Goal: Transaction & Acquisition: Purchase product/service

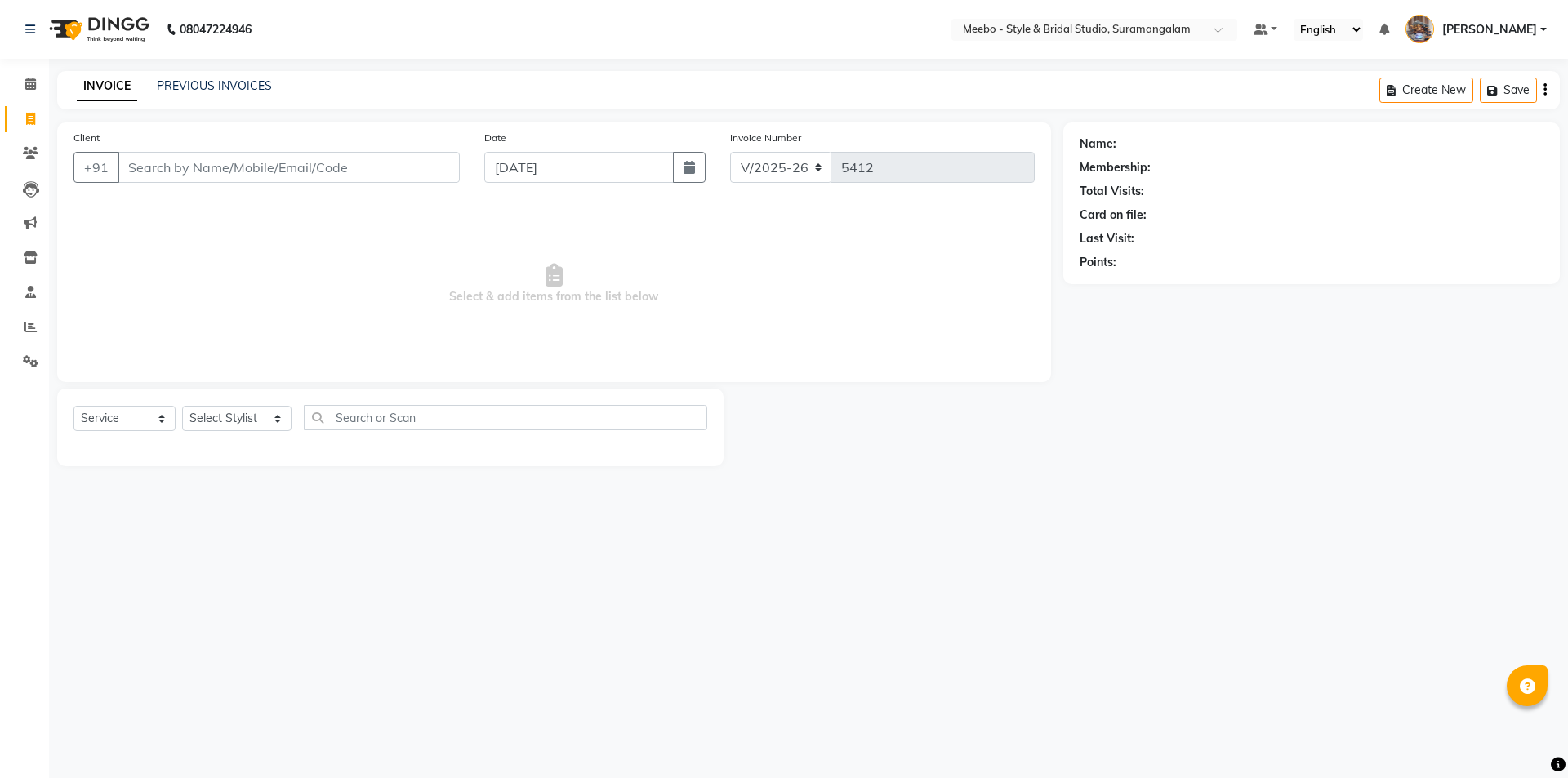
select select "12"
select select "service"
click at [226, 86] on link "PREVIOUS INVOICES" at bounding box center [214, 86] width 115 height 14
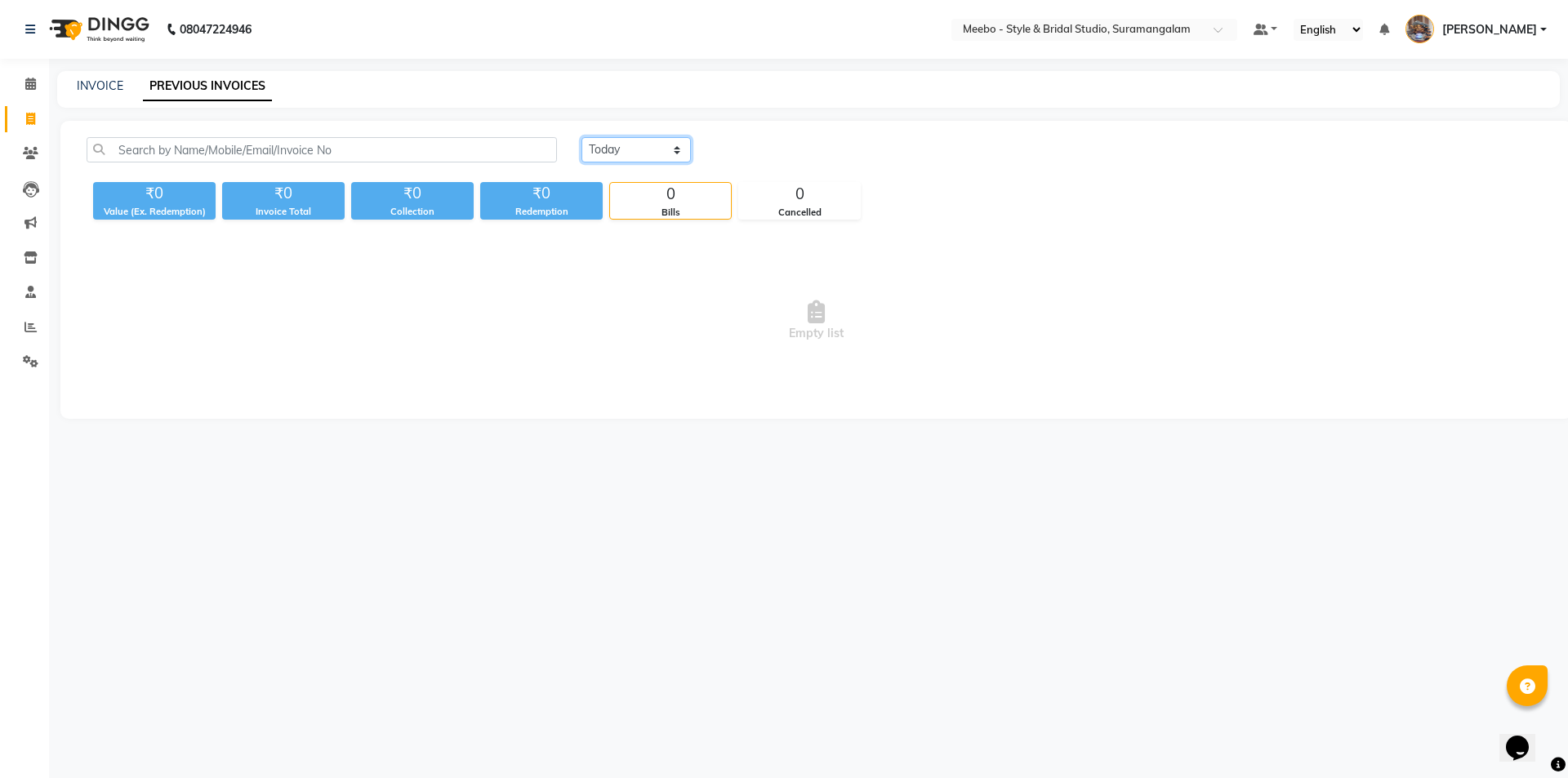
click at [613, 149] on select "Today Yesterday Custom Range" at bounding box center [635, 150] width 109 height 25
select select "yesterday"
click at [581, 137] on select "Today Yesterday Custom Range" at bounding box center [635, 150] width 109 height 25
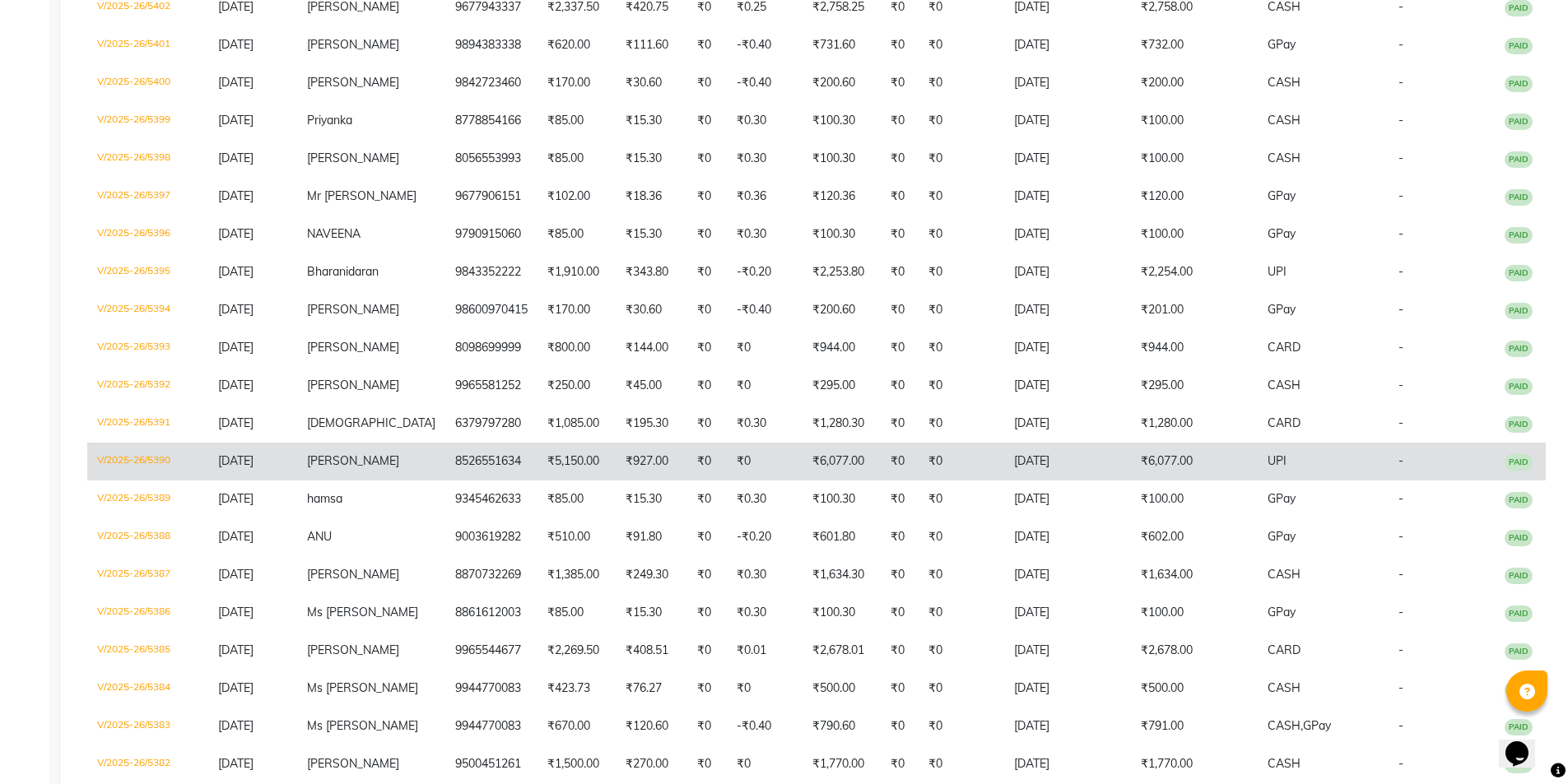
scroll to position [861, 0]
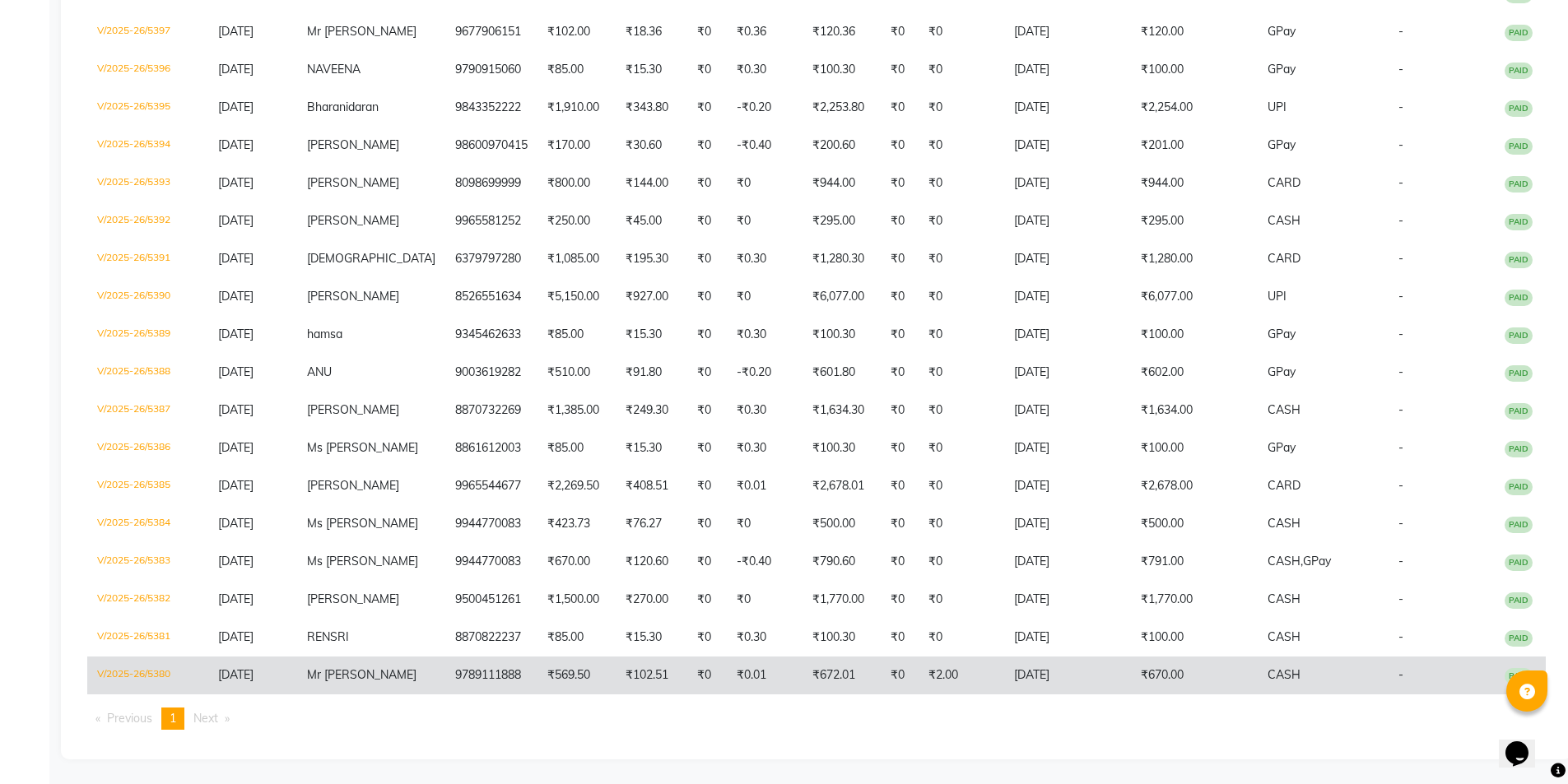
click at [480, 681] on td "9789111888" at bounding box center [491, 676] width 92 height 38
click at [461, 671] on td "9789111888" at bounding box center [491, 676] width 92 height 38
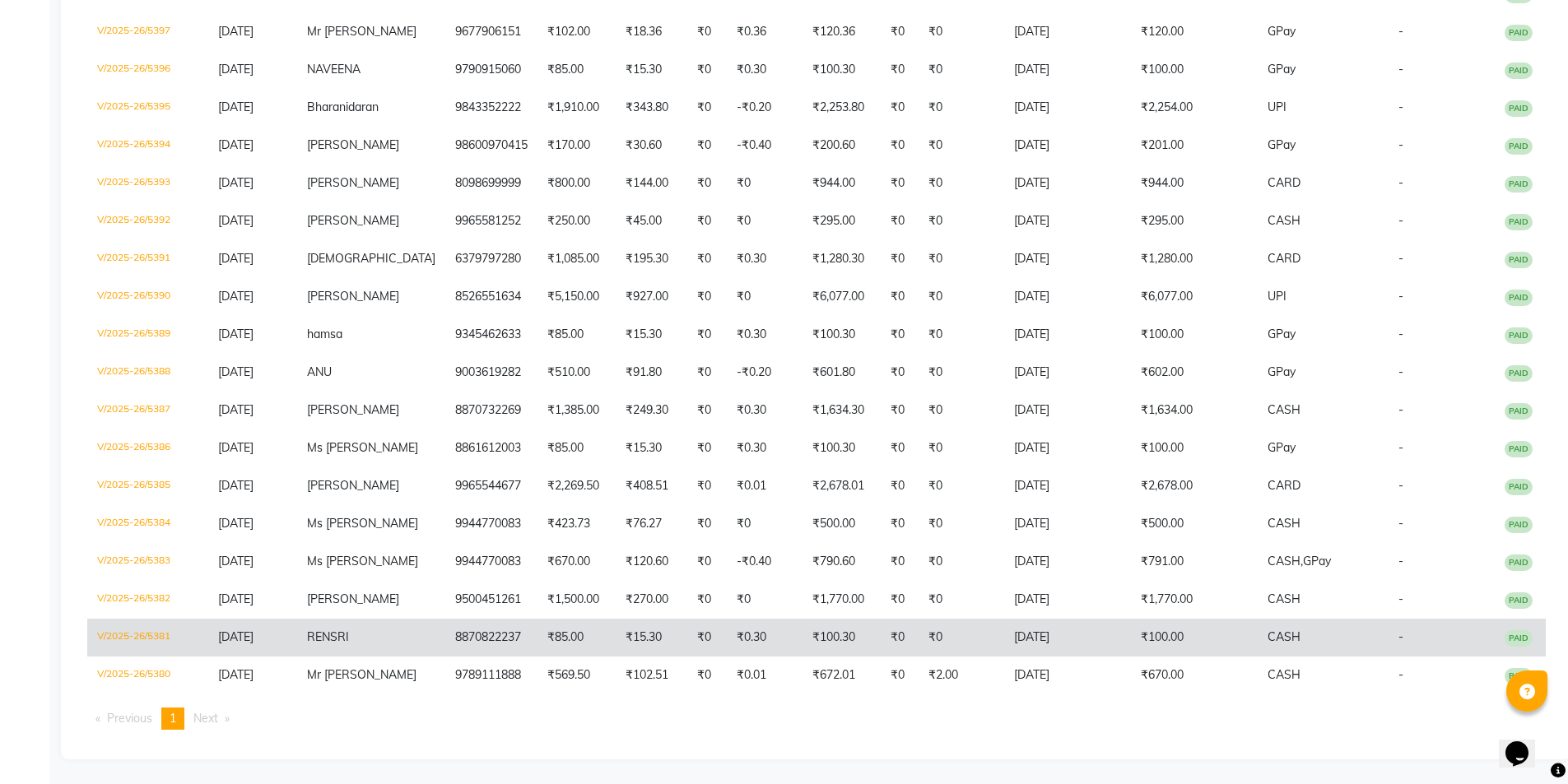
click at [381, 637] on td "RENSRI" at bounding box center [371, 638] width 148 height 38
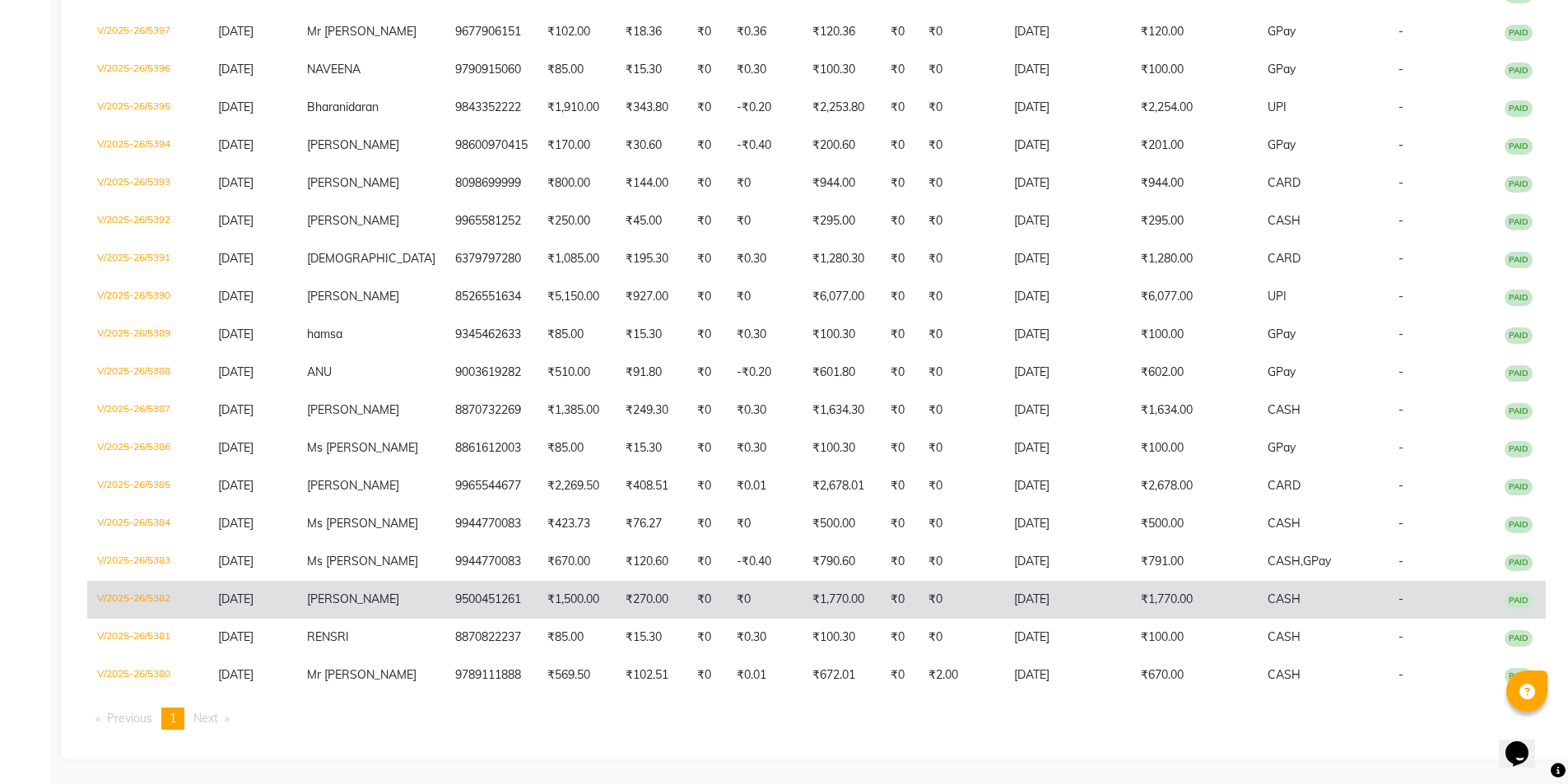
click at [568, 583] on td "₹1,500.00" at bounding box center [576, 600] width 78 height 38
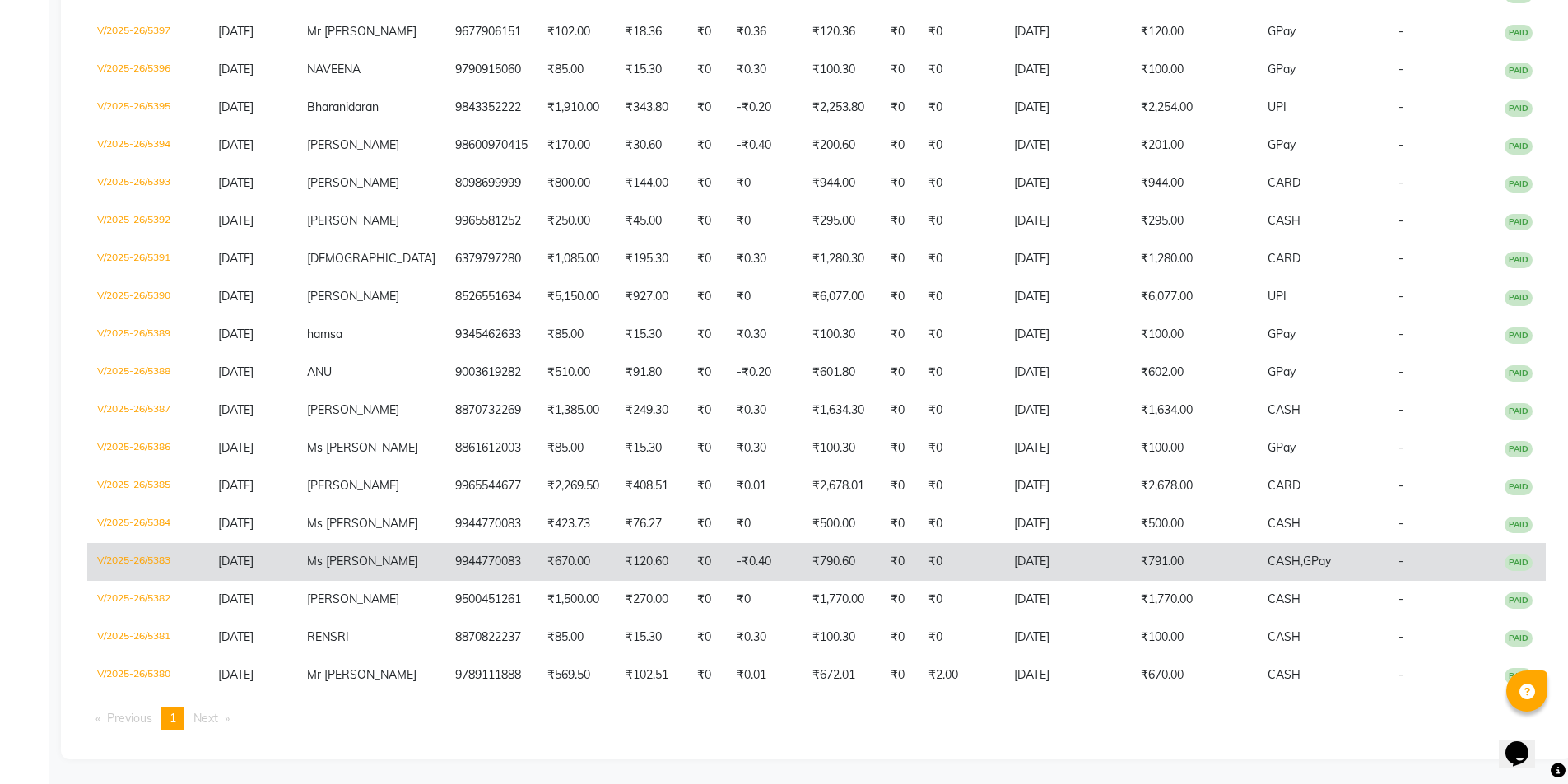
click at [406, 546] on td "Ms [PERSON_NAME]" at bounding box center [371, 562] width 148 height 38
click at [402, 545] on td "Ms [PERSON_NAME]" at bounding box center [371, 562] width 148 height 38
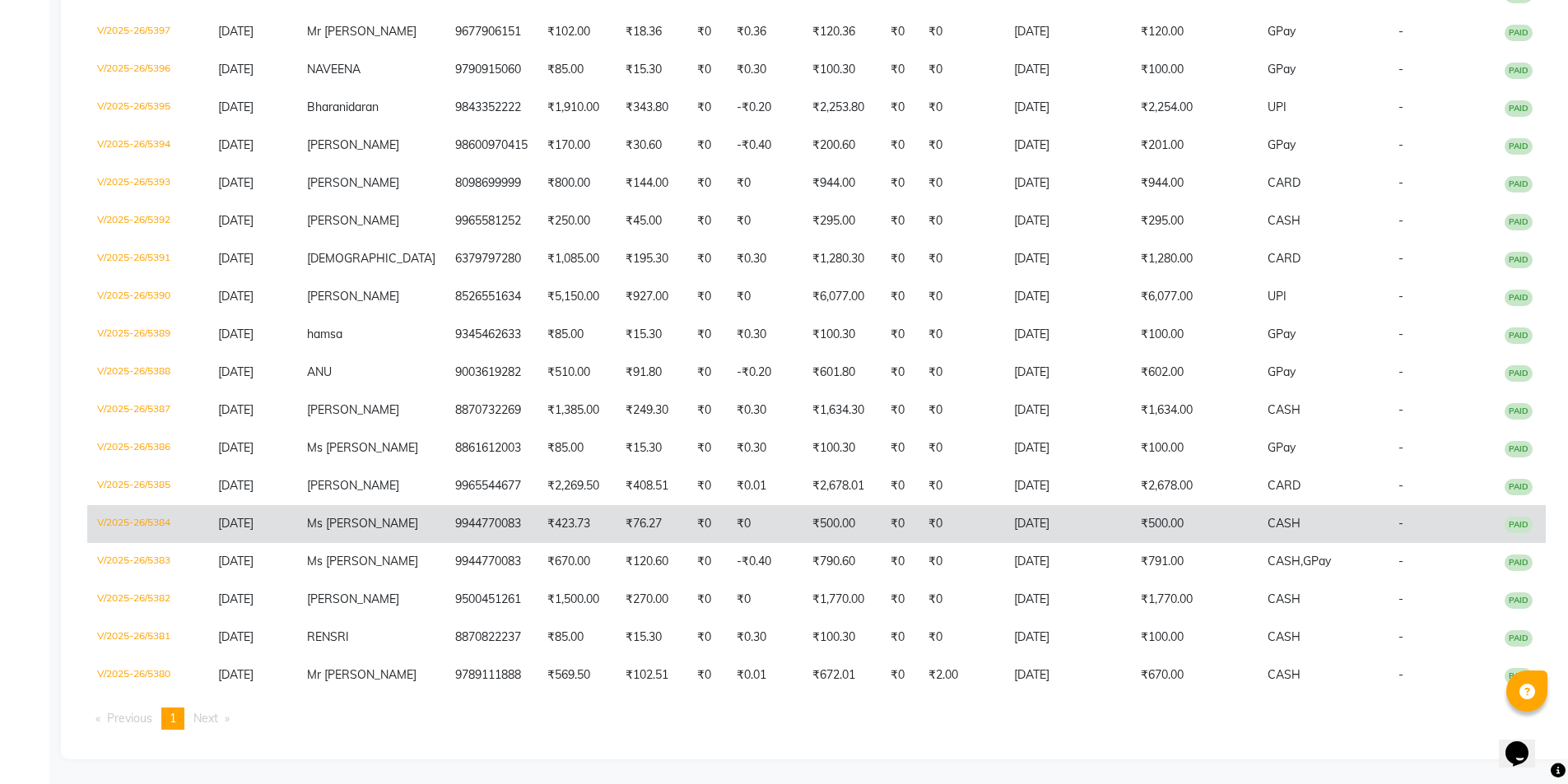
click at [328, 505] on td "Ms [PERSON_NAME]" at bounding box center [371, 524] width 148 height 38
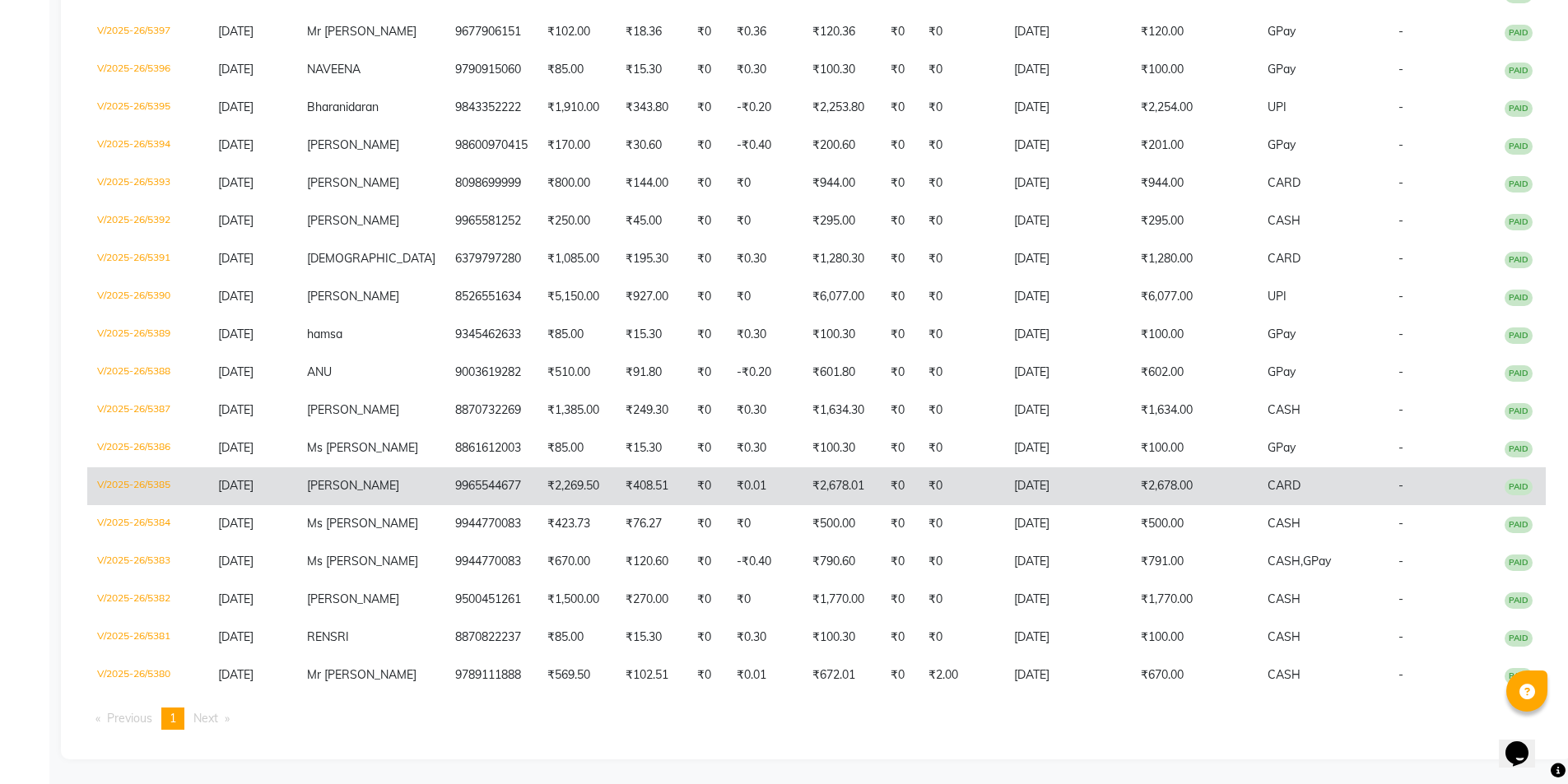
click at [377, 478] on span "Kamalesh" at bounding box center [352, 485] width 92 height 15
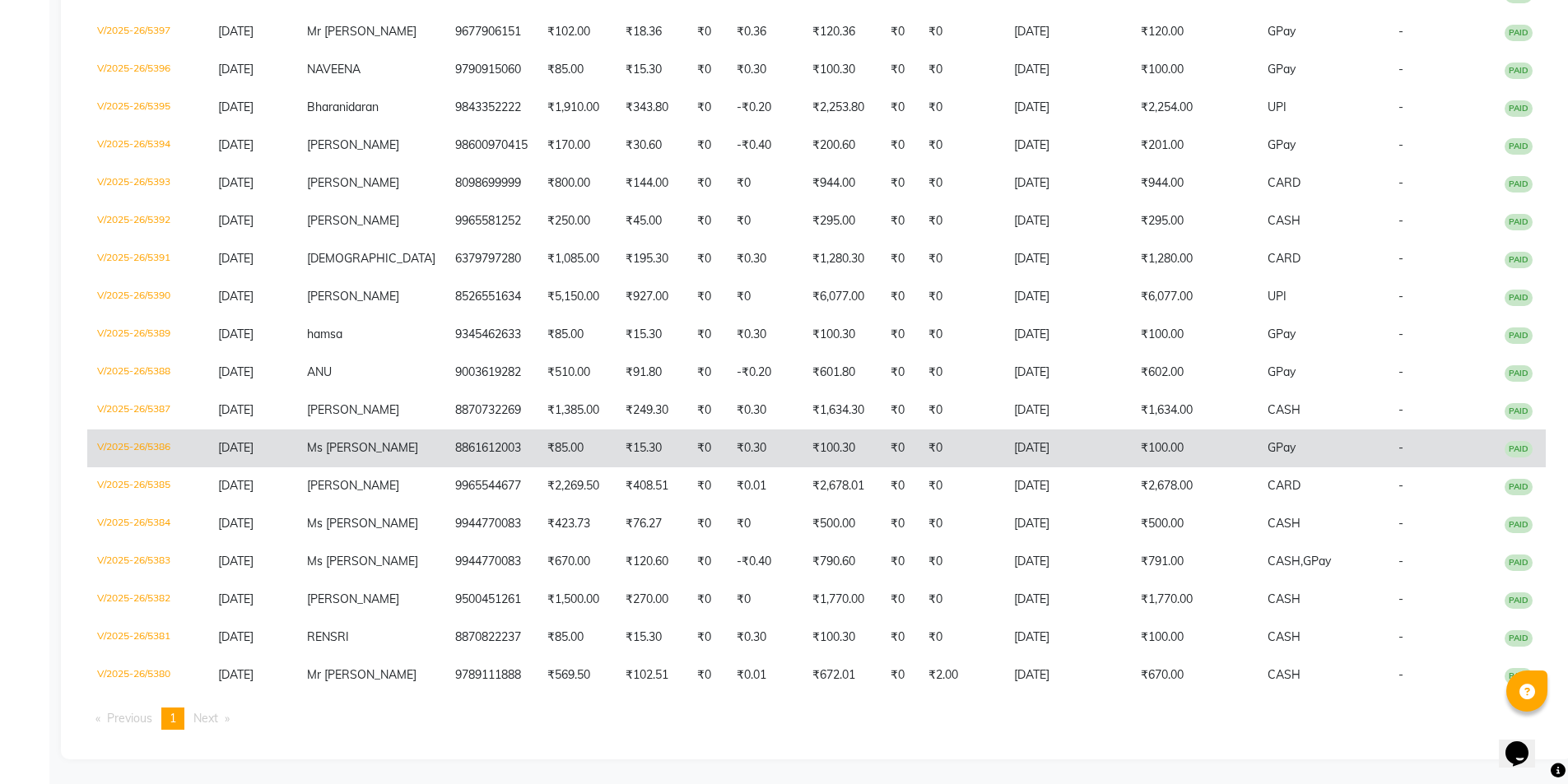
click at [390, 440] on span "Ms Sri Uma" at bounding box center [362, 447] width 111 height 15
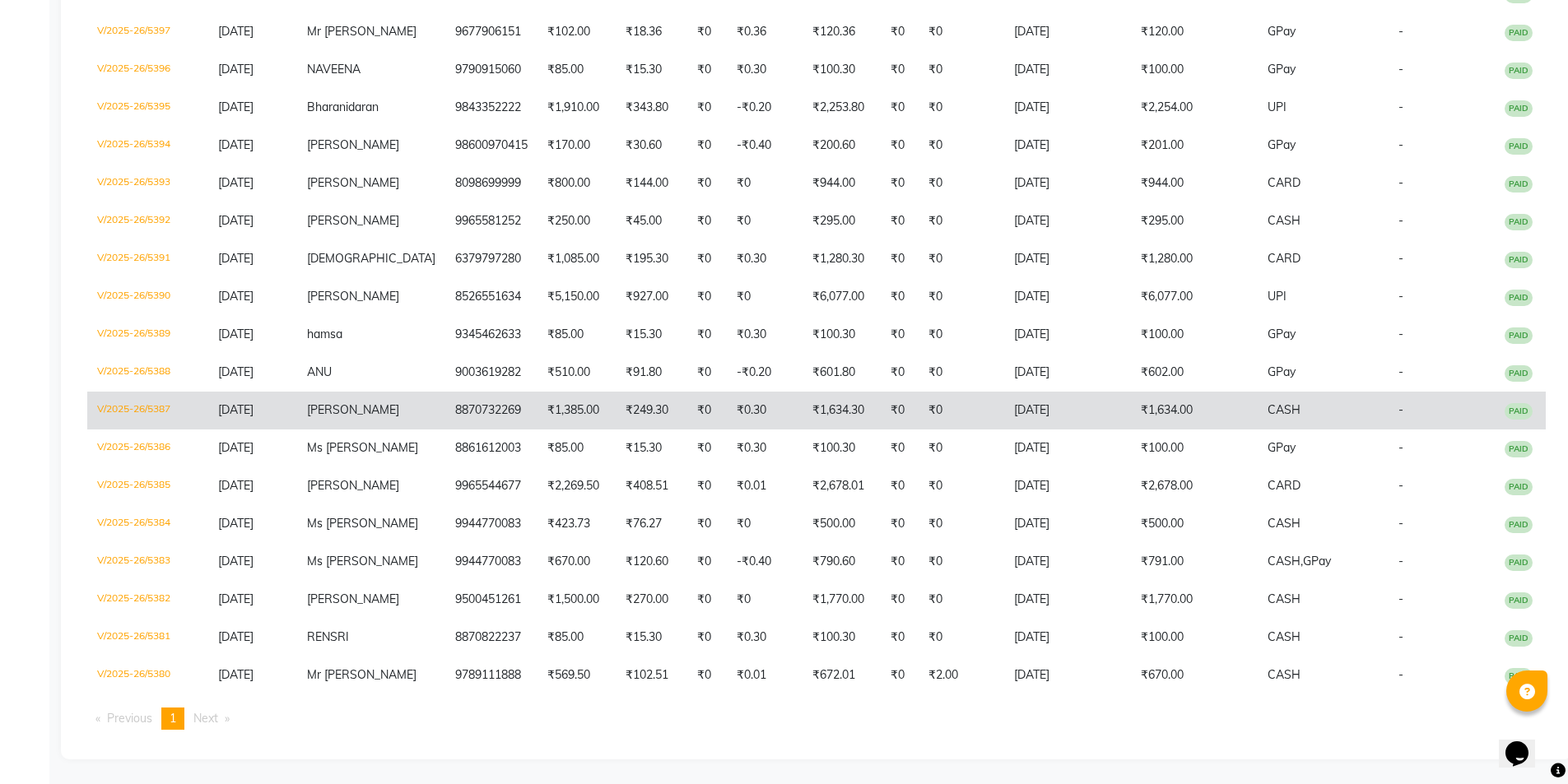
click at [445, 395] on td "8870732269" at bounding box center [491, 411] width 92 height 38
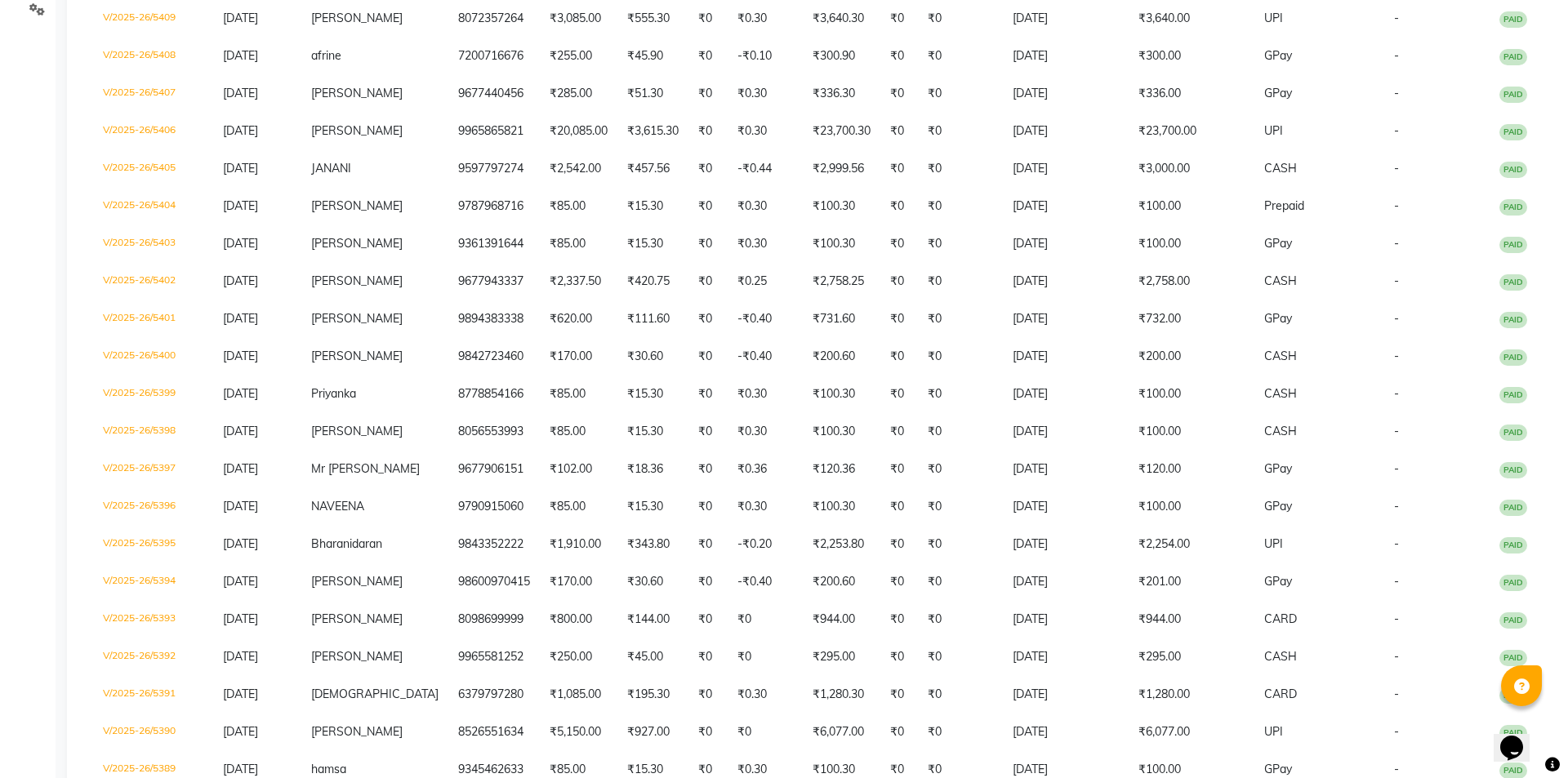
scroll to position [0, 0]
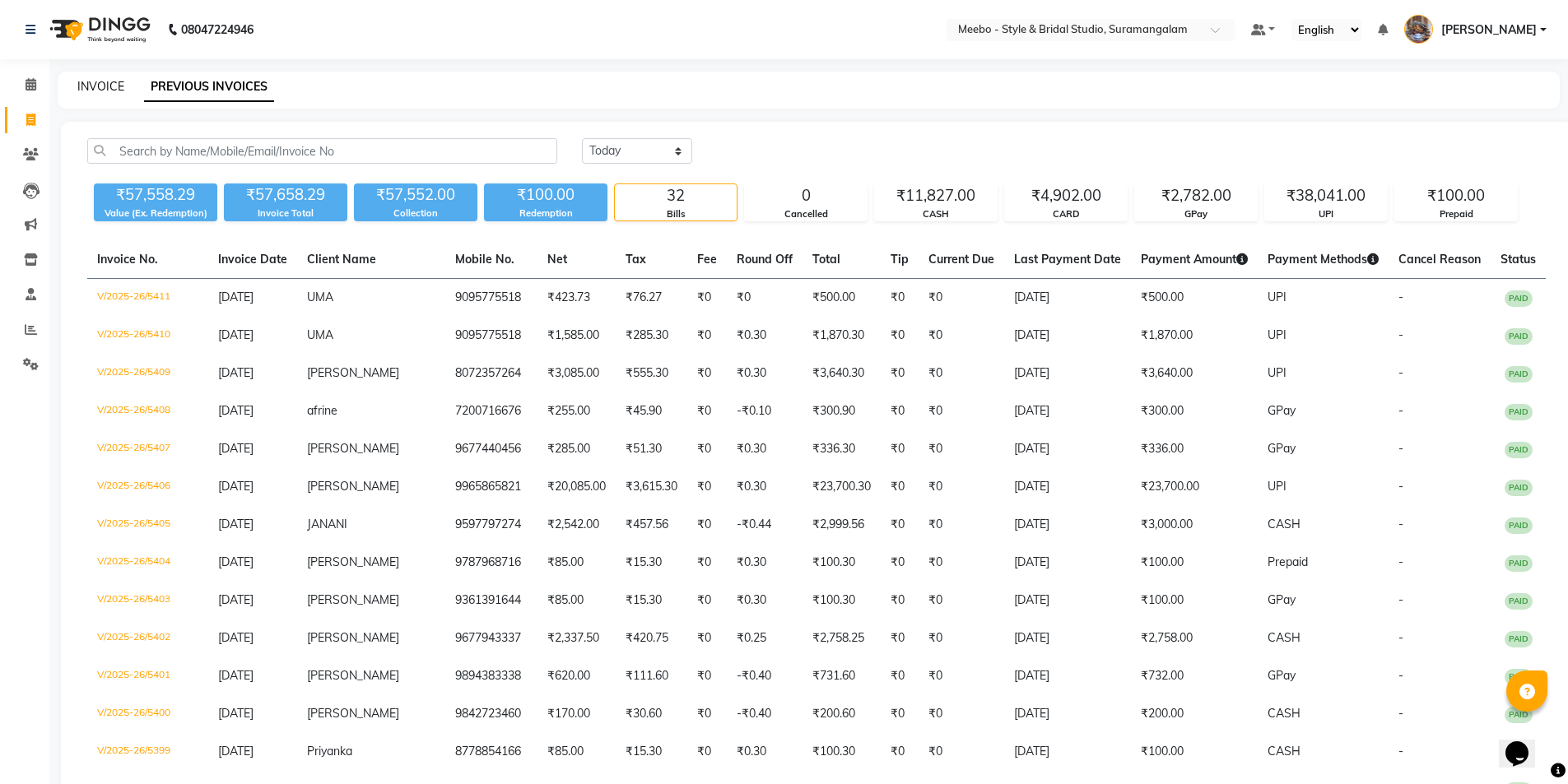
click at [94, 81] on link "INVOICE" at bounding box center [101, 87] width 47 height 15
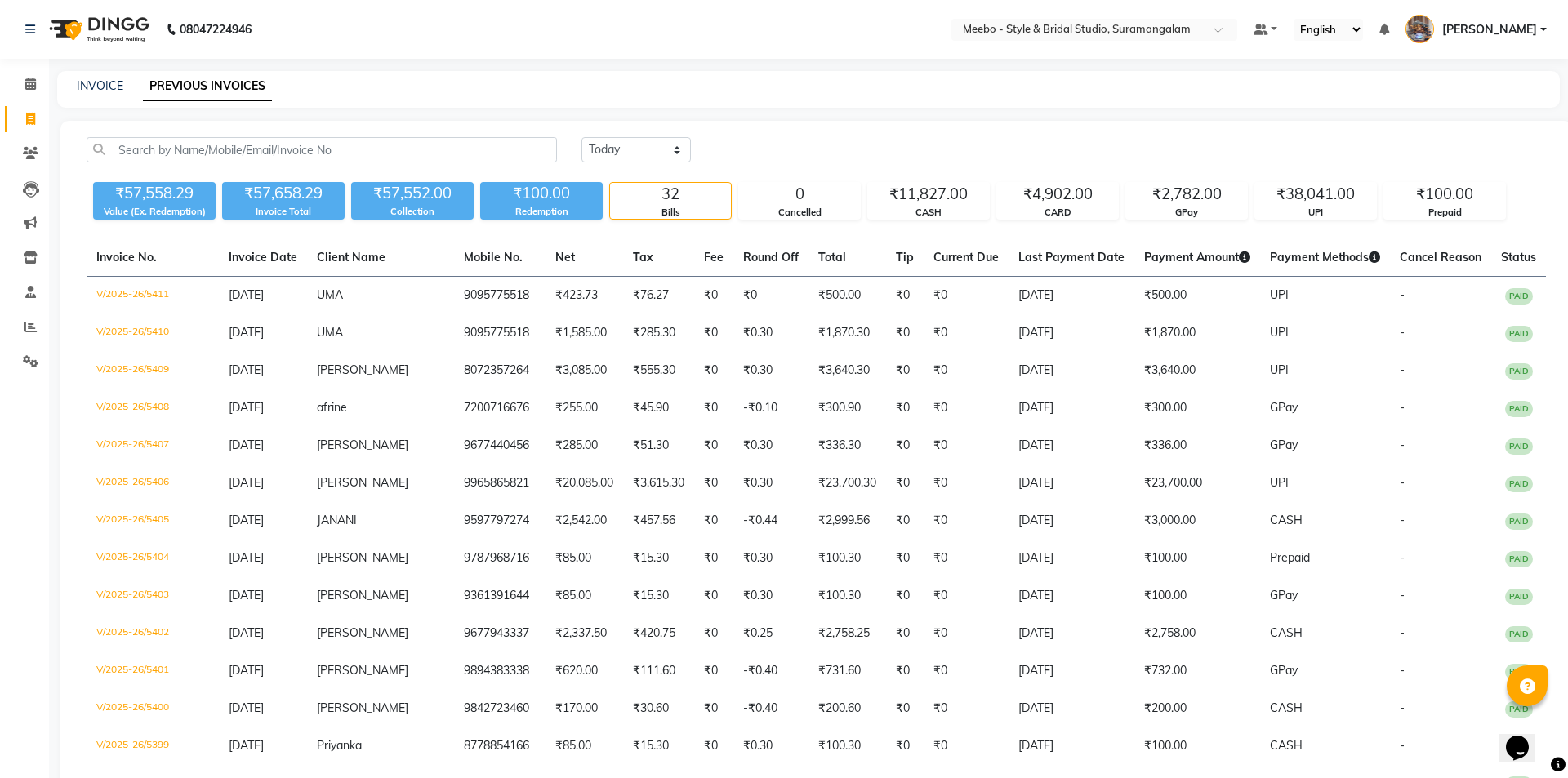
select select "12"
select select "service"
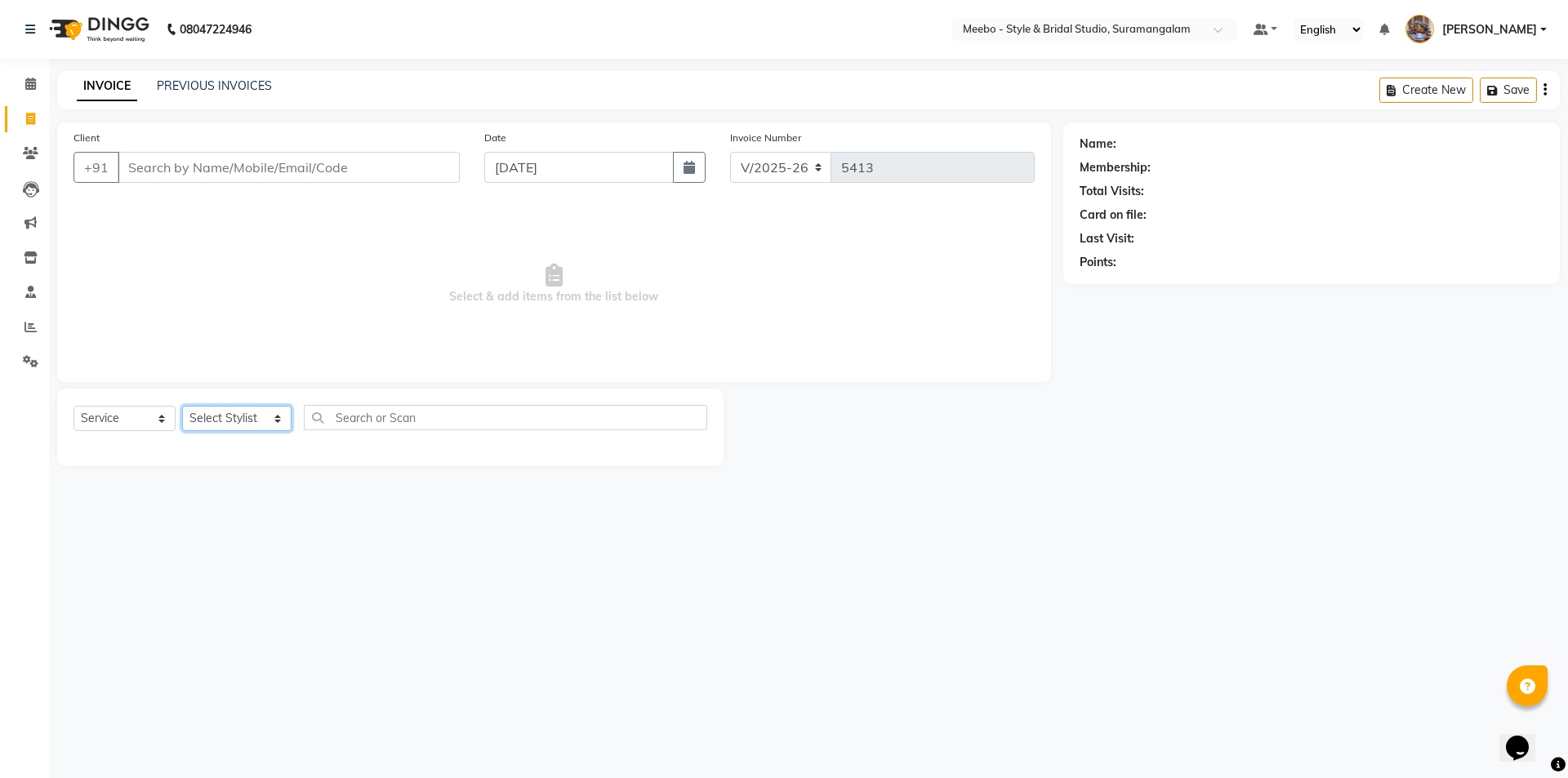
click at [280, 427] on select "Select Stylist Admin [PERSON_NAME] [PERSON_NAME] Manager [PERSON_NAME] [PERSON_…" at bounding box center [237, 418] width 109 height 25
select select "34149"
click at [183, 406] on select "Select Stylist Admin [PERSON_NAME] [PERSON_NAME] Manager [PERSON_NAME] [PERSON_…" at bounding box center [237, 418] width 109 height 25
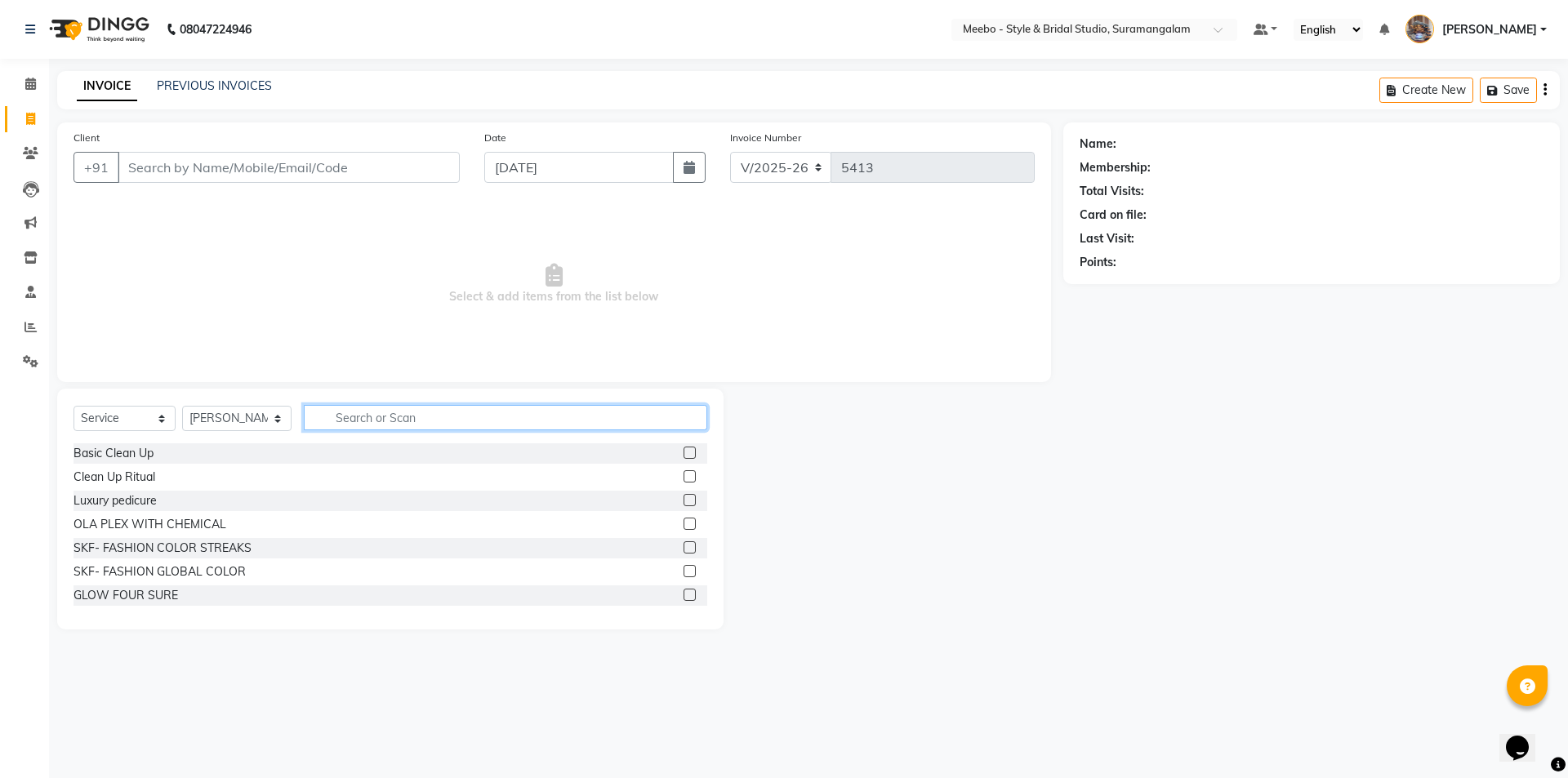
click at [464, 409] on input "text" at bounding box center [505, 417] width 403 height 25
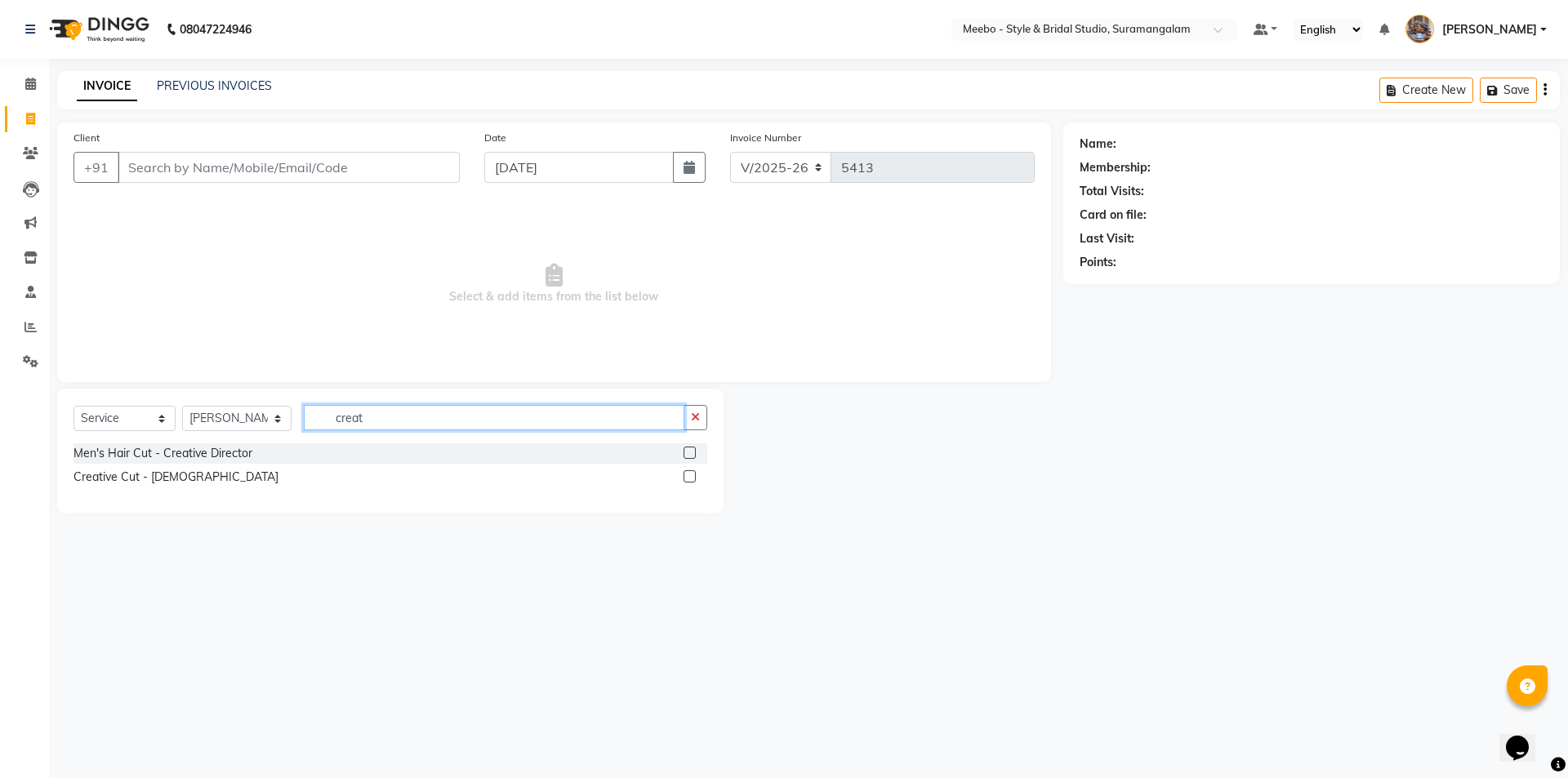
type input "creat"
click at [685, 475] on label at bounding box center [690, 477] width 13 height 13
click at [685, 475] on input "checkbox" at bounding box center [689, 477] width 11 height 11
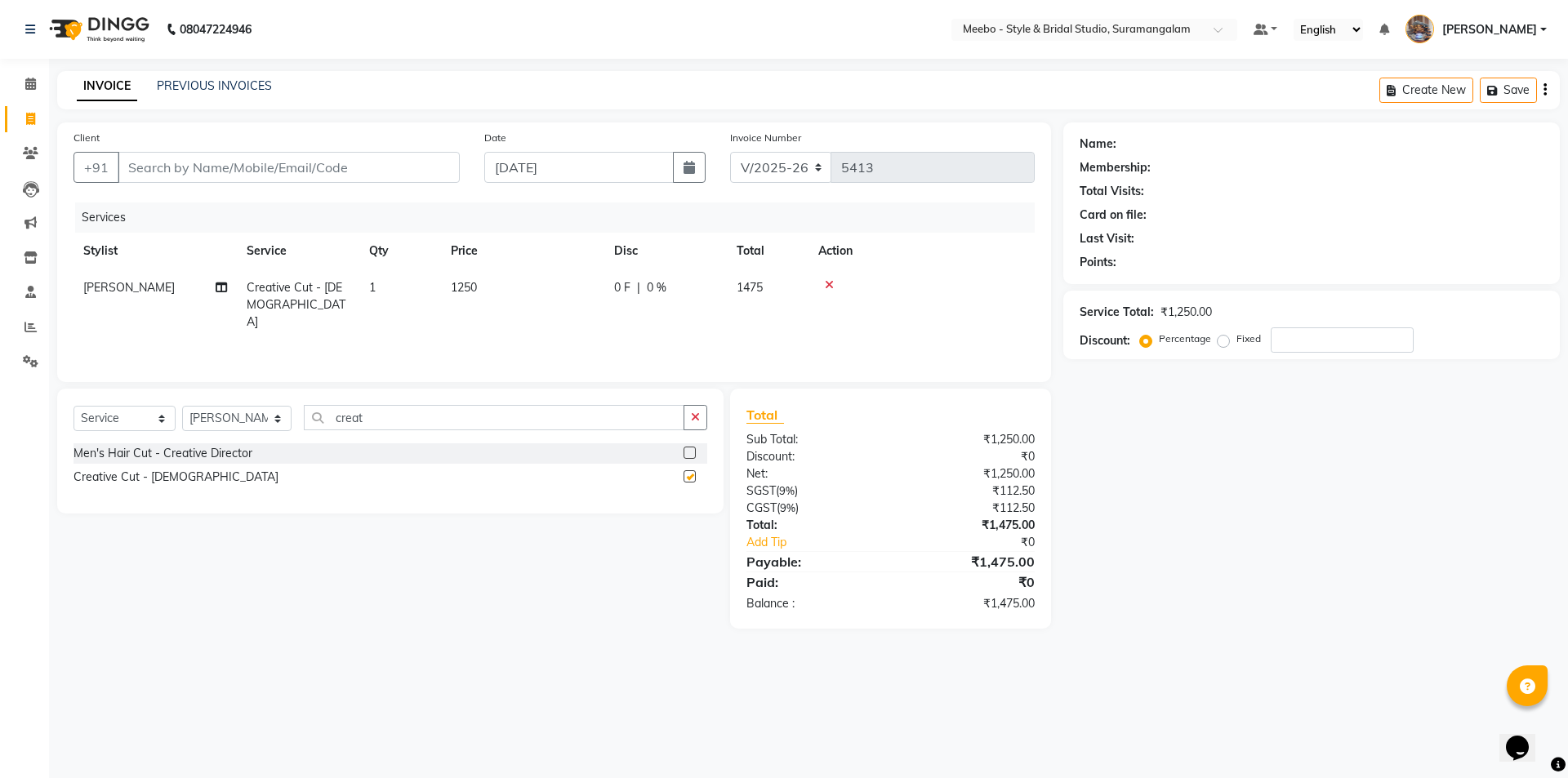
checkbox input "false"
click at [544, 295] on td "1250" at bounding box center [522, 305] width 164 height 71
select select "34149"
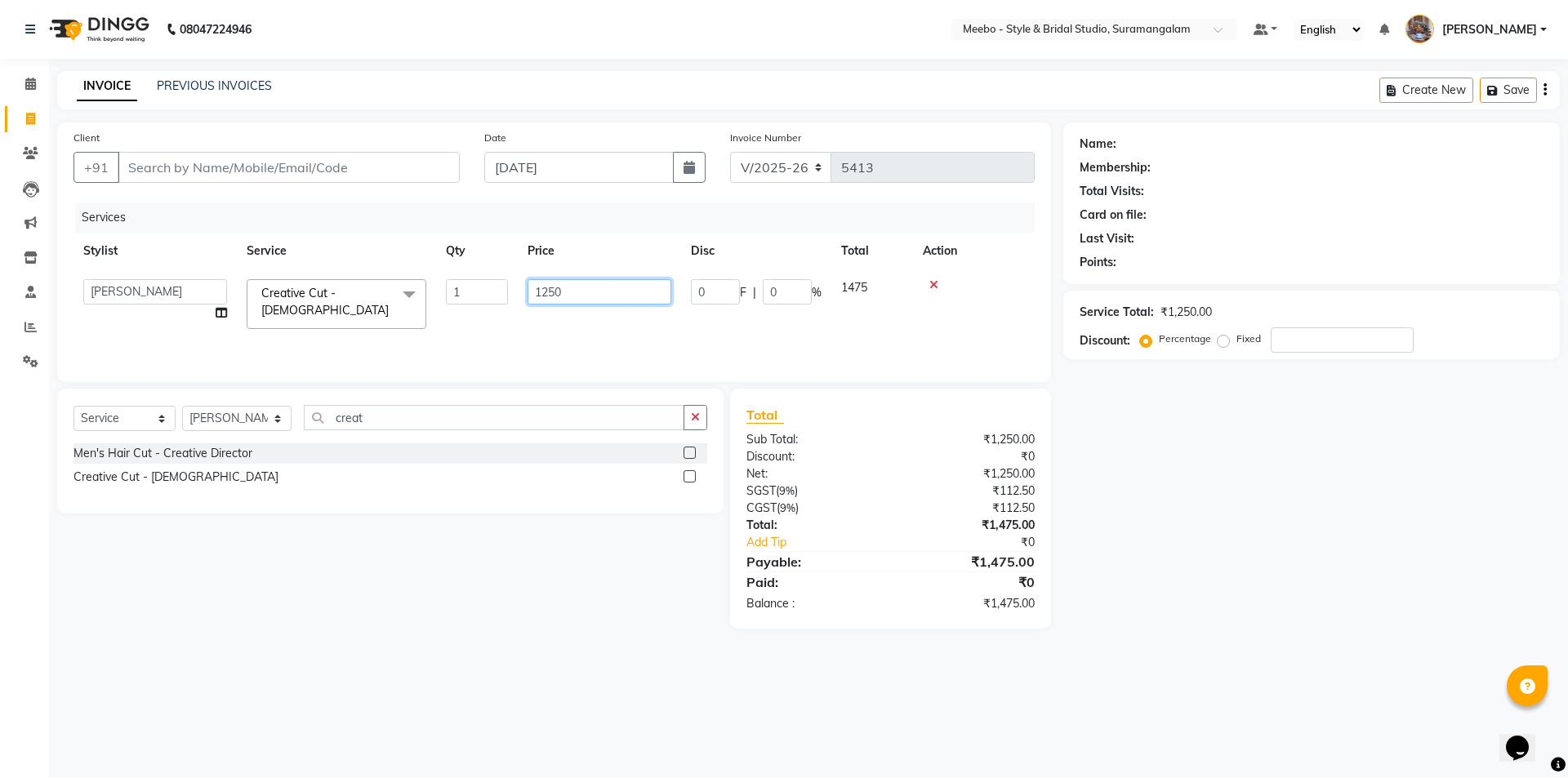
drag, startPoint x: 587, startPoint y: 294, endPoint x: 476, endPoint y: 295, distance: 111.0
click at [475, 295] on tr "Admin AJOY ALAM AMITH Ashwin Manager Avanthika BILAL DEEPIKA DHARSAN DIVYA KUSH…" at bounding box center [554, 304] width 962 height 70
type input "1500"
click at [267, 621] on div "Select Service Product Membership Package Voucher Prepaid Gift Card Select Styl…" at bounding box center [384, 509] width 679 height 240
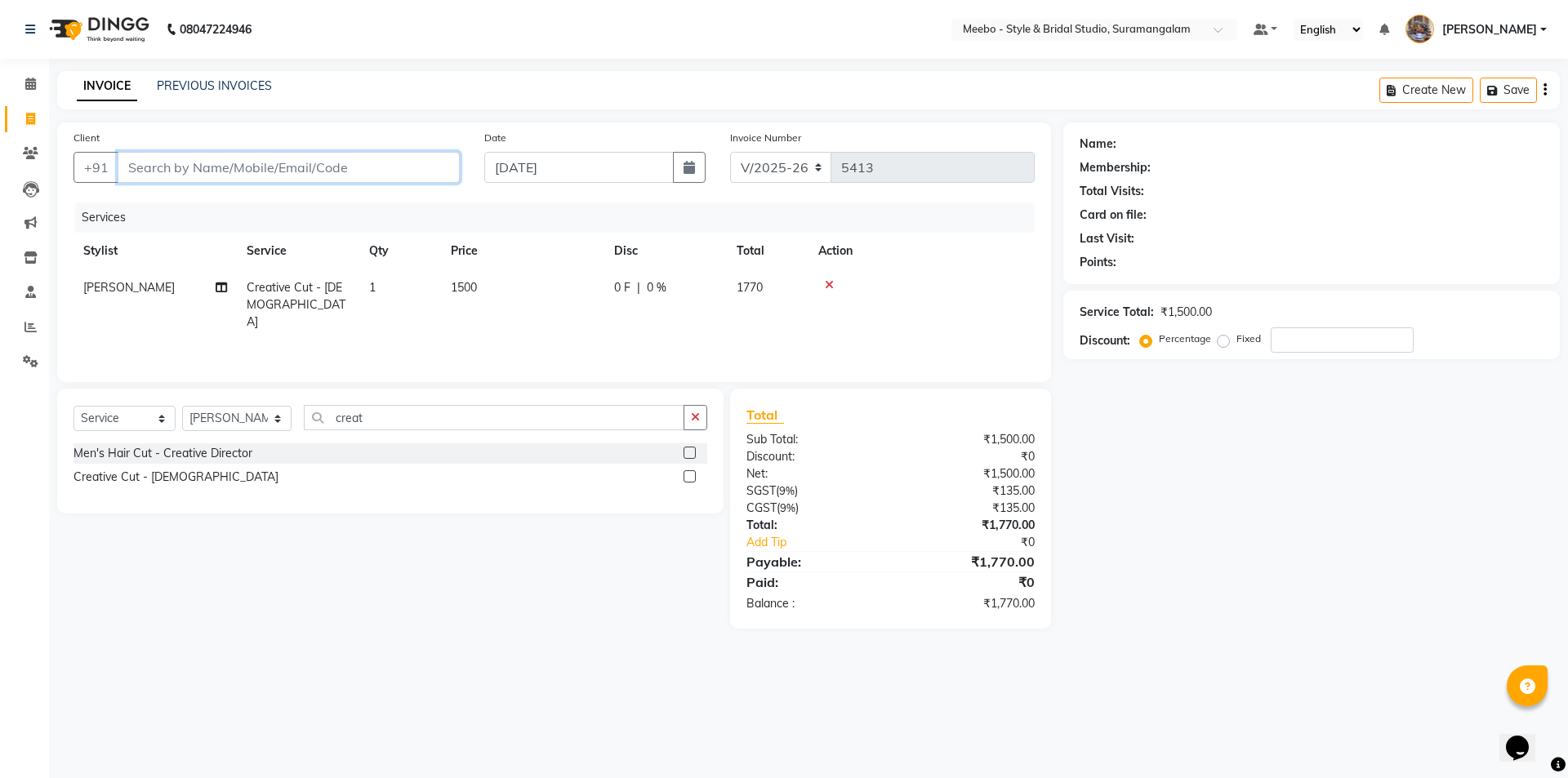
click at [303, 169] on input "Client" at bounding box center [288, 167] width 343 height 31
type input "8"
type input "0"
type input "8124771876"
click at [413, 163] on span "Add Client" at bounding box center [418, 167] width 64 height 16
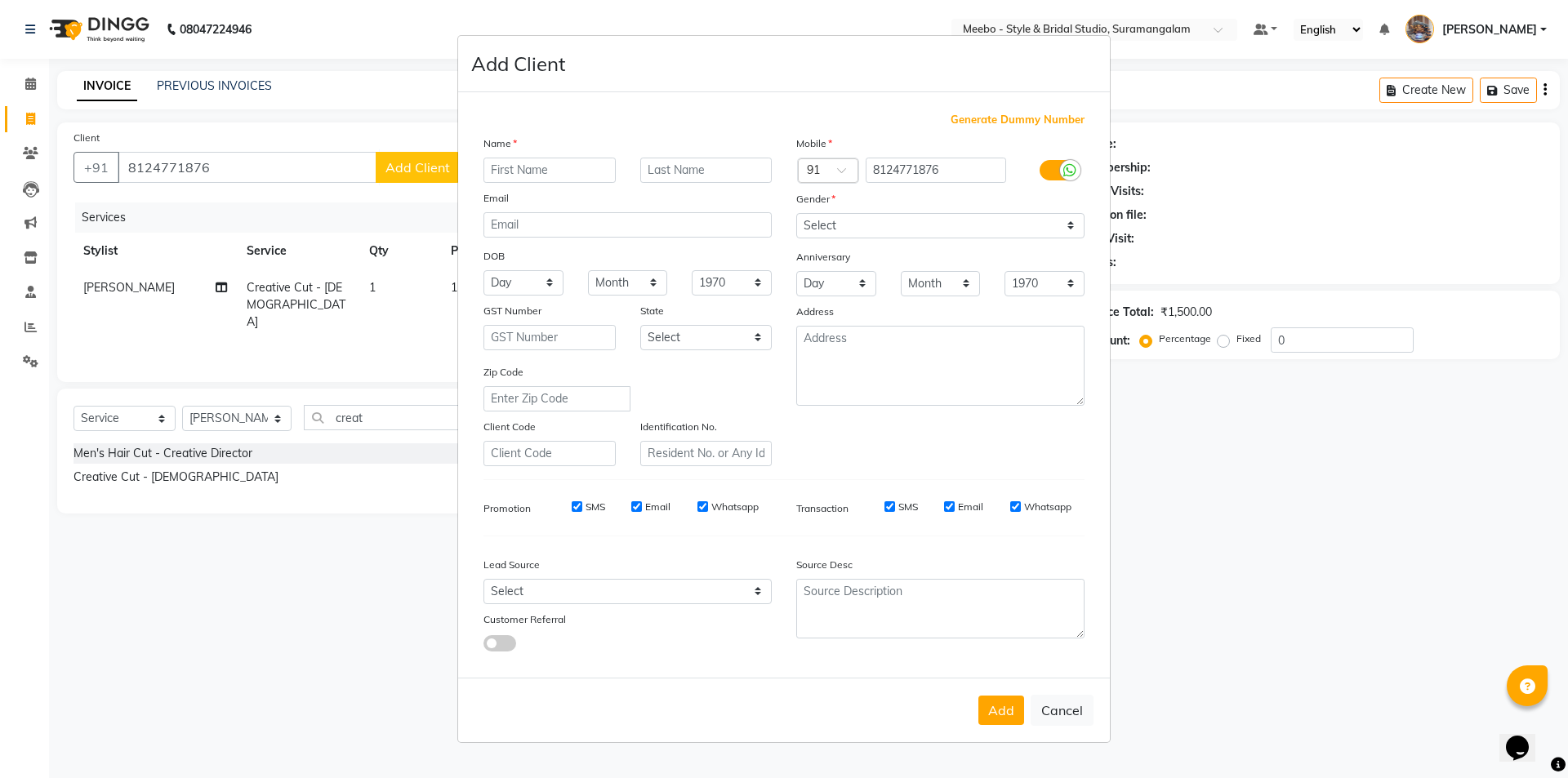
click at [577, 164] on input "text" at bounding box center [549, 170] width 132 height 25
type input "sundhar"
click at [871, 224] on select "Select Male Female Other Prefer Not To Say" at bounding box center [940, 226] width 288 height 25
select select "male"
click at [796, 213] on select "Select Male Female Other Prefer Not To Say" at bounding box center [940, 226] width 288 height 25
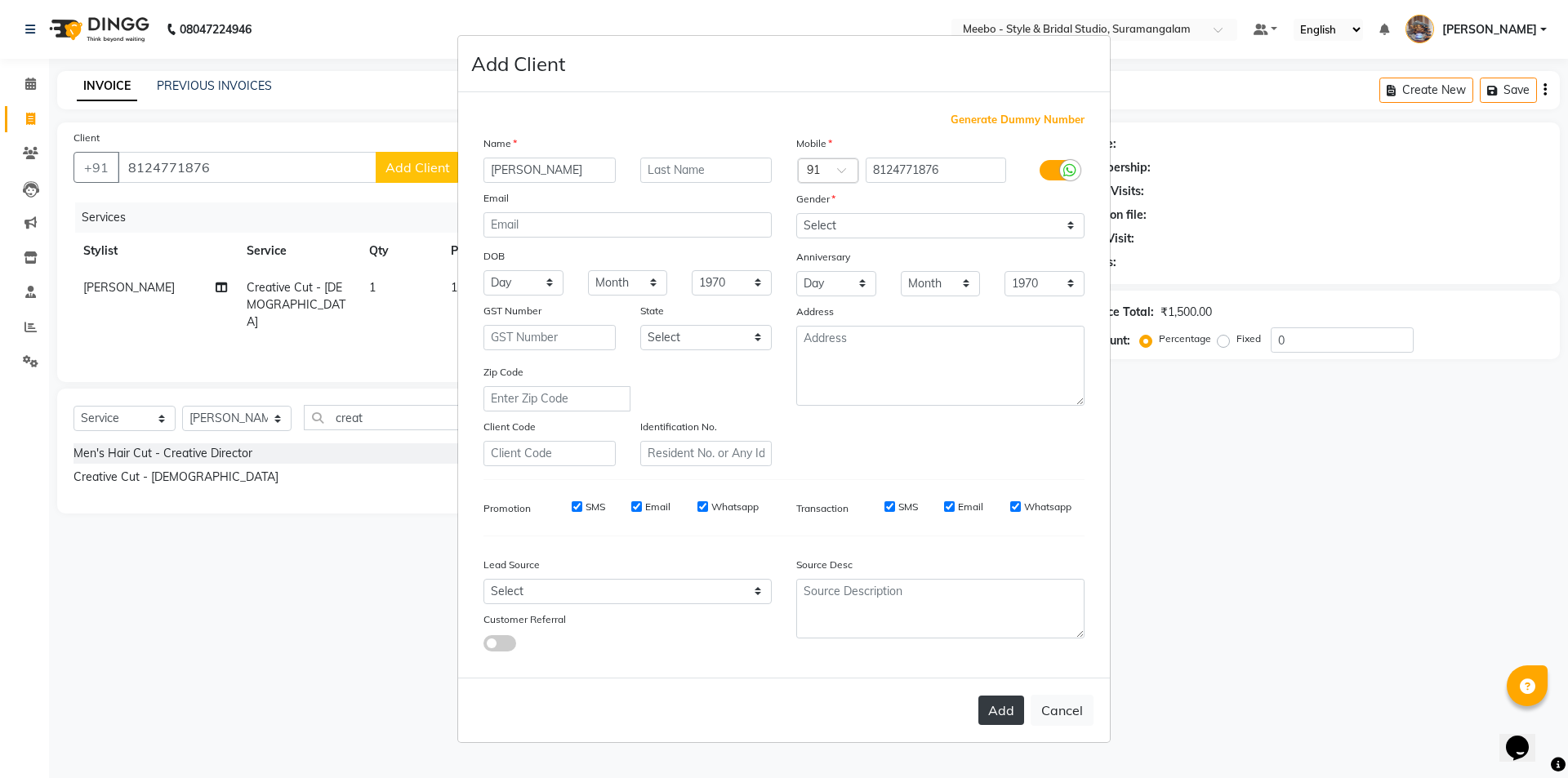
click at [995, 713] on button "Add" at bounding box center [1001, 710] width 46 height 30
select select
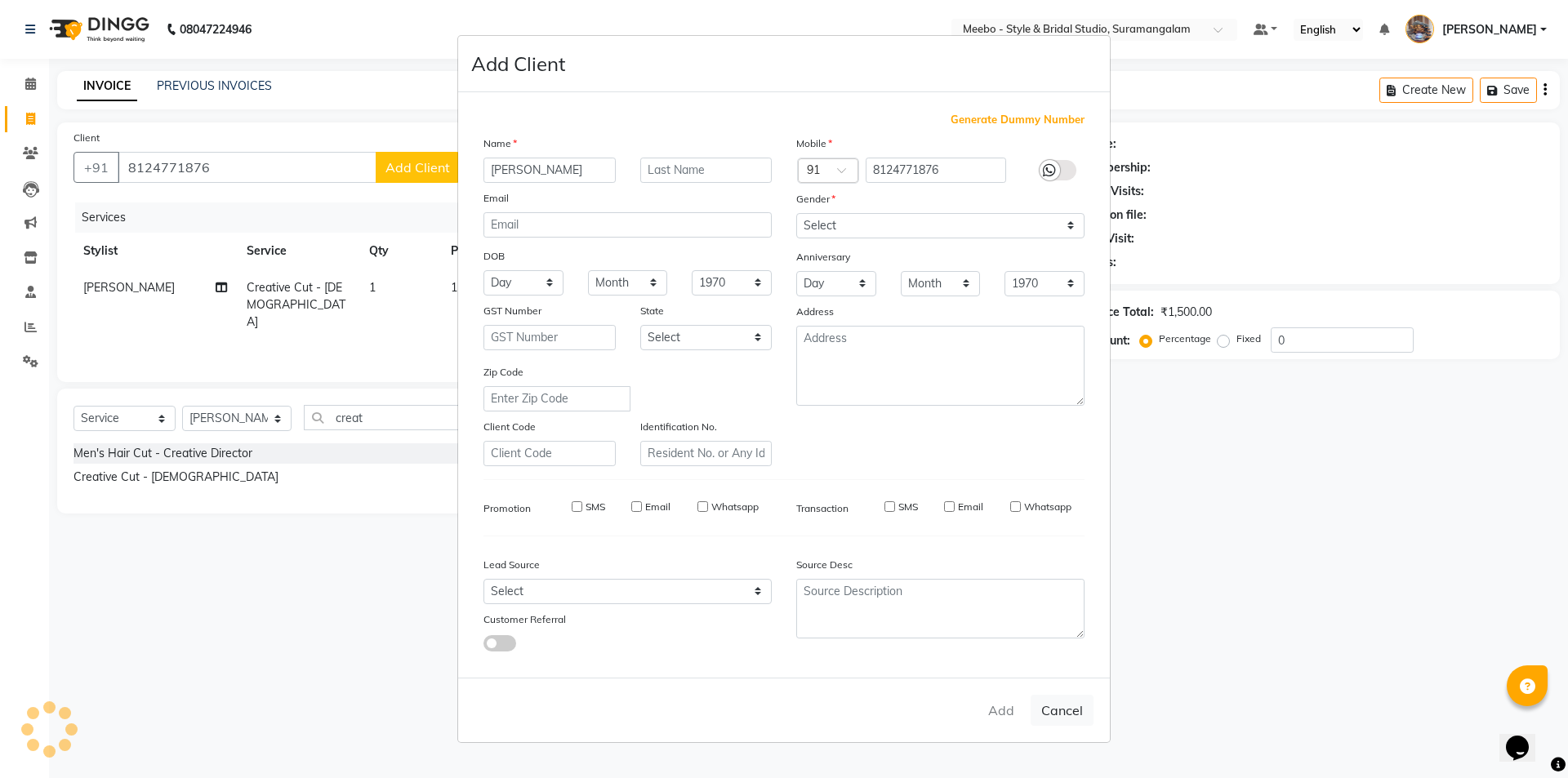
select select
checkbox input "false"
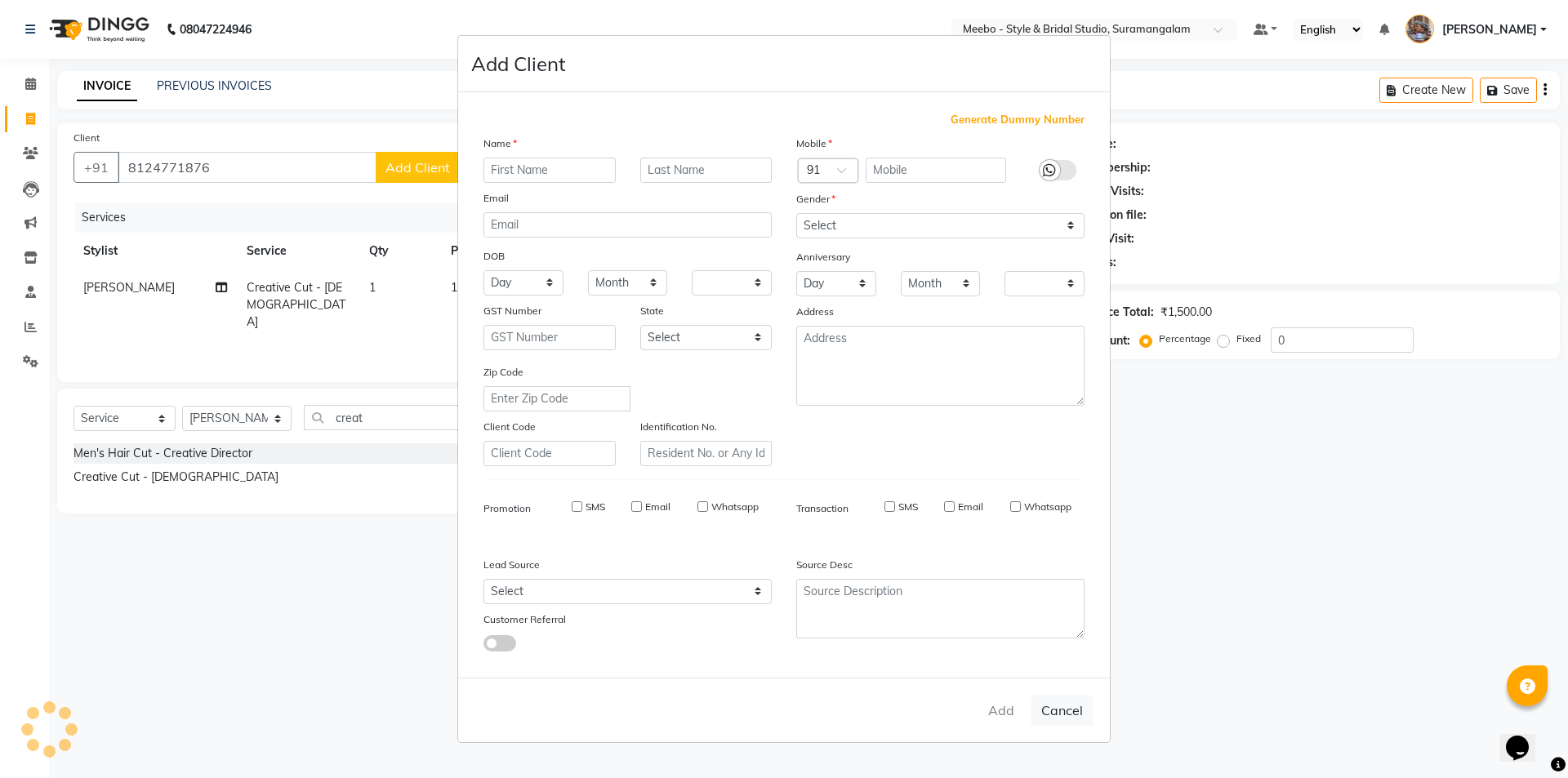
checkbox input "false"
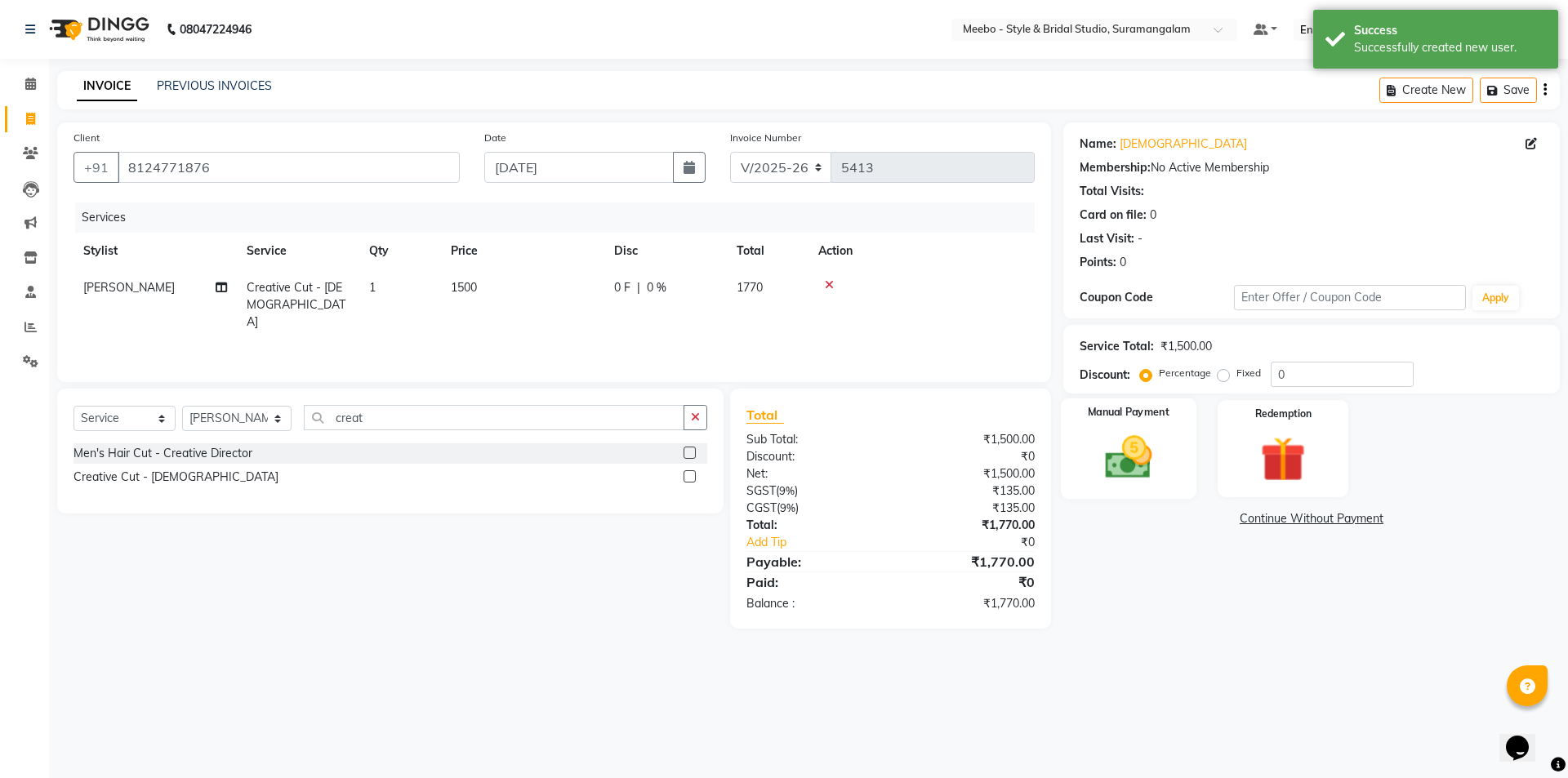
click at [1122, 455] on img at bounding box center [1128, 457] width 76 height 54
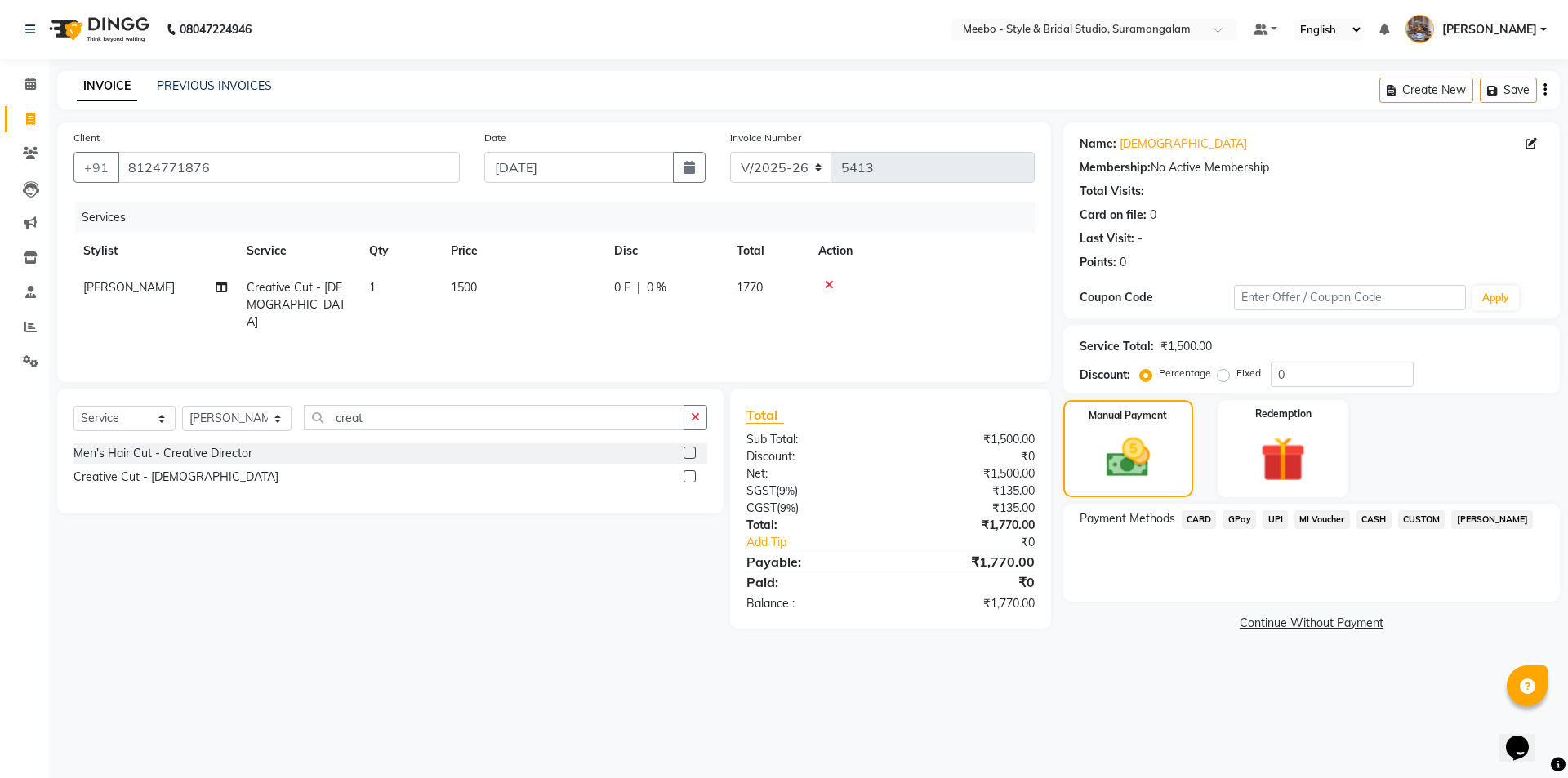
click at [1205, 513] on span "CARD" at bounding box center [1199, 520] width 35 height 19
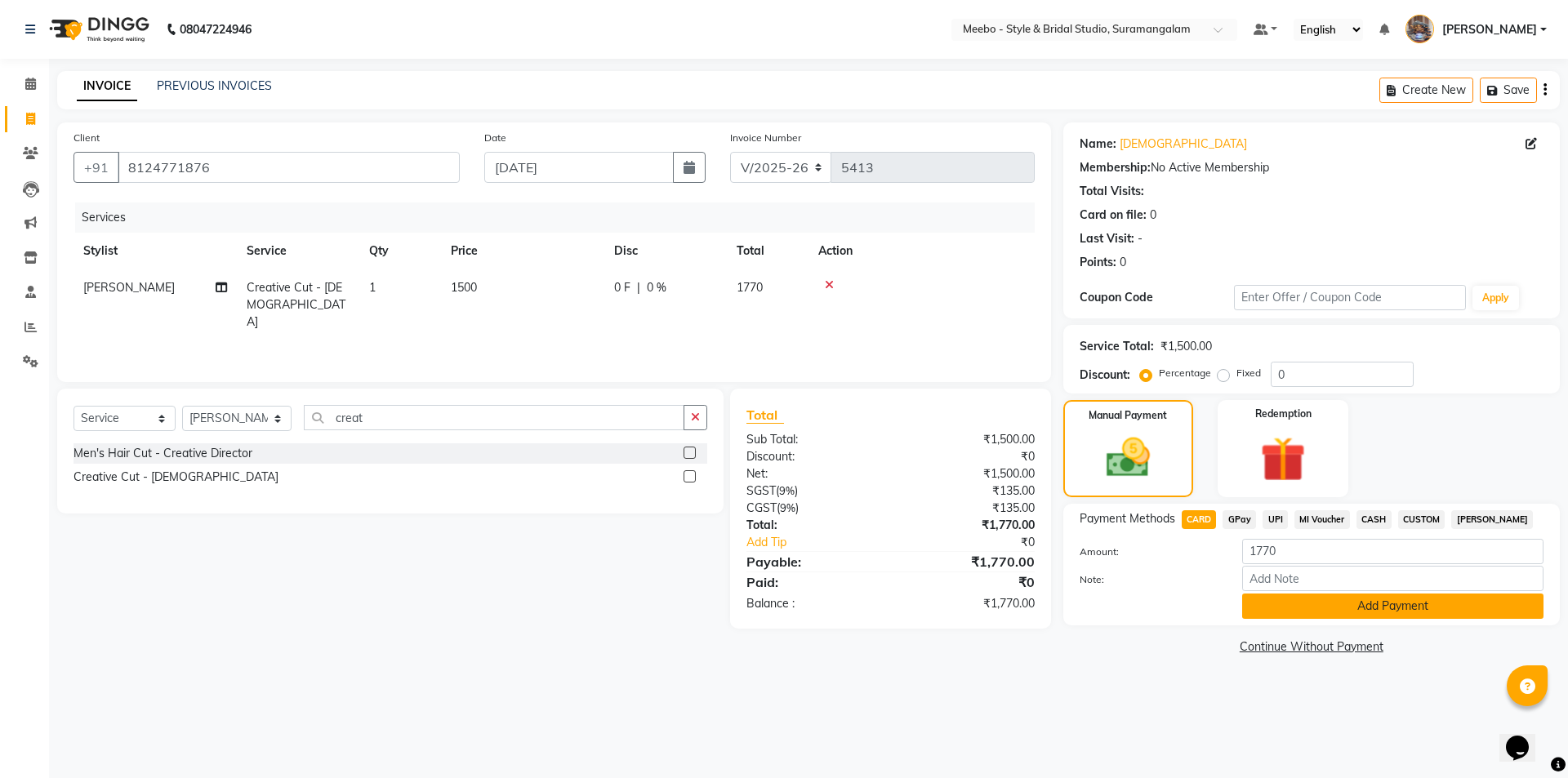
click at [1331, 606] on button "Add Payment" at bounding box center [1393, 606] width 301 height 25
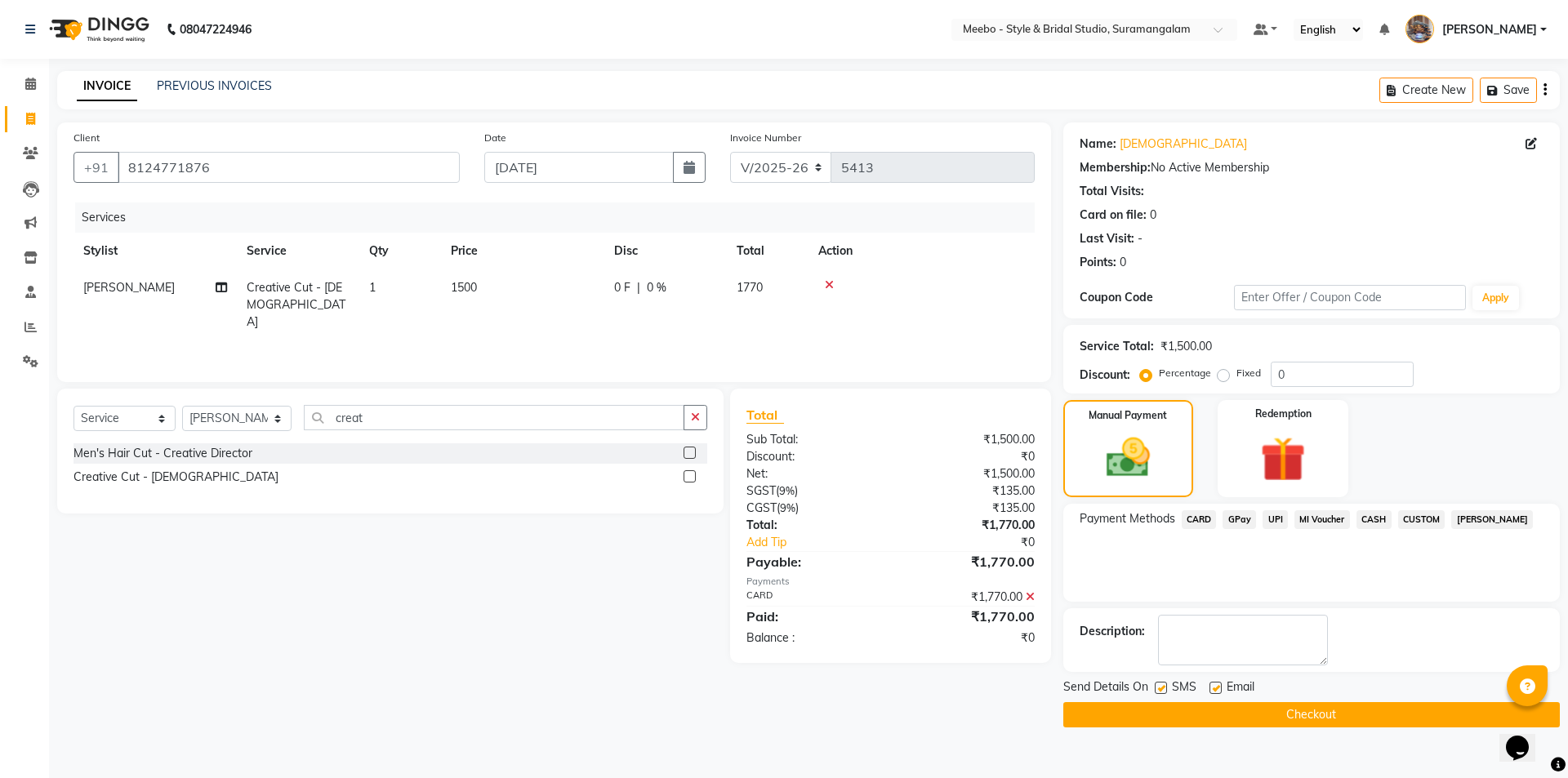
click at [1302, 716] on button "Checkout" at bounding box center [1311, 715] width 496 height 25
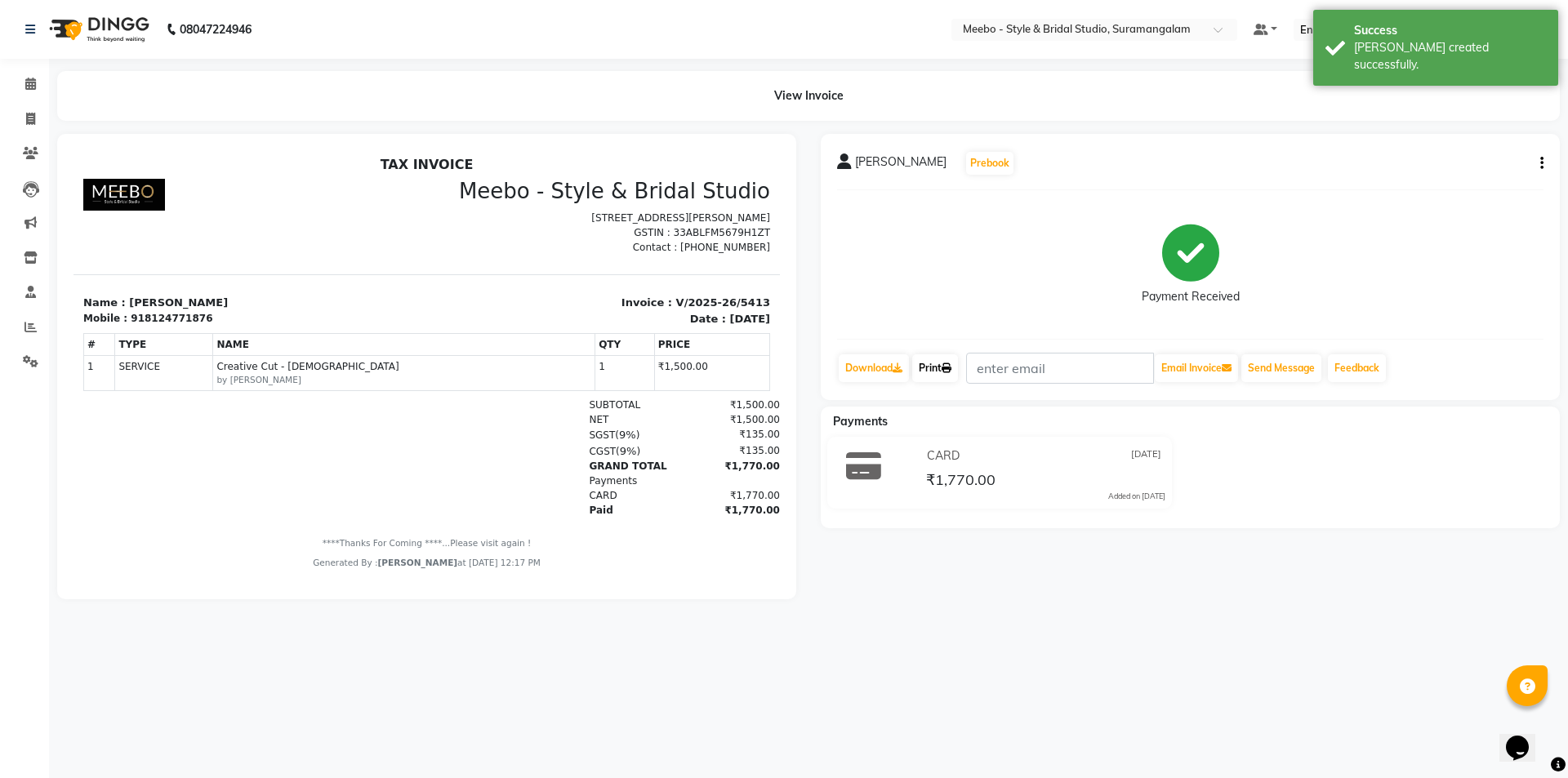
click at [946, 376] on link "Print" at bounding box center [934, 368] width 46 height 28
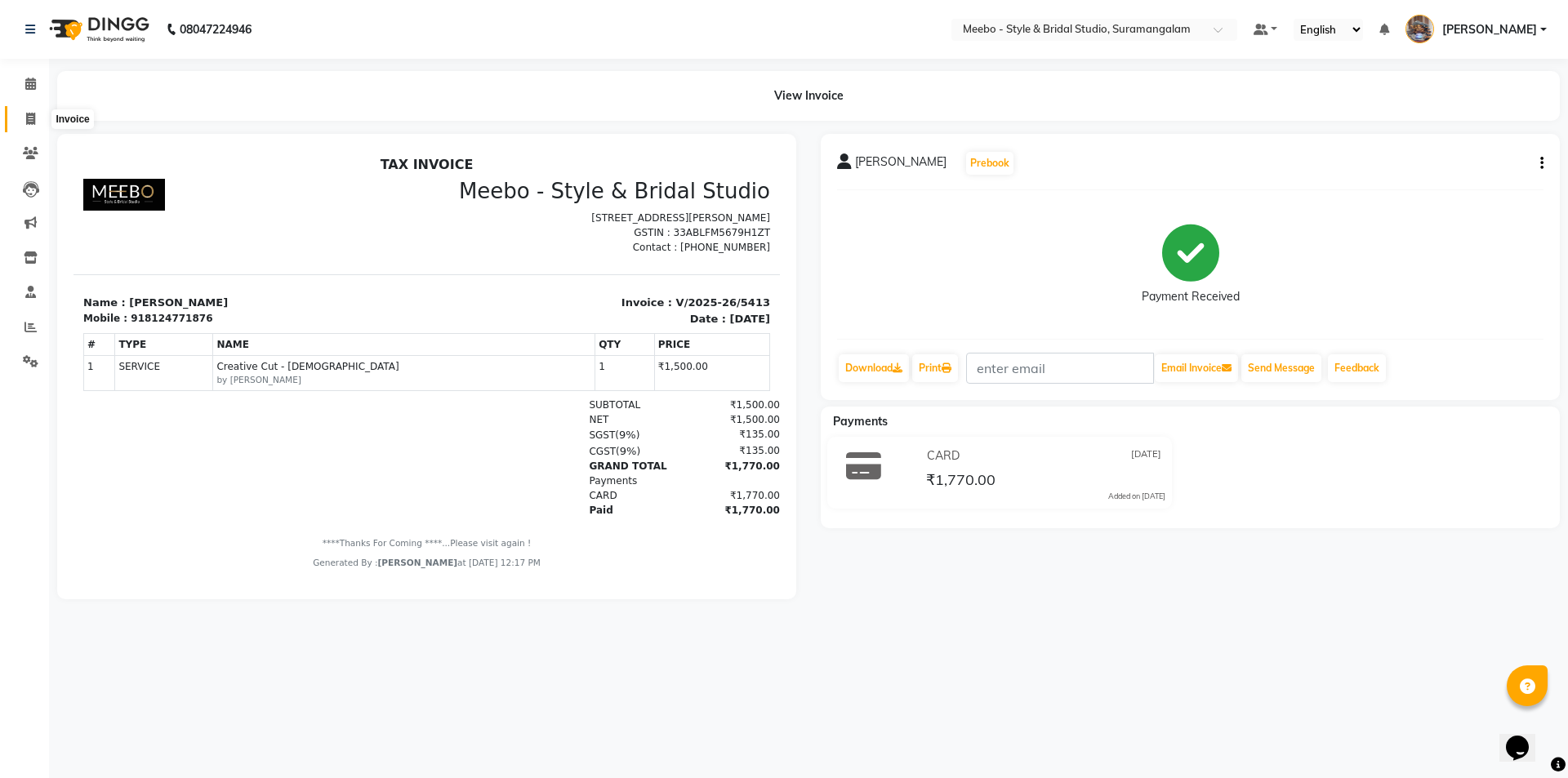
click at [30, 123] on icon at bounding box center [31, 119] width 9 height 13
select select "12"
select select "service"
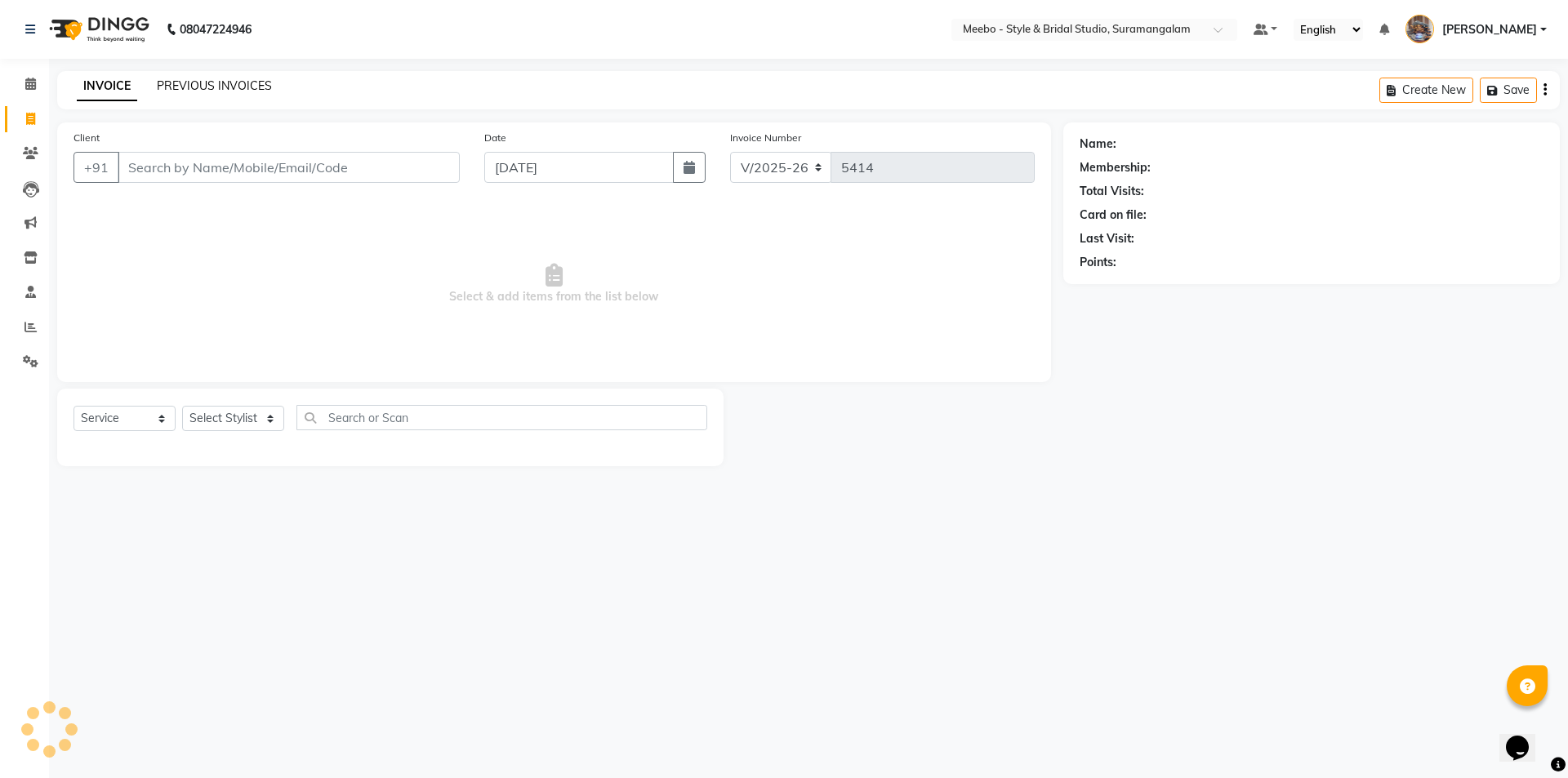
click at [230, 88] on link "PREVIOUS INVOICES" at bounding box center [214, 86] width 115 height 14
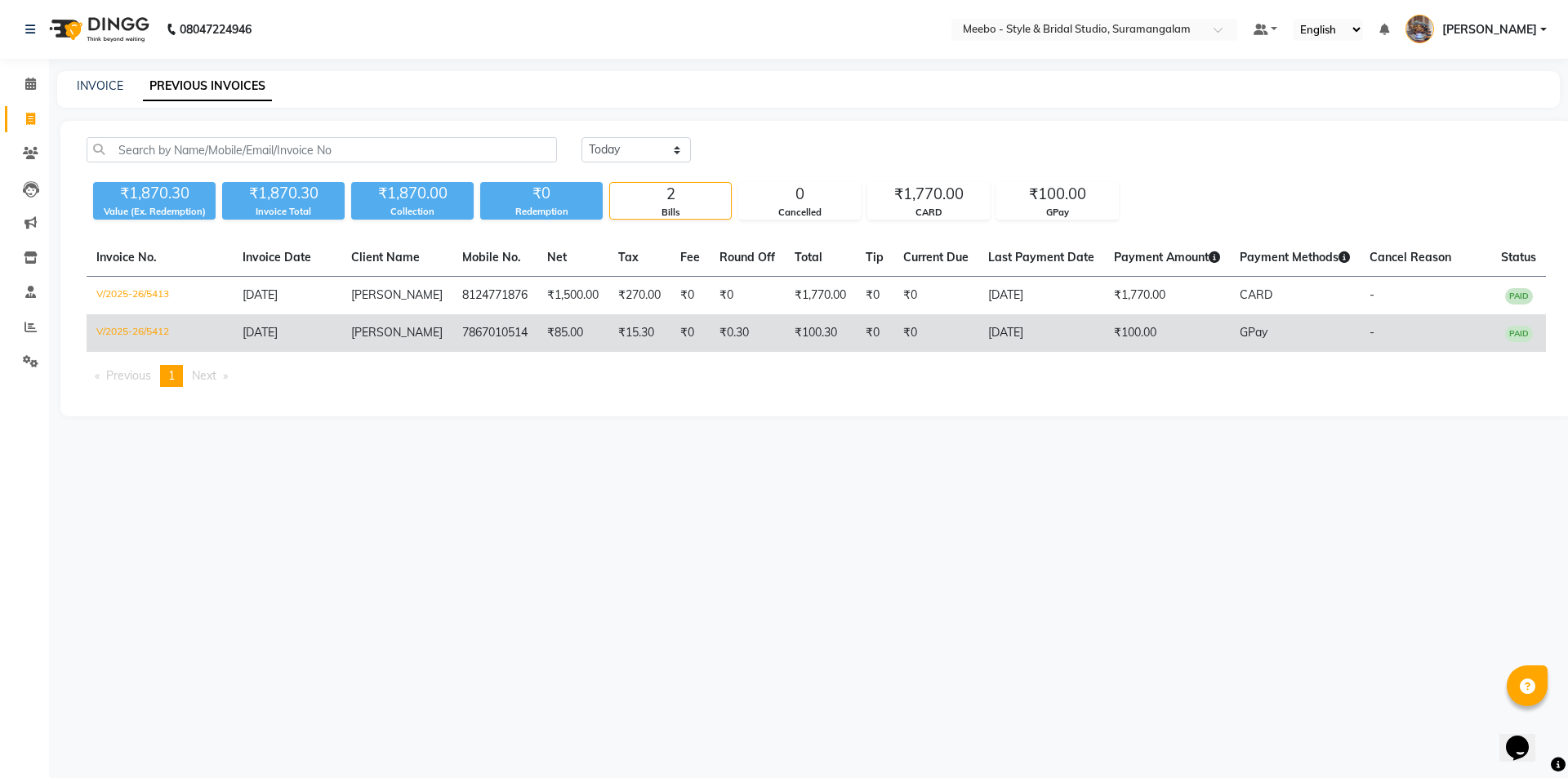
click at [624, 325] on td "₹15.30" at bounding box center [639, 333] width 62 height 38
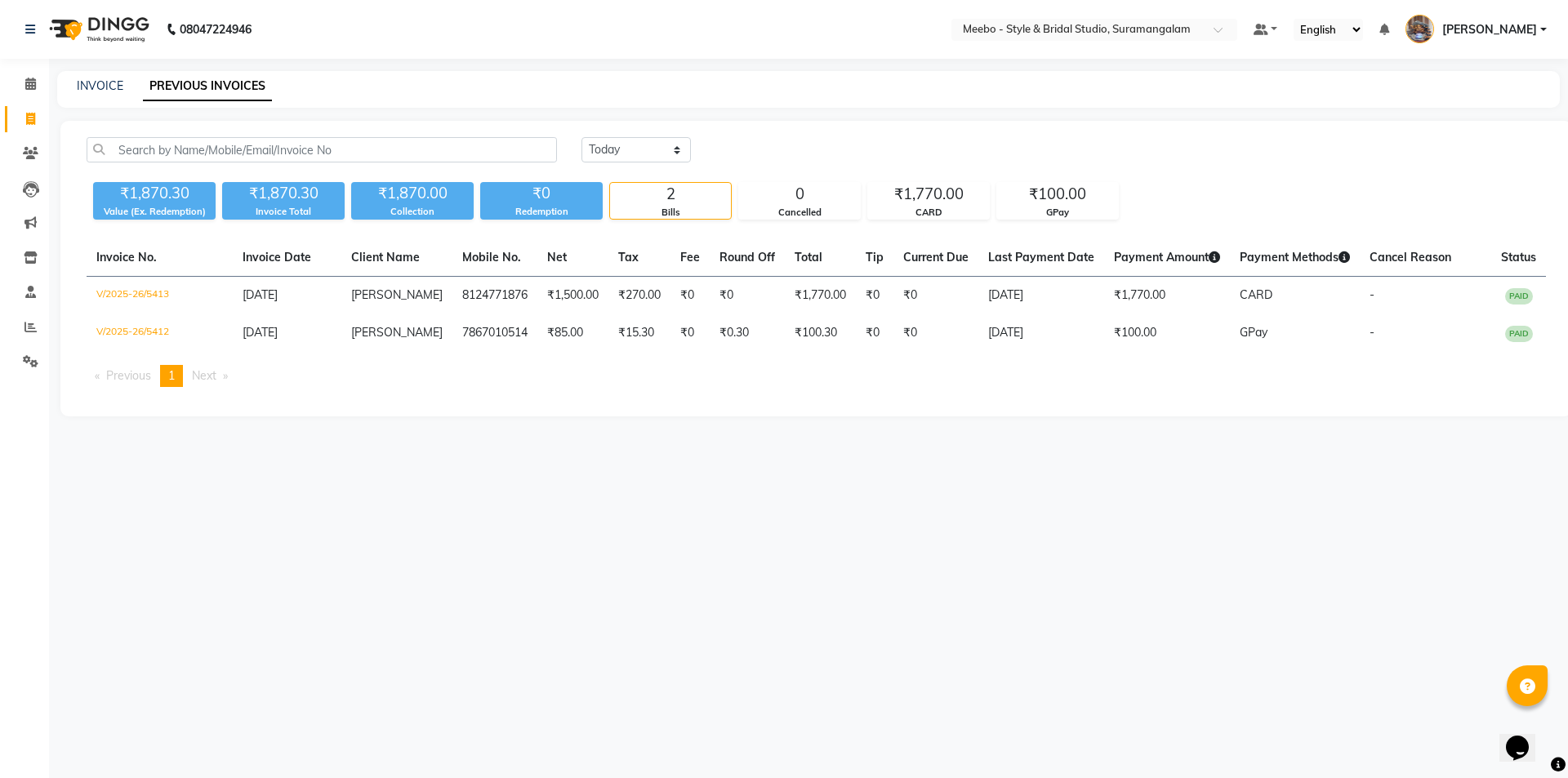
click at [493, 115] on main "INVOICE PREVIOUS INVOICES Today Yesterday Custom Range ₹1,870.30 Value (Ex. Red…" at bounding box center [808, 256] width 1519 height 370
click at [38, 326] on span at bounding box center [31, 327] width 29 height 19
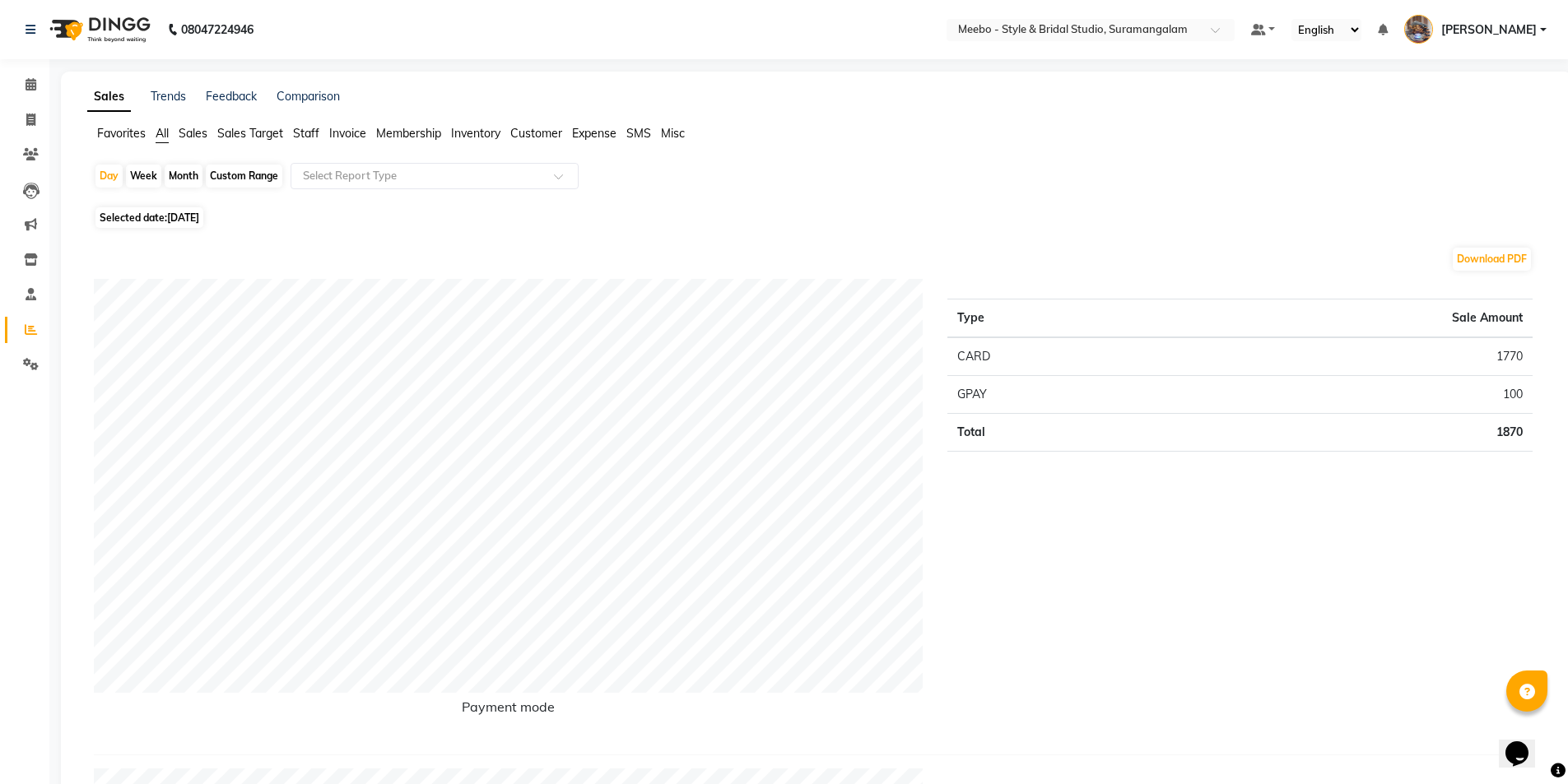
click at [199, 215] on span "[DATE]" at bounding box center [182, 218] width 32 height 13
select select "9"
select select "2025"
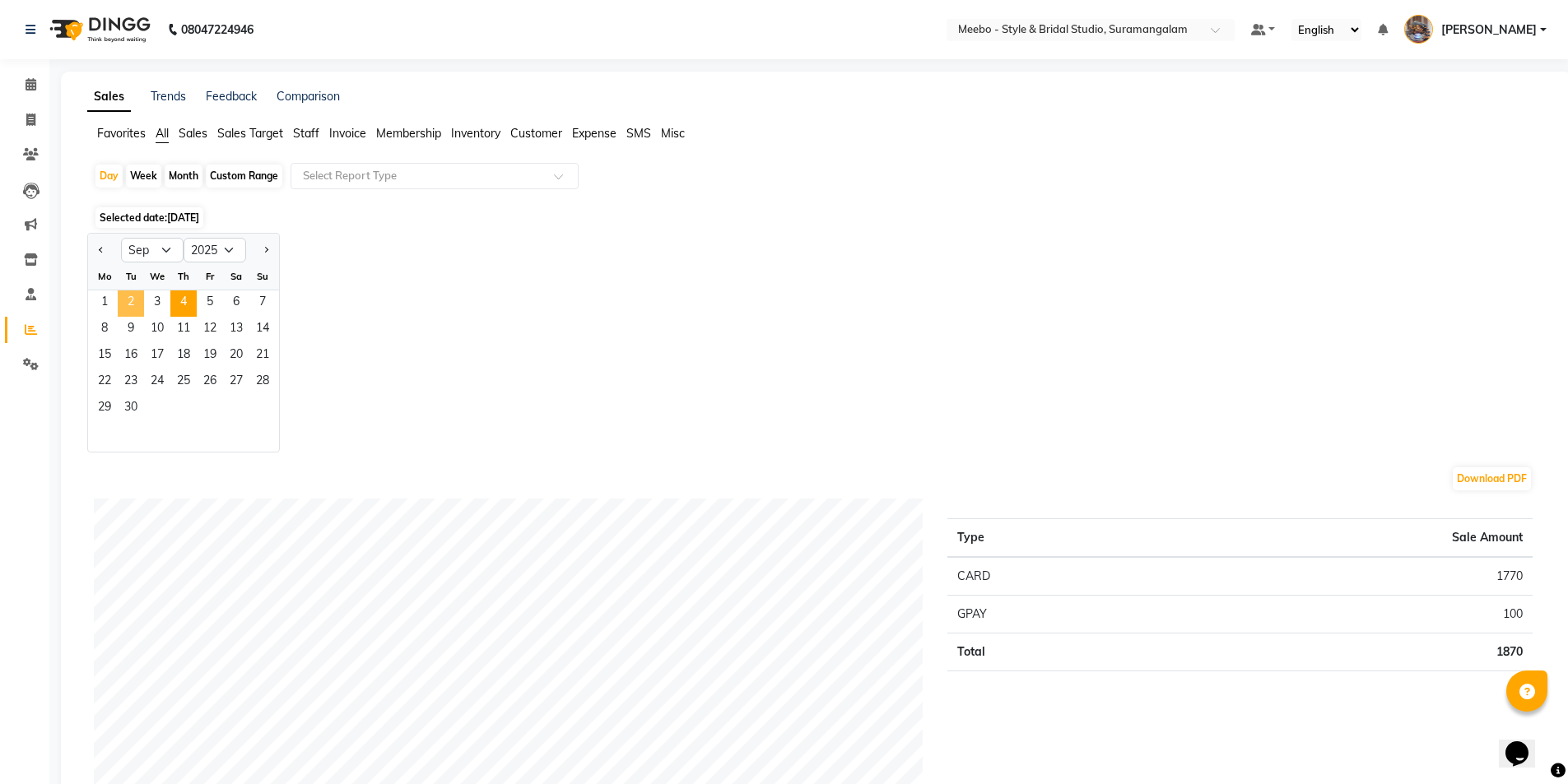
click at [137, 304] on span "2" at bounding box center [130, 303] width 26 height 26
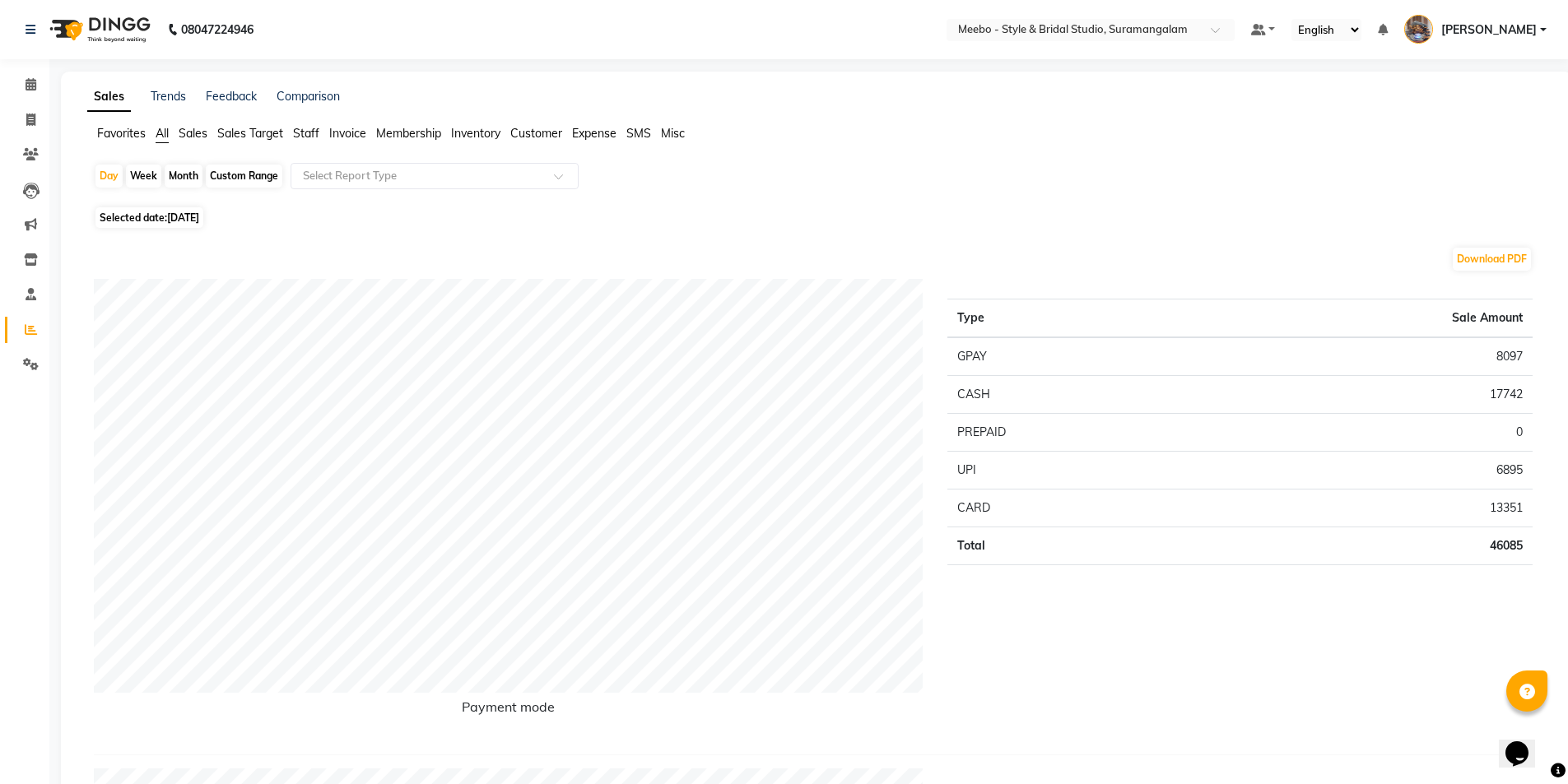
click at [308, 138] on span "Staff" at bounding box center [306, 133] width 26 height 15
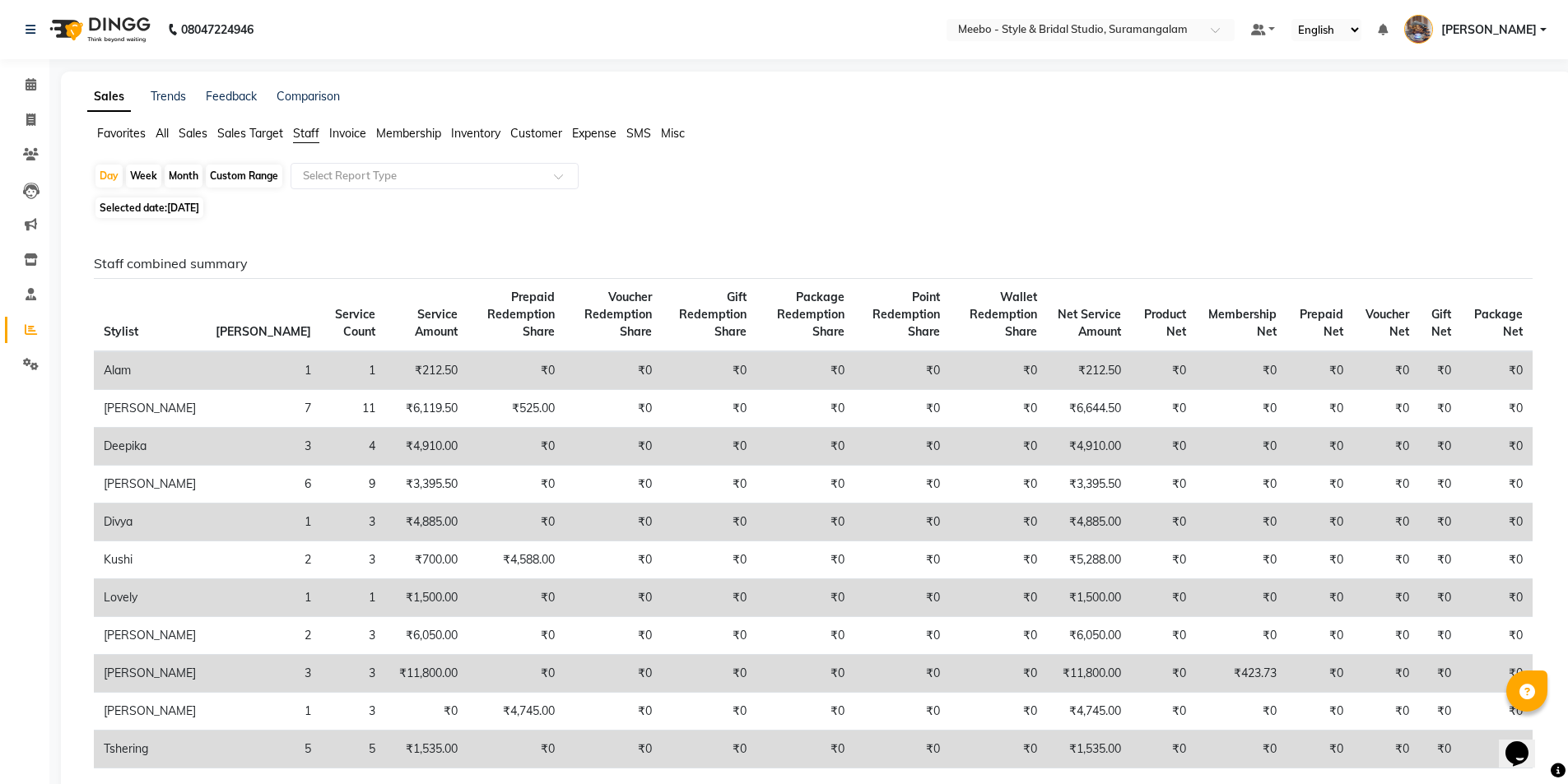
click at [336, 189] on div "Day Week Month Custom Range Select Report Type" at bounding box center [816, 178] width 1445 height 30
click at [340, 176] on input "text" at bounding box center [418, 176] width 237 height 16
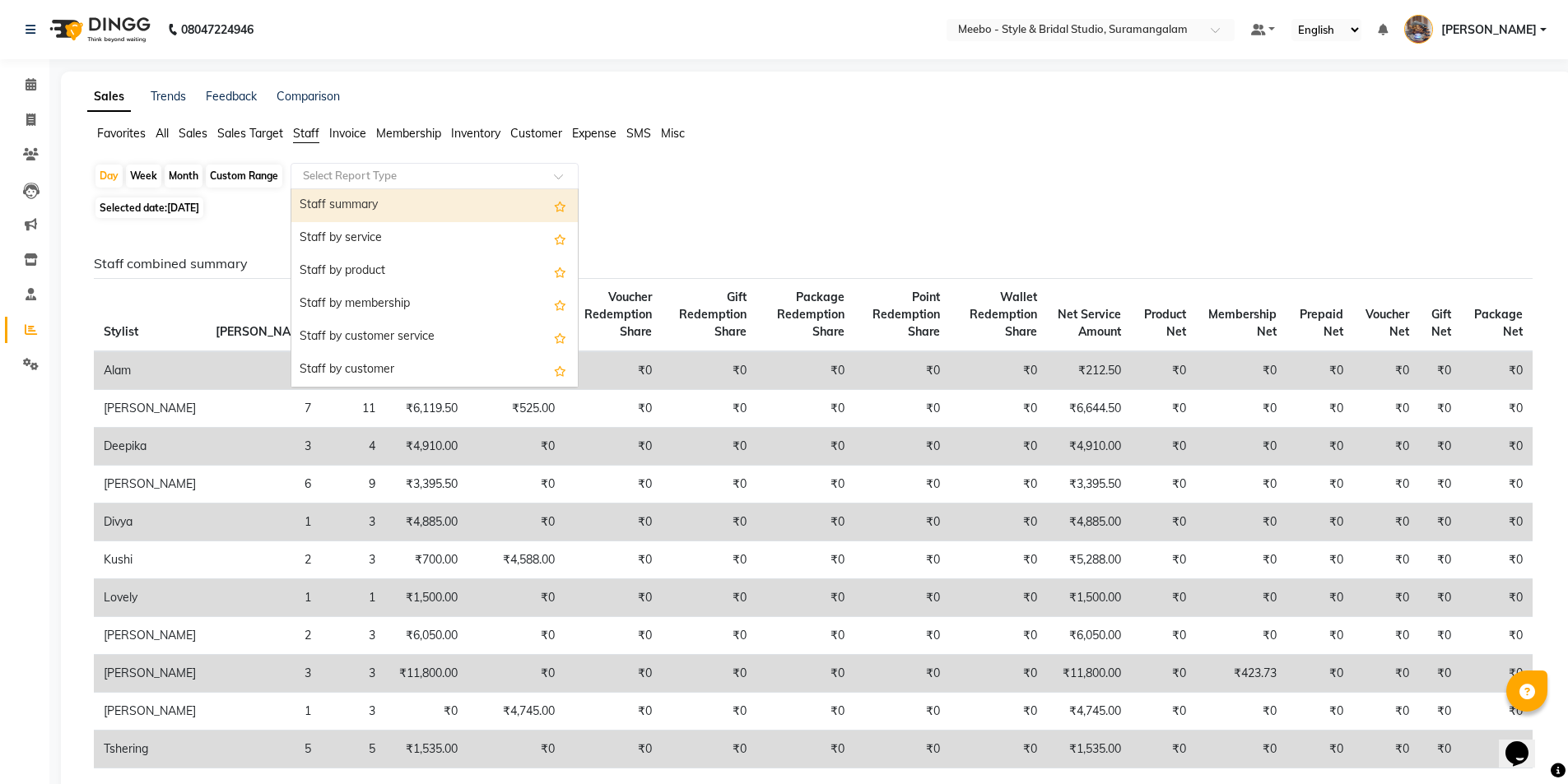
click at [341, 205] on div "Staff summary" at bounding box center [434, 206] width 286 height 33
select select "full_report"
select select "csv"
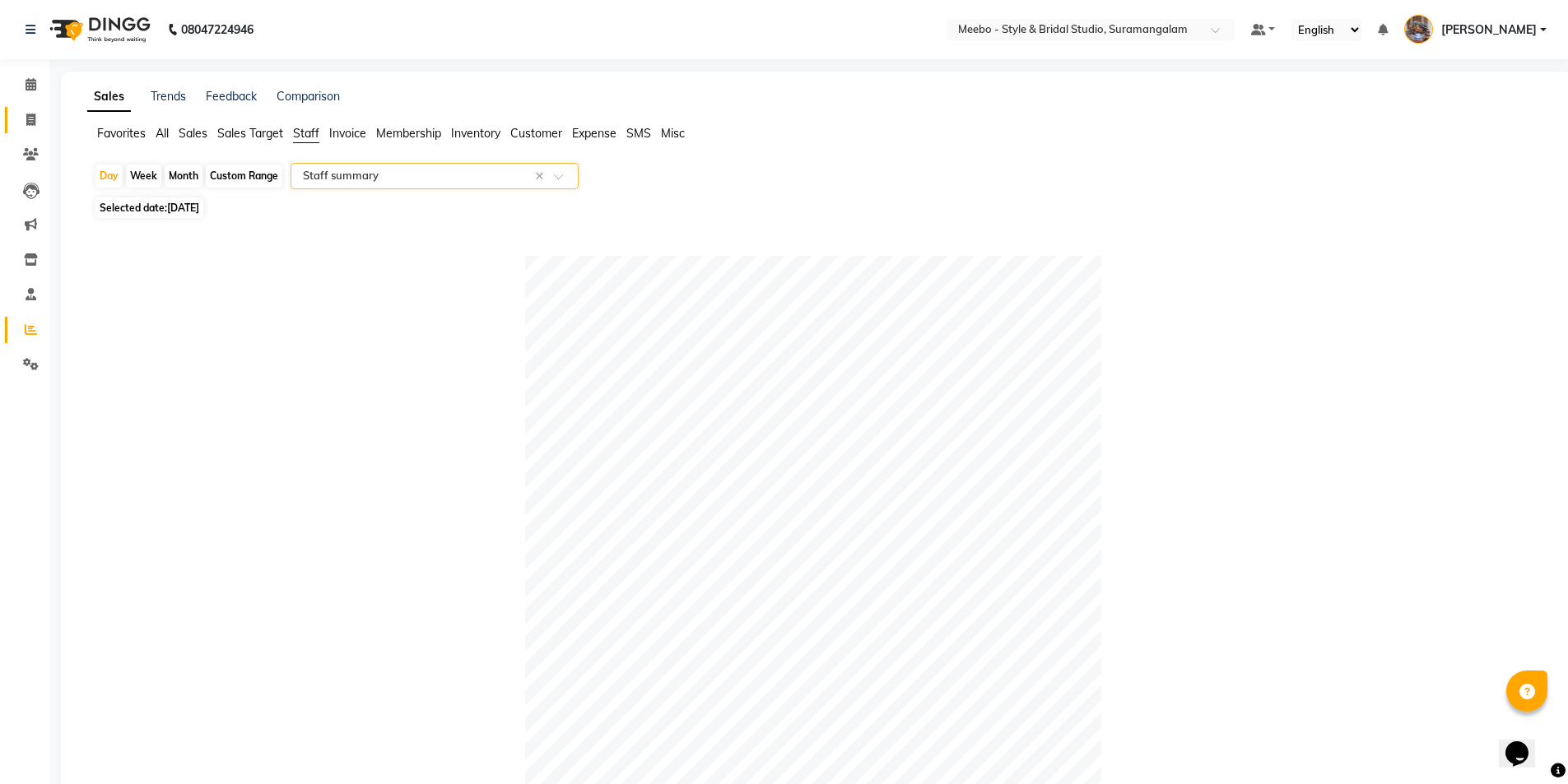
click at [25, 107] on link "Invoice" at bounding box center [24, 120] width 39 height 27
select select "service"
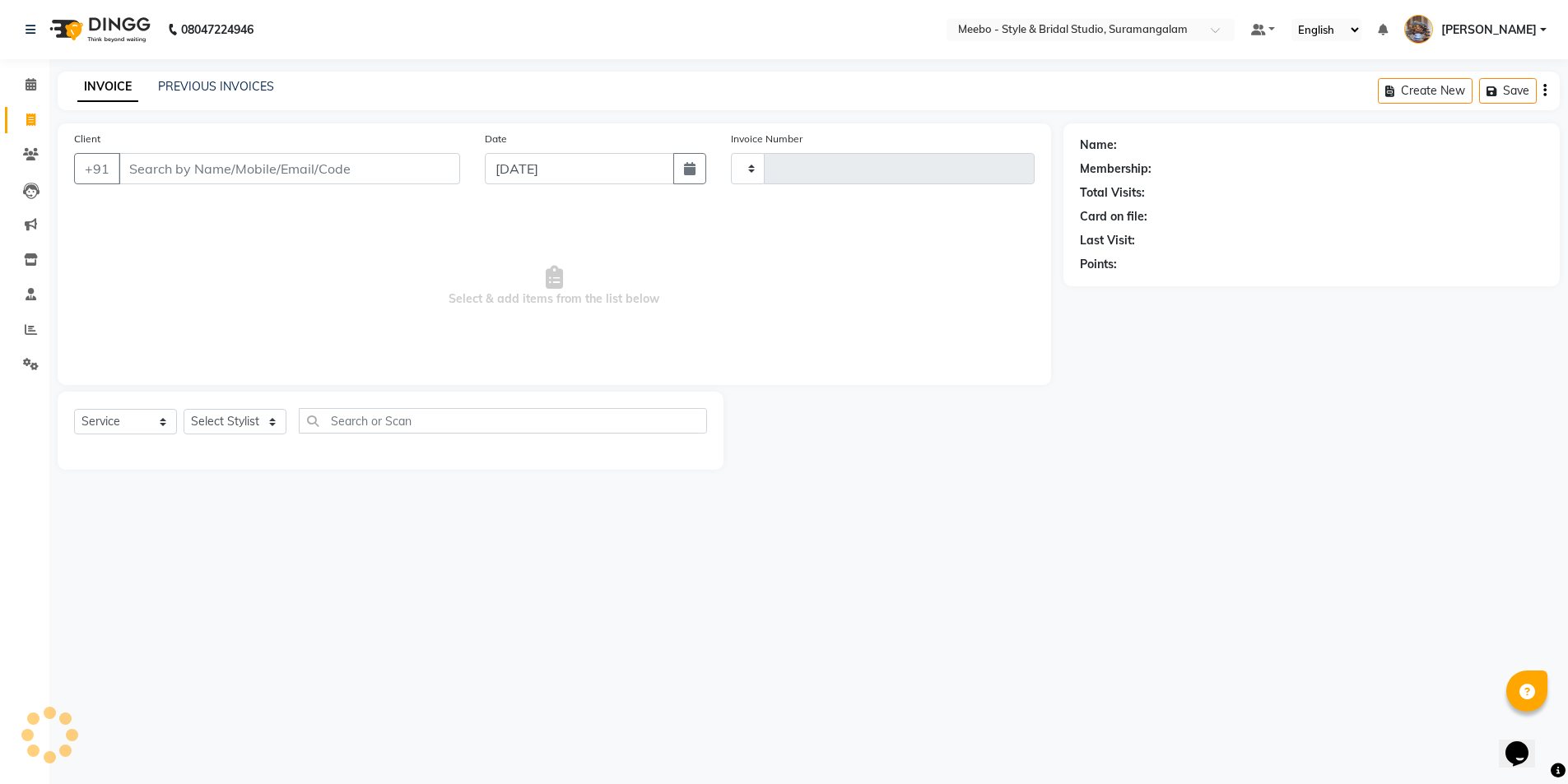
type input "5414"
select select "12"
click at [244, 424] on select "Select Stylist" at bounding box center [235, 422] width 103 height 25
select select "20724"
click at [184, 409] on select "Select Stylist Admin [PERSON_NAME] [PERSON_NAME] Manager [PERSON_NAME] [PERSON_…" at bounding box center [239, 422] width 110 height 25
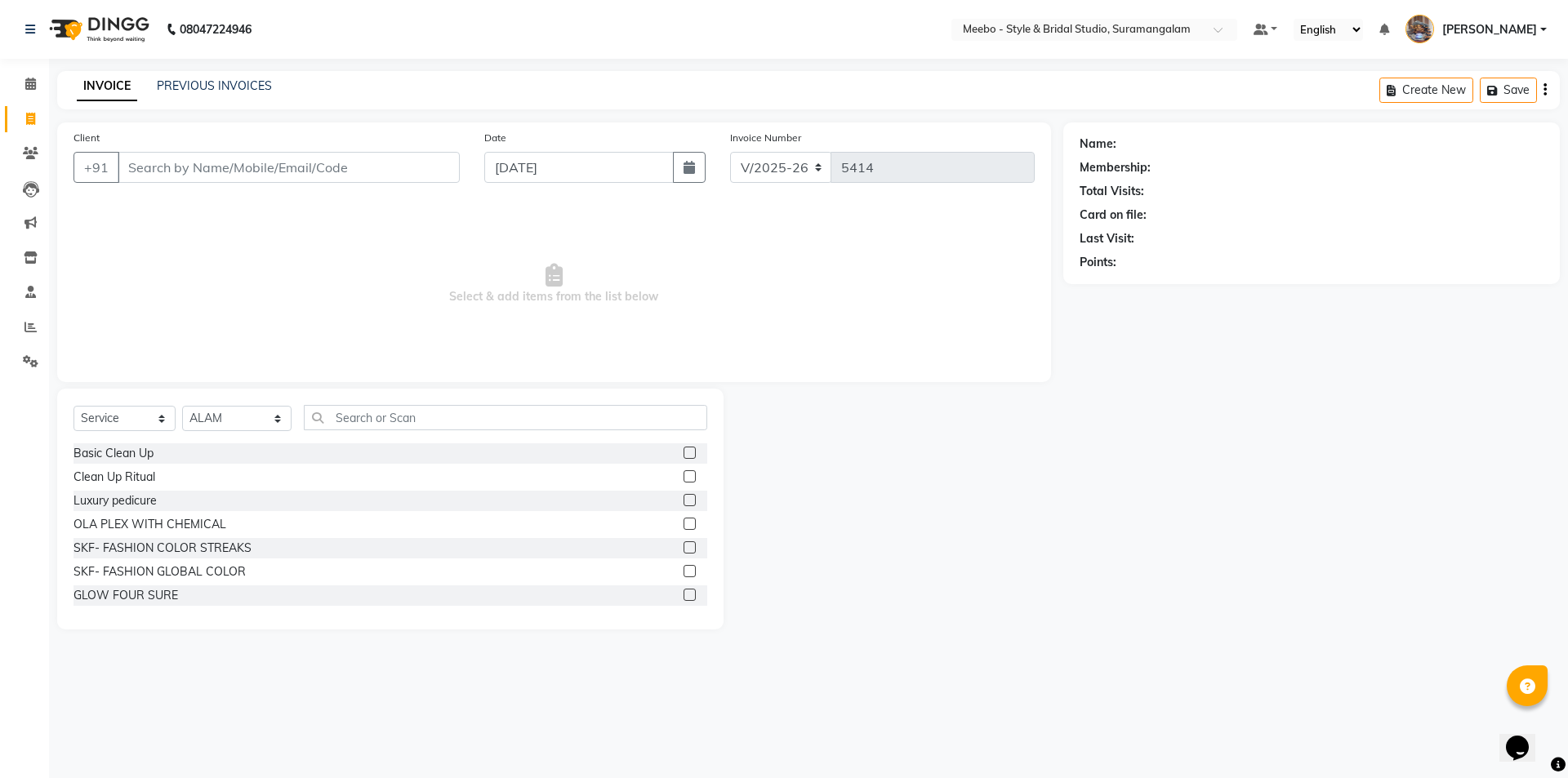
click at [370, 430] on div "Select Service Product Membership Package Voucher Prepaid Gift Card Select Styl…" at bounding box center [390, 424] width 634 height 38
click at [371, 425] on input "text" at bounding box center [505, 417] width 403 height 25
type input "sty"
click at [683, 475] on label at bounding box center [690, 477] width 13 height 13
click at [683, 475] on input "checkbox" at bounding box center [689, 477] width 11 height 11
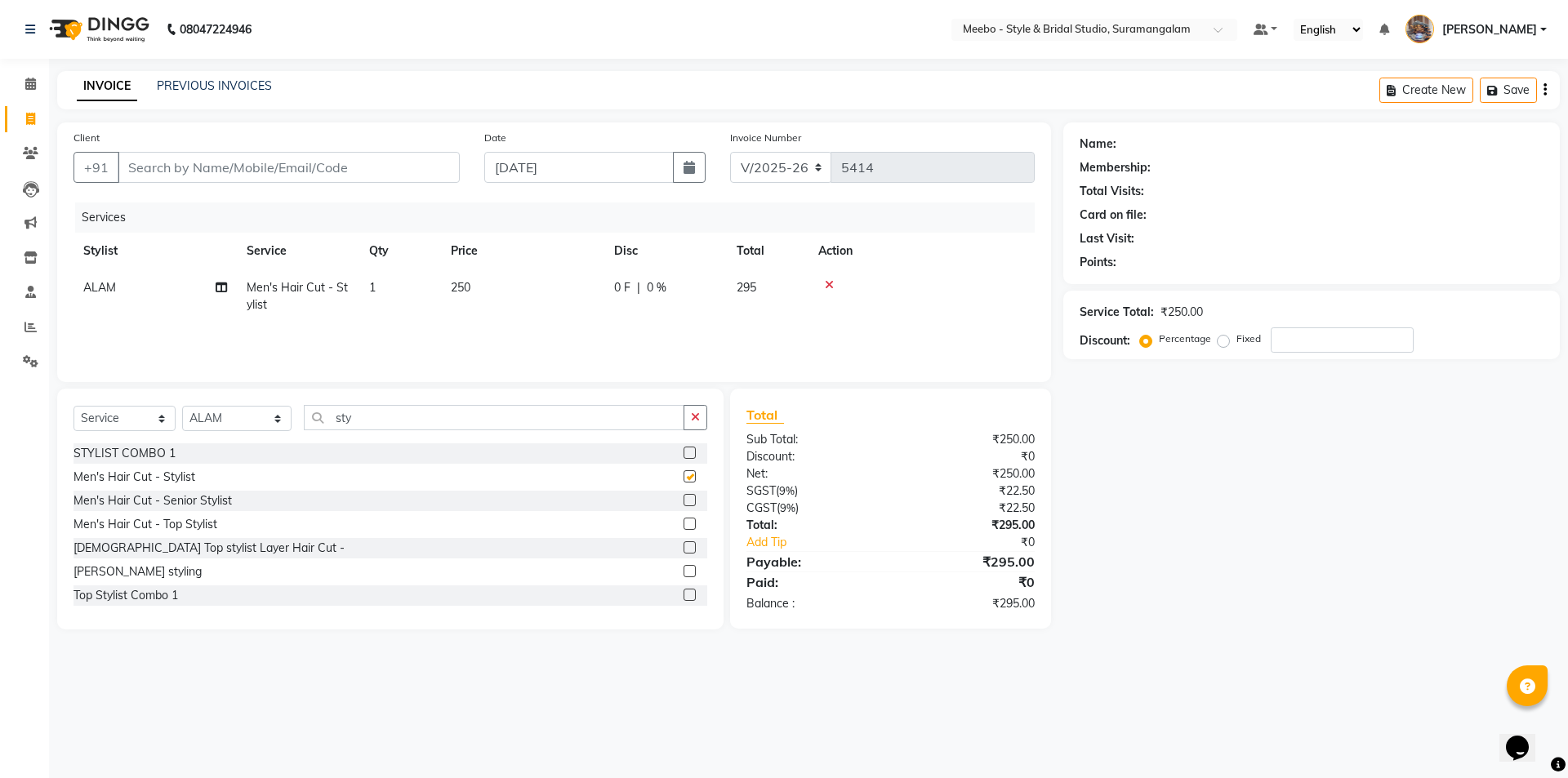
checkbox input "false"
click at [381, 179] on input "Client" at bounding box center [288, 167] width 343 height 31
type input "9"
type input "0"
type input "9443915419"
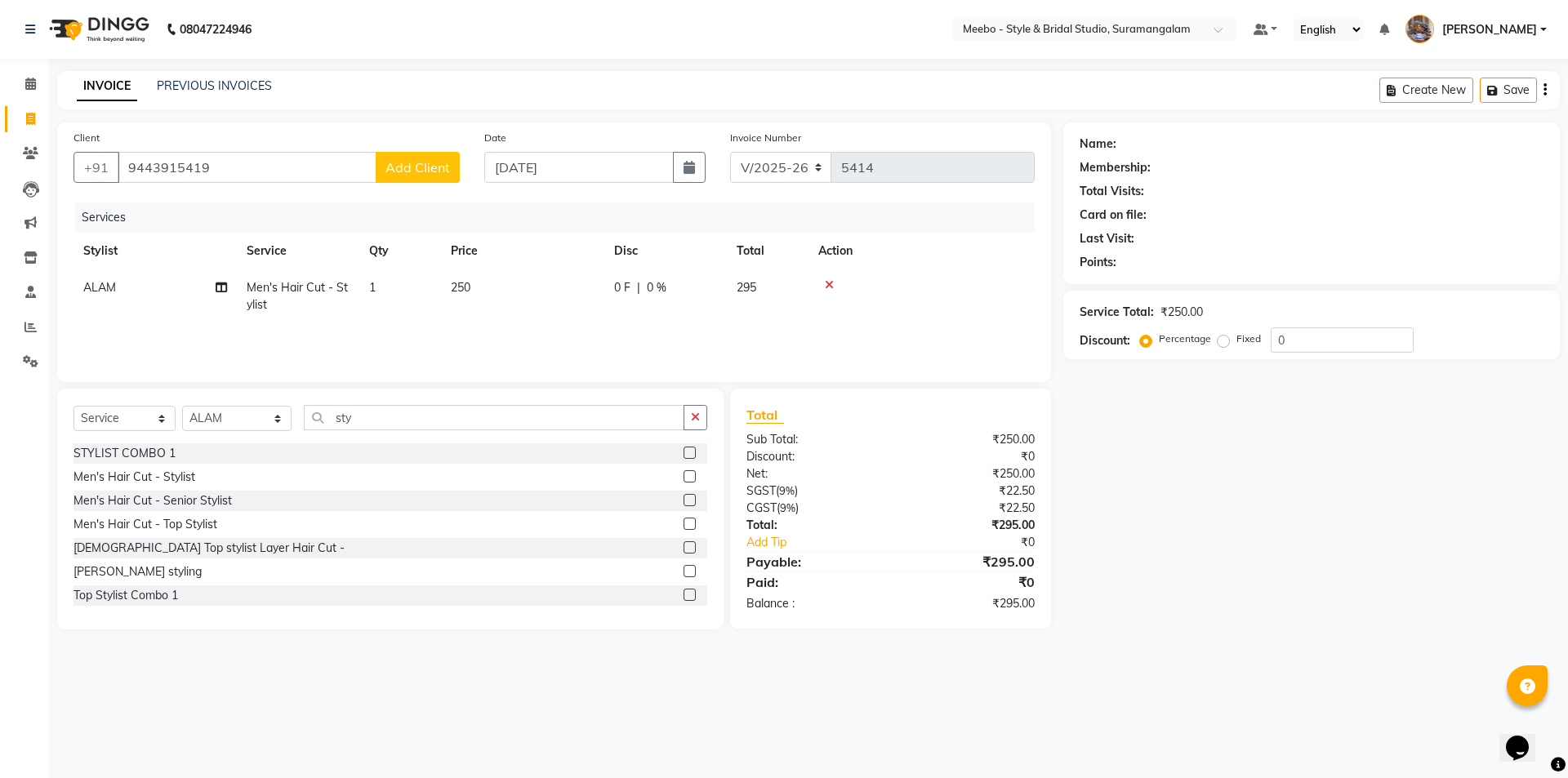
click at [448, 174] on span "Add Client" at bounding box center [418, 167] width 64 height 16
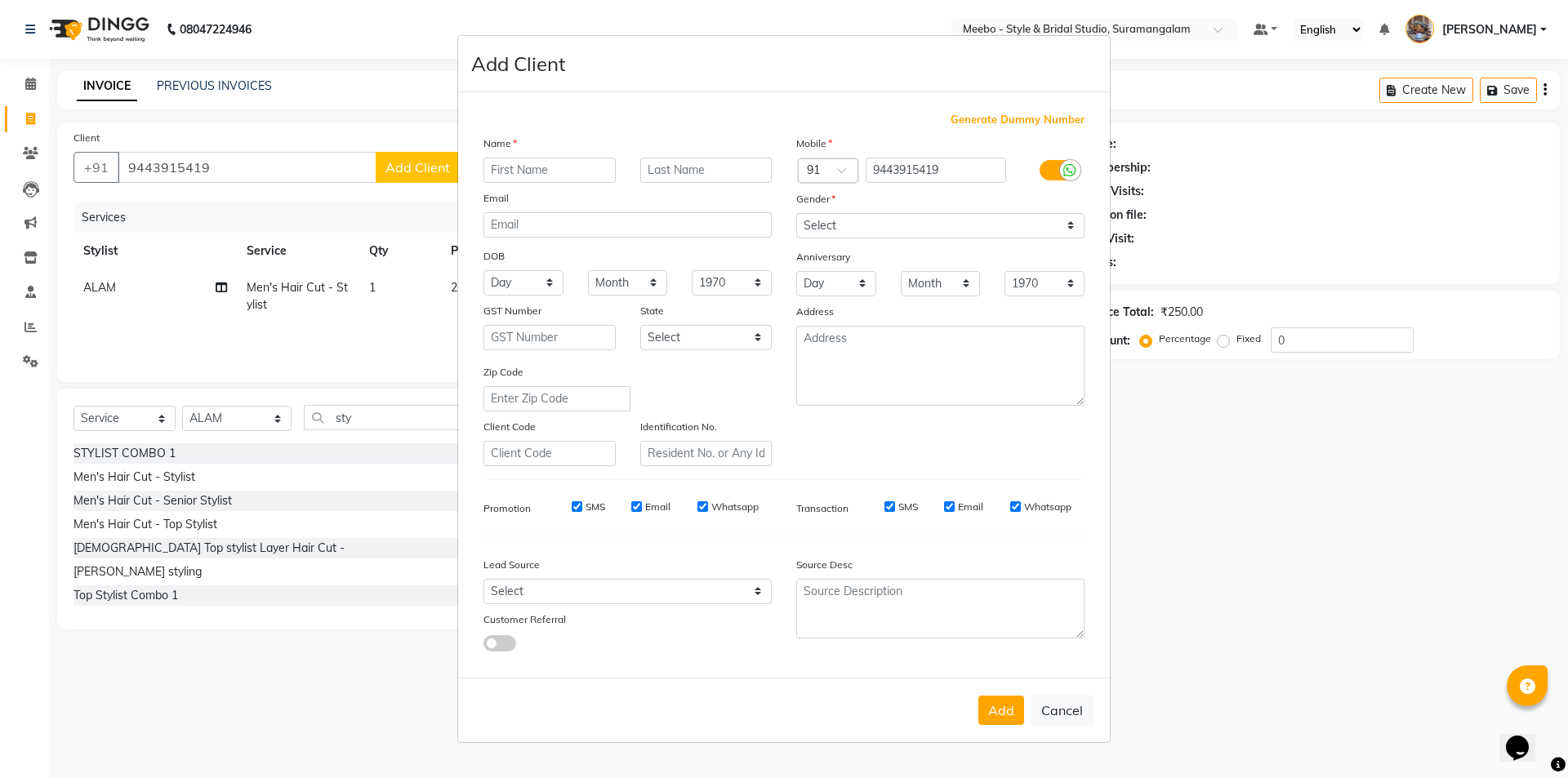
click at [533, 173] on input "text" at bounding box center [549, 170] width 132 height 25
type input "[PERSON_NAME]"
click at [887, 222] on select "Select Male Female Other Prefer Not To Say" at bounding box center [940, 226] width 288 height 25
select select "male"
click at [796, 213] on select "Select Male Female Other Prefer Not To Say" at bounding box center [940, 226] width 288 height 25
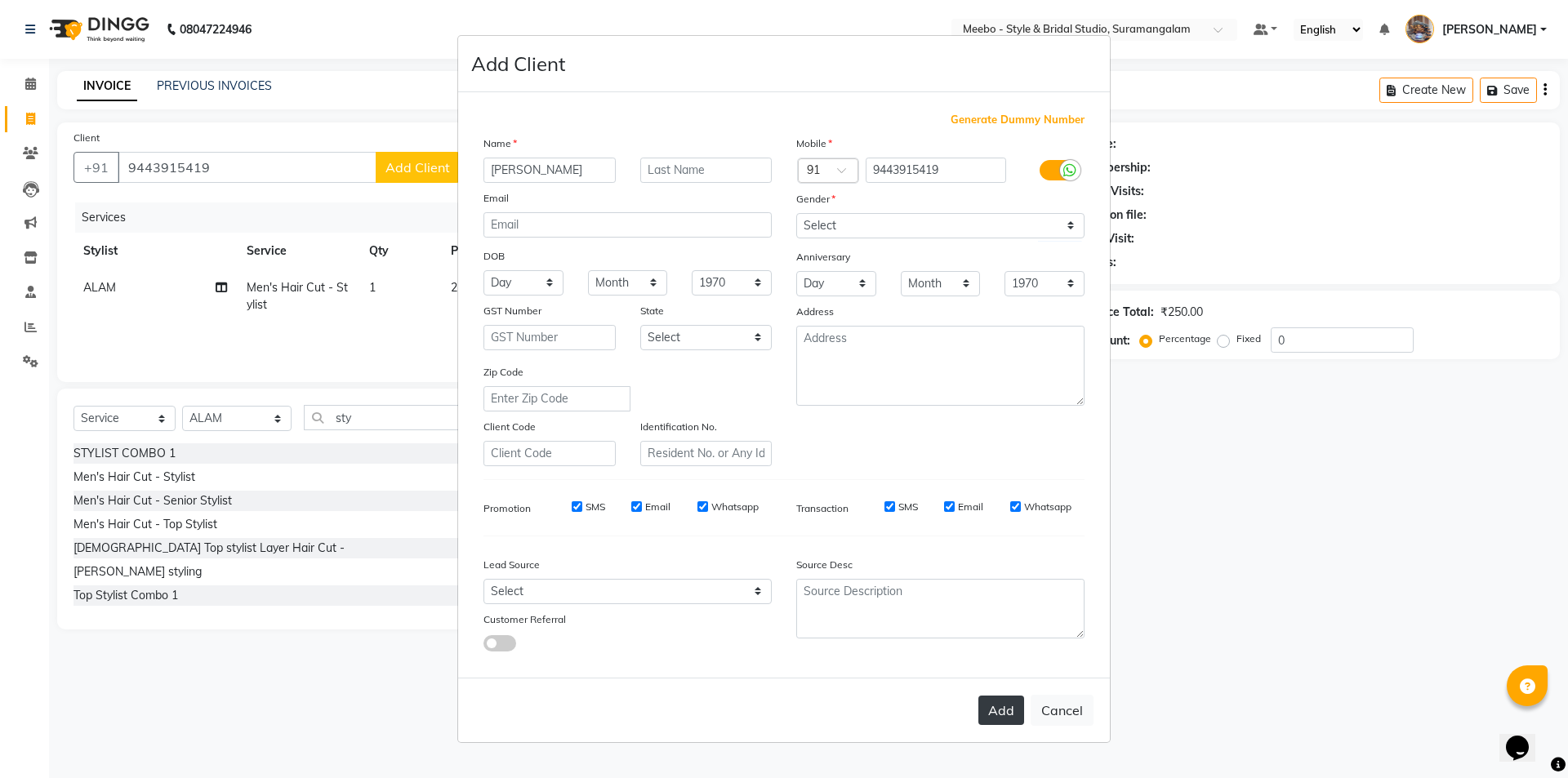
click at [999, 706] on button "Add" at bounding box center [1001, 710] width 46 height 30
select select
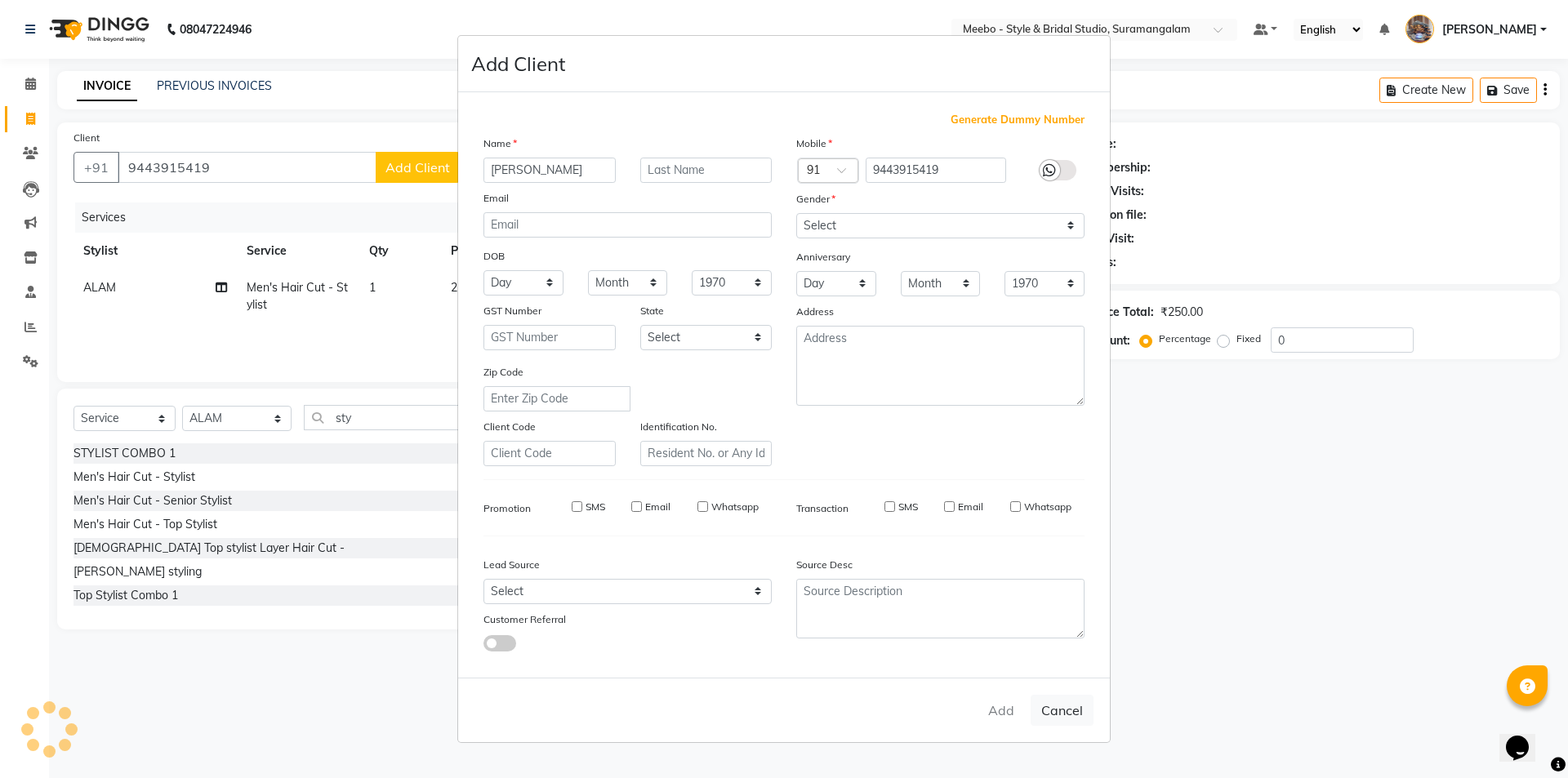
select select
checkbox input "false"
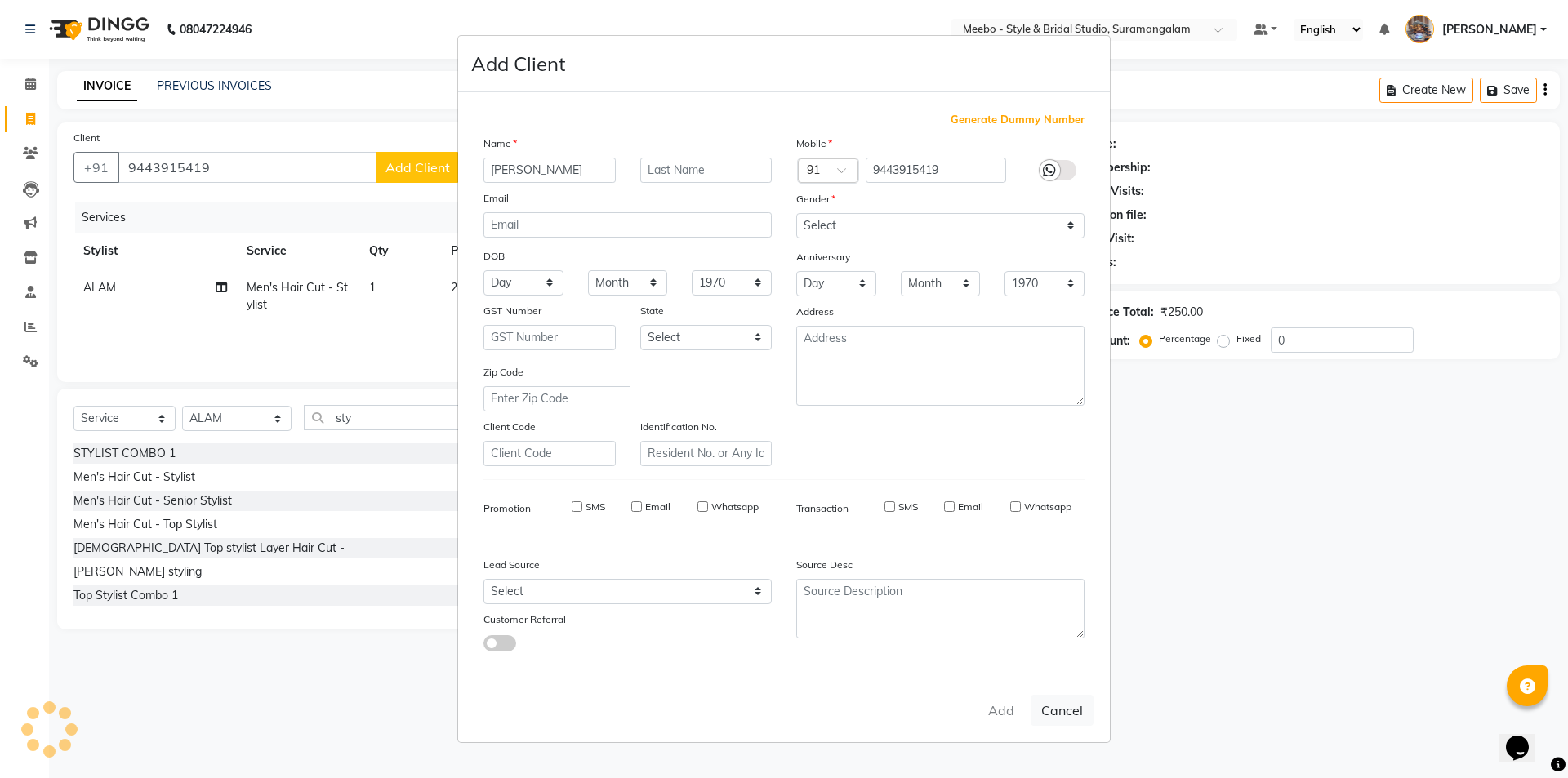
checkbox input "false"
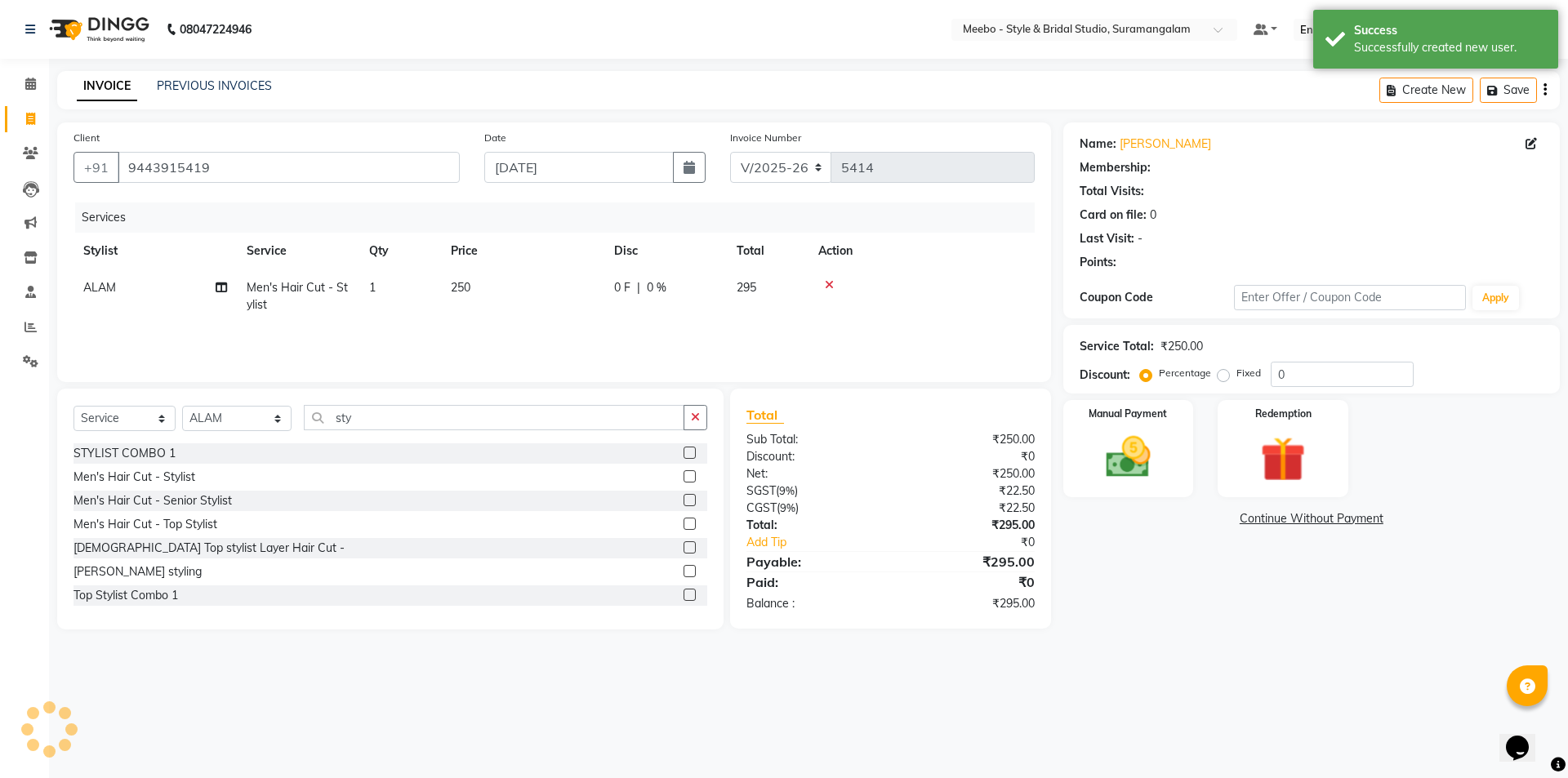
click at [1214, 548] on div "Name: Elango Membership: Total Visits: Card on file: 0 Last Visit: - Points: Co…" at bounding box center [1318, 376] width 509 height 507
click at [1144, 477] on img at bounding box center [1128, 457] width 76 height 54
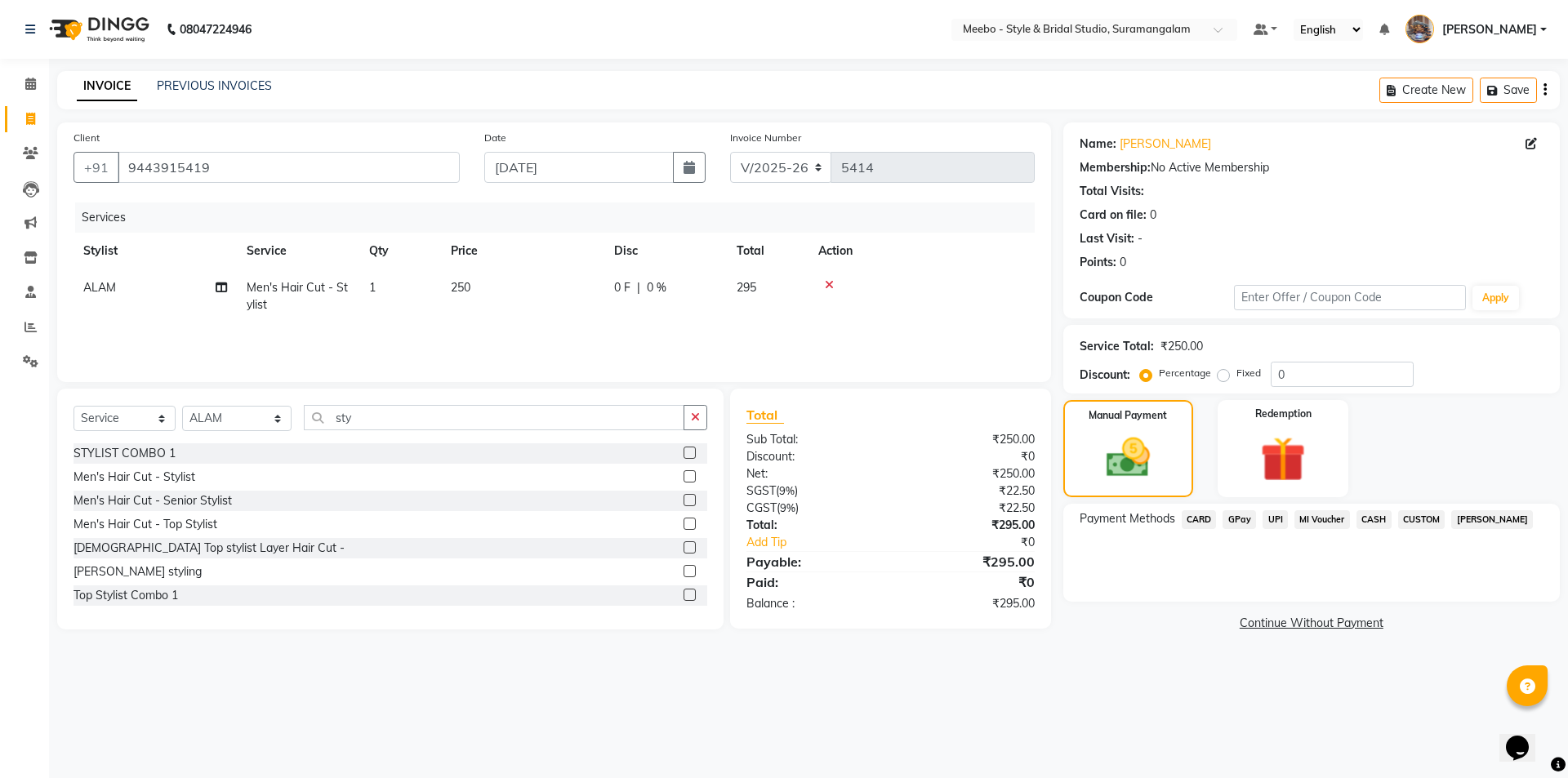
click at [1233, 521] on span "GPay" at bounding box center [1239, 520] width 33 height 19
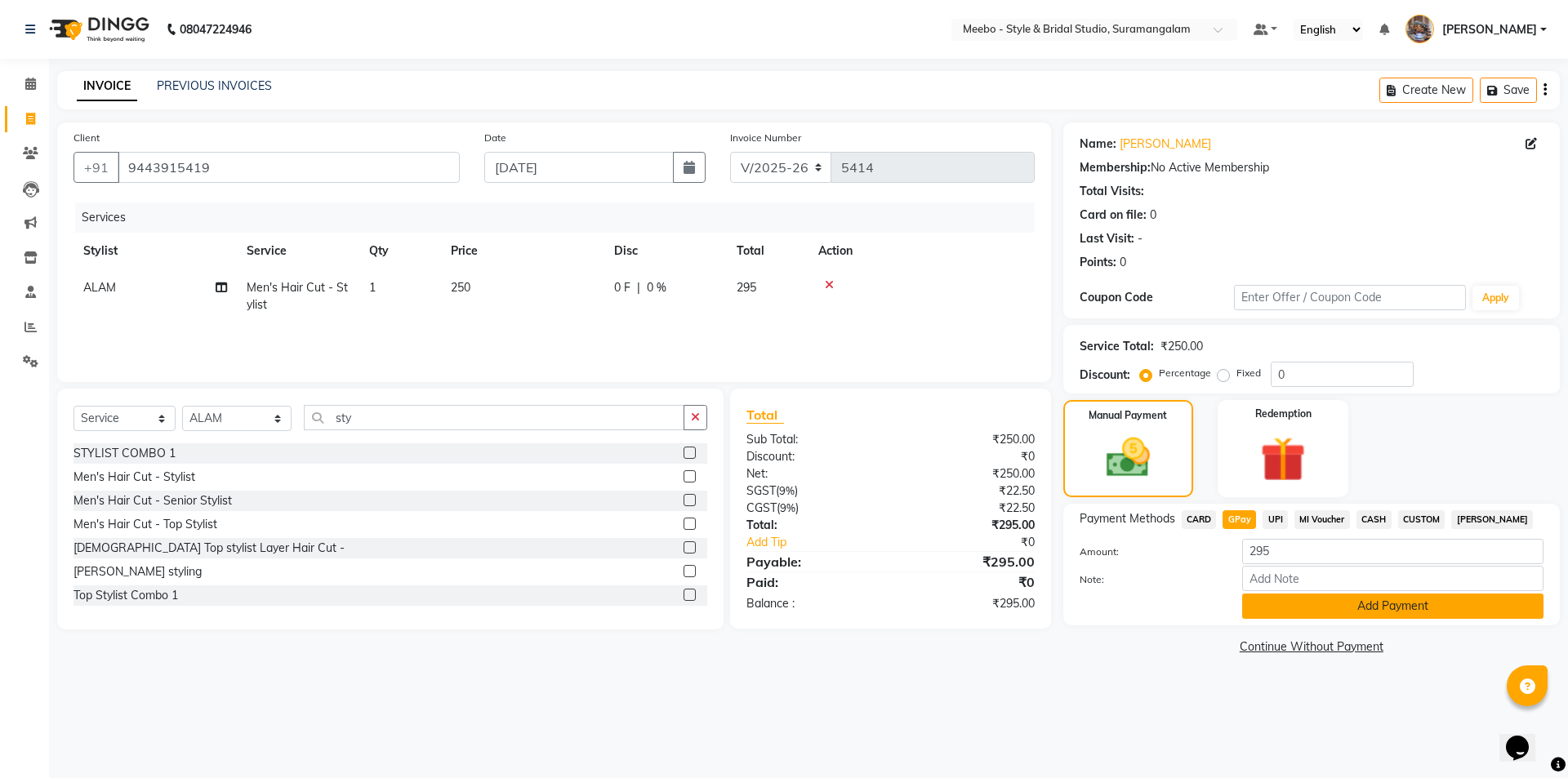
click at [1306, 614] on button "Add Payment" at bounding box center [1393, 606] width 301 height 25
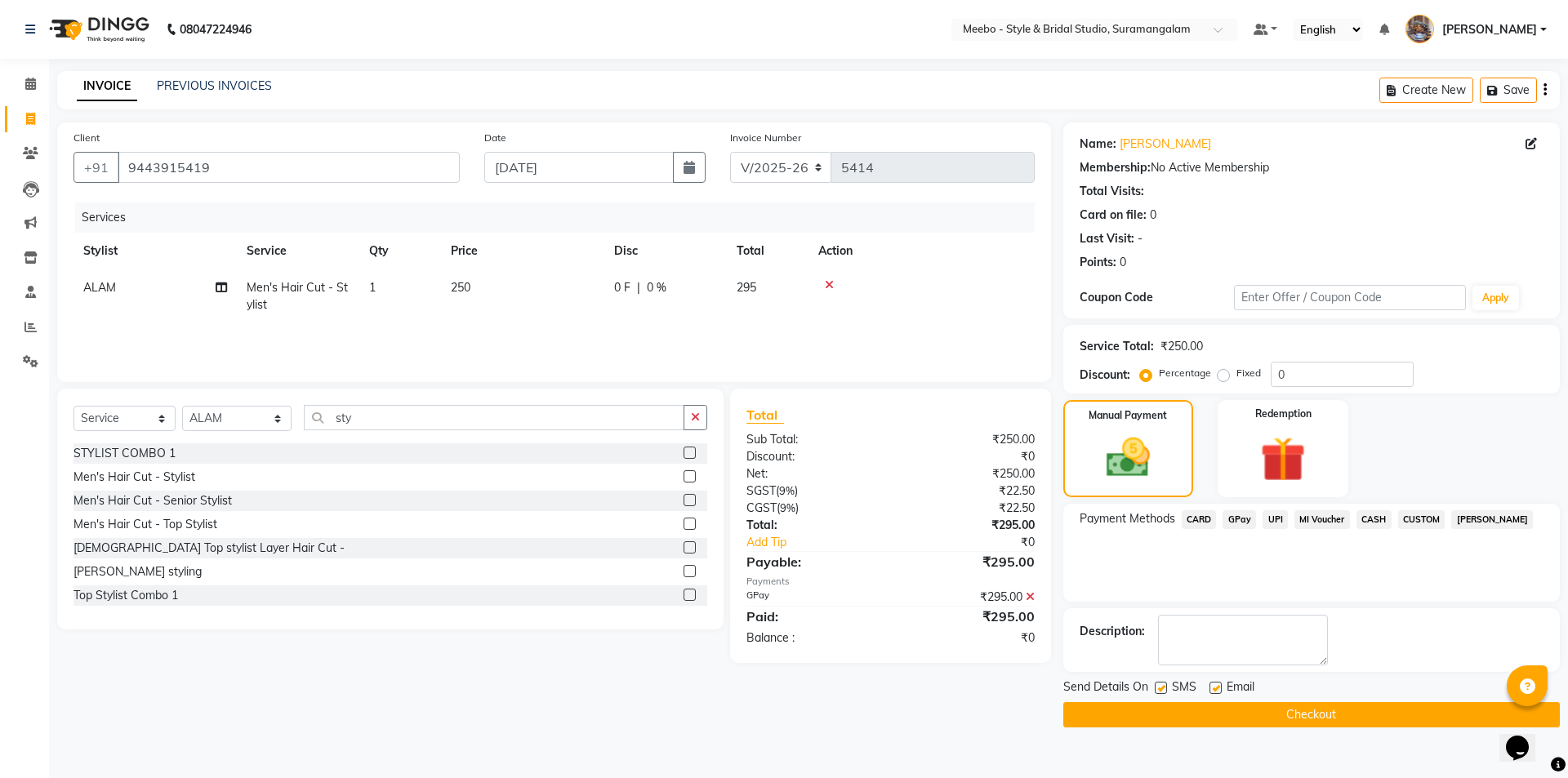
click at [1316, 708] on button "Checkout" at bounding box center [1311, 715] width 496 height 25
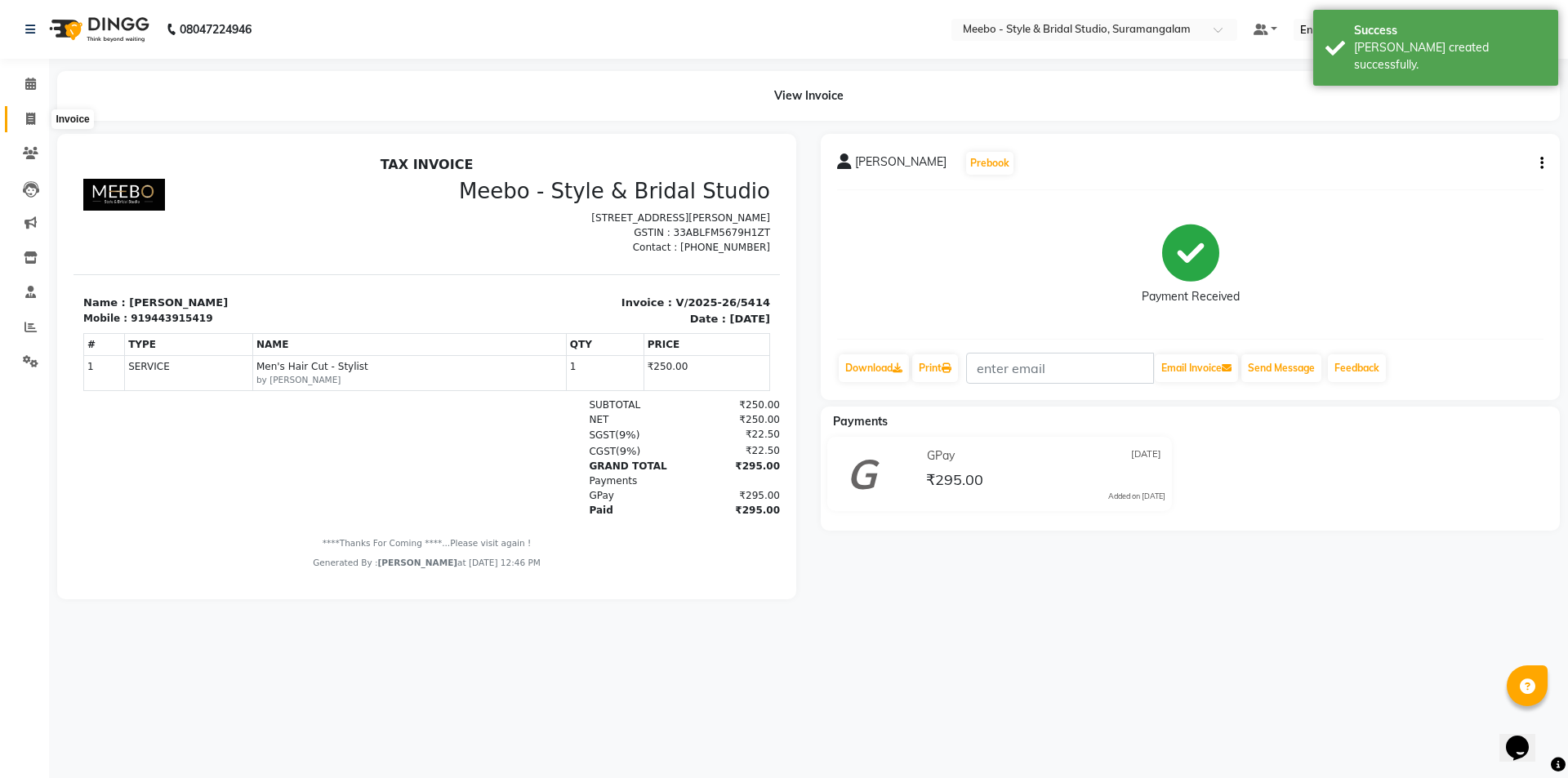
click at [38, 125] on span at bounding box center [31, 119] width 29 height 19
select select "service"
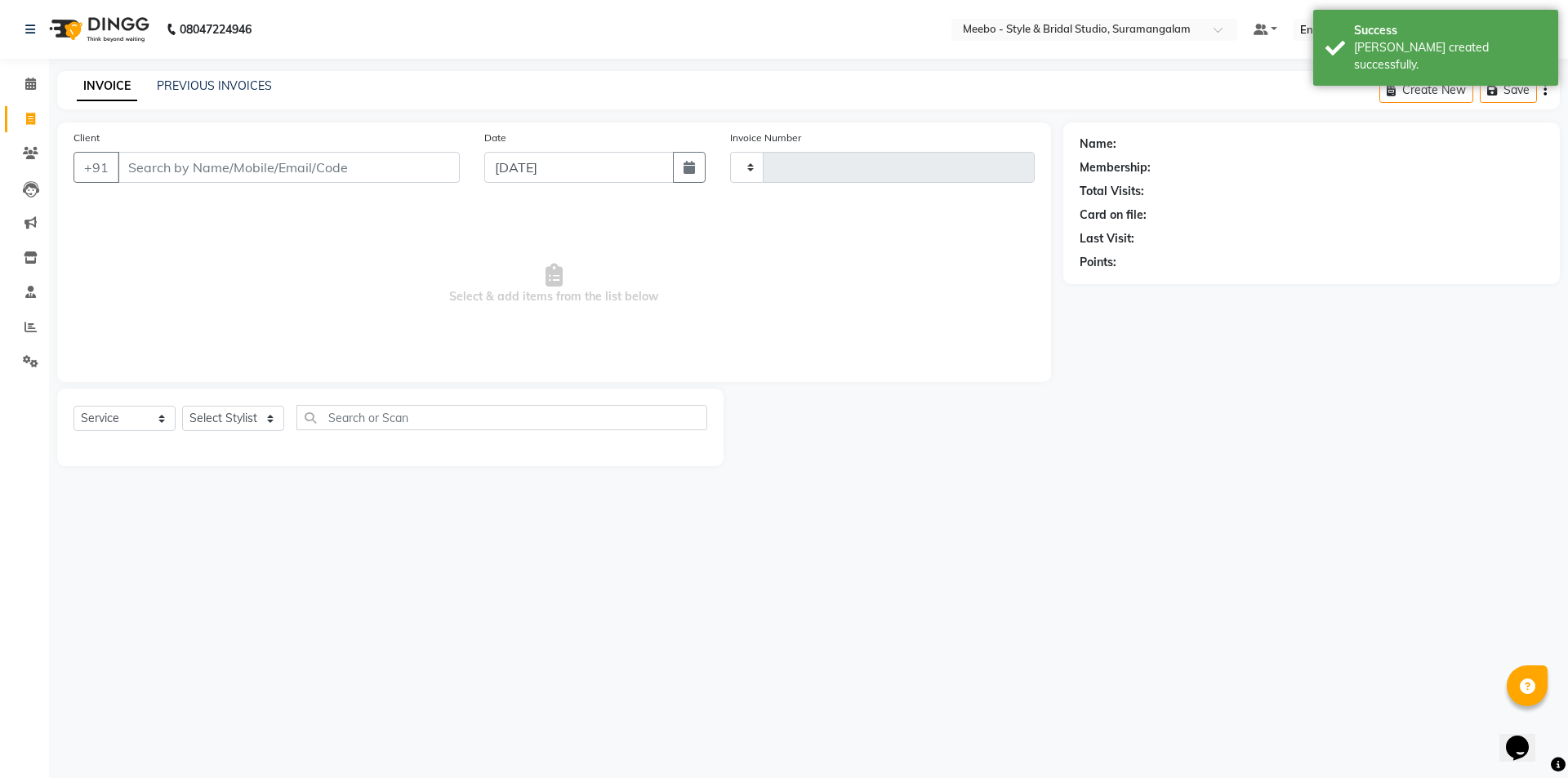
type input "5415"
select select "12"
click at [263, 411] on select "Select Stylist" at bounding box center [233, 418] width 102 height 25
select select "58441"
click at [183, 406] on select "Select Stylist Admin [PERSON_NAME] [PERSON_NAME] Manager [PERSON_NAME] [PERSON_…" at bounding box center [237, 418] width 109 height 25
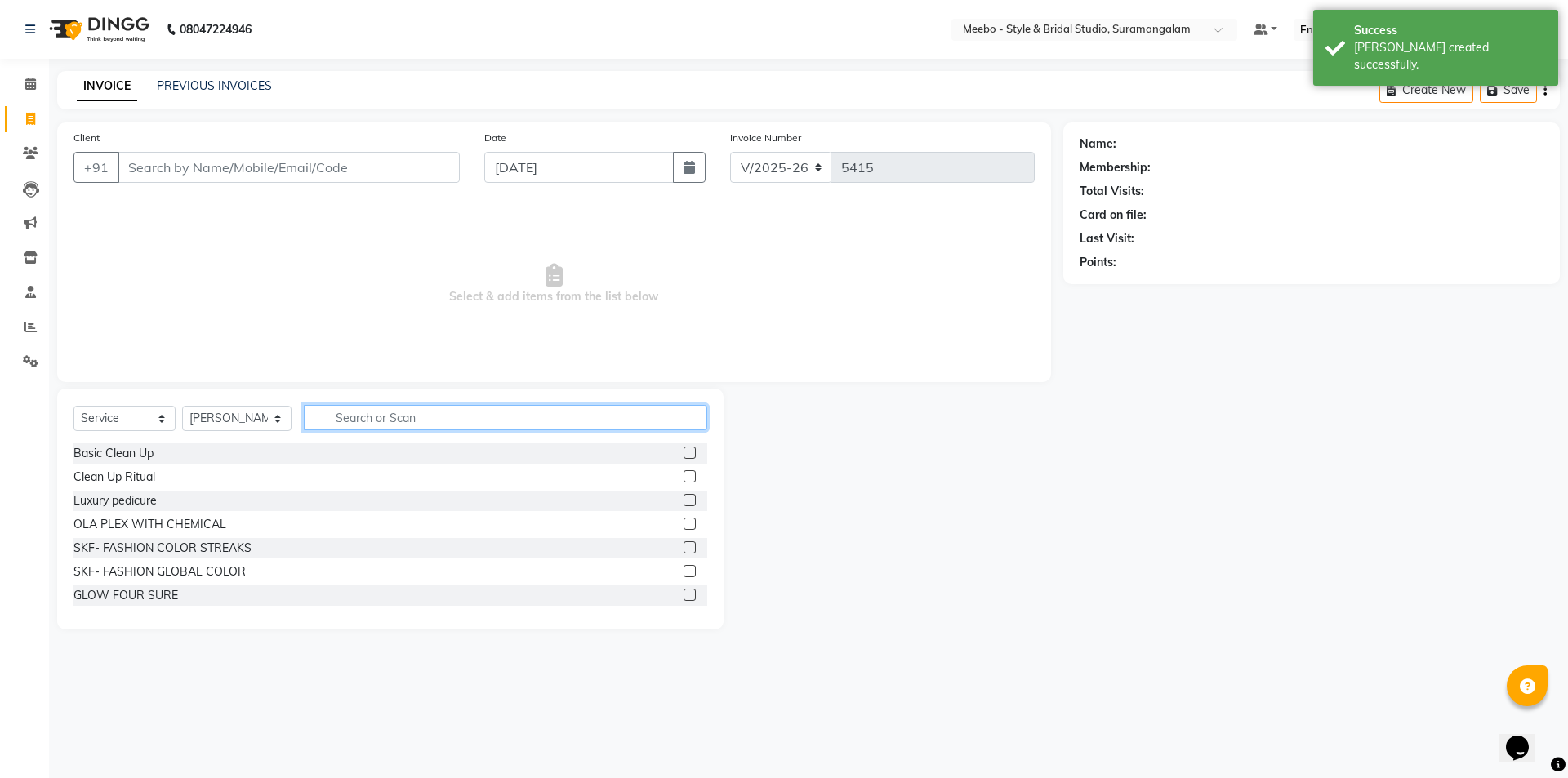
click at [395, 415] on input "text" at bounding box center [505, 417] width 403 height 25
type input "c"
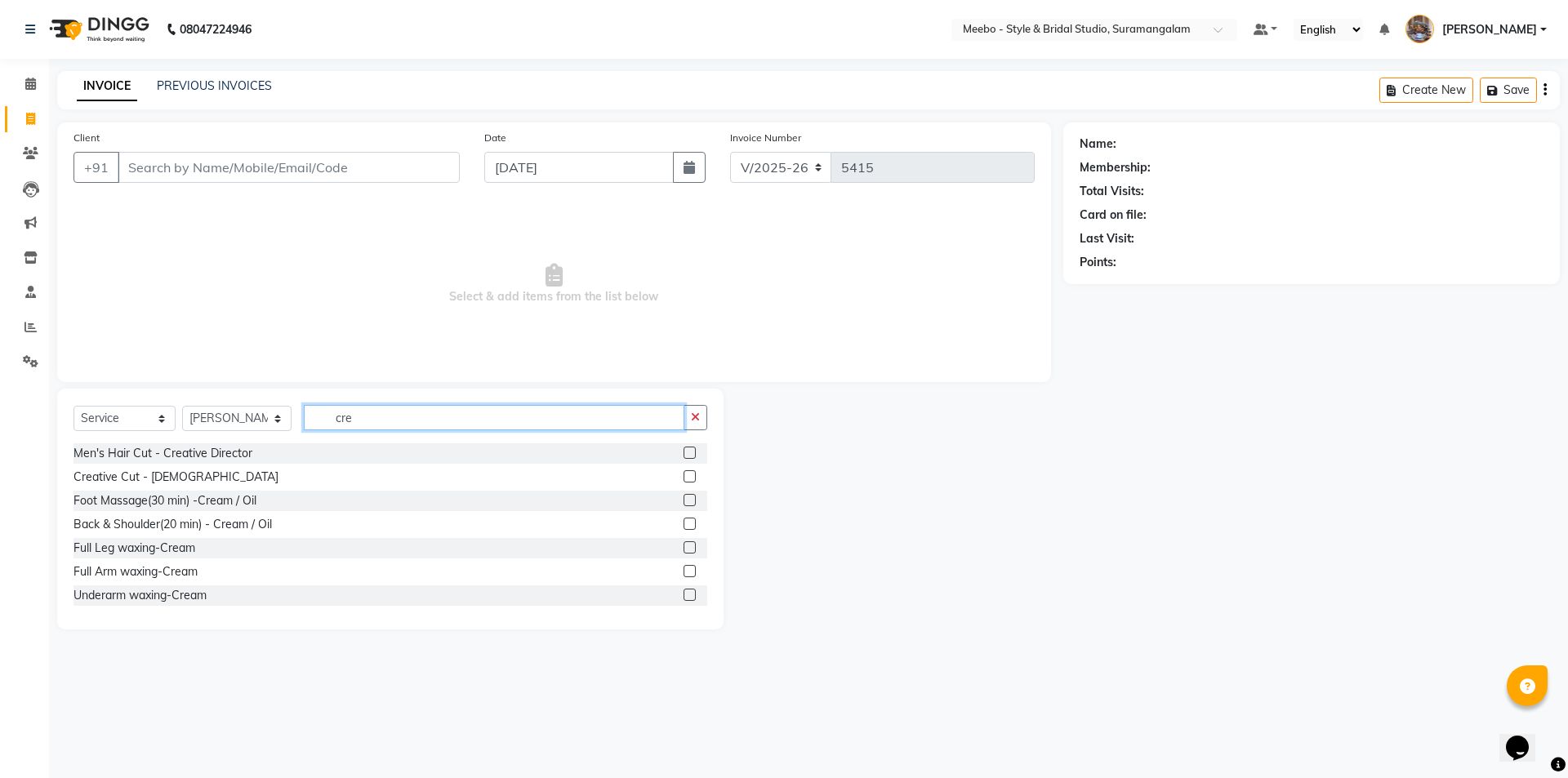
type input "cre"
click at [683, 454] on label at bounding box center [690, 453] width 13 height 13
click at [683, 454] on input "checkbox" at bounding box center [689, 454] width 11 height 11
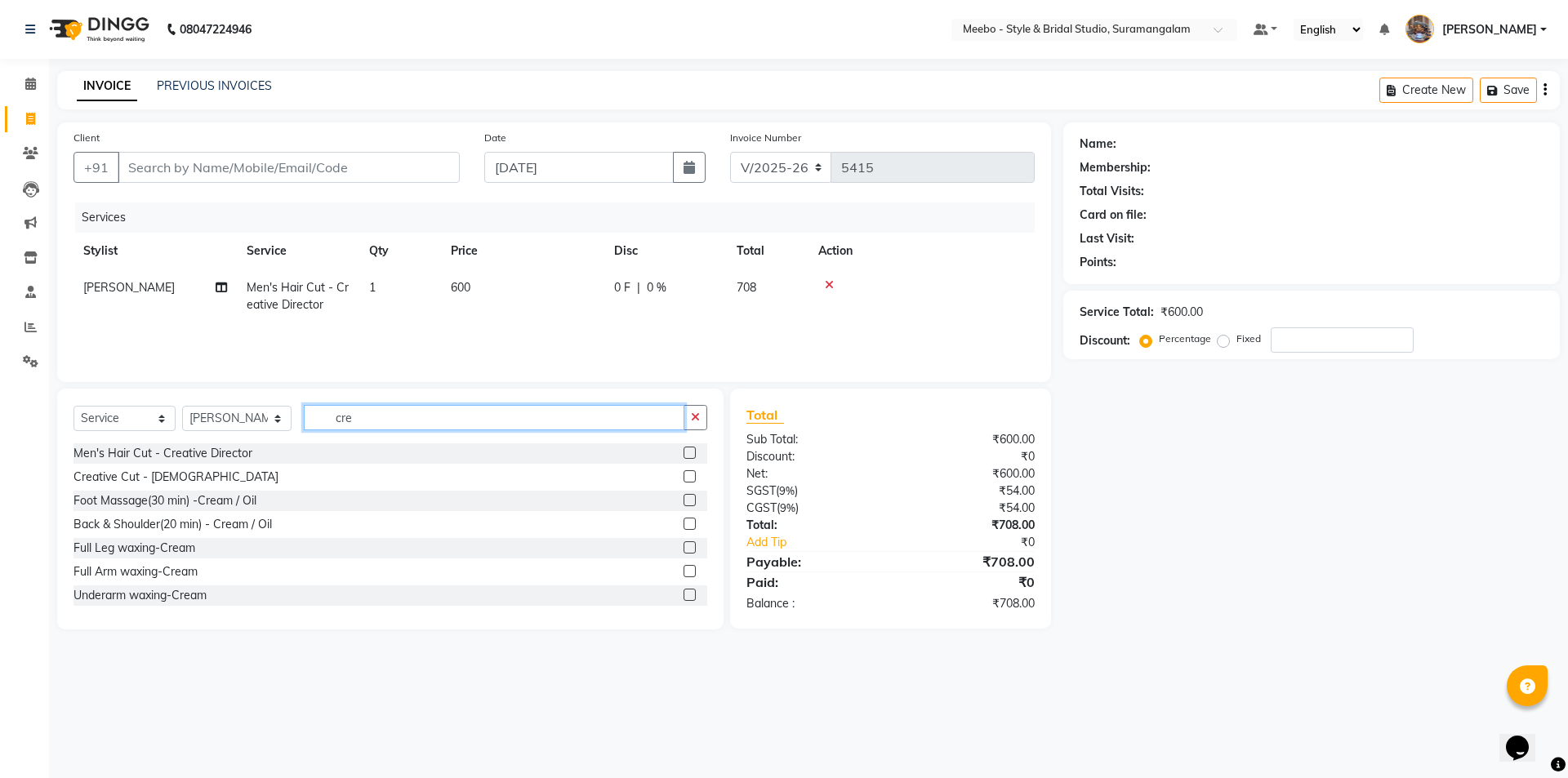
checkbox input "false"
drag, startPoint x: 577, startPoint y: 411, endPoint x: 223, endPoint y: 407, distance: 354.0
click at [223, 407] on div "Select Service Product Membership Package Voucher Prepaid Gift Card Select Styl…" at bounding box center [390, 424] width 634 height 38
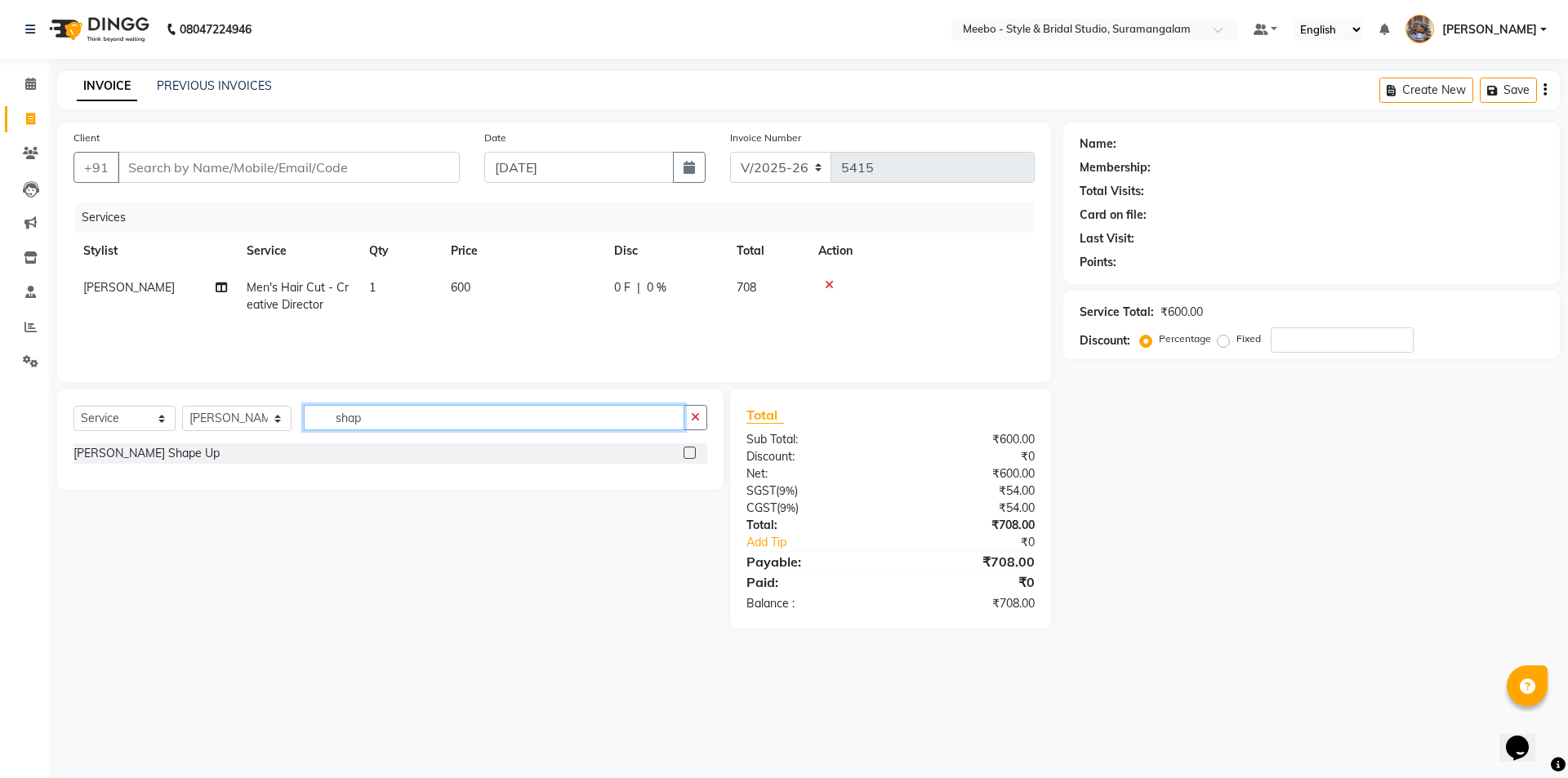
type input "shap"
click at [689, 458] on label at bounding box center [690, 453] width 13 height 13
click at [689, 458] on input "checkbox" at bounding box center [689, 454] width 11 height 11
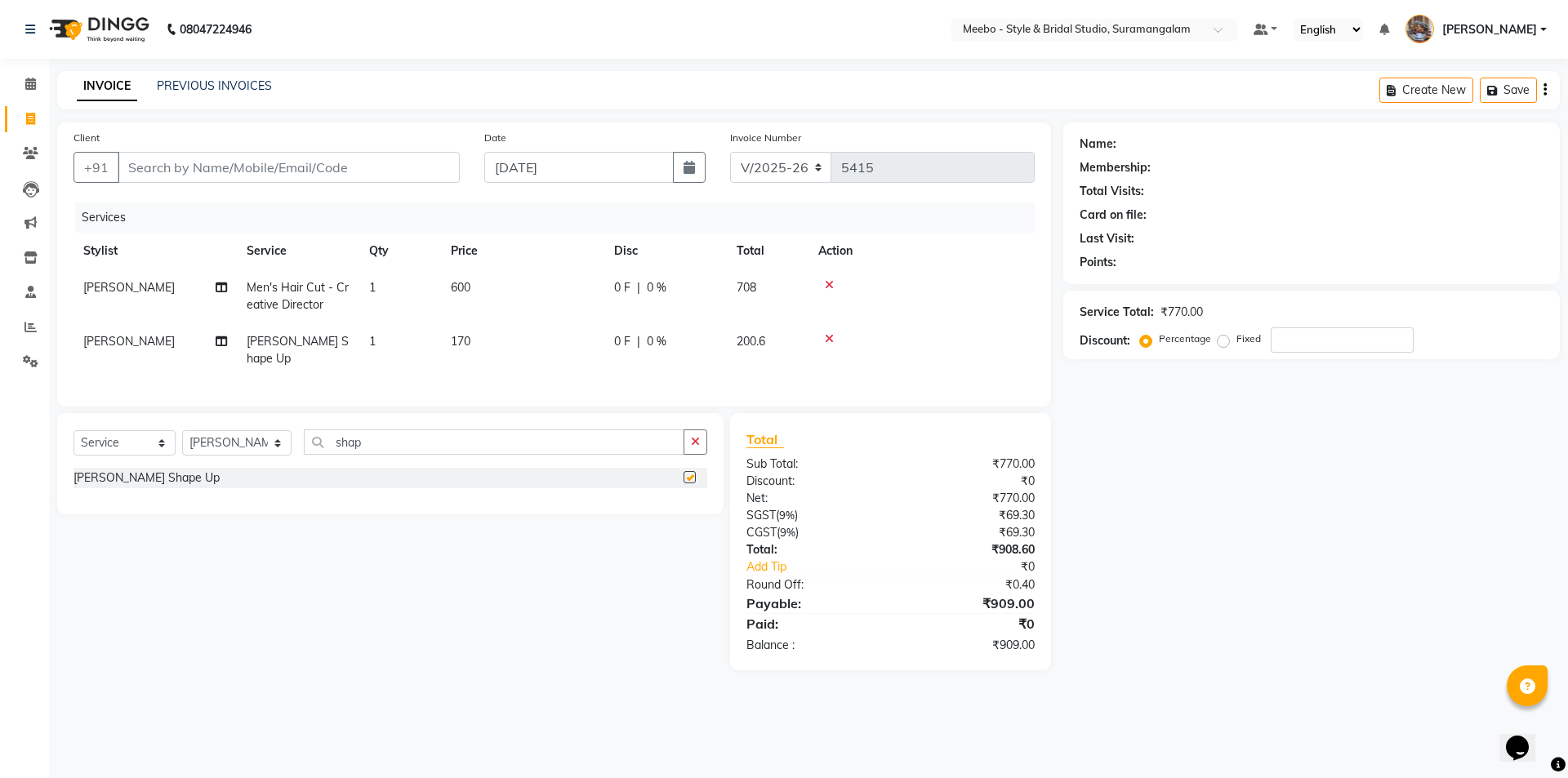
checkbox input "false"
click at [449, 167] on input "Client" at bounding box center [288, 167] width 343 height 31
type input "9"
type input "0"
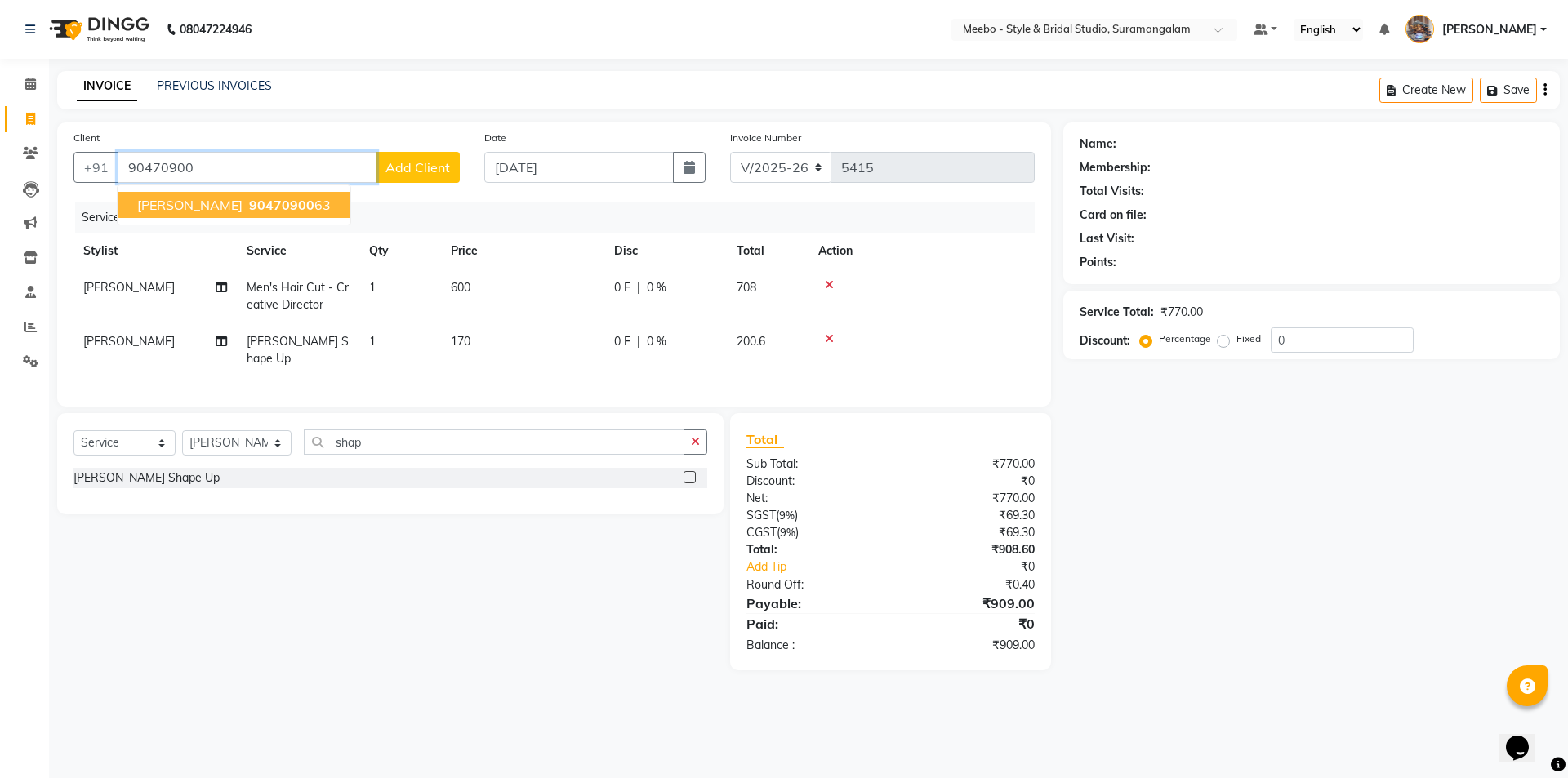
click at [275, 201] on ngb-highlight "90470900 63" at bounding box center [288, 205] width 85 height 16
type input "9047090063"
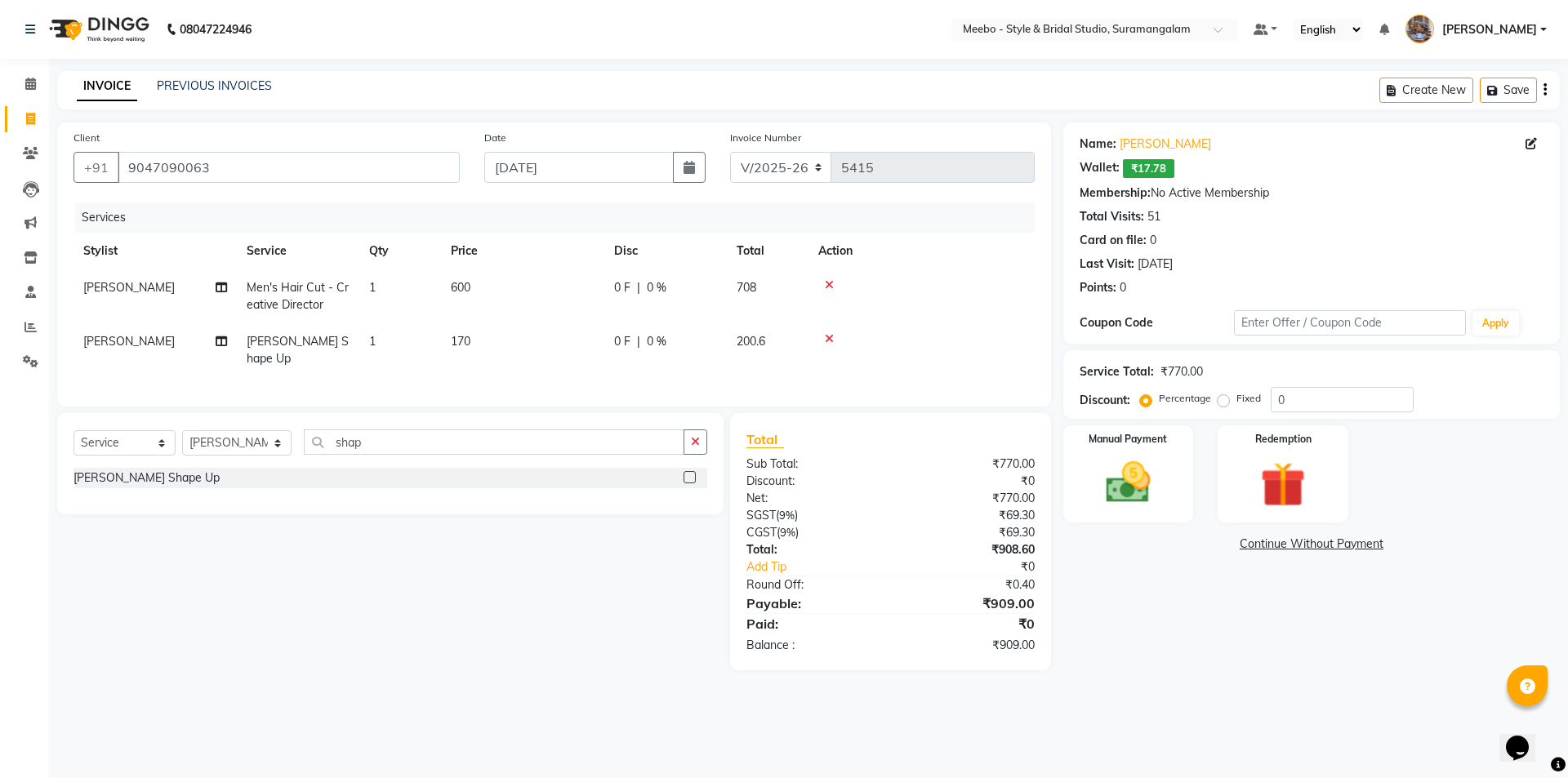
drag, startPoint x: 116, startPoint y: 166, endPoint x: 239, endPoint y: 155, distance: 123.5
click at [239, 155] on div "+91 9047090063" at bounding box center [266, 167] width 386 height 31
drag, startPoint x: 124, startPoint y: 169, endPoint x: 228, endPoint y: 170, distance: 104.0
click at [228, 170] on input "9047090063" at bounding box center [288, 167] width 343 height 31
click at [1324, 397] on input "0" at bounding box center [1342, 399] width 143 height 25
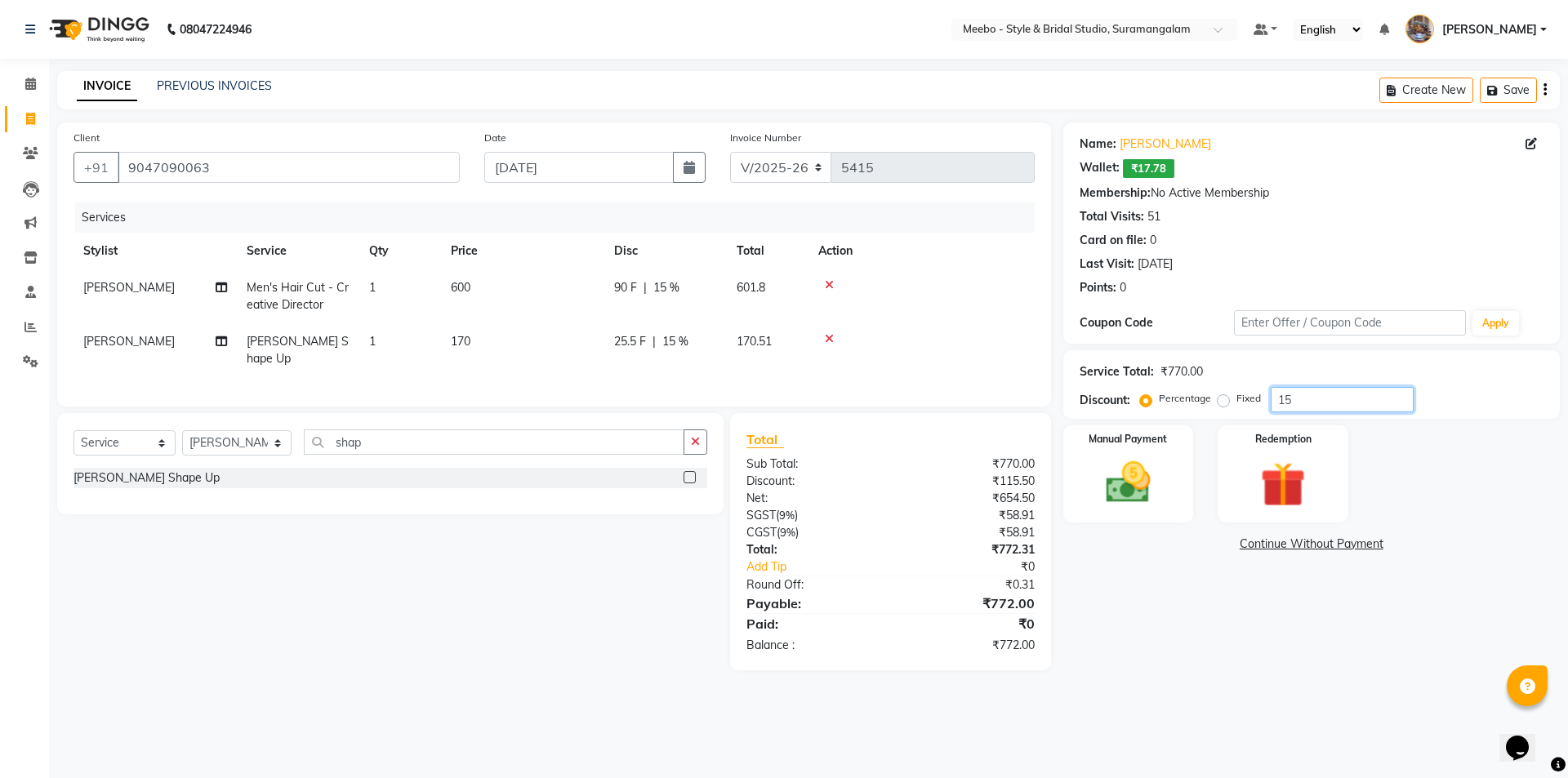
type input "15"
click at [1140, 728] on div "08047224946 Select Location × Meebo - Style & Bridal Studio, Suramangalam Defau…" at bounding box center [784, 389] width 1568 height 778
click at [1155, 491] on img at bounding box center [1128, 483] width 76 height 54
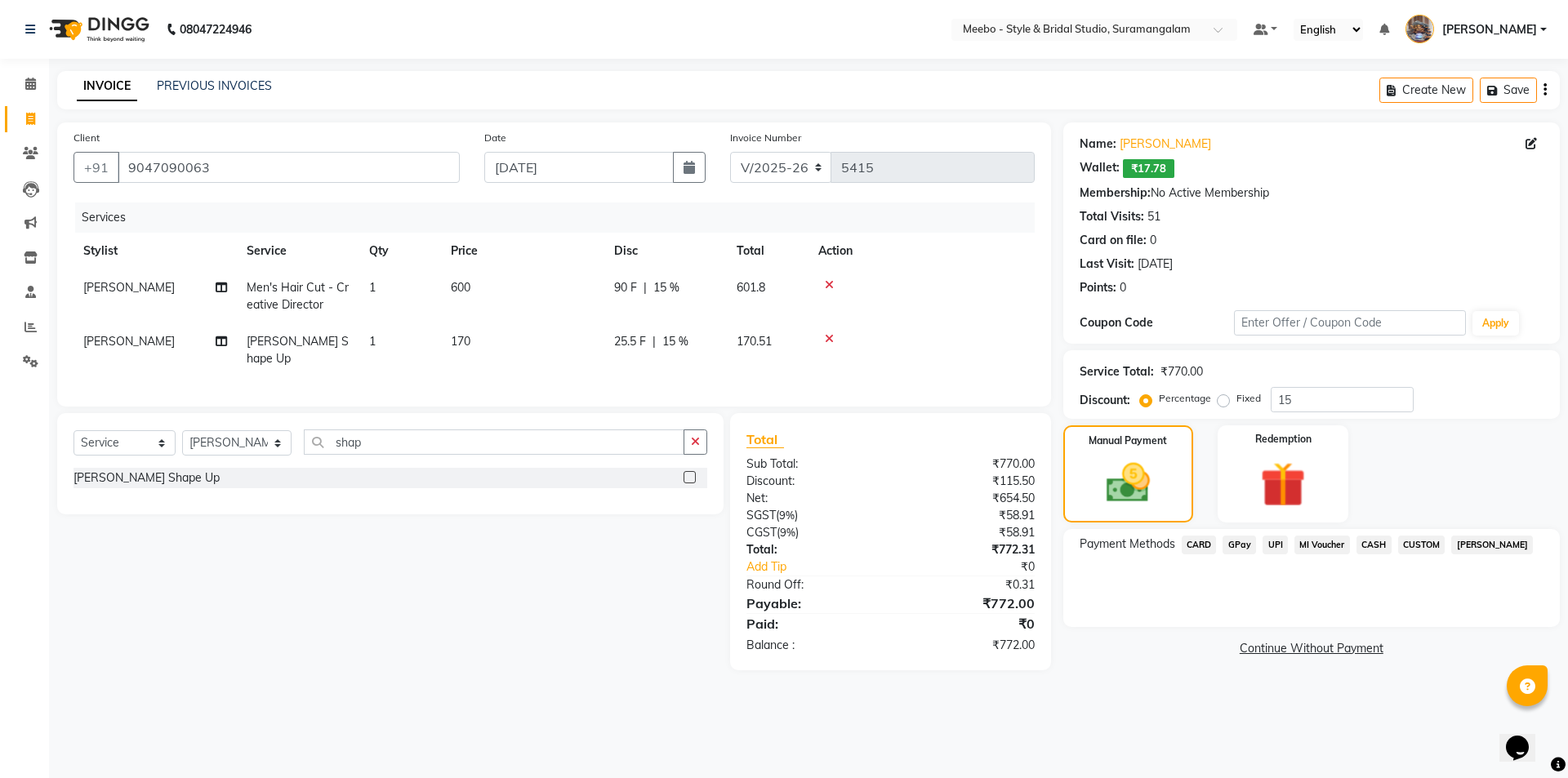
click at [1243, 541] on span "GPay" at bounding box center [1239, 545] width 33 height 19
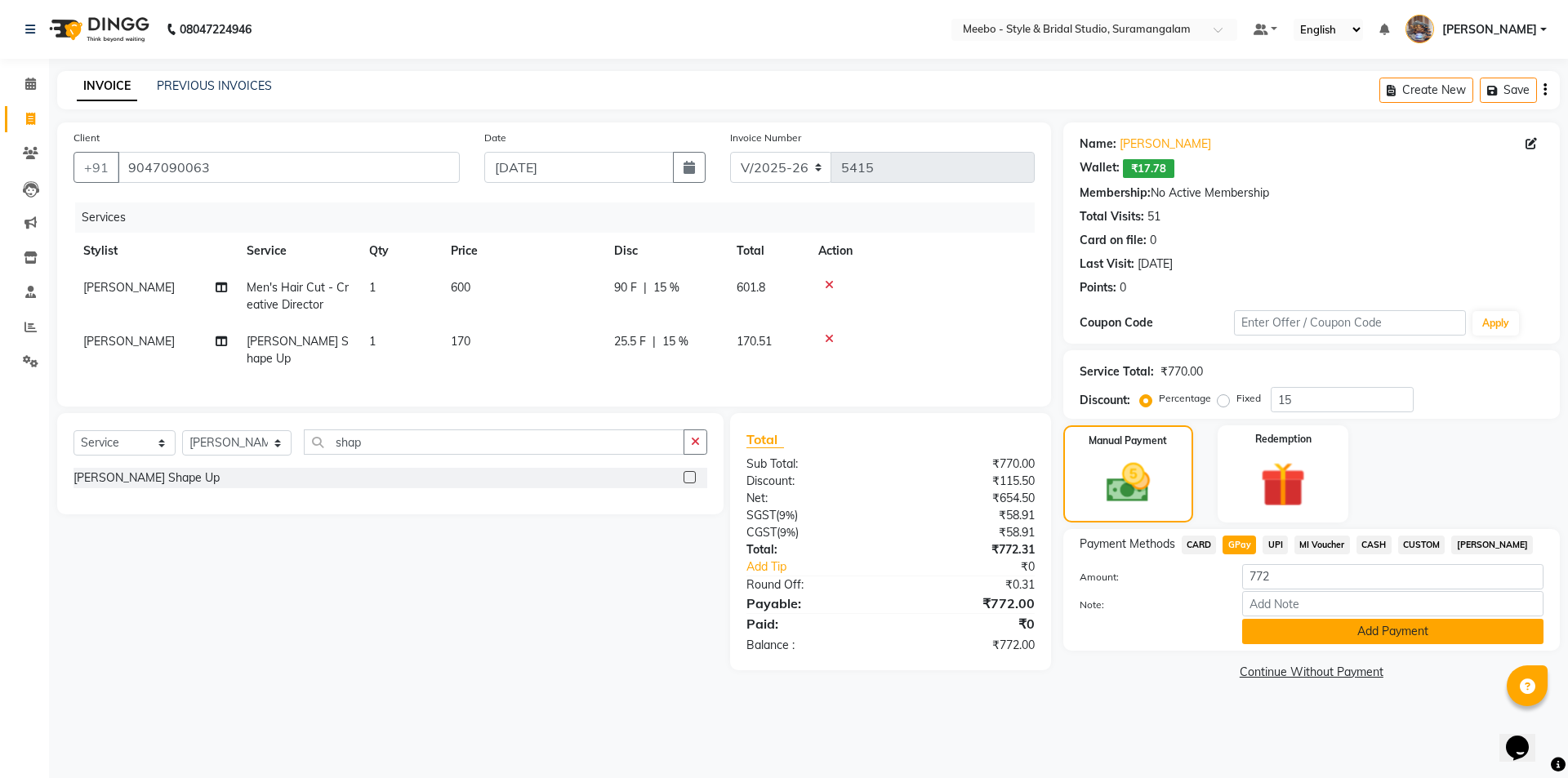
click at [1425, 630] on button "Add Payment" at bounding box center [1393, 632] width 301 height 25
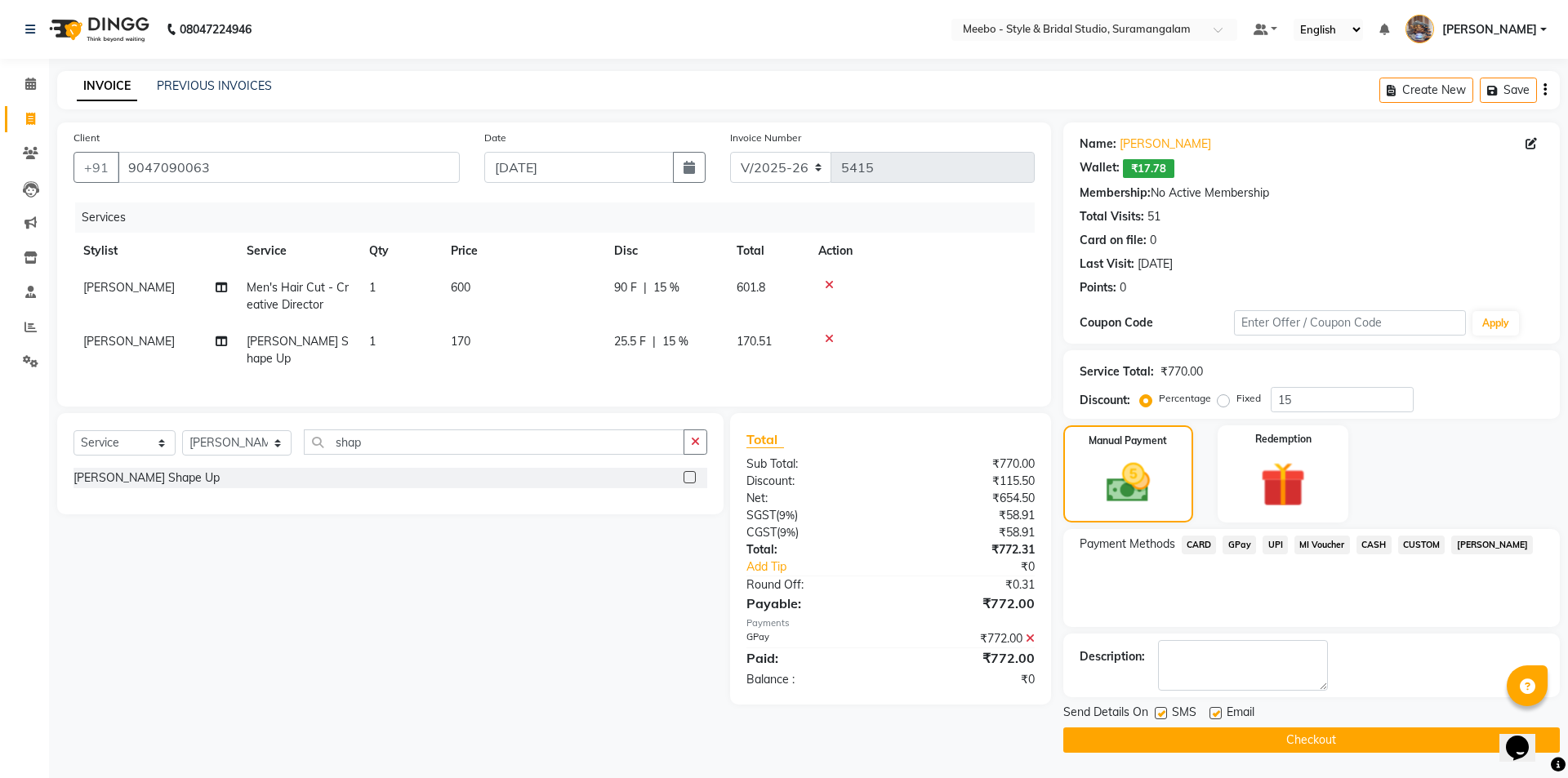
click at [1362, 737] on button "Checkout" at bounding box center [1311, 740] width 496 height 25
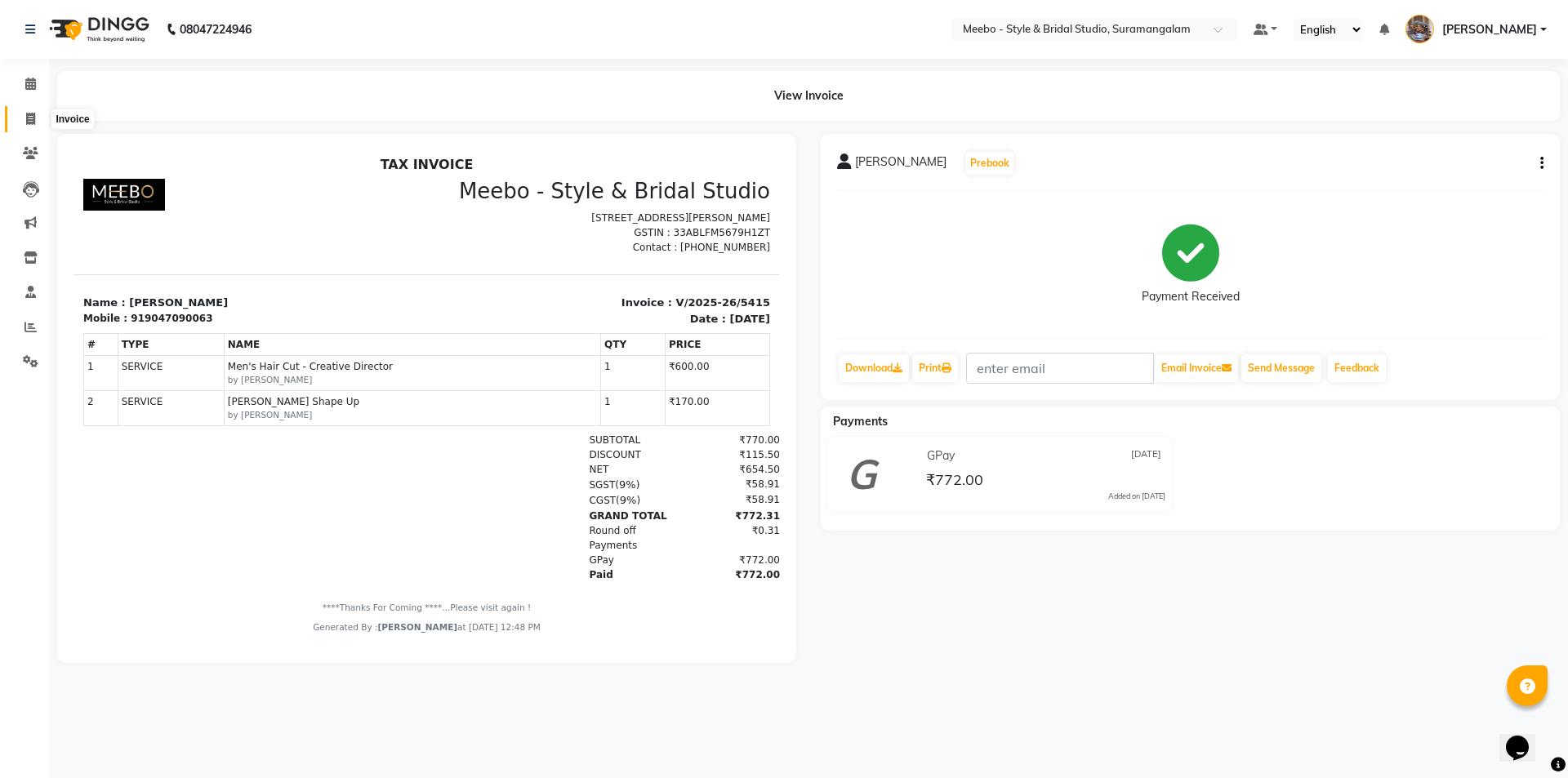
click at [31, 116] on icon at bounding box center [31, 119] width 9 height 13
select select "12"
select select "service"
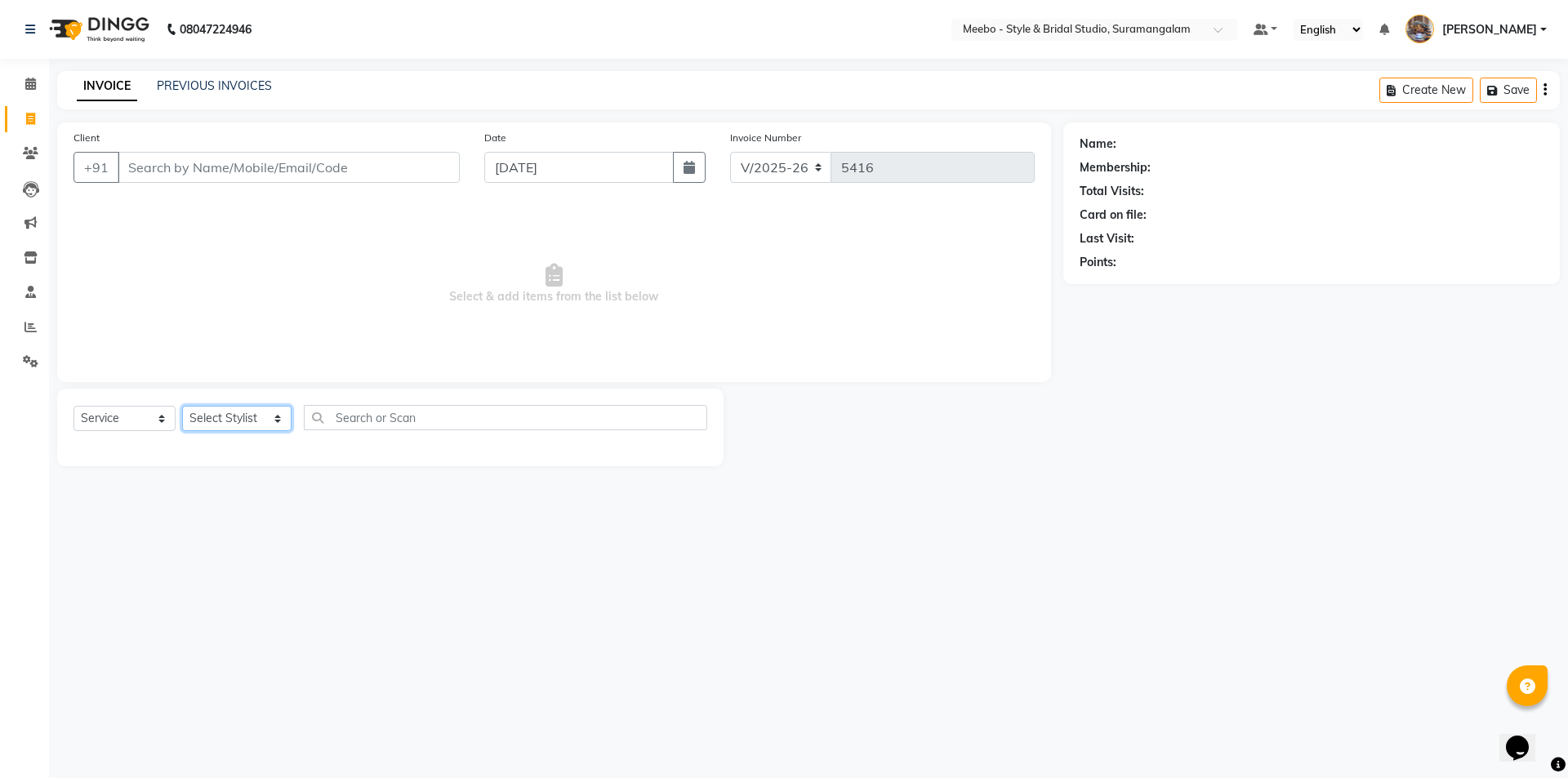
click at [213, 413] on select "Select Stylist Admin AJOY ALAM AMITH Ashwin Manager Avanthika BILAL DEEPIKA DHA…" at bounding box center [237, 418] width 109 height 25
select select "58442"
click at [378, 421] on input "text" at bounding box center [505, 417] width 403 height 25
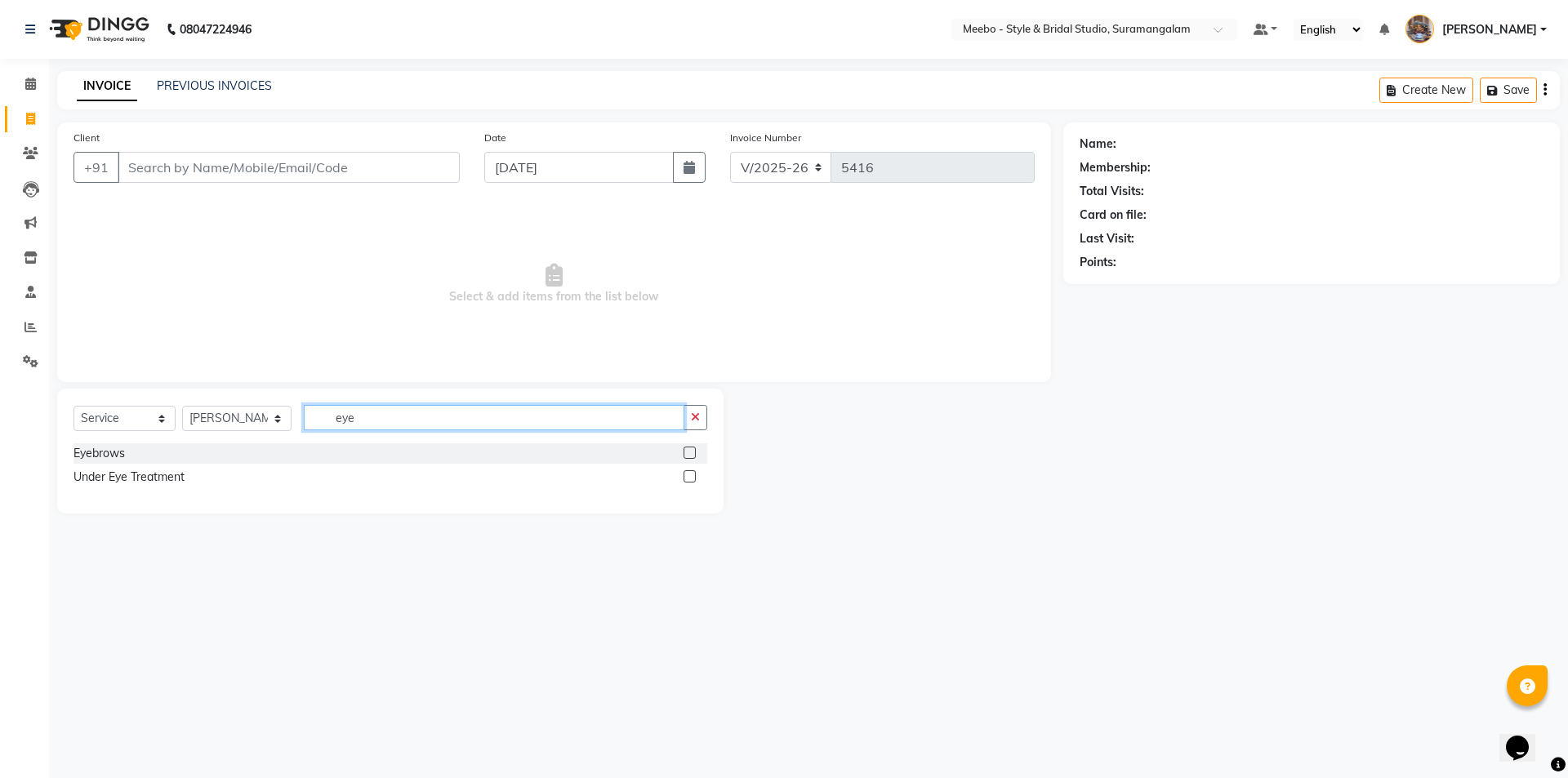
type input "eye"
click at [691, 450] on label at bounding box center [690, 453] width 13 height 13
click at [691, 450] on input "checkbox" at bounding box center [689, 454] width 11 height 11
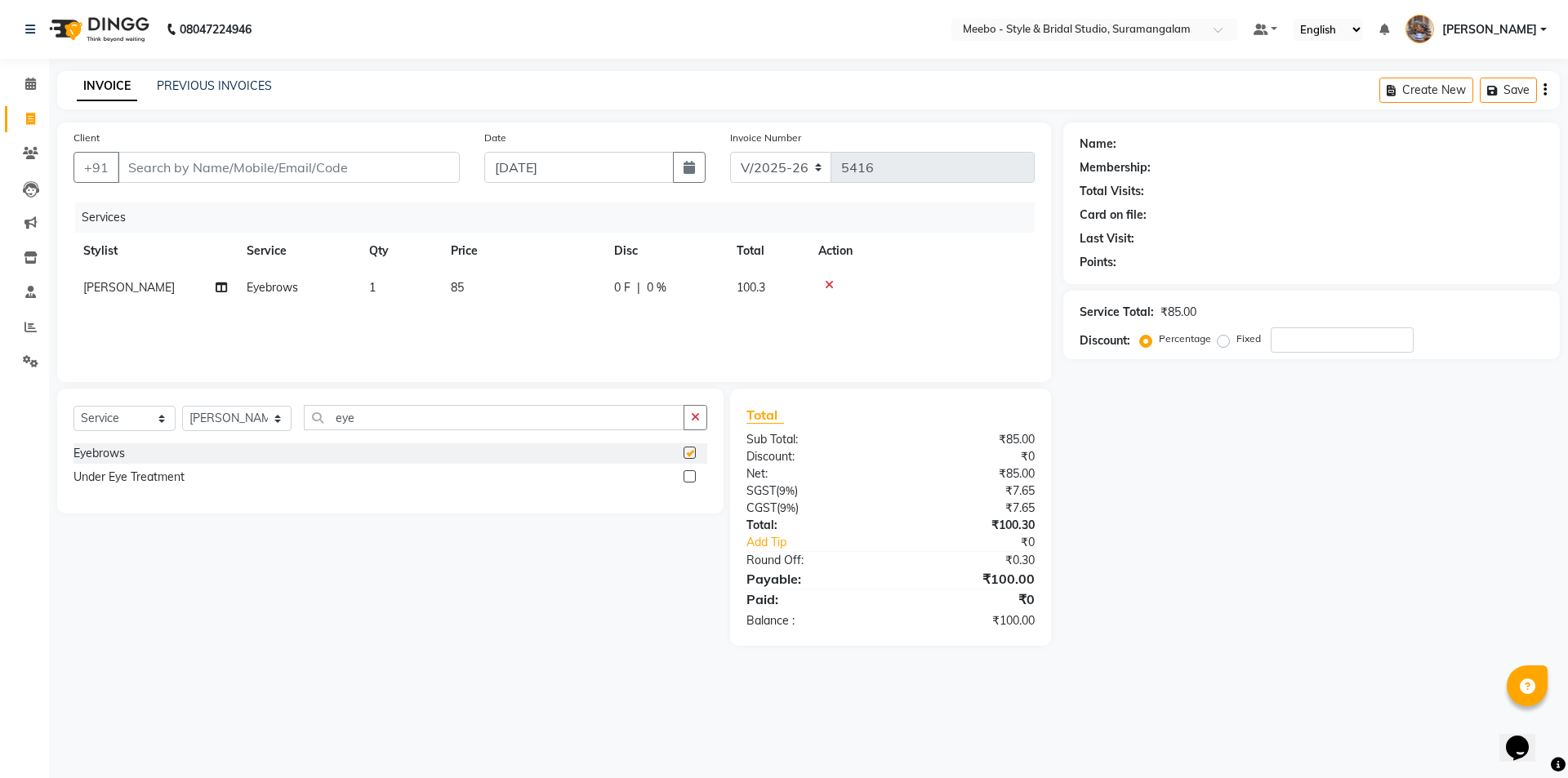
checkbox input "false"
click at [260, 165] on input "Client" at bounding box center [288, 167] width 343 height 31
type input "9"
type input "0"
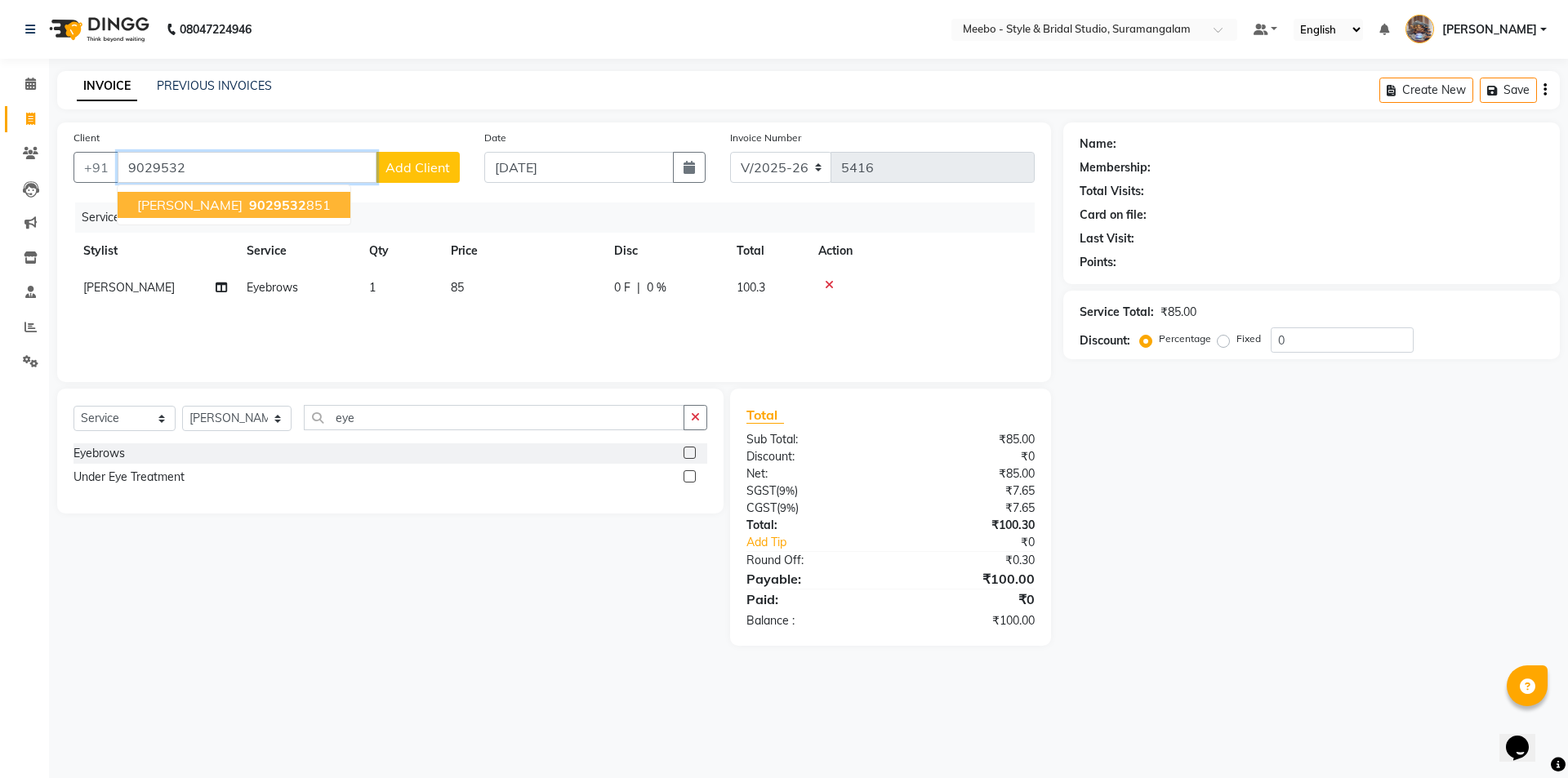
click at [165, 211] on span "Anjana" at bounding box center [190, 205] width 106 height 16
type input "9029532851"
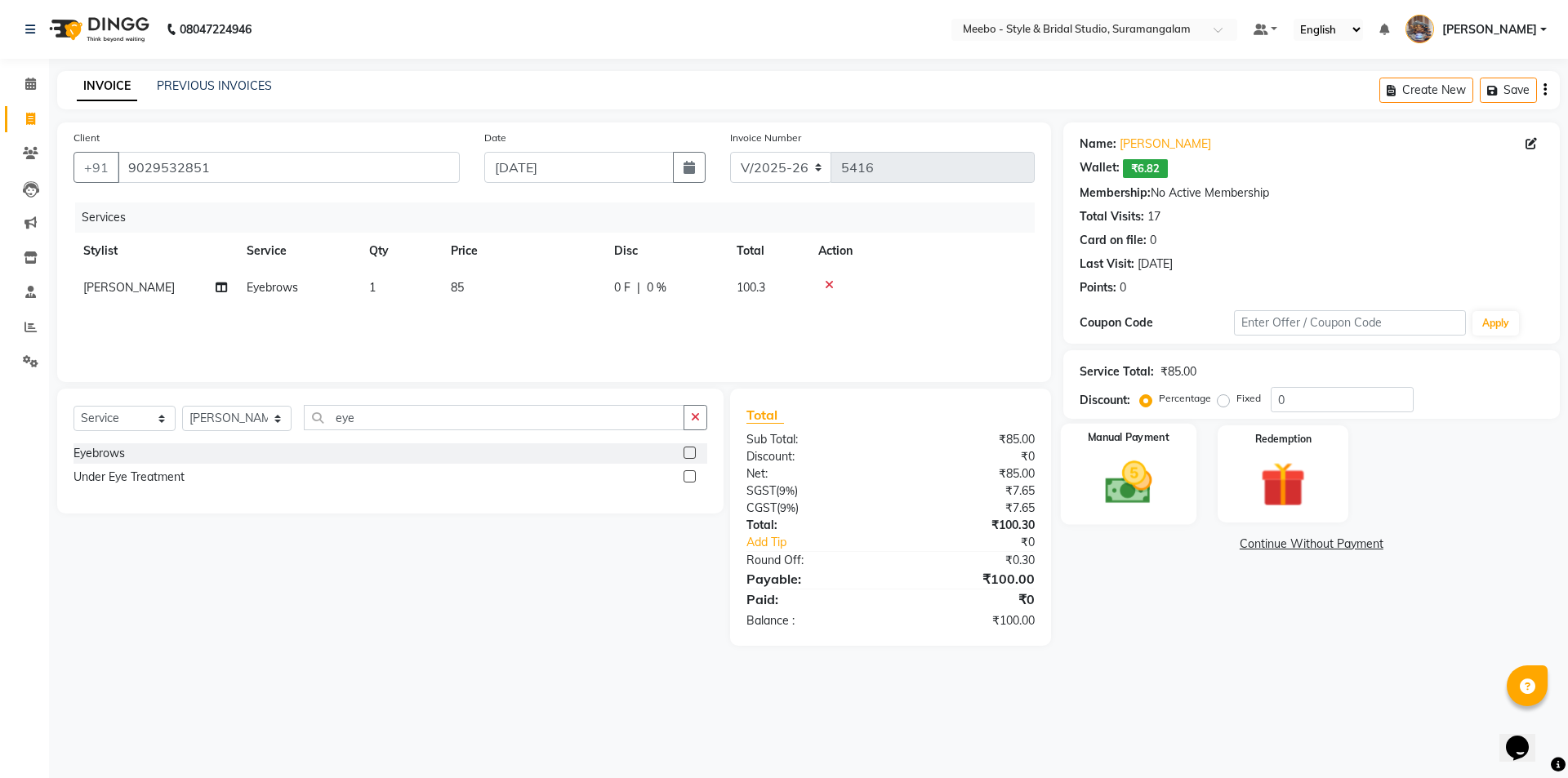
click at [1116, 483] on img at bounding box center [1128, 483] width 76 height 54
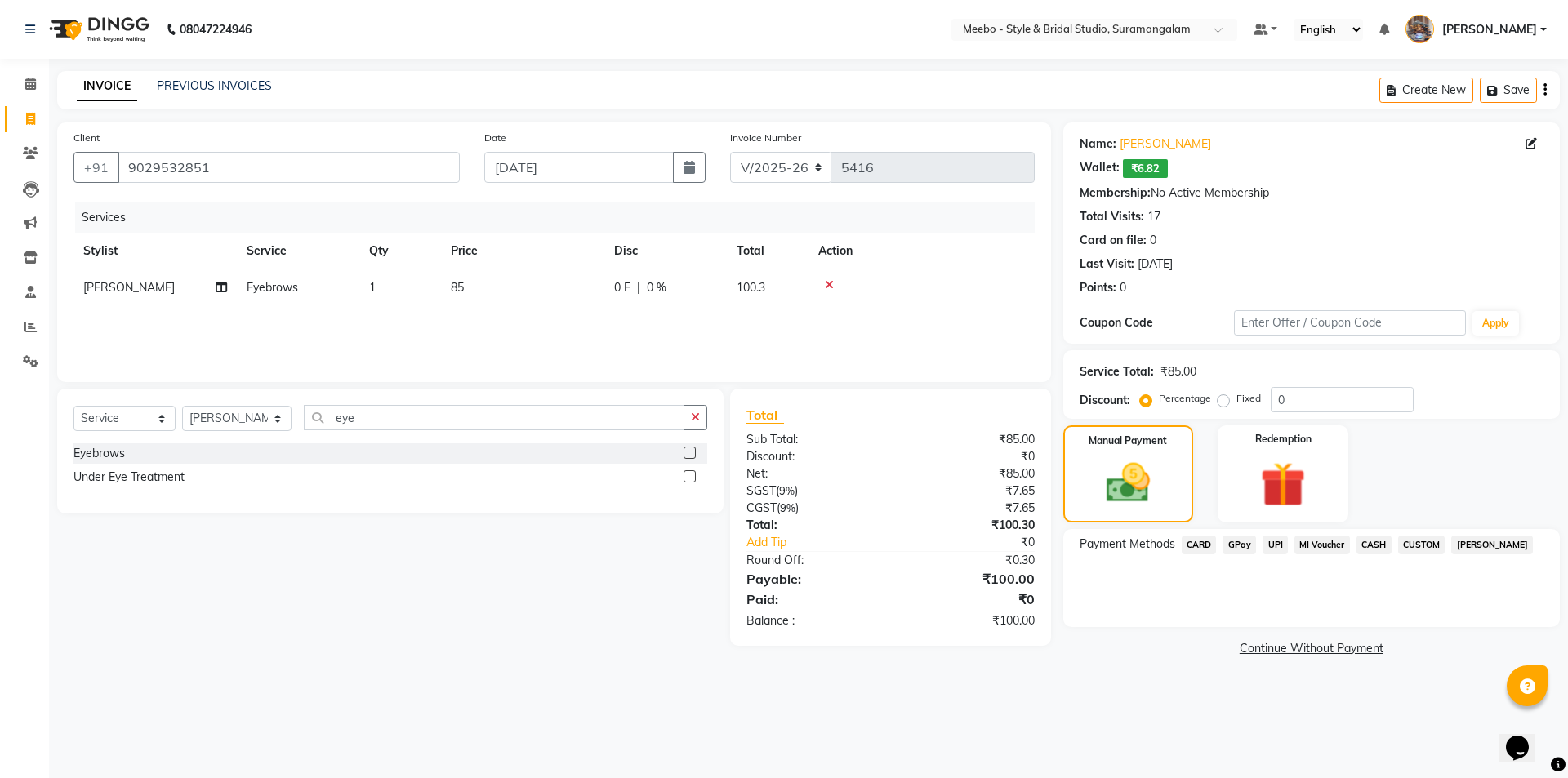
click at [1370, 544] on span "CASH" at bounding box center [1374, 545] width 35 height 19
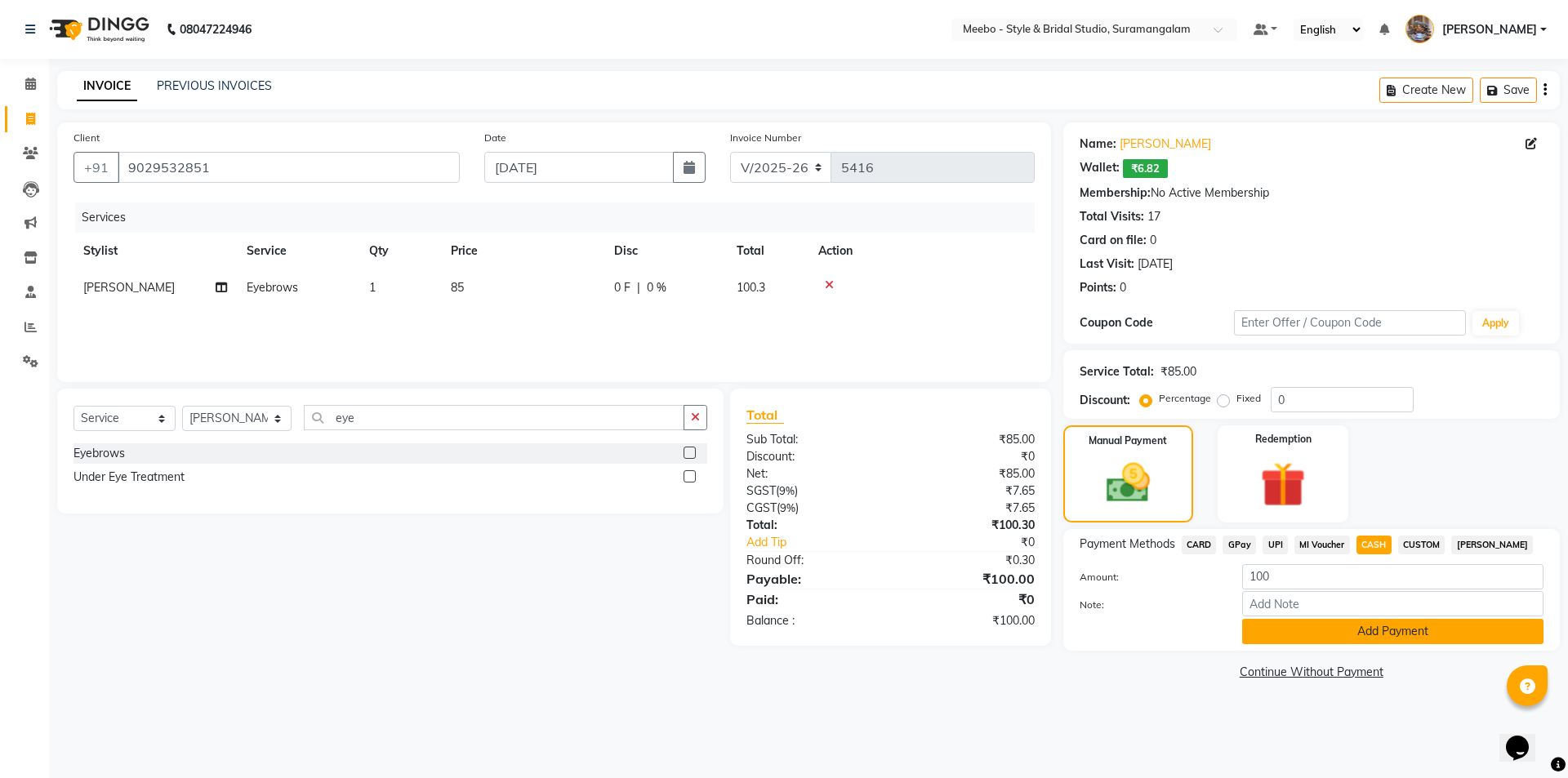
click at [1337, 624] on button "Add Payment" at bounding box center [1393, 632] width 301 height 25
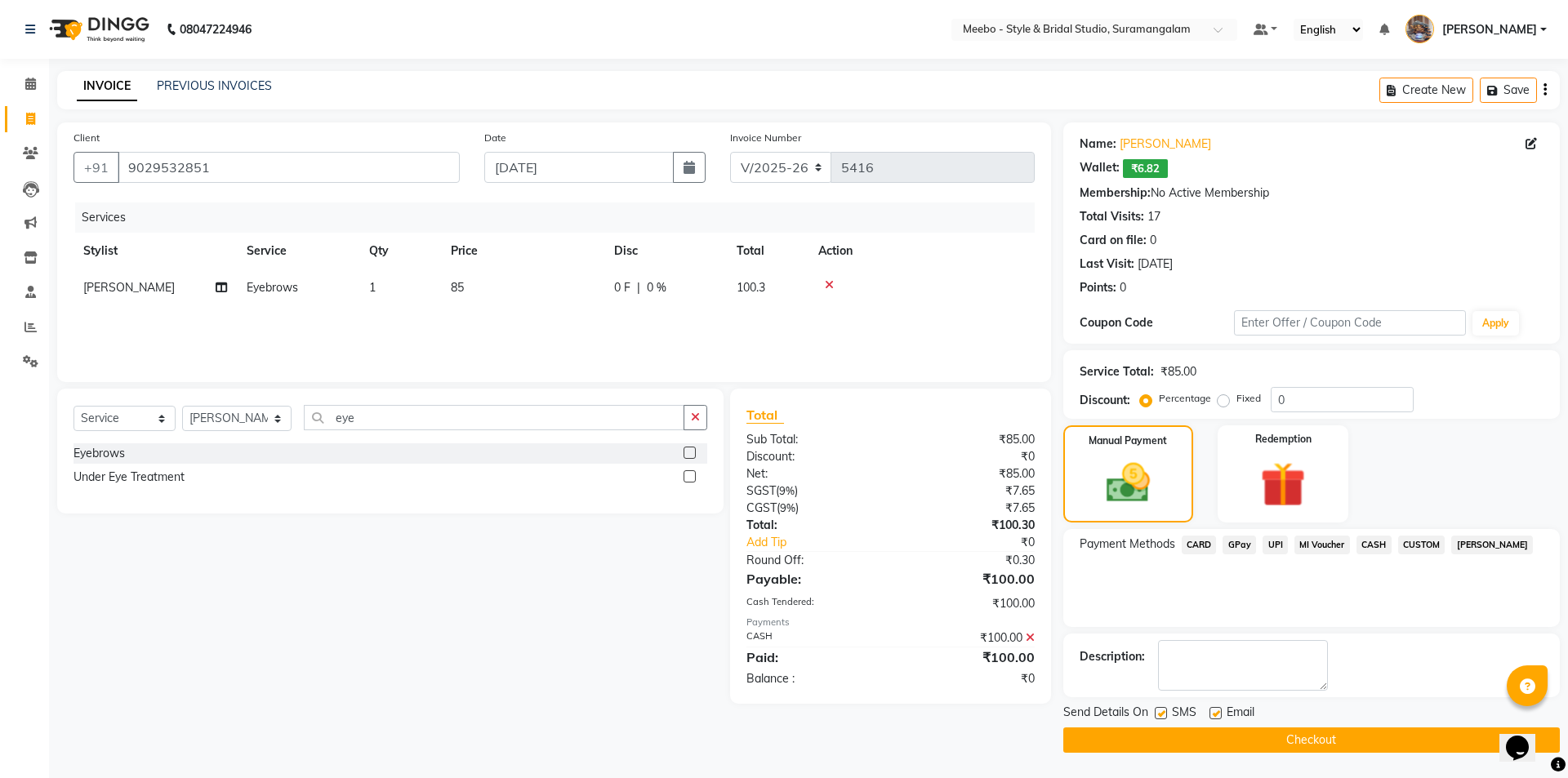
click at [1304, 736] on button "Checkout" at bounding box center [1311, 740] width 496 height 25
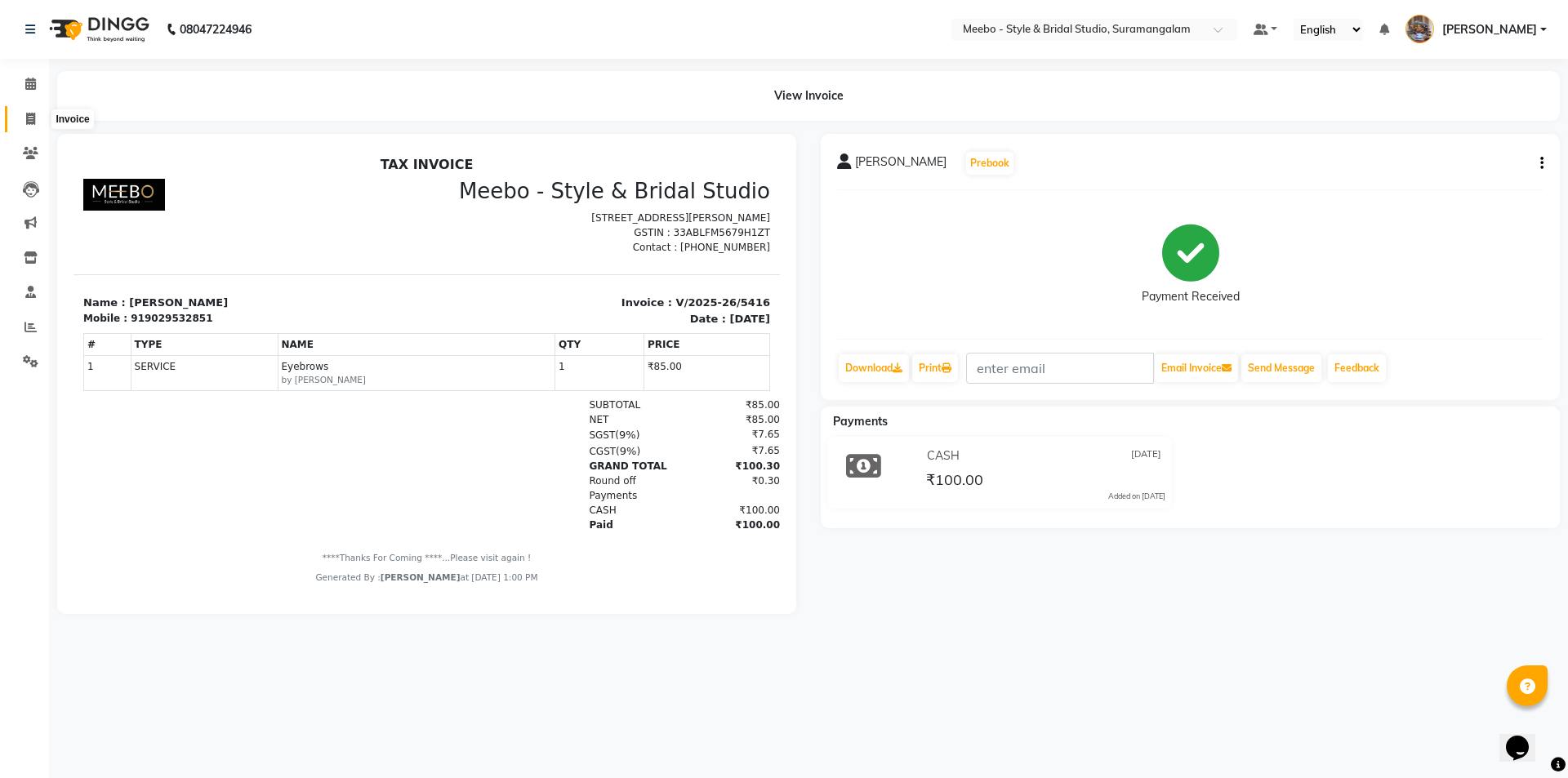
click at [33, 115] on icon at bounding box center [31, 119] width 9 height 13
select select "service"
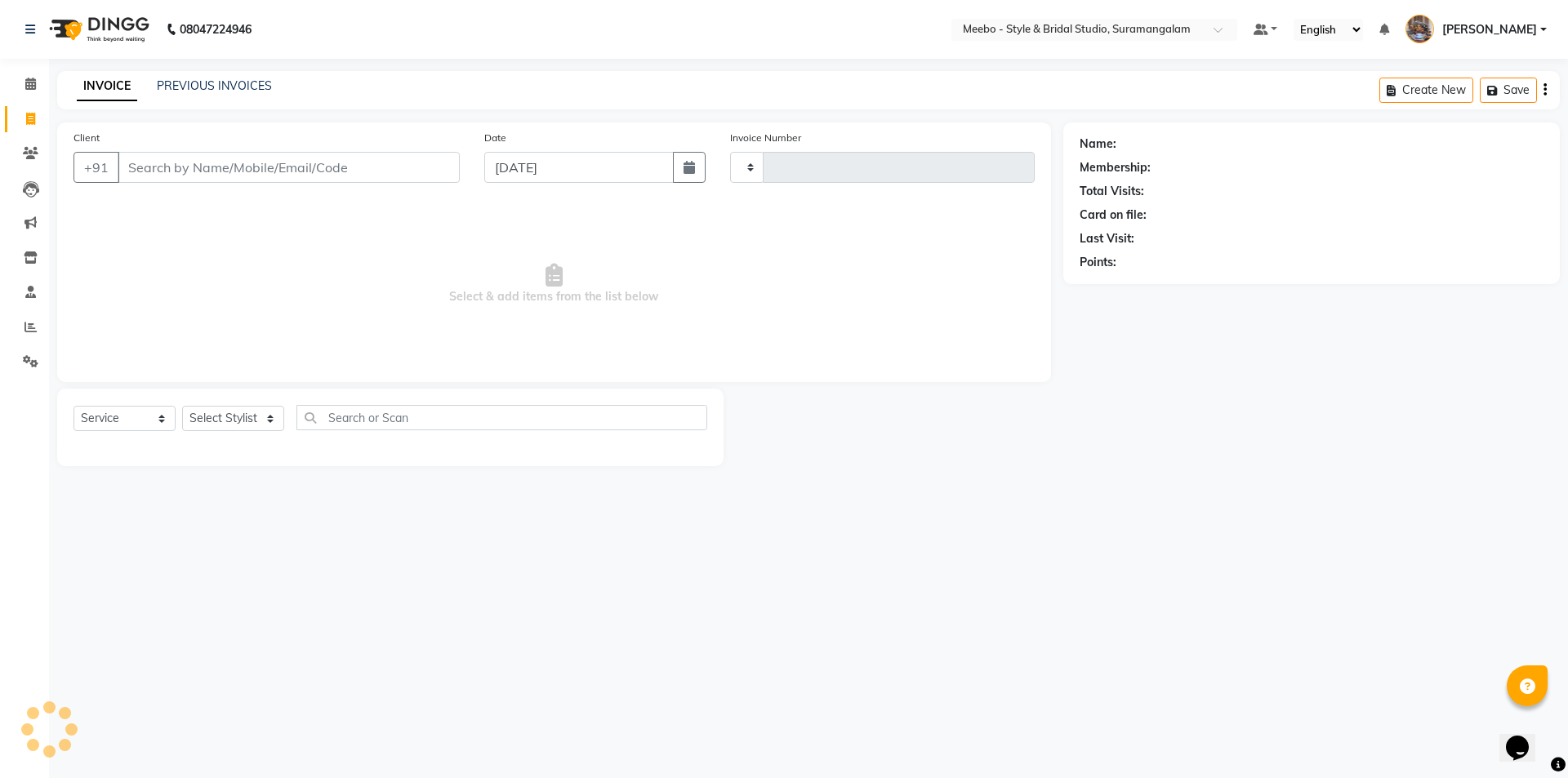
type input "5417"
select select "12"
click at [230, 421] on select "Select Stylist Admin AJOY ALAM AMITH Ashwin Manager Avanthika BILAL DEEPIKA DHA…" at bounding box center [237, 418] width 109 height 25
select select "34149"
click at [183, 406] on select "Select Stylist Admin AJOY ALAM AMITH Ashwin Manager Avanthika BILAL DEEPIKA DHA…" at bounding box center [237, 418] width 109 height 25
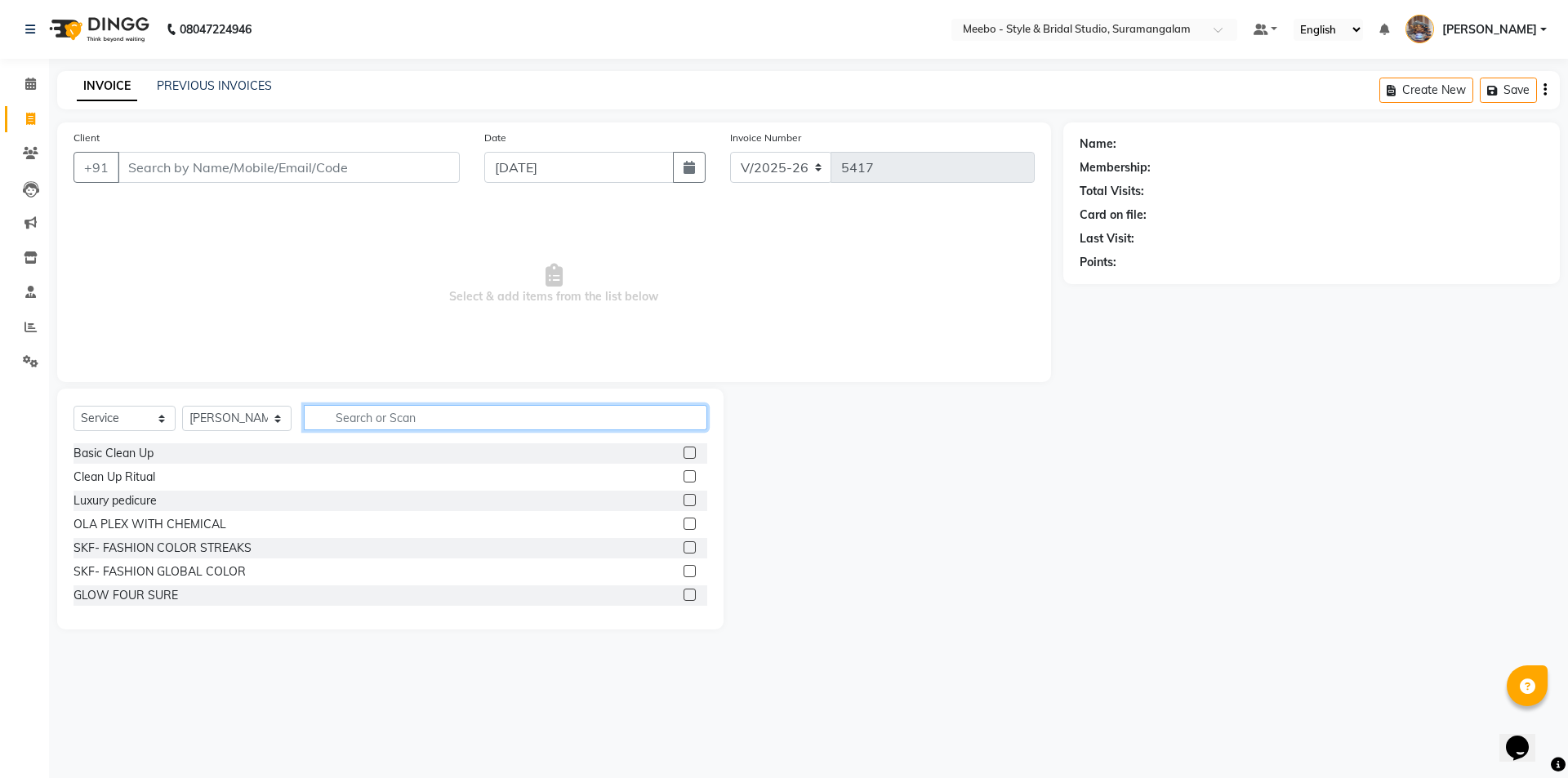
click at [370, 421] on input "text" at bounding box center [505, 417] width 403 height 25
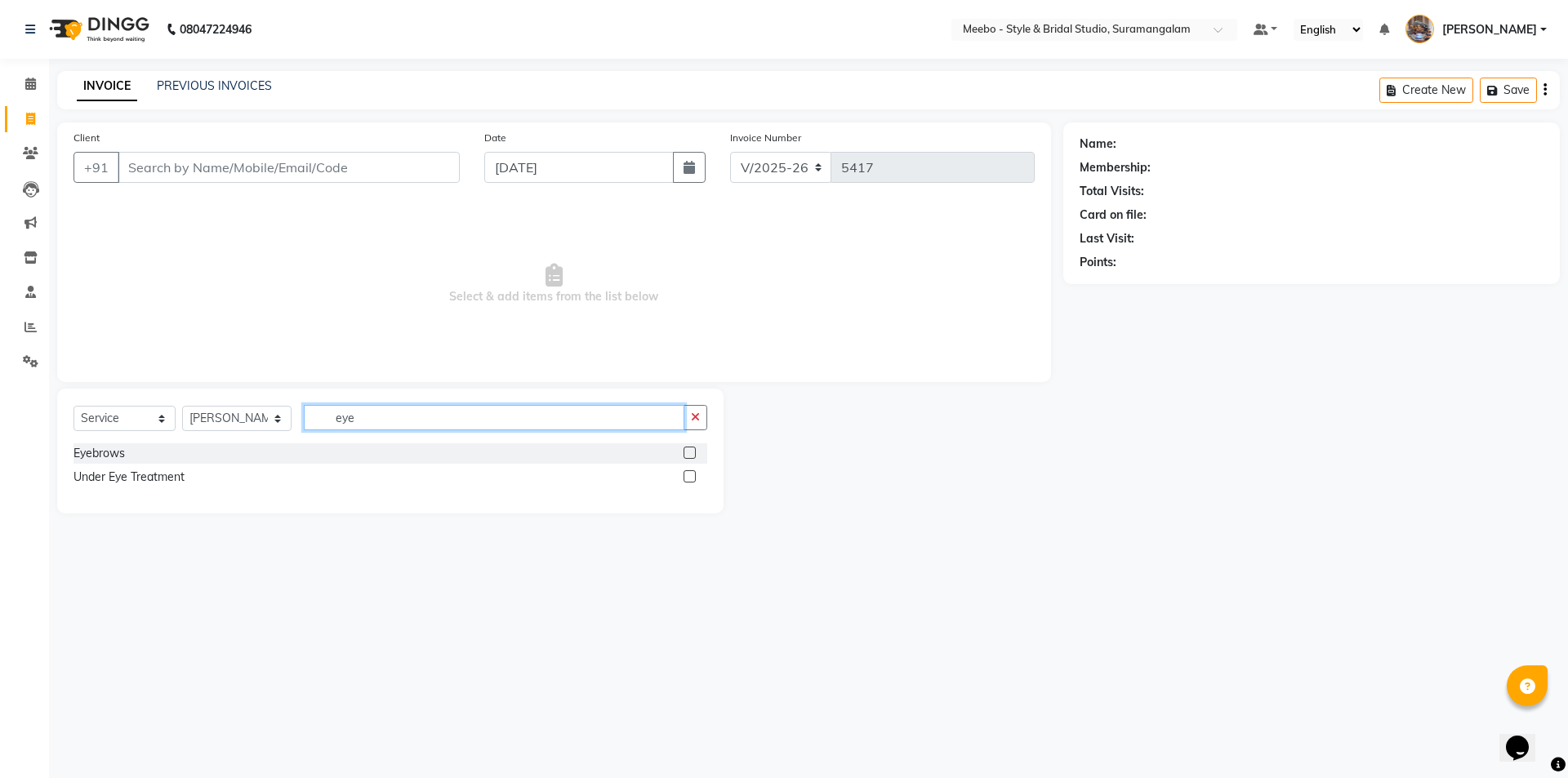
type input "eye"
click at [687, 455] on label at bounding box center [690, 453] width 13 height 13
click at [687, 455] on input "checkbox" at bounding box center [689, 454] width 11 height 11
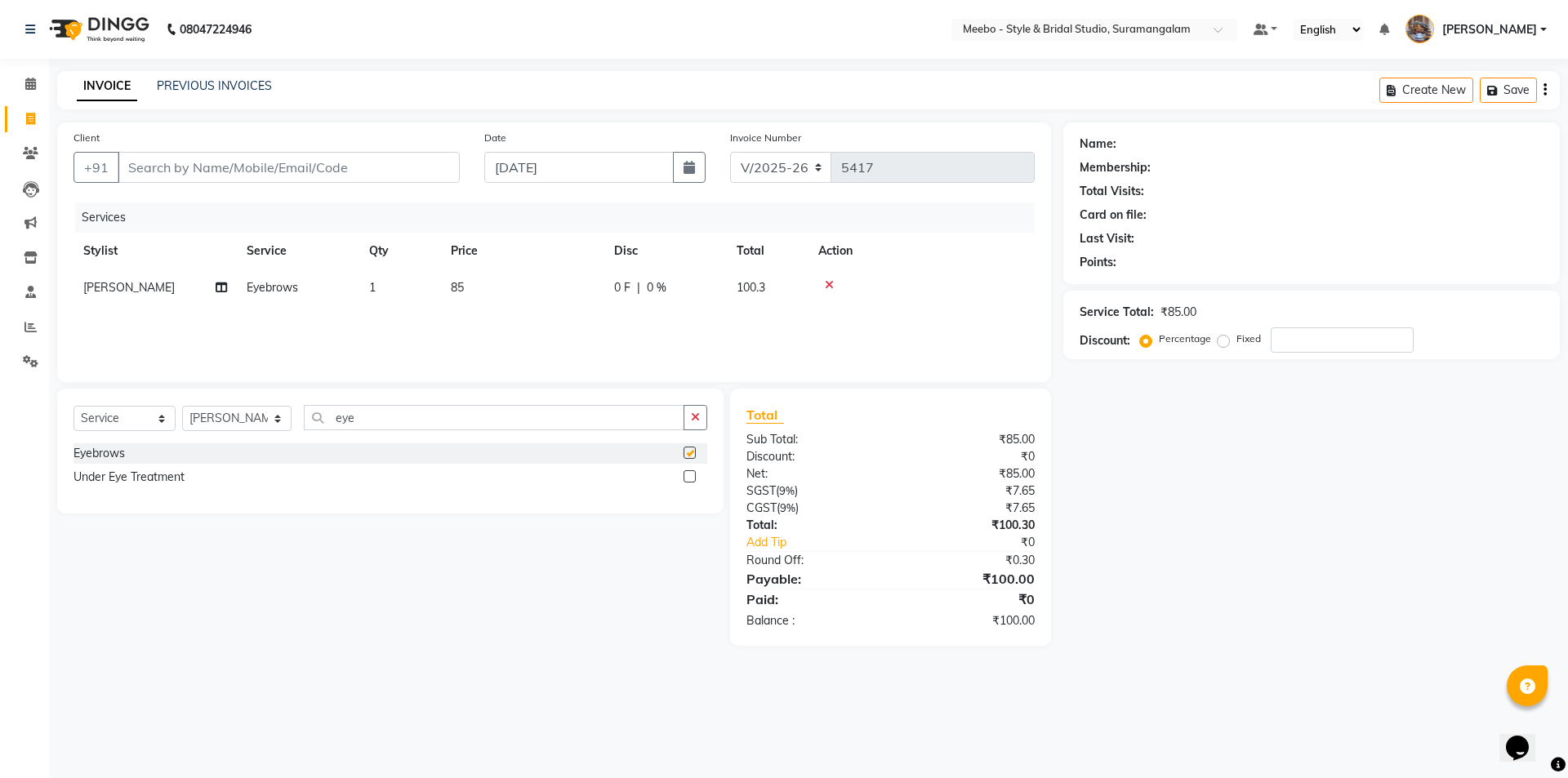
checkbox input "false"
click at [373, 162] on input "Client" at bounding box center [288, 167] width 343 height 31
type input "9"
type input "0"
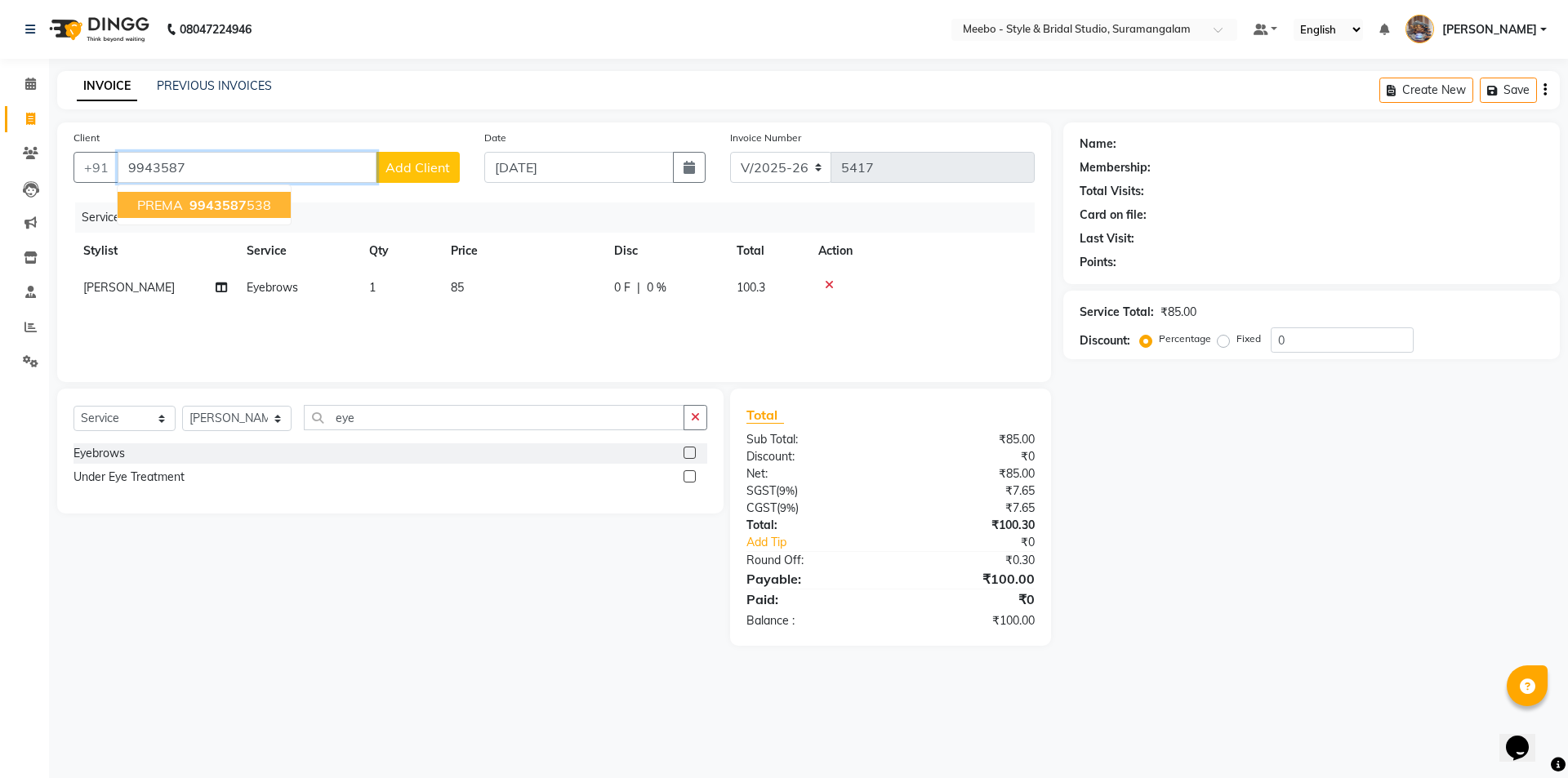
click at [211, 210] on span "9943587" at bounding box center [218, 205] width 57 height 16
type input "9943587538"
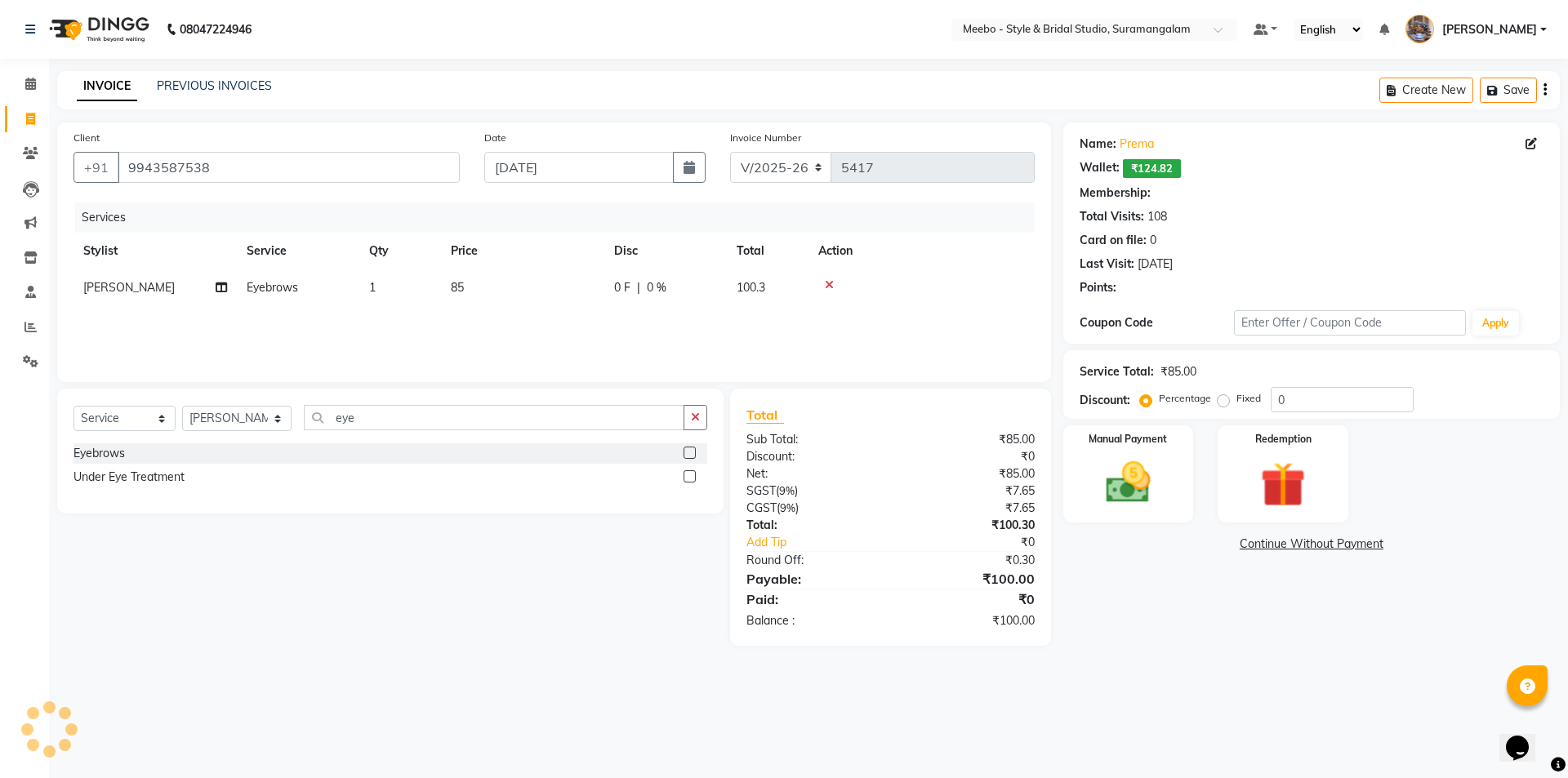
select select "1: Object"
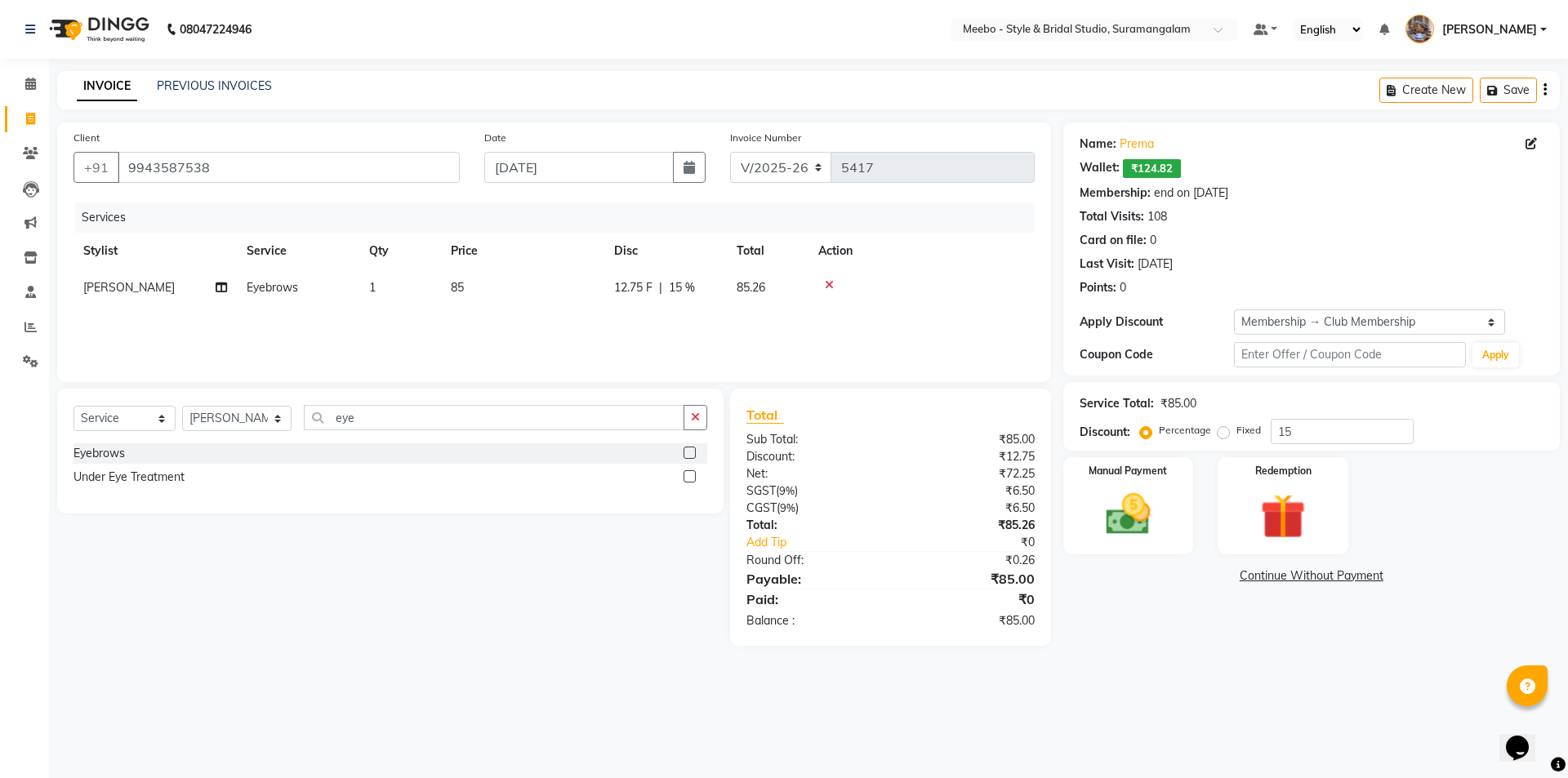
click at [1141, 606] on div "Name: Prema Wallet: ₹124.82 Membership: end on 21-08-2026 Total Visits: 108 Car…" at bounding box center [1318, 384] width 509 height 523
click at [1328, 418] on div "Service Total: ₹85.00 Discount: Percentage Fixed 15" at bounding box center [1311, 416] width 464 height 55
click at [1345, 441] on input "15" at bounding box center [1342, 432] width 143 height 25
type input "1"
click at [1116, 519] on img at bounding box center [1128, 515] width 76 height 54
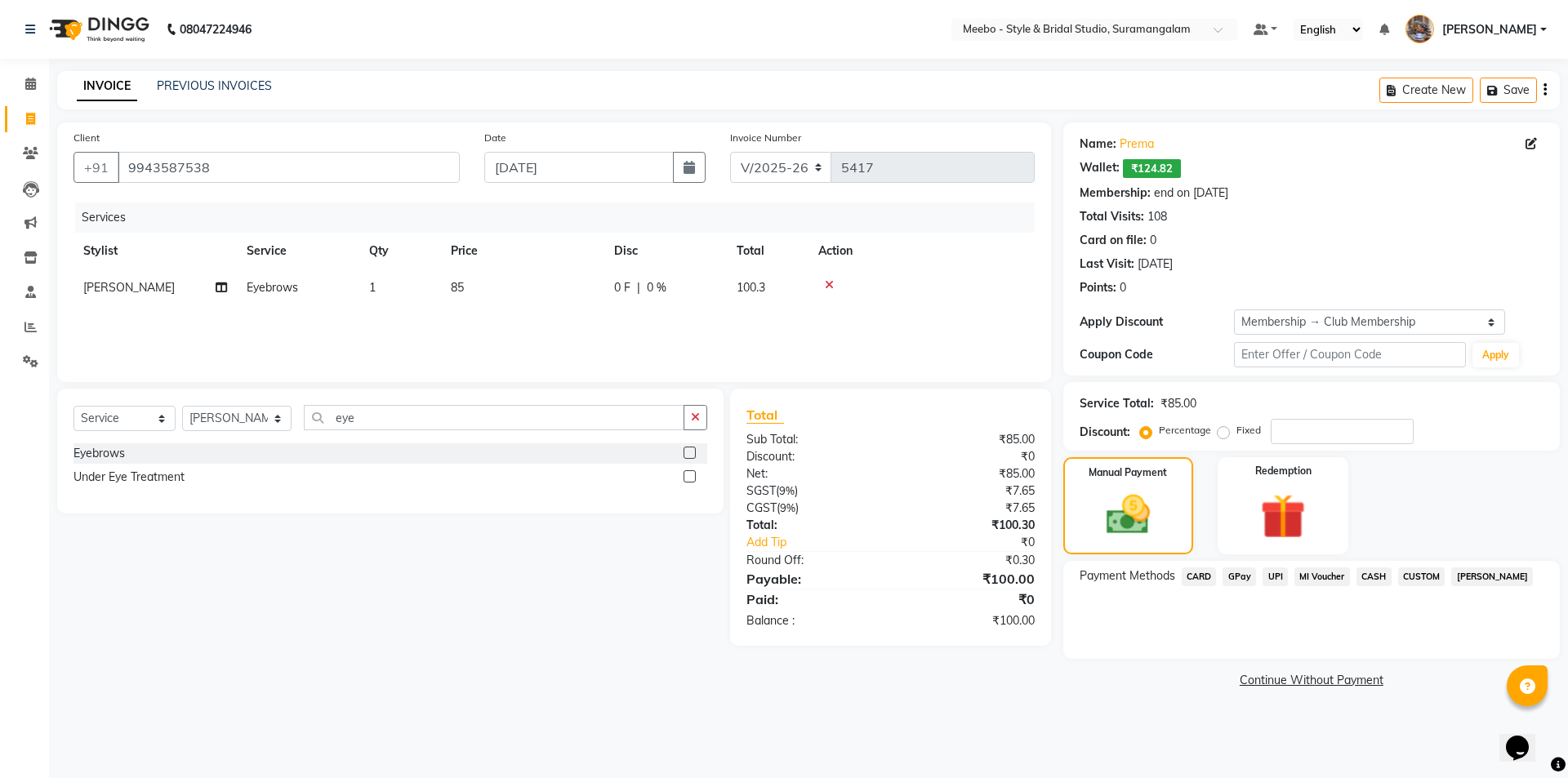
click at [1375, 573] on span "CASH" at bounding box center [1374, 576] width 35 height 19
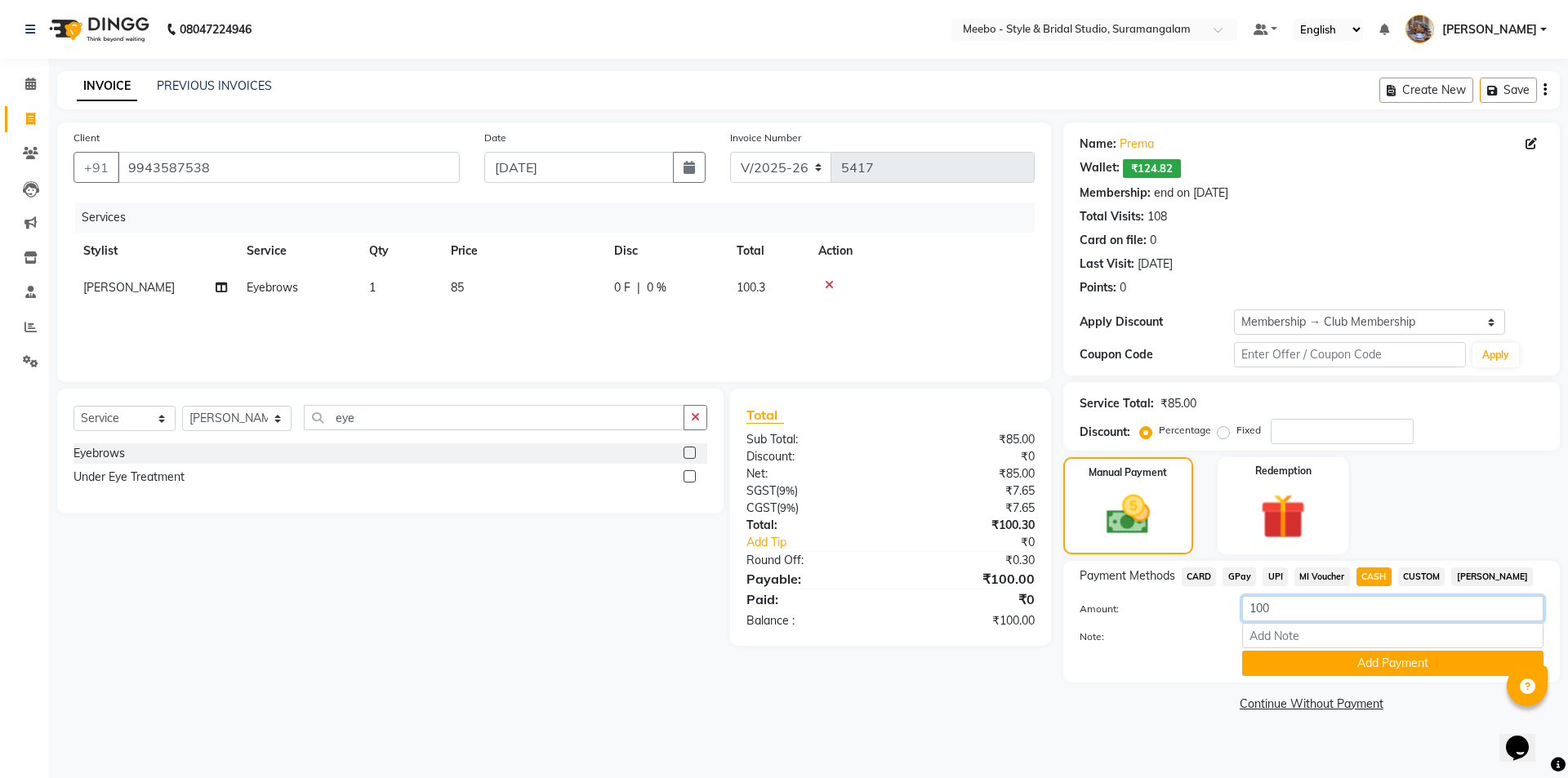
drag, startPoint x: 1282, startPoint y: 608, endPoint x: 978, endPoint y: 612, distance: 304.0
click at [978, 612] on div "Client +91 9943587538 Date 04-09-2025 Invoice Number V/2025 V/2025-26 5417 Serv…" at bounding box center [809, 419] width 1527 height 594
click at [637, 658] on div "Client +91 9943587538 Date 04-09-2025 Invoice Number V/2025 V/2025-26 5417 Serv…" at bounding box center [554, 419] width 1019 height 594
click at [1366, 664] on button "Add Payment" at bounding box center [1393, 663] width 301 height 25
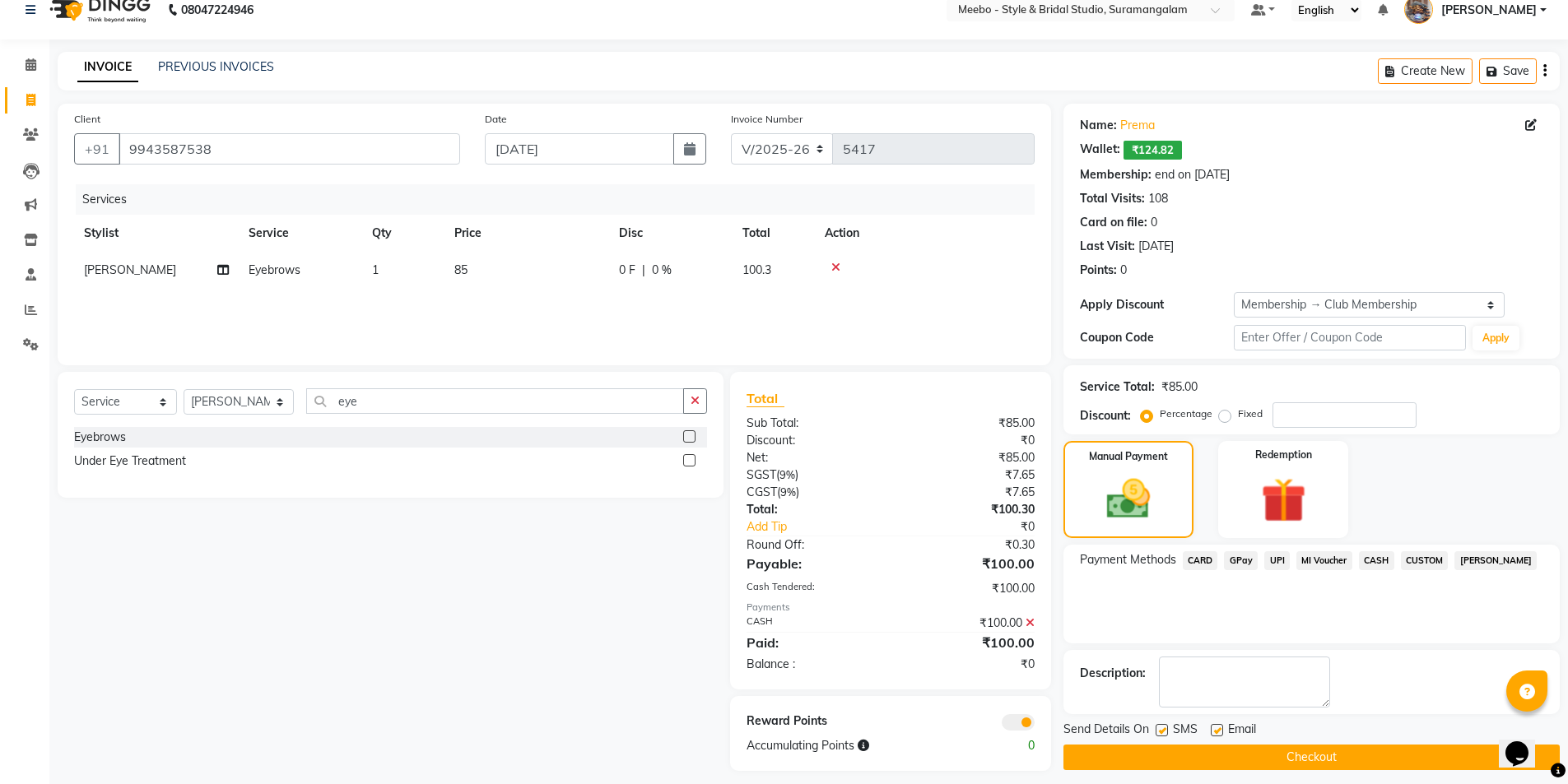
scroll to position [31, 0]
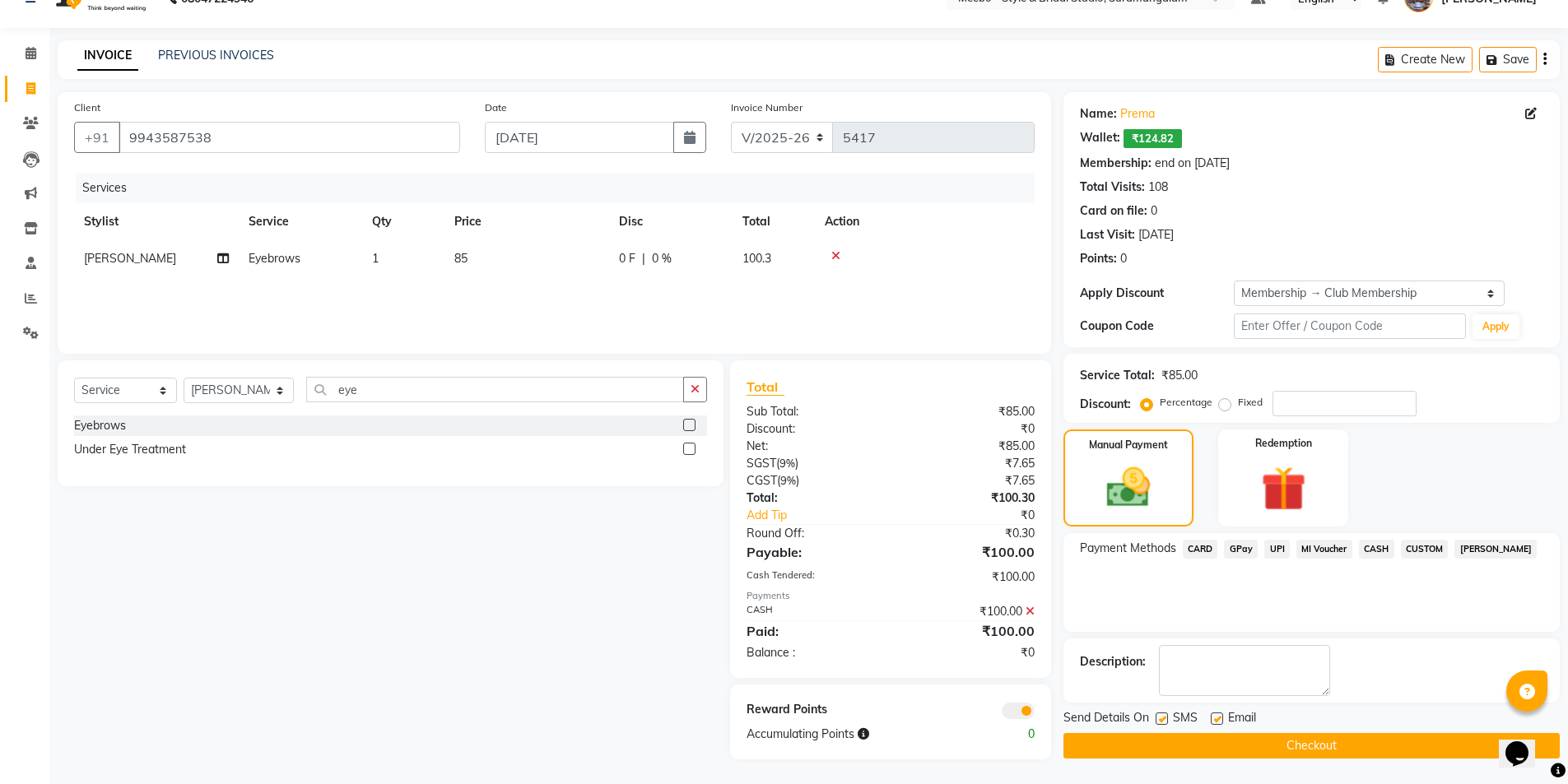
click at [1304, 753] on button "Checkout" at bounding box center [1311, 746] width 496 height 25
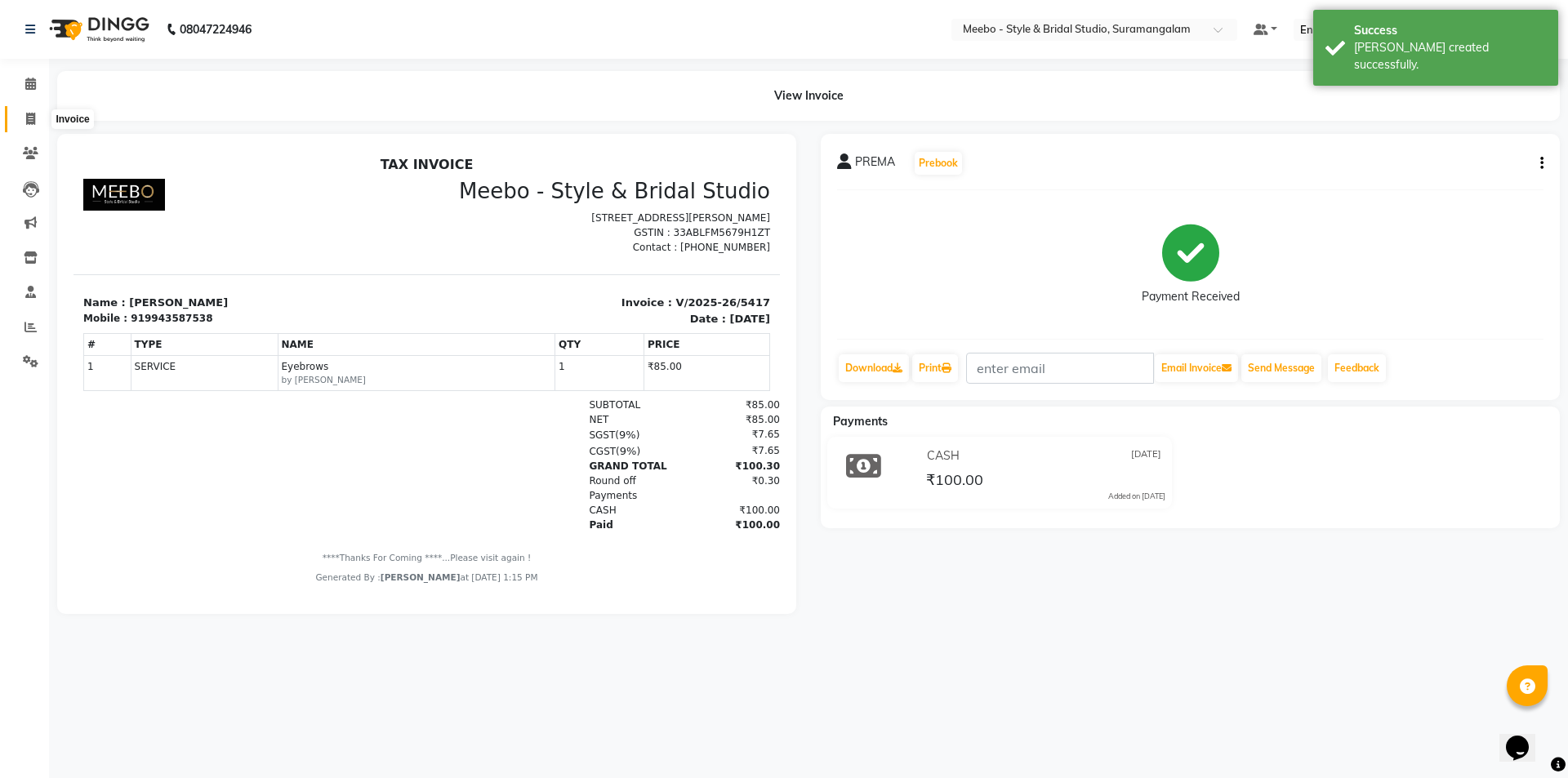
click at [28, 115] on icon at bounding box center [31, 119] width 9 height 13
select select "service"
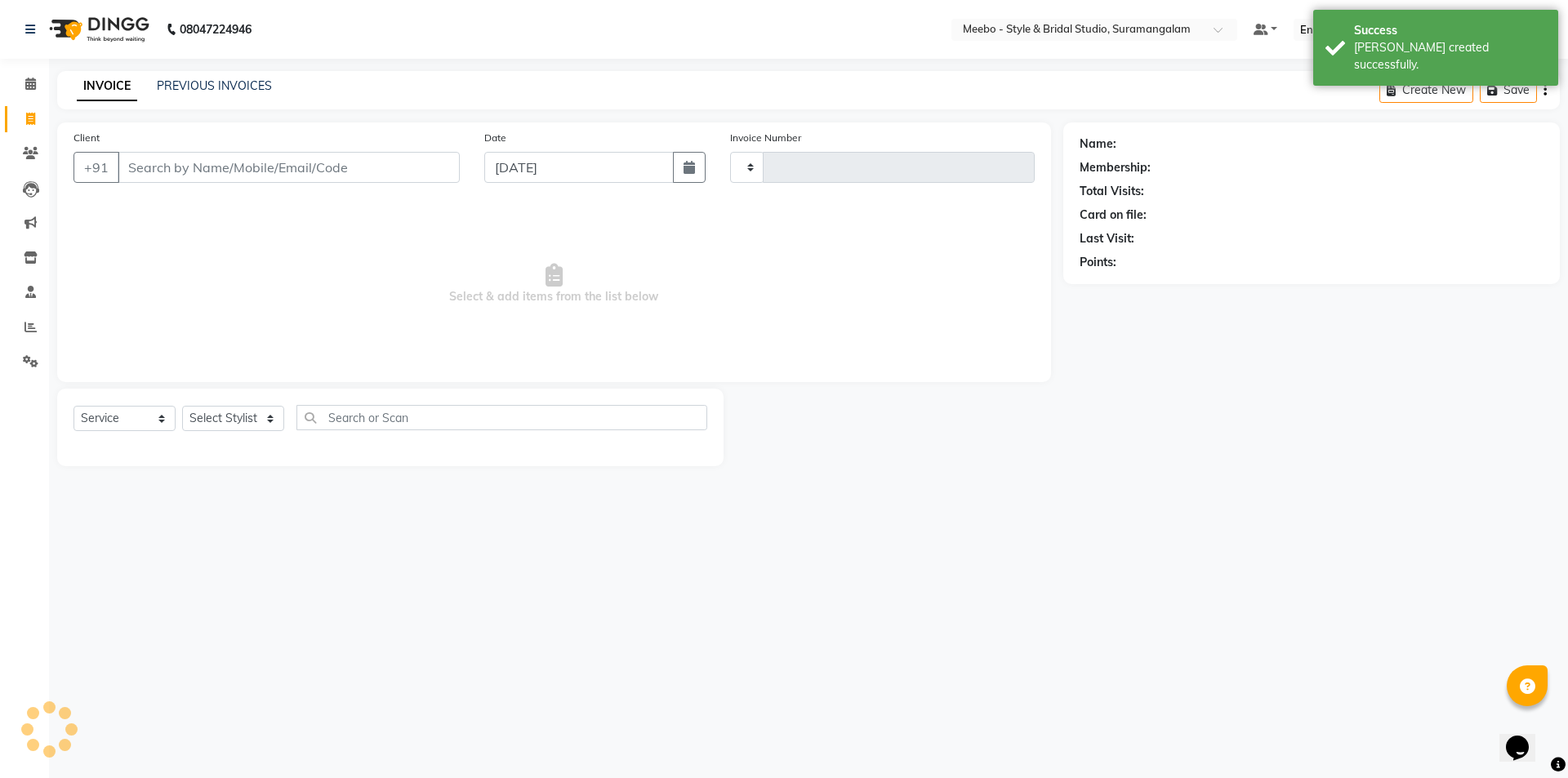
type input "5418"
select select "12"
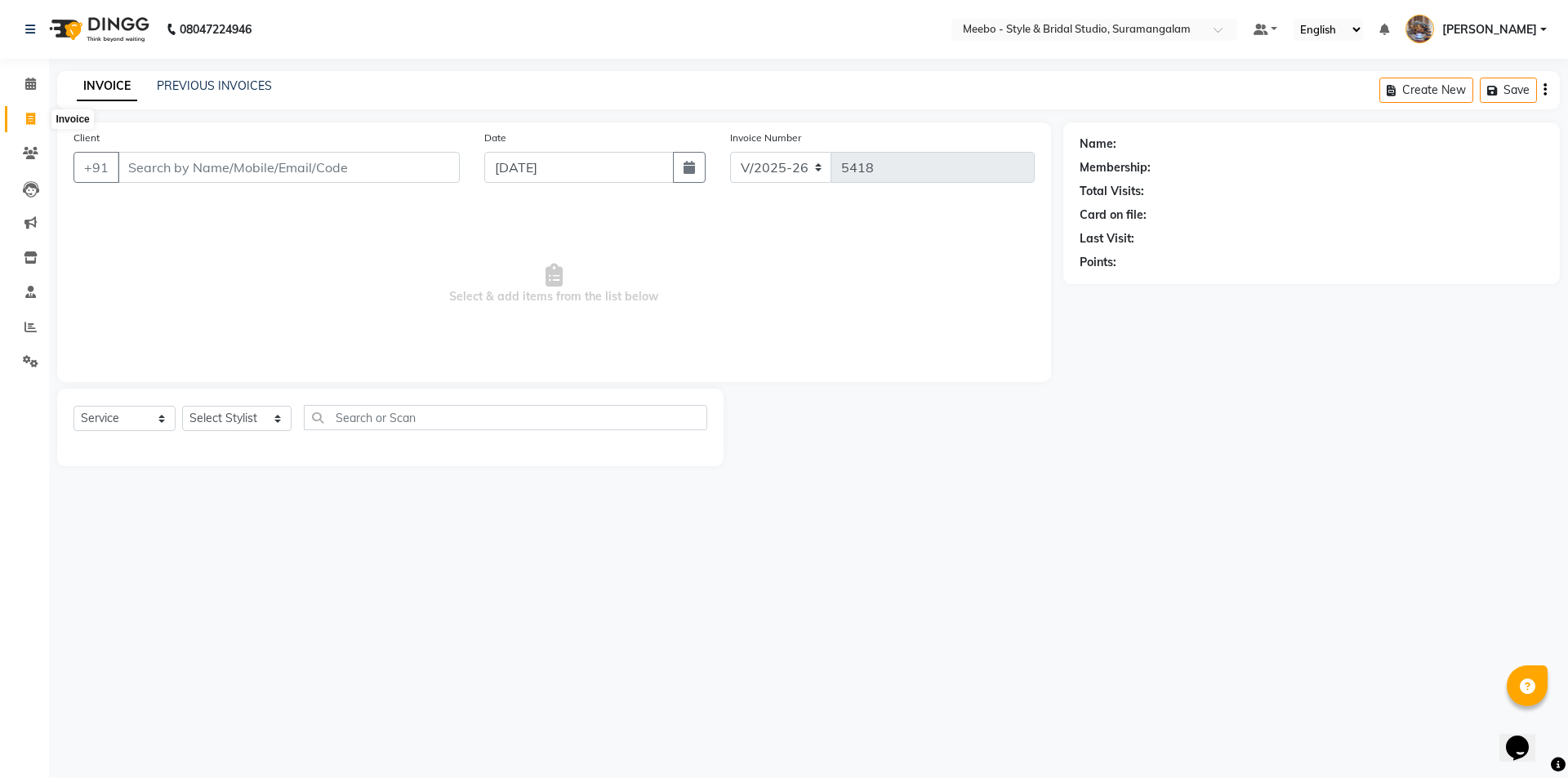
click at [30, 117] on icon at bounding box center [31, 119] width 9 height 13
select select "service"
type input "5418"
select select "12"
click at [33, 151] on icon at bounding box center [30, 154] width 15 height 13
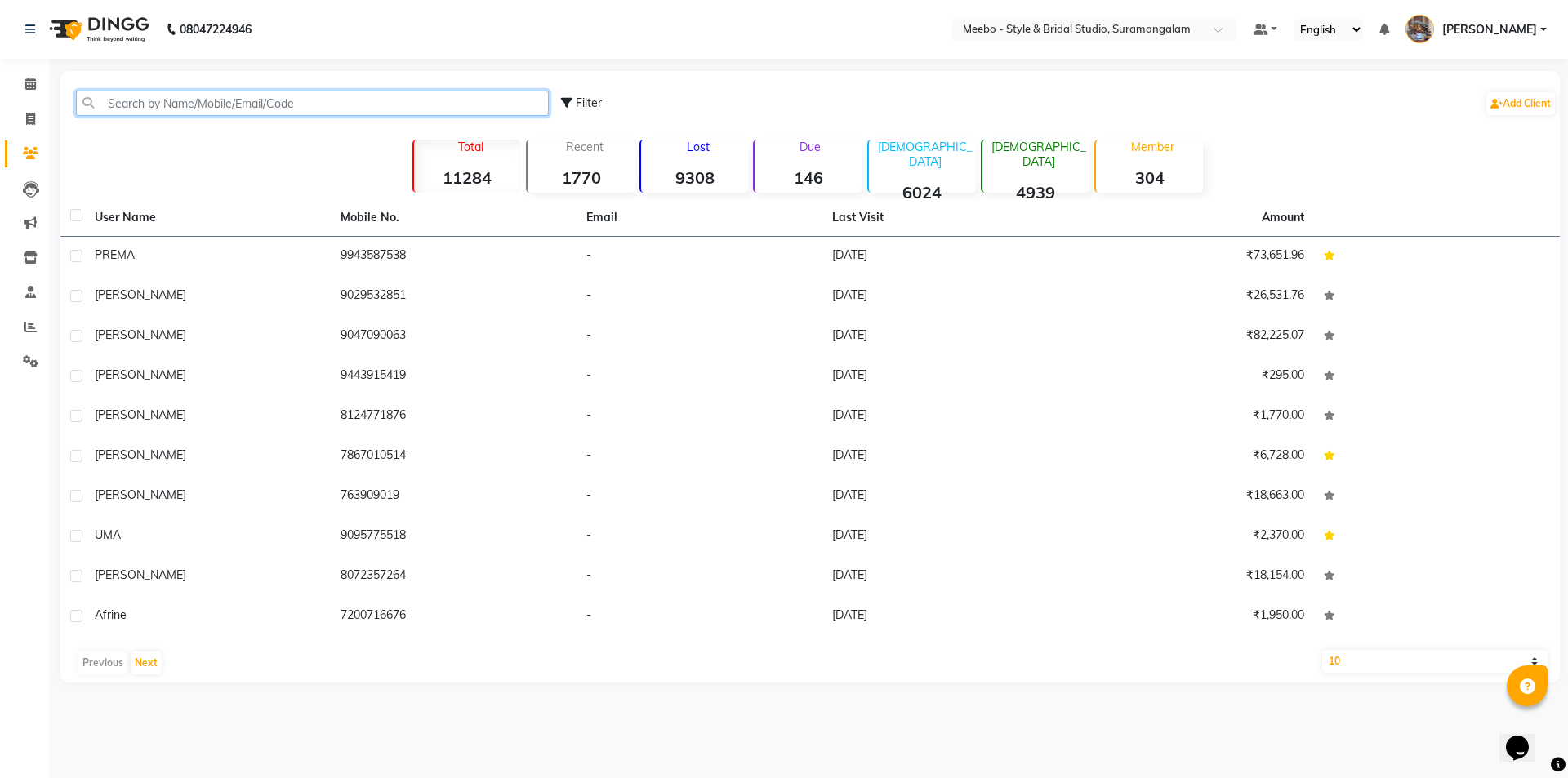
click at [204, 106] on input "text" at bounding box center [312, 103] width 473 height 25
click at [210, 122] on div "Filter Add Client" at bounding box center [810, 103] width 1493 height 52
click at [181, 96] on input "text" at bounding box center [312, 103] width 473 height 25
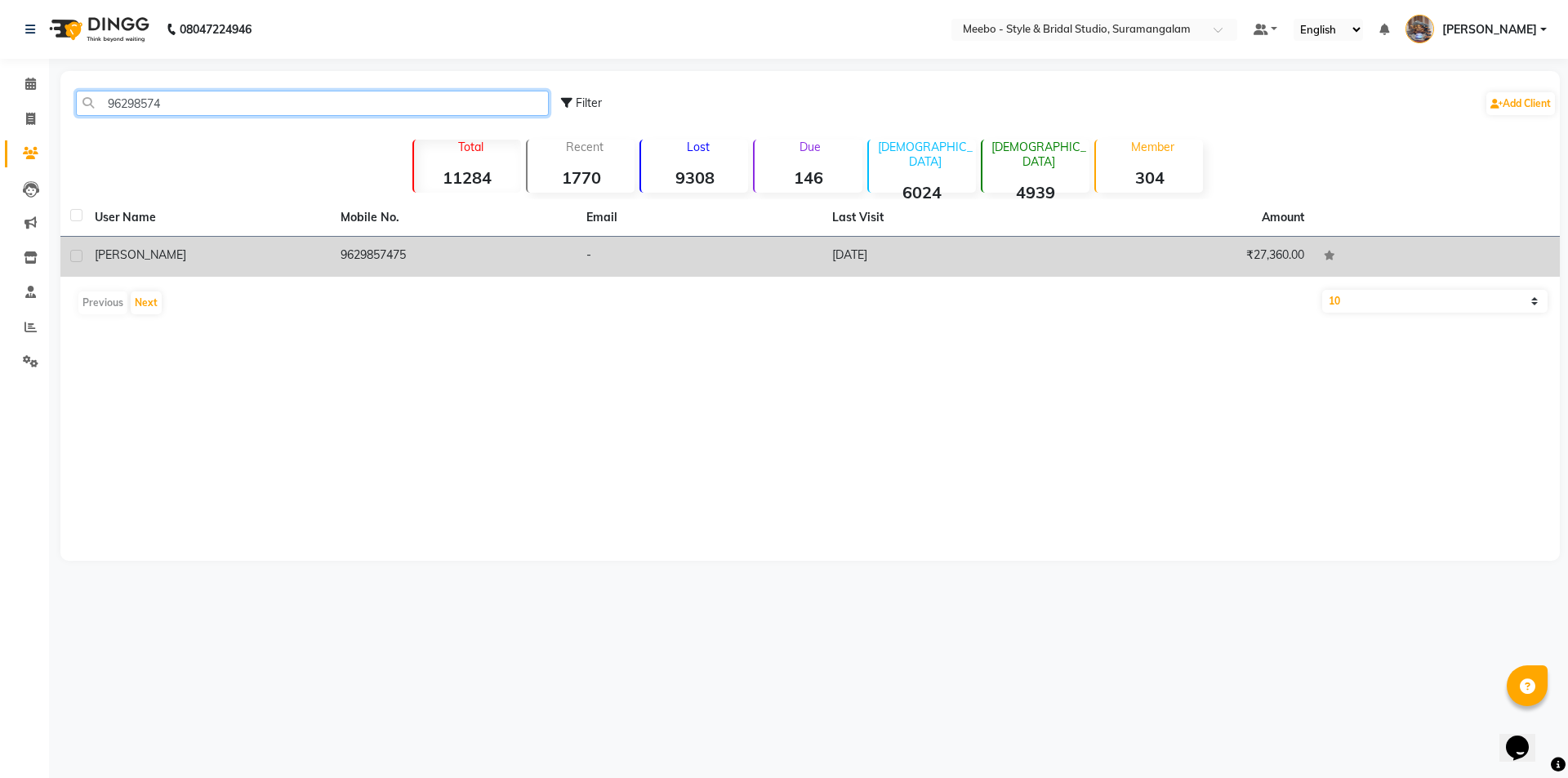
type input "96298574"
click at [140, 248] on span "thanushree" at bounding box center [140, 255] width 91 height 14
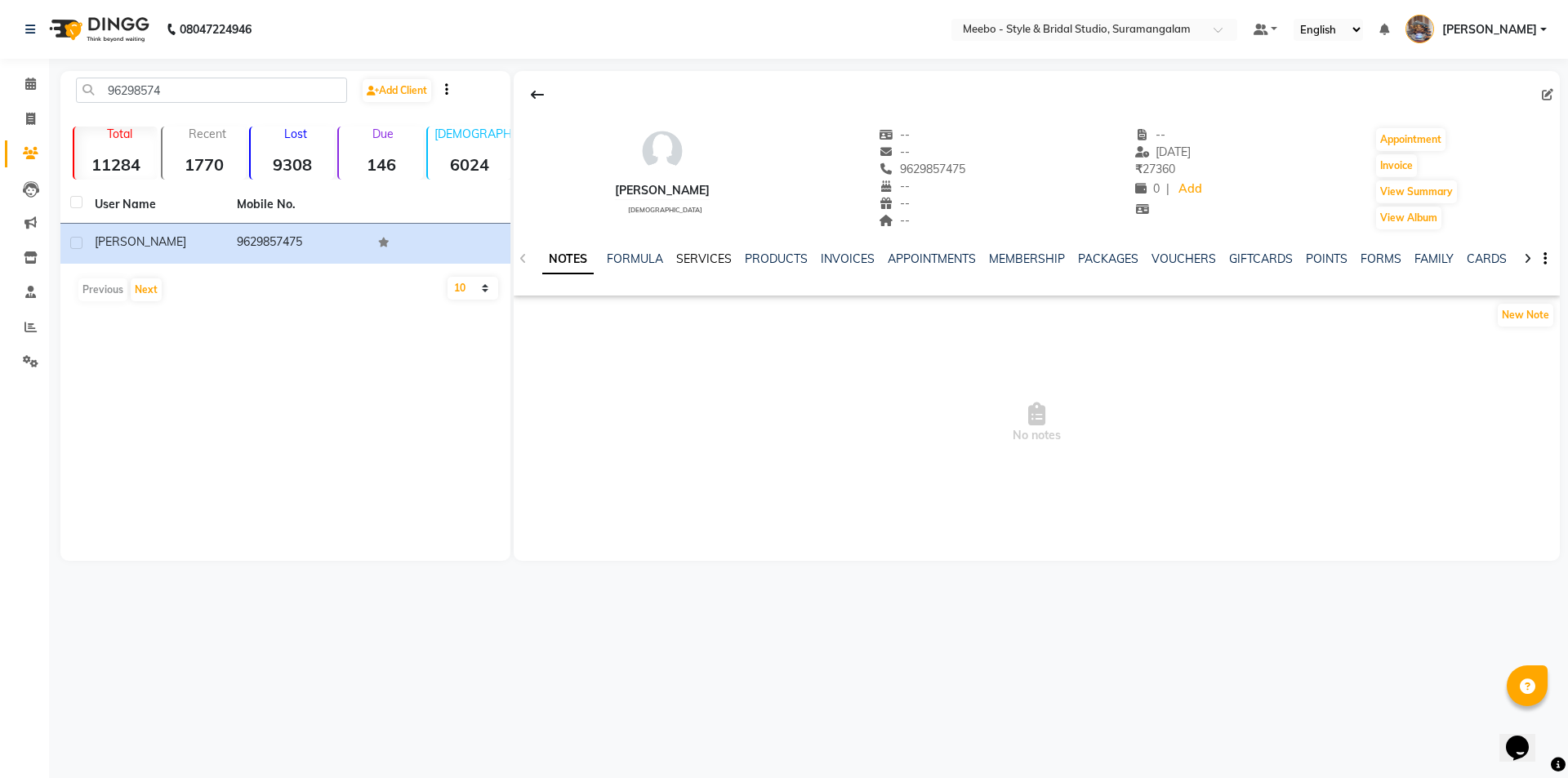
click at [700, 254] on link "SERVICES" at bounding box center [703, 258] width 55 height 14
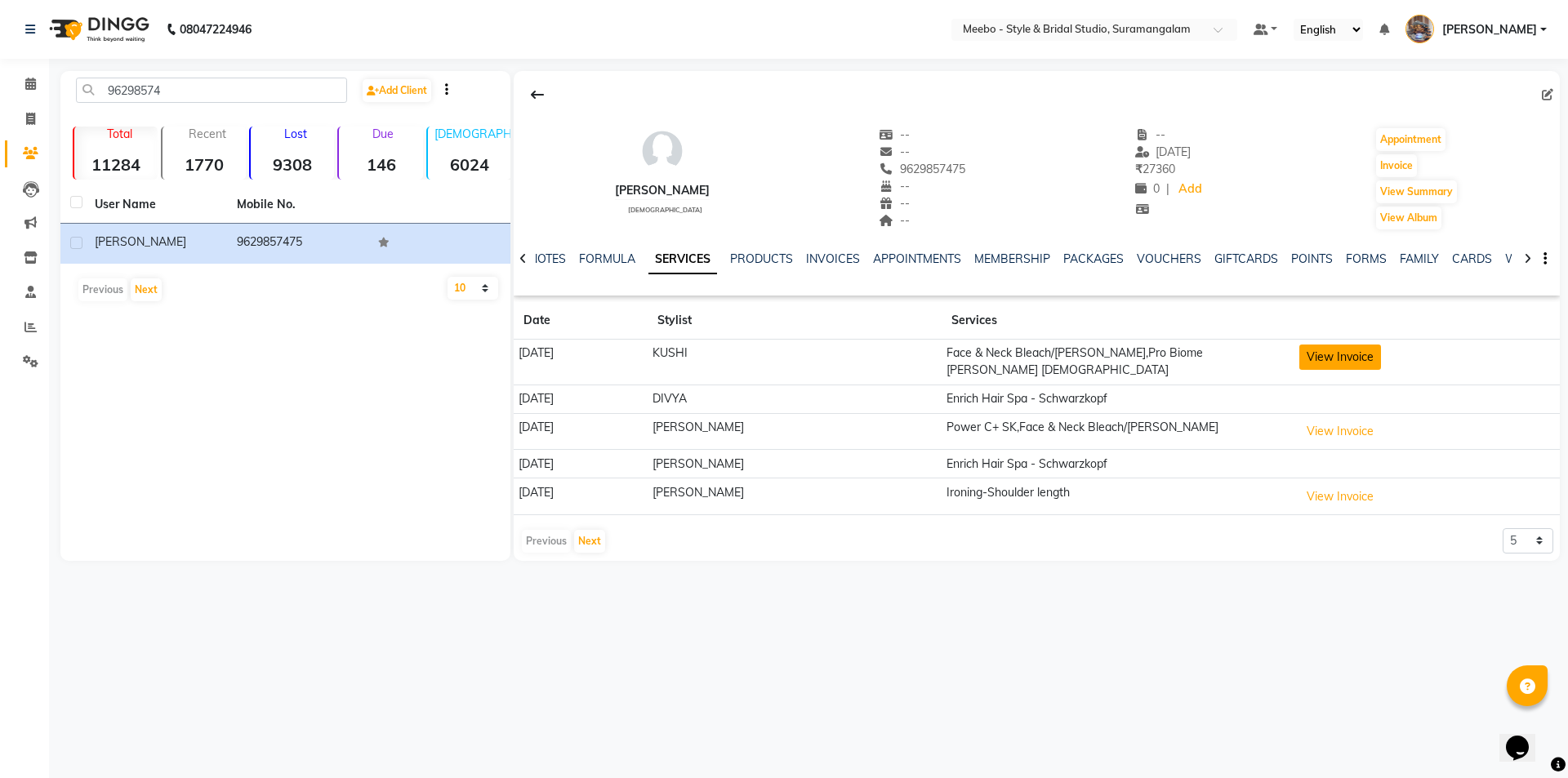
click at [1342, 359] on button "View Invoice" at bounding box center [1340, 357] width 81 height 25
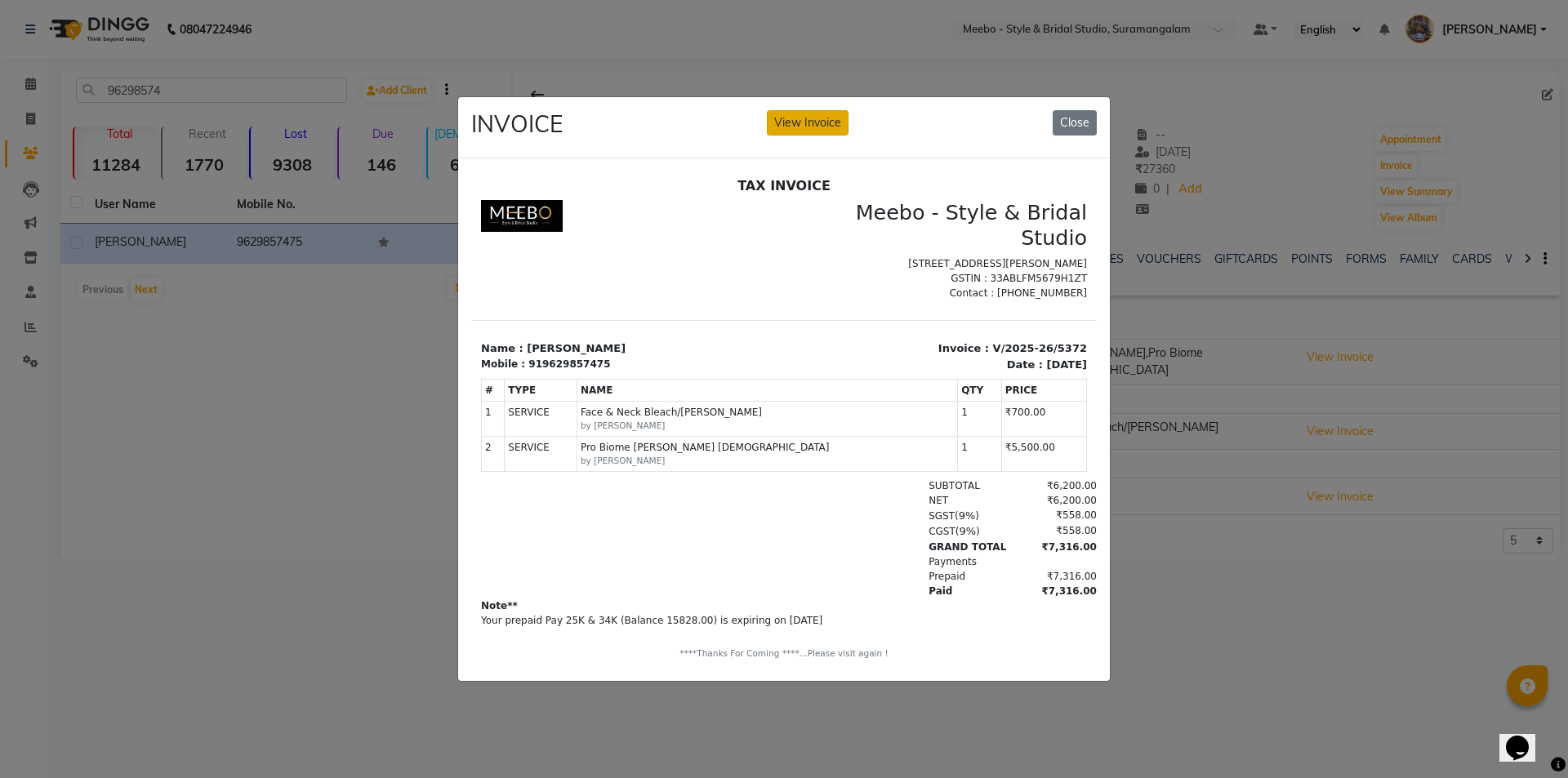
click at [825, 122] on button "View Invoice" at bounding box center [808, 123] width 81 height 25
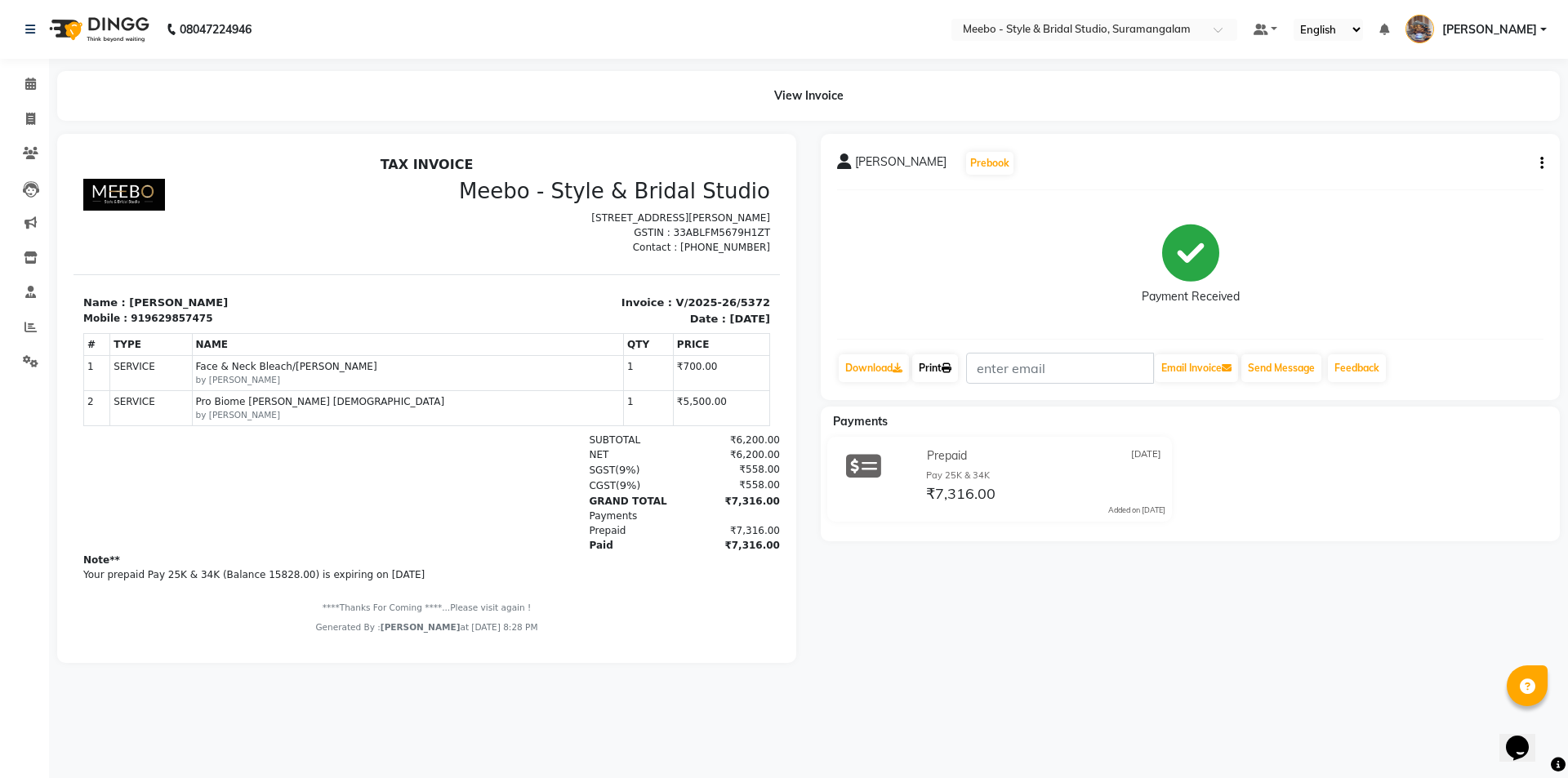
click at [940, 368] on link "Print" at bounding box center [934, 368] width 46 height 28
click at [30, 114] on icon at bounding box center [31, 119] width 9 height 13
select select "service"
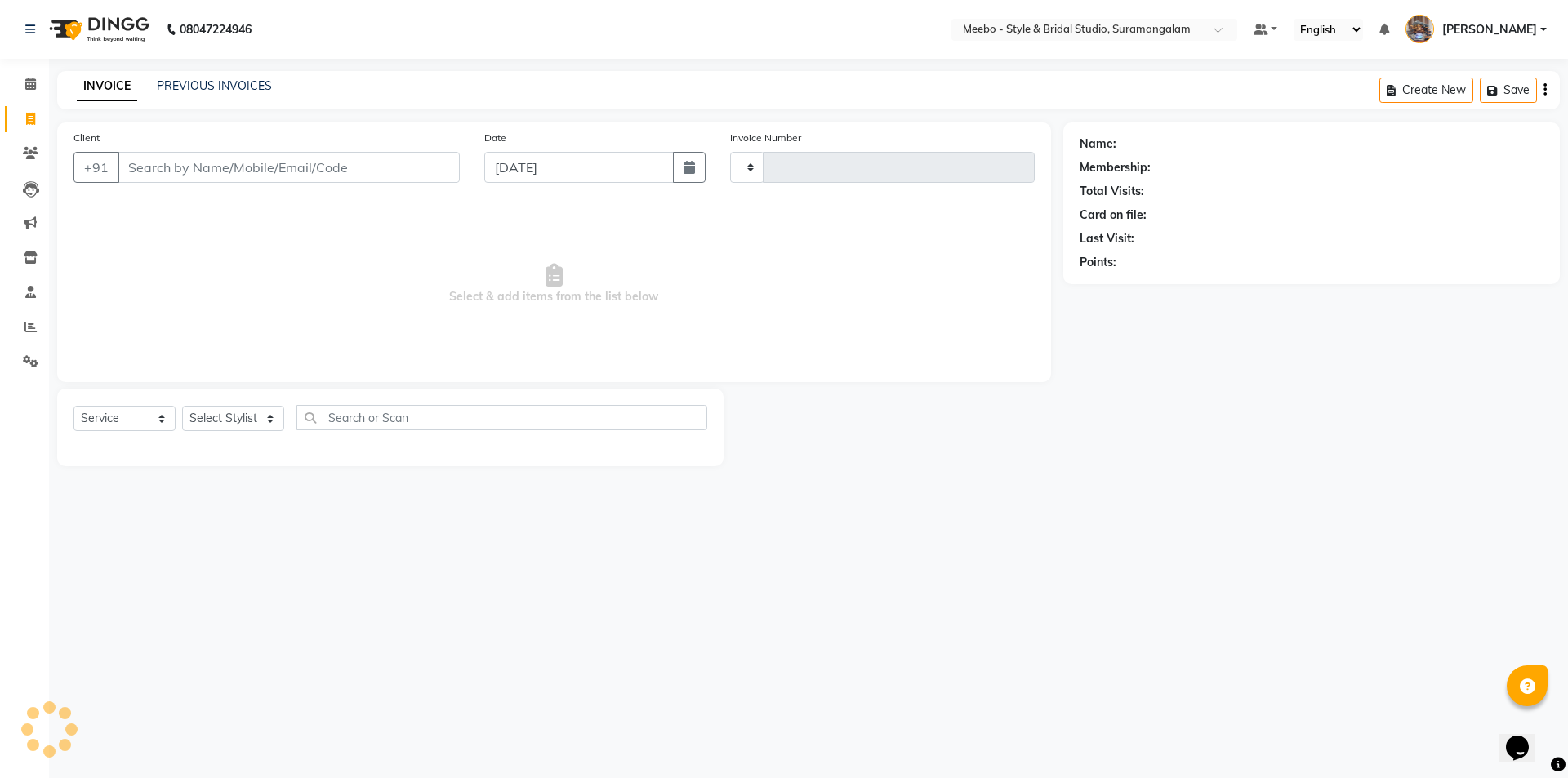
type input "5418"
select select "12"
click at [202, 415] on select "Select Stylist Admin AJOY ALAM AMITH Ashwin Manager Avanthika BILAL DEEPIKA DHA…" at bounding box center [237, 418] width 109 height 25
select select "58442"
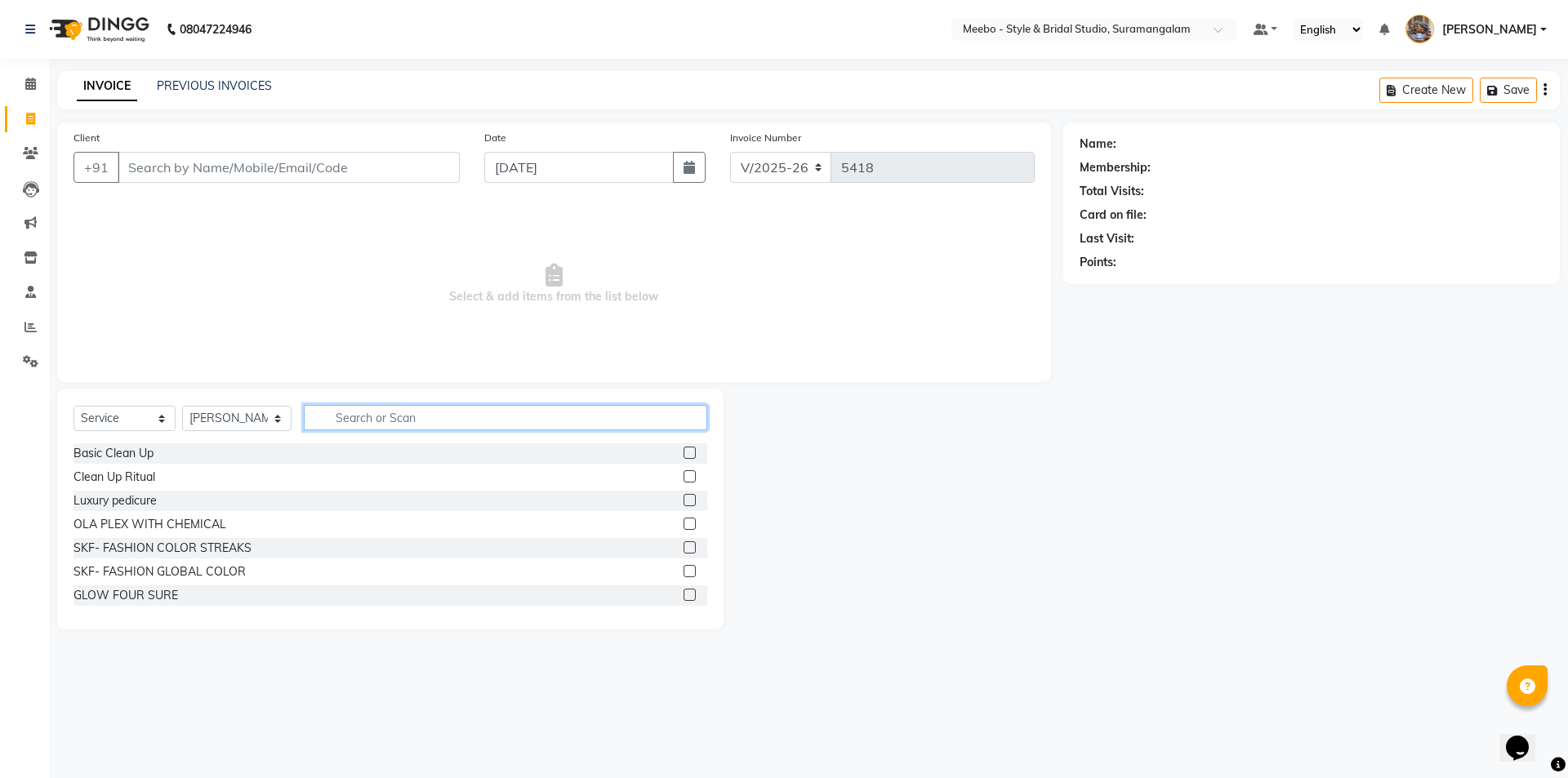
click at [408, 424] on input "text" at bounding box center [505, 417] width 403 height 25
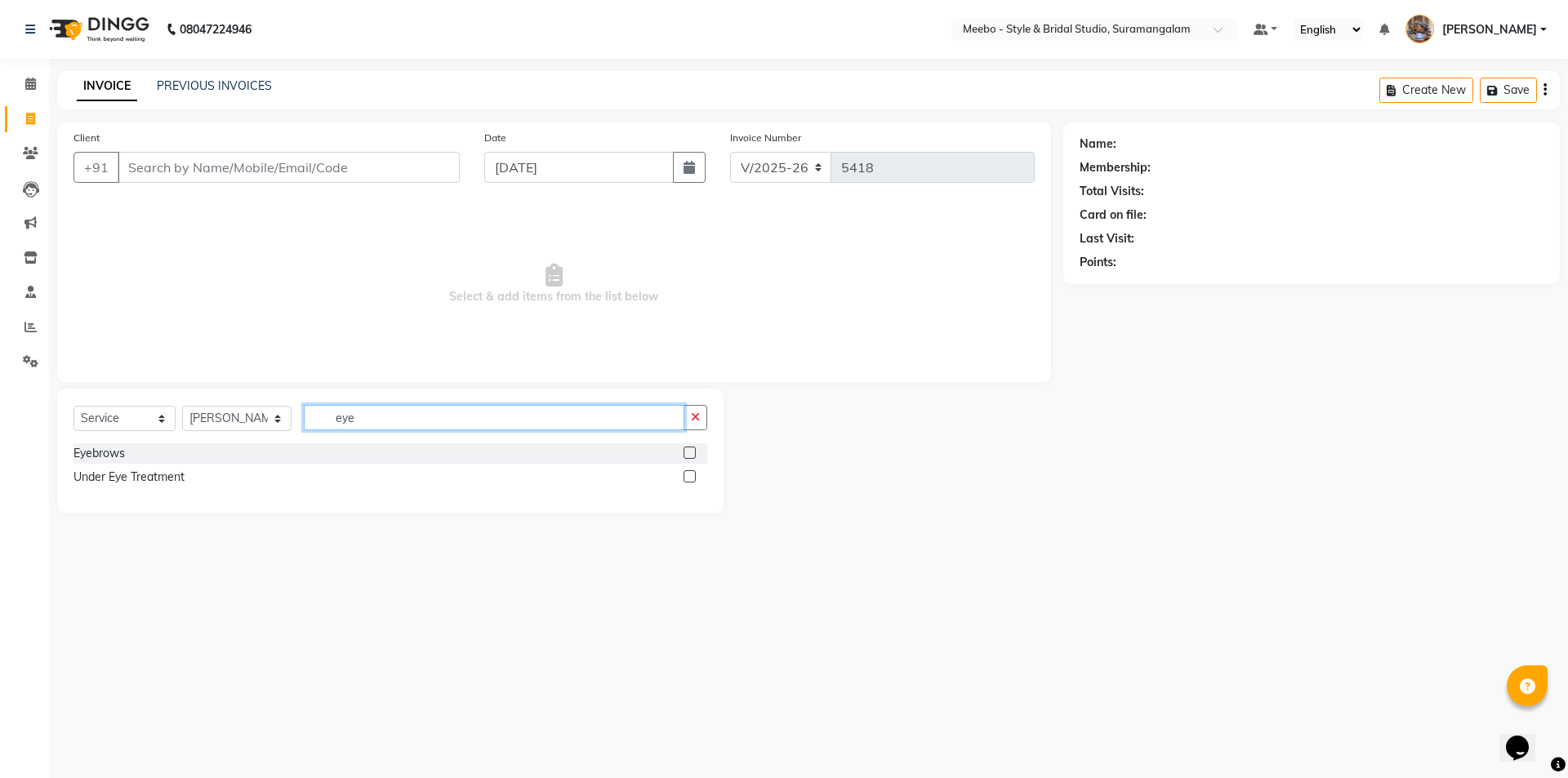
type input "eye"
click at [687, 453] on label at bounding box center [690, 453] width 13 height 13
click at [687, 453] on input "checkbox" at bounding box center [689, 454] width 11 height 11
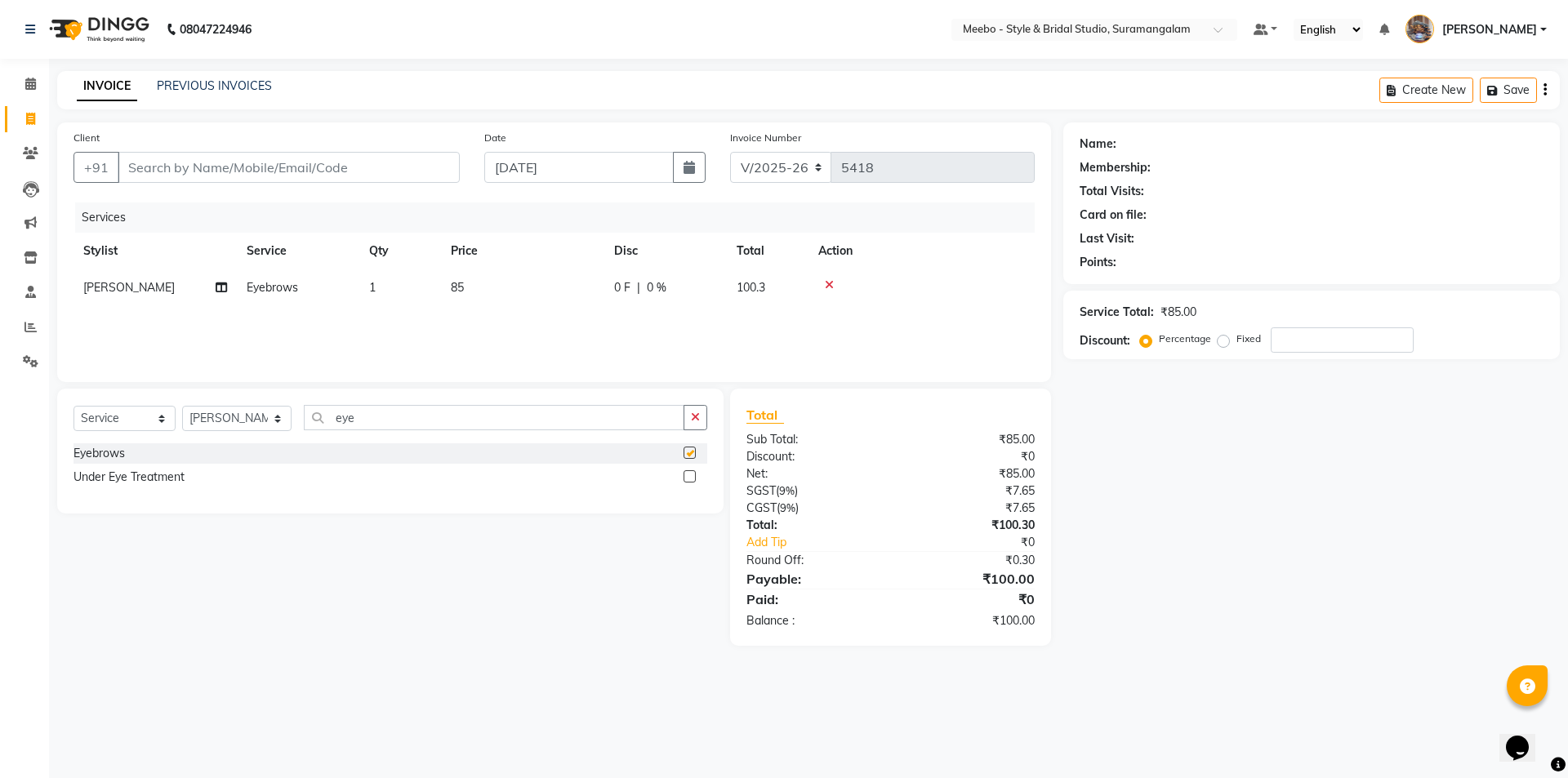
checkbox input "false"
click at [364, 417] on input "eye" at bounding box center [493, 417] width 380 height 25
type input "e"
type input "fore"
click at [690, 450] on label at bounding box center [690, 453] width 13 height 13
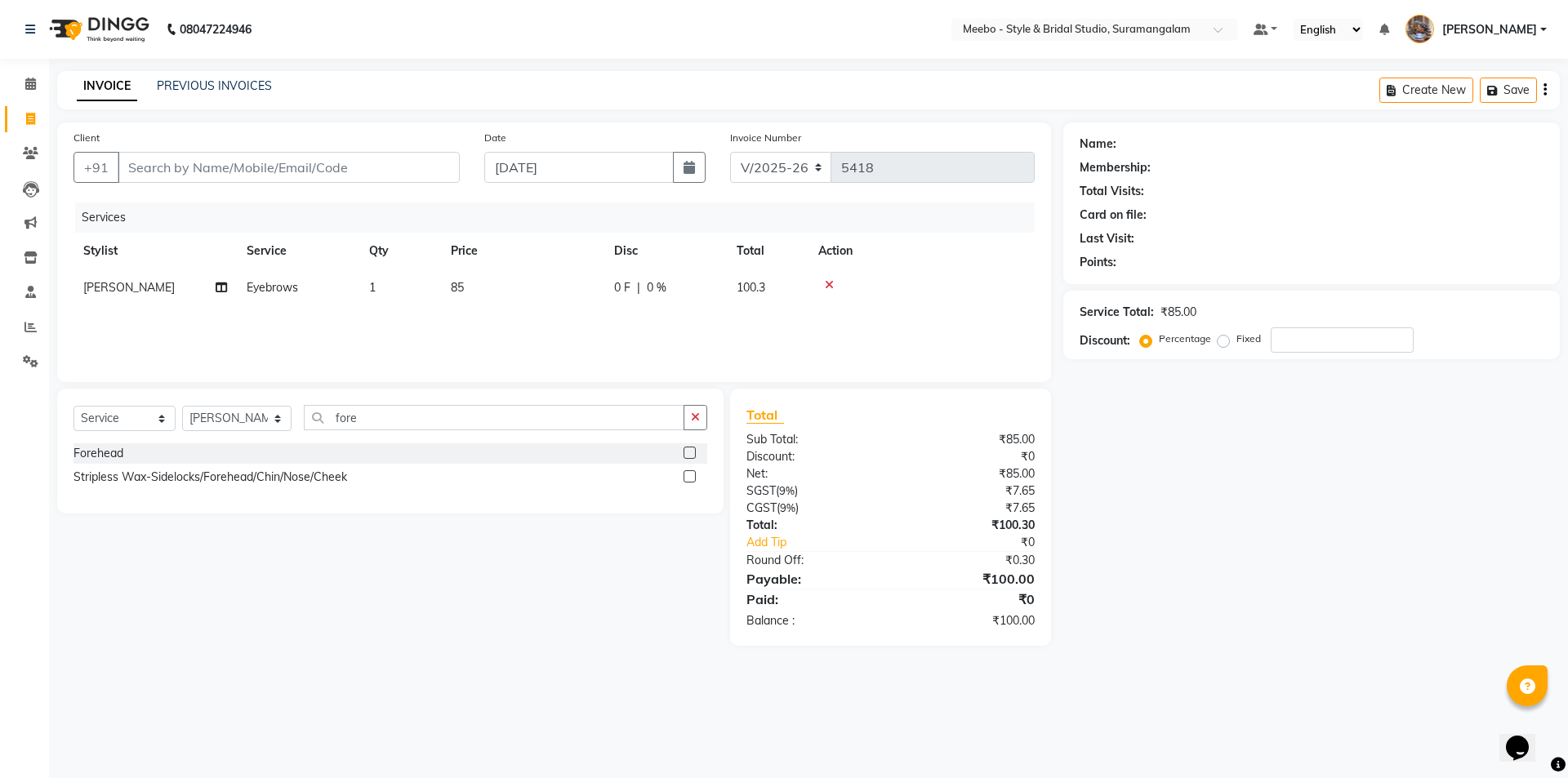
click at [690, 450] on input "checkbox" at bounding box center [689, 454] width 11 height 11
checkbox input "false"
click at [401, 425] on input "fore" at bounding box center [493, 417] width 380 height 25
type input "f"
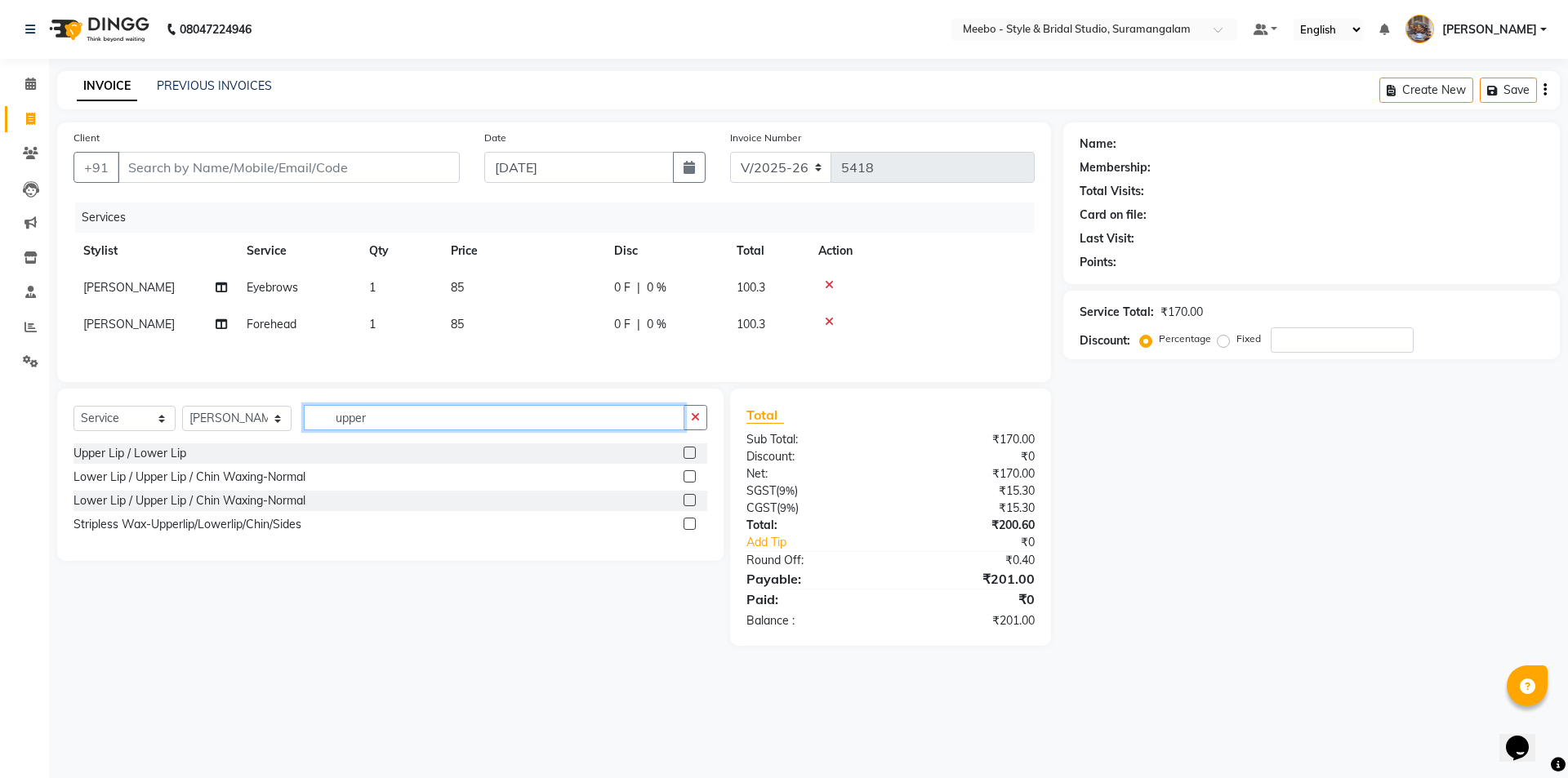
type input "upper"
click at [826, 318] on icon at bounding box center [830, 322] width 9 height 12
click at [691, 452] on label at bounding box center [690, 453] width 13 height 13
click at [691, 452] on input "checkbox" at bounding box center [689, 454] width 11 height 11
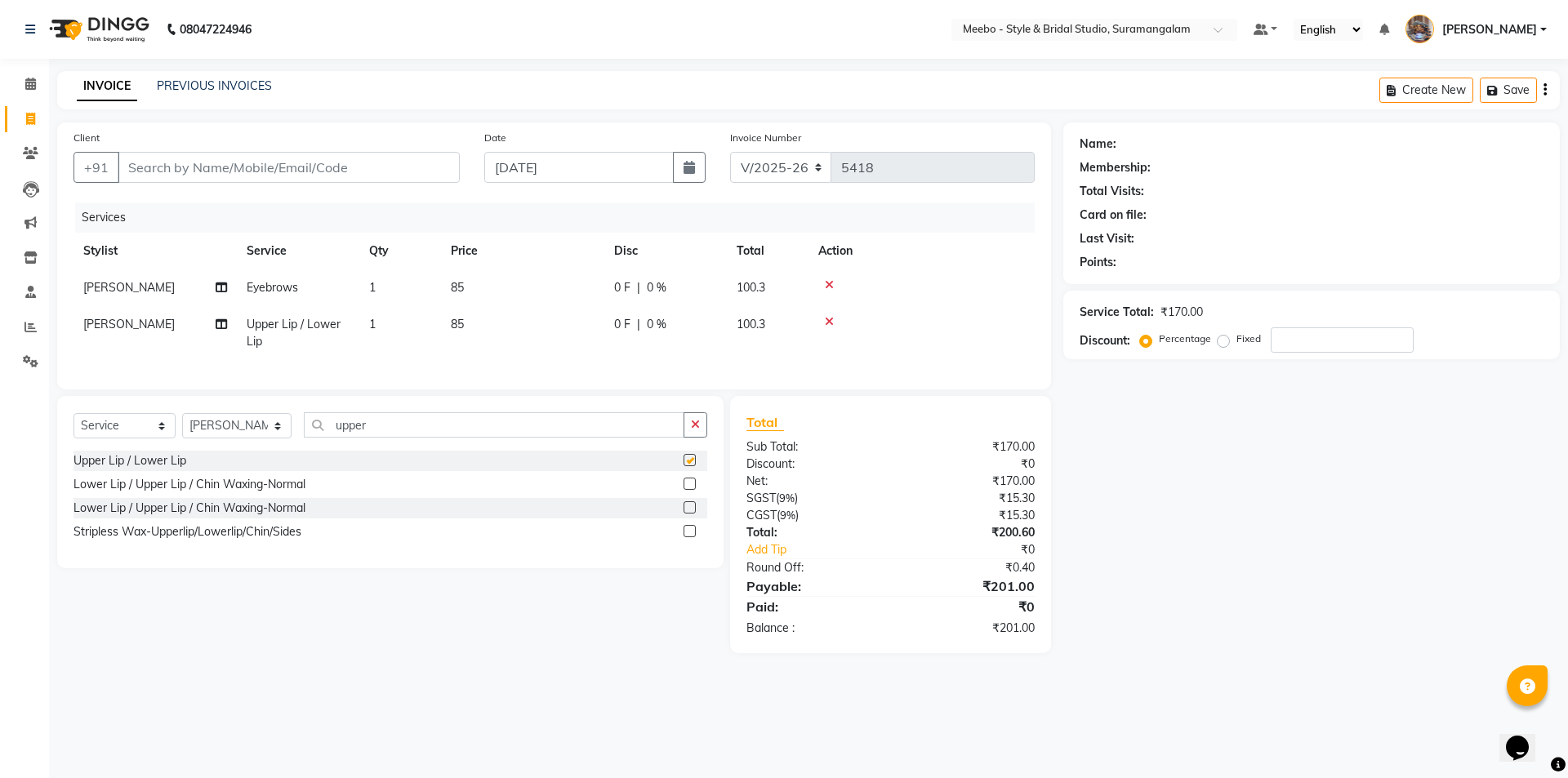
checkbox input "false"
click at [391, 436] on input "upper" at bounding box center [493, 425] width 380 height 25
type input "u"
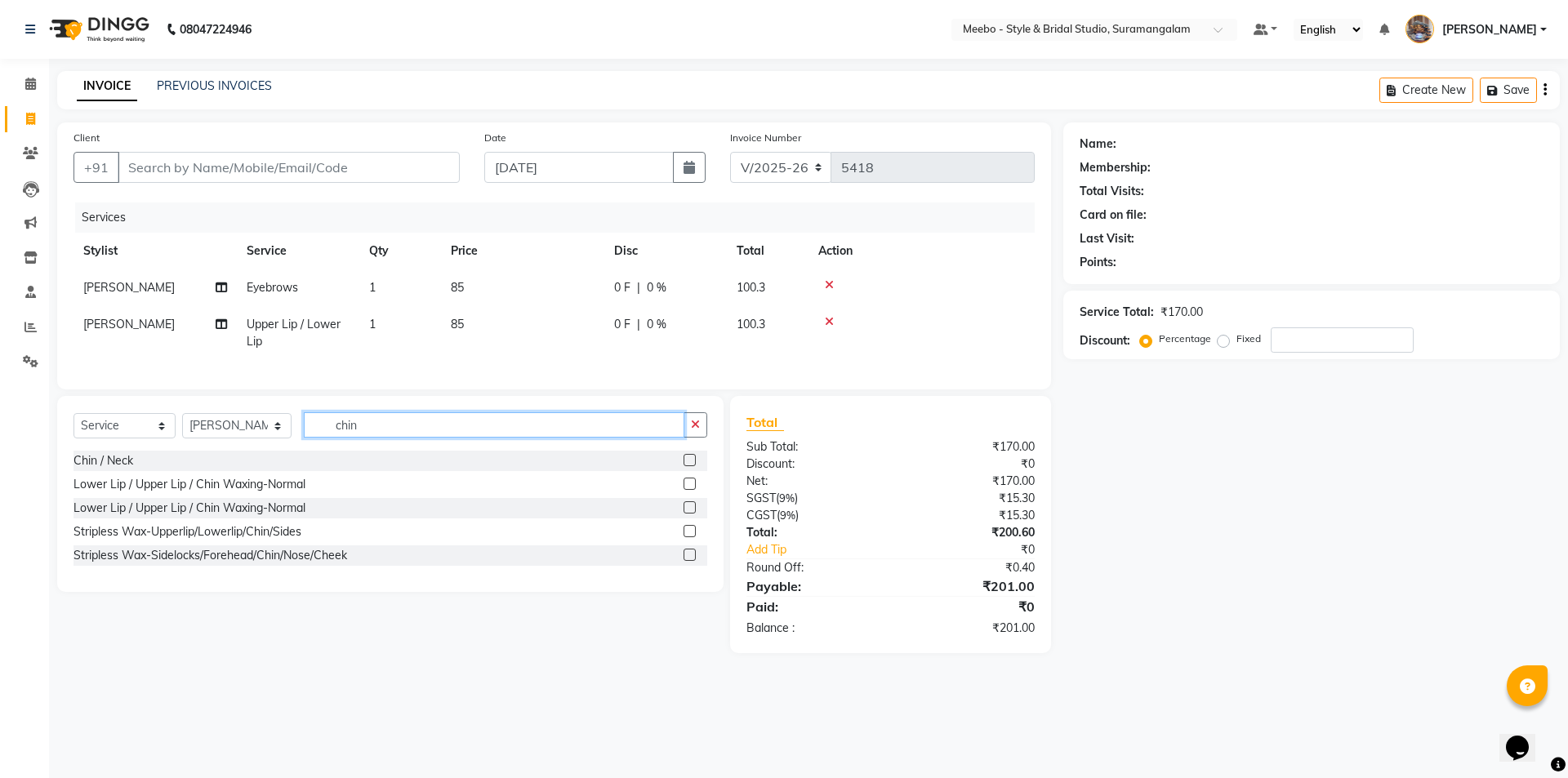
type input "chin"
click at [688, 466] on label at bounding box center [690, 460] width 13 height 13
click at [688, 466] on input "checkbox" at bounding box center [689, 461] width 11 height 11
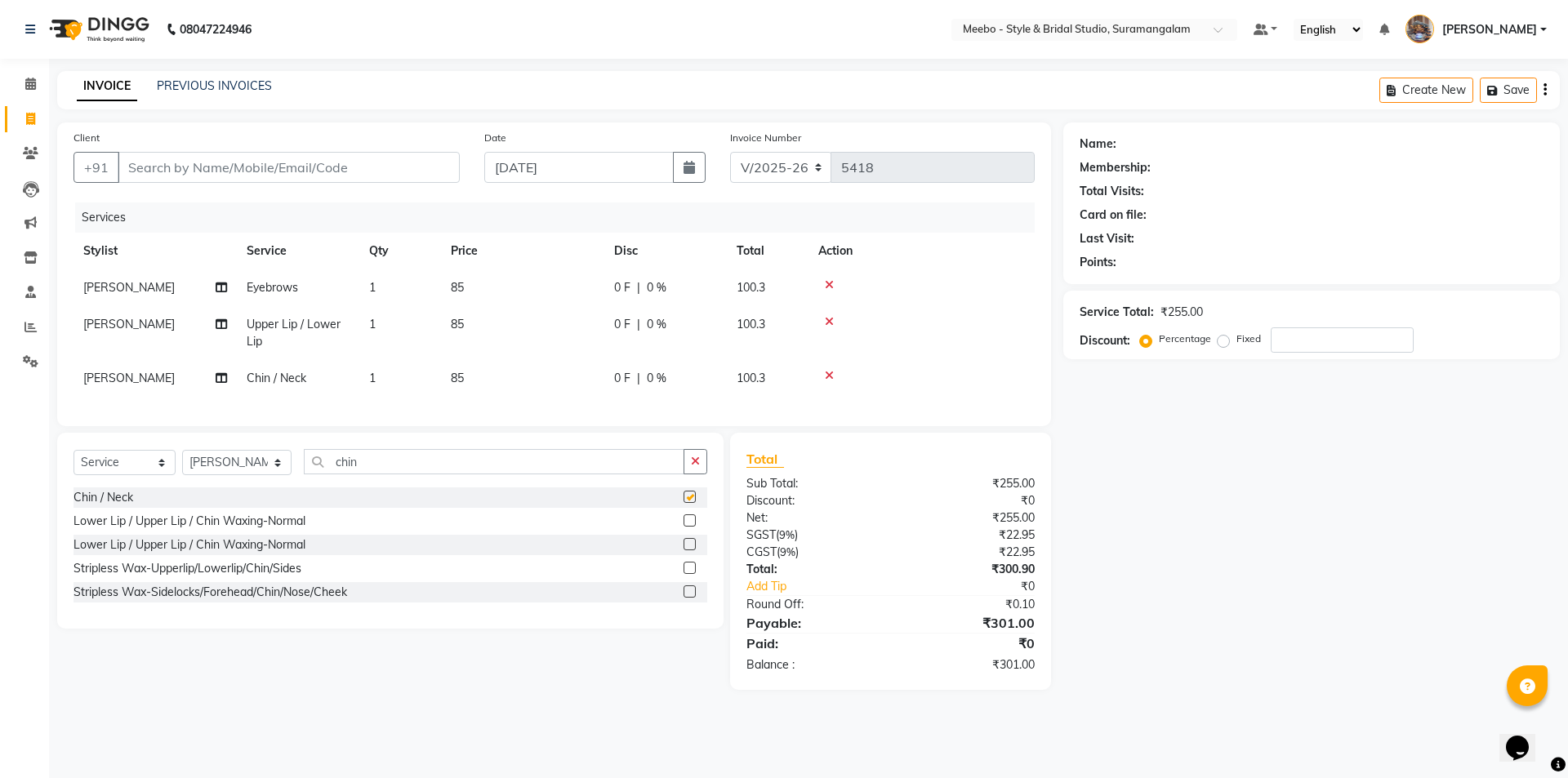
checkbox input "false"
click at [284, 170] on input "Client" at bounding box center [288, 167] width 343 height 31
drag, startPoint x: 371, startPoint y: 473, endPoint x: 319, endPoint y: 472, distance: 52.0
click at [319, 472] on input "chin" at bounding box center [493, 462] width 380 height 25
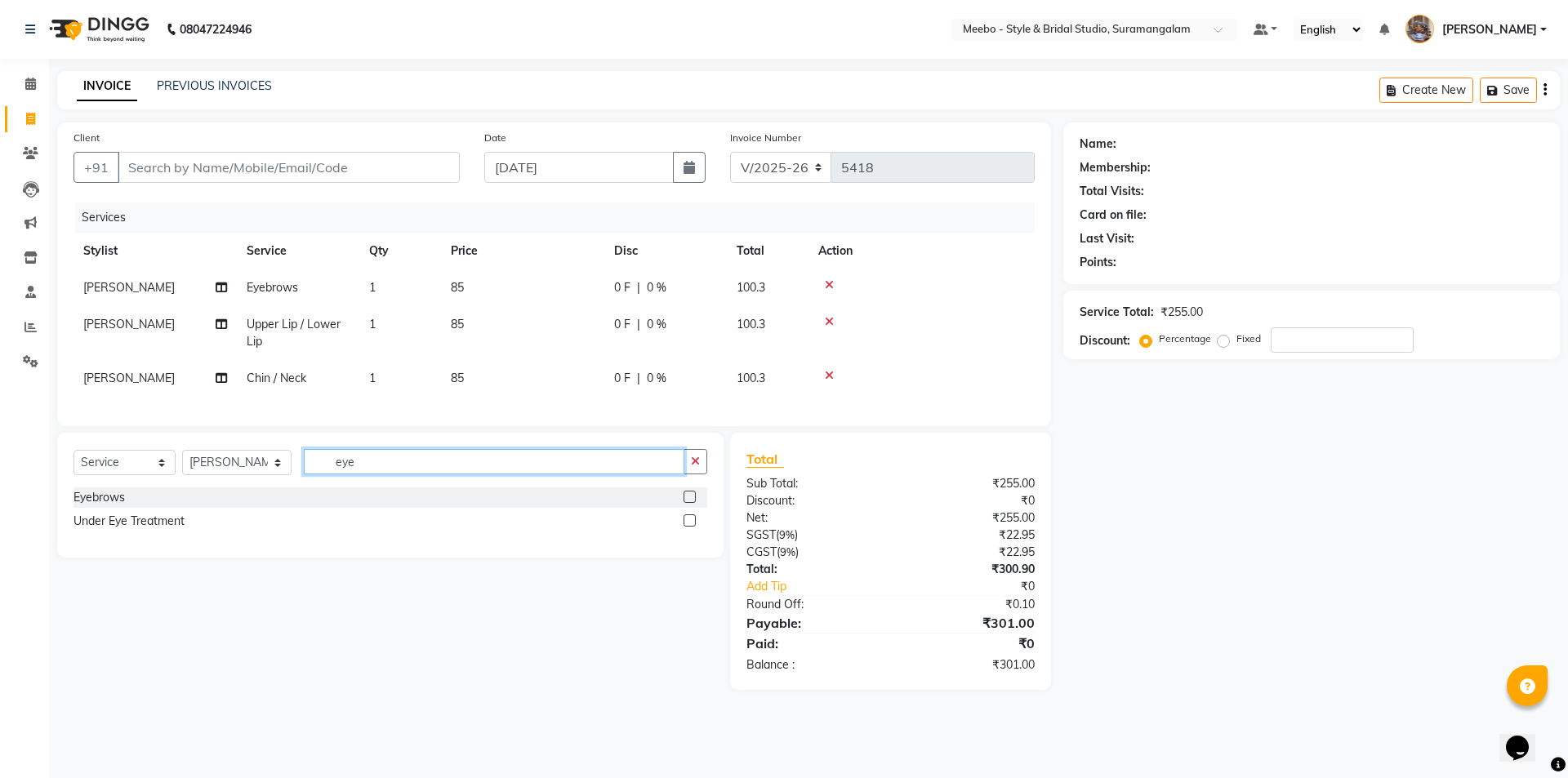
type input "eye"
click at [274, 475] on select "Select Stylist Admin AJOY ALAM AMITH Ashwin Manager Avanthika BILAL DEEPIKA DHA…" at bounding box center [237, 463] width 109 height 25
select select "90280"
click at [183, 463] on select "Select Stylist Admin AJOY ALAM AMITH Ashwin Manager Avanthika BILAL DEEPIKA DHA…" at bounding box center [237, 463] width 109 height 25
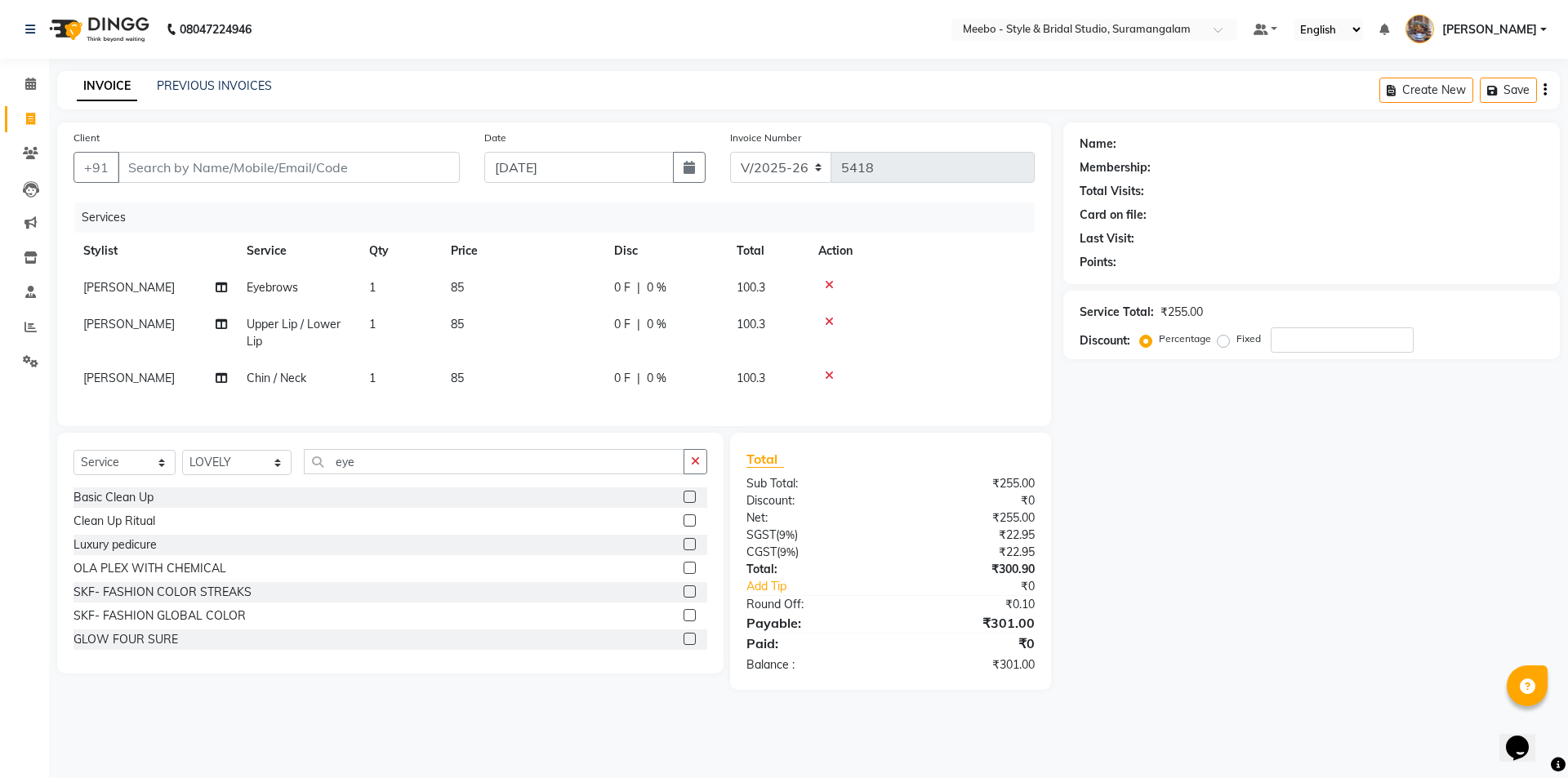
click at [386, 487] on div "Select Service Product Membership Package Voucher Prepaid Gift Card Select Styl…" at bounding box center [390, 468] width 634 height 38
click at [391, 470] on input "eye" at bounding box center [493, 462] width 380 height 25
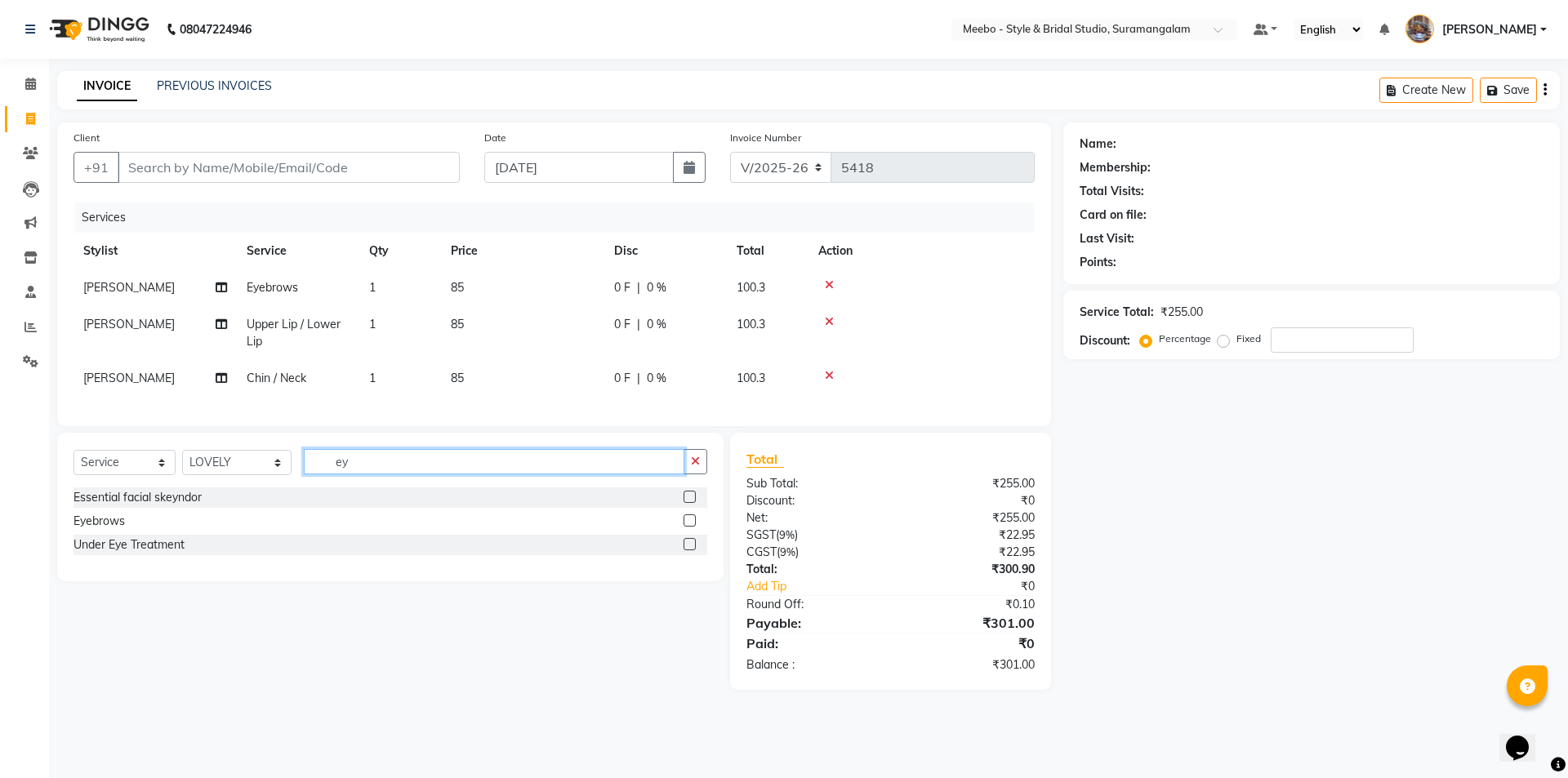
type input "eye"
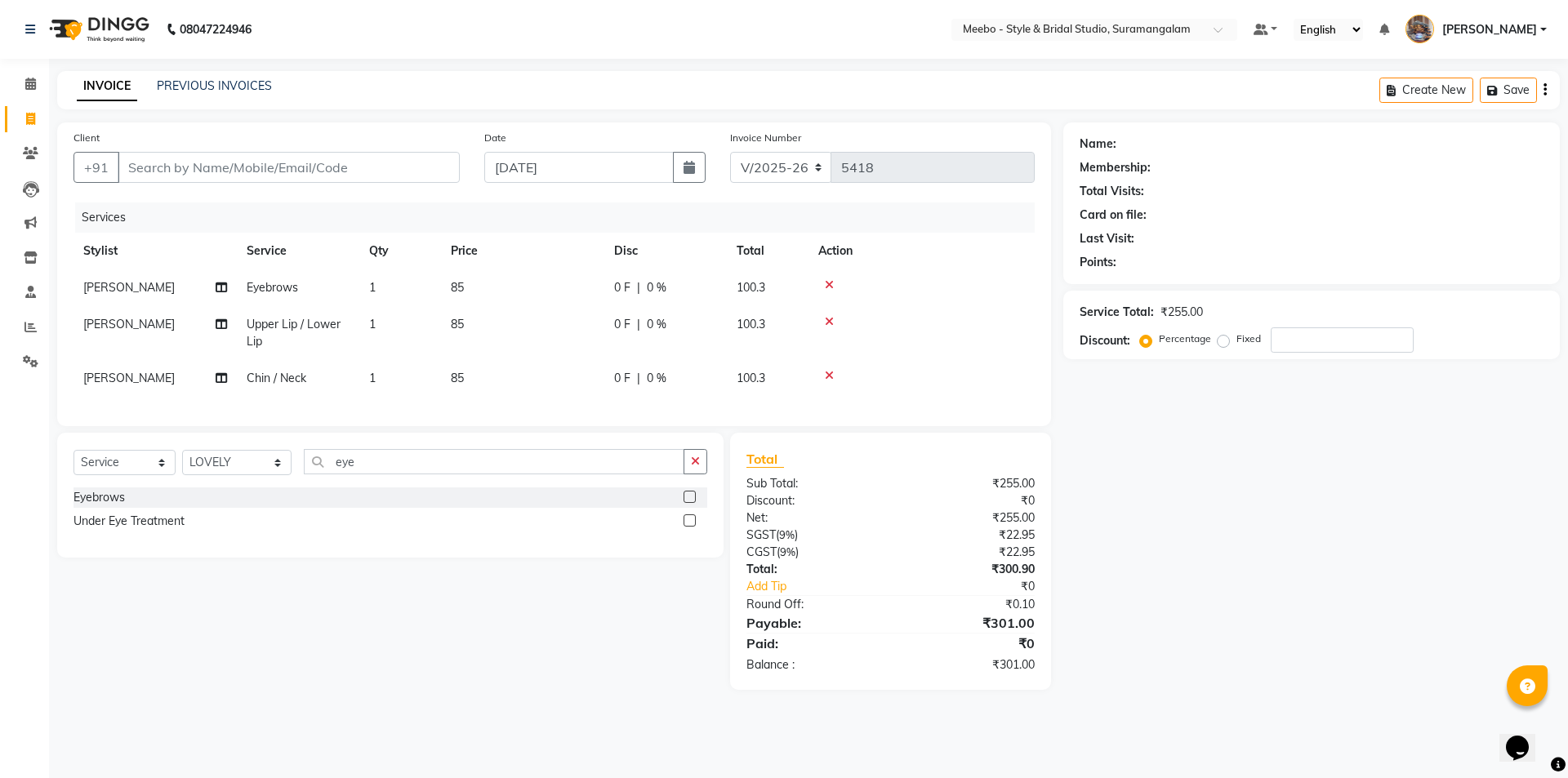
click at [692, 503] on label at bounding box center [690, 497] width 13 height 13
click at [692, 503] on input "checkbox" at bounding box center [689, 498] width 11 height 11
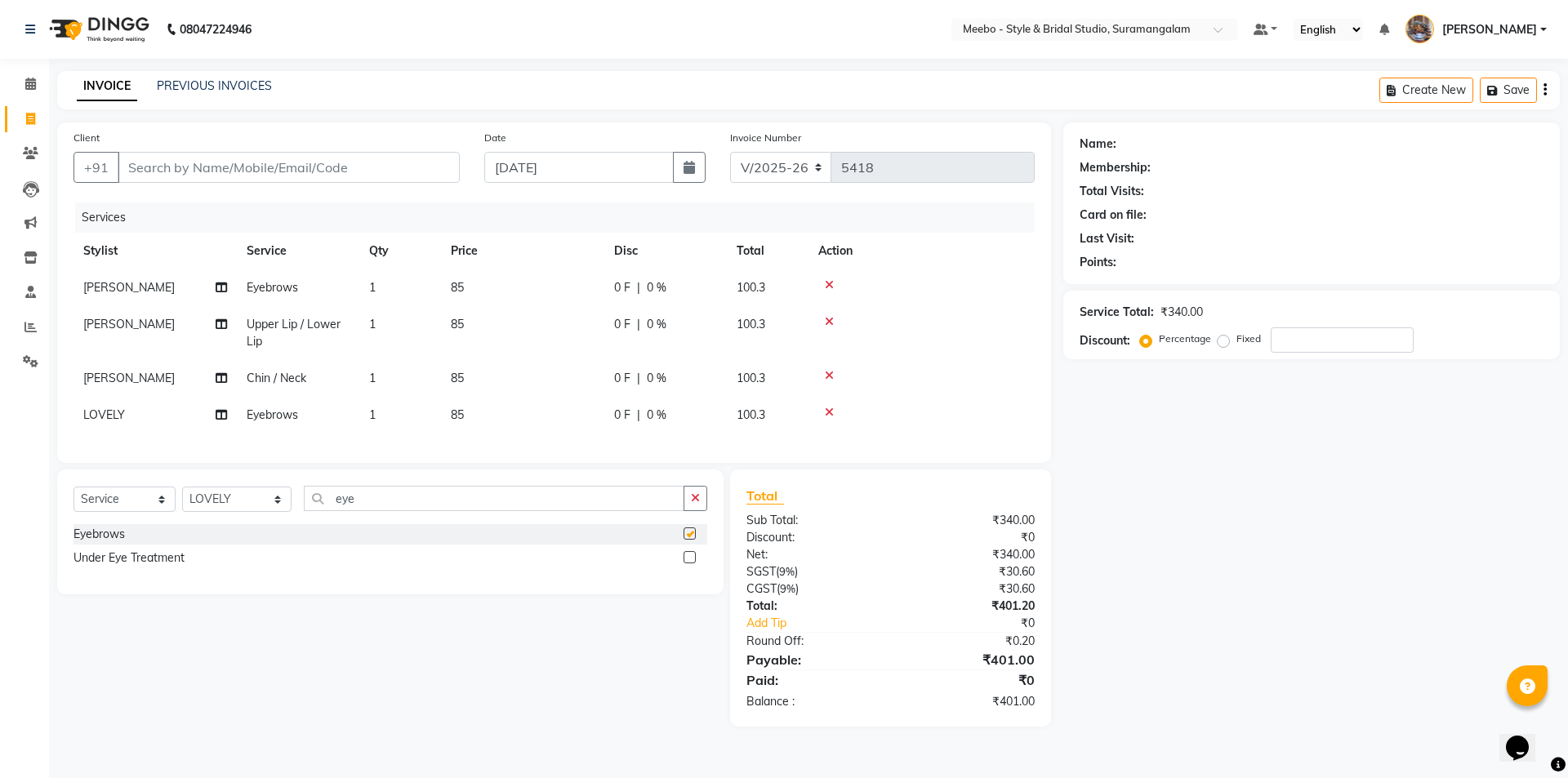
checkbox input "false"
click at [371, 165] on input "Client" at bounding box center [288, 167] width 343 height 31
click at [376, 167] on input "Client" at bounding box center [288, 167] width 343 height 31
click at [412, 155] on input "Client" at bounding box center [288, 167] width 343 height 31
type input "9"
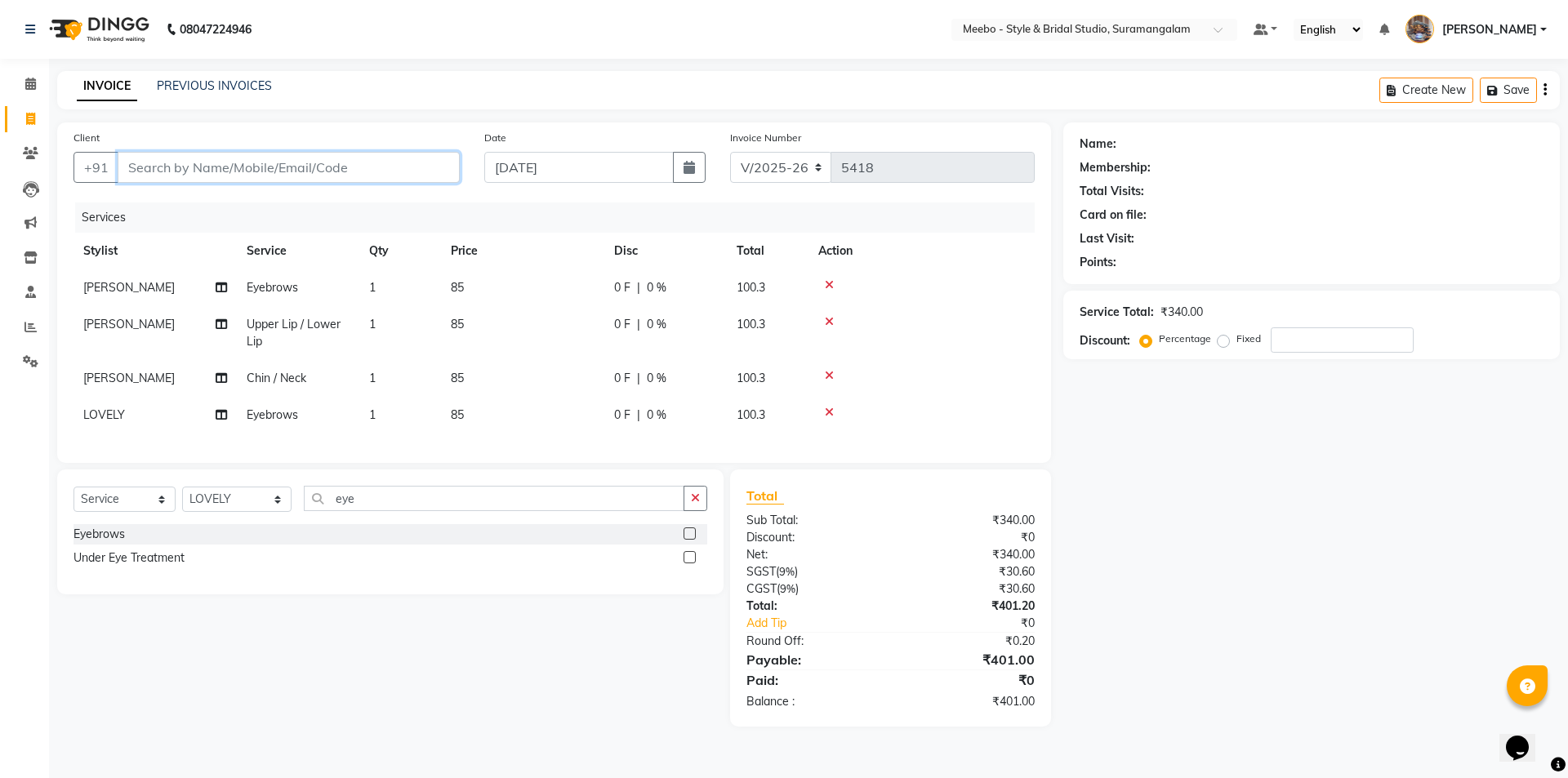
type input "0"
type input "9500823423"
click at [421, 177] on button "Add Client" at bounding box center [418, 167] width 84 height 31
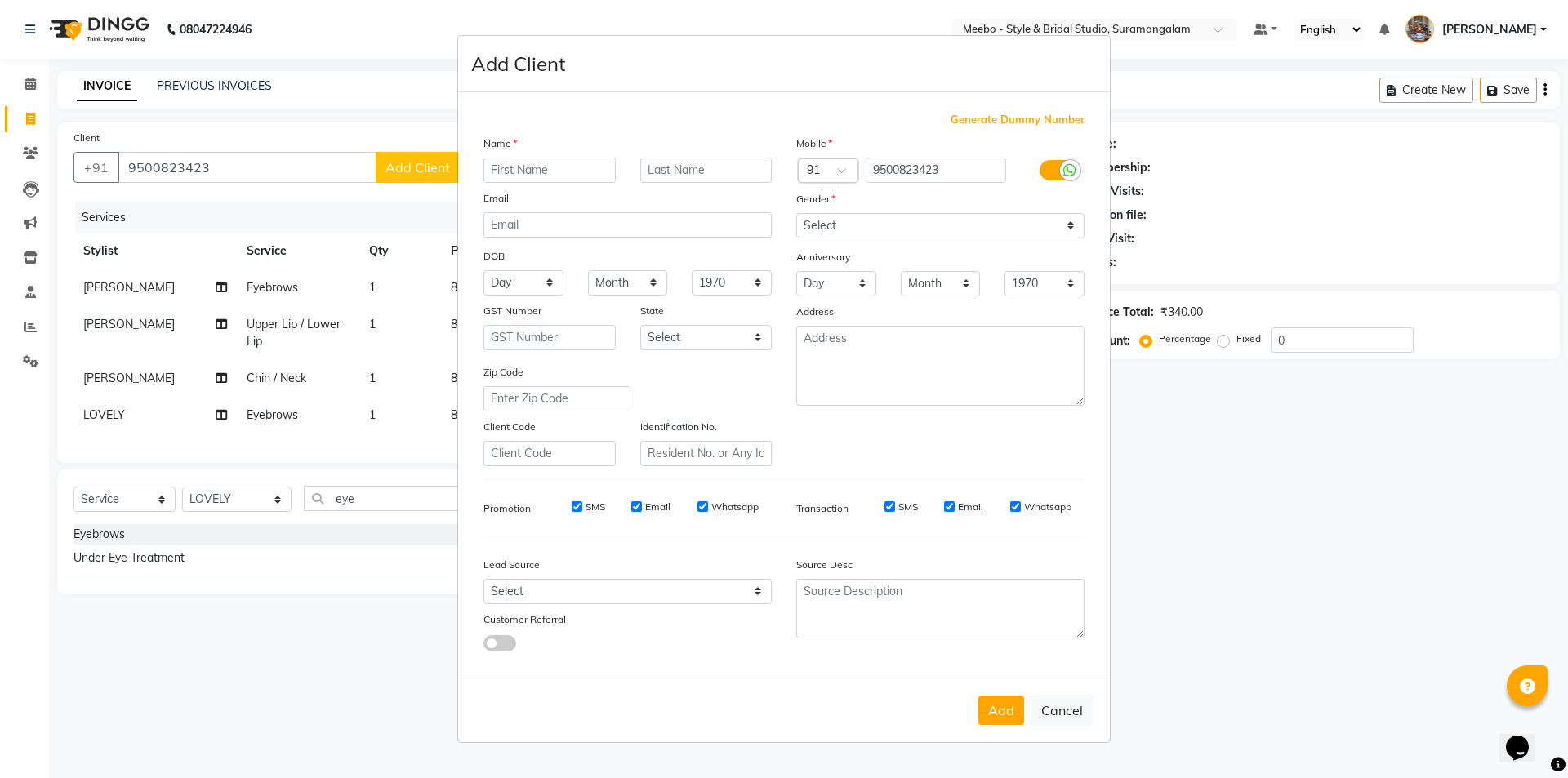
click at [589, 174] on input "text" at bounding box center [549, 170] width 132 height 25
type input "asmana"
click at [868, 224] on select "Select Male Female Other Prefer Not To Say" at bounding box center [940, 226] width 288 height 25
select select "female"
click at [796, 213] on select "Select Male Female Other Prefer Not To Say" at bounding box center [940, 226] width 288 height 25
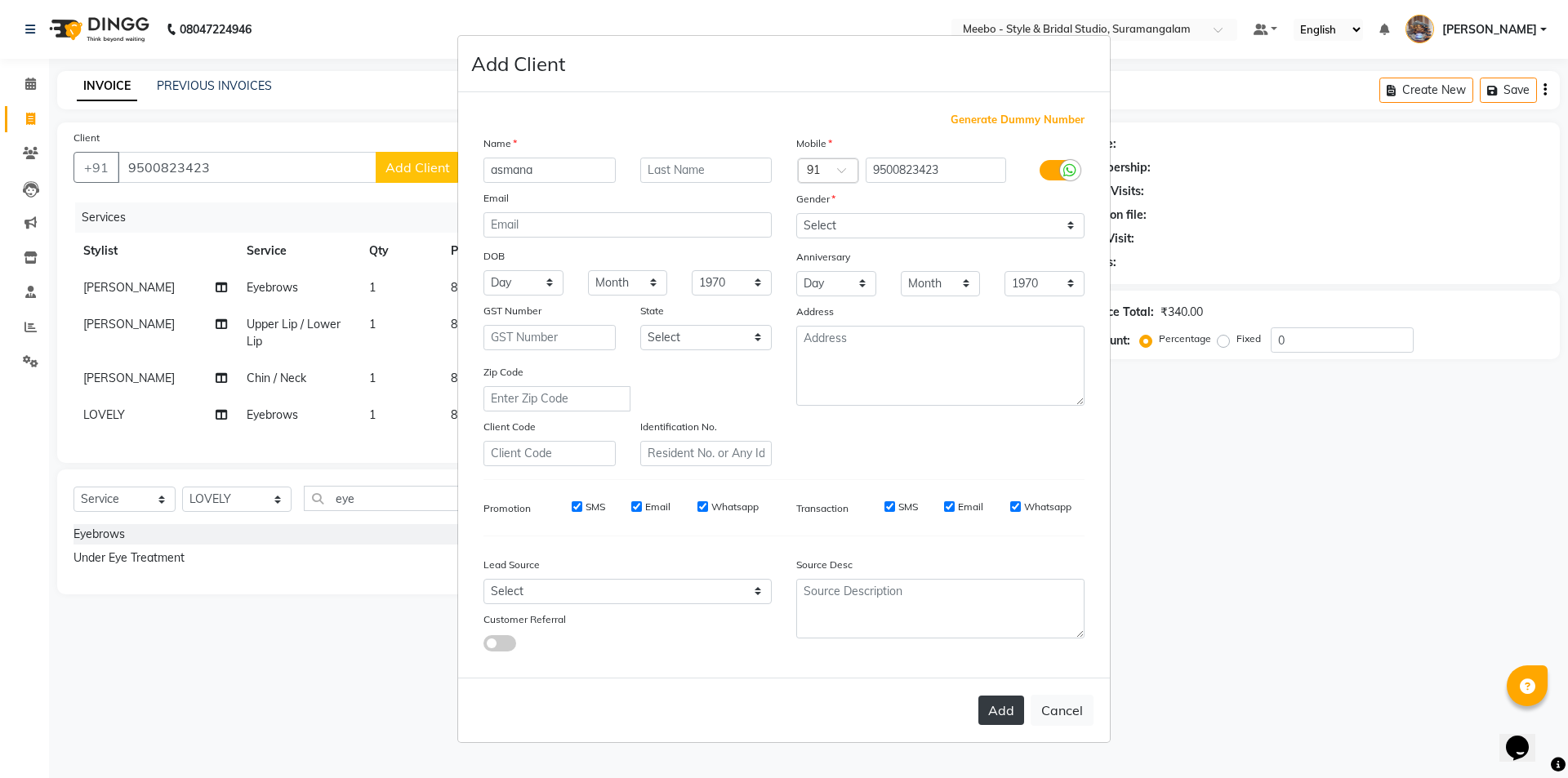
click at [1007, 713] on button "Add" at bounding box center [1001, 710] width 46 height 30
select select
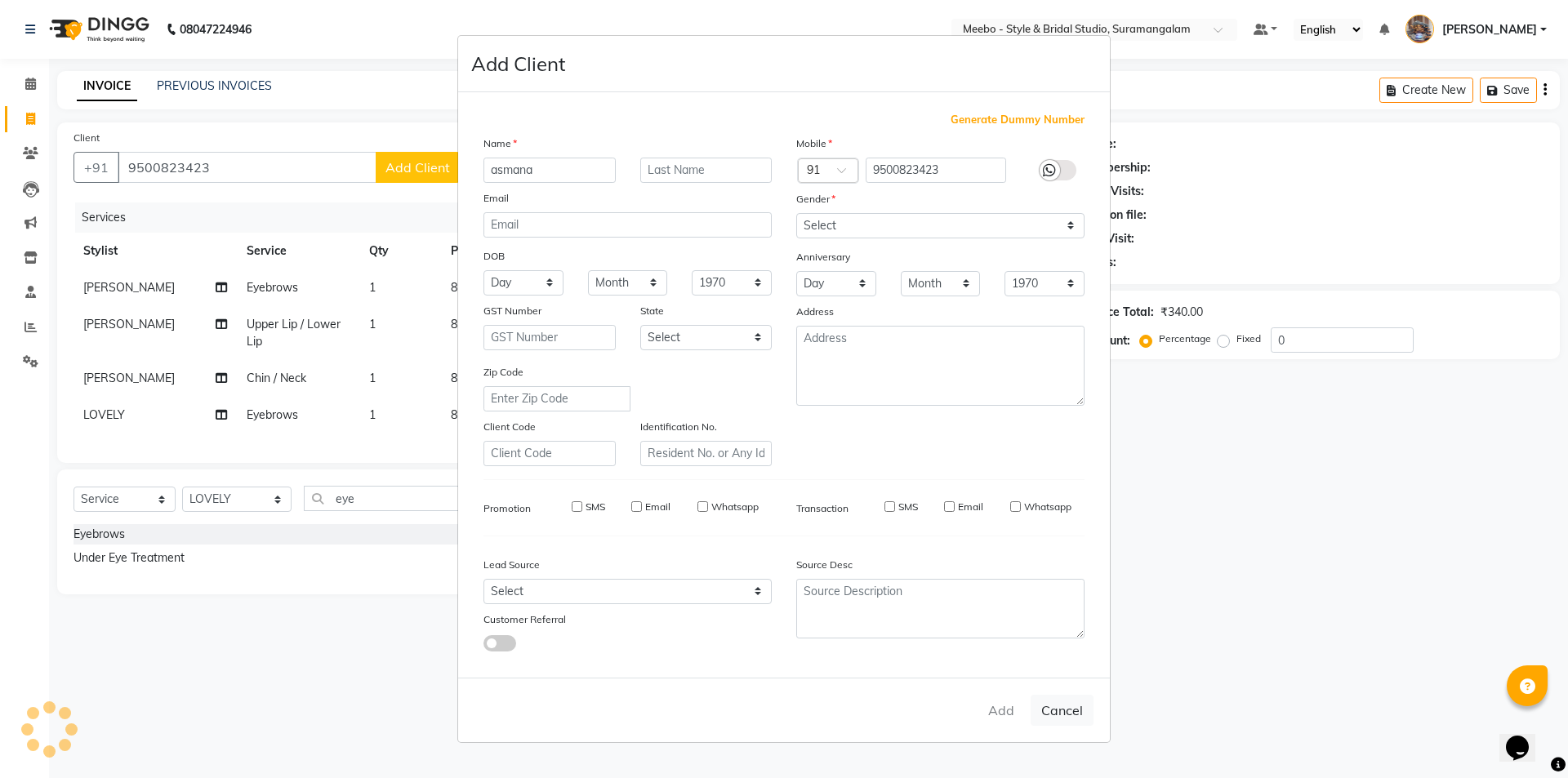
select select
checkbox input "false"
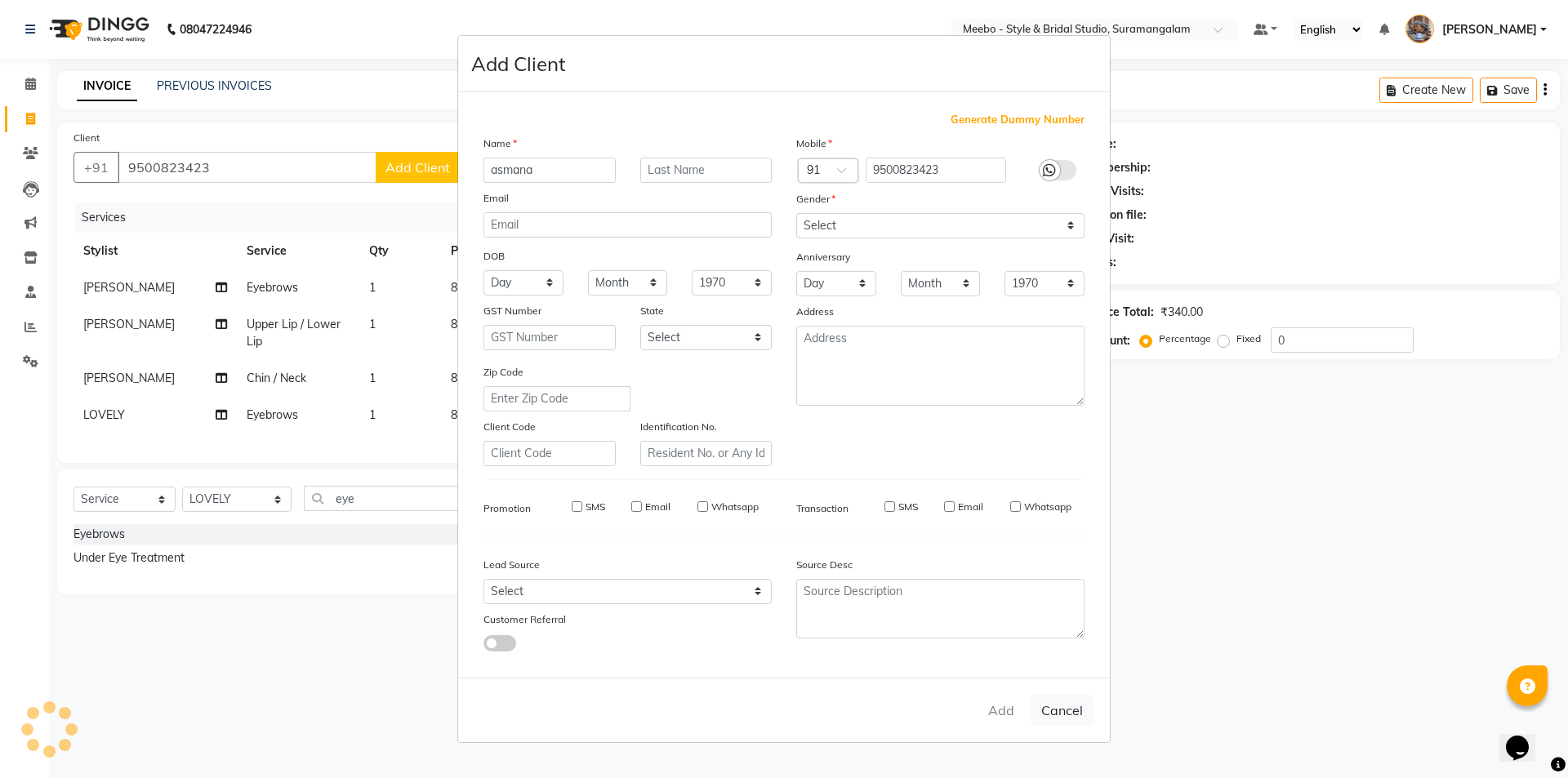
checkbox input "false"
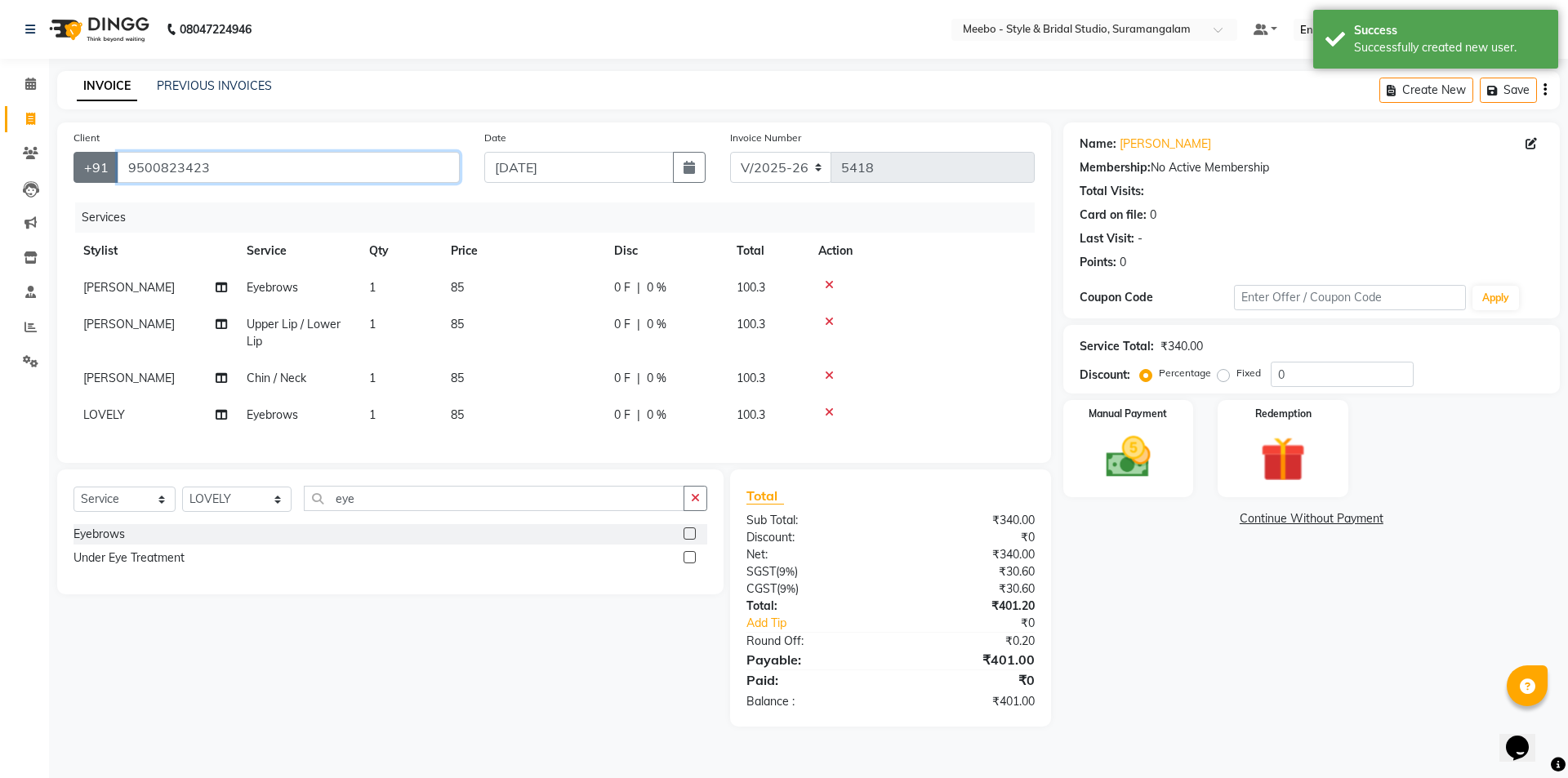
drag, startPoint x: 312, startPoint y: 173, endPoint x: 92, endPoint y: 167, distance: 220.1
click at [92, 167] on div "+91 9500823423" at bounding box center [266, 167] width 386 height 31
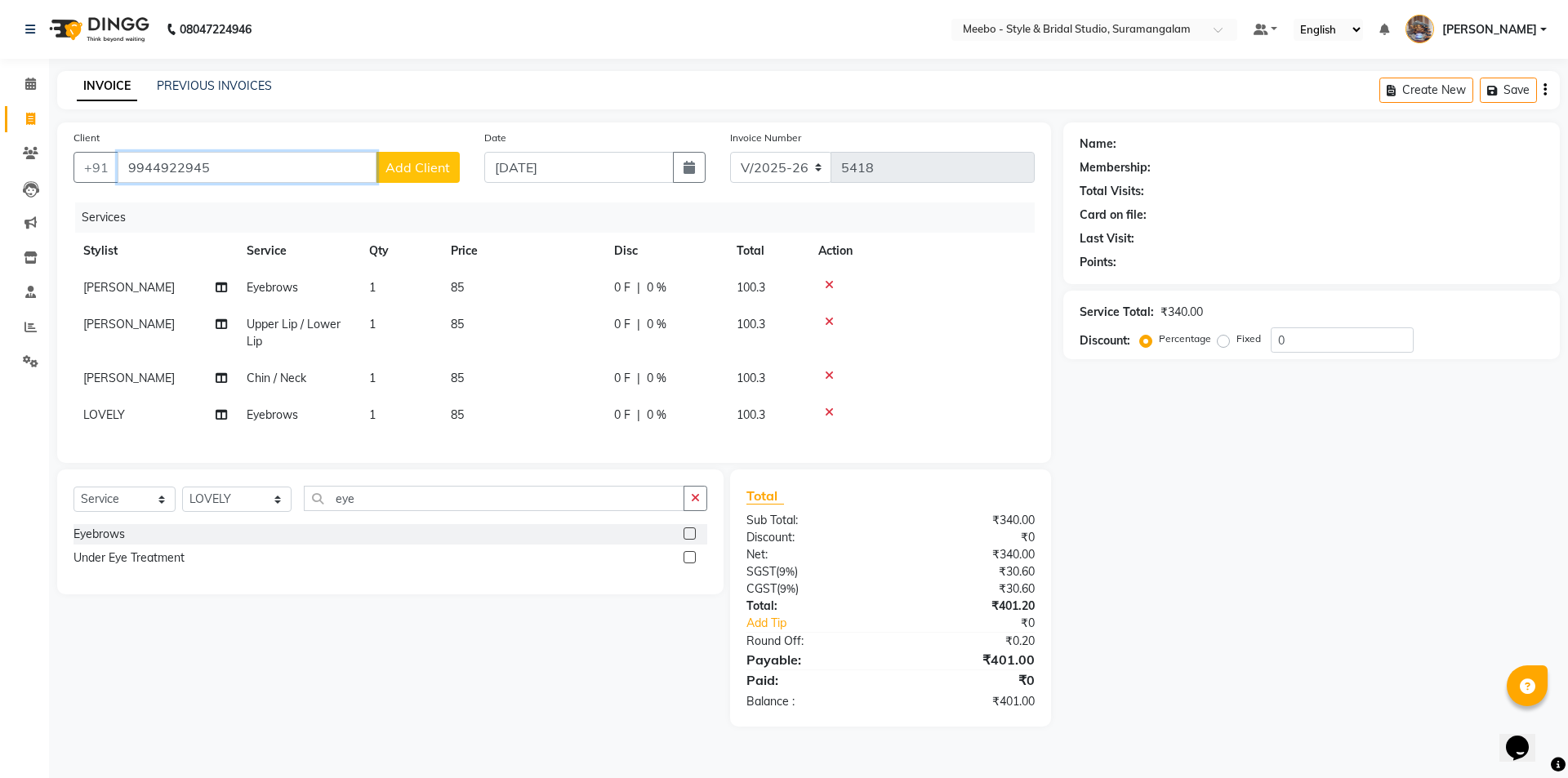
type input "9944922945"
click at [394, 178] on button "Add Client" at bounding box center [418, 167] width 84 height 31
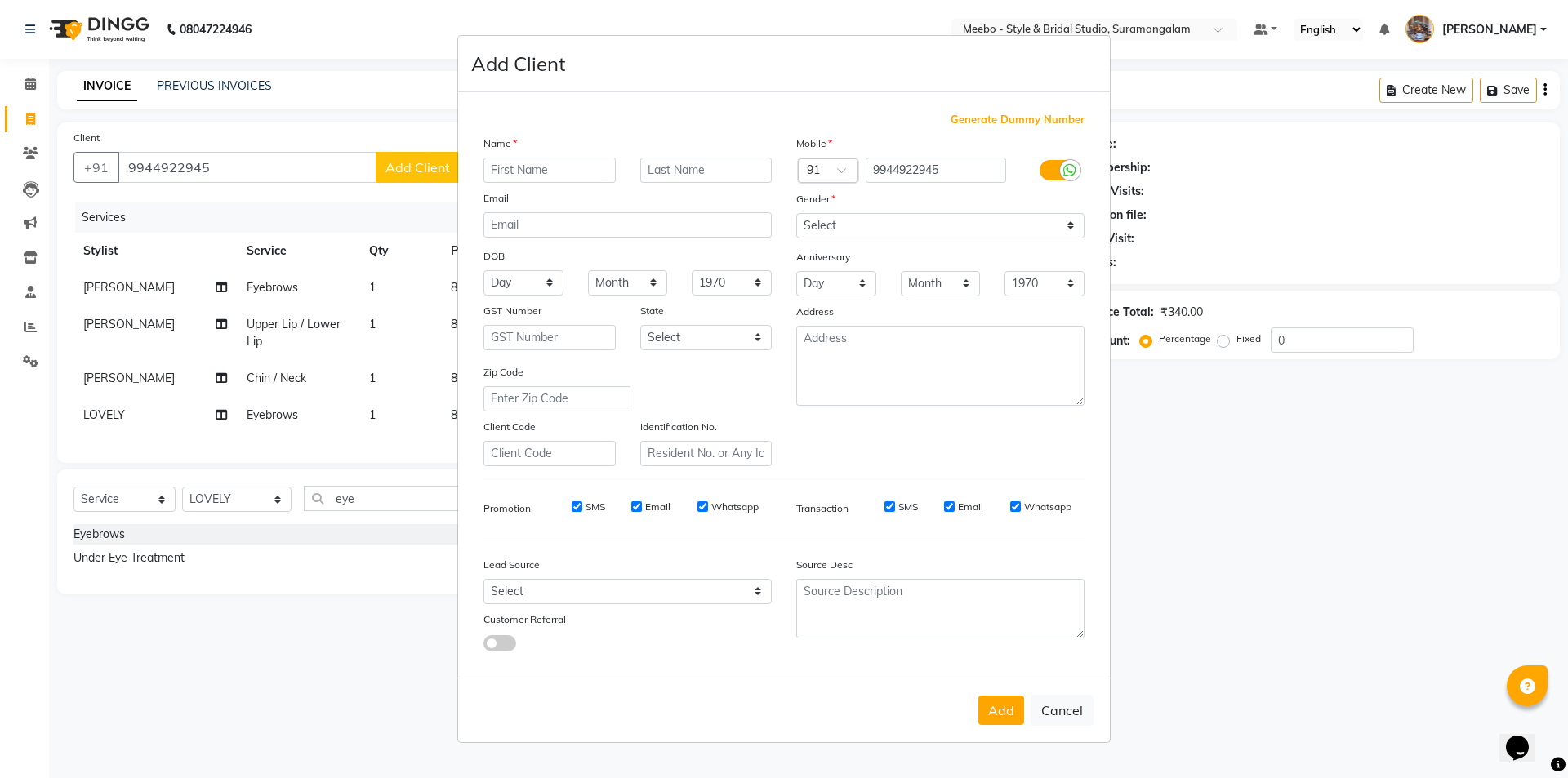
click at [561, 167] on input "text" at bounding box center [549, 170] width 132 height 25
type input "shalini"
click at [848, 216] on select "Select Male Female Other Prefer Not To Say" at bounding box center [940, 226] width 288 height 25
select select "female"
click at [796, 213] on select "Select Male Female Other Prefer Not To Say" at bounding box center [940, 226] width 288 height 25
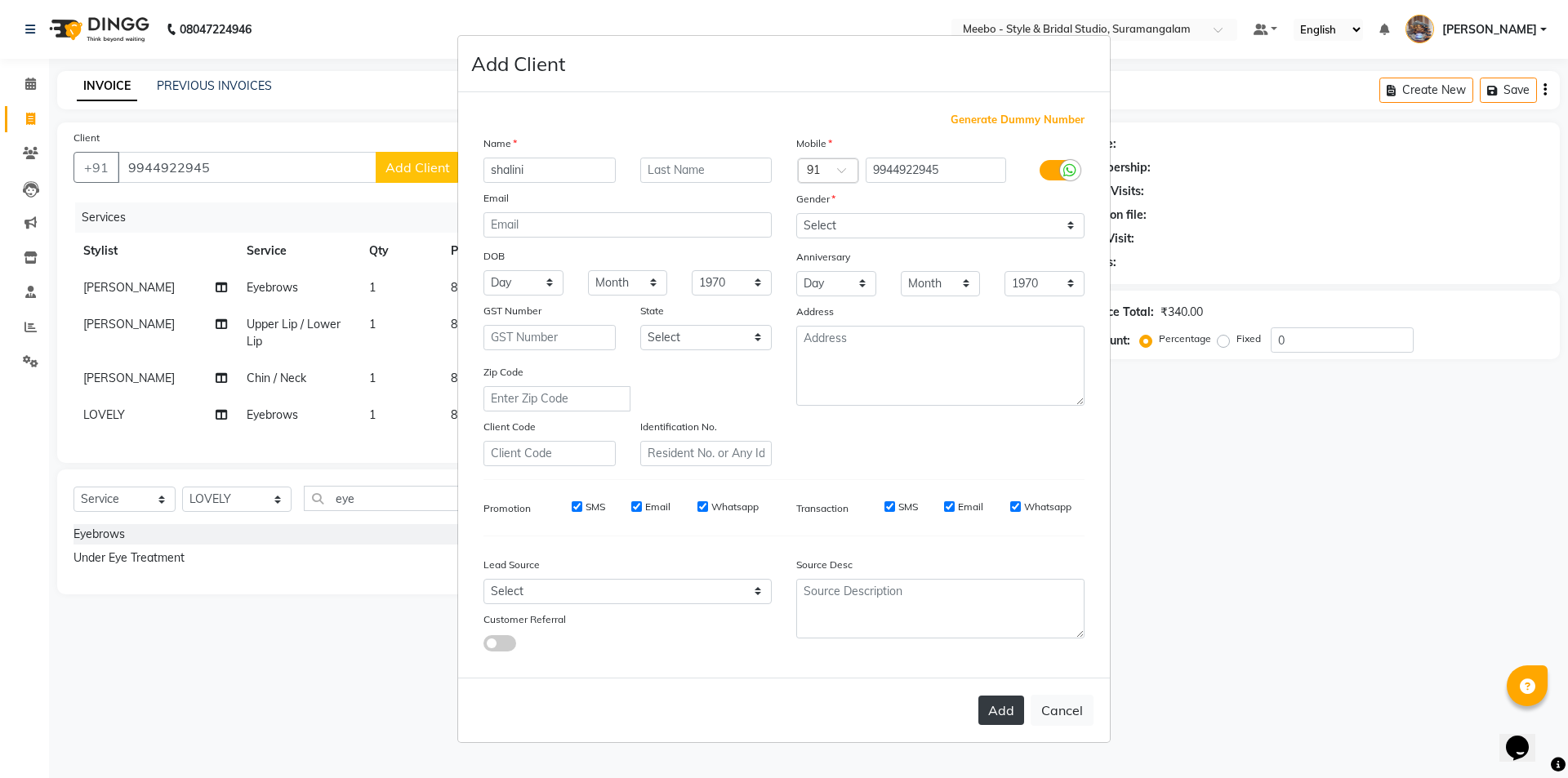
click at [997, 720] on button "Add" at bounding box center [1001, 710] width 46 height 30
select select
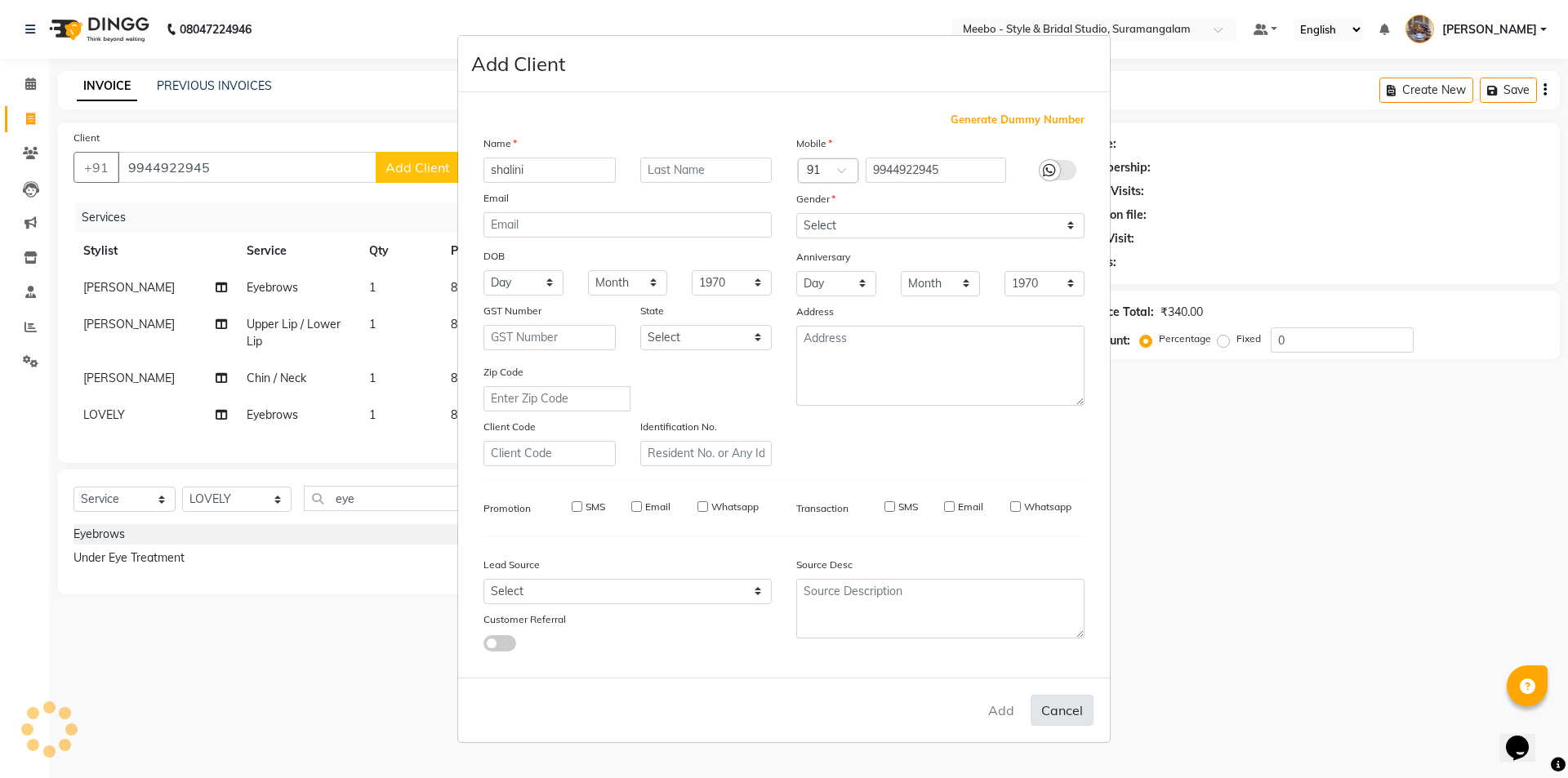
select select
checkbox input "false"
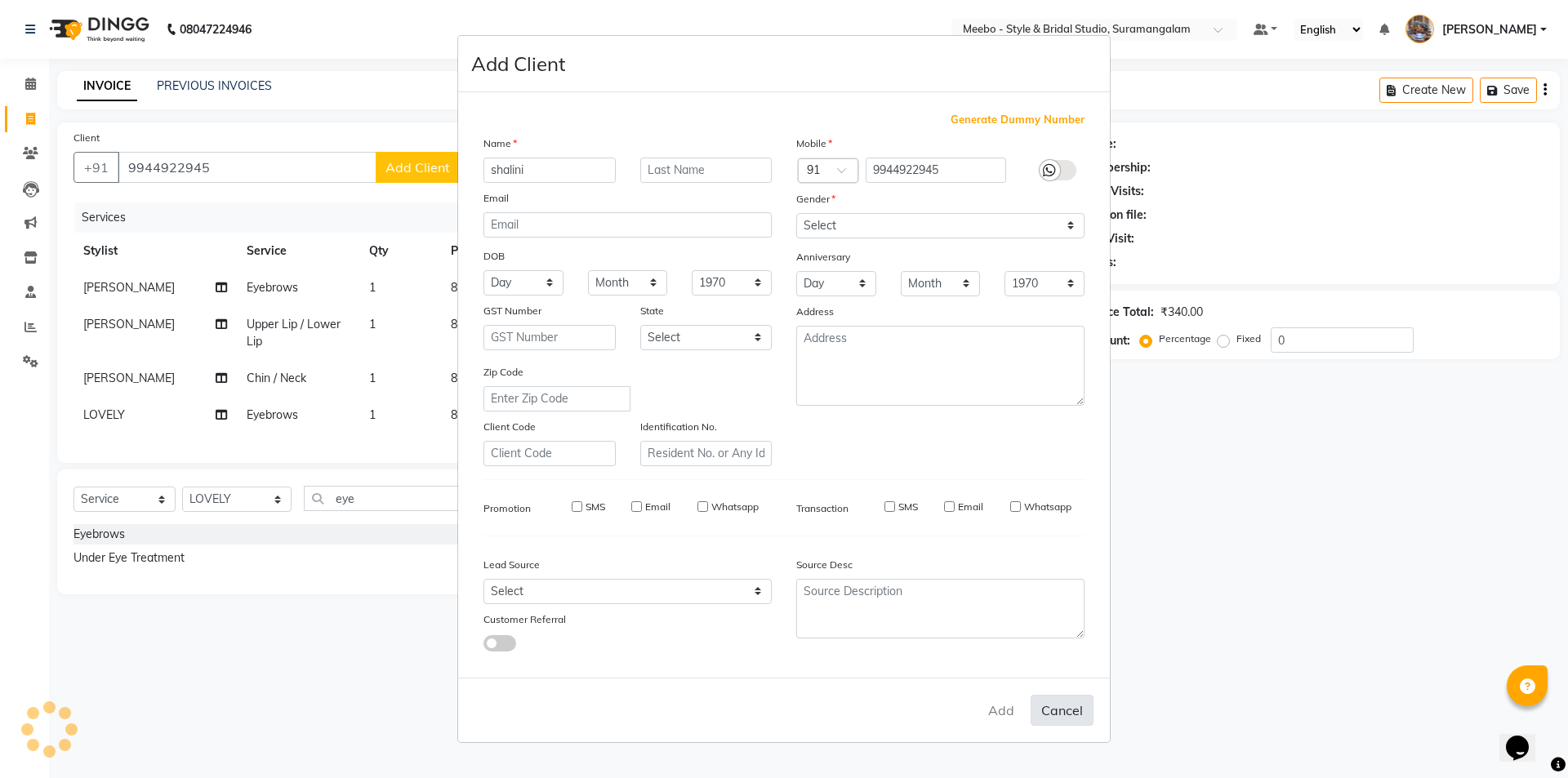
checkbox input "false"
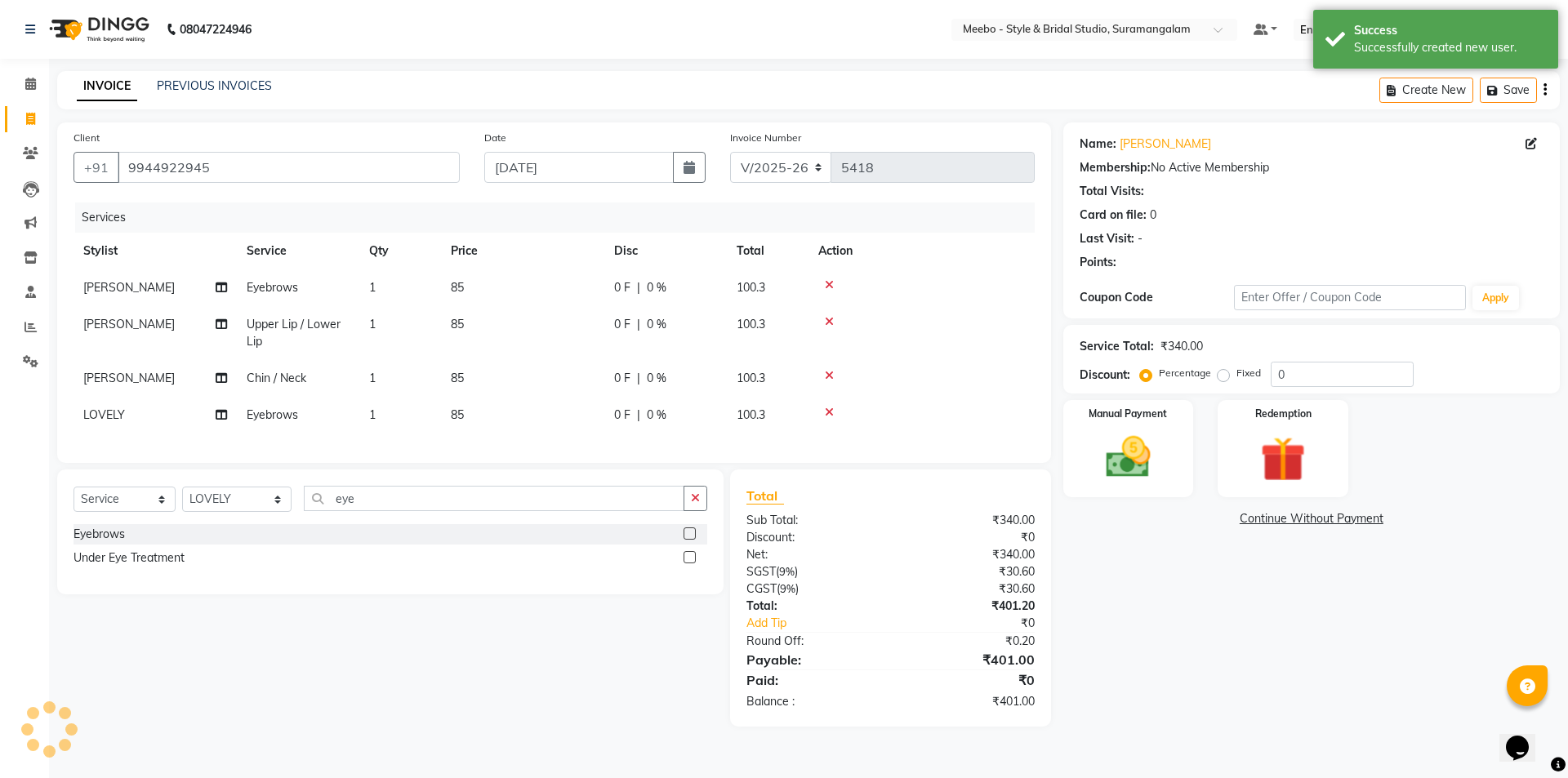
click at [1161, 673] on div "Name: Shalini Membership: No Active Membership Total Visits: Card on file: 0 La…" at bounding box center [1318, 425] width 509 height 605
click at [1140, 454] on img at bounding box center [1128, 457] width 76 height 54
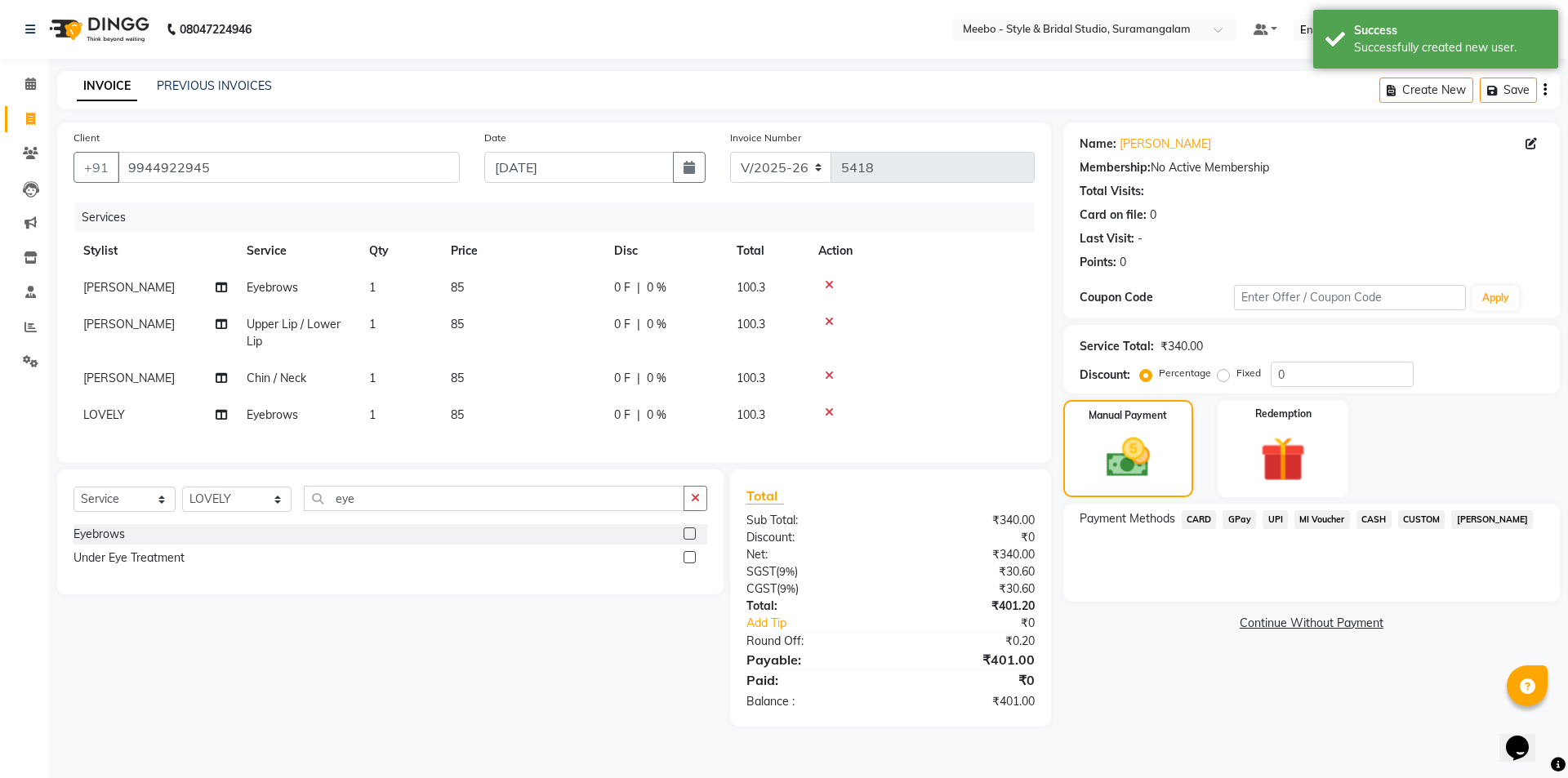
click at [1373, 513] on span "CASH" at bounding box center [1374, 520] width 35 height 19
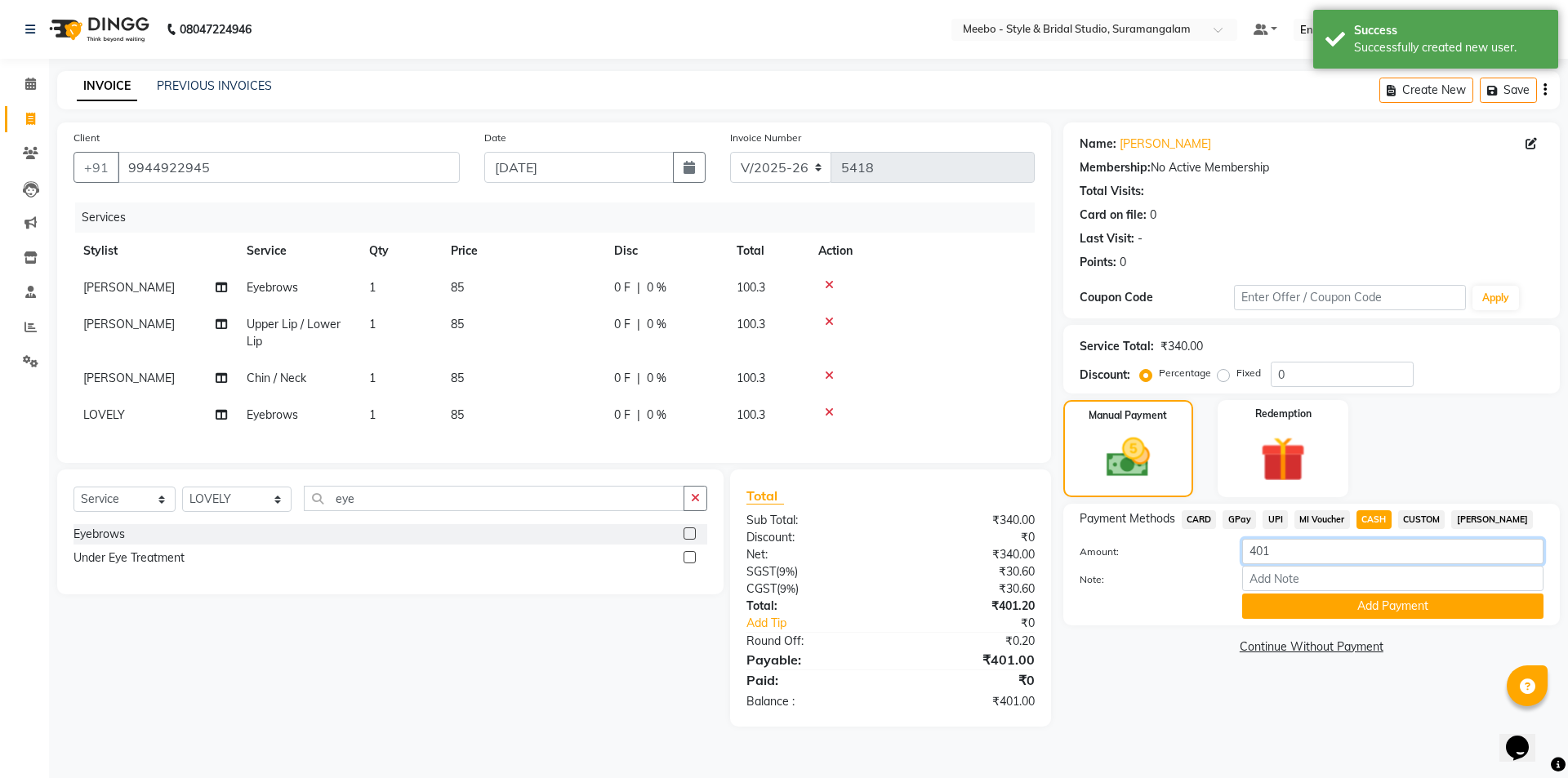
click at [1274, 548] on input "401" at bounding box center [1393, 551] width 301 height 25
type input "400"
click at [1124, 751] on main "INVOICE PREVIOUS INVOICES Create New Save Client +91 9944922945 Date 04-09-2025…" at bounding box center [808, 411] width 1519 height 680
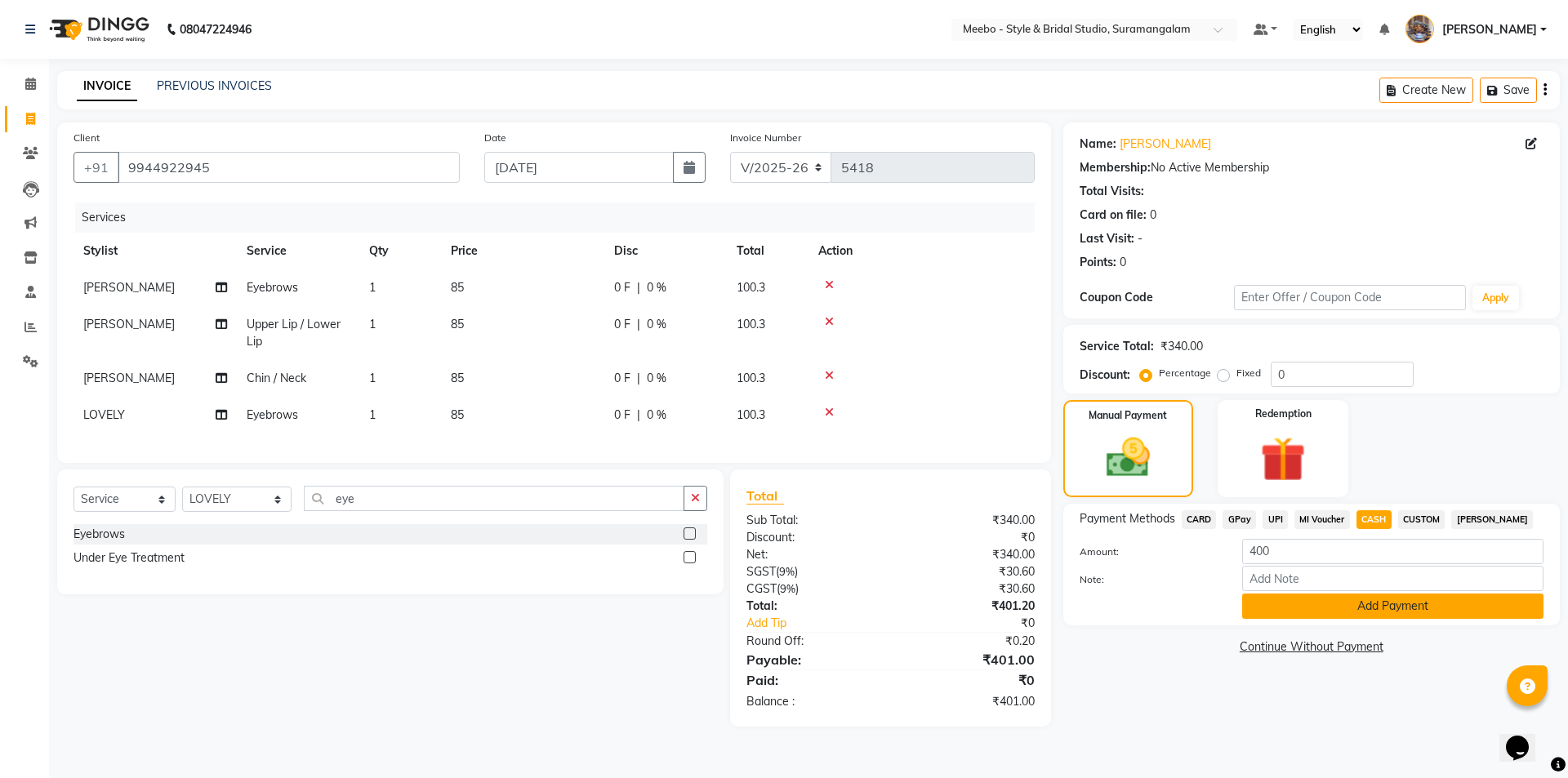
click at [1325, 606] on button "Add Payment" at bounding box center [1393, 606] width 301 height 25
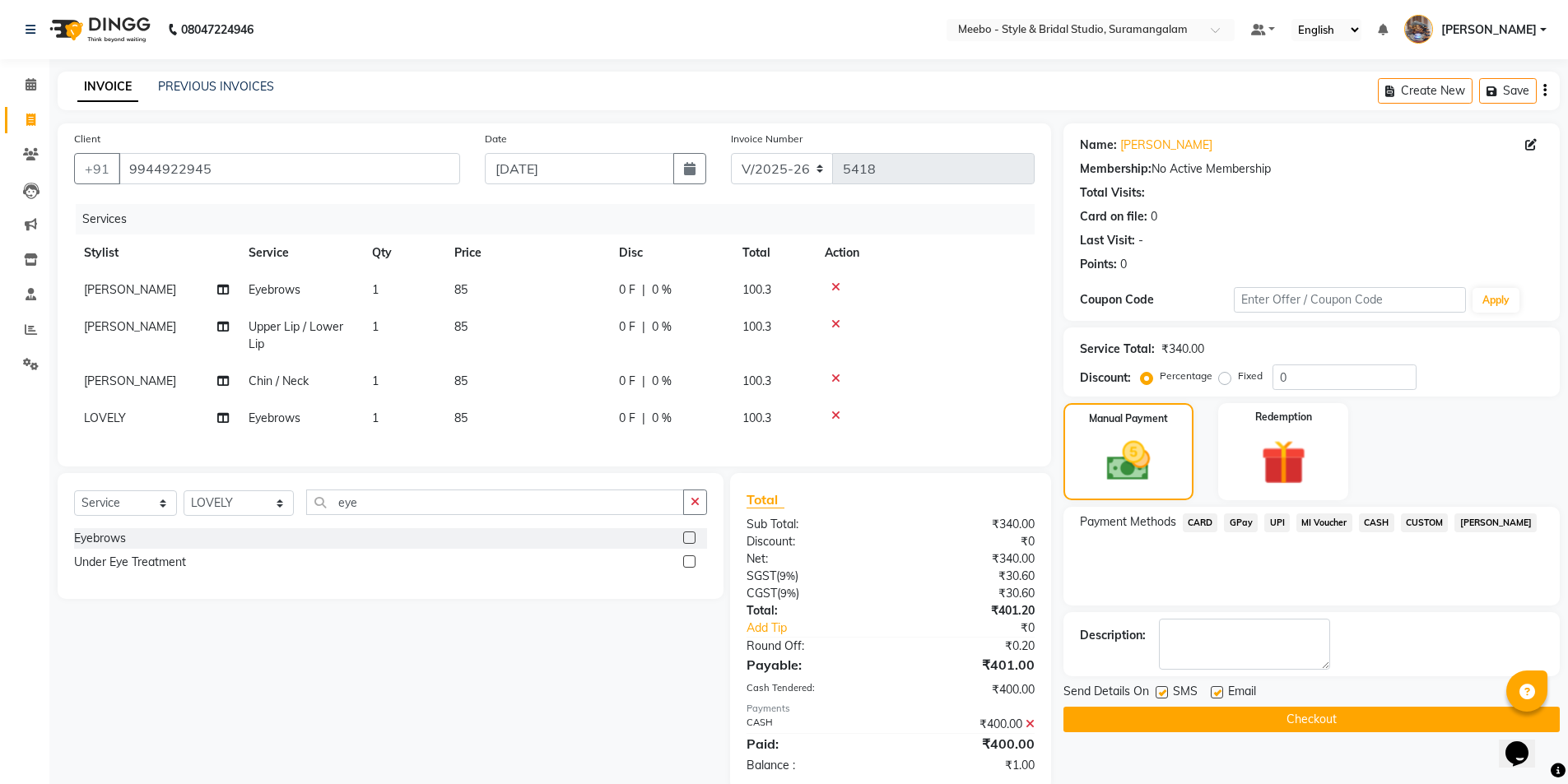
click at [1319, 716] on button "Checkout" at bounding box center [1311, 719] width 496 height 25
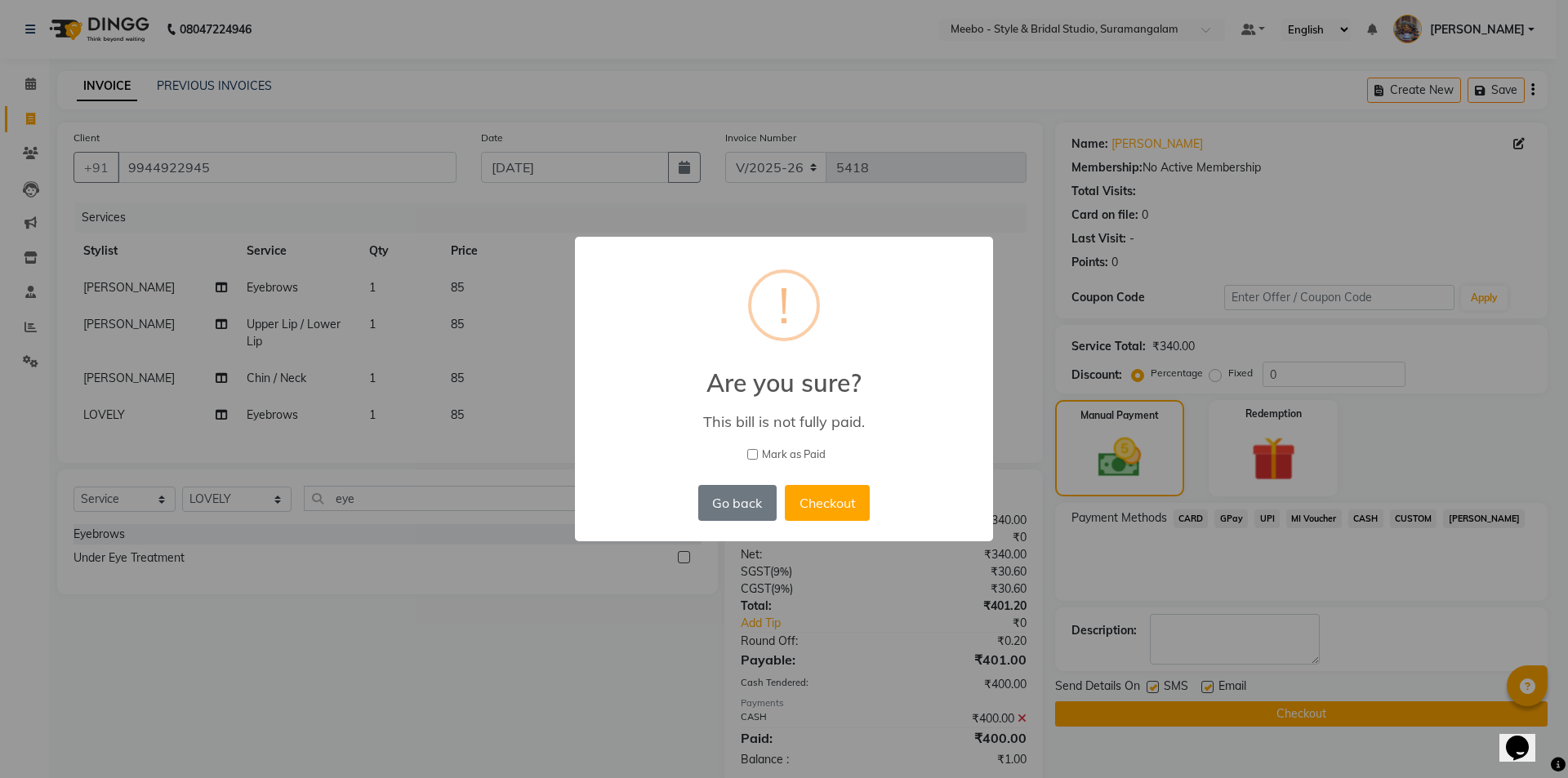
click at [756, 459] on input "Mark as Paid" at bounding box center [753, 455] width 11 height 11
checkbox input "true"
click at [799, 494] on button "Checkout" at bounding box center [827, 503] width 85 height 36
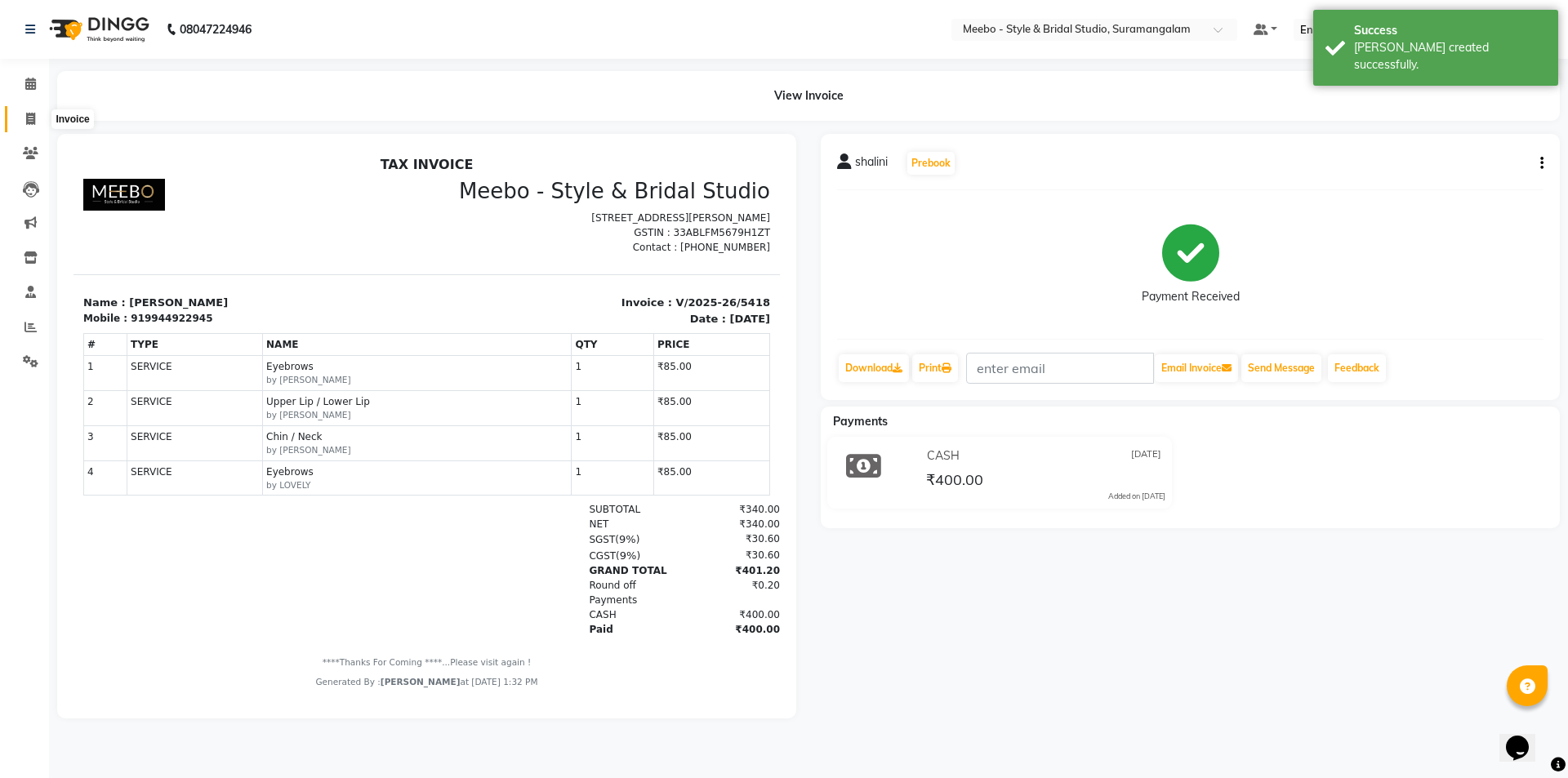
click at [30, 118] on icon at bounding box center [31, 119] width 9 height 13
select select "service"
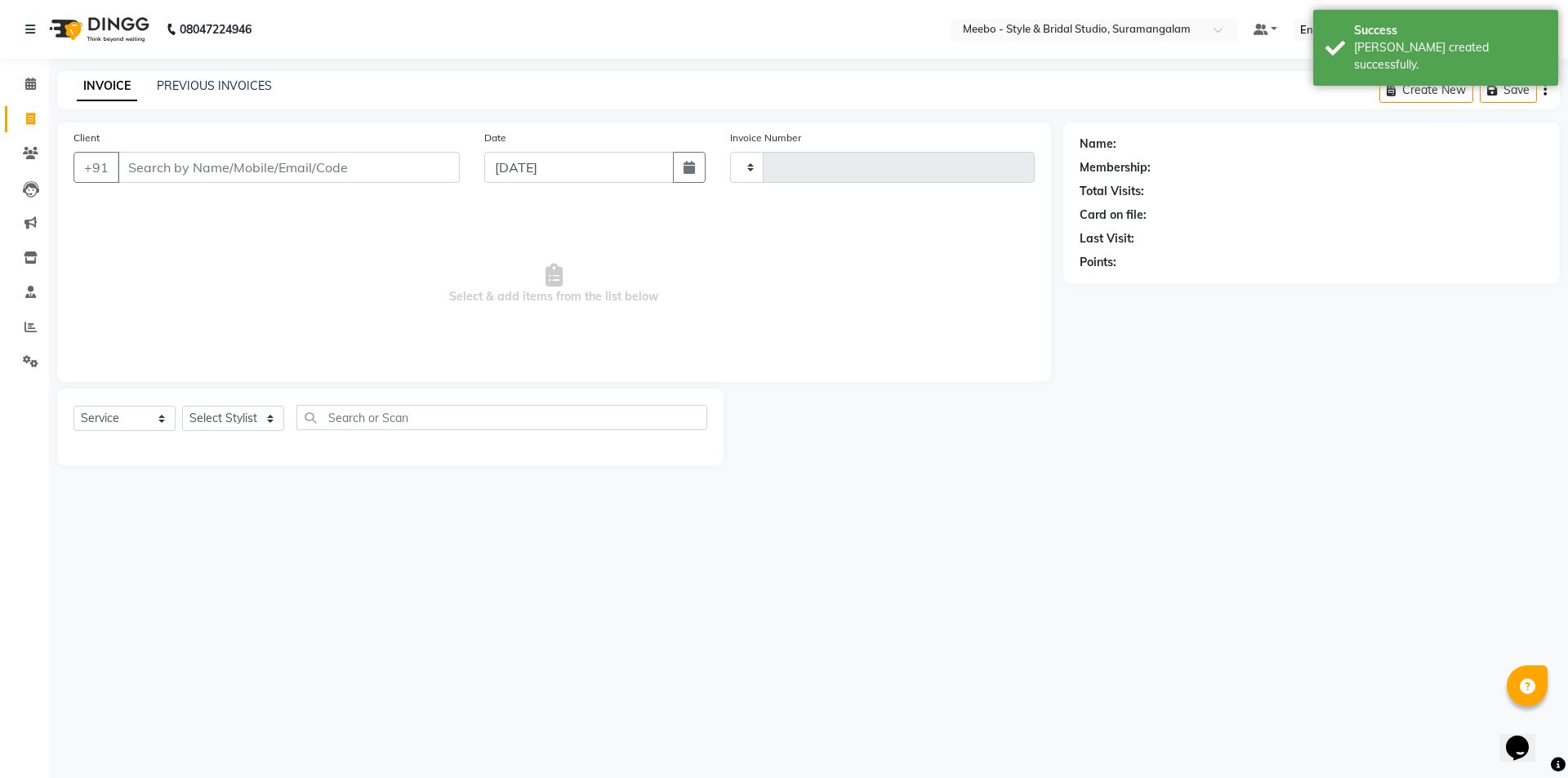
type input "5419"
select select "12"
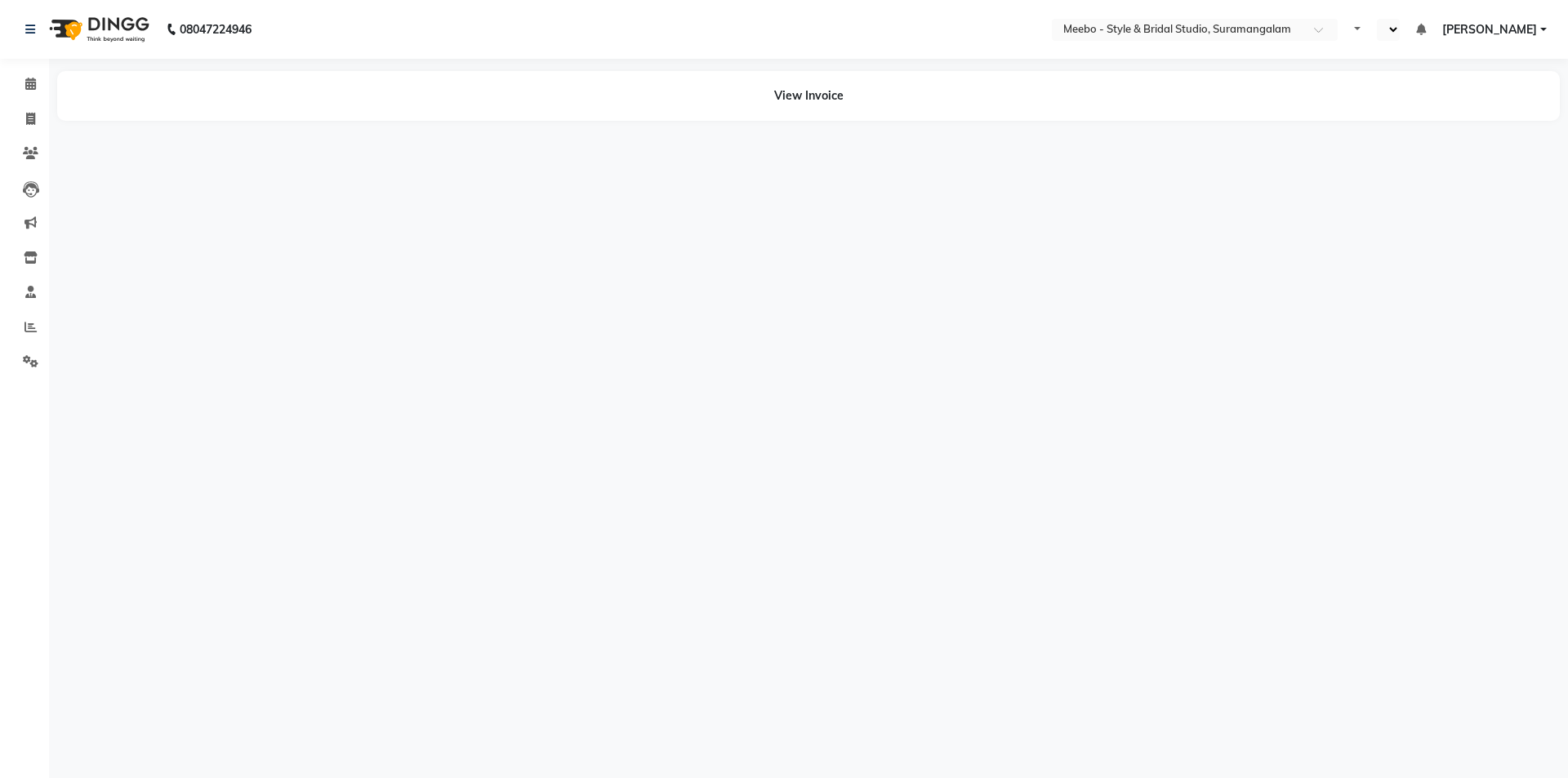
select select "en"
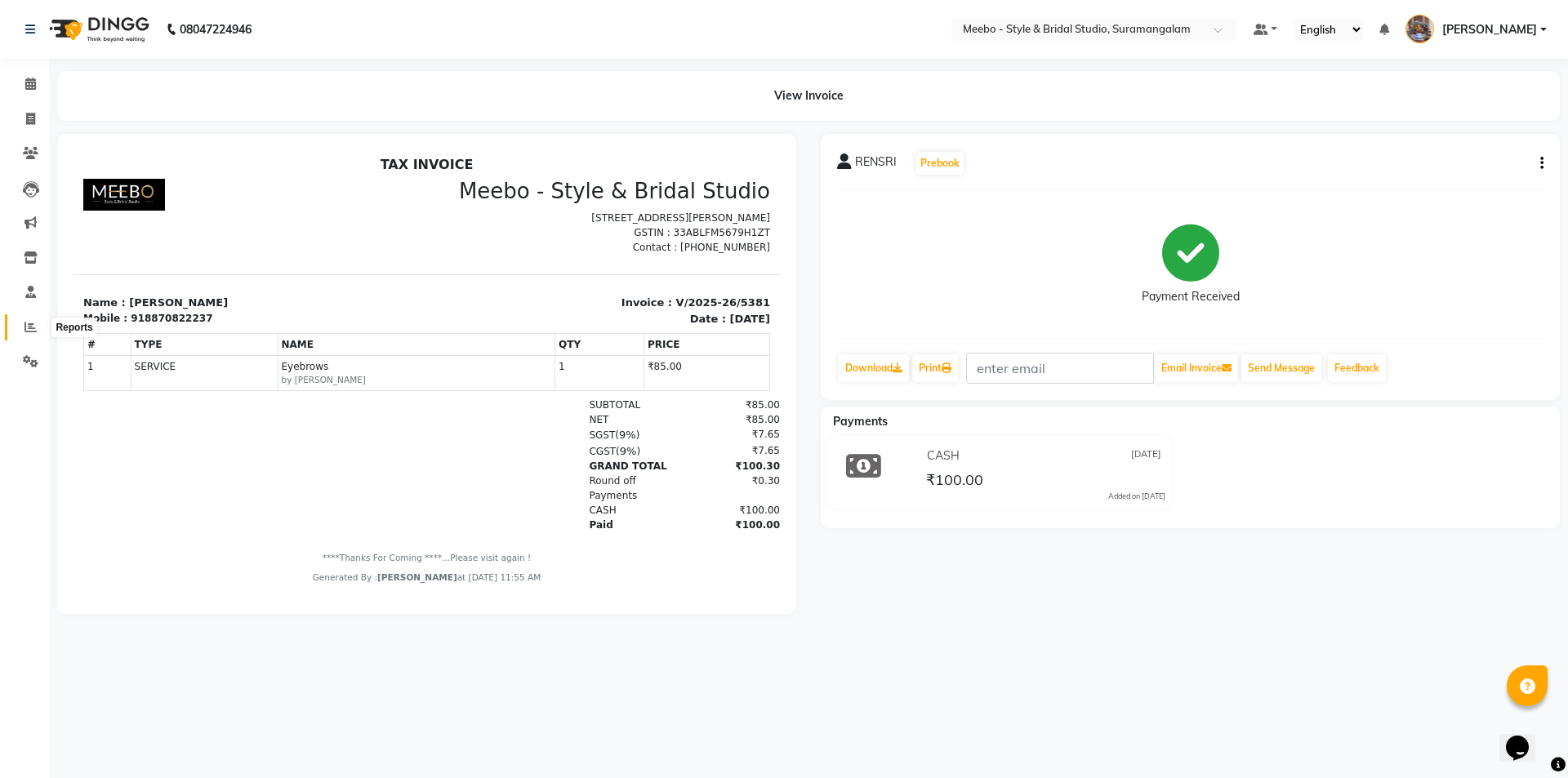
click at [28, 322] on icon at bounding box center [31, 327] width 13 height 13
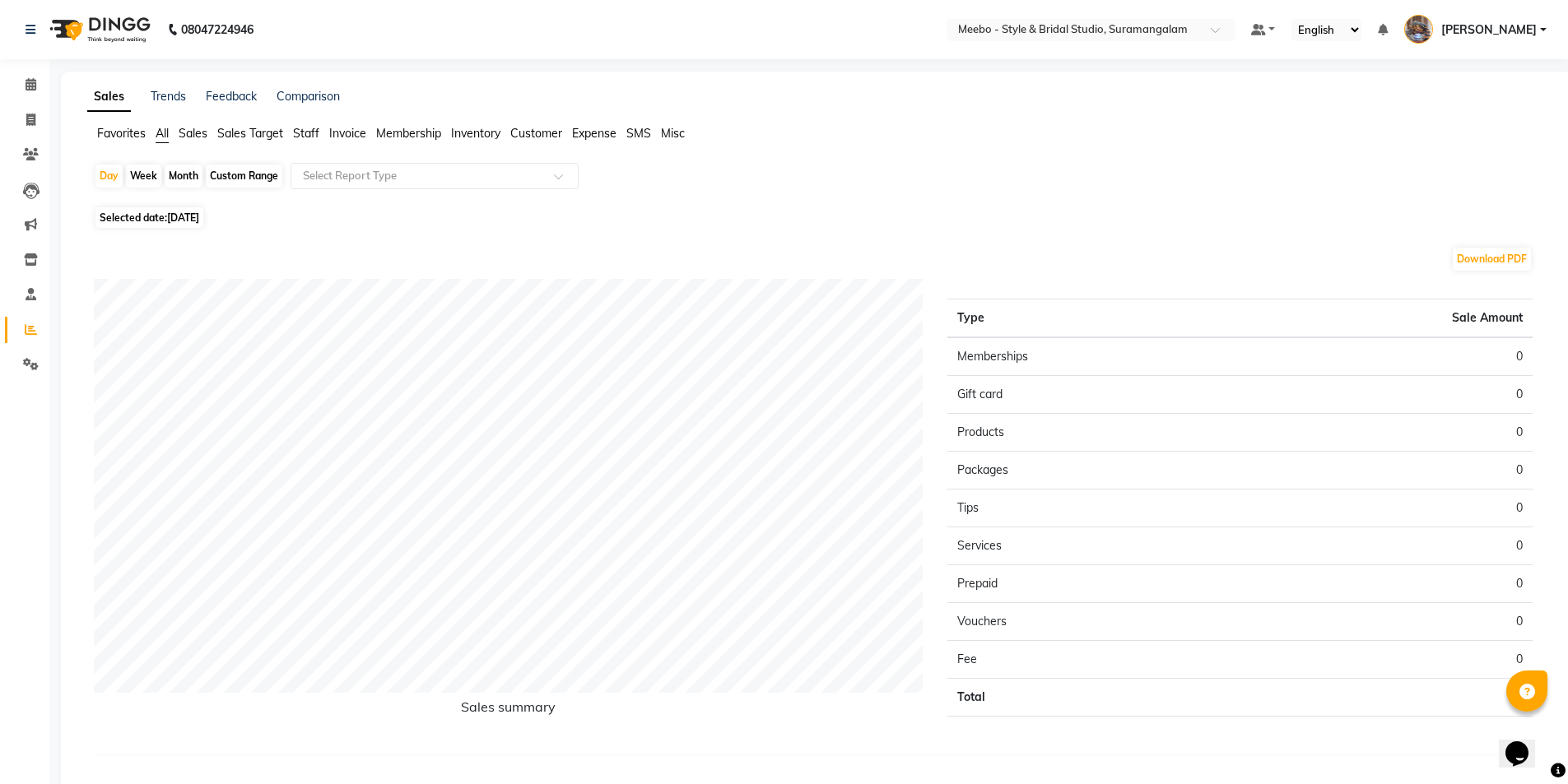
click at [184, 173] on div "Month" at bounding box center [184, 176] width 38 height 23
select select "9"
select select "2025"
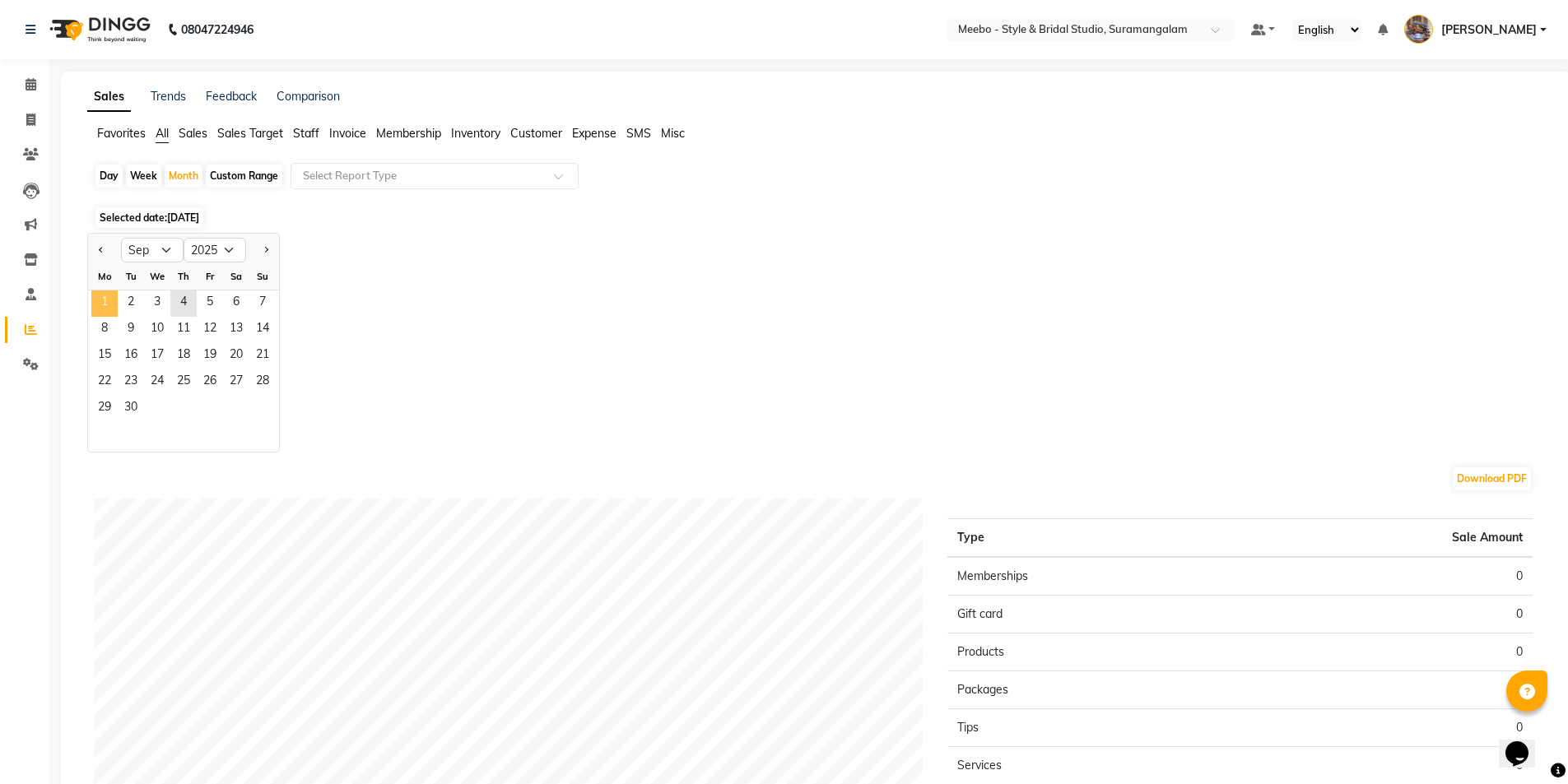
click at [102, 301] on span "1" at bounding box center [104, 303] width 26 height 26
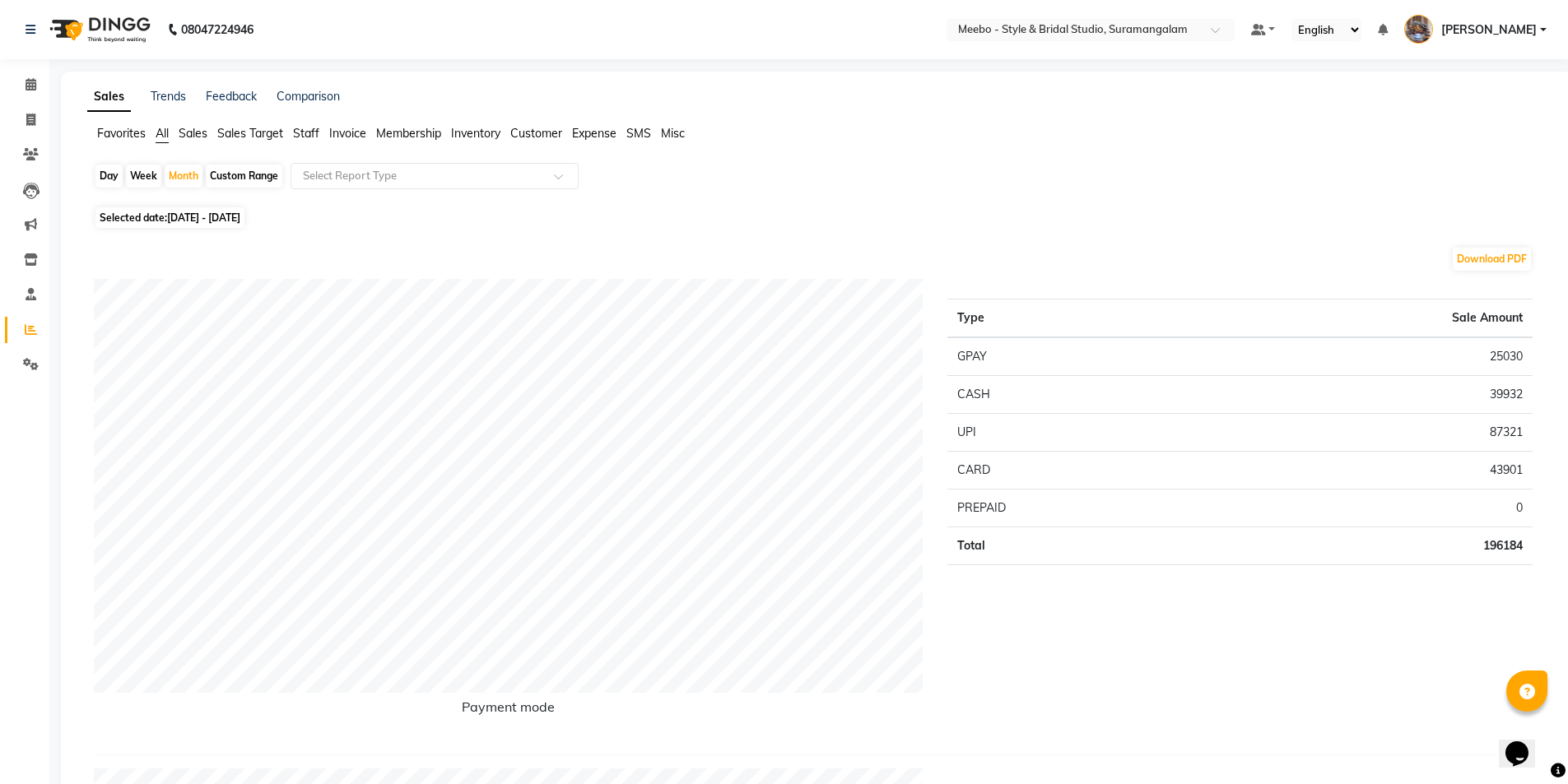
click at [305, 128] on span "Staff" at bounding box center [306, 133] width 26 height 15
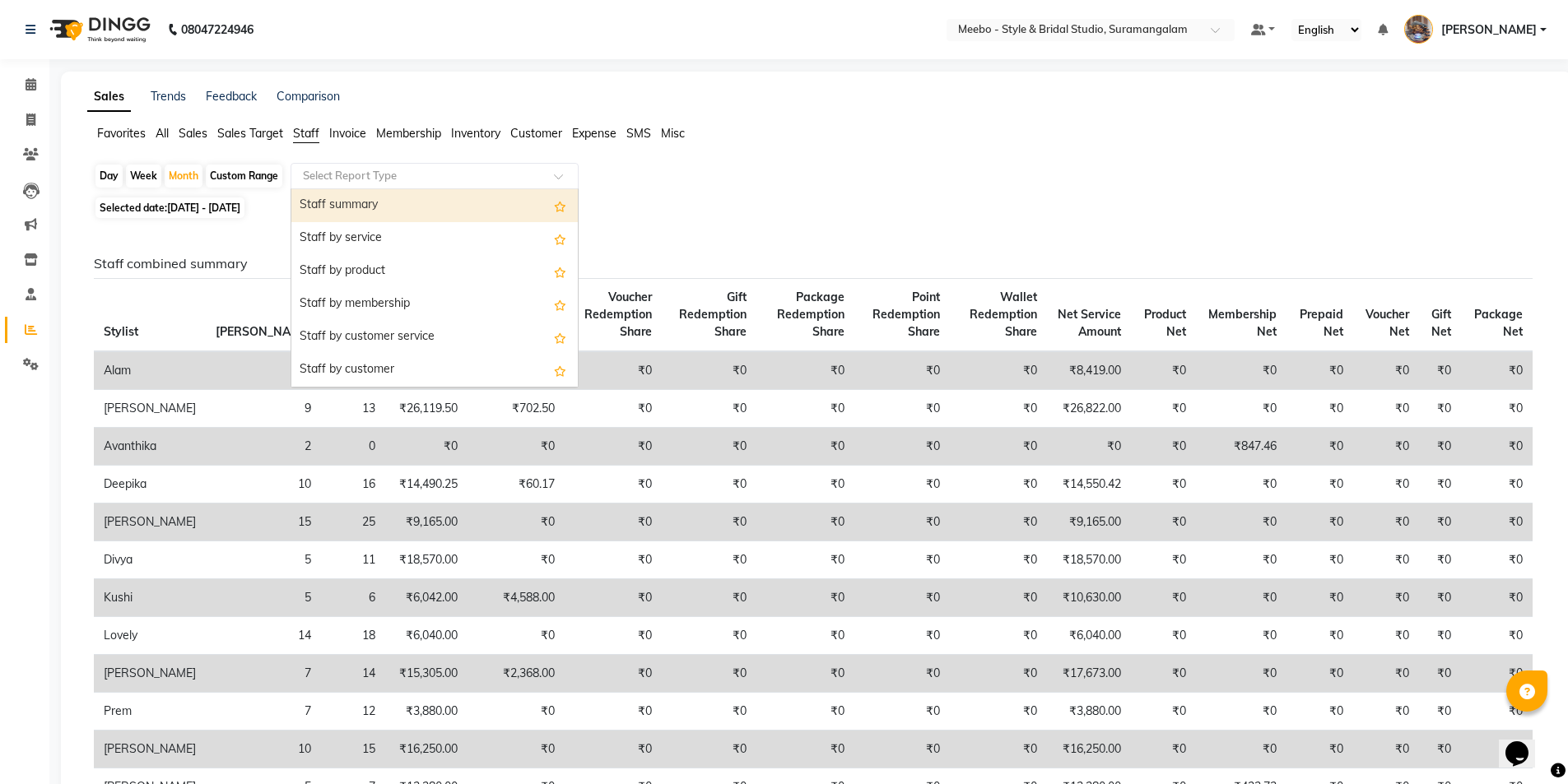
click at [356, 177] on input "text" at bounding box center [418, 176] width 237 height 16
click at [363, 202] on div "Staff summary" at bounding box center [434, 206] width 286 height 33
select select "full_report"
select select "csv"
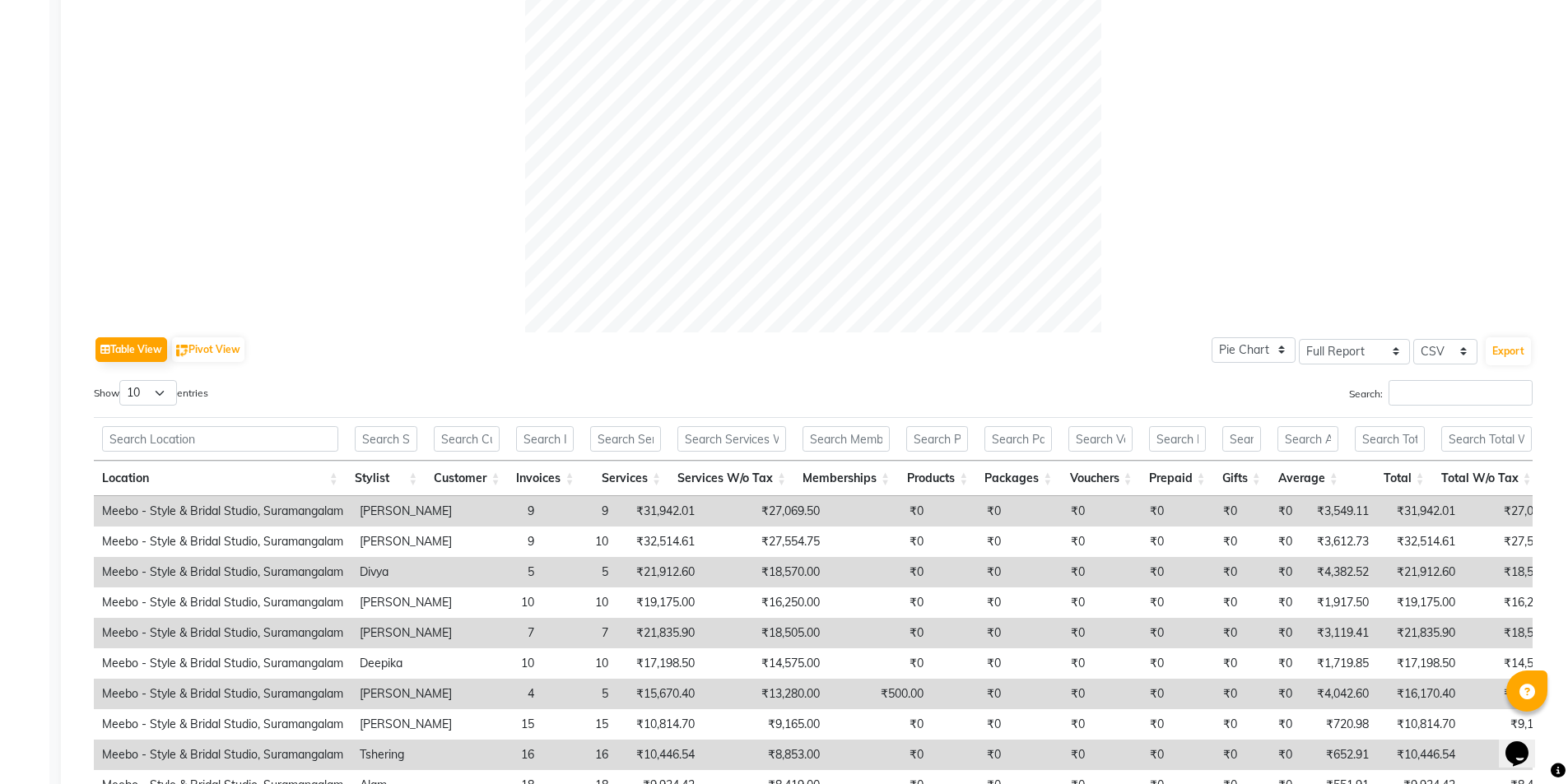
scroll to position [665, 0]
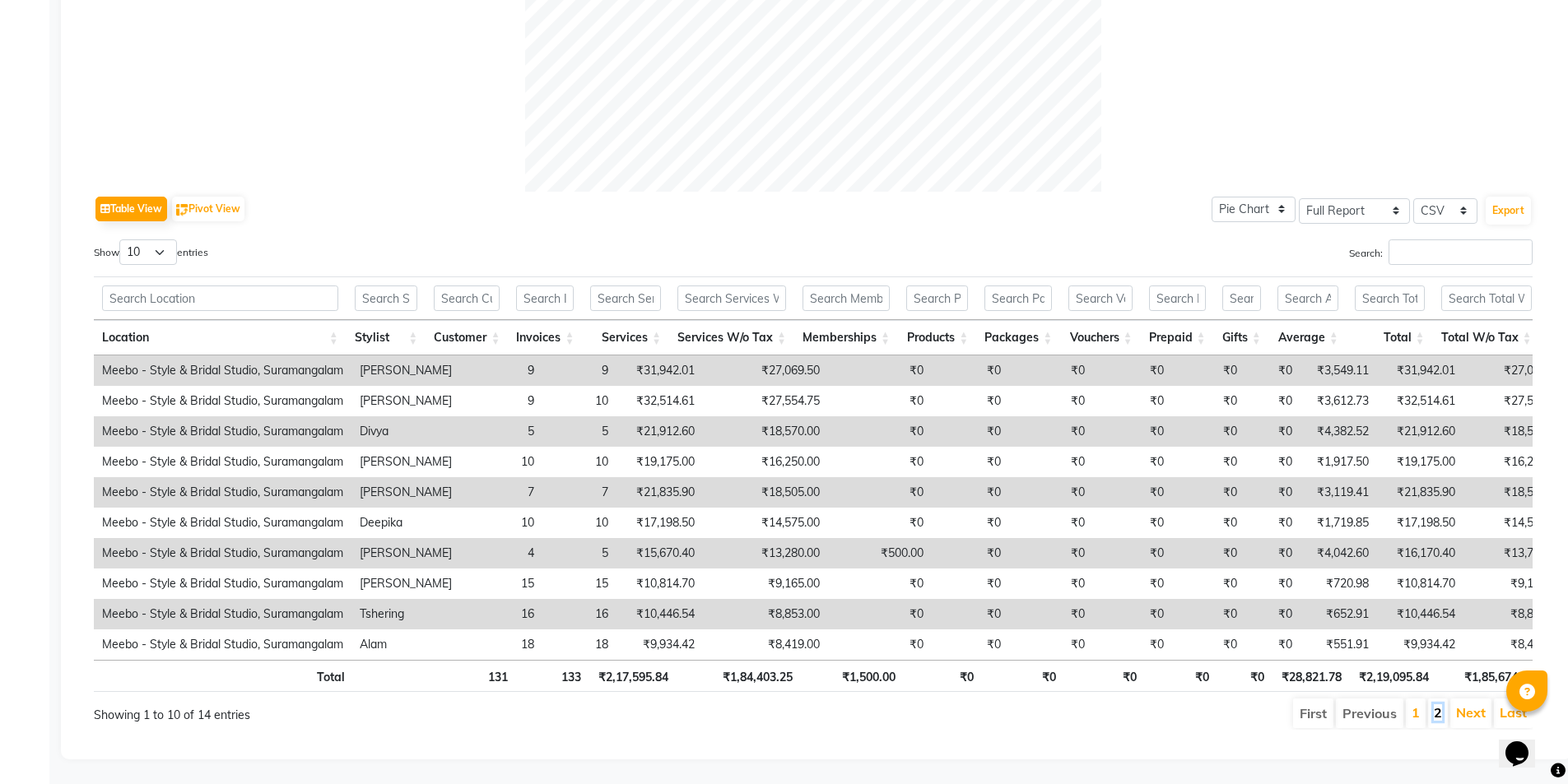
click at [1439, 705] on link "2" at bounding box center [1437, 713] width 8 height 16
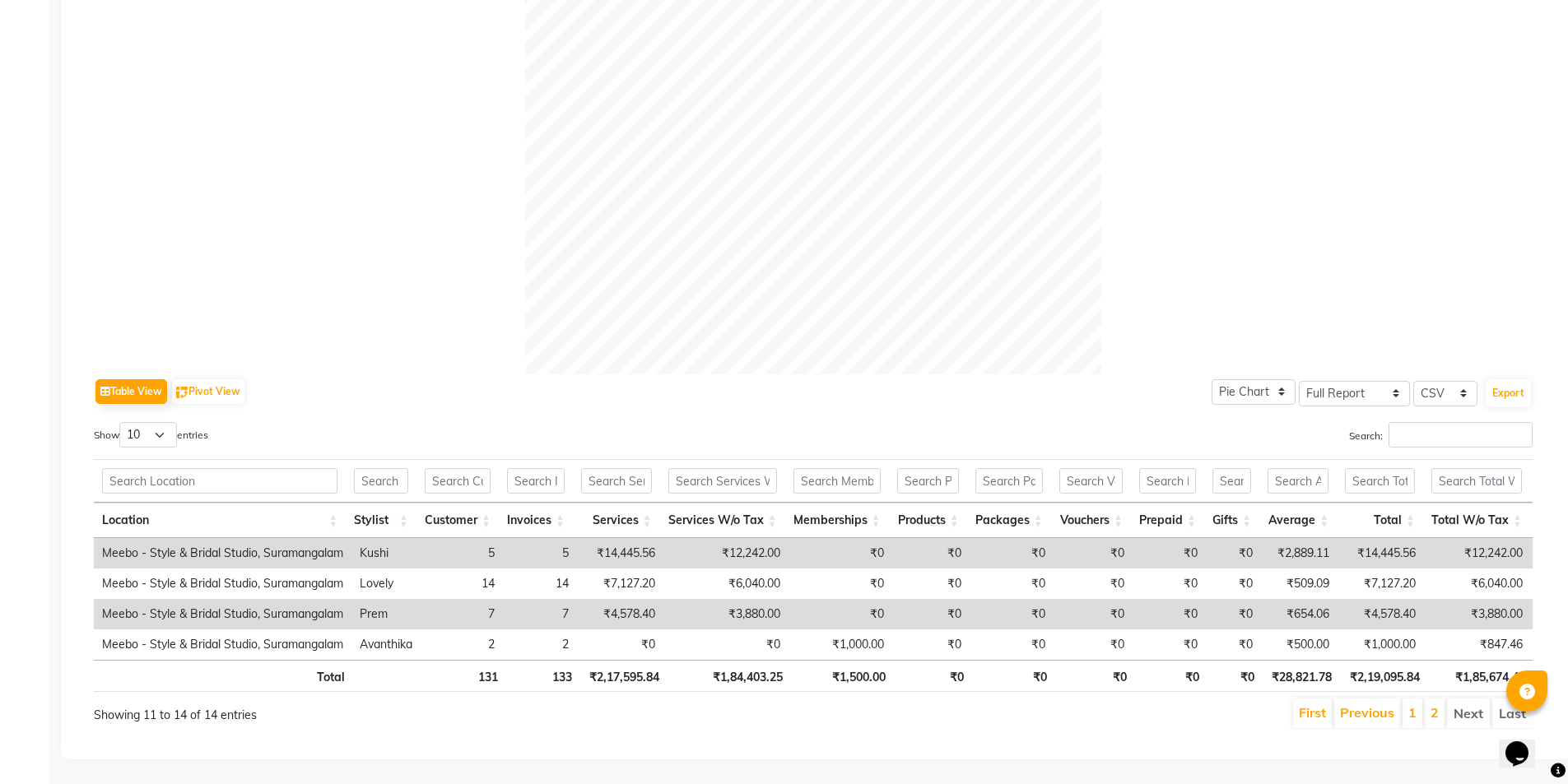
scroll to position [483, 0]
click at [1417, 700] on li "1" at bounding box center [1412, 713] width 20 height 30
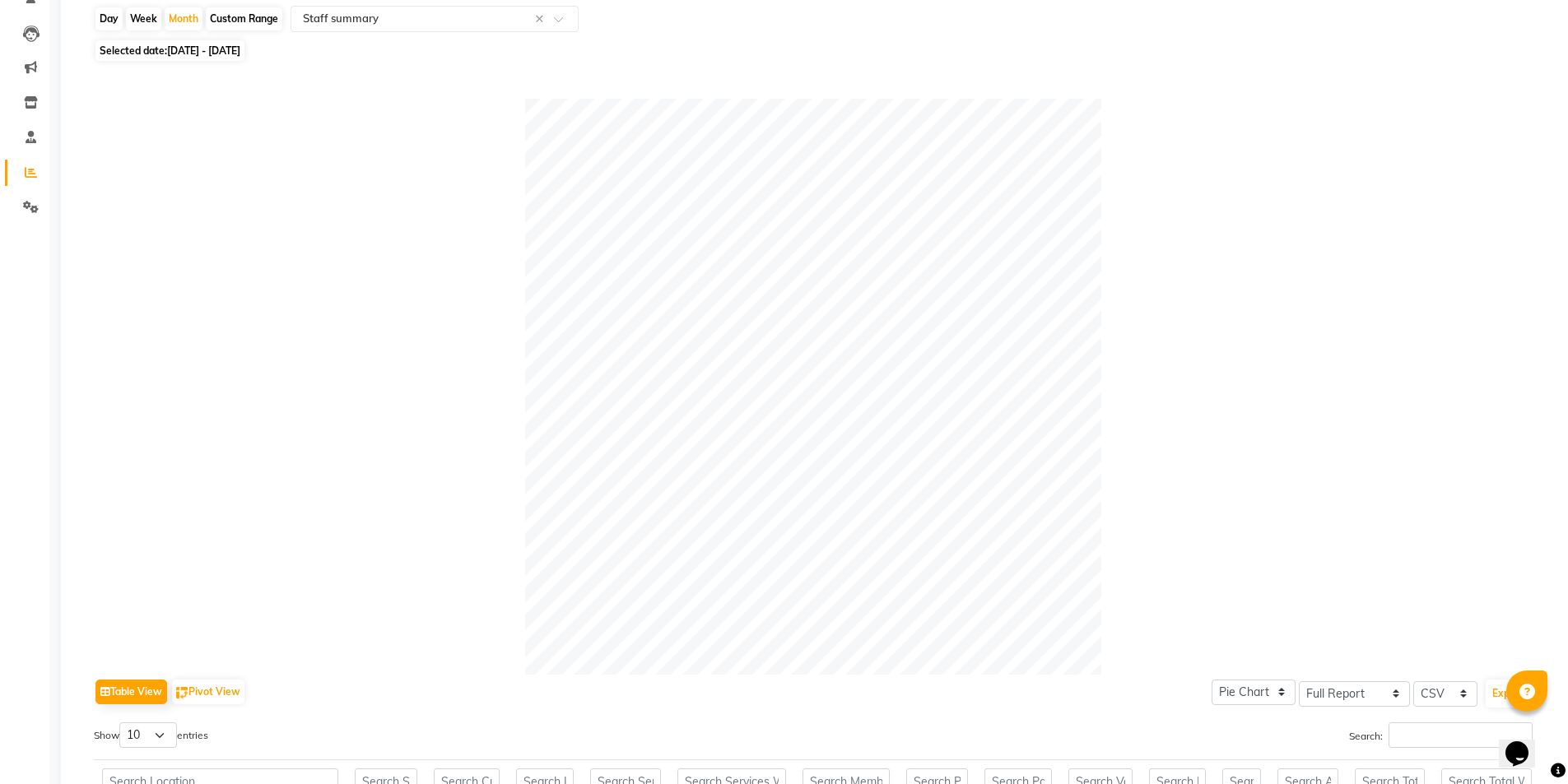
scroll to position [0, 0]
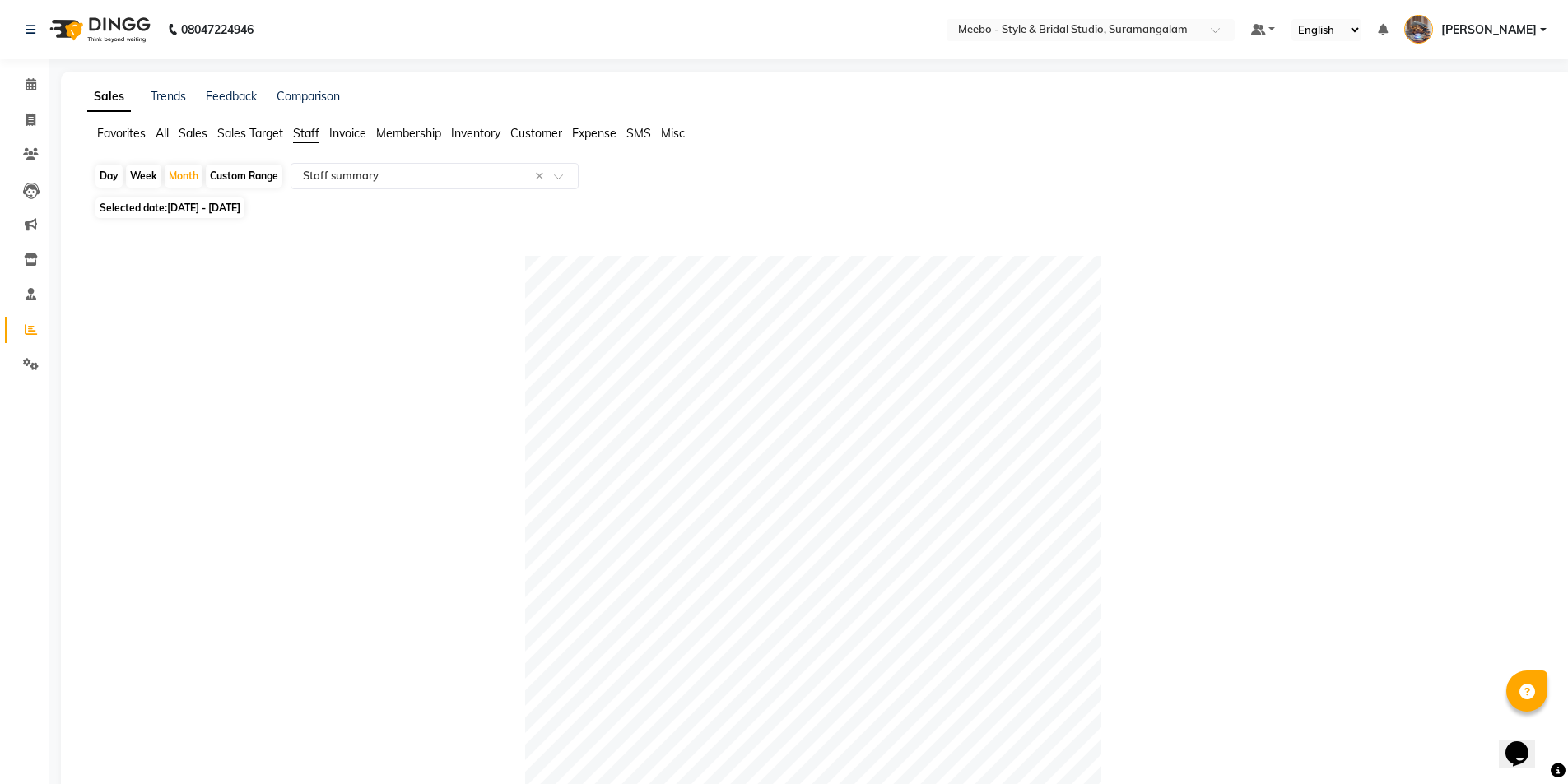
click at [209, 207] on span "01-09-2025 - 30-09-2025" at bounding box center [203, 208] width 73 height 13
select select "9"
select select "2025"
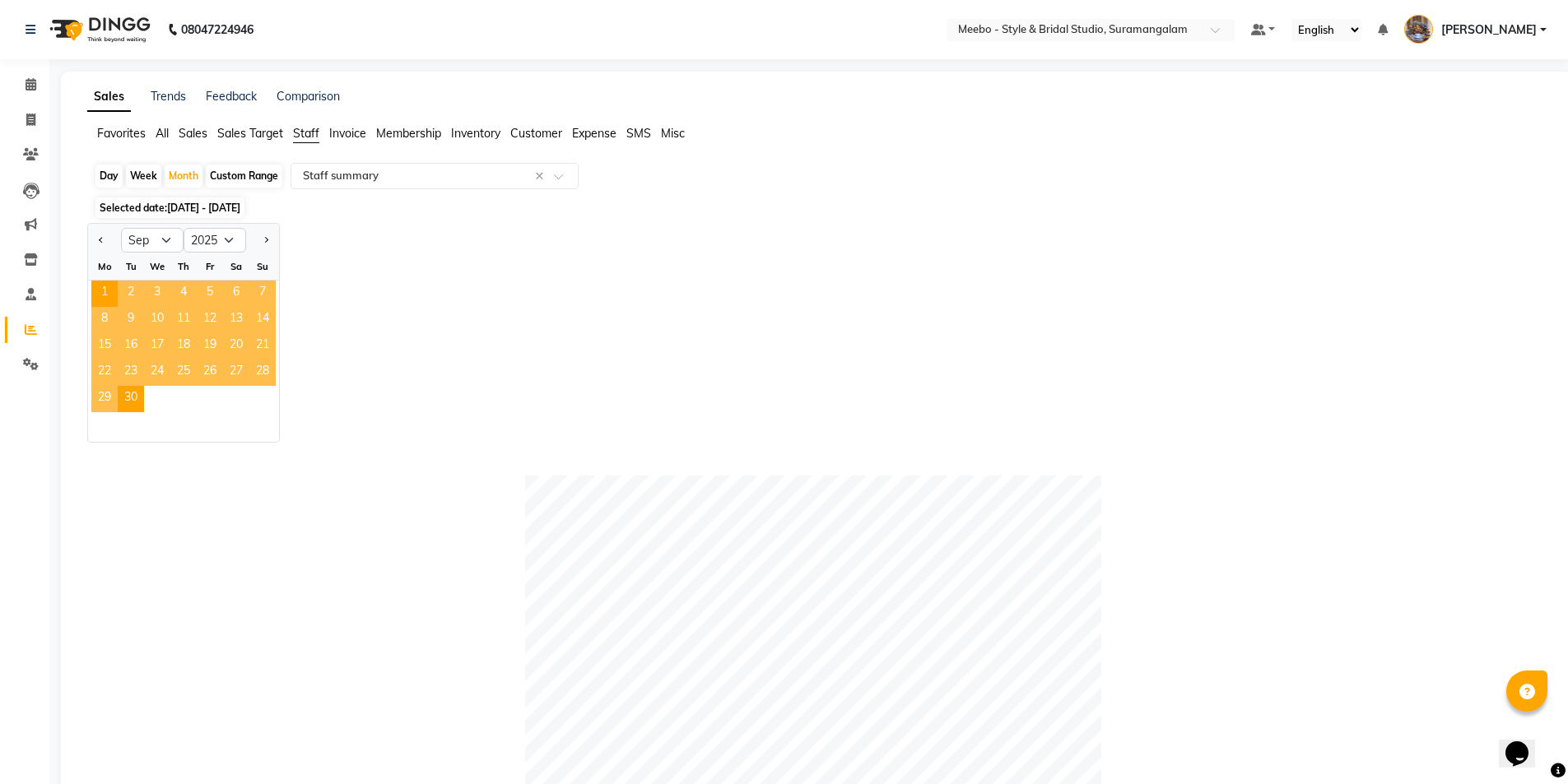
click at [157, 295] on span "3" at bounding box center [157, 293] width 26 height 26
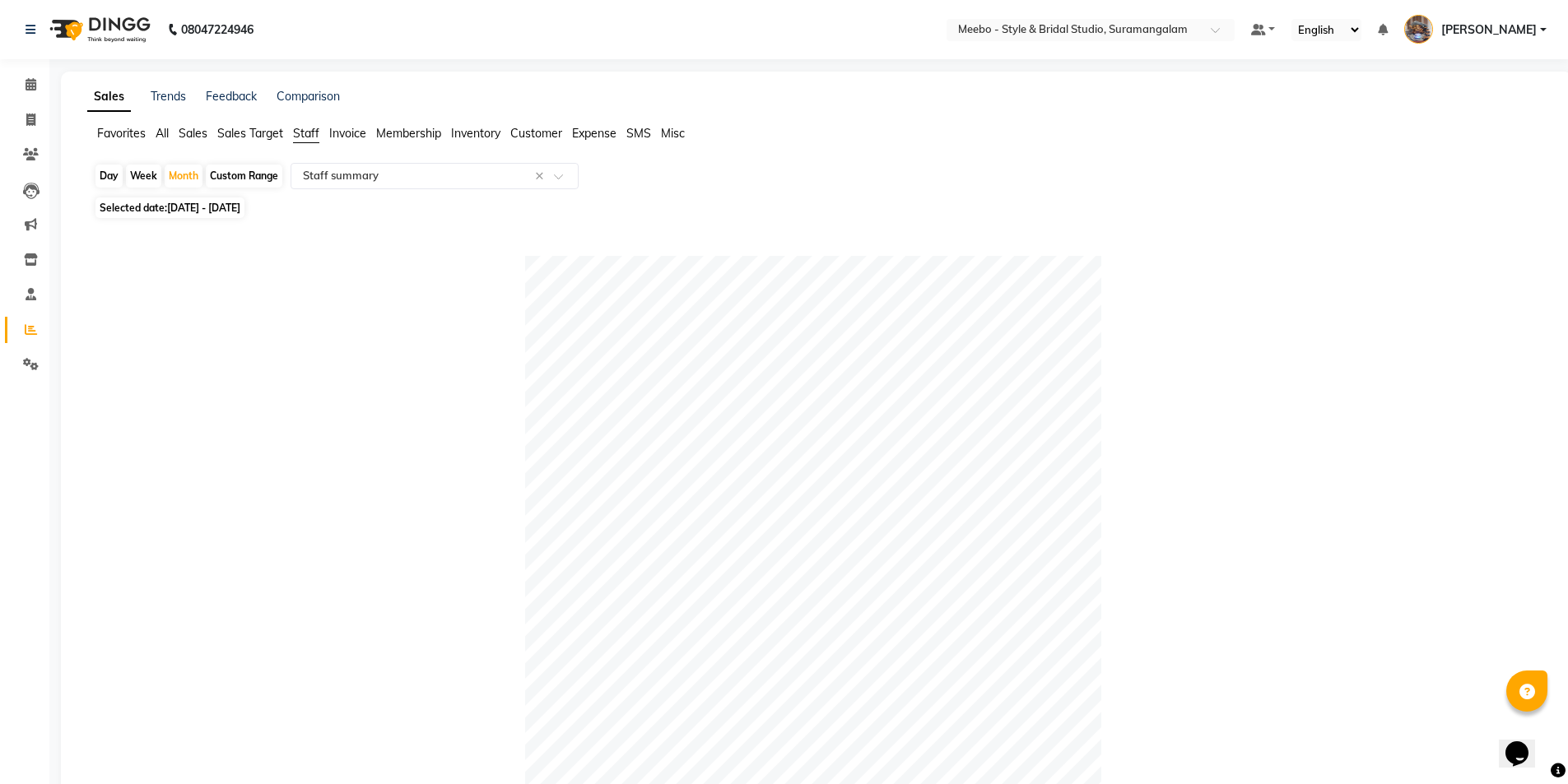
scroll to position [665, 0]
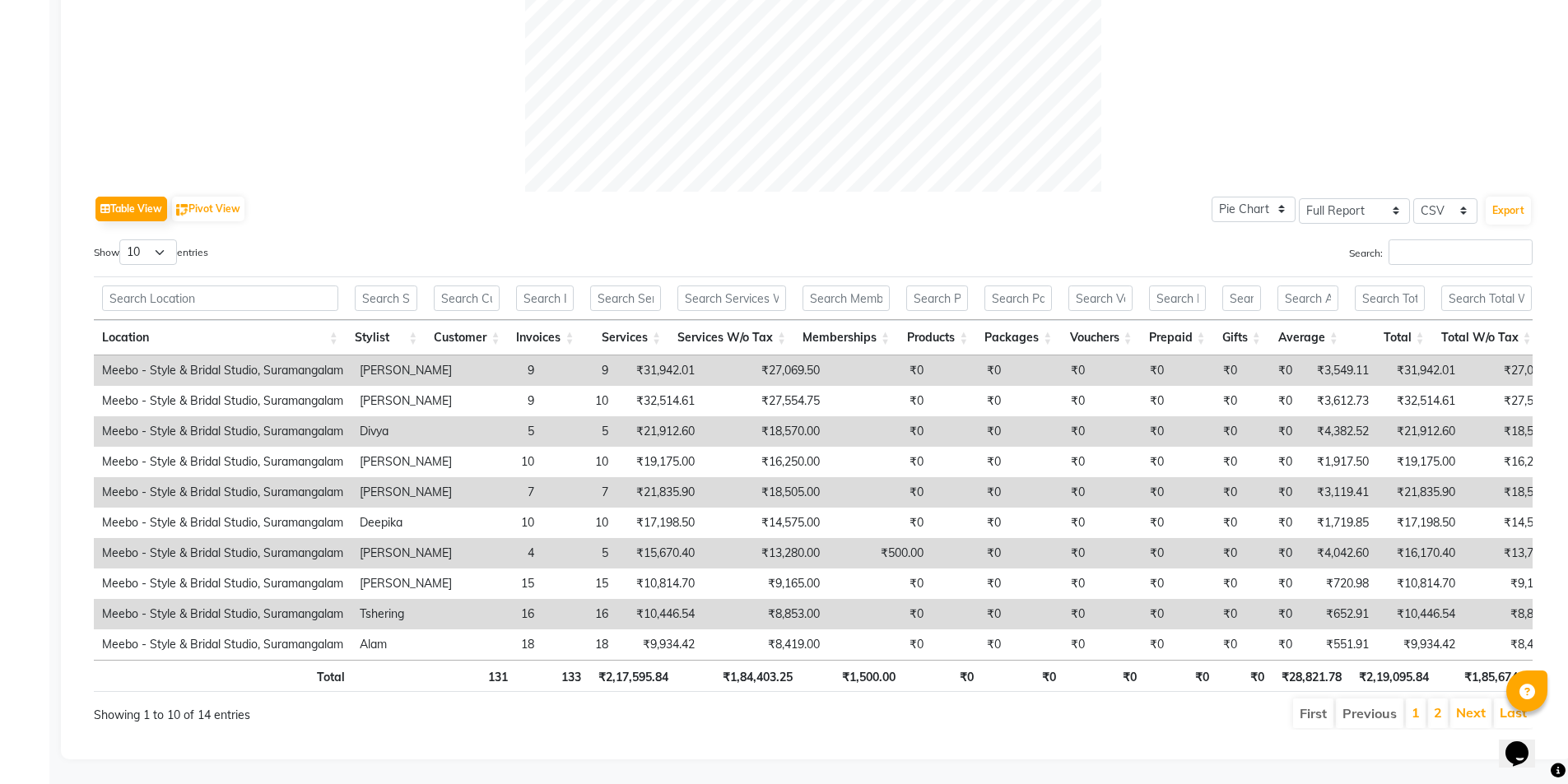
click at [1431, 698] on li "2" at bounding box center [1438, 713] width 20 height 30
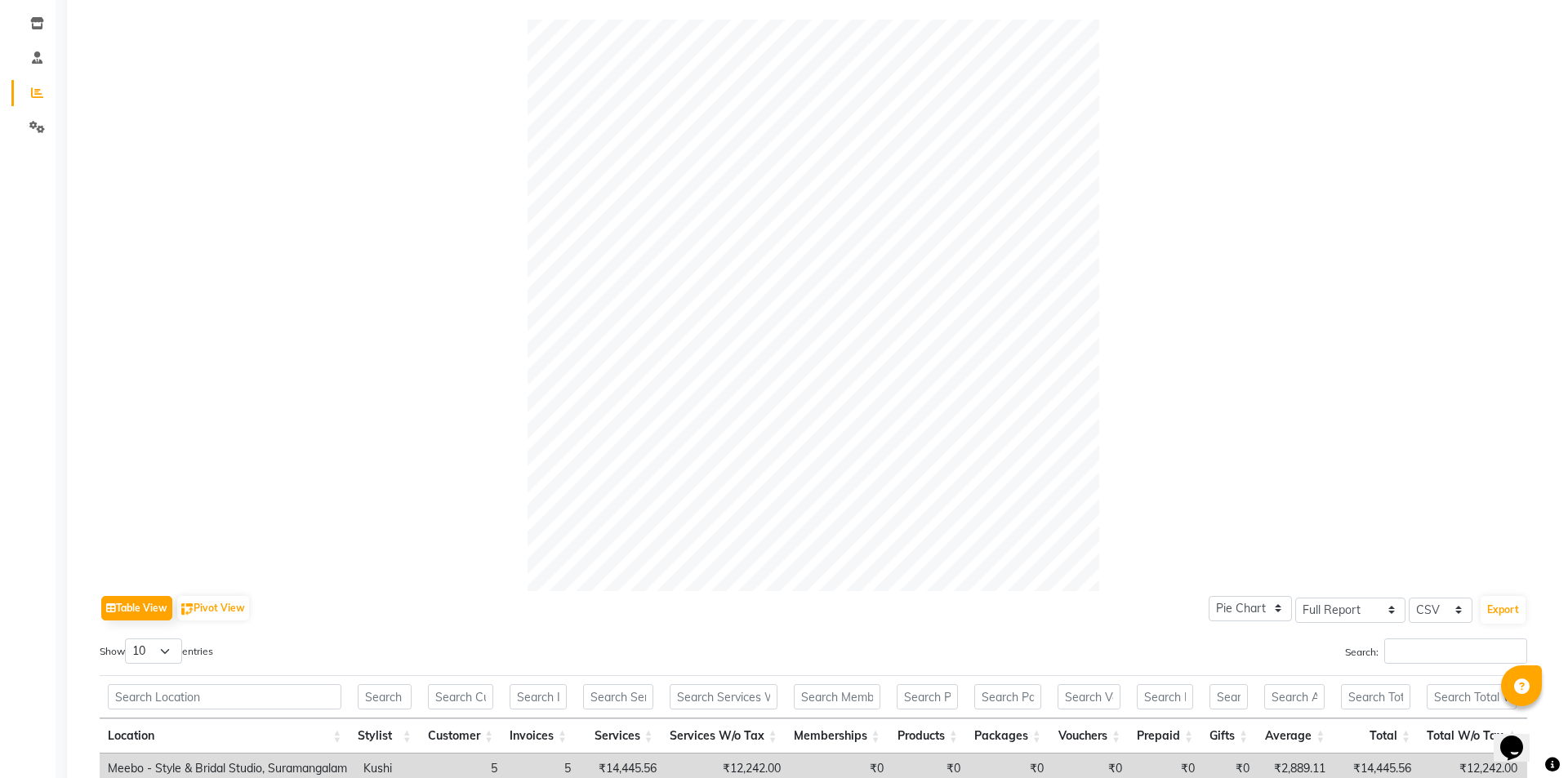
scroll to position [0, 0]
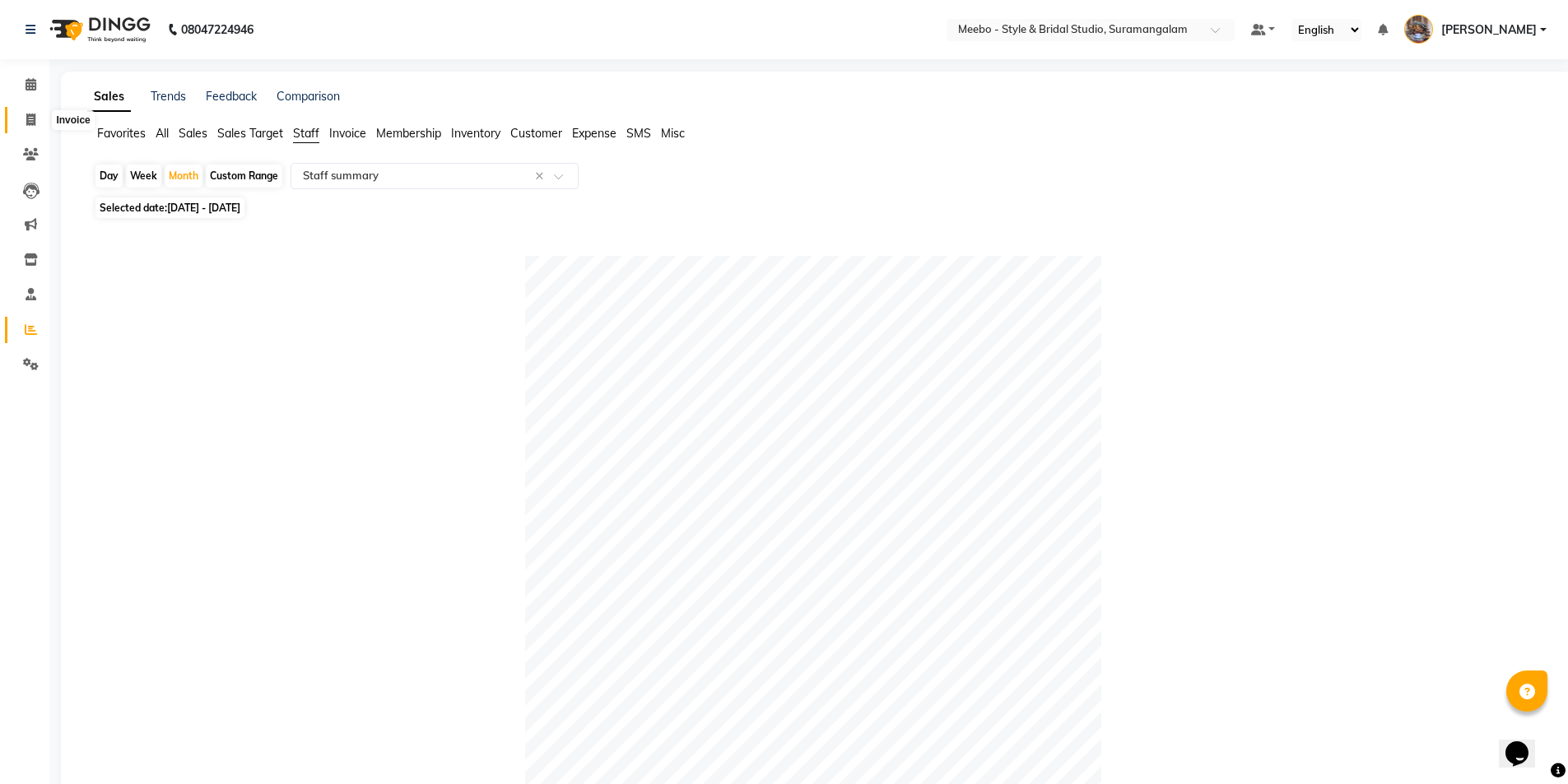
click at [28, 123] on icon at bounding box center [31, 120] width 9 height 13
select select "service"
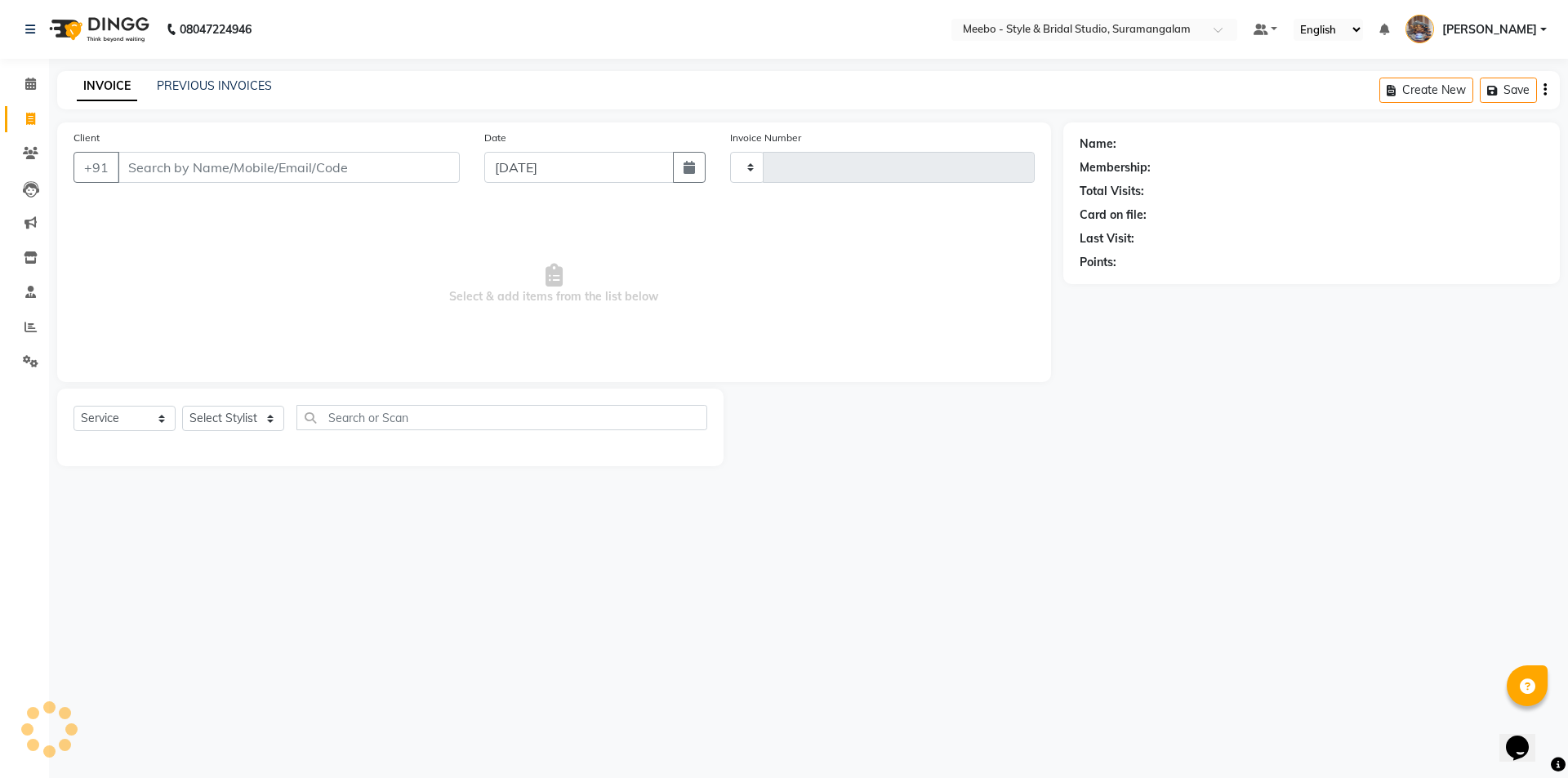
type input "5412"
select select "12"
click at [213, 81] on link "PREVIOUS INVOICES" at bounding box center [214, 86] width 115 height 14
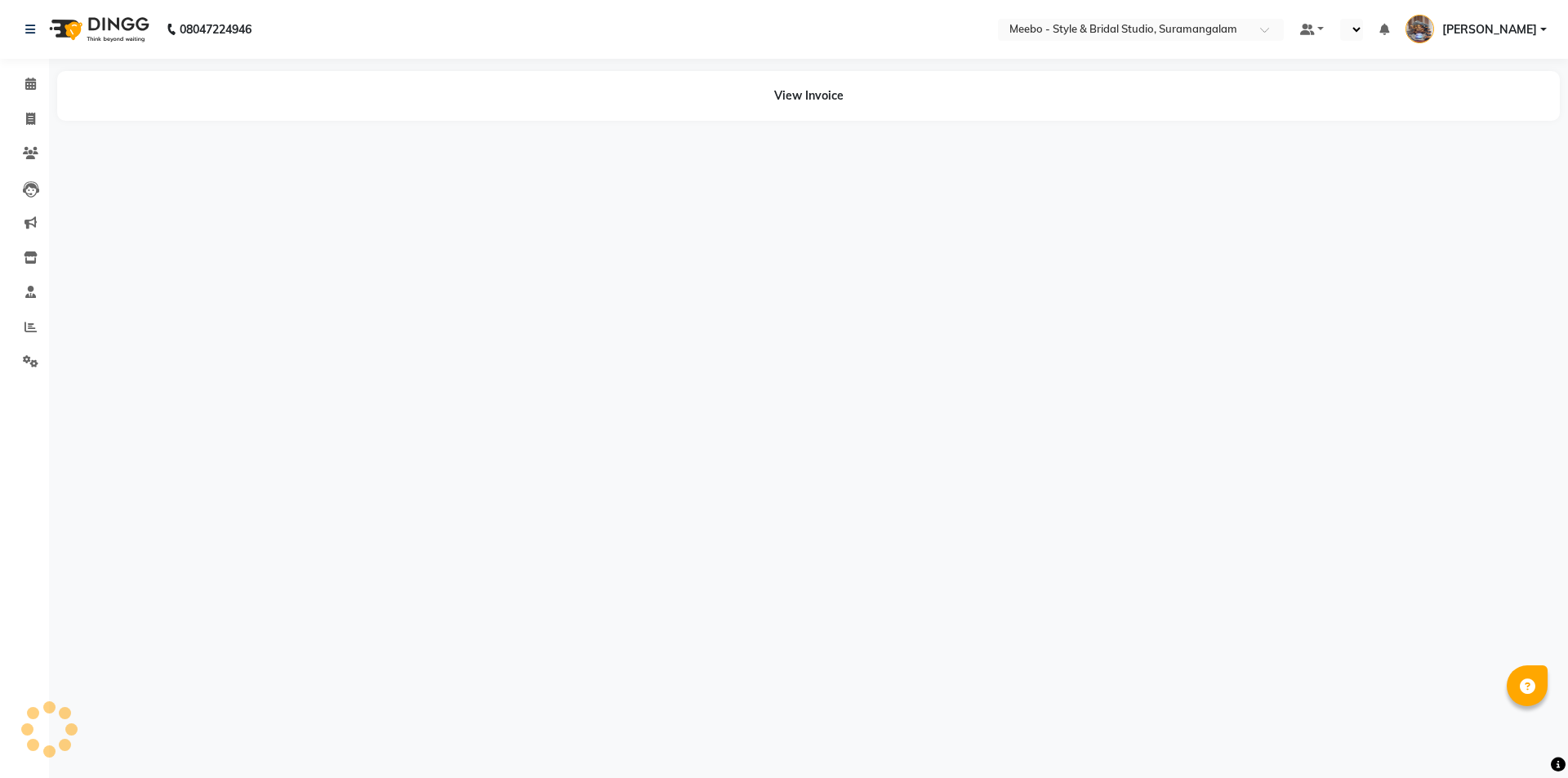
select select "en"
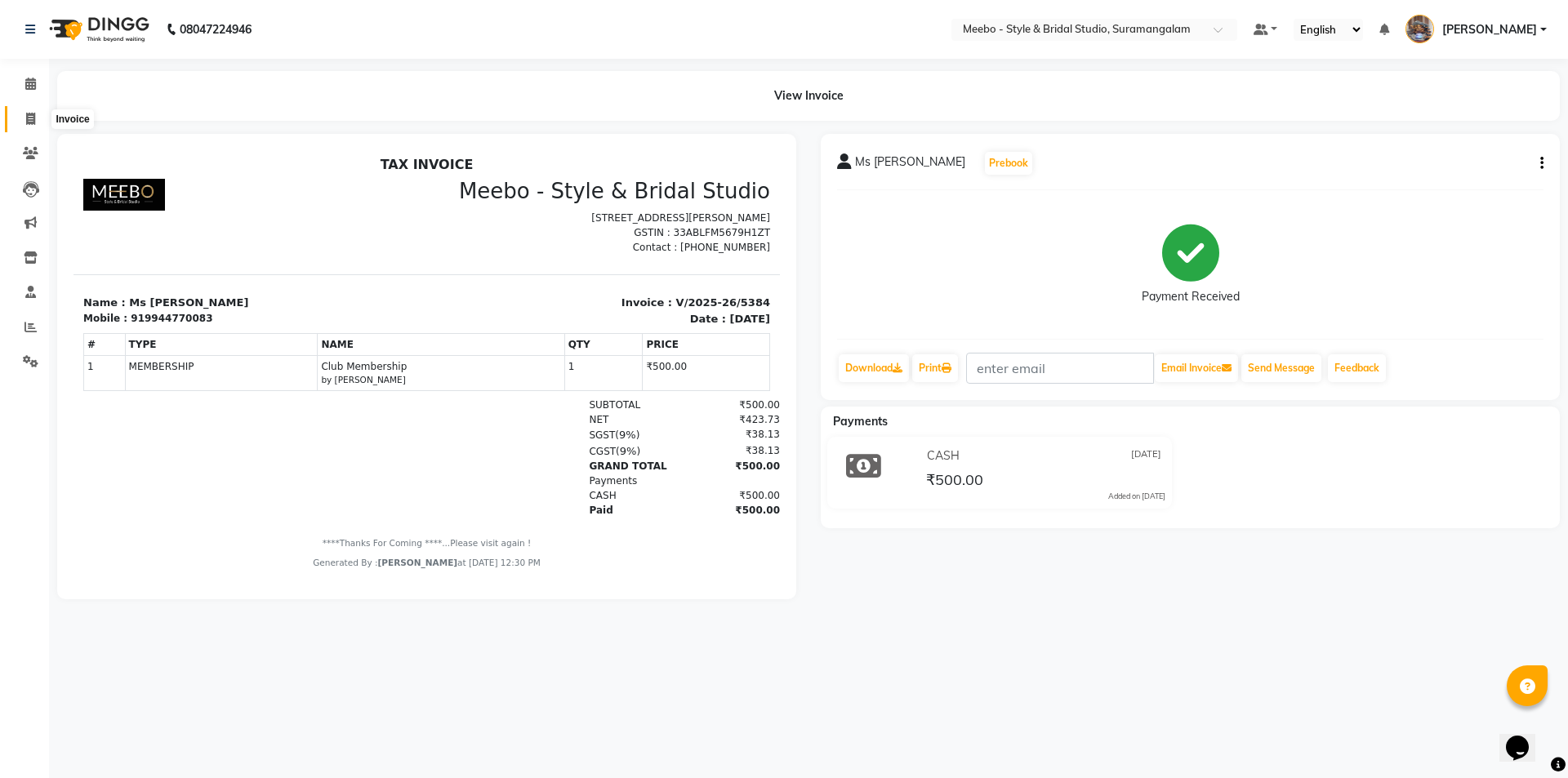
click at [31, 115] on icon at bounding box center [31, 119] width 9 height 13
select select "service"
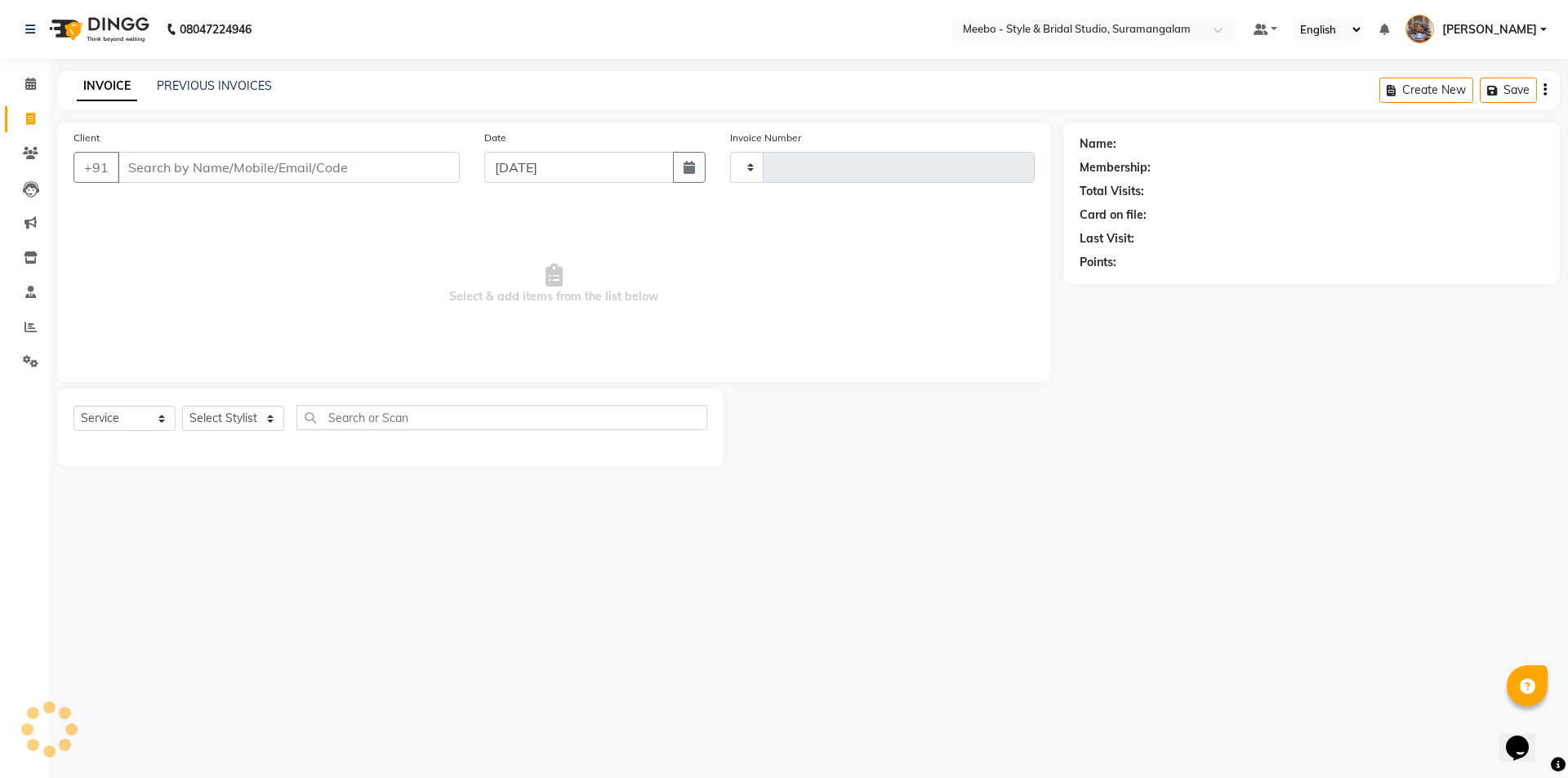
type input "5412"
select select "12"
click at [216, 408] on select "Select Stylist" at bounding box center [233, 418] width 102 height 25
click at [233, 423] on select "Select Stylist Admin [PERSON_NAME] [PERSON_NAME] Manager [PERSON_NAME] [PERSON_…" at bounding box center [237, 418] width 109 height 25
select select "21188"
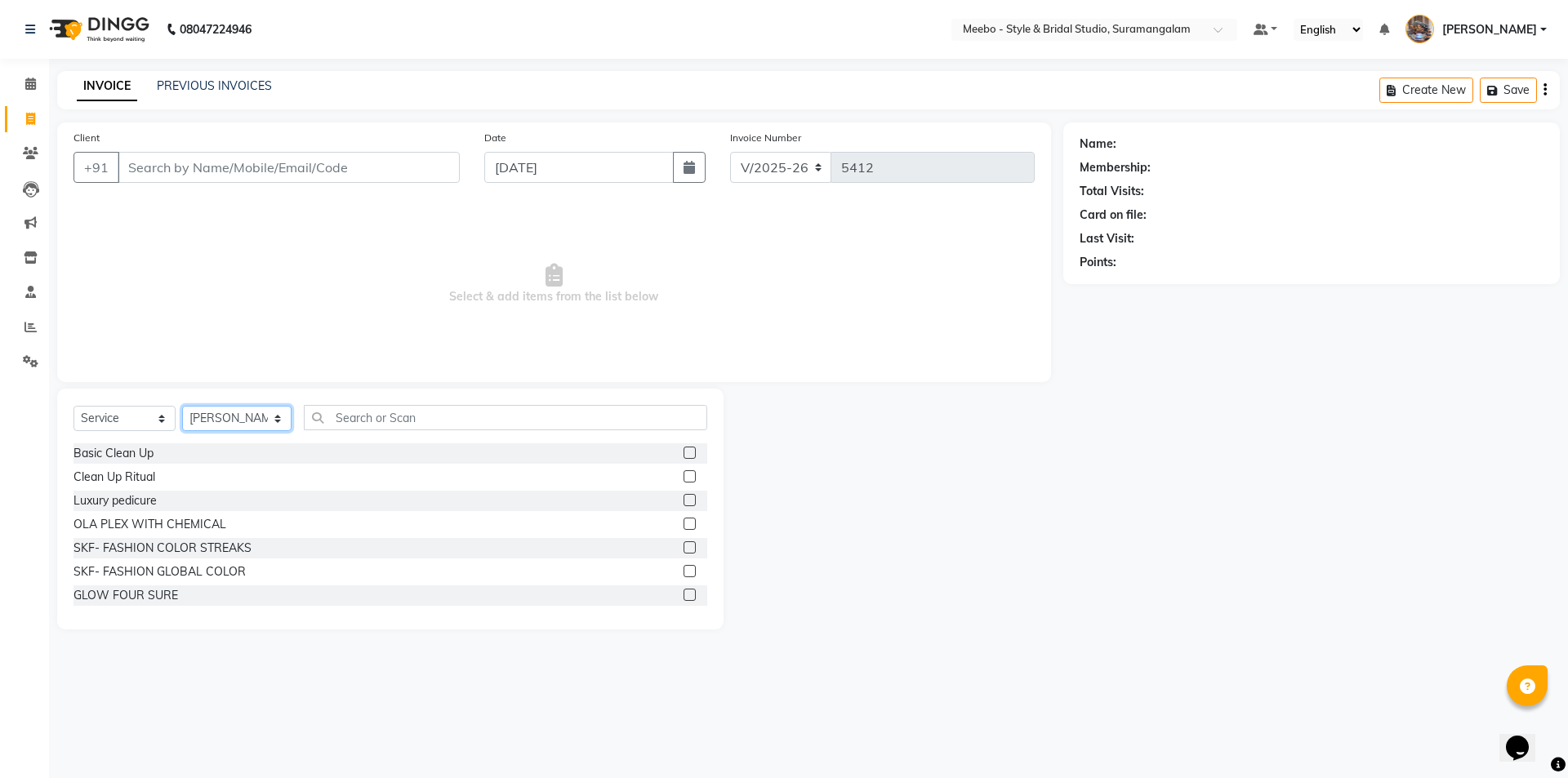
drag, startPoint x: 233, startPoint y: 423, endPoint x: 249, endPoint y: 417, distance: 17.1
click at [245, 417] on select "Select Stylist Admin [PERSON_NAME] [PERSON_NAME] Manager [PERSON_NAME] [PERSON_…" at bounding box center [237, 418] width 109 height 25
click at [413, 423] on input "text" at bounding box center [505, 417] width 403 height 25
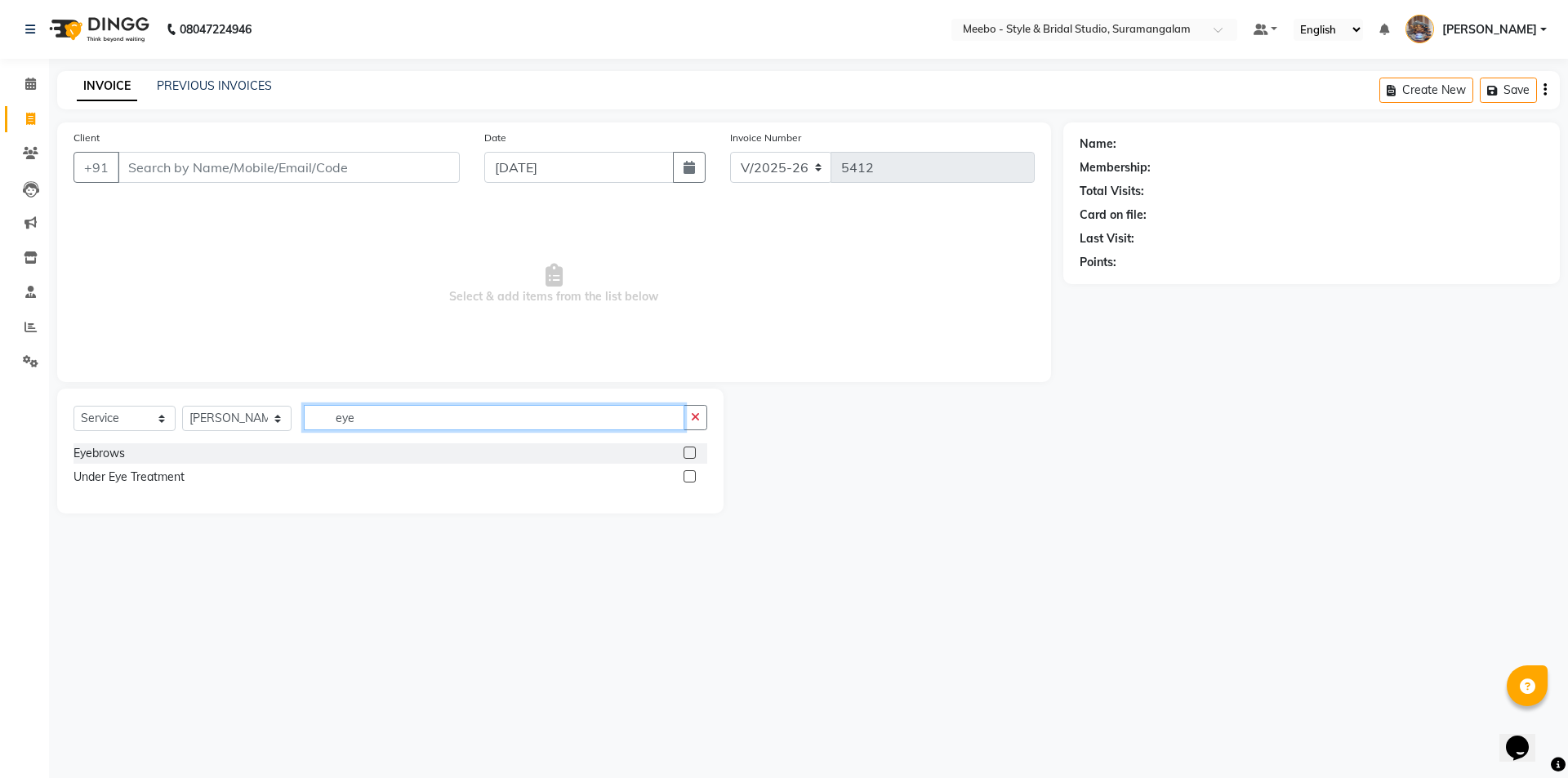
type input "eye"
click at [687, 454] on label at bounding box center [690, 453] width 13 height 13
click at [687, 454] on input "checkbox" at bounding box center [689, 454] width 11 height 11
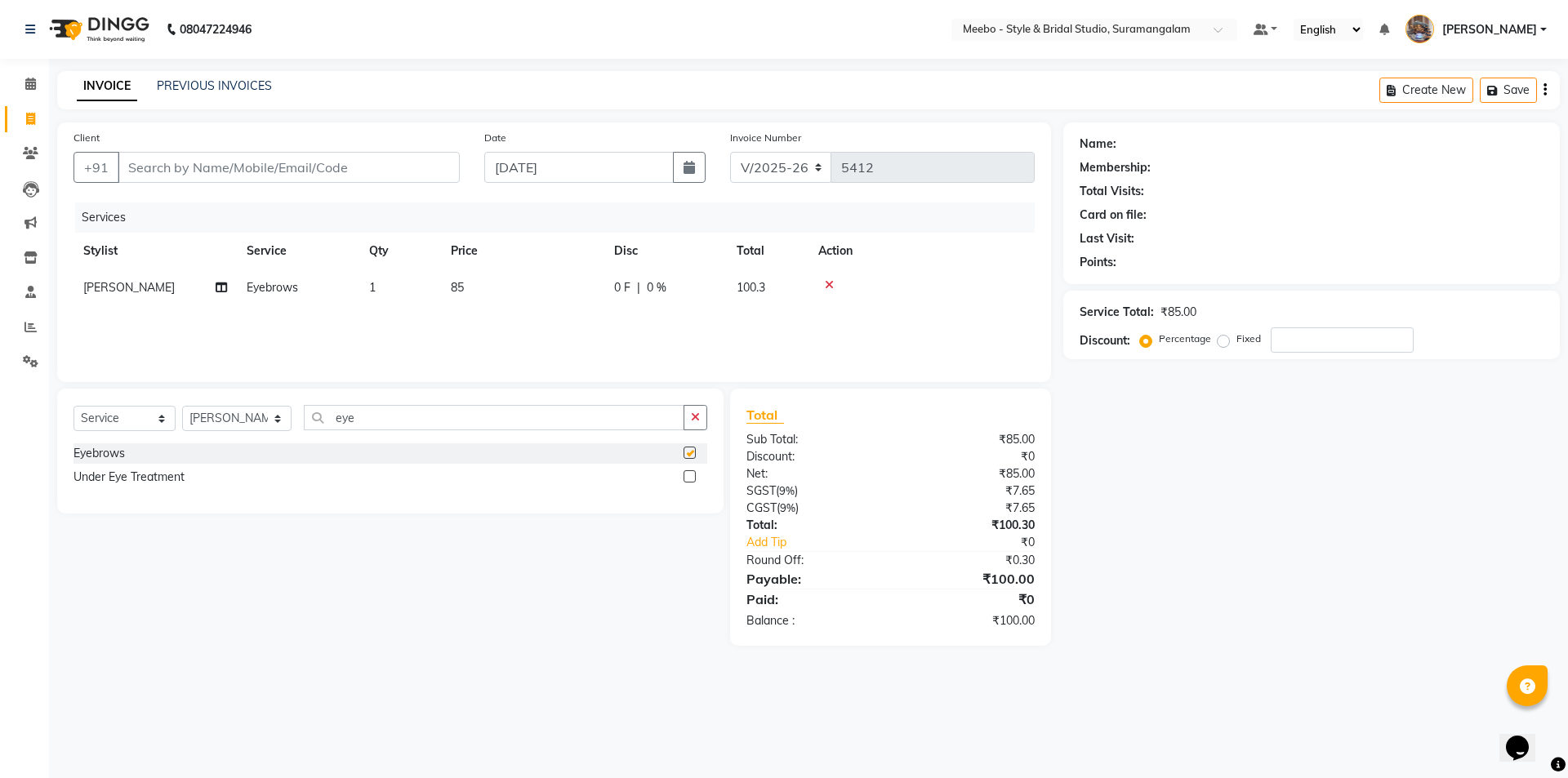
checkbox input "false"
click at [277, 162] on input "Client" at bounding box center [288, 167] width 343 height 31
type input "7"
type input "0"
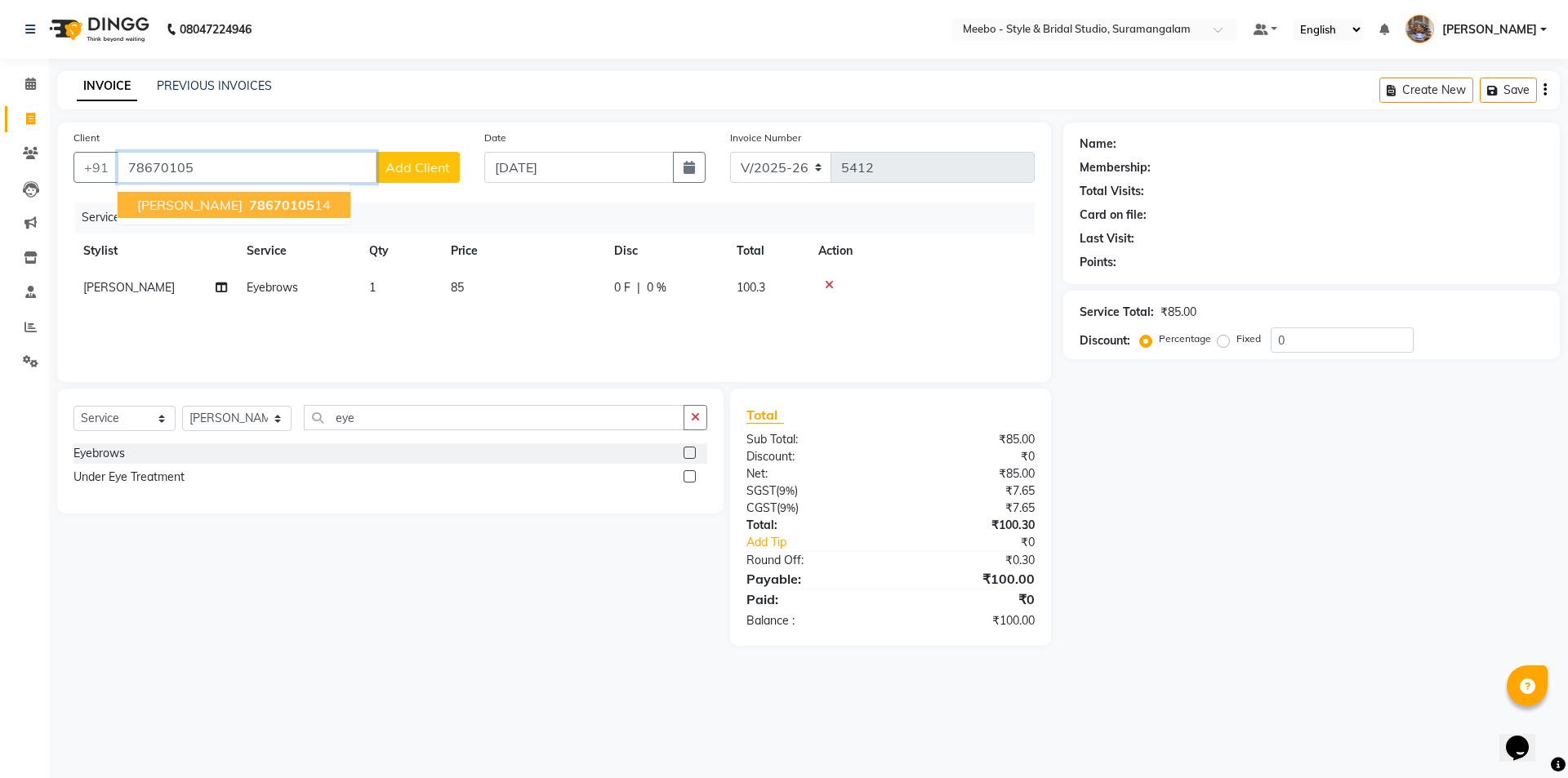
click at [249, 202] on span "78670105" at bounding box center [282, 205] width 65 height 16
type input "7867010514"
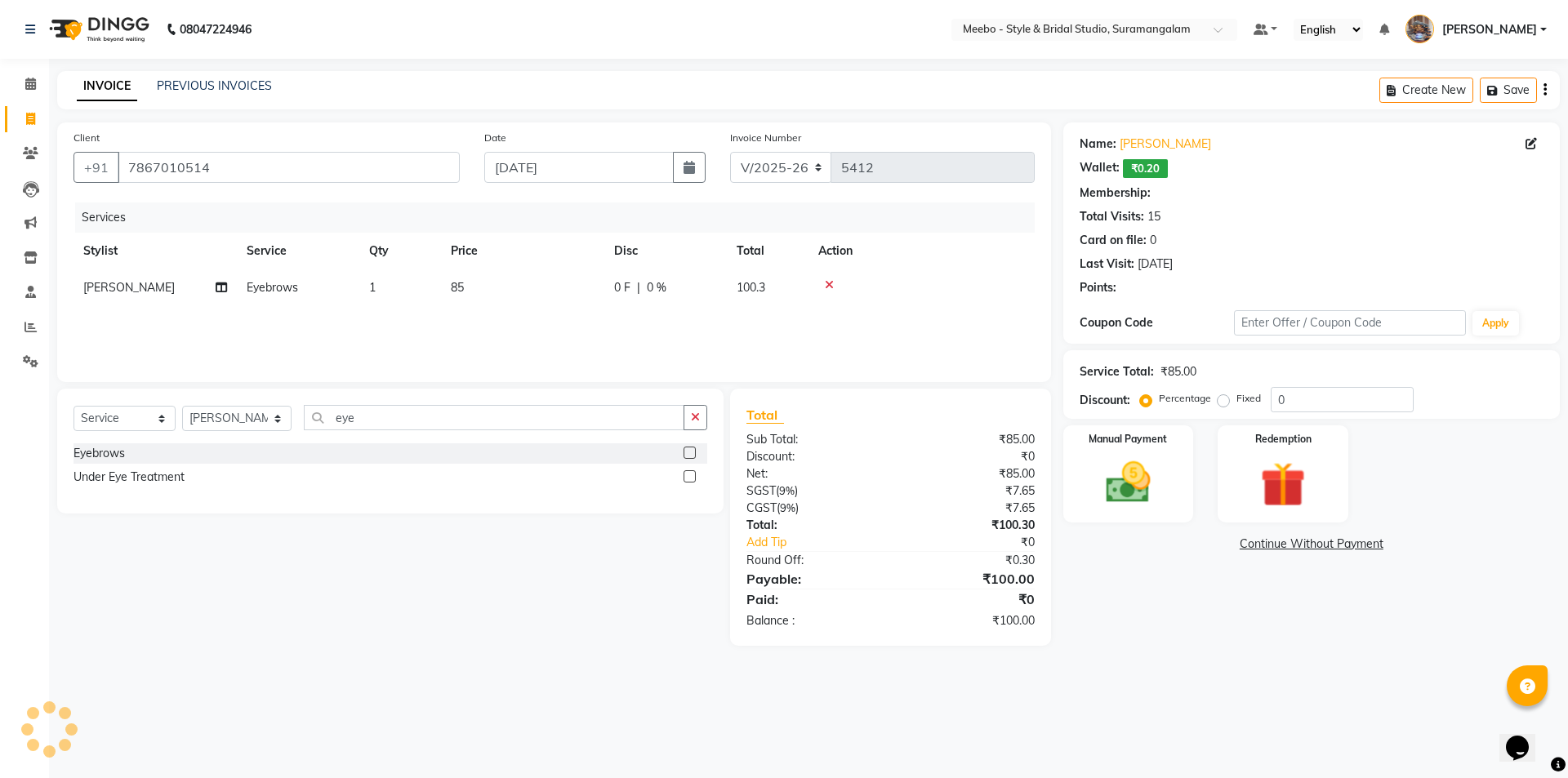
type input "15"
select select "1: Object"
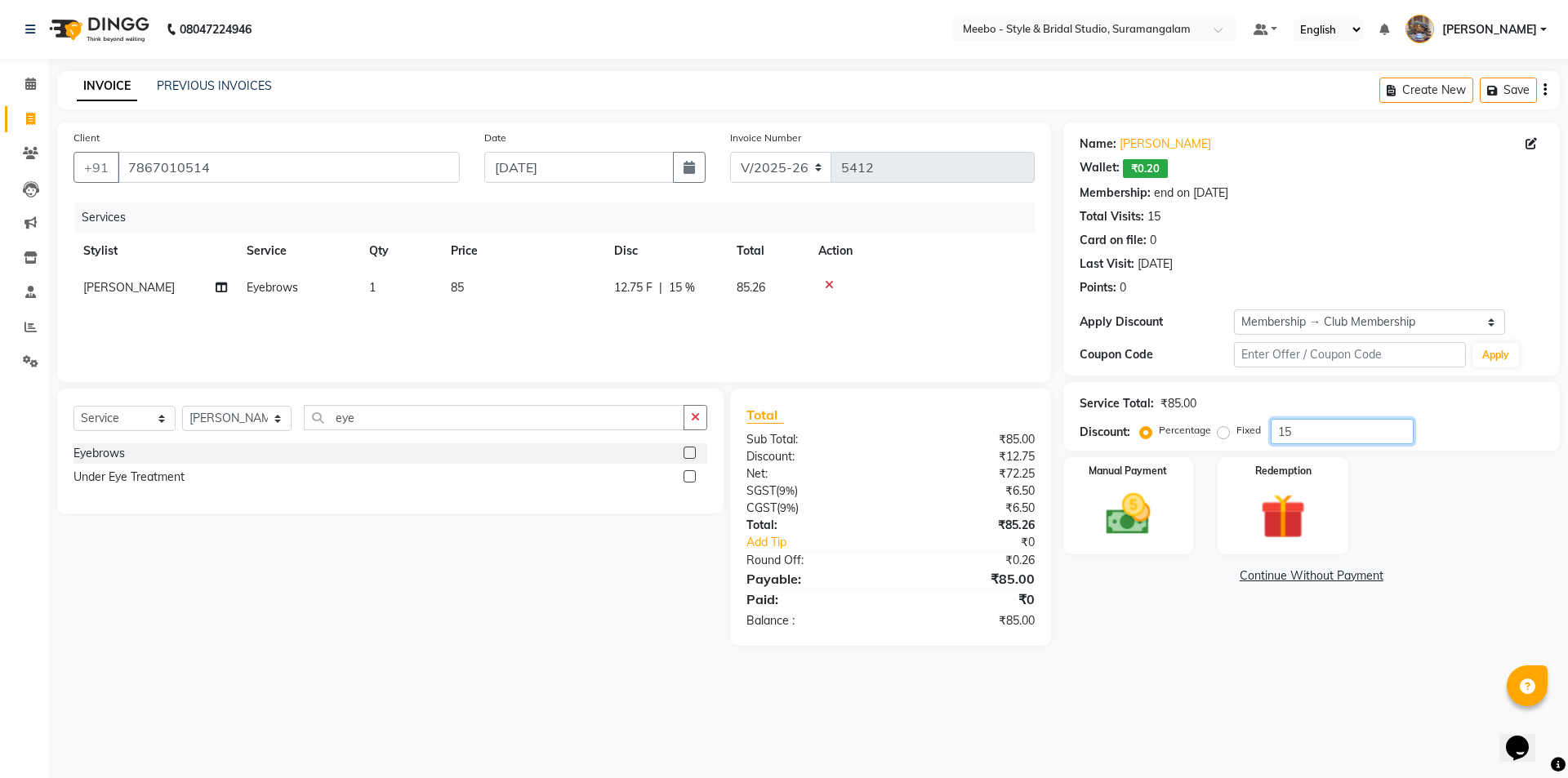
click at [1302, 434] on input "15" at bounding box center [1342, 432] width 143 height 25
type input "1"
click at [1119, 523] on img at bounding box center [1128, 515] width 76 height 54
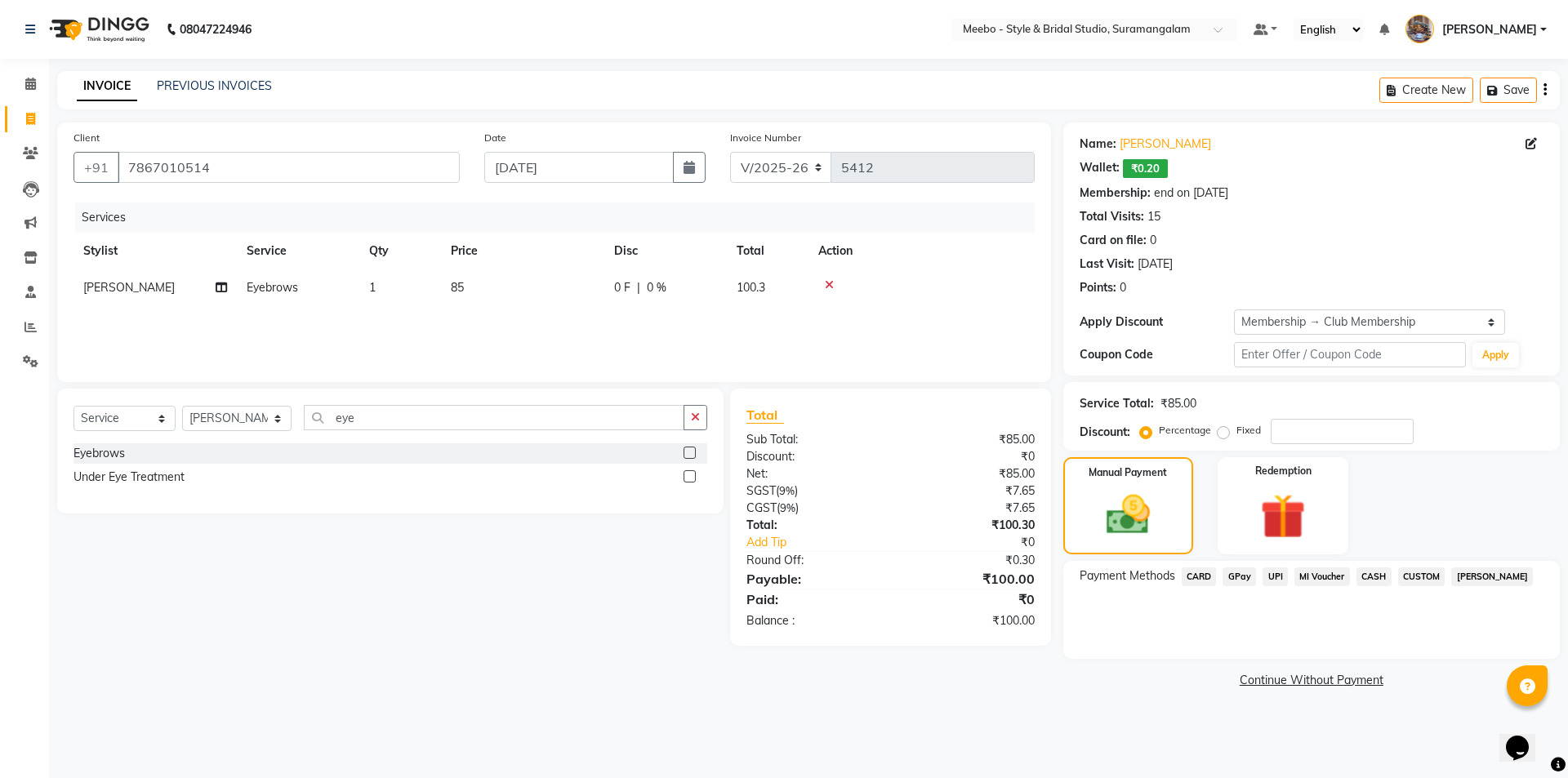
click at [1240, 573] on span "GPay" at bounding box center [1239, 576] width 33 height 19
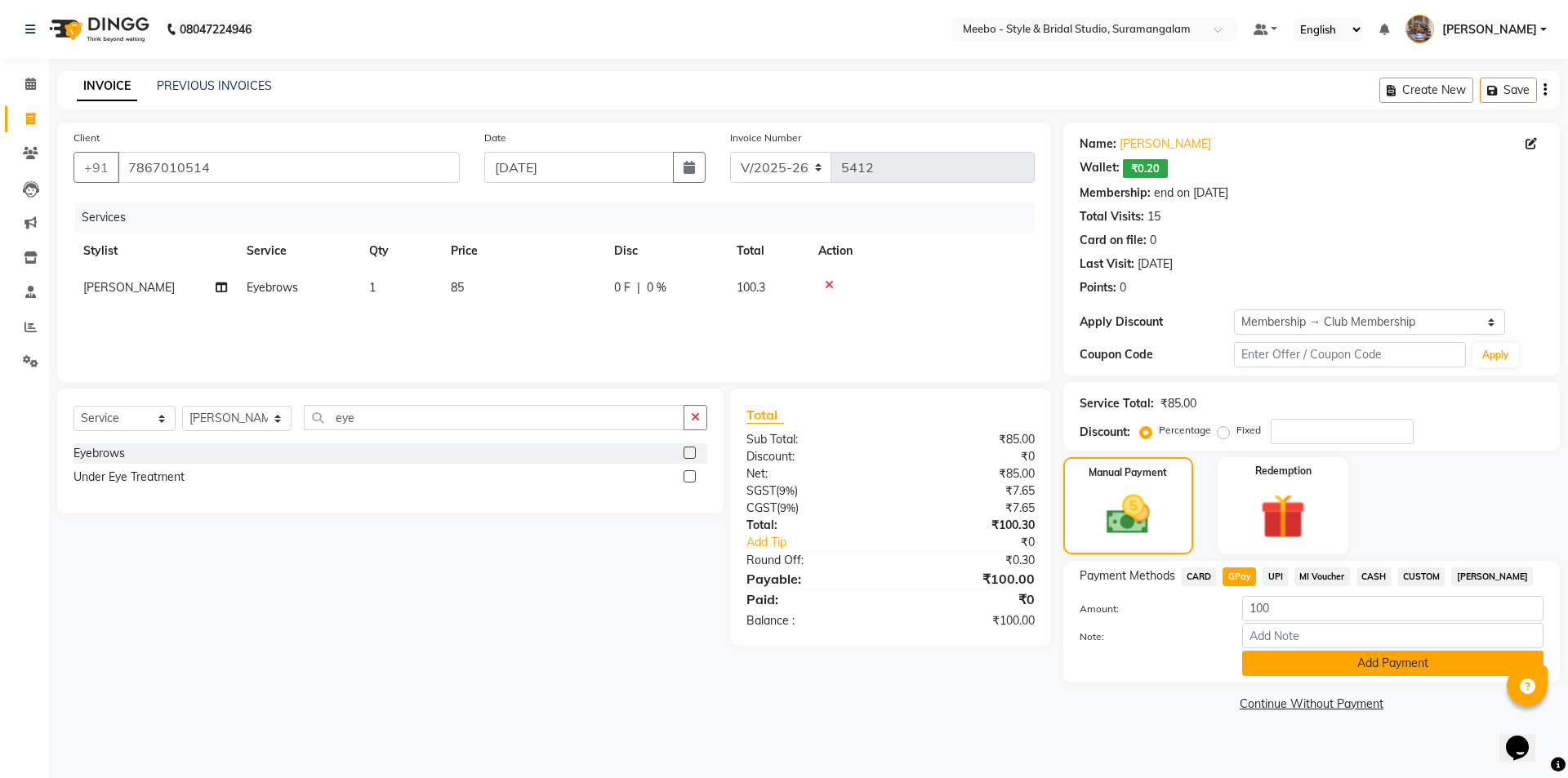
click at [1343, 659] on button "Add Payment" at bounding box center [1393, 663] width 301 height 25
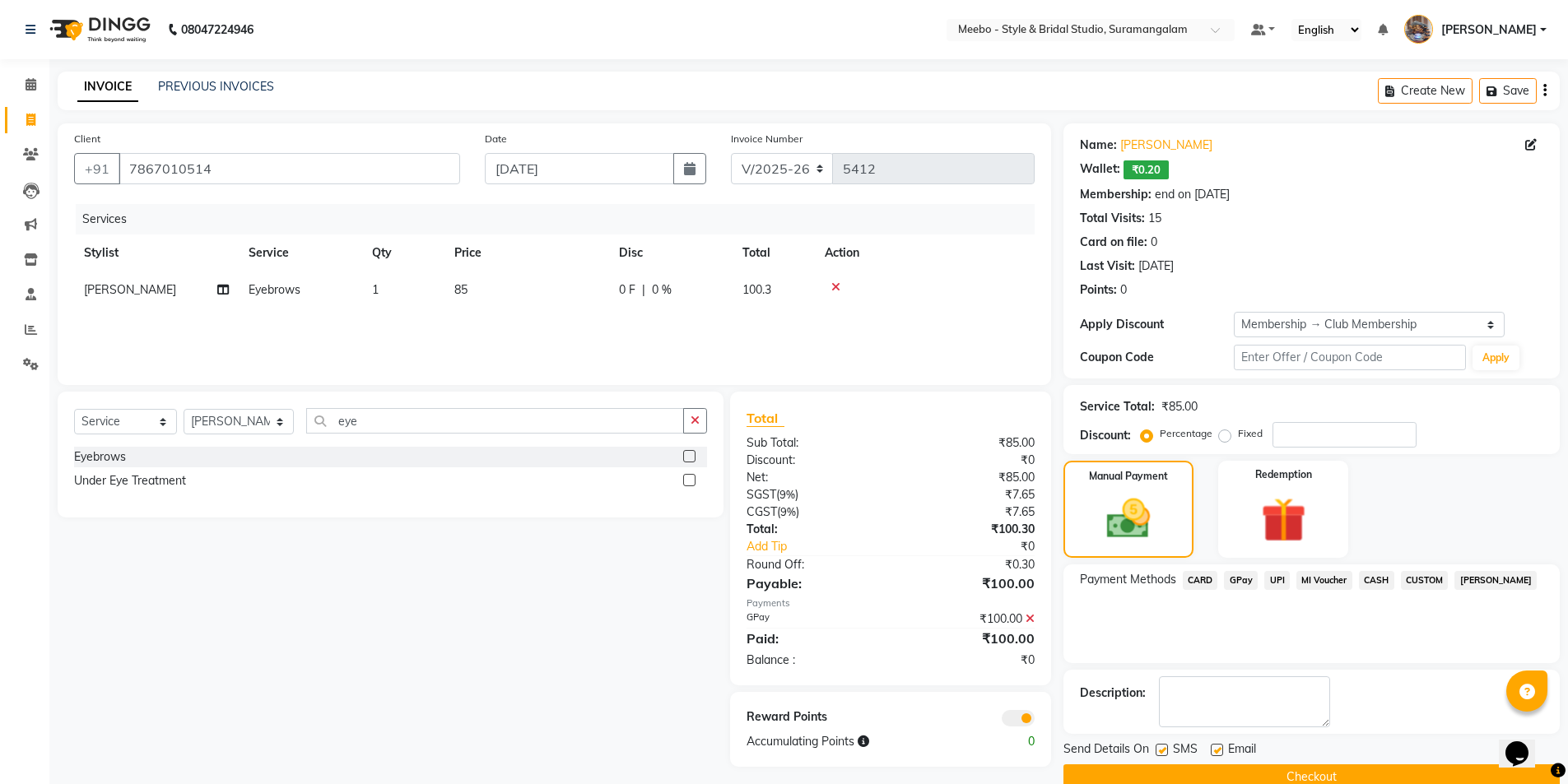
click at [1441, 771] on button "Checkout" at bounding box center [1311, 778] width 496 height 25
click at [1441, 771] on div "Checkout" at bounding box center [1311, 778] width 496 height 25
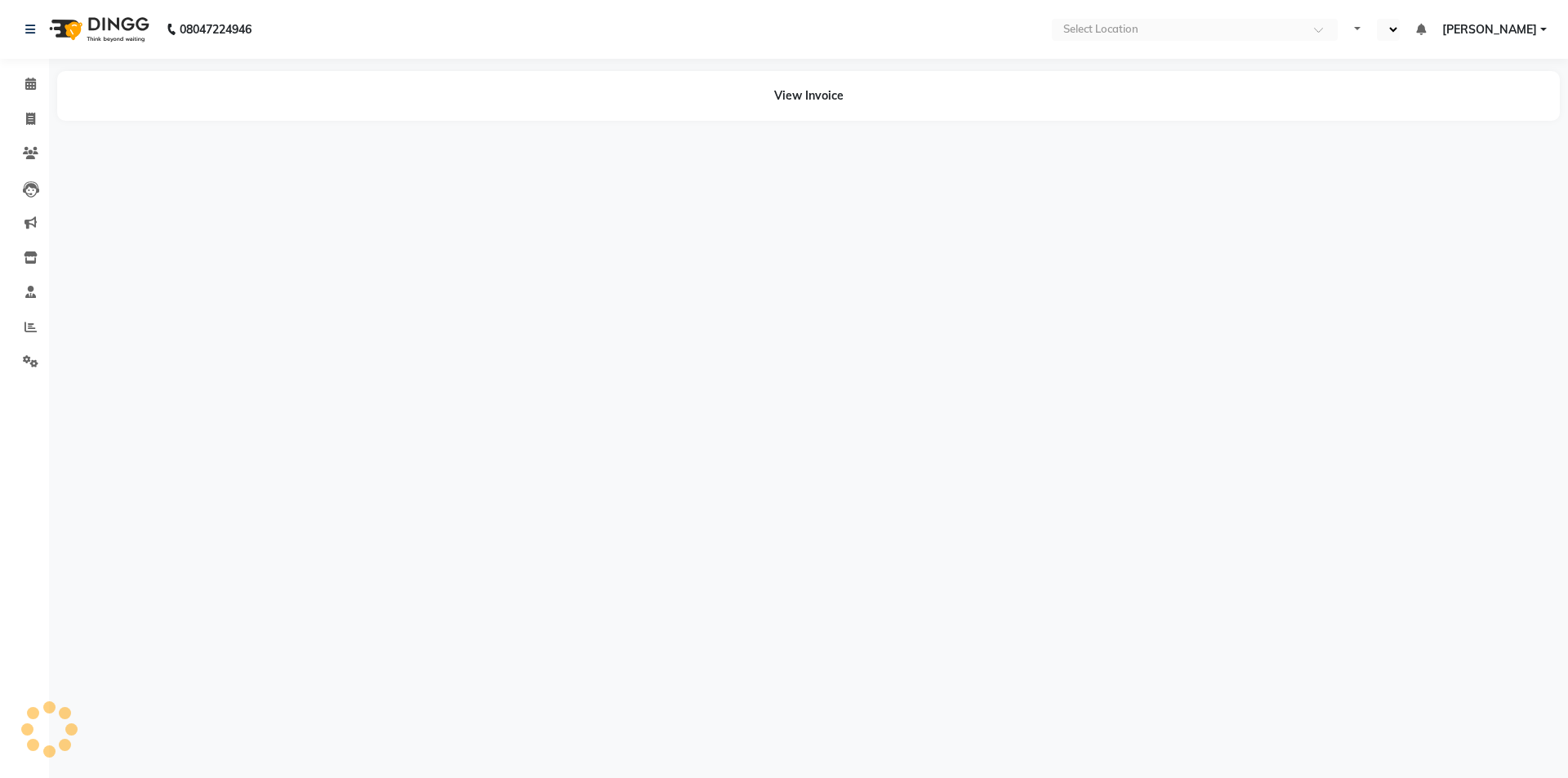
select select "en"
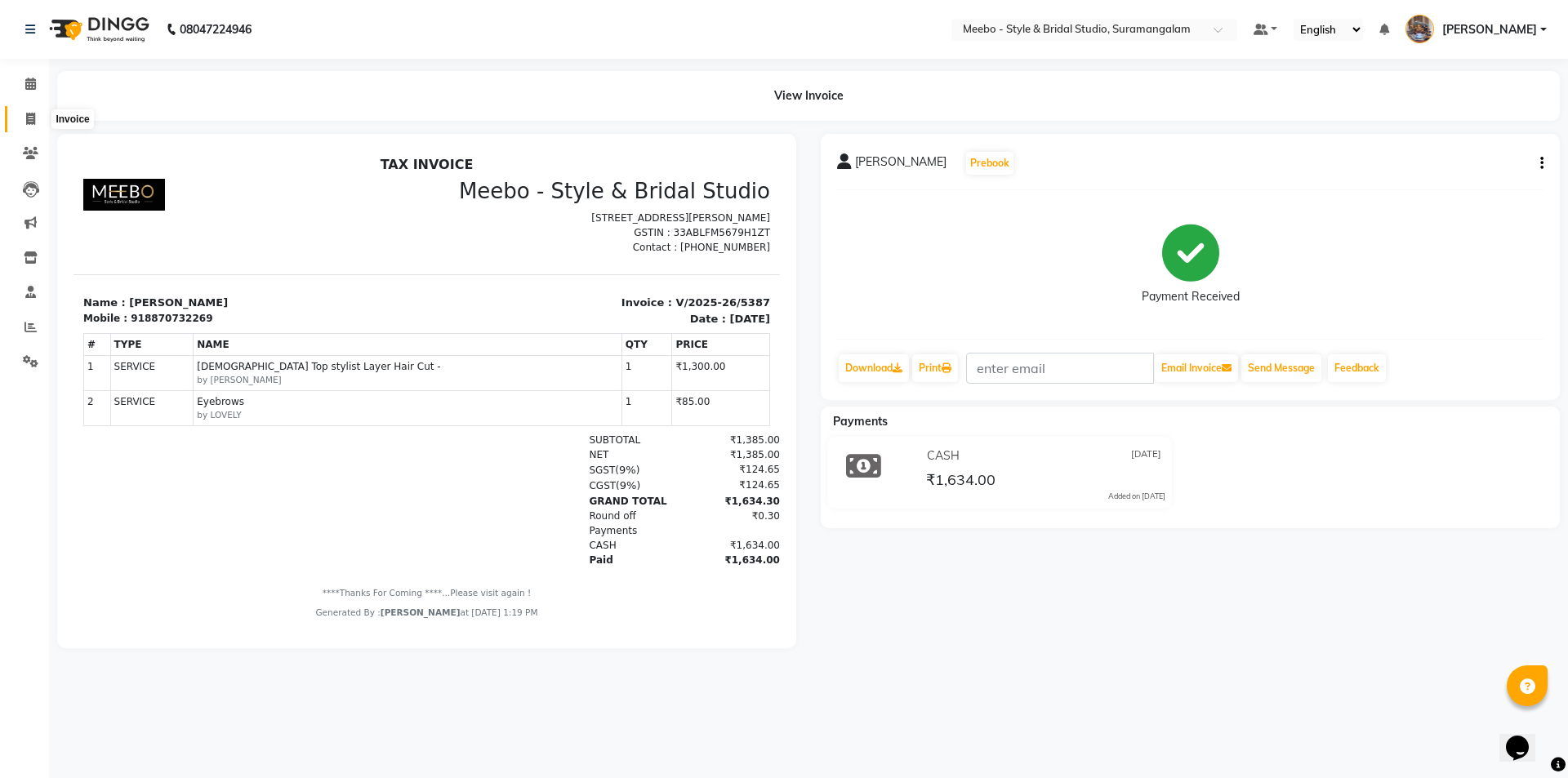
click at [33, 121] on icon at bounding box center [31, 119] width 9 height 13
select select "service"
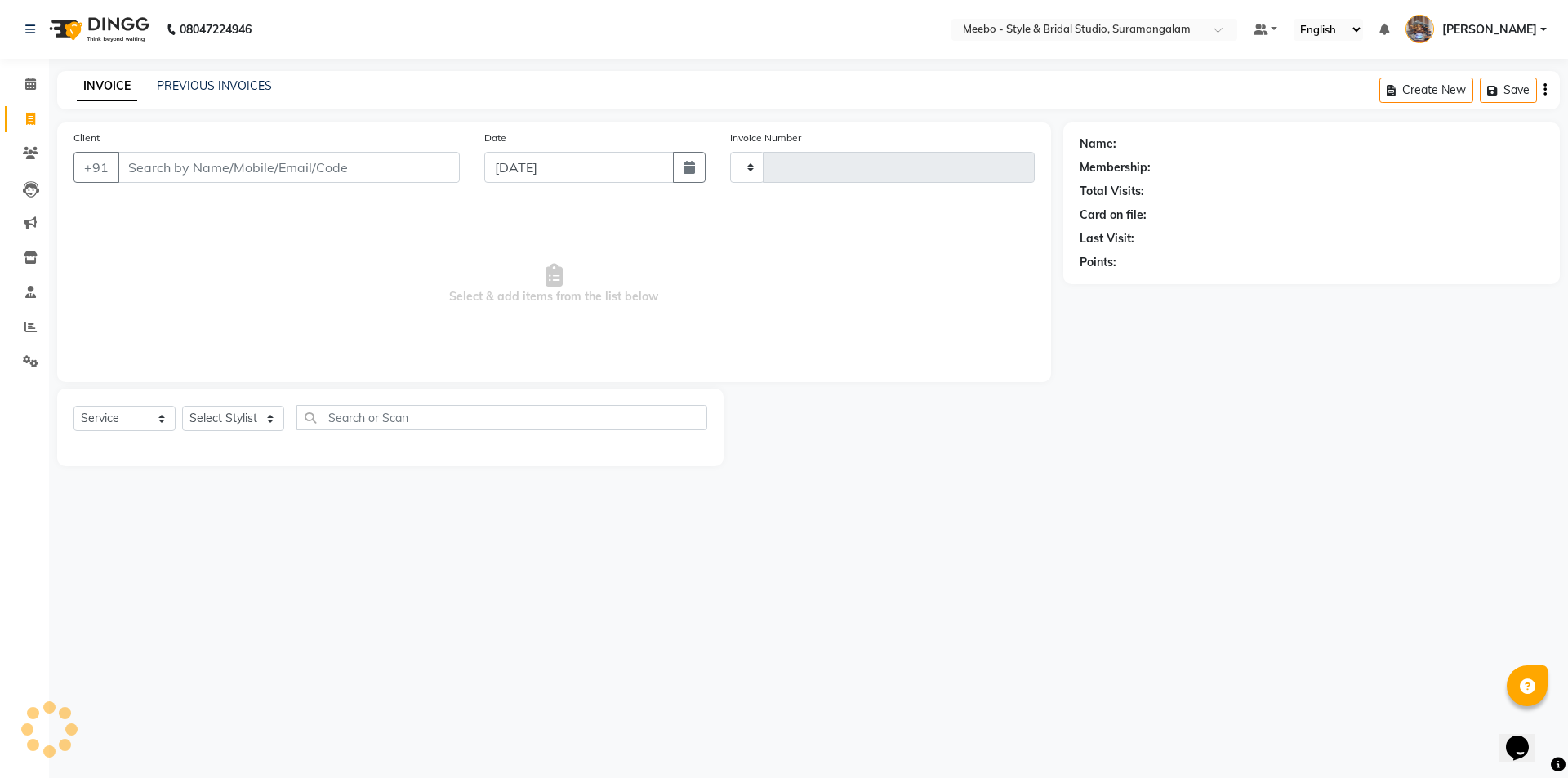
type input "5413"
select select "12"
click at [248, 89] on link "PREVIOUS INVOICES" at bounding box center [214, 86] width 115 height 14
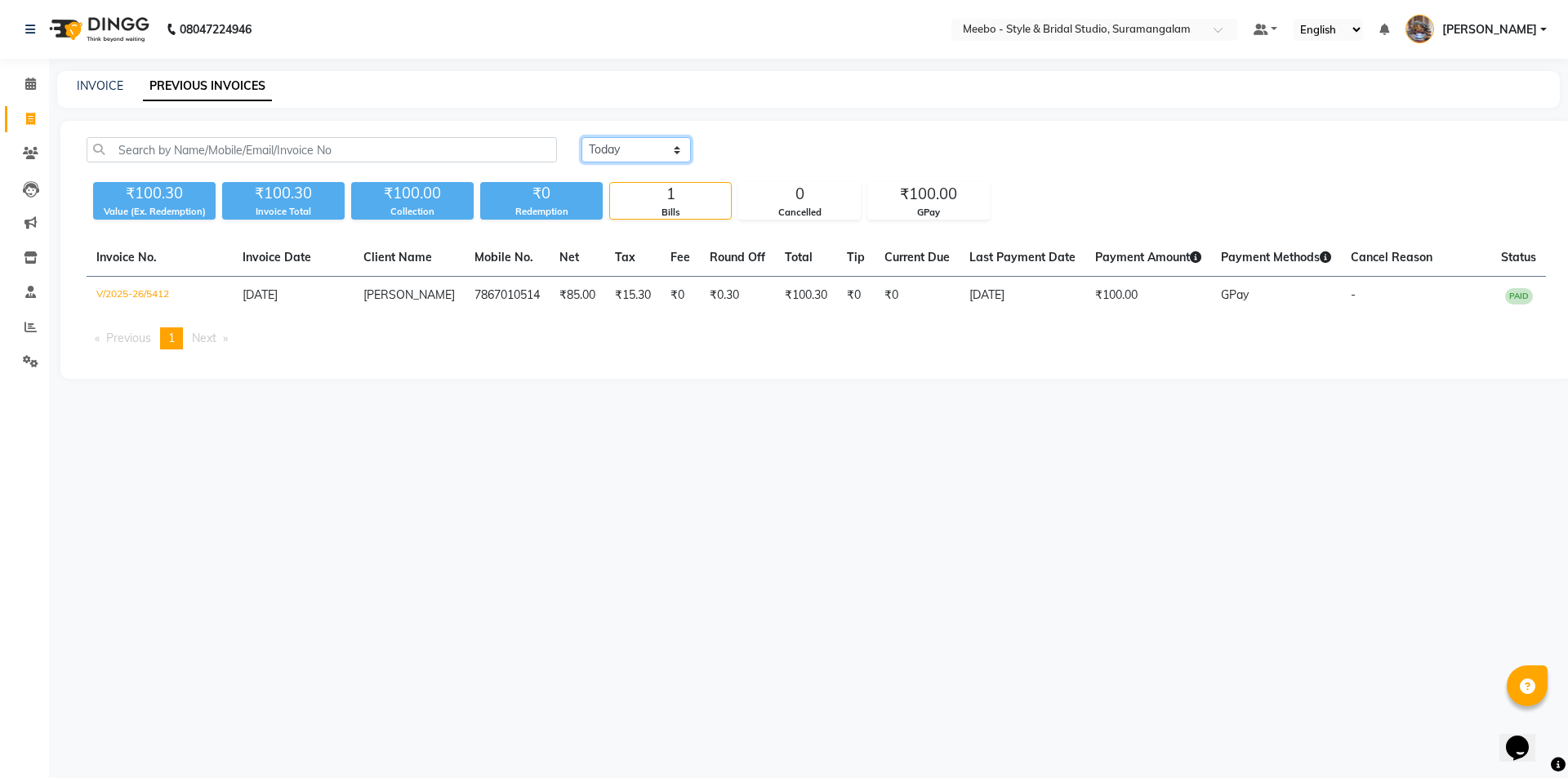
click at [594, 152] on select "[DATE] [DATE] Custom Range" at bounding box center [635, 150] width 109 height 25
select select "range"
click at [581, 137] on select "Today Yesterday Custom Range" at bounding box center [635, 150] width 109 height 25
click at [760, 148] on input "[DATE]" at bounding box center [769, 150] width 115 height 23
select select "9"
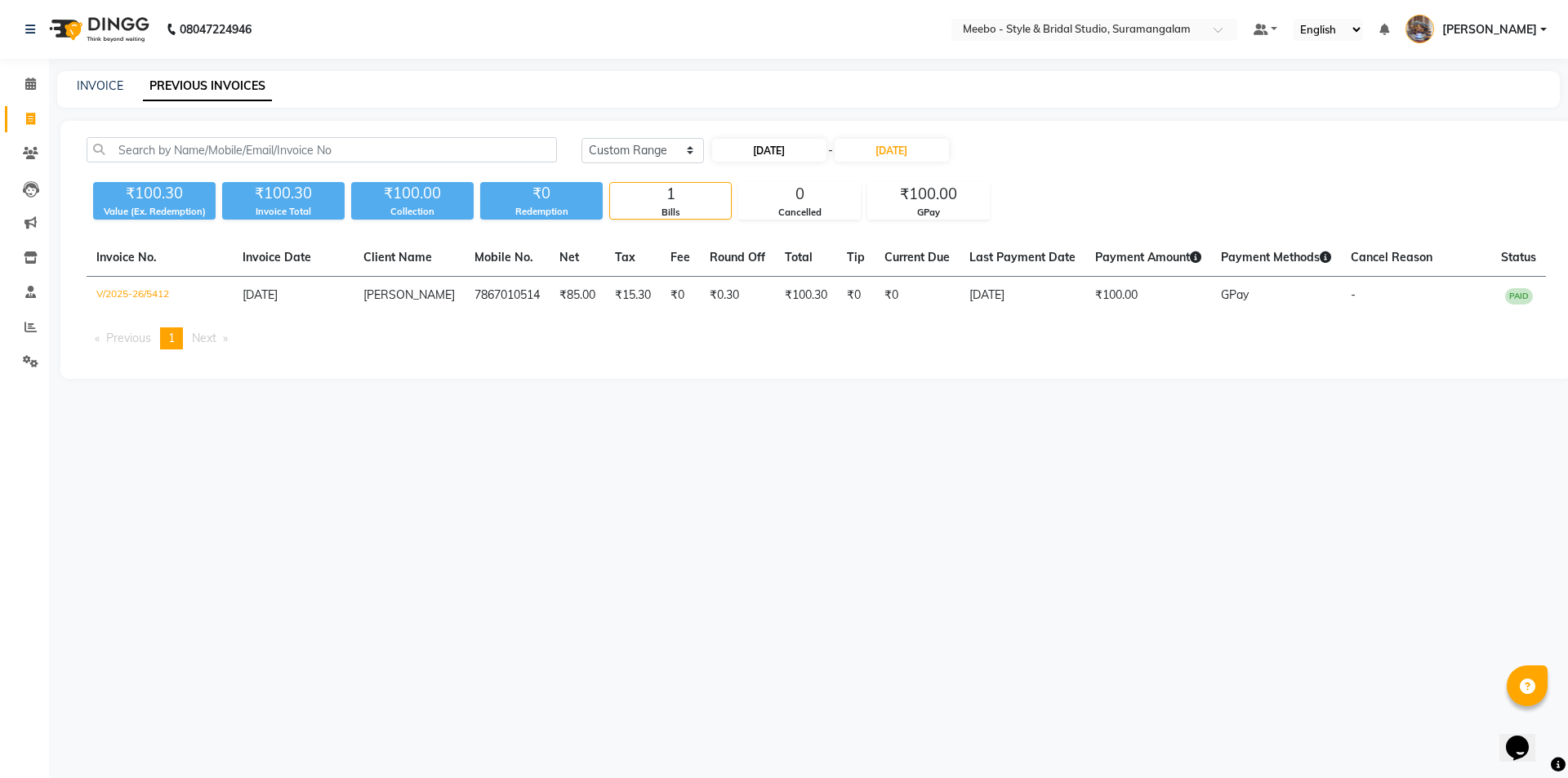
select select "2025"
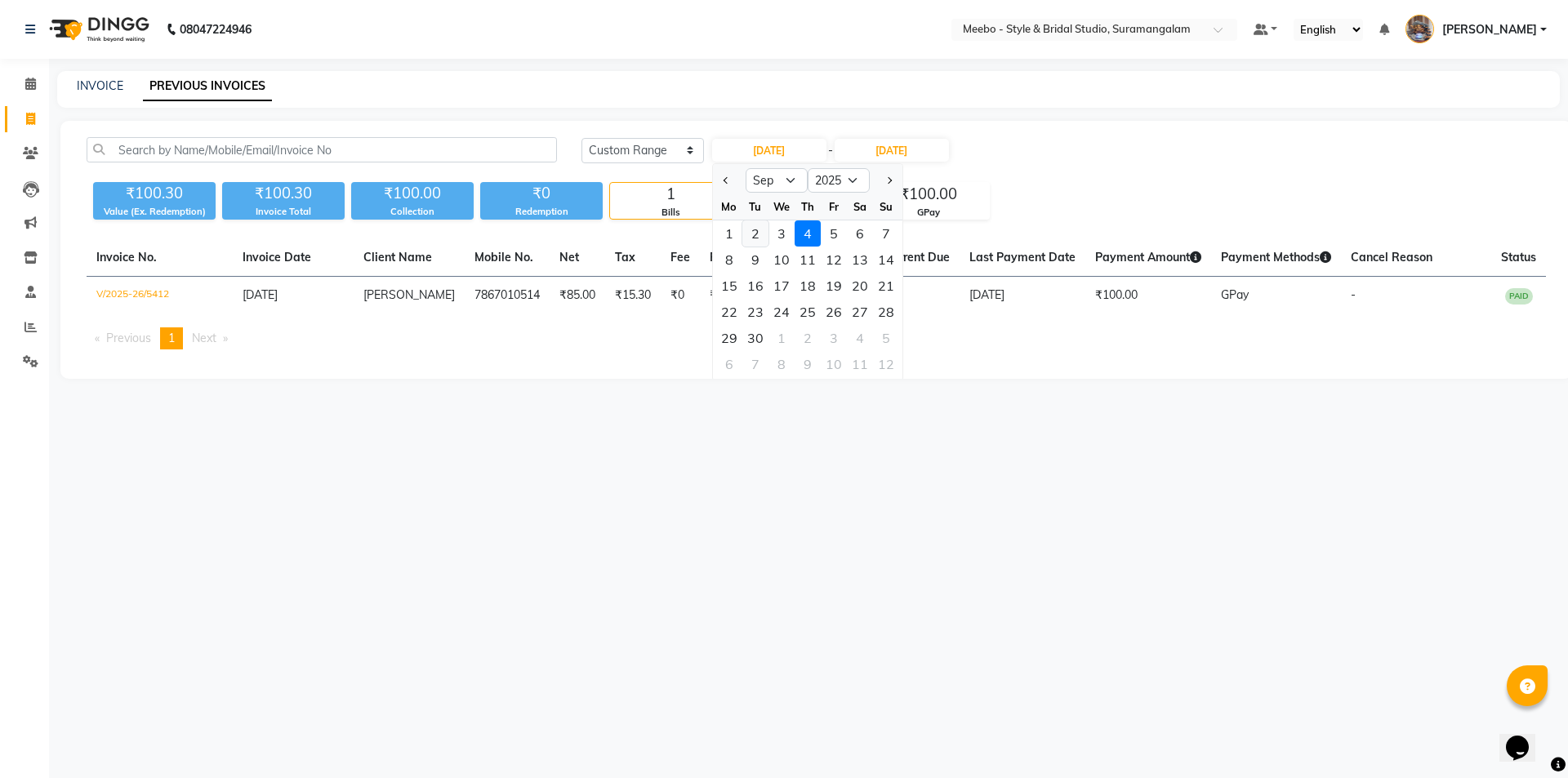
click at [759, 228] on div "2" at bounding box center [755, 233] width 26 height 26
type input "02-09-2025"
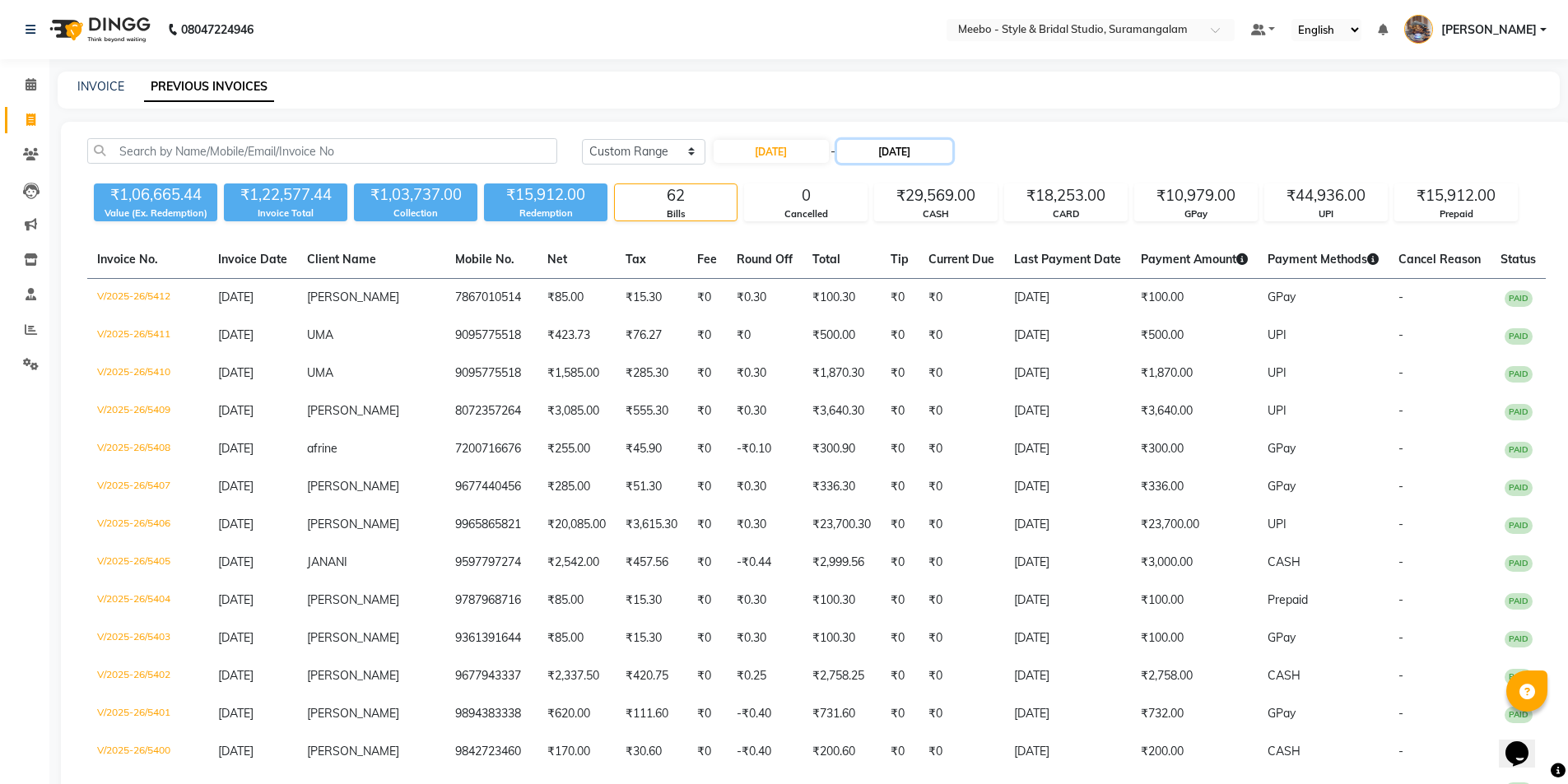
click at [900, 157] on input "[DATE]" at bounding box center [894, 151] width 116 height 23
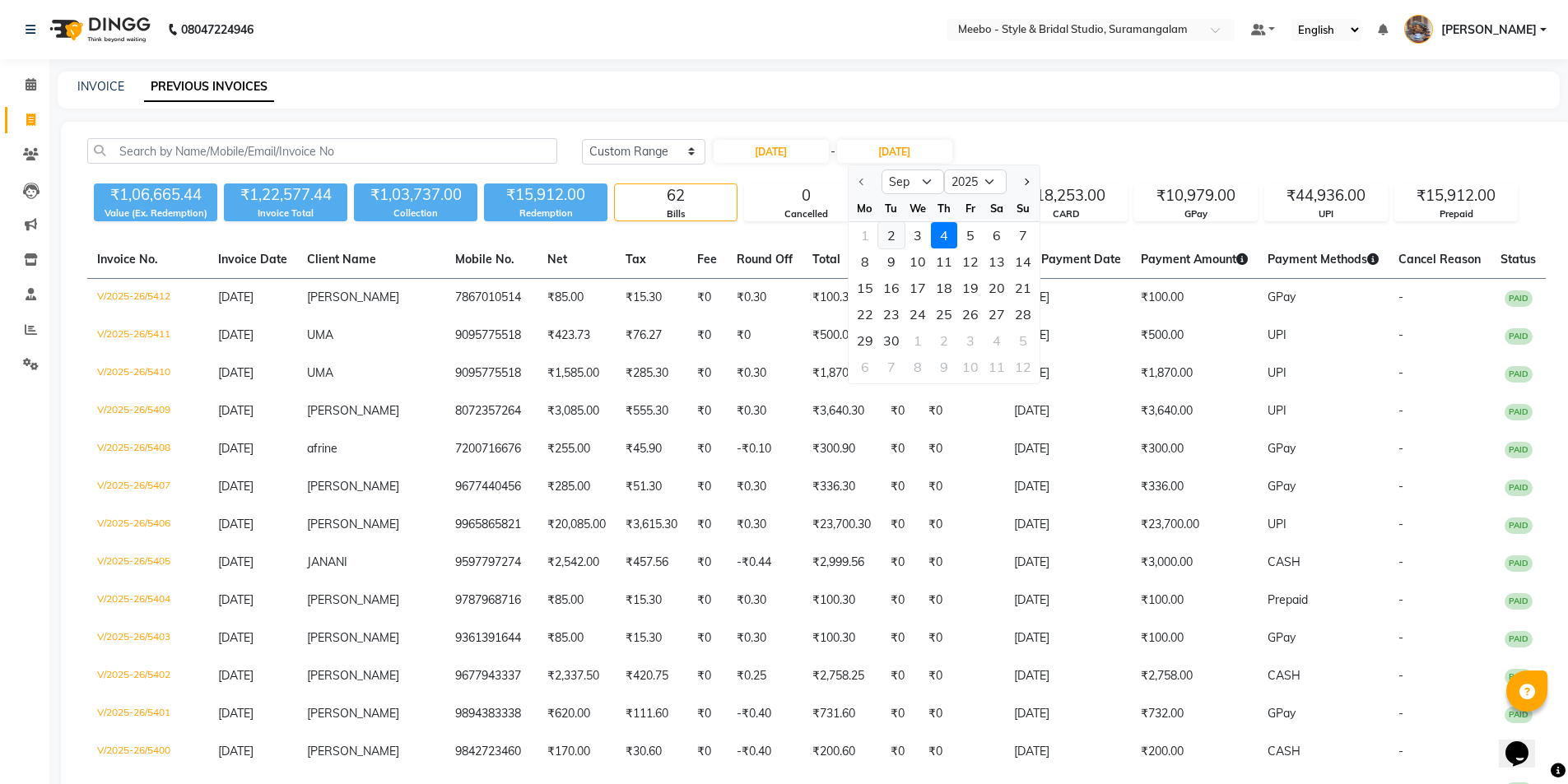
click at [891, 231] on div "2" at bounding box center [891, 235] width 26 height 26
type input "02-09-2025"
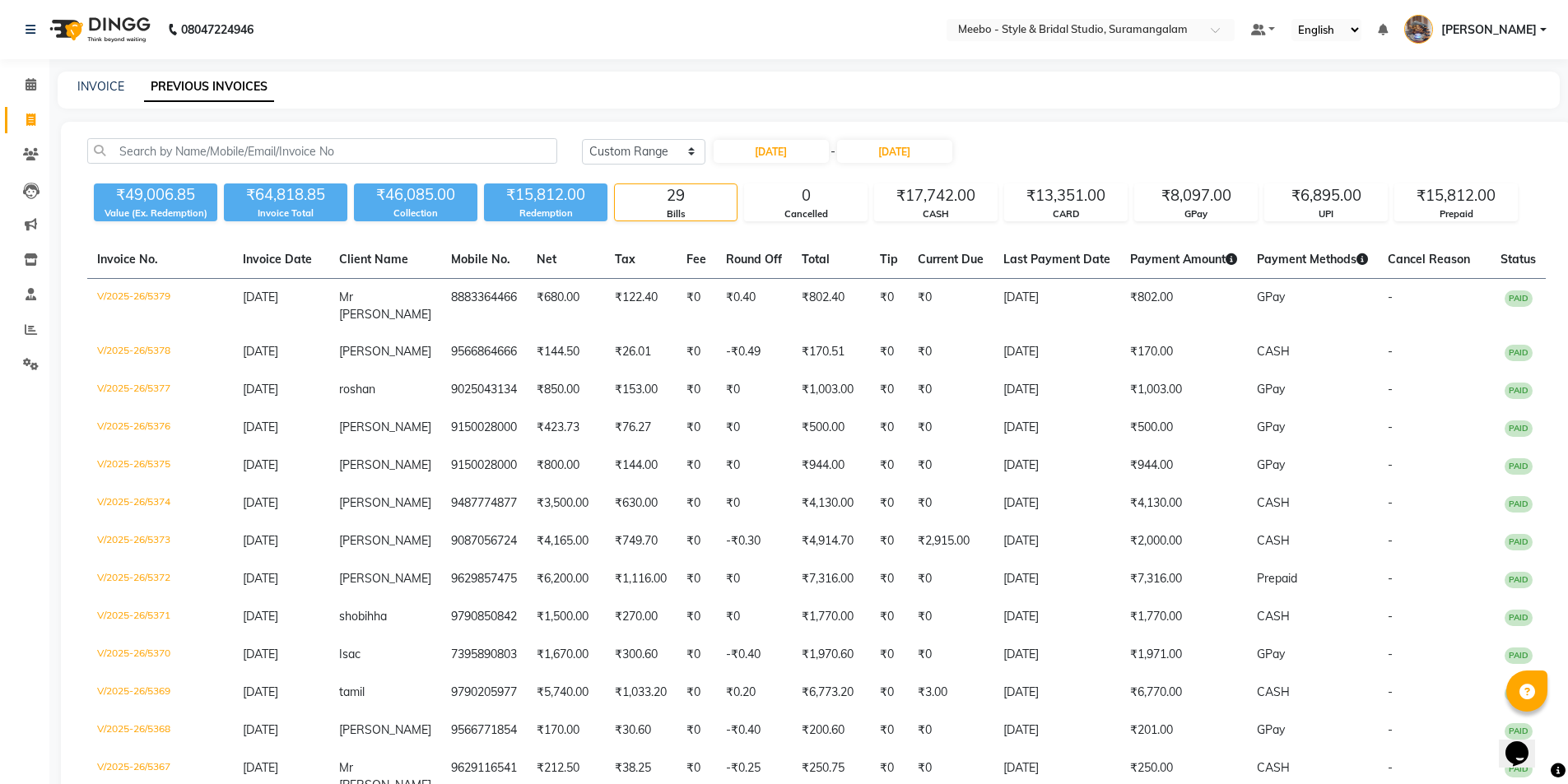
click at [864, 73] on div "INVOICE PREVIOUS INVOICES" at bounding box center [808, 90] width 1502 height 37
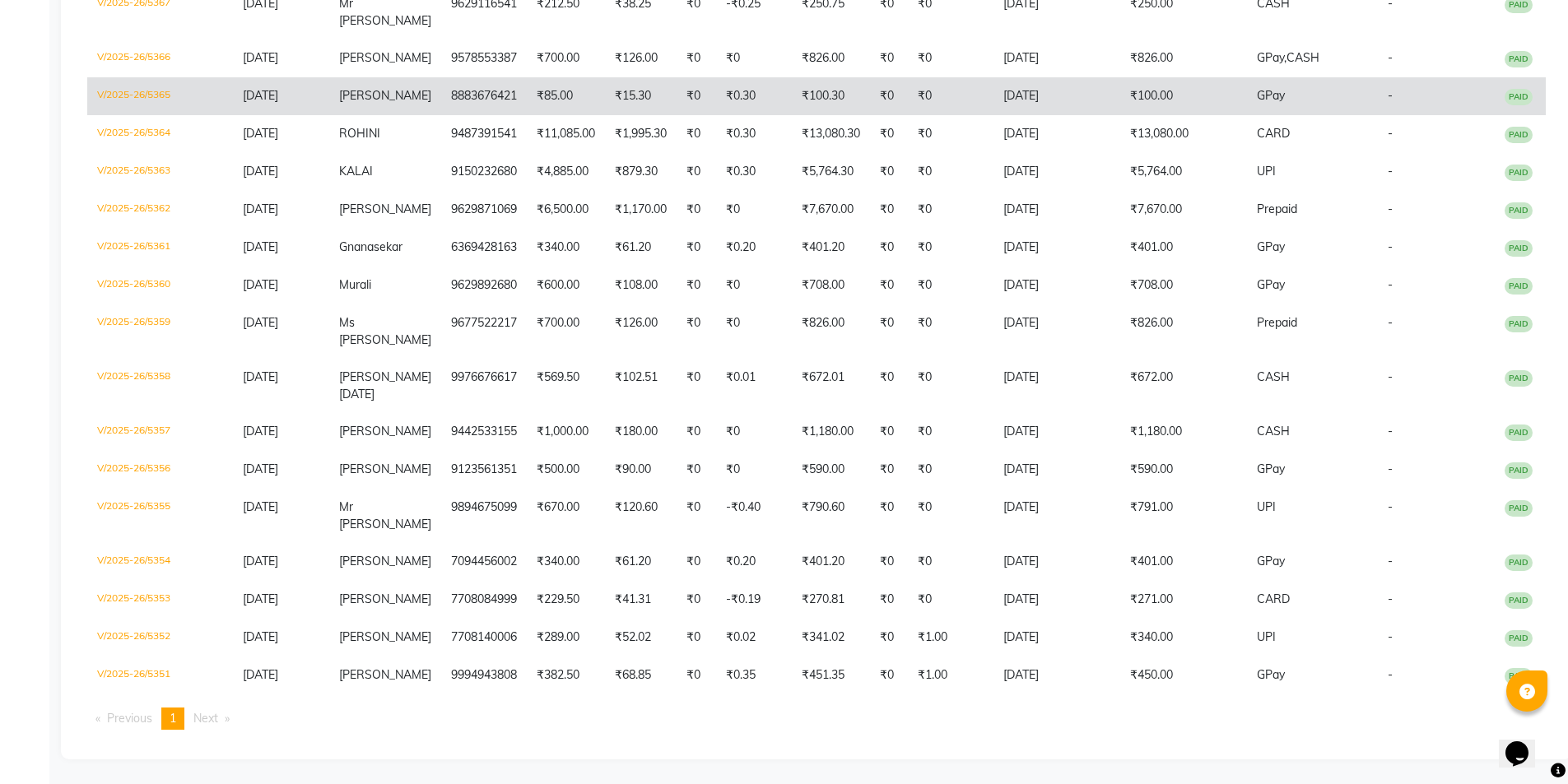
scroll to position [798, 0]
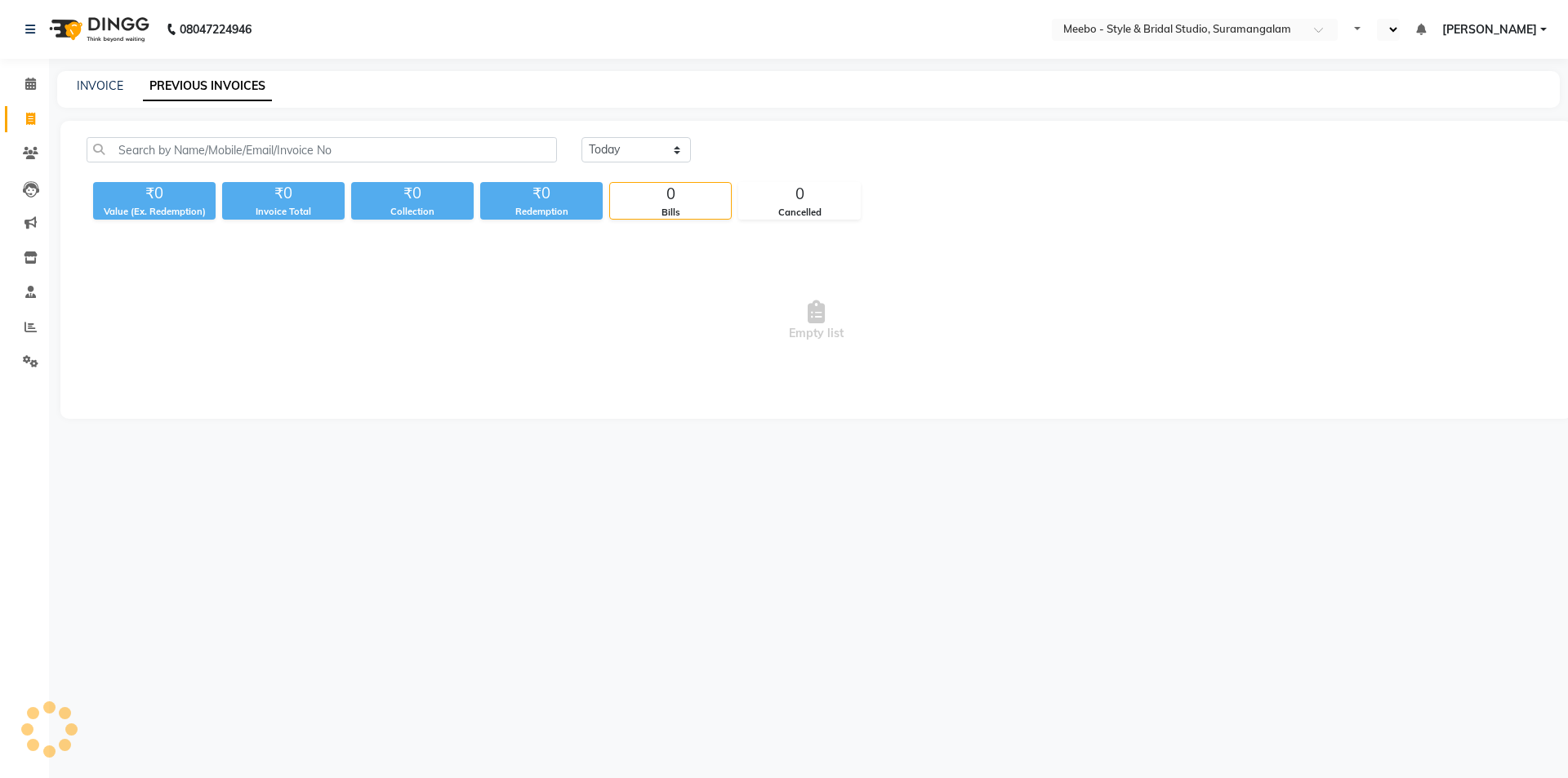
select select "en"
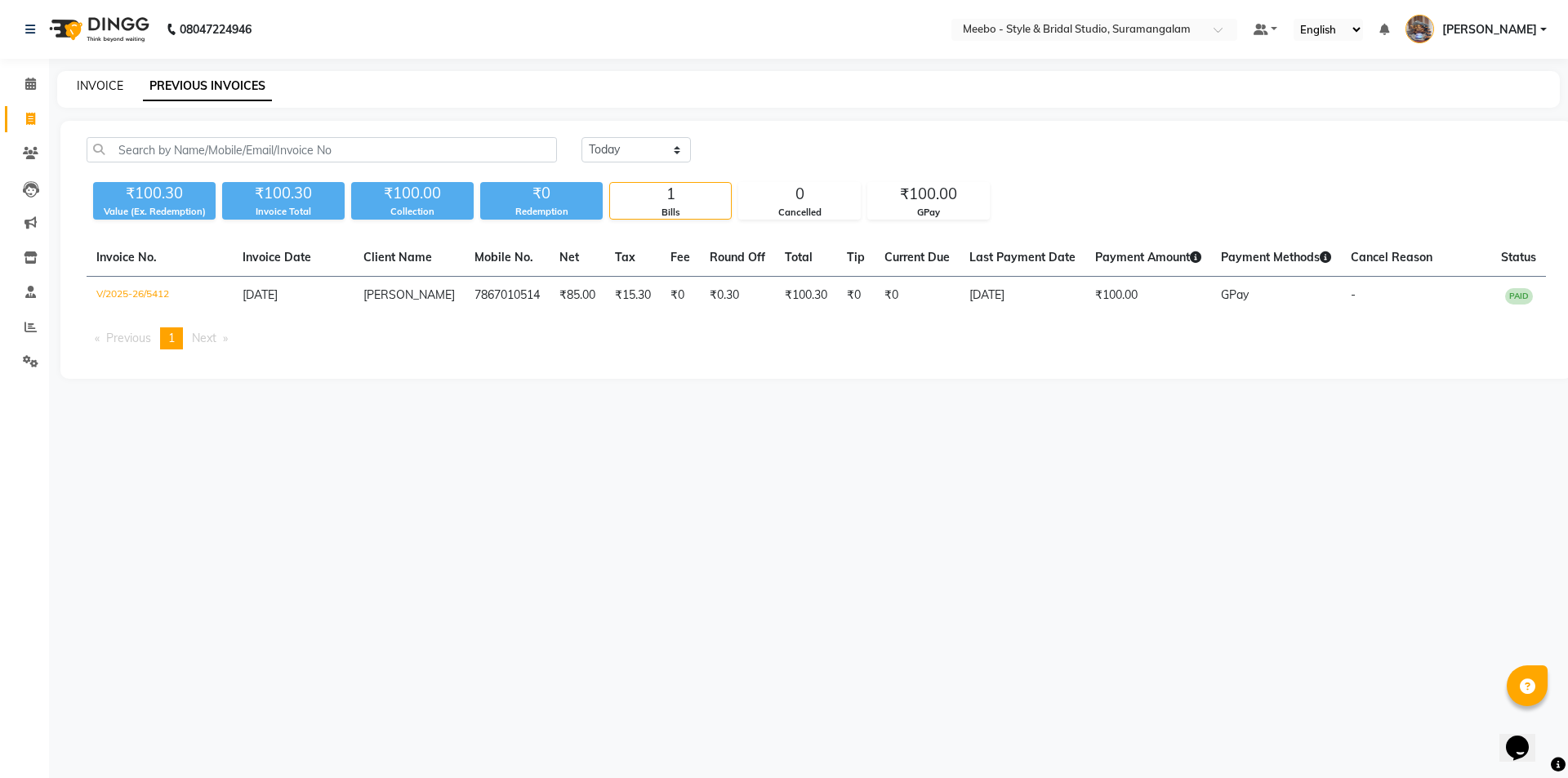
click at [94, 87] on link "INVOICE" at bounding box center [100, 86] width 47 height 14
select select "12"
select select "service"
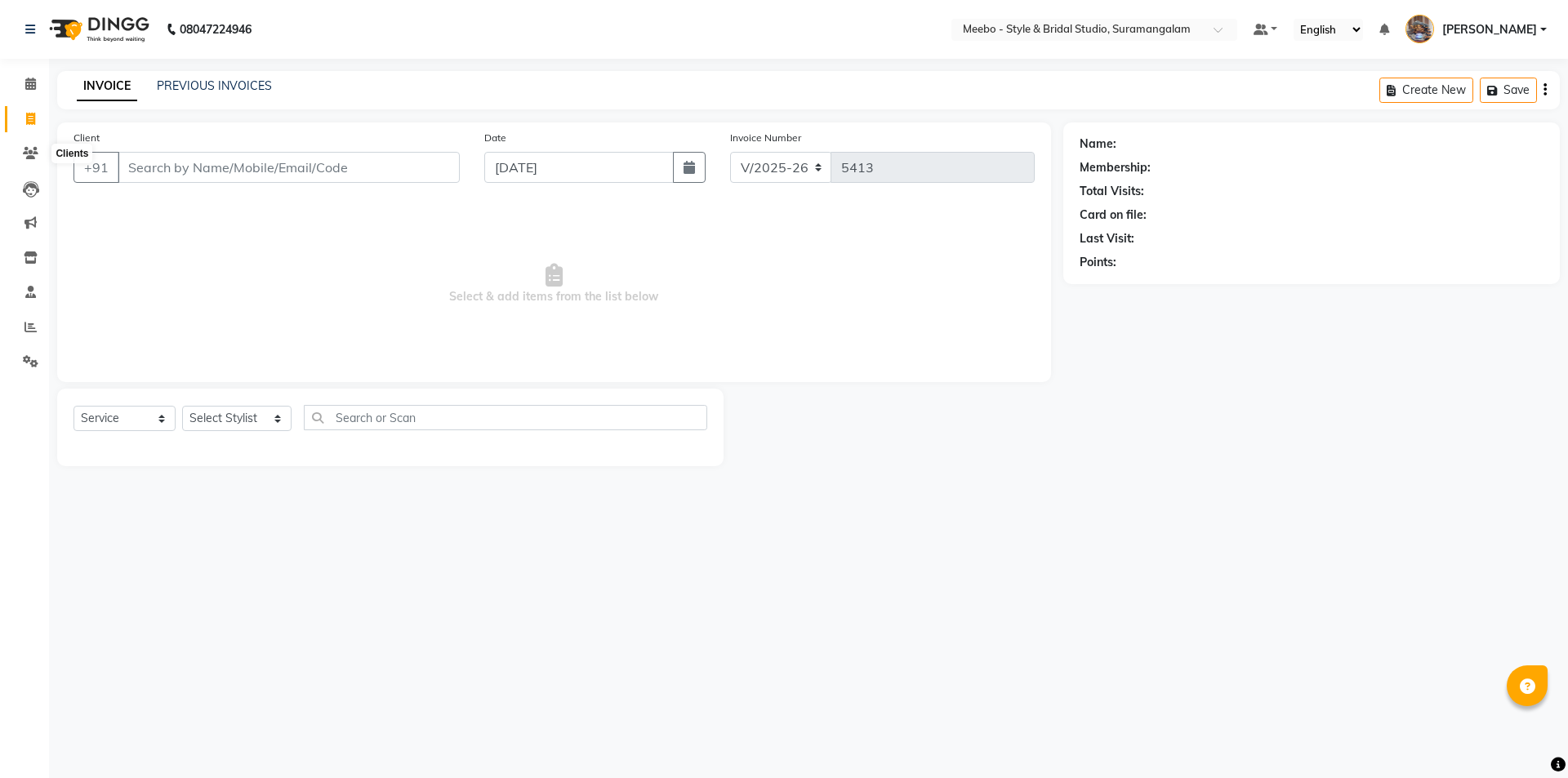
select select "12"
select select "service"
click at [33, 151] on icon at bounding box center [30, 154] width 15 height 13
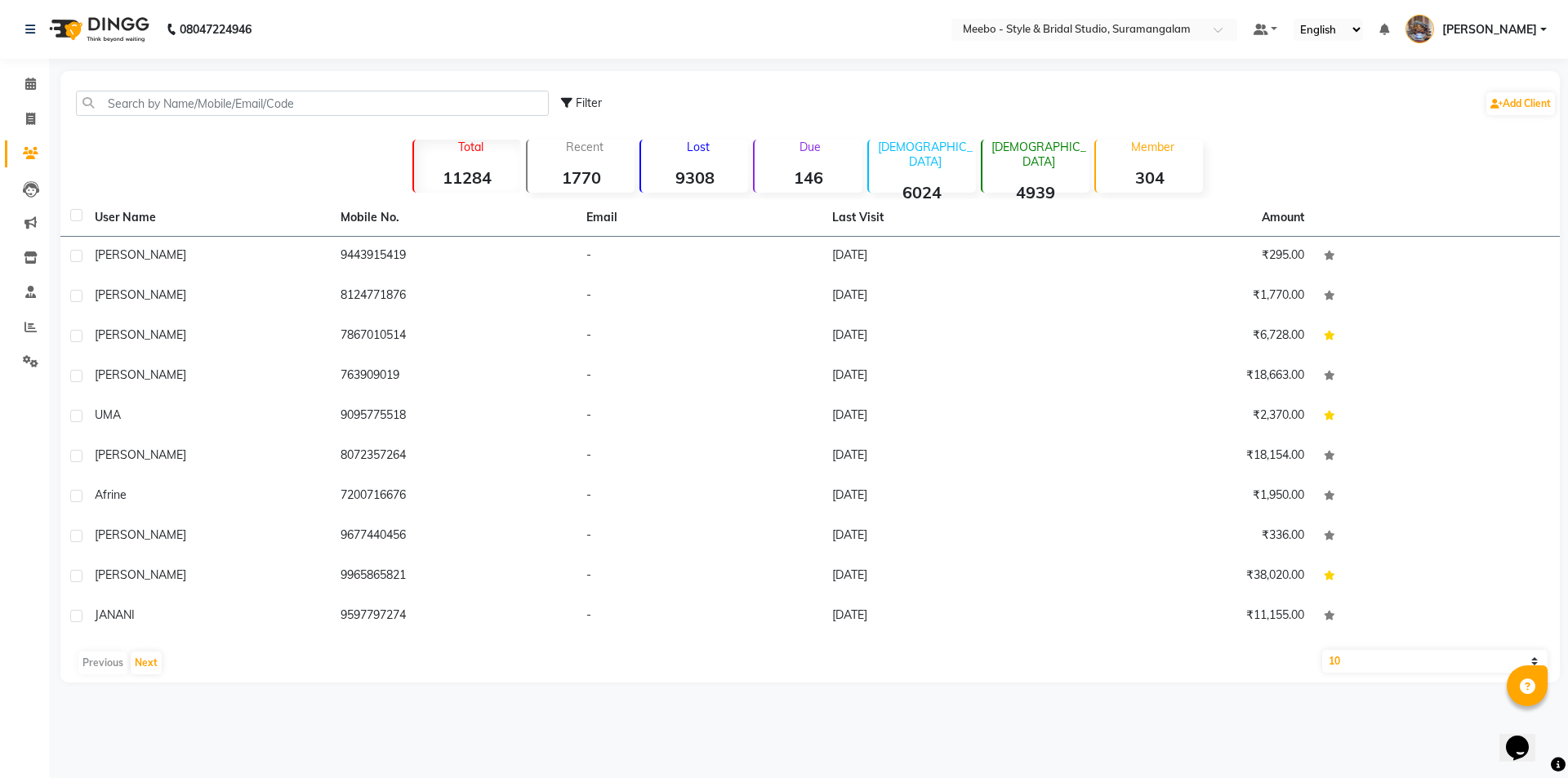
click at [208, 88] on div "Filter Add Client" at bounding box center [810, 103] width 1493 height 52
click at [202, 107] on input "text" at bounding box center [312, 103] width 473 height 25
paste input "9047090063"
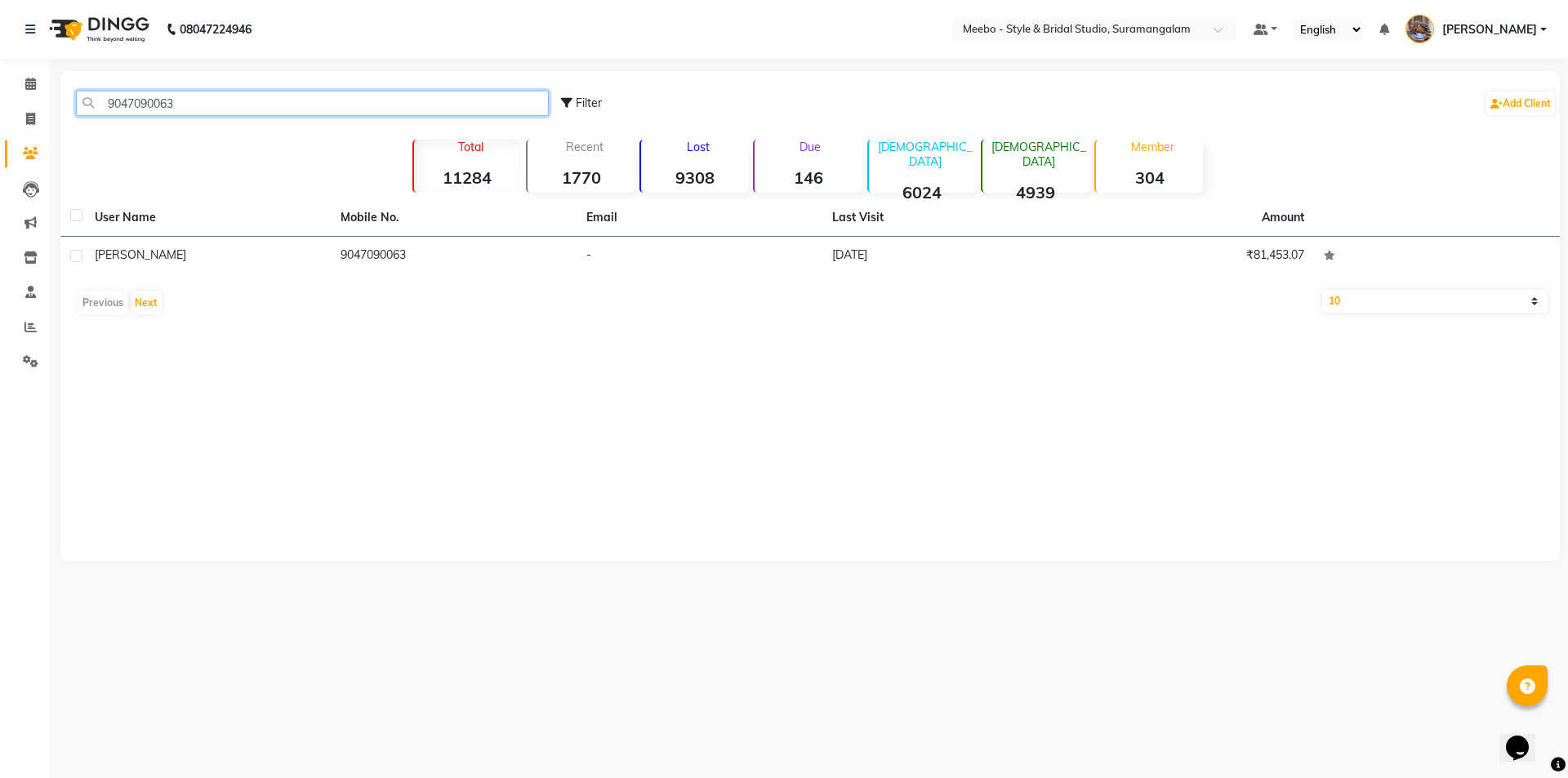
type input "9047090063"
click at [273, 250] on div "[PERSON_NAME]" at bounding box center [208, 255] width 226 height 17
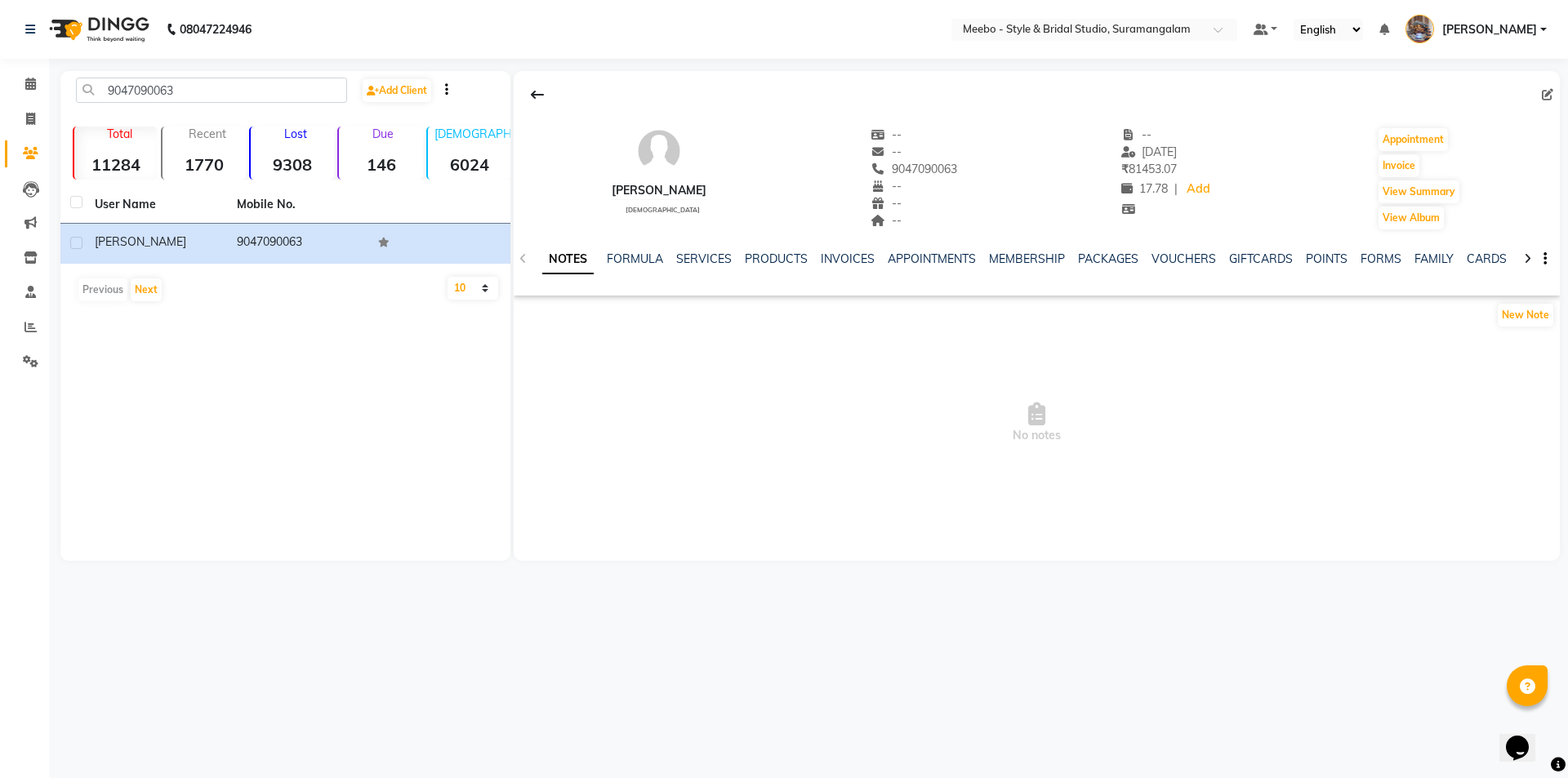
click at [723, 271] on div "NOTES FORMULA SERVICES PRODUCTS INVOICES APPOINTMENTS MEMBERSHIP PACKAGES VOUCH…" at bounding box center [1017, 265] width 950 height 30
click at [720, 265] on link "SERVICES" at bounding box center [703, 258] width 55 height 14
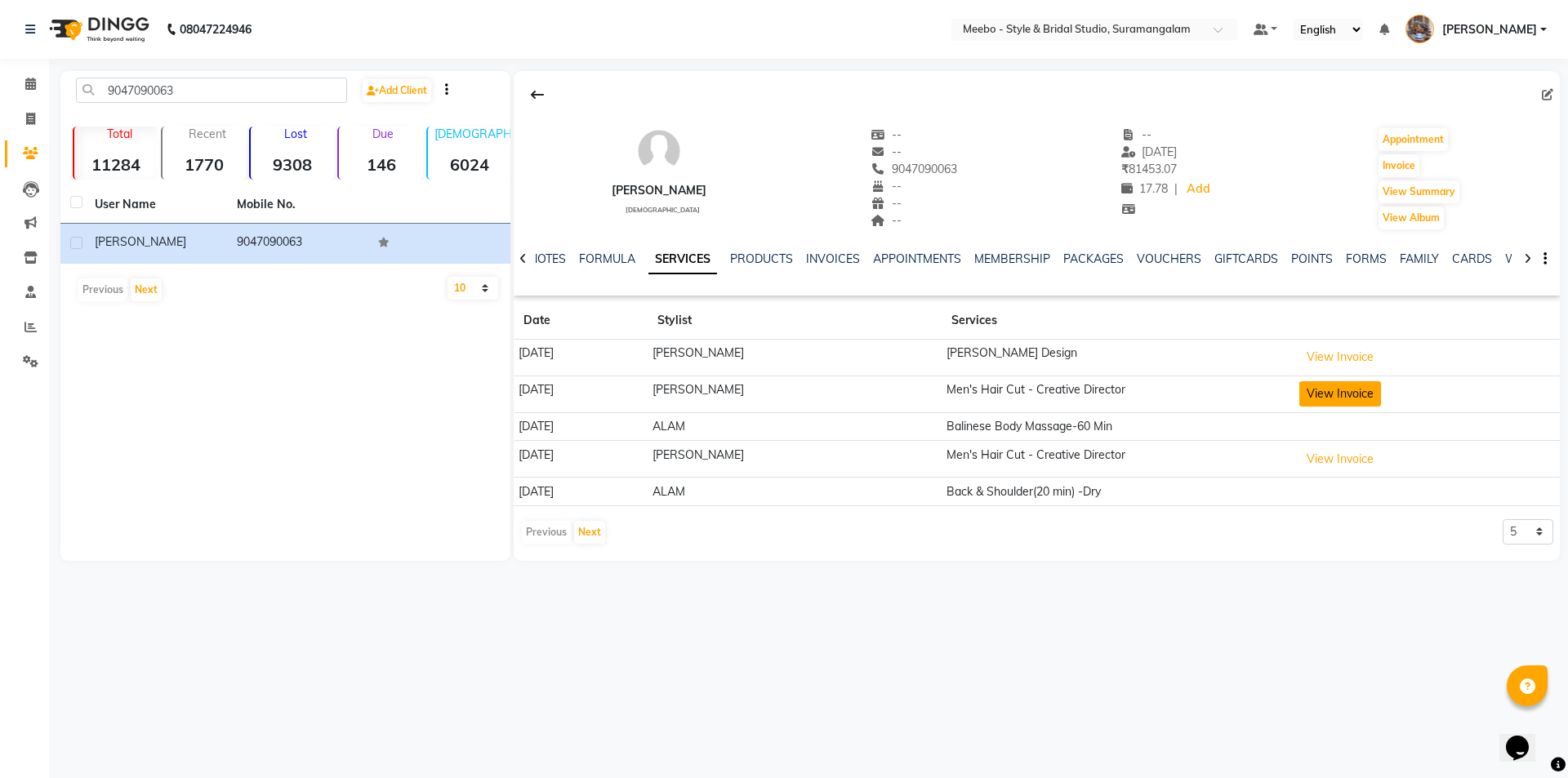
click at [1310, 384] on button "View Invoice" at bounding box center [1340, 394] width 81 height 25
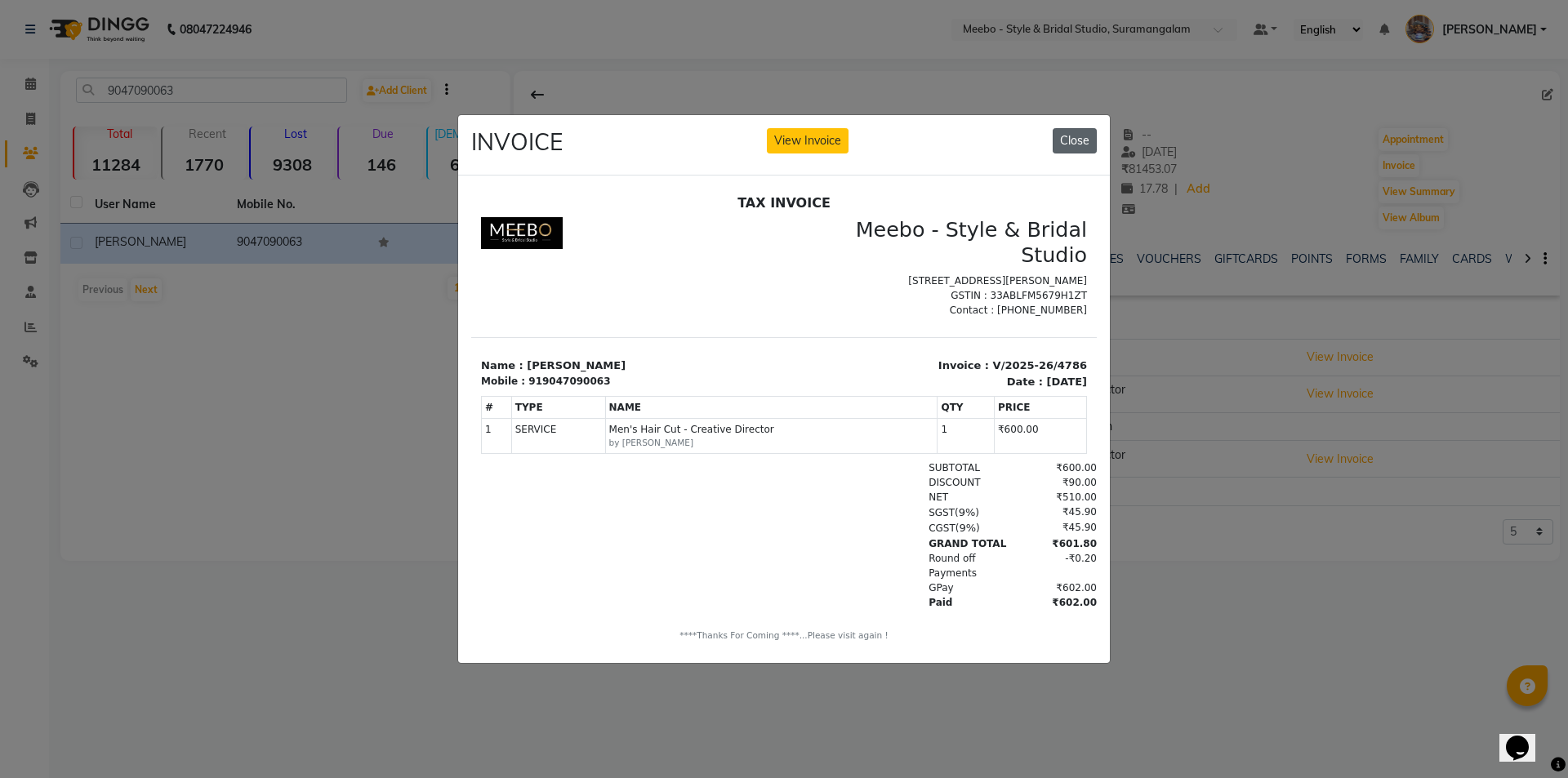
click at [1088, 128] on button "Close" at bounding box center [1075, 141] width 44 height 25
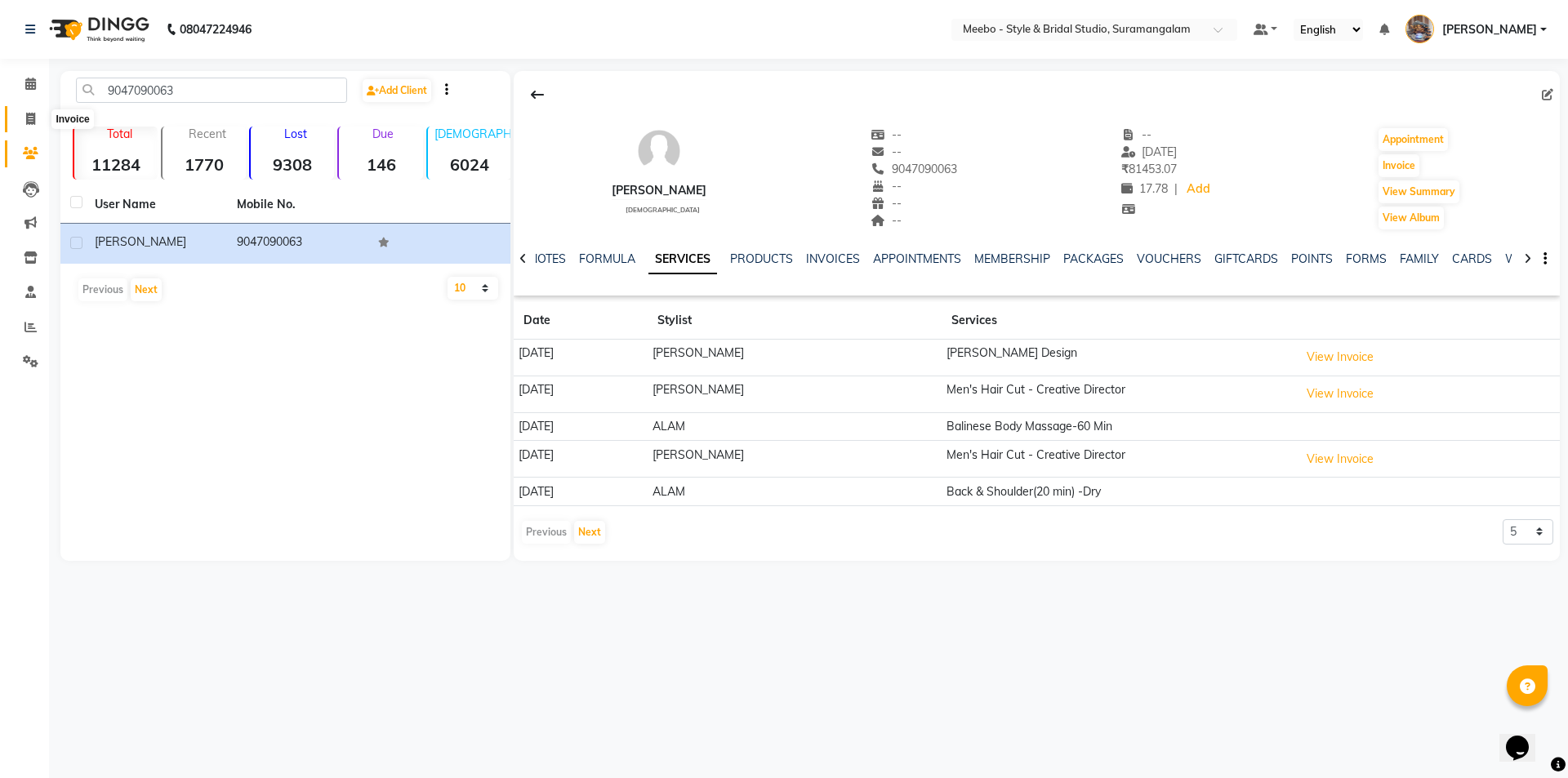
click at [37, 117] on span at bounding box center [31, 119] width 29 height 19
select select "12"
select select "service"
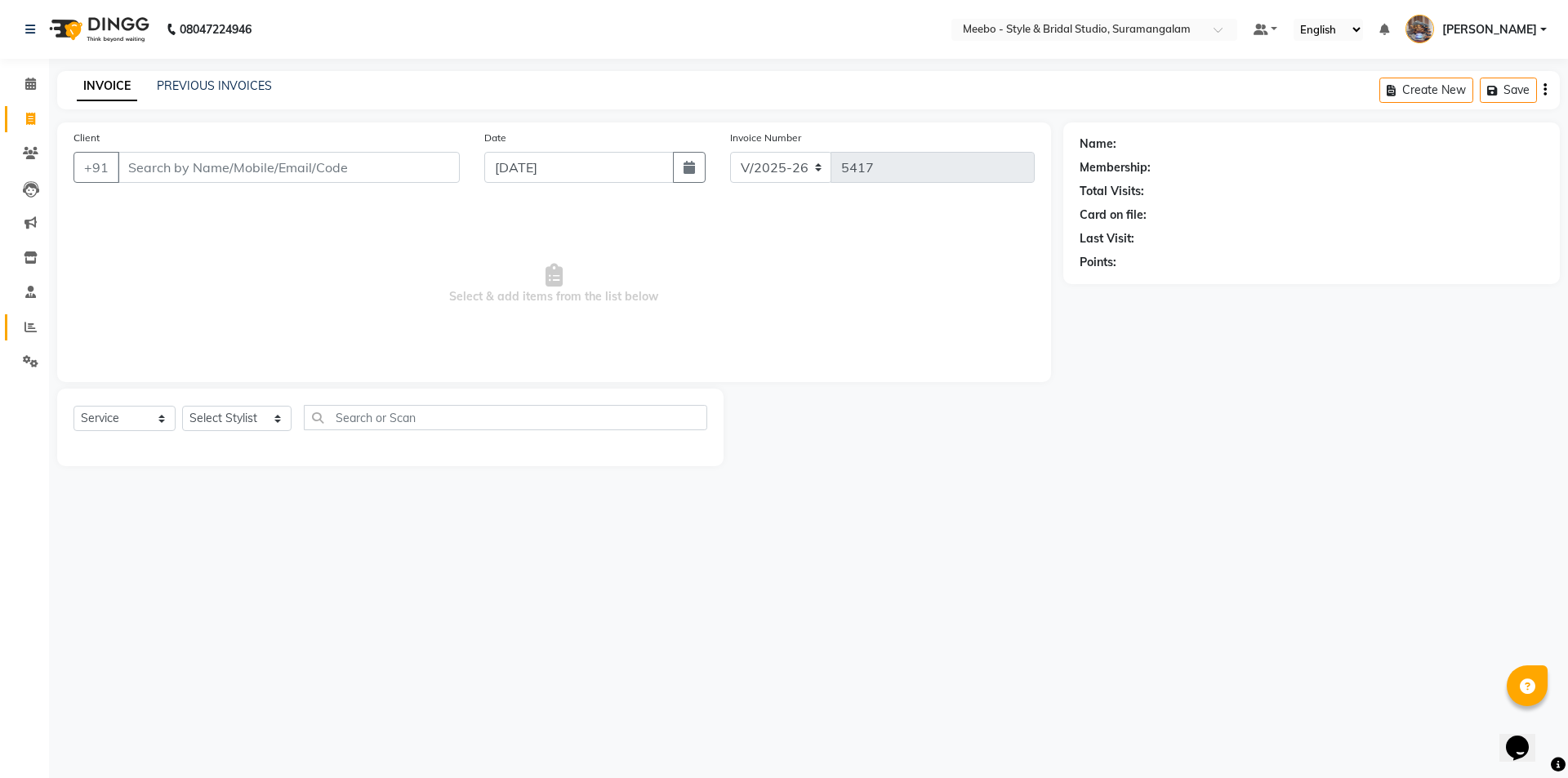
click at [21, 323] on span at bounding box center [31, 327] width 29 height 19
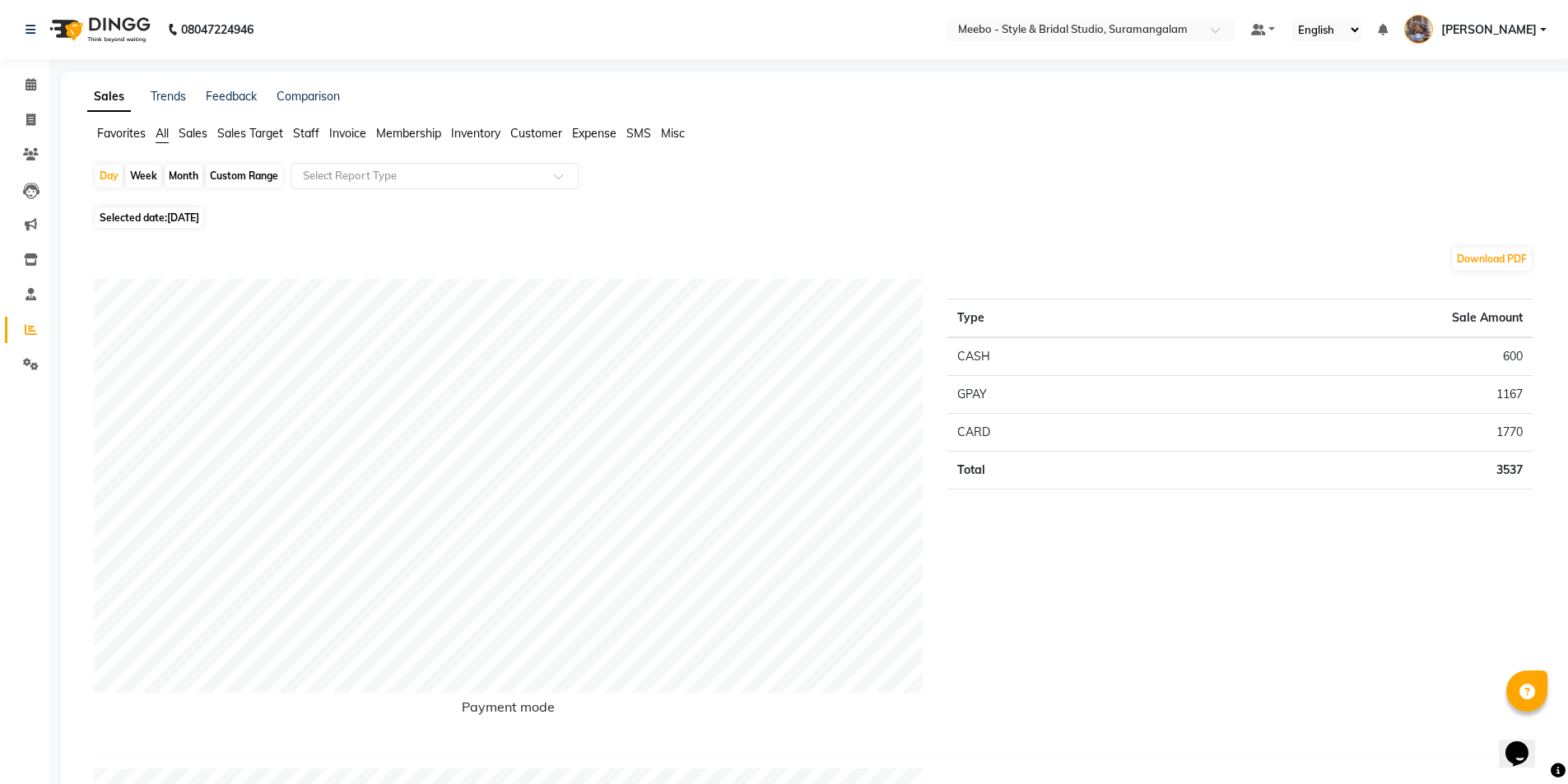
click at [186, 221] on span "[DATE]" at bounding box center [182, 218] width 32 height 13
select select "9"
select select "2025"
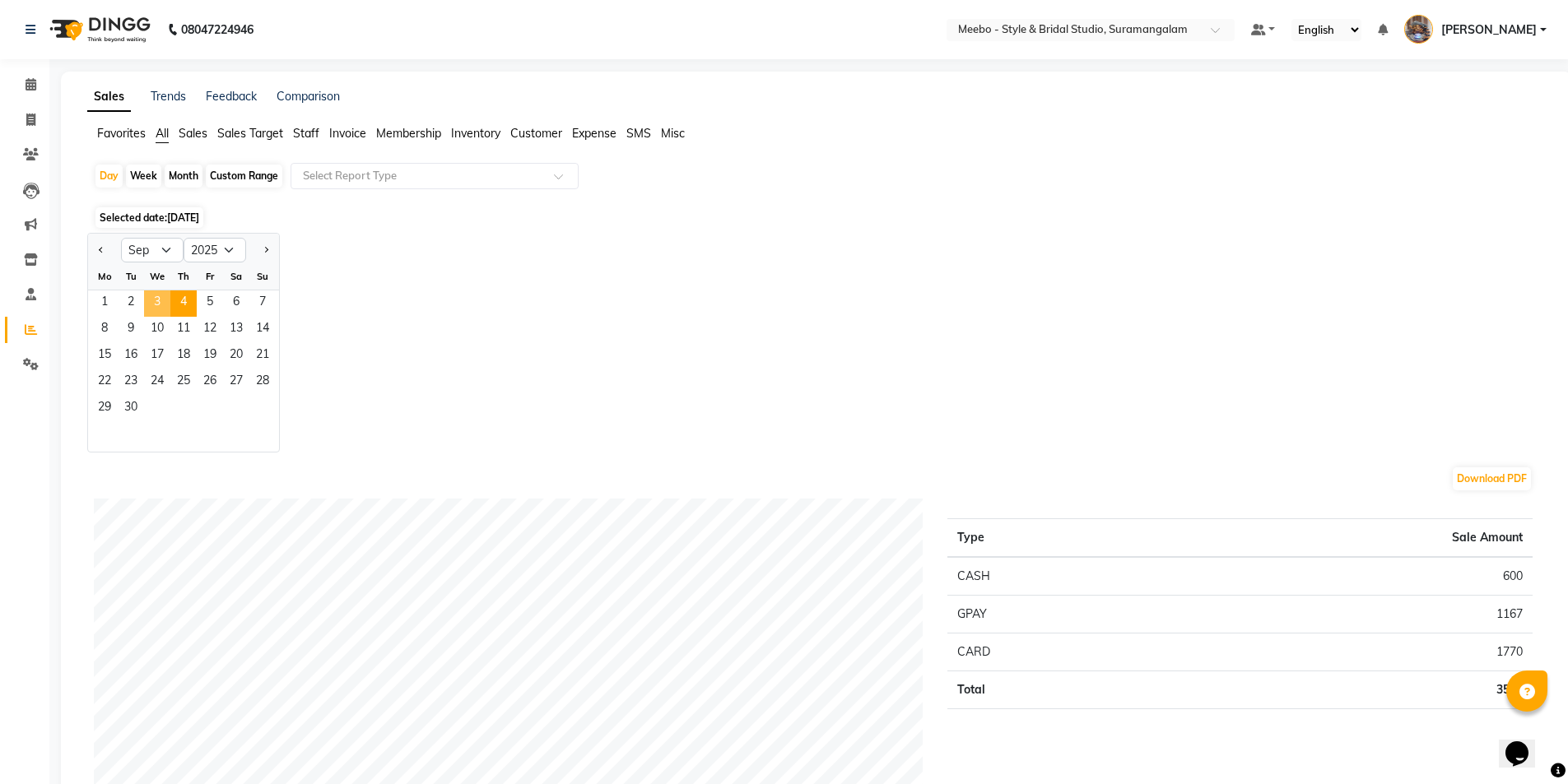
click at [153, 303] on span "3" at bounding box center [157, 303] width 26 height 26
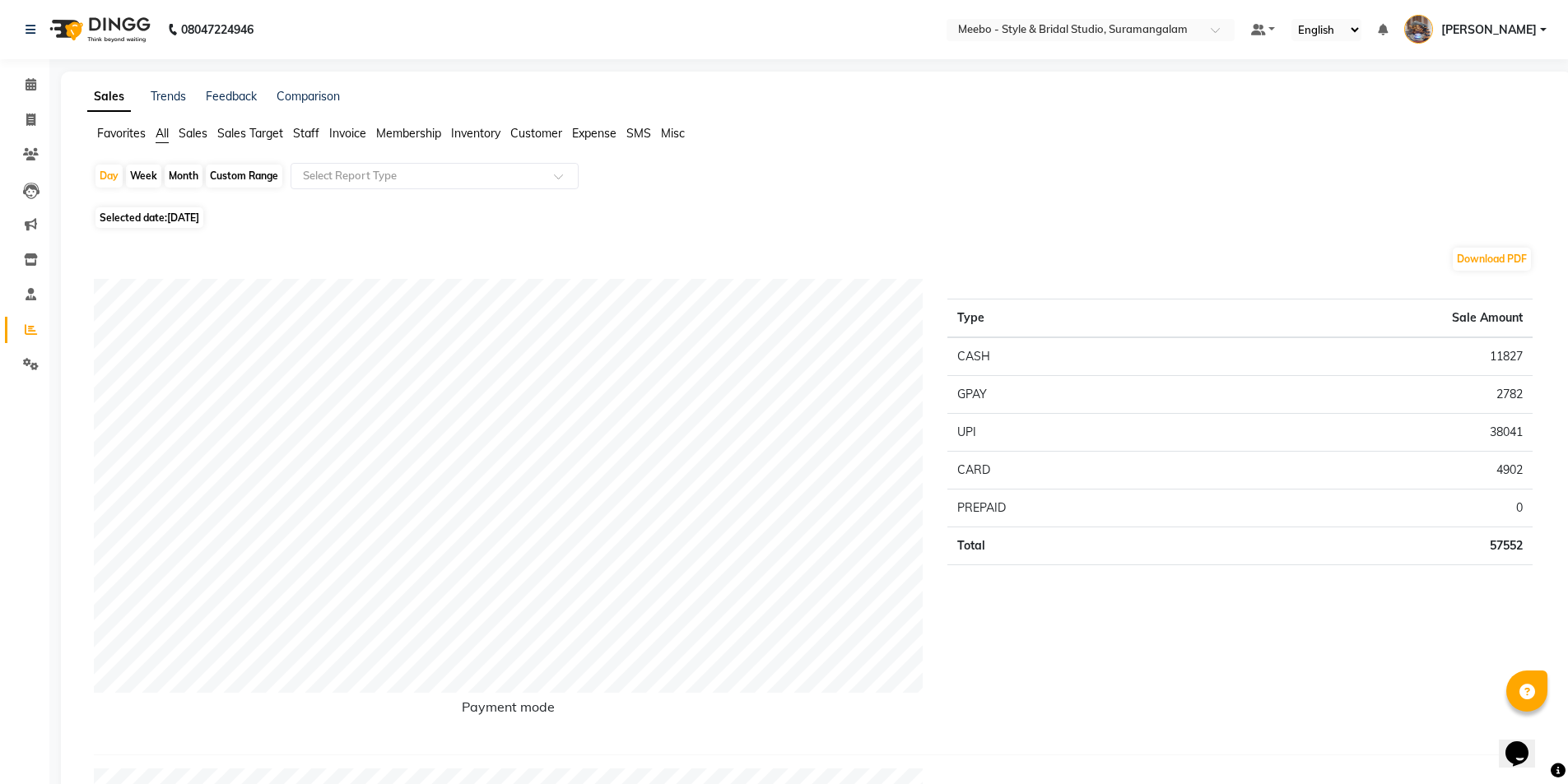
click at [313, 133] on span "Staff" at bounding box center [306, 133] width 26 height 15
click at [336, 175] on input "text" at bounding box center [418, 176] width 237 height 16
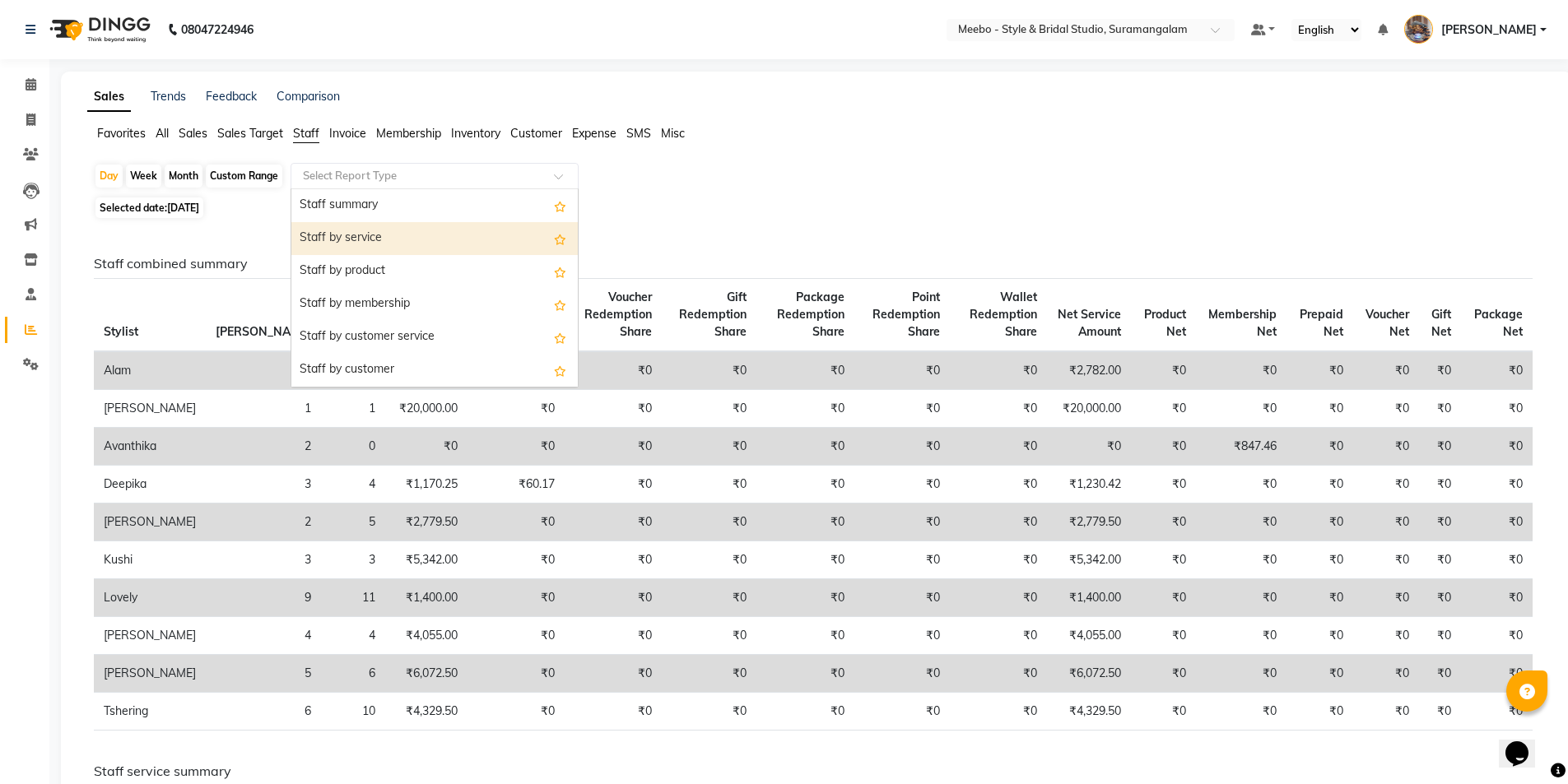
click at [344, 240] on div "Staff by service" at bounding box center [434, 239] width 286 height 33
select select "full_report"
select select "csv"
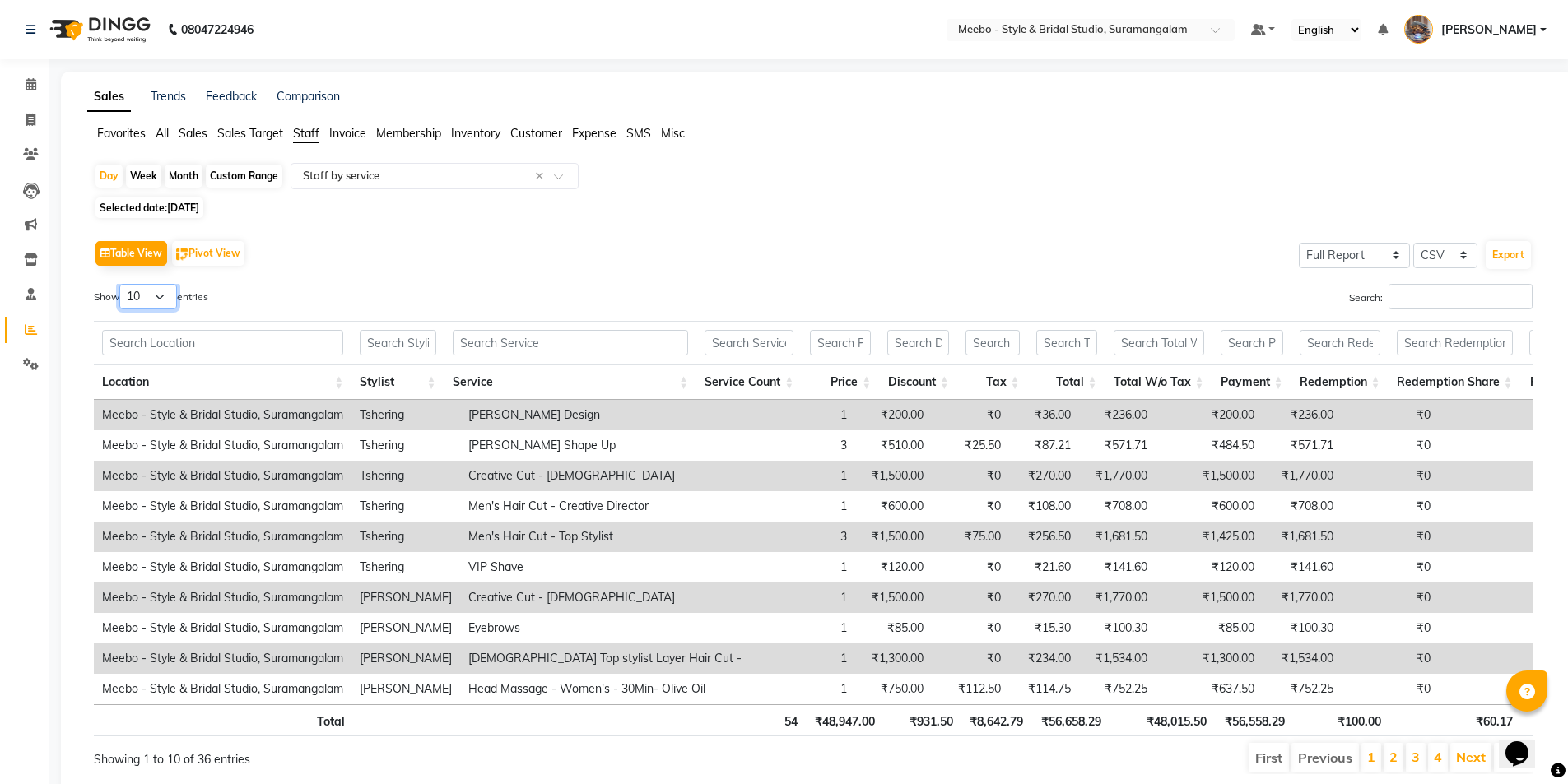
click at [156, 290] on select "10 25 50 100" at bounding box center [148, 297] width 57 height 25
select select "100"
click at [122, 284] on select "10 25 50 100" at bounding box center [148, 297] width 57 height 25
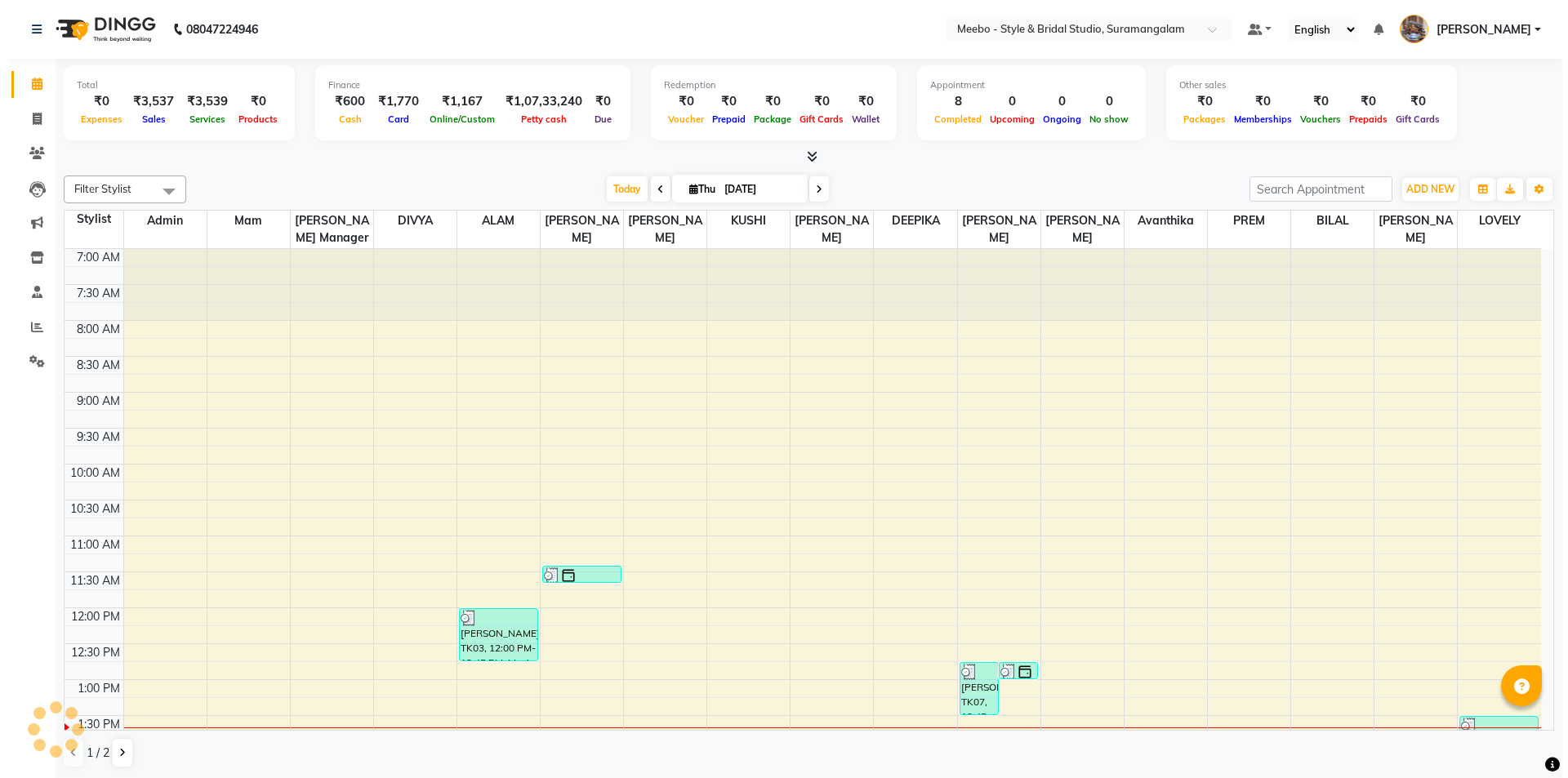
scroll to position [432, 0]
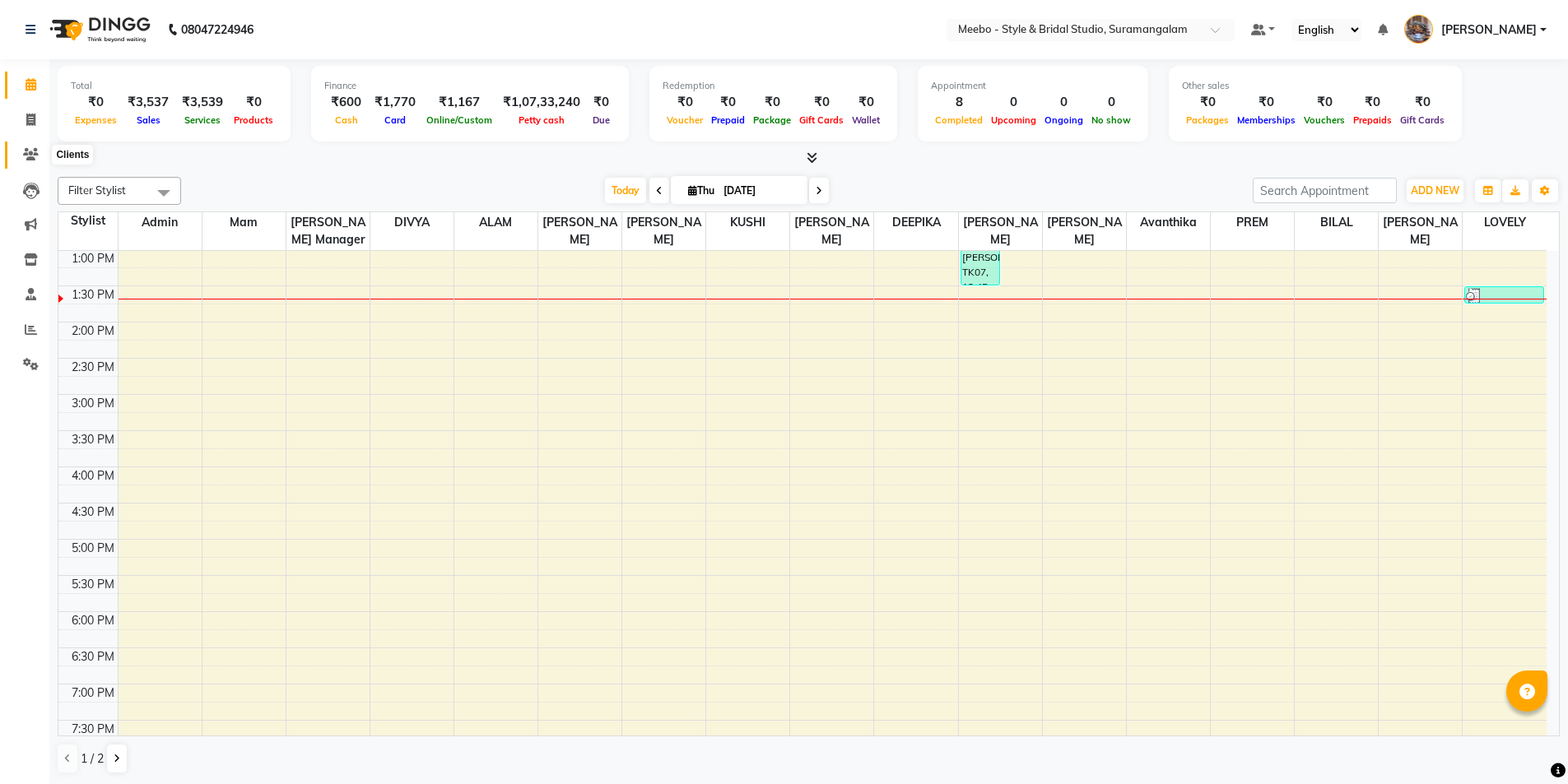
click at [24, 149] on icon at bounding box center [30, 155] width 15 height 13
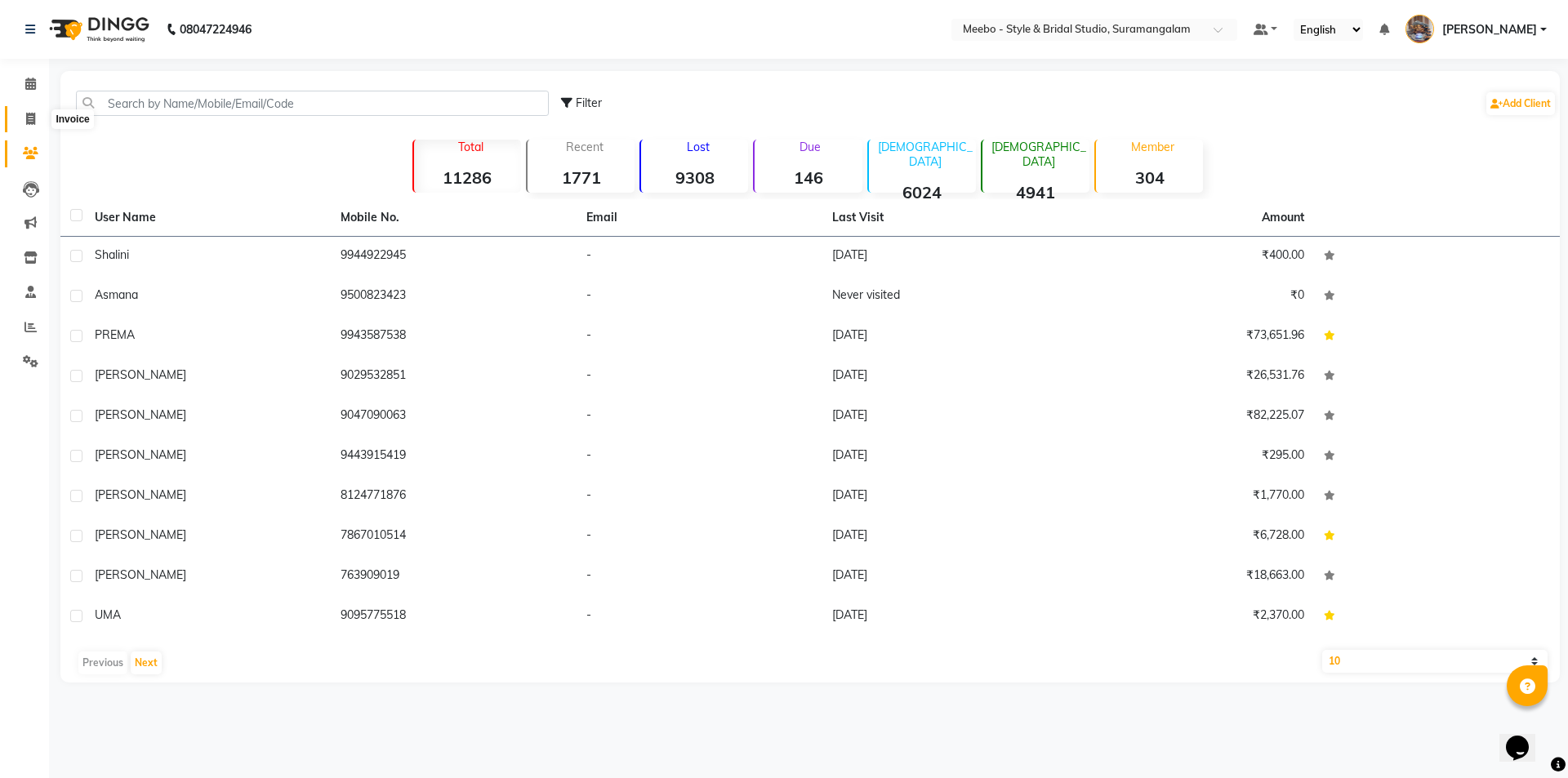
click at [27, 117] on icon at bounding box center [31, 119] width 9 height 13
select select "service"
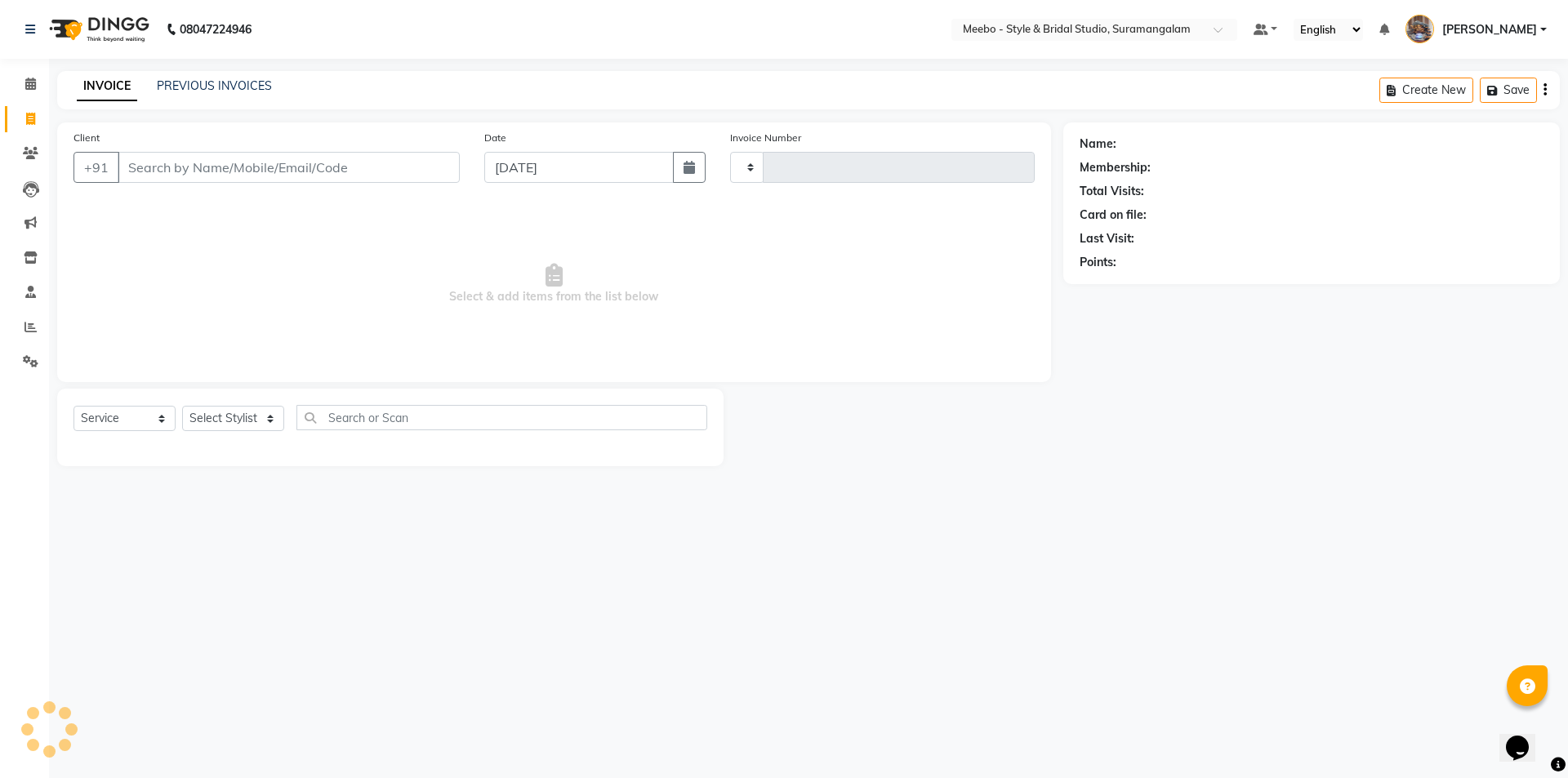
type input "5419"
select select "12"
click at [253, 434] on div "Select Service Product Membership Package Voucher Prepaid Gift Card Select Styl…" at bounding box center [390, 424] width 634 height 38
click at [276, 418] on select "Select Stylist Admin [PERSON_NAME] [PERSON_NAME] Manager [PERSON_NAME] [PERSON_…" at bounding box center [237, 418] width 109 height 25
select select "28922"
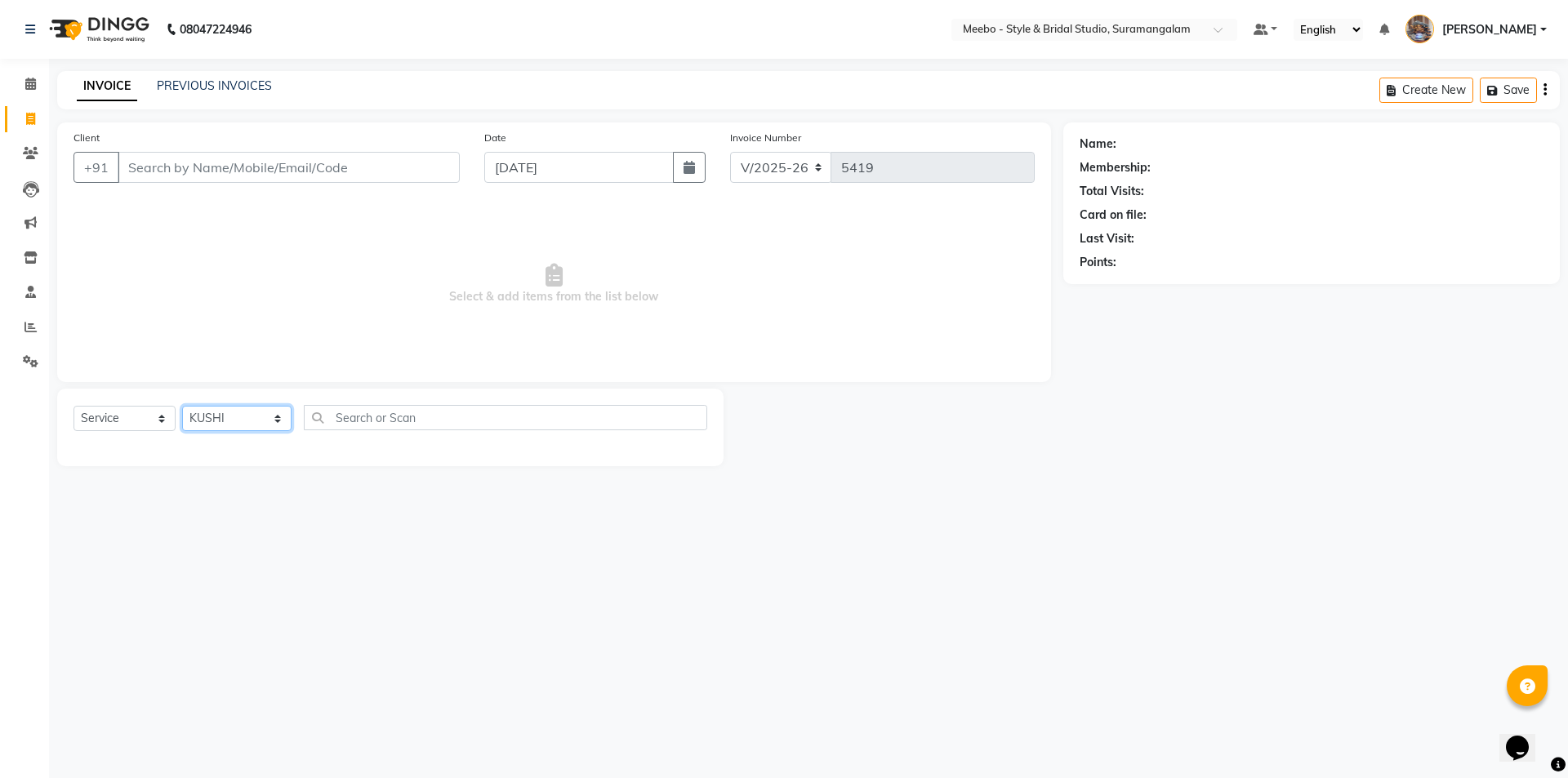
click at [183, 406] on select "Select Stylist Admin [PERSON_NAME] [PERSON_NAME] Manager [PERSON_NAME] [PERSON_…" at bounding box center [237, 418] width 109 height 25
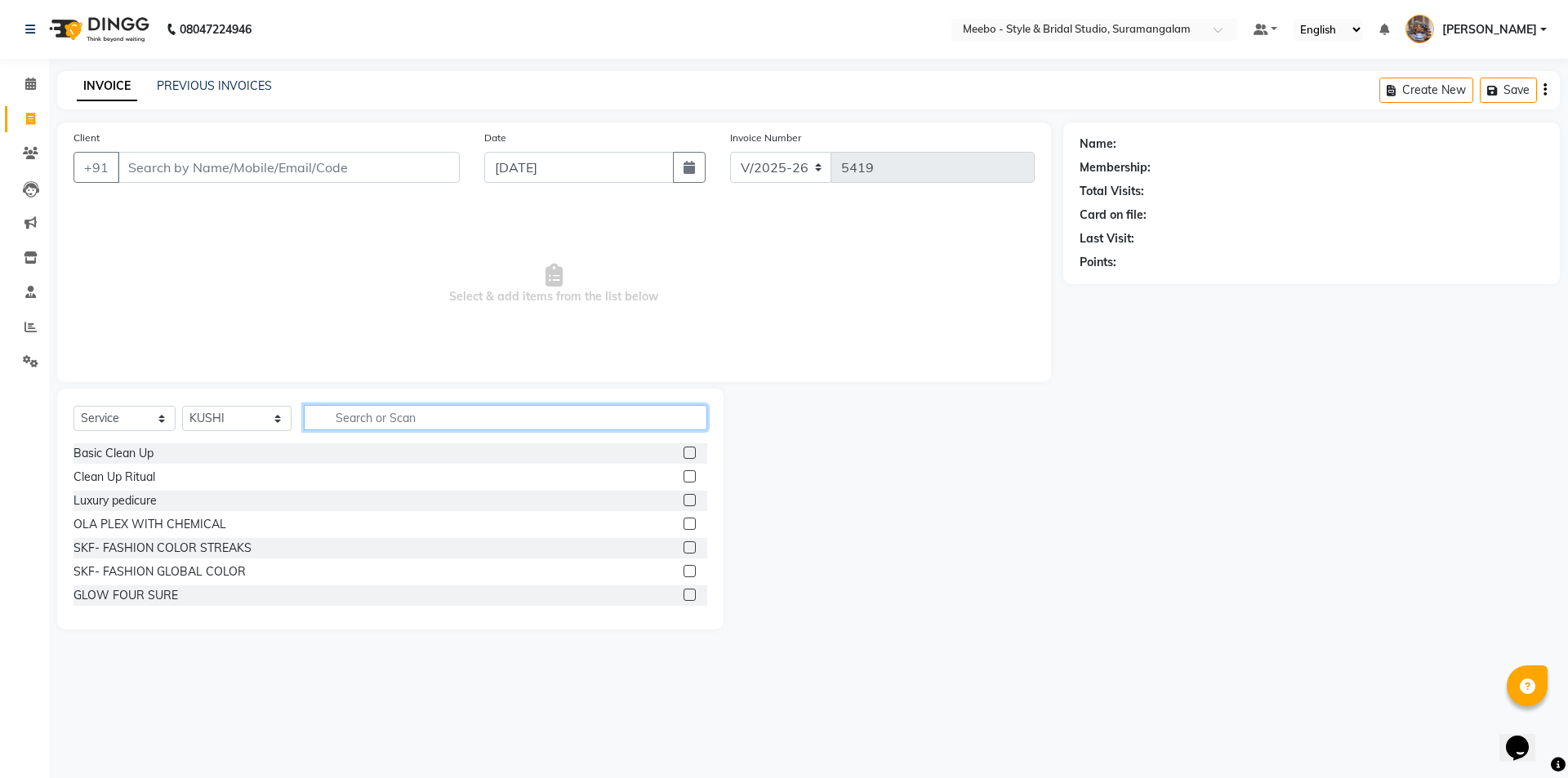
click at [358, 419] on input "text" at bounding box center [505, 417] width 403 height 25
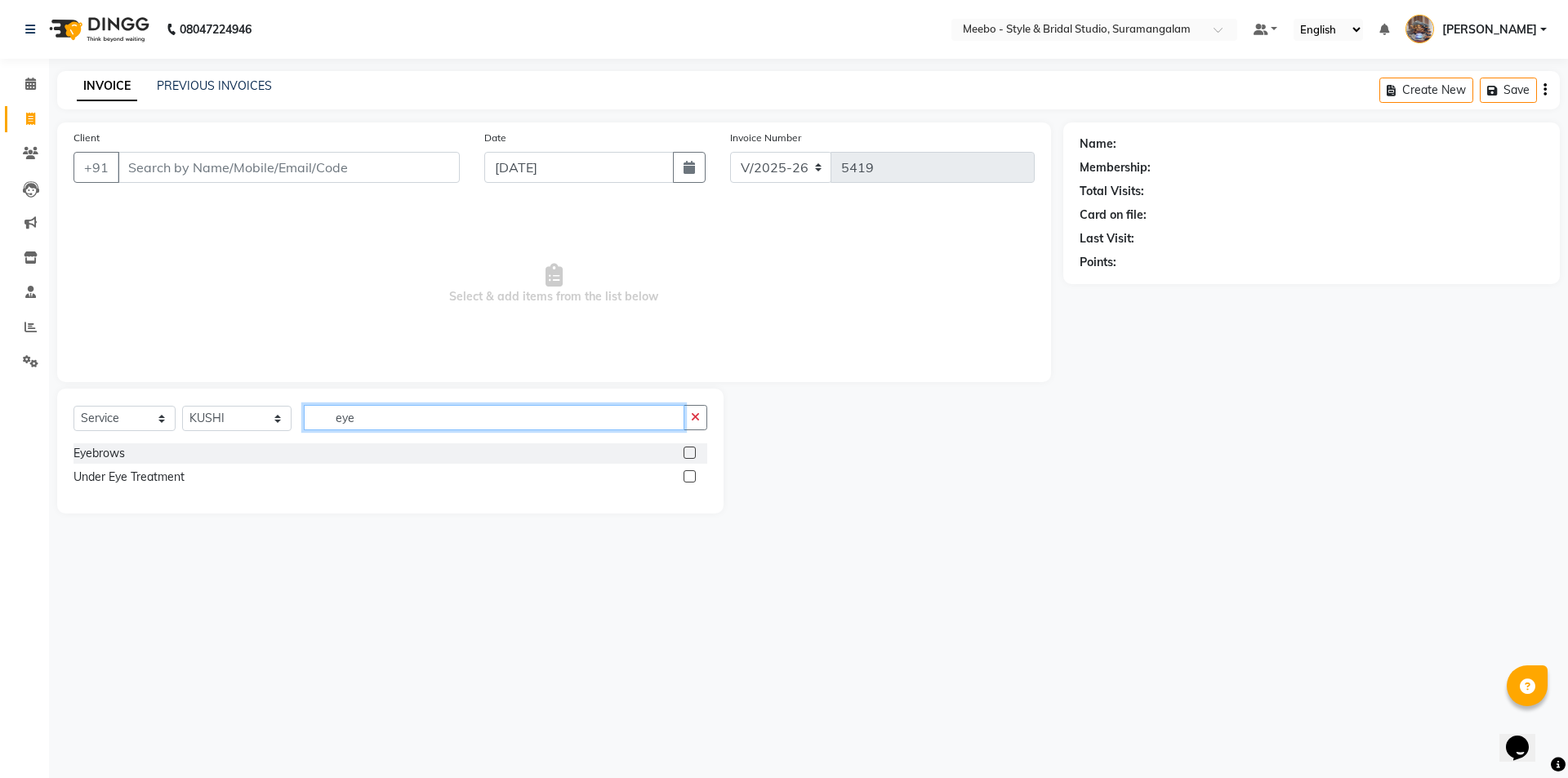
type input "eye"
click at [691, 450] on label at bounding box center [690, 453] width 13 height 13
click at [691, 450] on input "checkbox" at bounding box center [689, 454] width 11 height 11
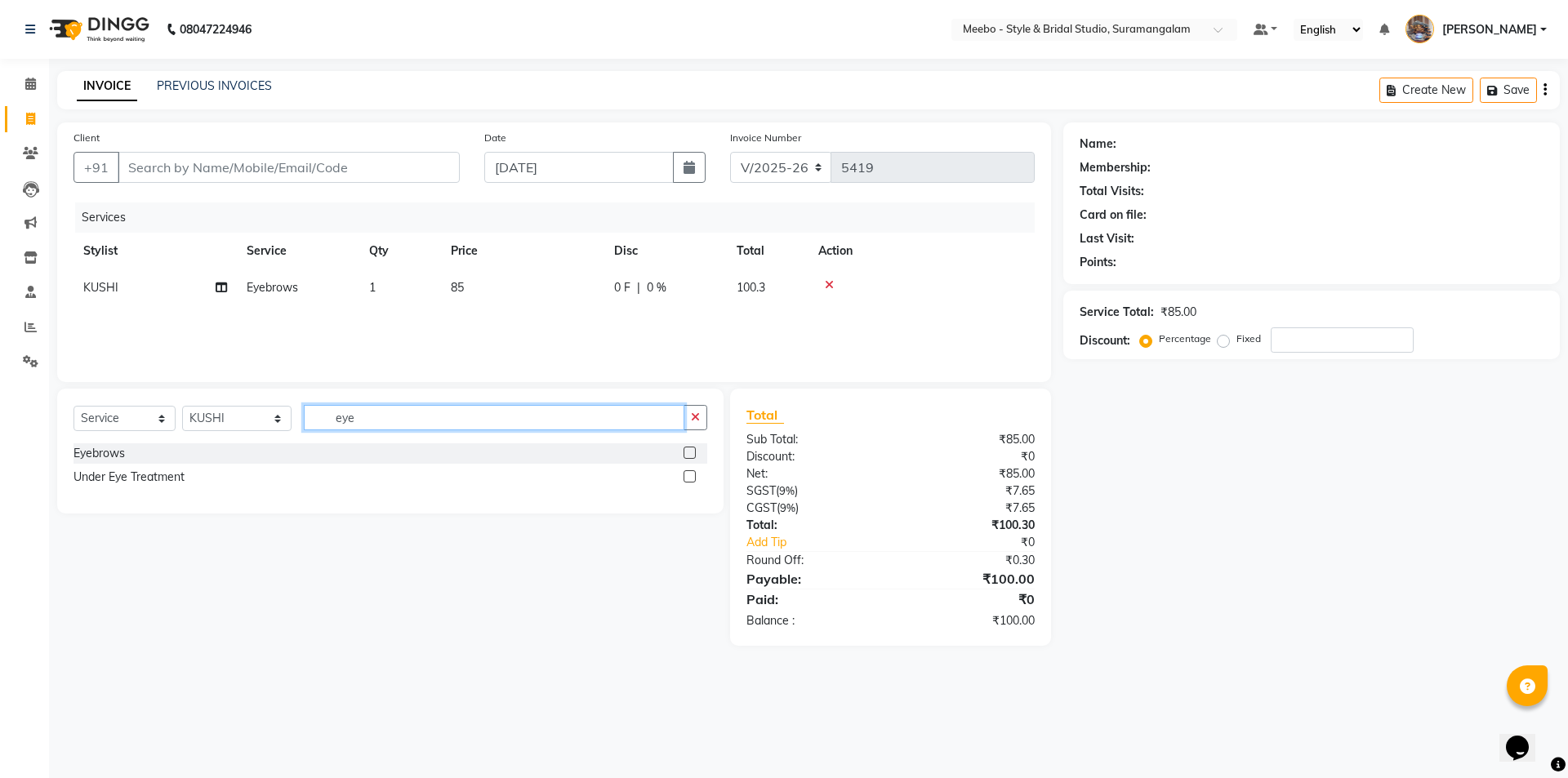
checkbox input "false"
drag, startPoint x: 627, startPoint y: 405, endPoint x: 336, endPoint y: 403, distance: 291.0
click at [336, 403] on div "Select Service Product Membership Package Voucher Prepaid Gift Card Select Styl…" at bounding box center [390, 451] width 666 height 125
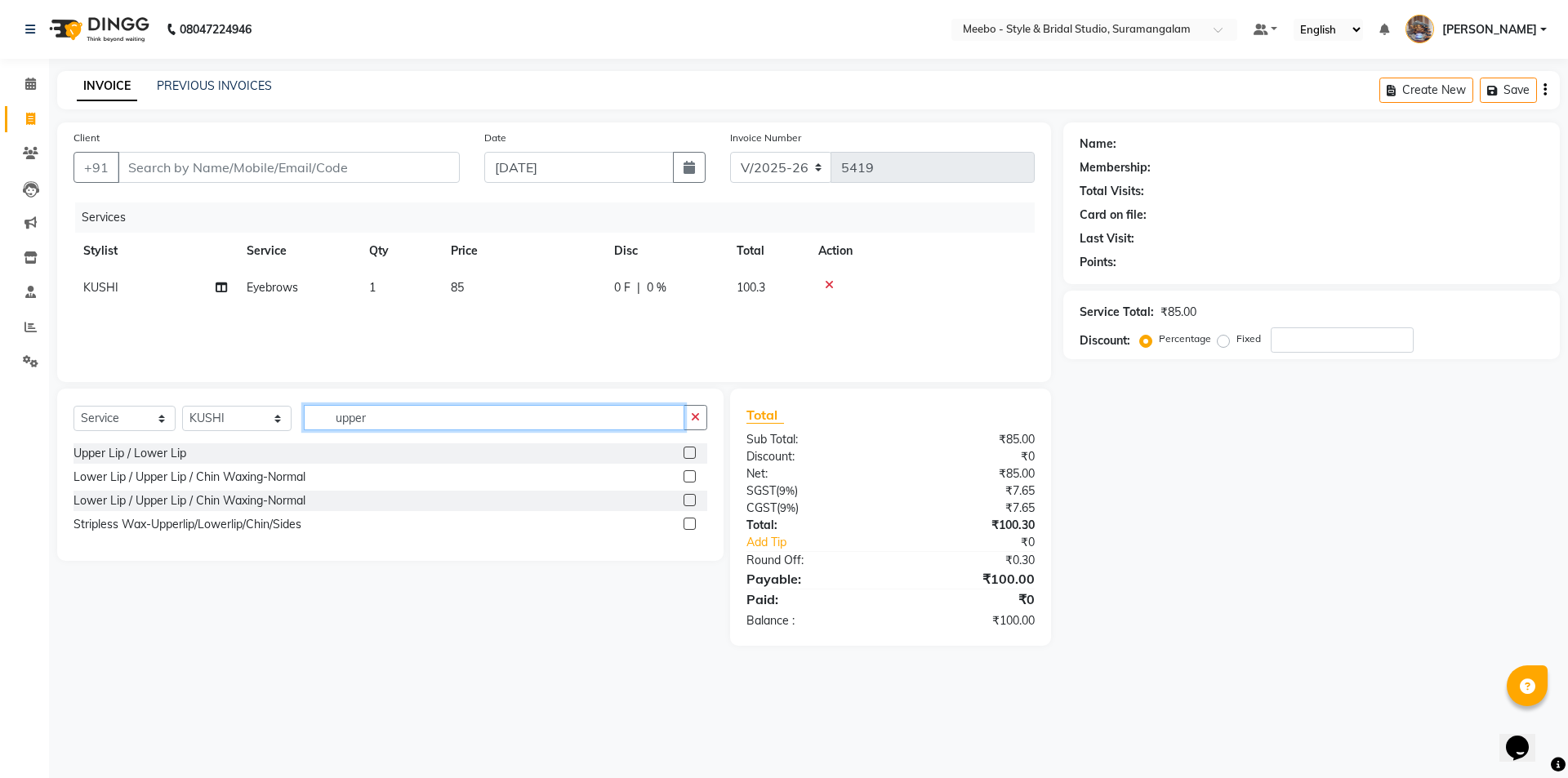
type input "upper"
click at [693, 454] on label at bounding box center [690, 453] width 13 height 13
click at [693, 454] on input "checkbox" at bounding box center [689, 454] width 11 height 11
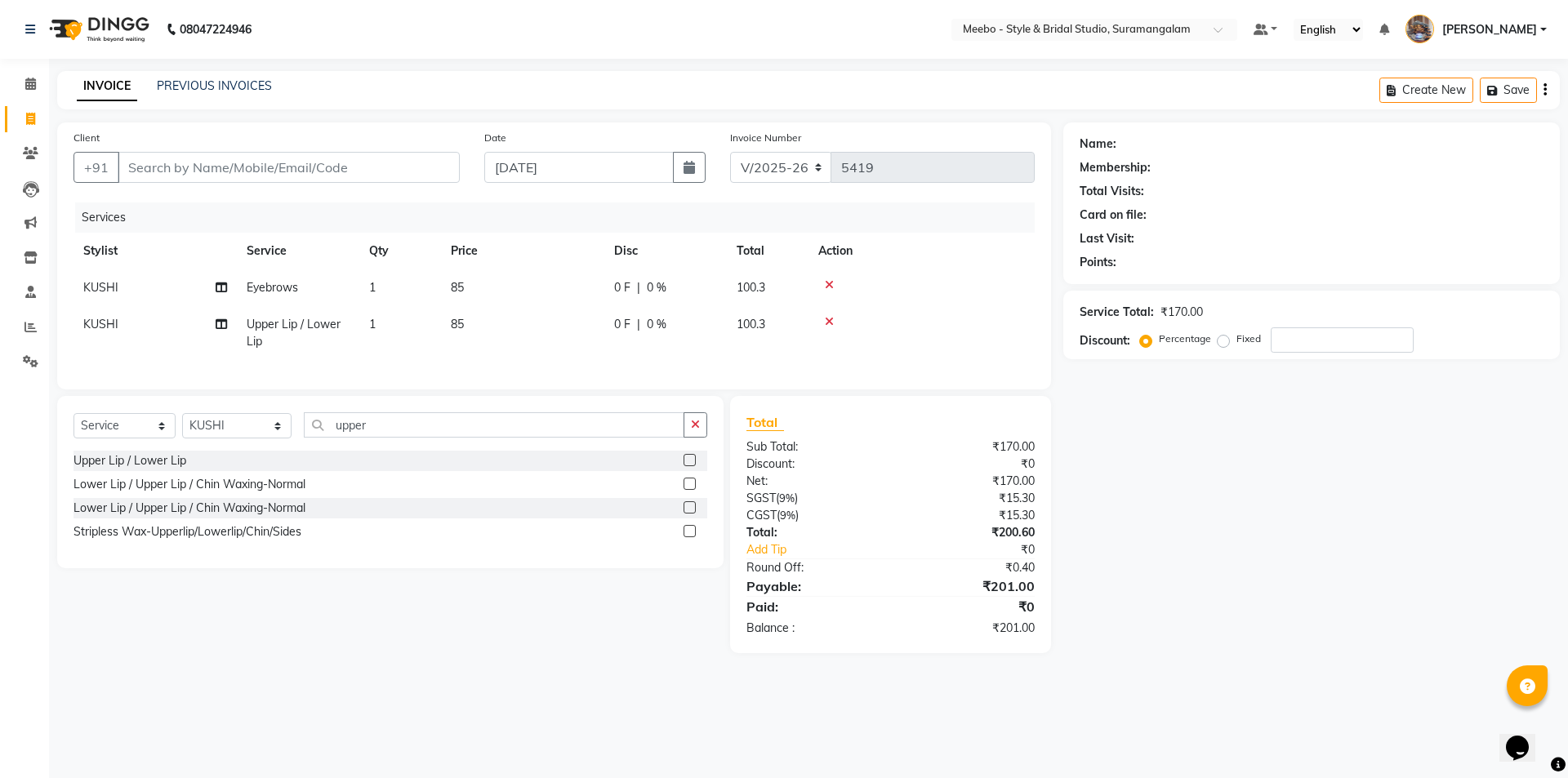
checkbox input "false"
drag, startPoint x: 499, startPoint y: 412, endPoint x: 239, endPoint y: 453, distance: 263.2
click at [239, 453] on div "Select Service Product Membership Package Voucher Prepaid Gift Card Select Styl…" at bounding box center [390, 482] width 666 height 173
drag, startPoint x: 403, startPoint y: 441, endPoint x: 301, endPoint y: 445, distance: 102.1
click at [301, 445] on div "Select Service Product Membership Package Voucher Prepaid Gift Card Select Styl…" at bounding box center [390, 431] width 634 height 38
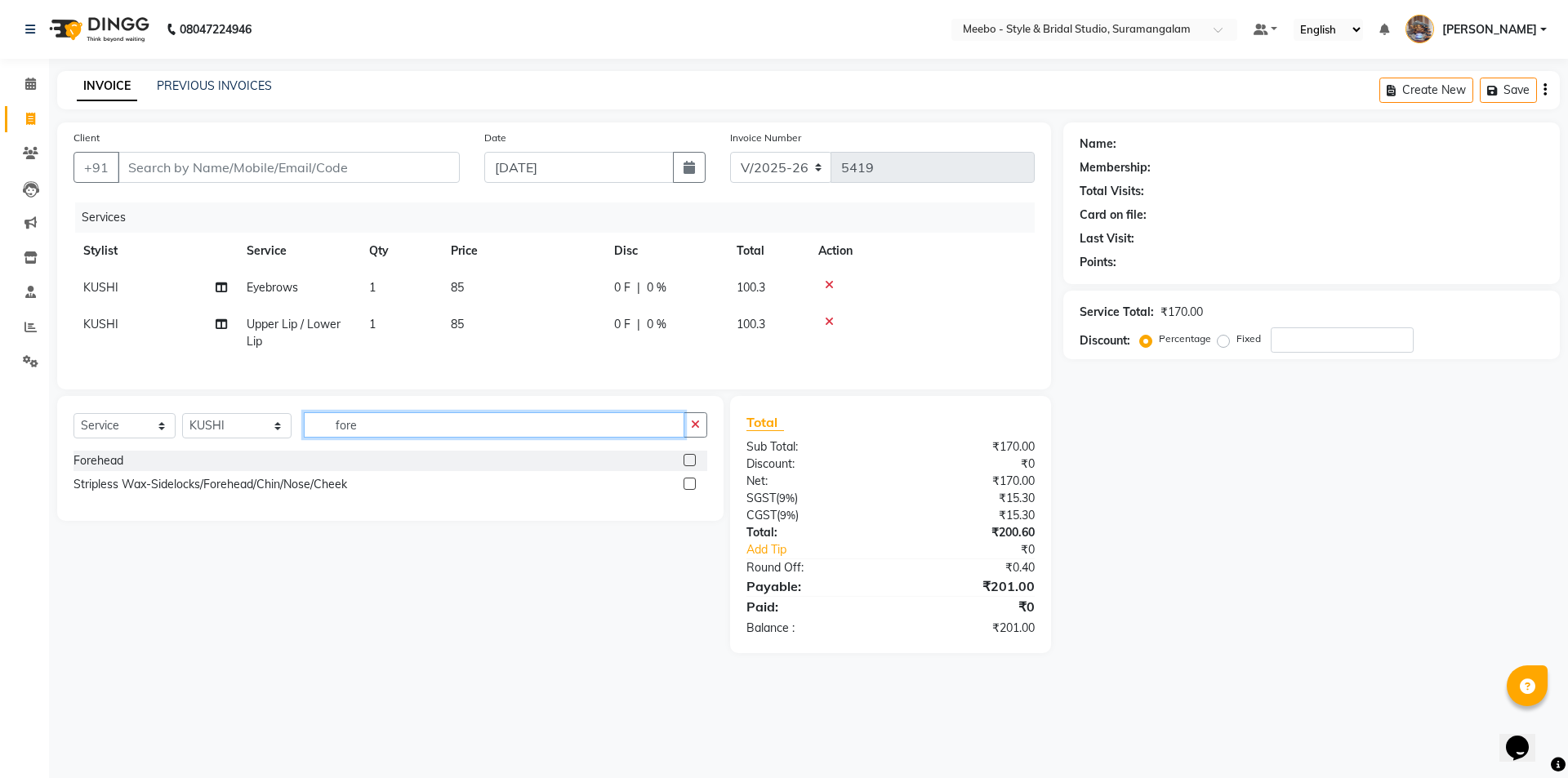
type input "fore"
click at [694, 466] on label at bounding box center [690, 460] width 13 height 13
click at [694, 466] on input "checkbox" at bounding box center [689, 461] width 11 height 11
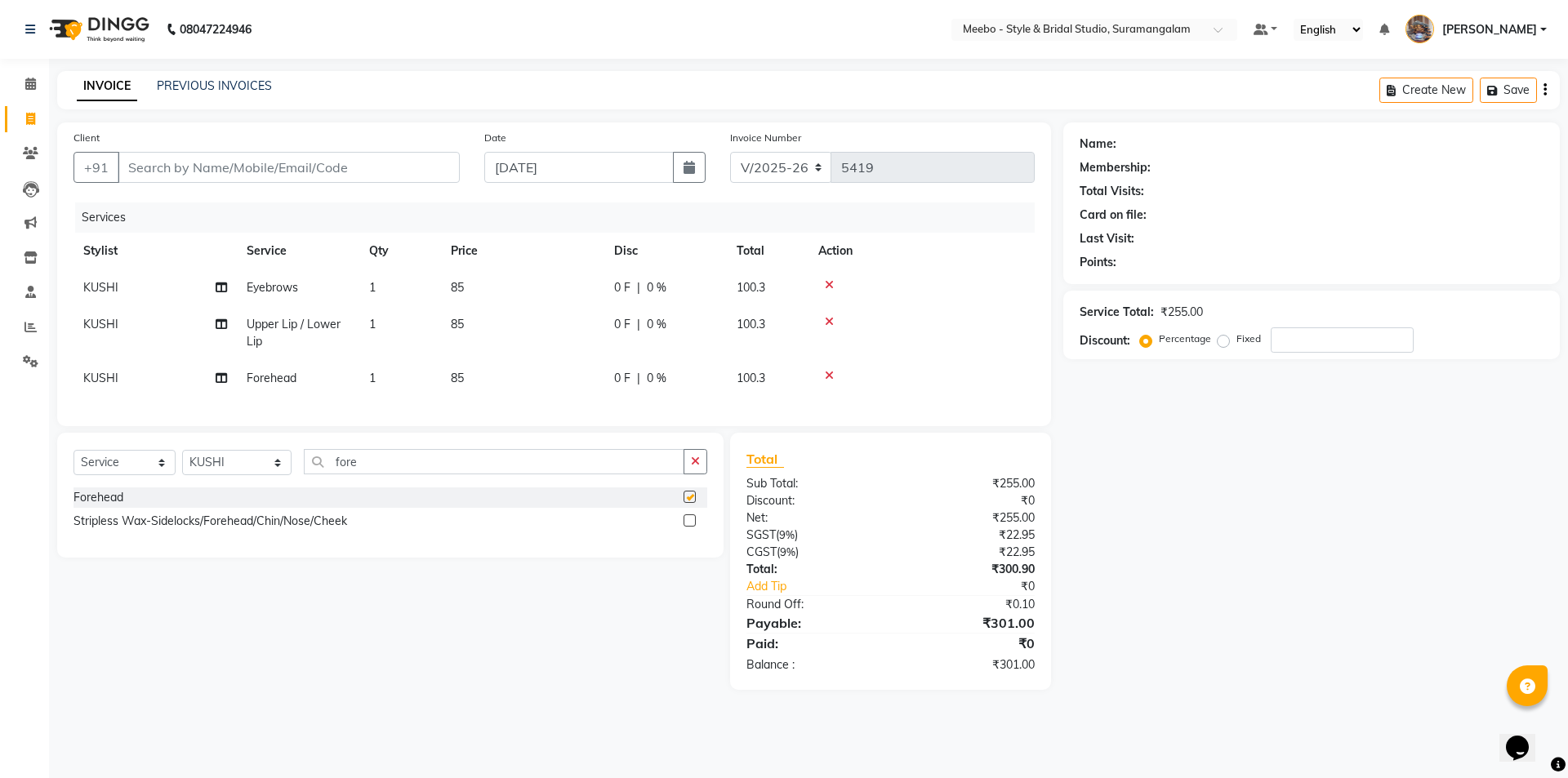
checkbox input "false"
click at [430, 173] on input "Client" at bounding box center [288, 167] width 343 height 31
type input "9"
type input "0"
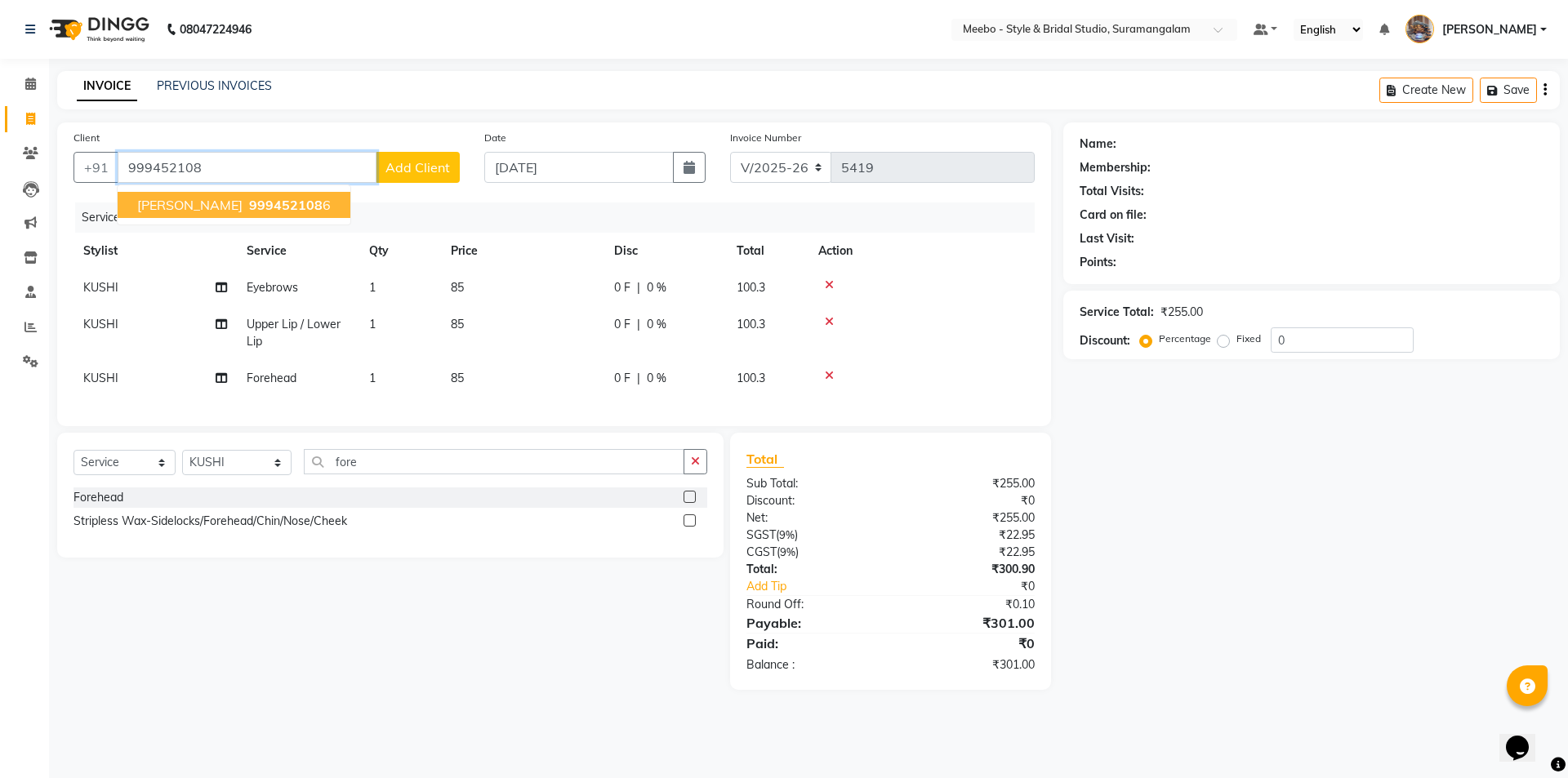
click at [300, 208] on button "[PERSON_NAME] 999452108 6" at bounding box center [234, 204] width 233 height 26
type input "9994521086"
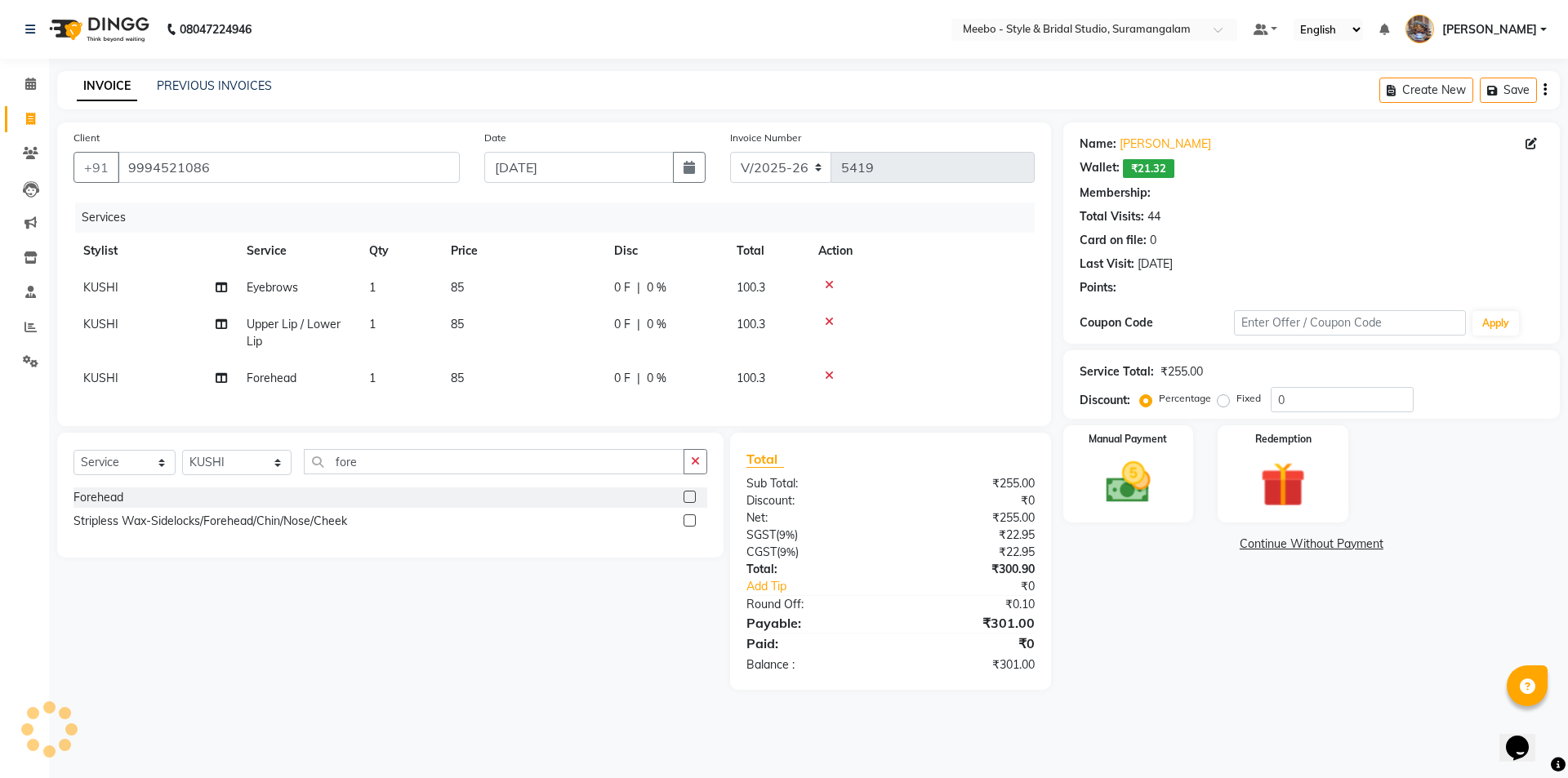
select select "1: Object"
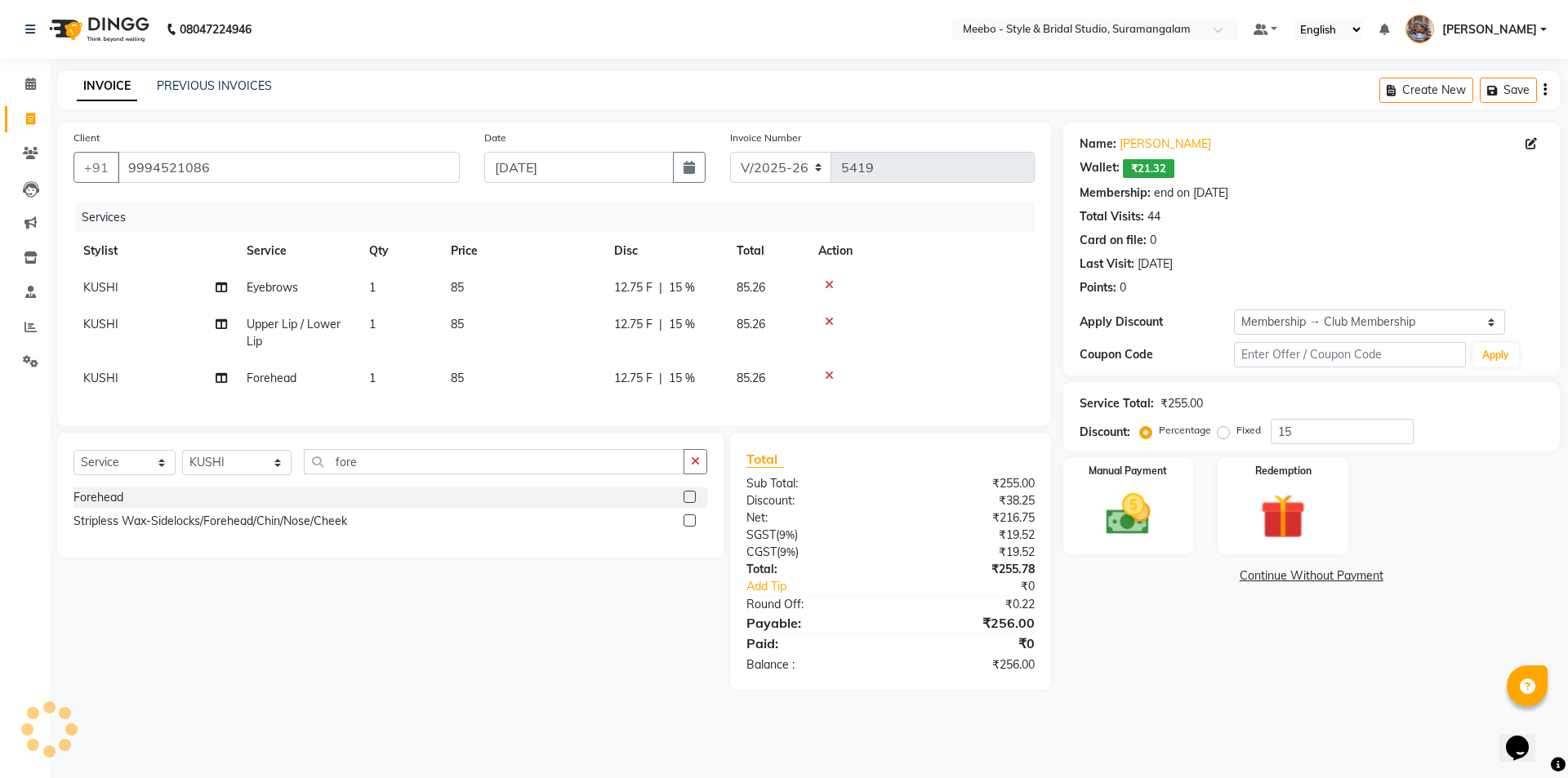
click at [1184, 643] on div "Name: [PERSON_NAME]: ₹21.32 Membership: end on [DATE] Total Visits: 44 Card on …" at bounding box center [1318, 407] width 509 height 567
click at [1308, 436] on input "15" at bounding box center [1342, 432] width 143 height 25
type input "1"
click at [1235, 661] on div "Name: [PERSON_NAME]: ₹21.32 Membership: end on [DATE] Total Visits: 44 Card on …" at bounding box center [1318, 407] width 509 height 567
click at [1128, 514] on img at bounding box center [1128, 515] width 76 height 54
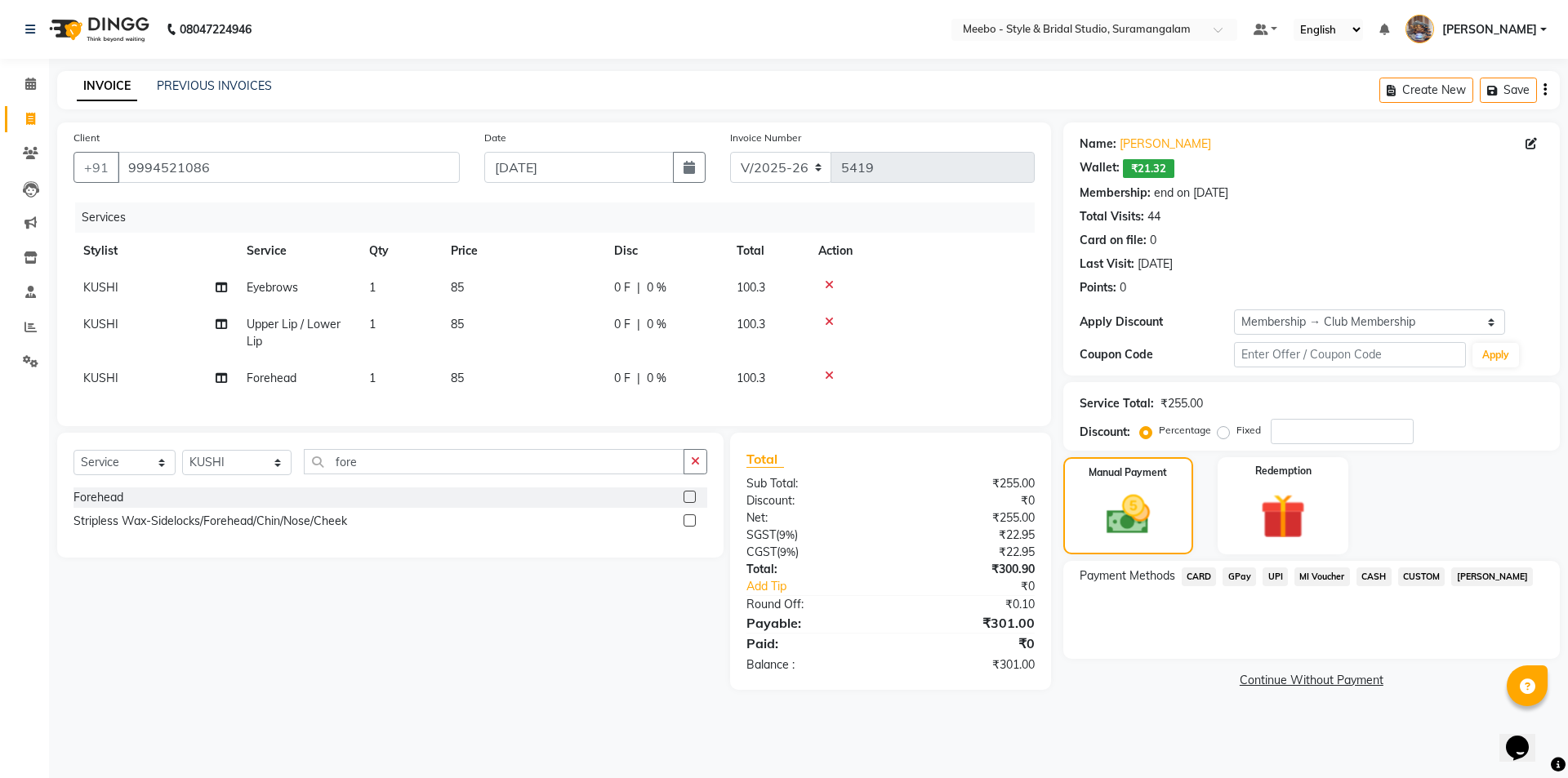
click at [1370, 577] on span "CASH" at bounding box center [1374, 576] width 35 height 19
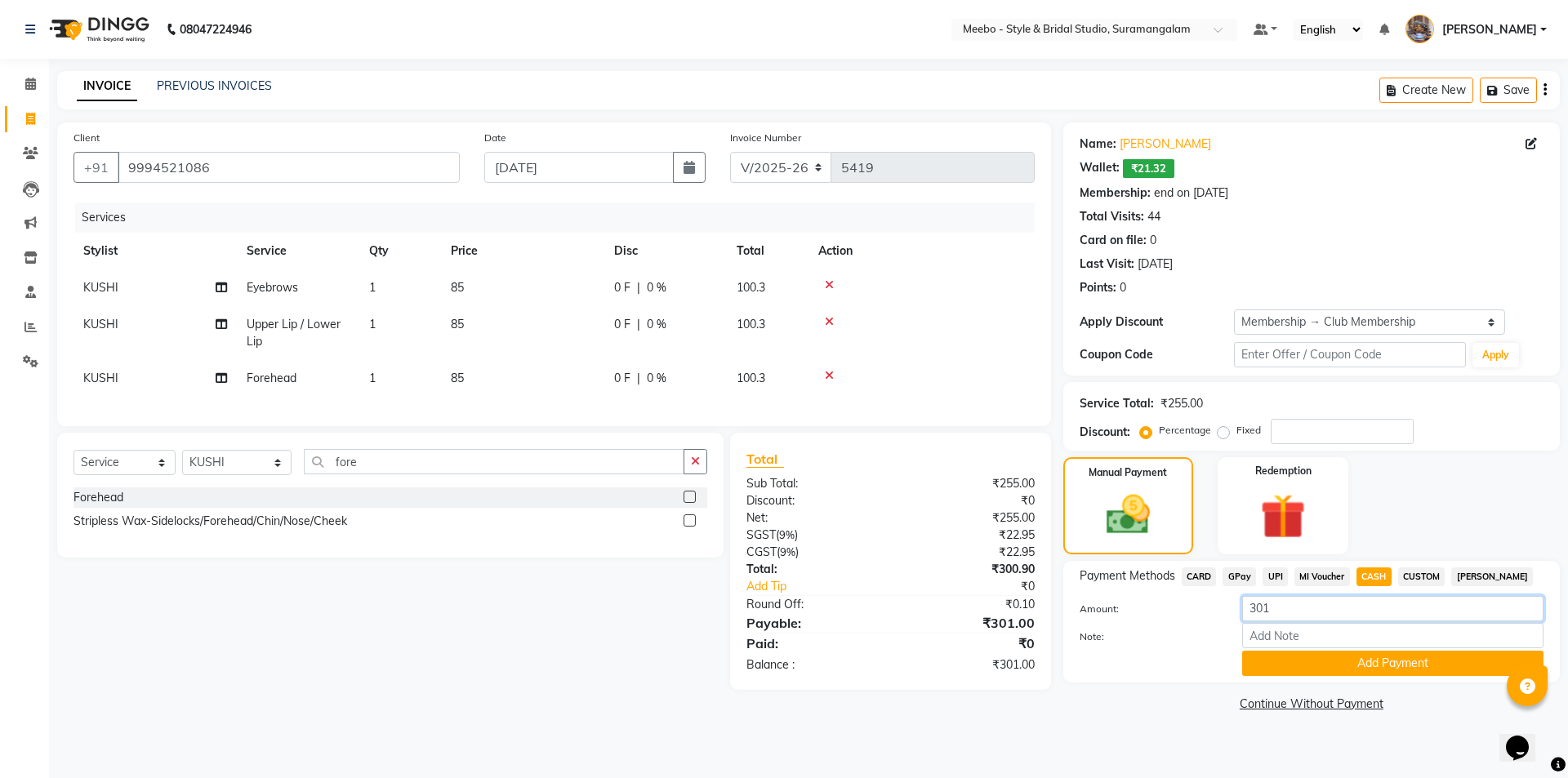
click at [1336, 605] on input "301" at bounding box center [1393, 609] width 301 height 25
type input "300"
click at [1377, 665] on button "Add Payment" at bounding box center [1393, 663] width 301 height 25
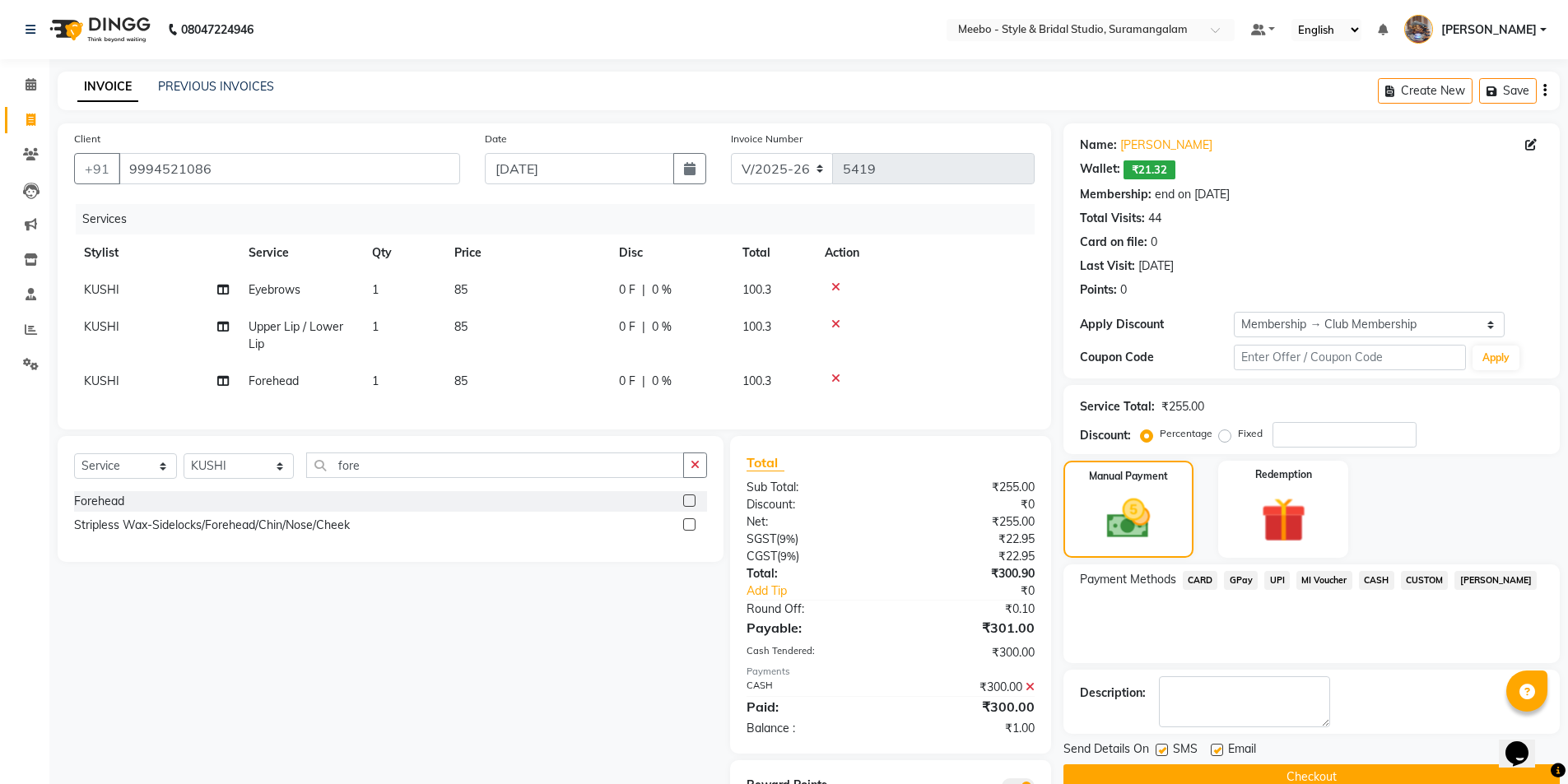
click at [574, 634] on div "Select Service Product Membership Package Voucher Prepaid Gift Card Select Styl…" at bounding box center [384, 636] width 678 height 399
click at [1302, 776] on button "Checkout" at bounding box center [1311, 778] width 496 height 25
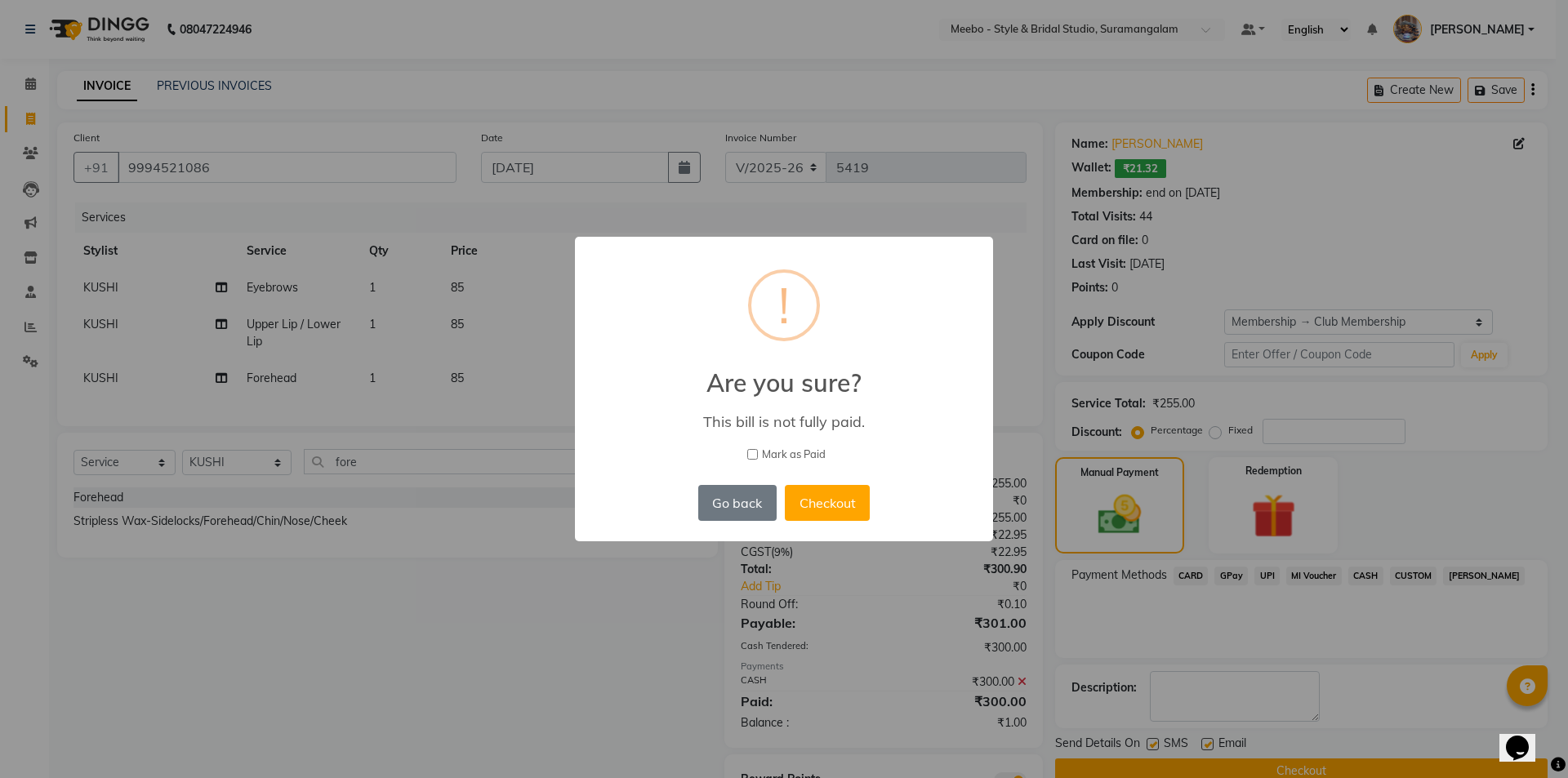
click at [772, 454] on span "Mark as Paid" at bounding box center [793, 455] width 63 height 16
click at [758, 454] on input "Mark as Paid" at bounding box center [753, 455] width 11 height 11
checkbox input "true"
click at [822, 494] on button "Checkout" at bounding box center [827, 503] width 85 height 36
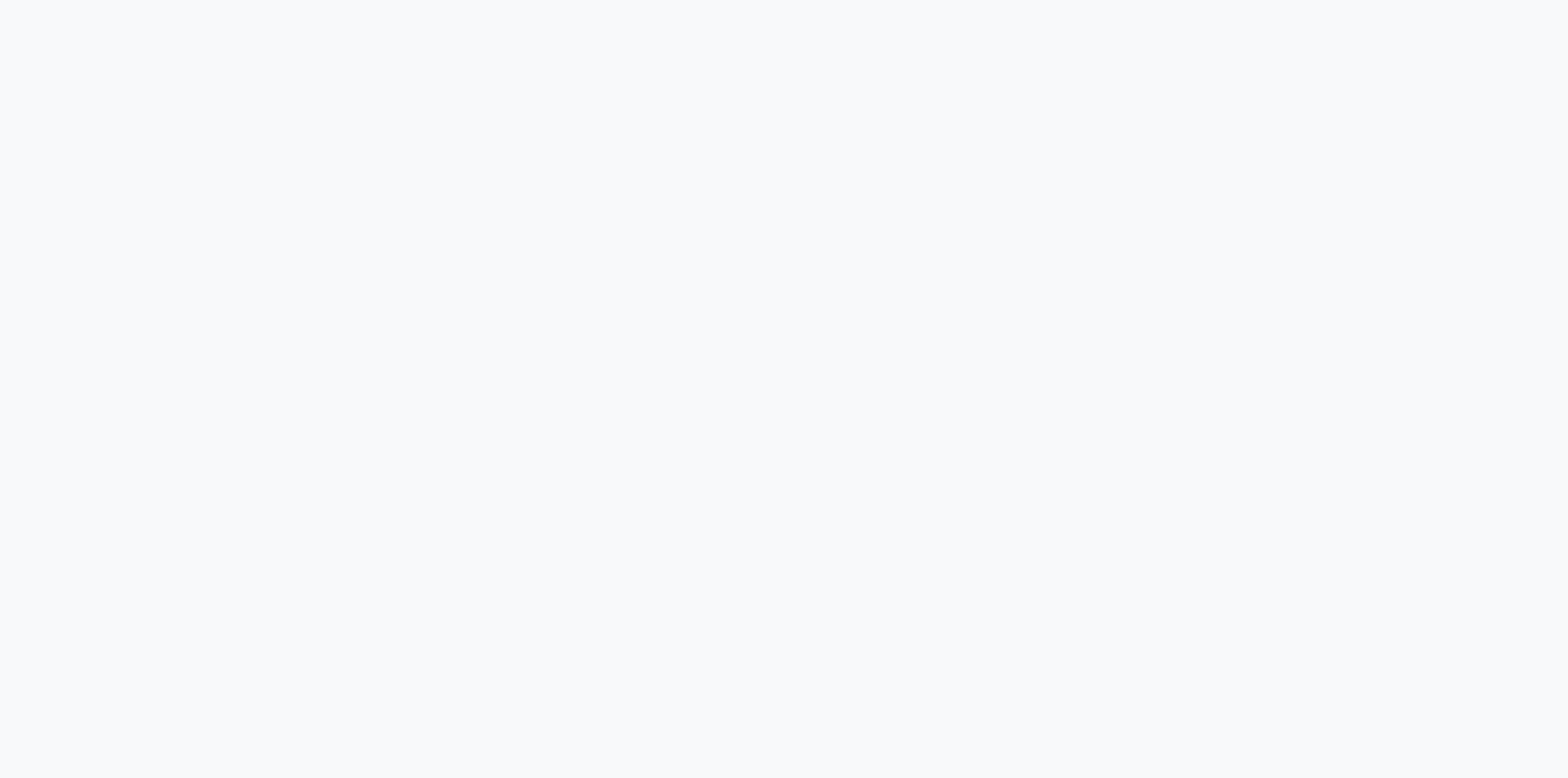
select select "service"
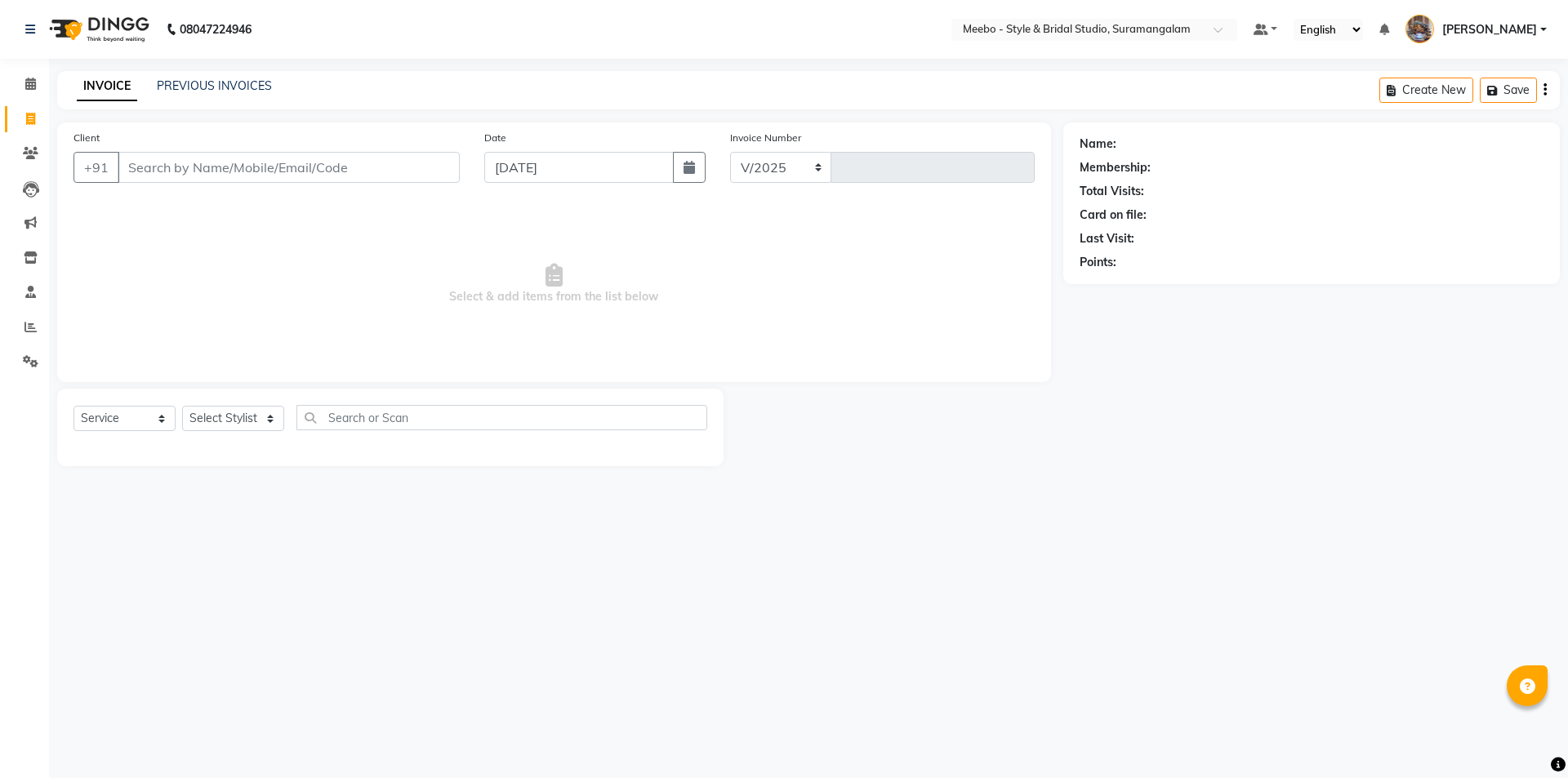
select select "12"
type input "5420"
click at [766, 631] on div "08047224946 Select Location × Meebo - Style & Bridal Studio, Suramangalam Defau…" at bounding box center [784, 389] width 1568 height 778
click at [621, 570] on div "08047224946 Select Location × Meebo - Style & Bridal Studio, Suramangalam Defau…" at bounding box center [784, 389] width 1568 height 778
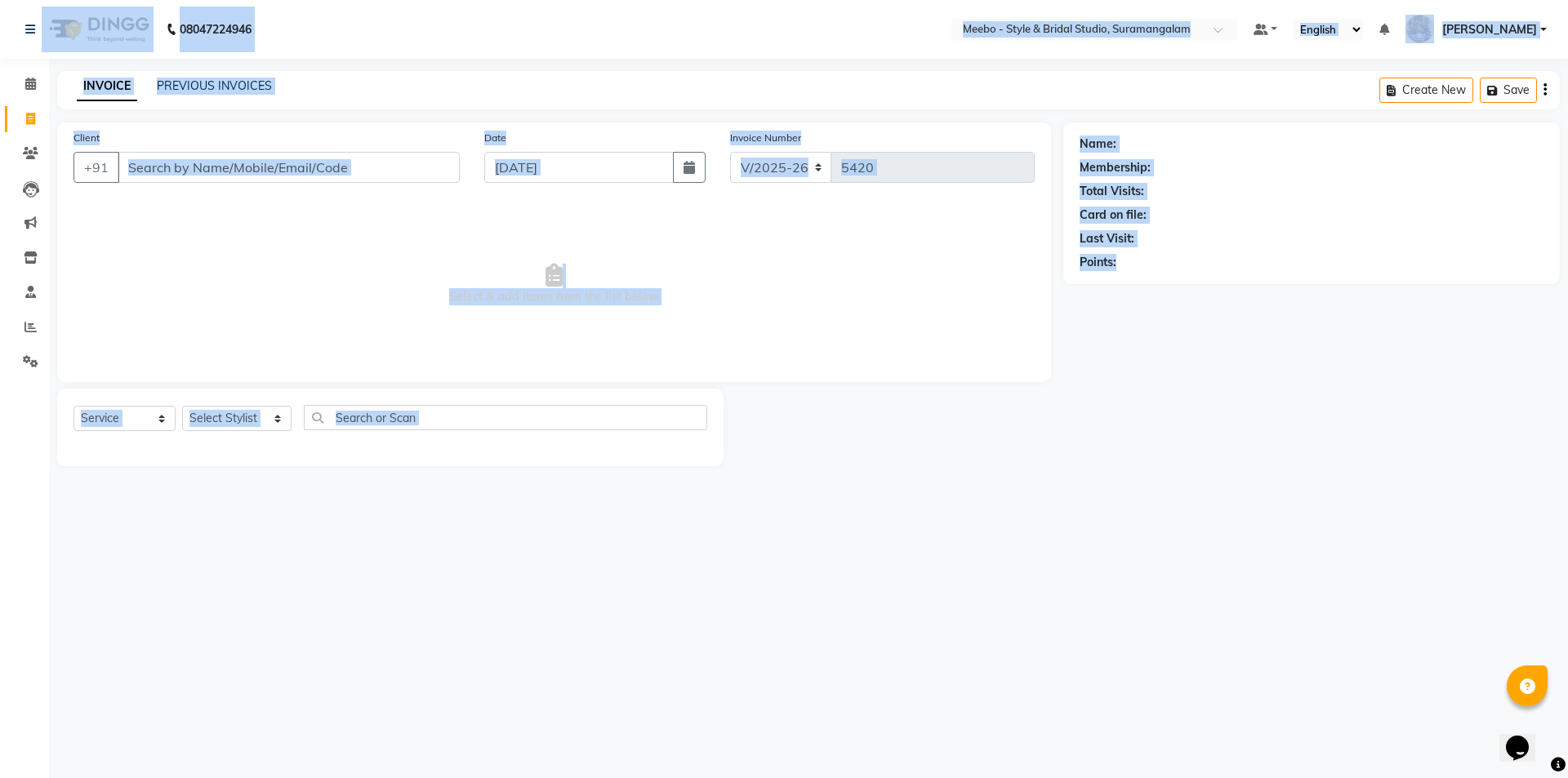
drag, startPoint x: 1176, startPoint y: 270, endPoint x: 0, endPoint y: -70, distance: 1224.2
click at [0, 0] on html "08047224946 Select Location × Meebo - Style & Bridal Studio, Suramangalam Defau…" at bounding box center [784, 389] width 1568 height 778
click at [295, 573] on div "08047224946 Select Location × Meebo - Style & Bridal Studio, Suramangalam Defau…" at bounding box center [784, 389] width 1568 height 778
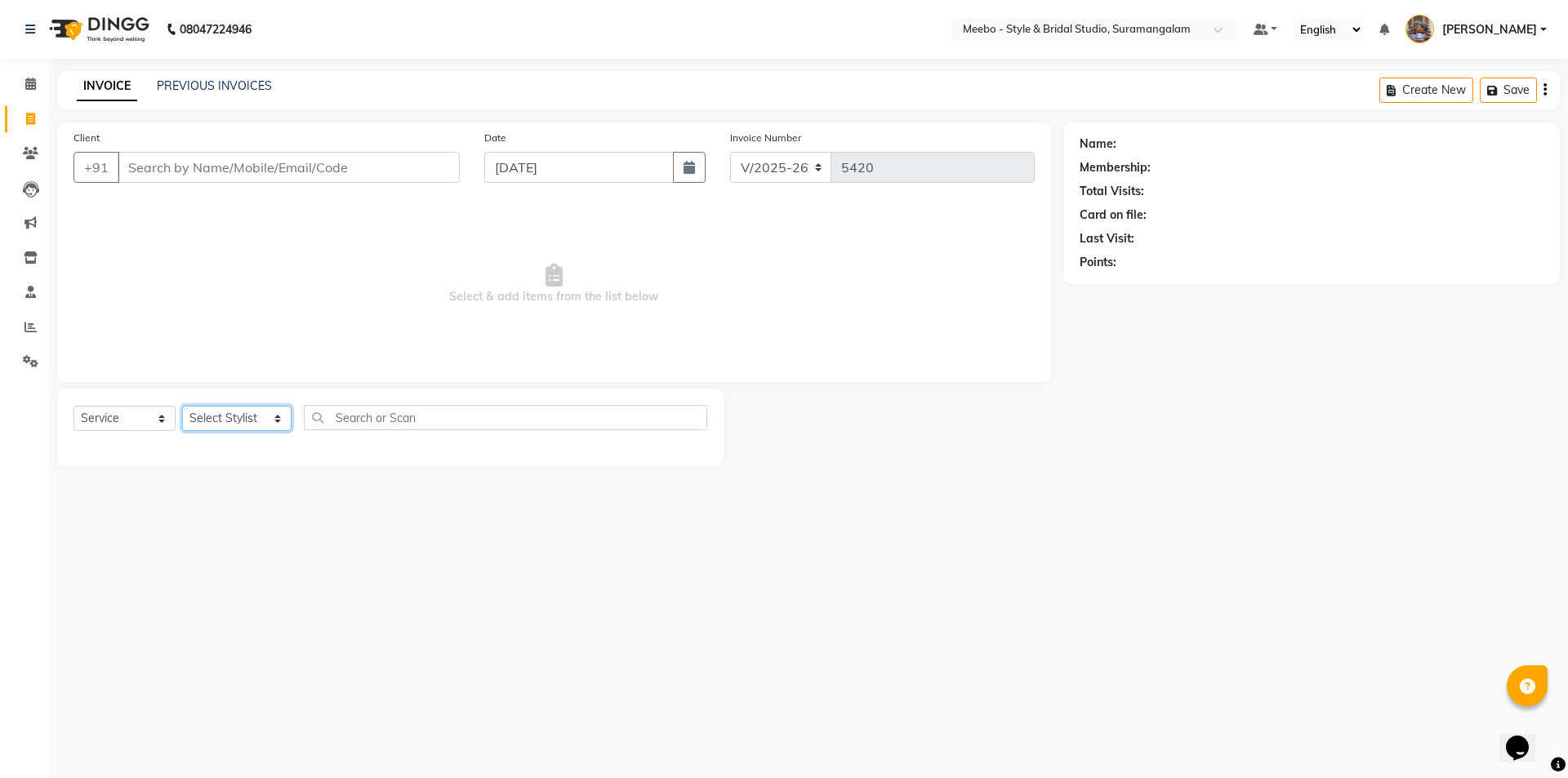
click at [267, 412] on select "Select Stylist Admin [PERSON_NAME] [PERSON_NAME] Manager [PERSON_NAME] [PERSON_…" at bounding box center [237, 418] width 109 height 25
select select "21188"
click at [183, 406] on select "Select Stylist Admin [PERSON_NAME] [PERSON_NAME] Manager [PERSON_NAME] [PERSON_…" at bounding box center [237, 418] width 109 height 25
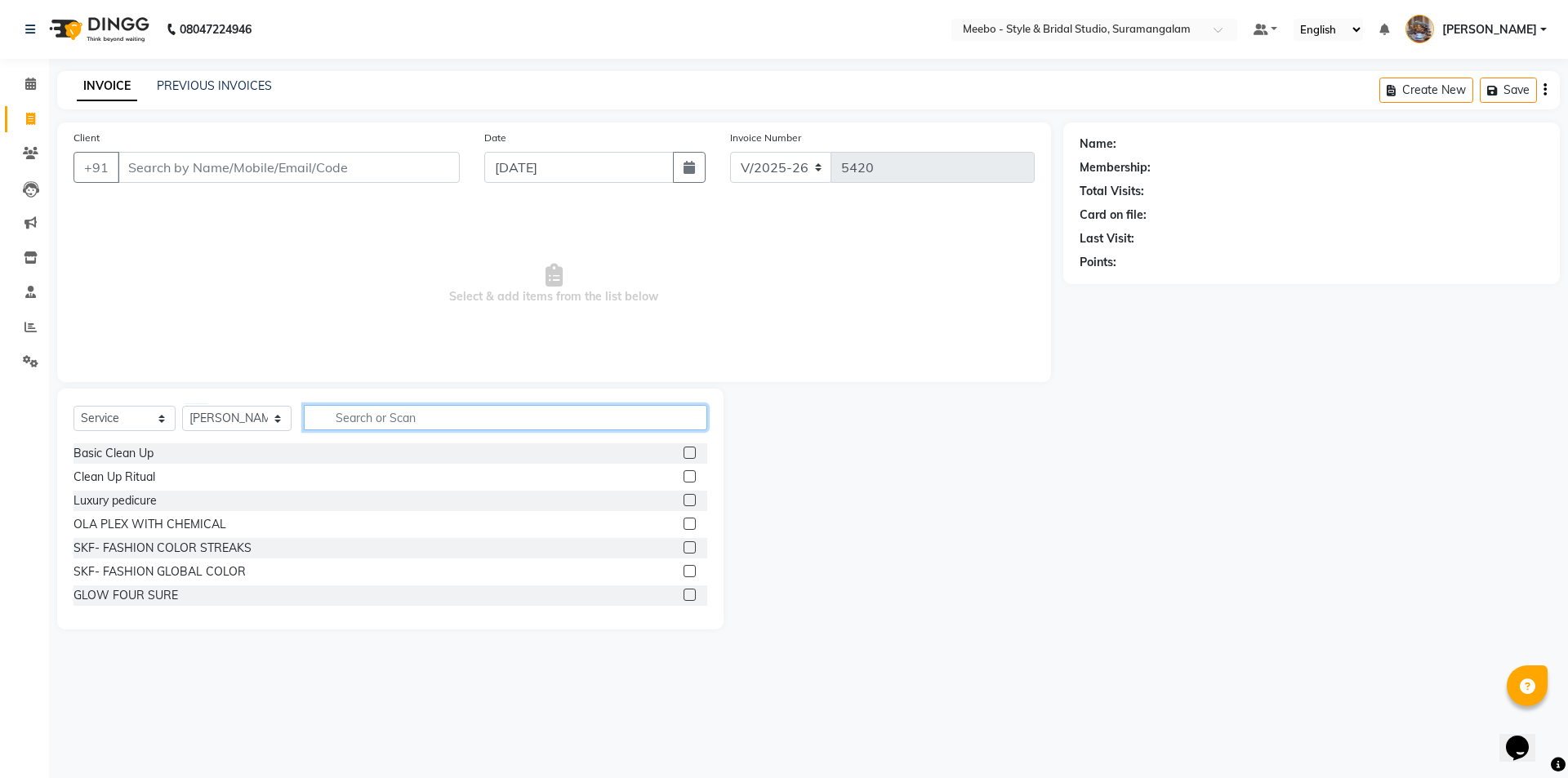
click at [387, 421] on input "text" at bounding box center [505, 417] width 403 height 25
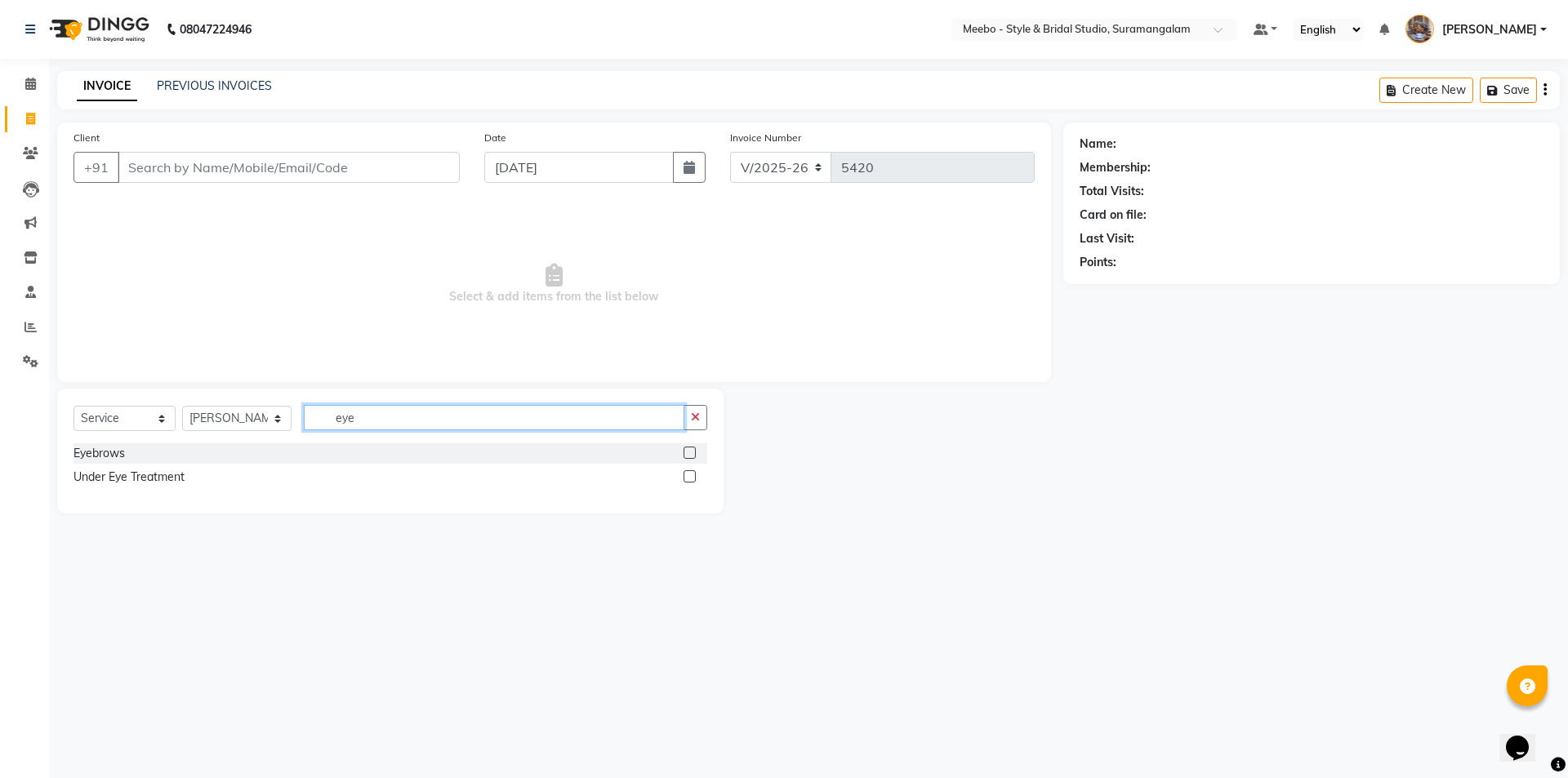
type input "eye"
click at [687, 452] on label at bounding box center [690, 453] width 13 height 13
click at [687, 452] on input "checkbox" at bounding box center [689, 454] width 11 height 11
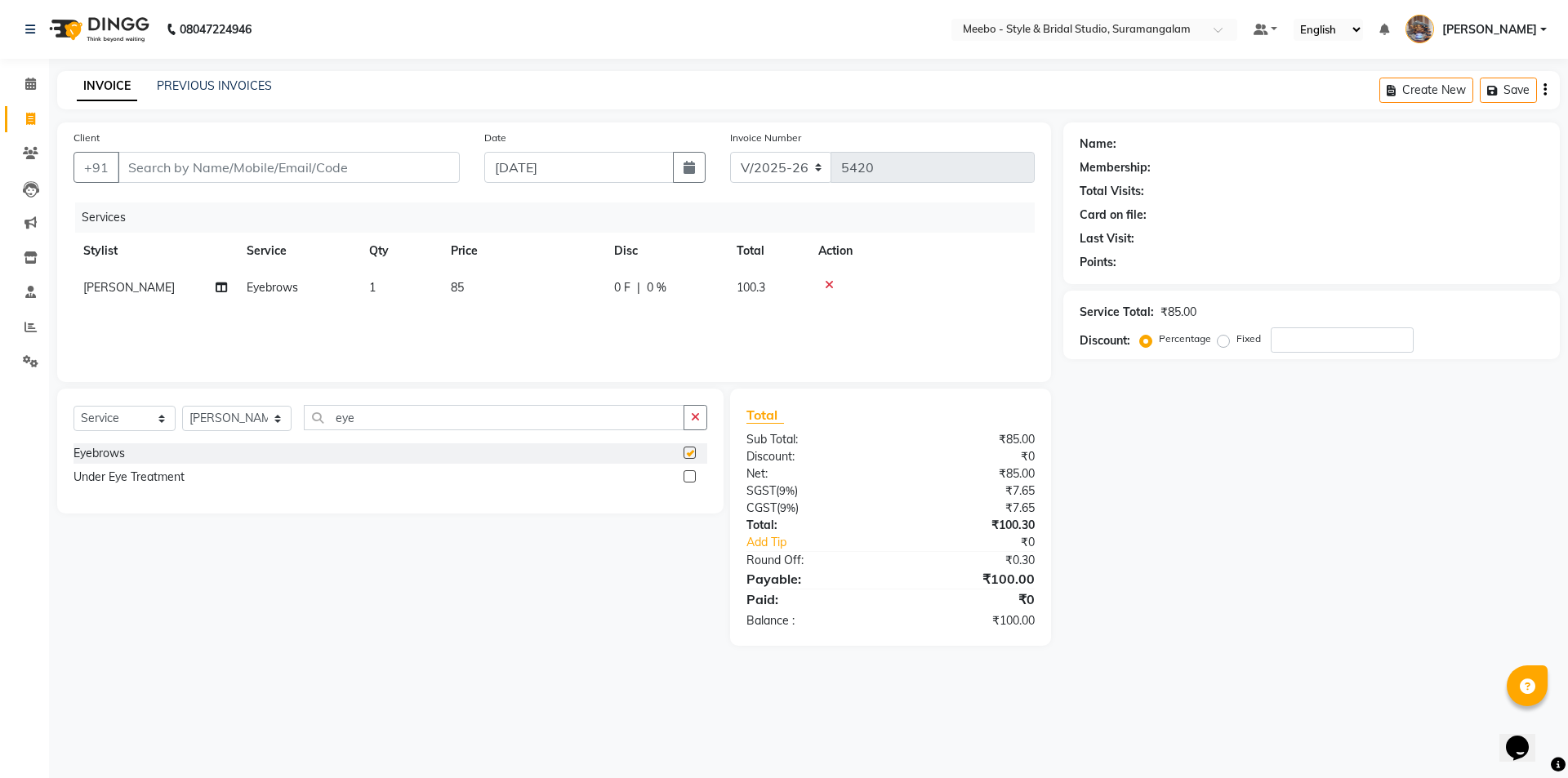
checkbox input "false"
drag, startPoint x: 521, startPoint y: 426, endPoint x: 268, endPoint y: 404, distance: 254.0
click at [268, 404] on div "Select Service Product Membership Package Voucher Prepaid Gift Card Select Styl…" at bounding box center [390, 451] width 666 height 125
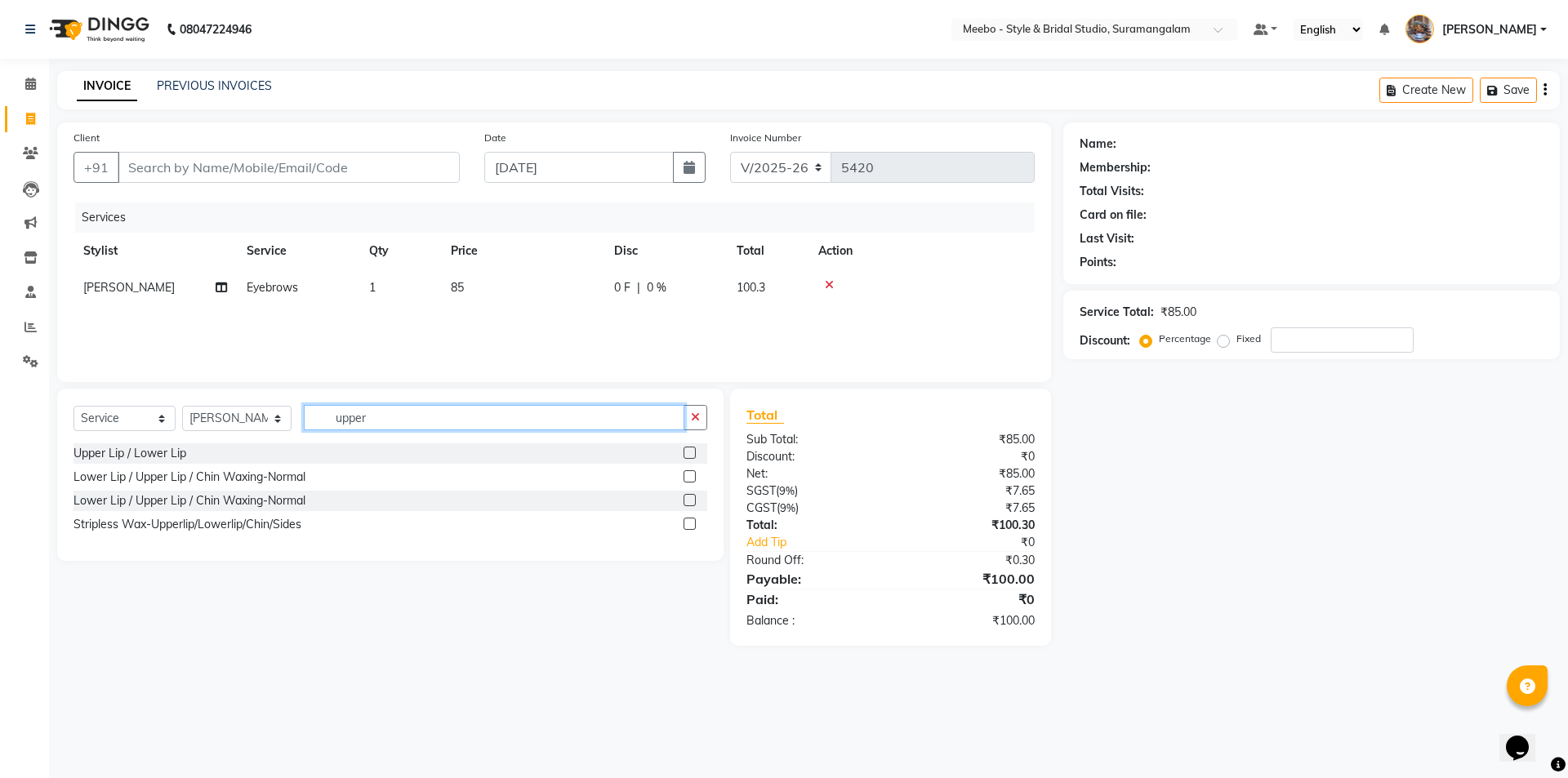
type input "upper"
click at [691, 454] on label at bounding box center [690, 453] width 13 height 13
click at [691, 454] on input "checkbox" at bounding box center [689, 454] width 11 height 11
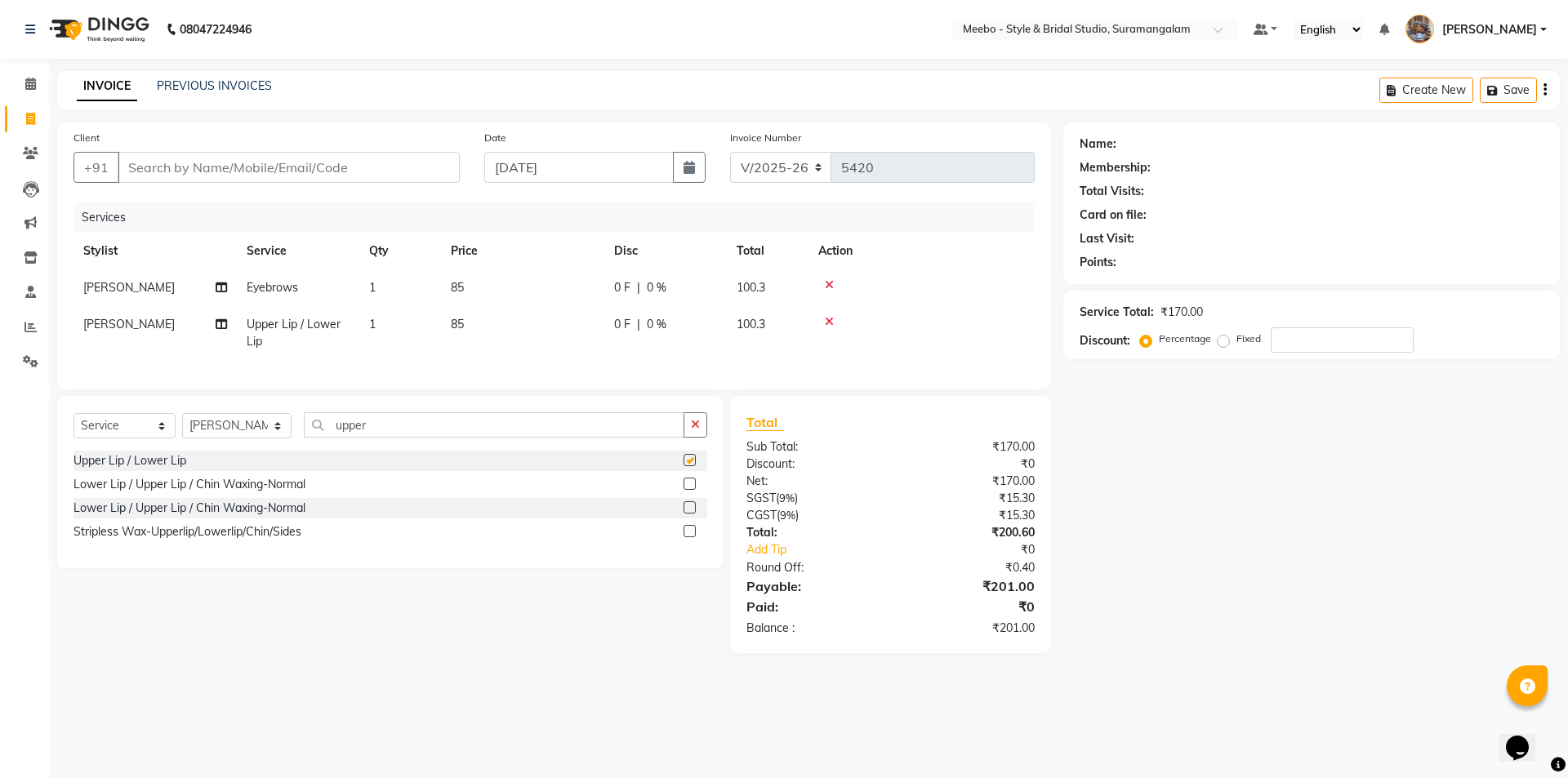
checkbox input "false"
drag, startPoint x: 590, startPoint y: 419, endPoint x: 259, endPoint y: 423, distance: 331.0
click at [259, 423] on div "Select Service Product Membership Package Voucher Prepaid Gift Card Select Styl…" at bounding box center [390, 482] width 666 height 173
click at [413, 467] on div "Upper Lip / Lower Lip" at bounding box center [390, 461] width 634 height 21
drag, startPoint x: 406, startPoint y: 436, endPoint x: 301, endPoint y: 442, distance: 105.2
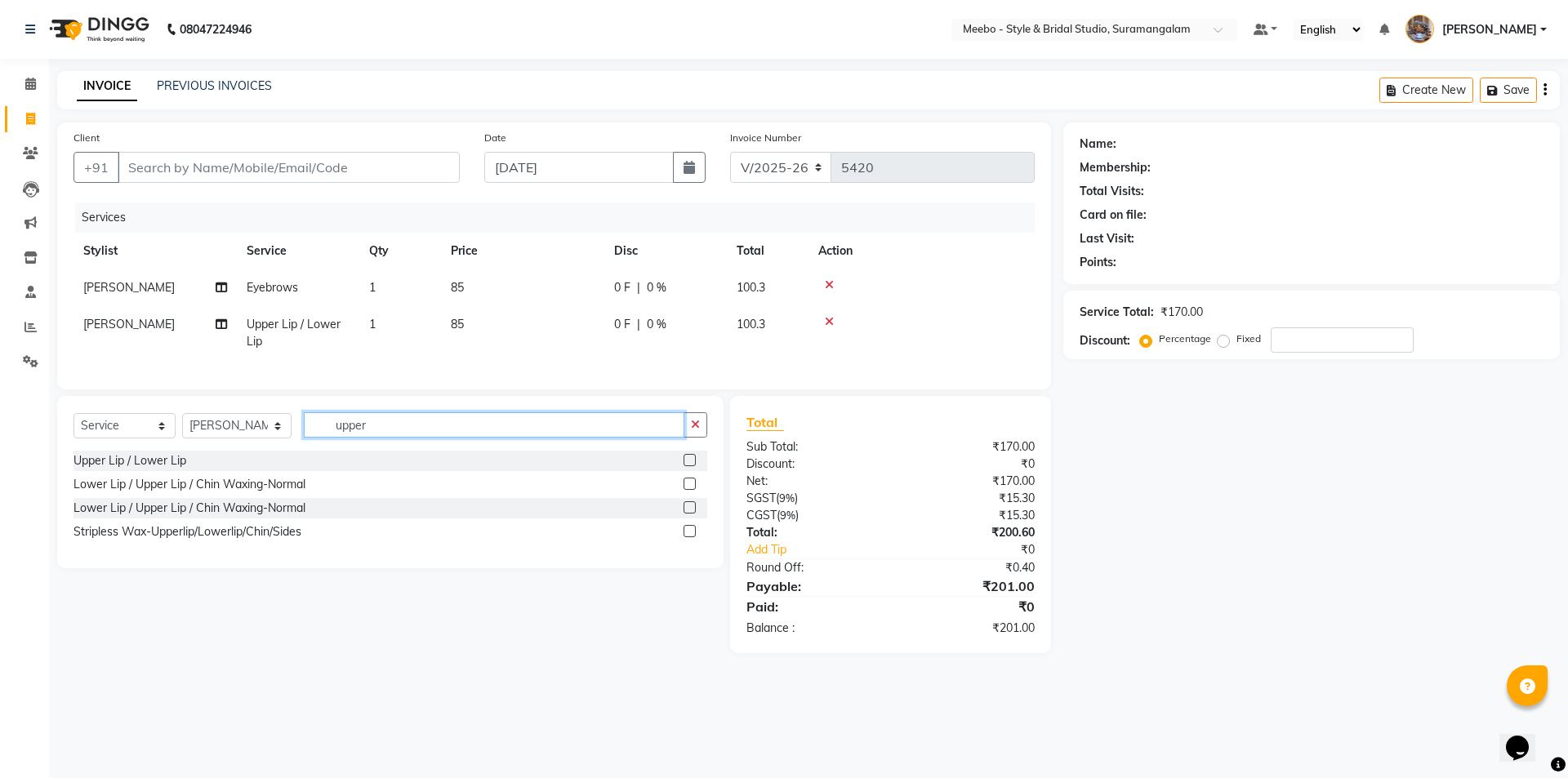
click at [301, 442] on div "Select Service Product Membership Package Voucher Prepaid Gift Card Select Styl…" at bounding box center [390, 431] width 634 height 38
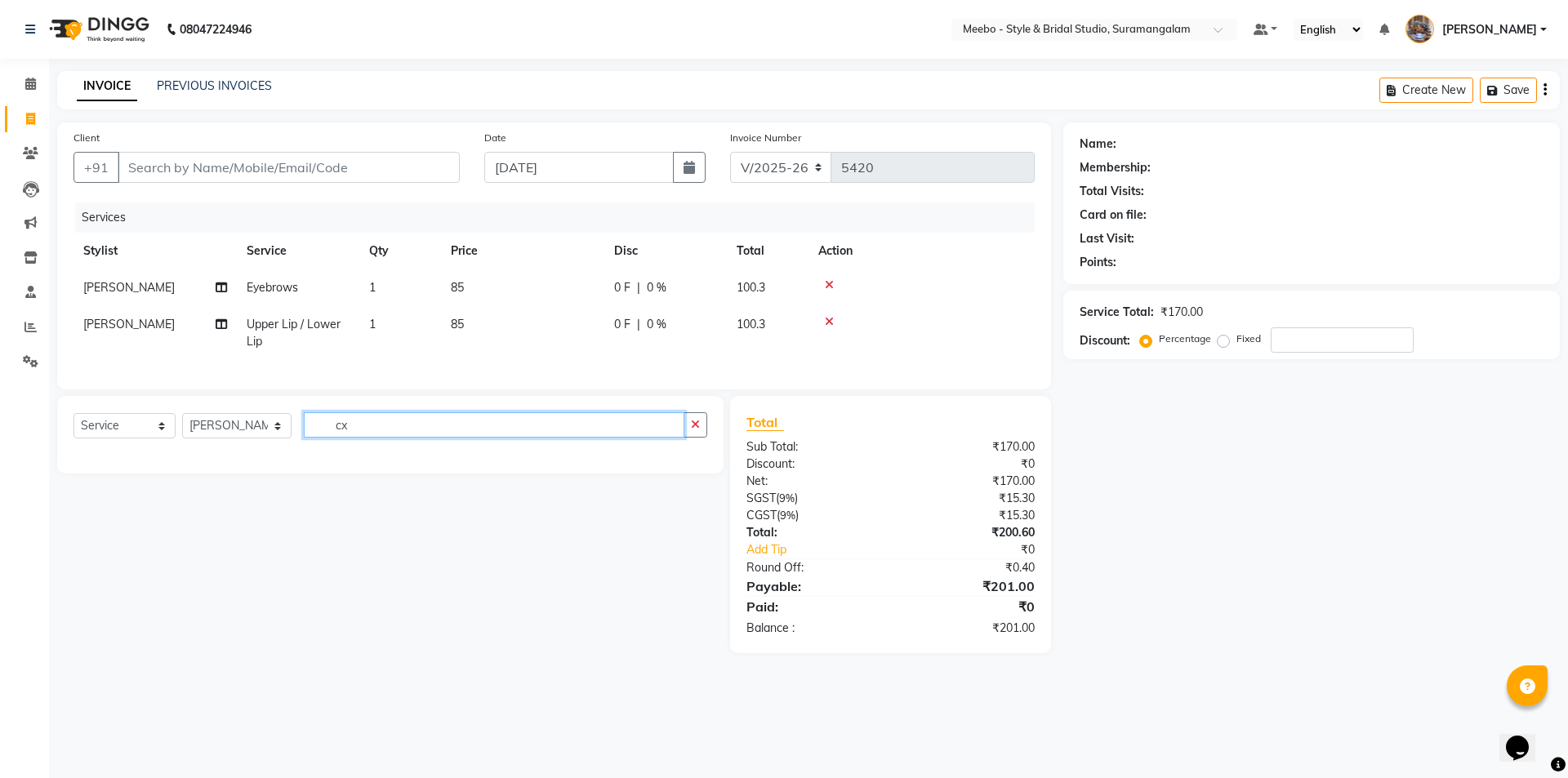
type input "c"
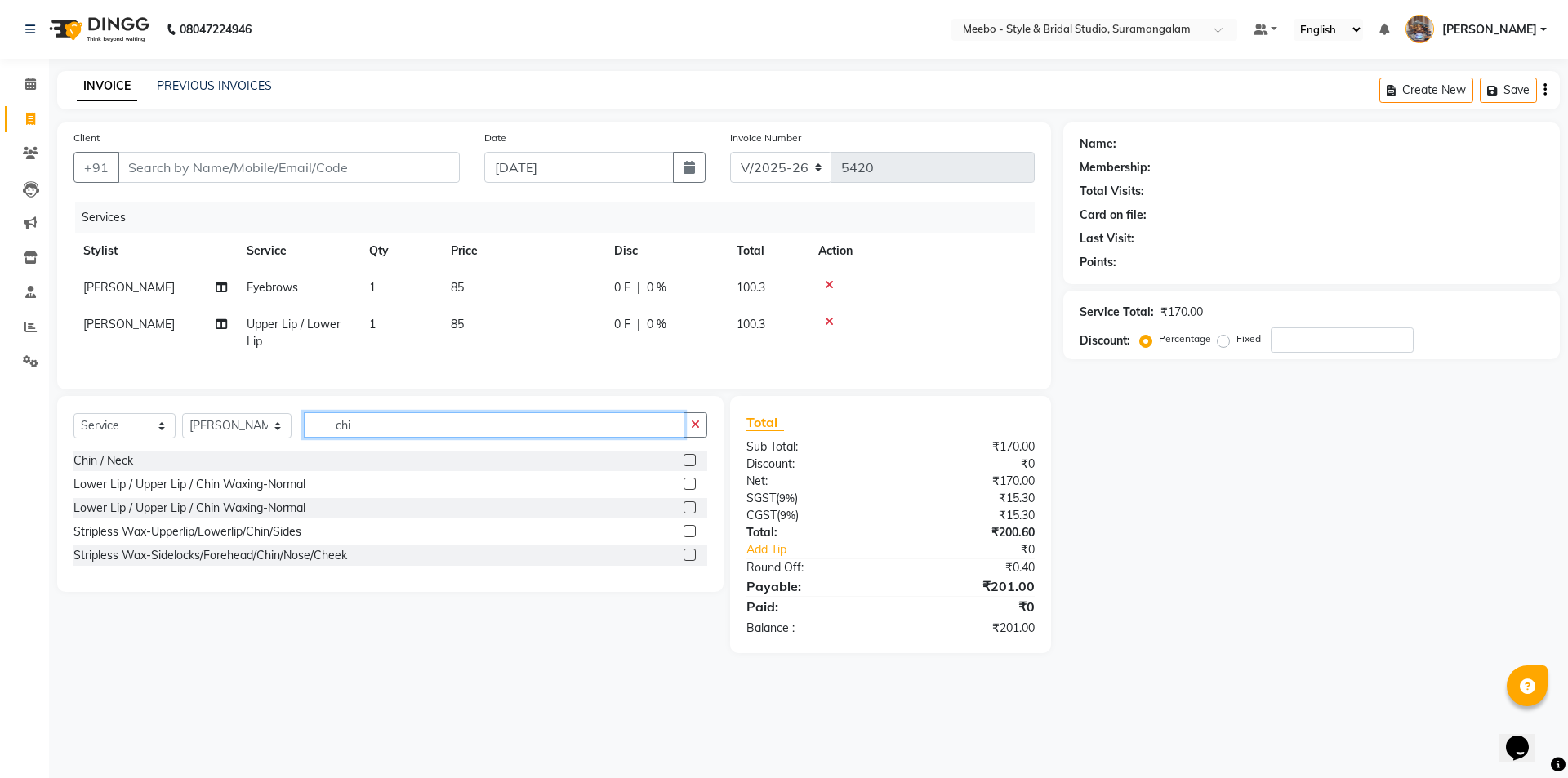
type input "chi"
click at [689, 466] on label at bounding box center [690, 460] width 13 height 13
click at [689, 466] on input "checkbox" at bounding box center [689, 461] width 11 height 11
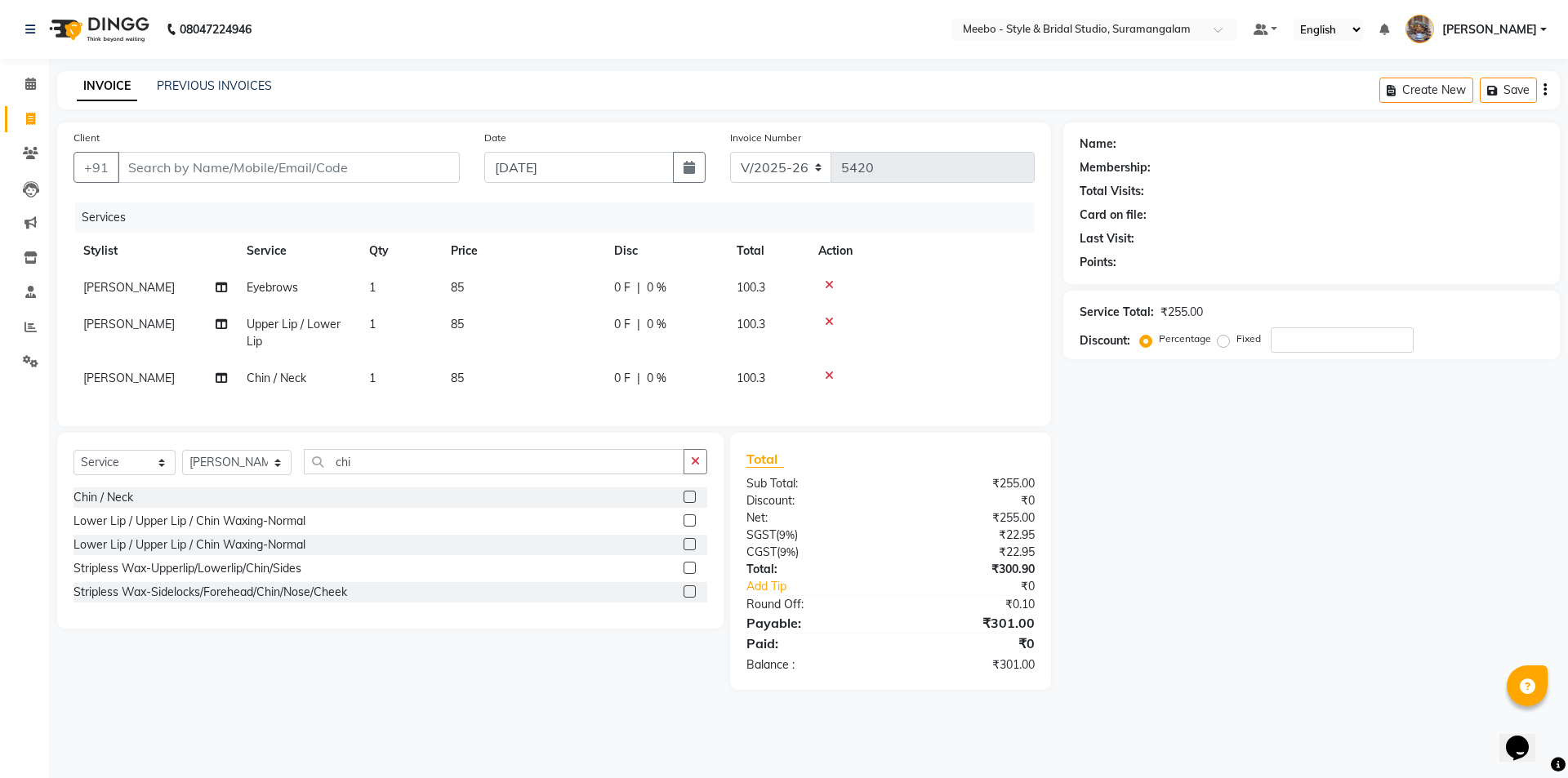
checkbox input "false"
drag, startPoint x: 594, startPoint y: 454, endPoint x: 265, endPoint y: 497, distance: 331.8
click at [265, 497] on div "Client +91 Date [DATE] Invoice Number V/2025 V/[PHONE_NUMBER] Services Stylist …" at bounding box center [554, 407] width 1019 height 567
click at [385, 474] on input "chi" at bounding box center [493, 462] width 380 height 25
type input "c"
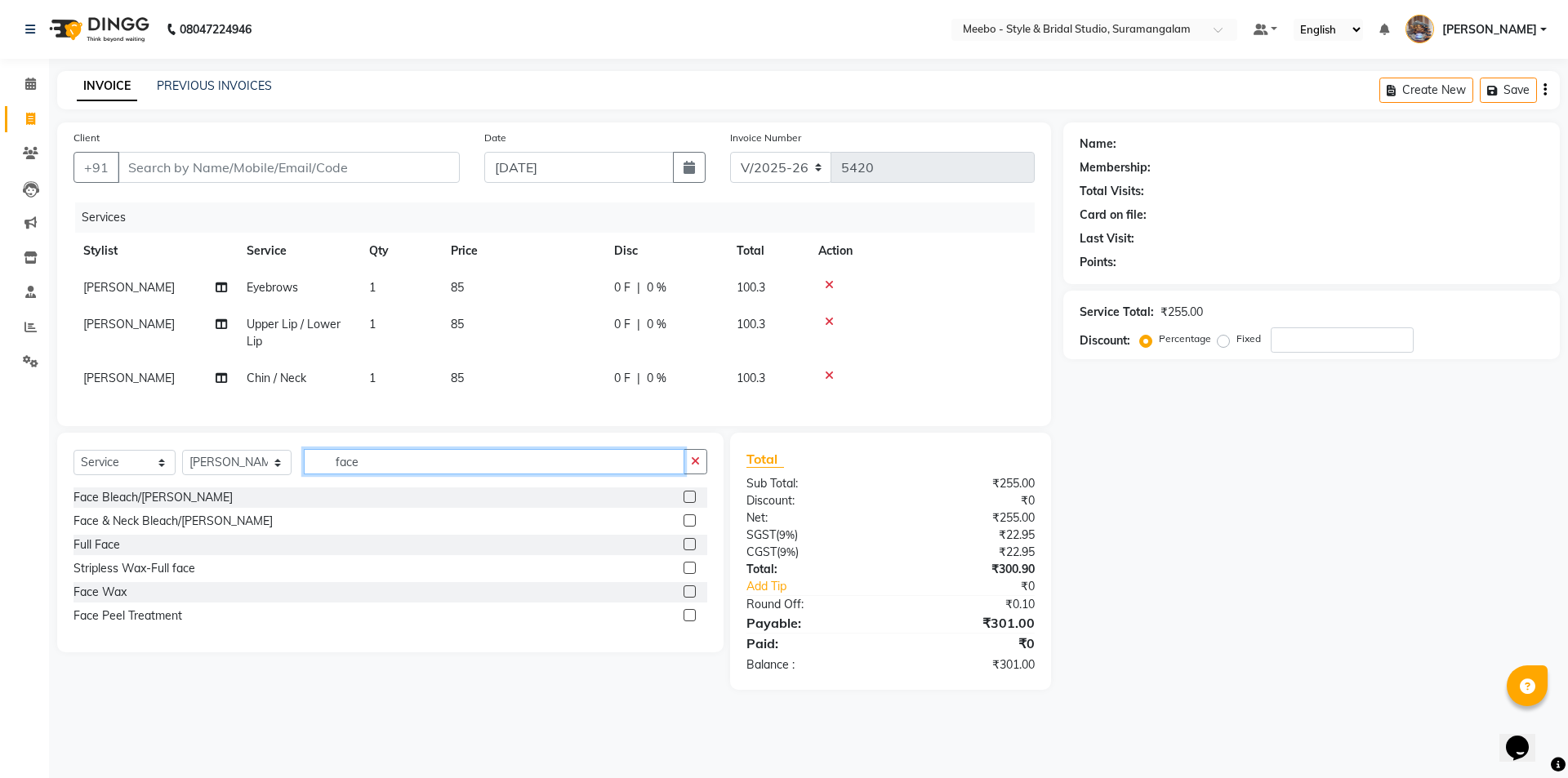
type input "face"
click at [690, 503] on label at bounding box center [690, 497] width 13 height 13
click at [690, 503] on input "checkbox" at bounding box center [689, 498] width 11 height 11
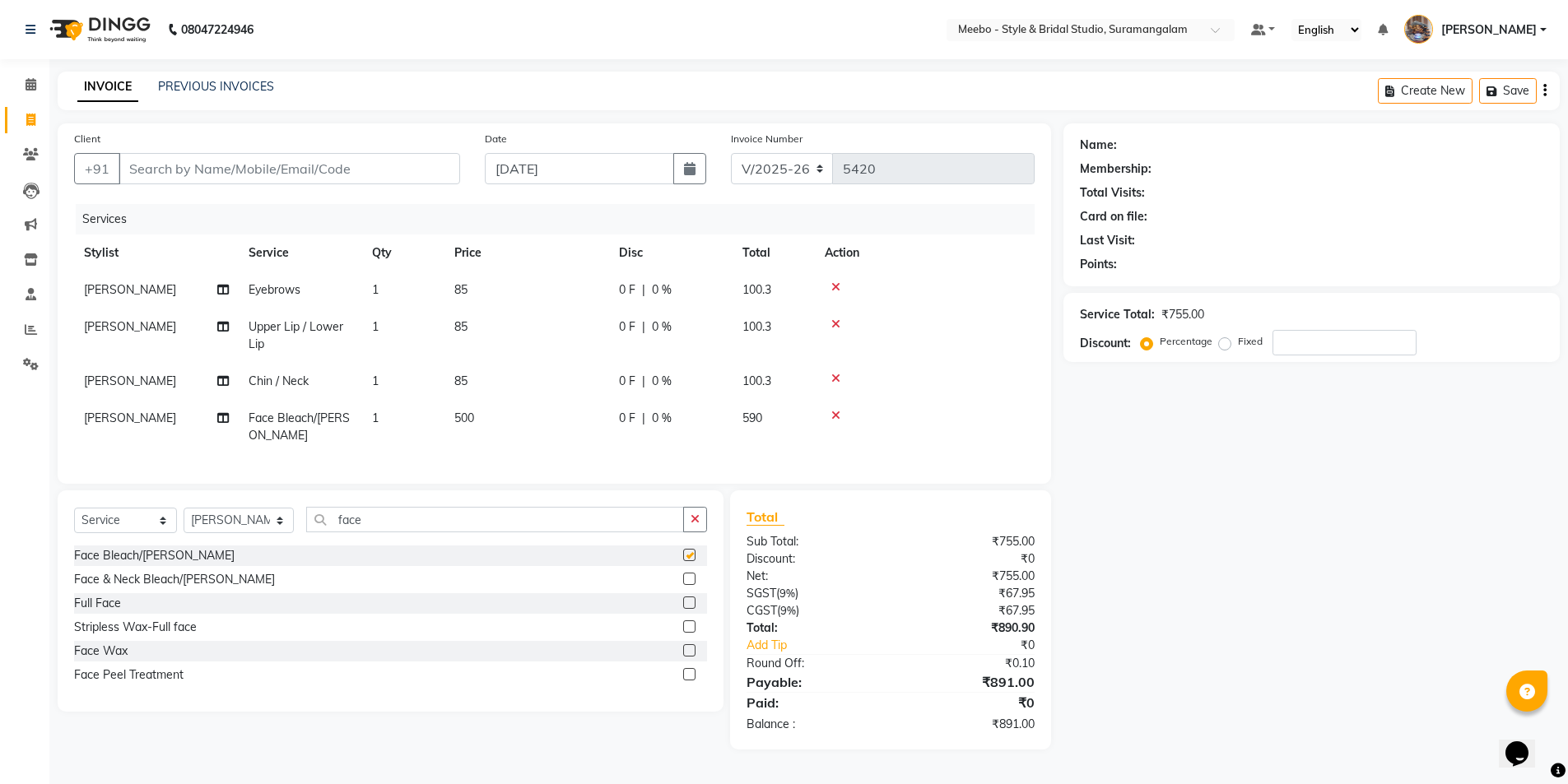
checkbox input "false"
click at [840, 417] on div at bounding box center [925, 415] width 200 height 12
click at [692, 585] on label at bounding box center [689, 579] width 13 height 13
click at [692, 585] on input "checkbox" at bounding box center [688, 580] width 11 height 11
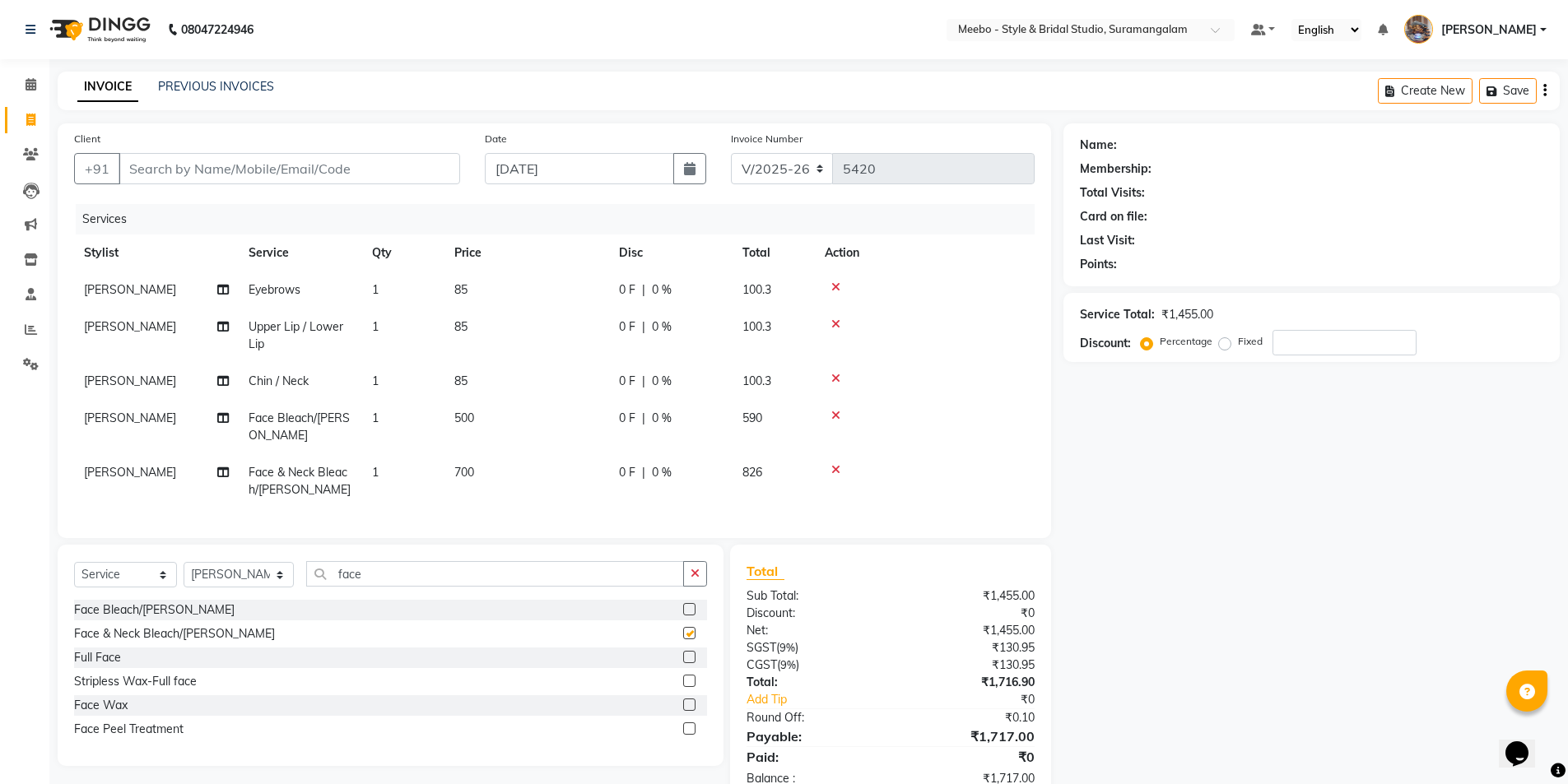
checkbox input "false"
drag, startPoint x: 561, startPoint y: 590, endPoint x: 284, endPoint y: 607, distance: 277.5
click at [284, 600] on div "Select Service Product Membership Package Voucher Prepaid Gift Card Select Styl…" at bounding box center [390, 580] width 633 height 38
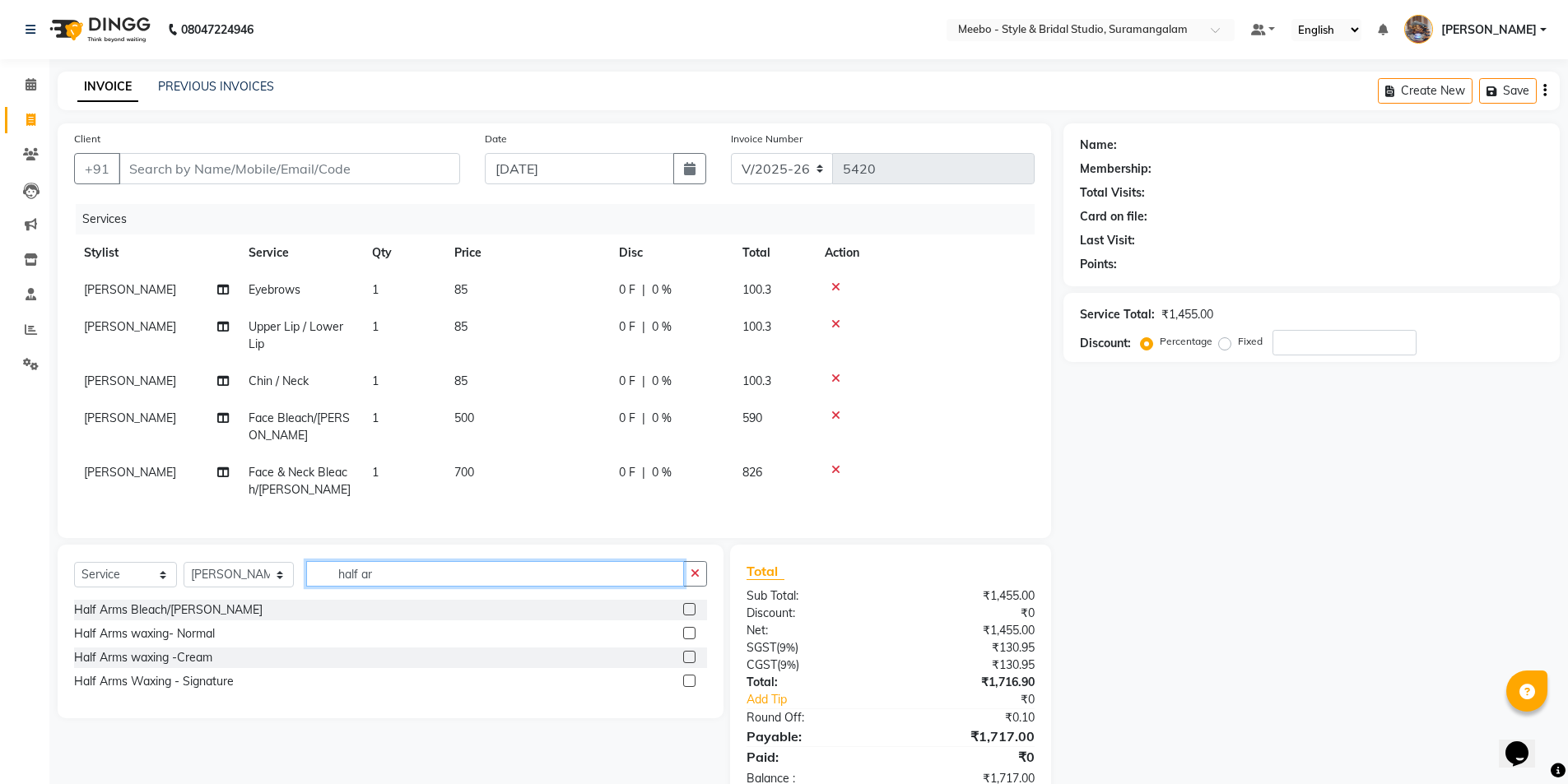
type input "half ar"
click at [688, 616] on label at bounding box center [689, 609] width 13 height 13
click at [688, 616] on input "checkbox" at bounding box center [688, 610] width 11 height 11
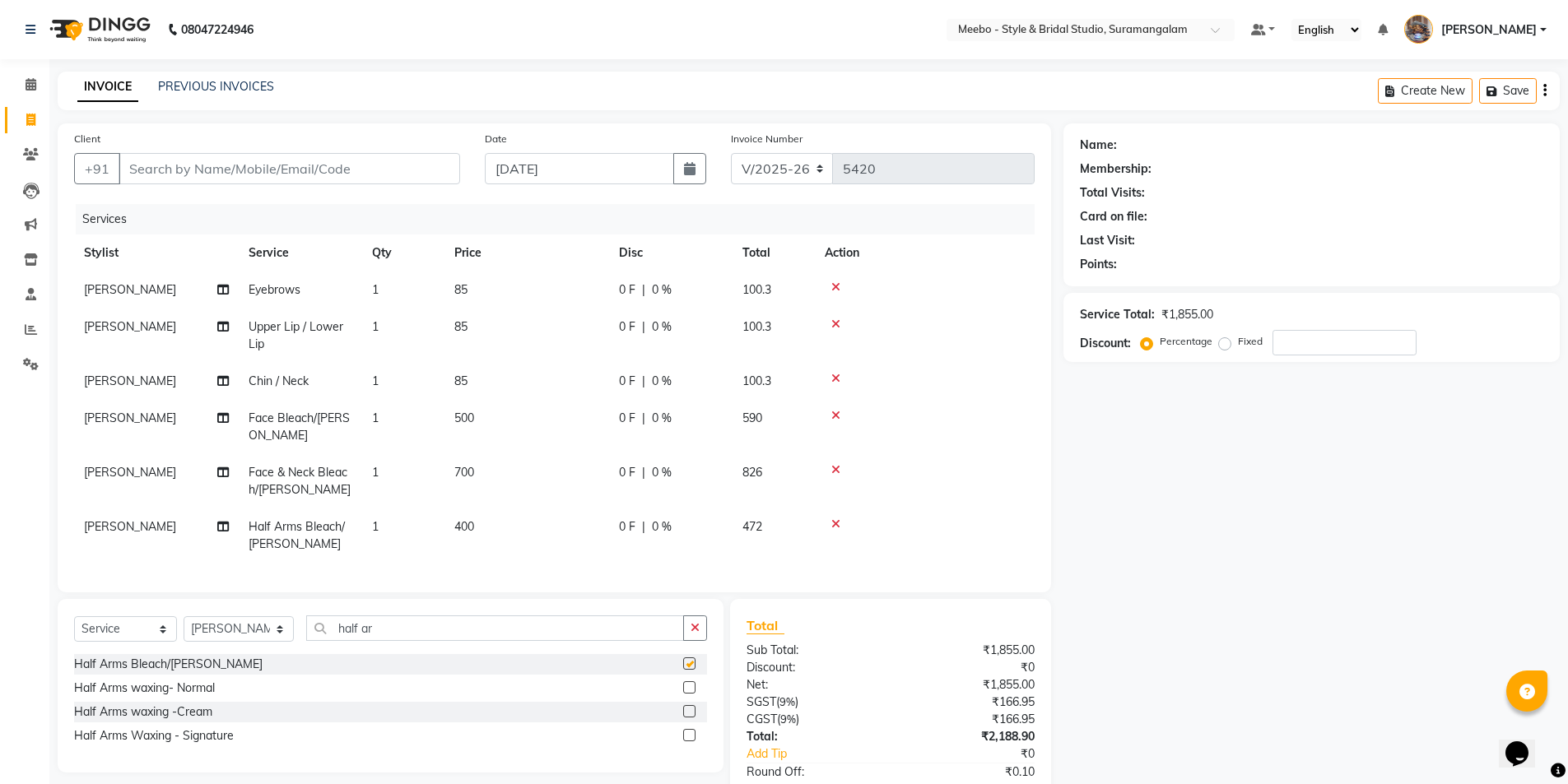
checkbox input "false"
click at [437, 641] on input "half ar" at bounding box center [495, 628] width 379 height 25
type input "h"
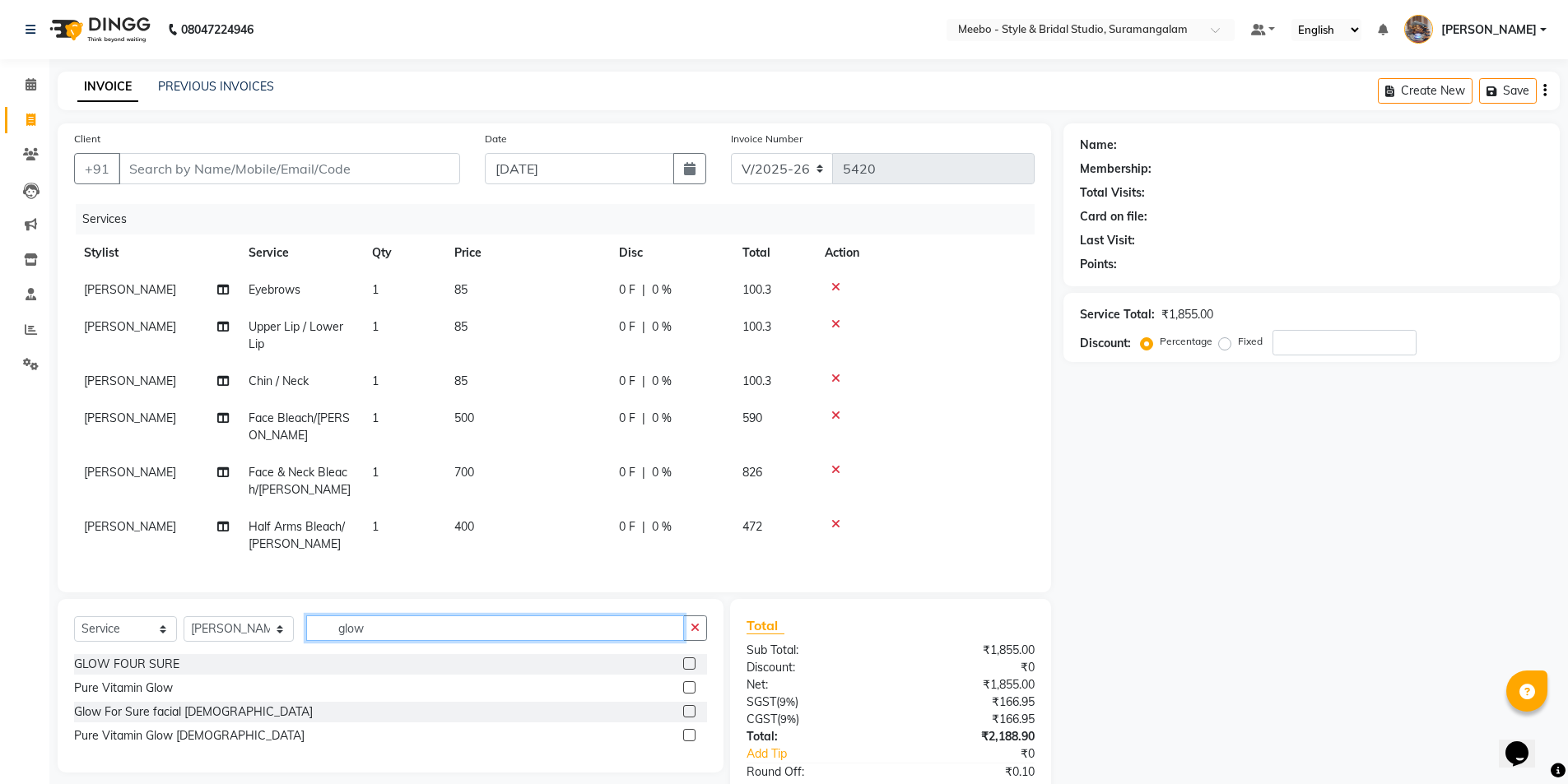
type input "glow"
click at [690, 670] on label at bounding box center [689, 664] width 13 height 13
click at [690, 670] on input "checkbox" at bounding box center [688, 665] width 11 height 11
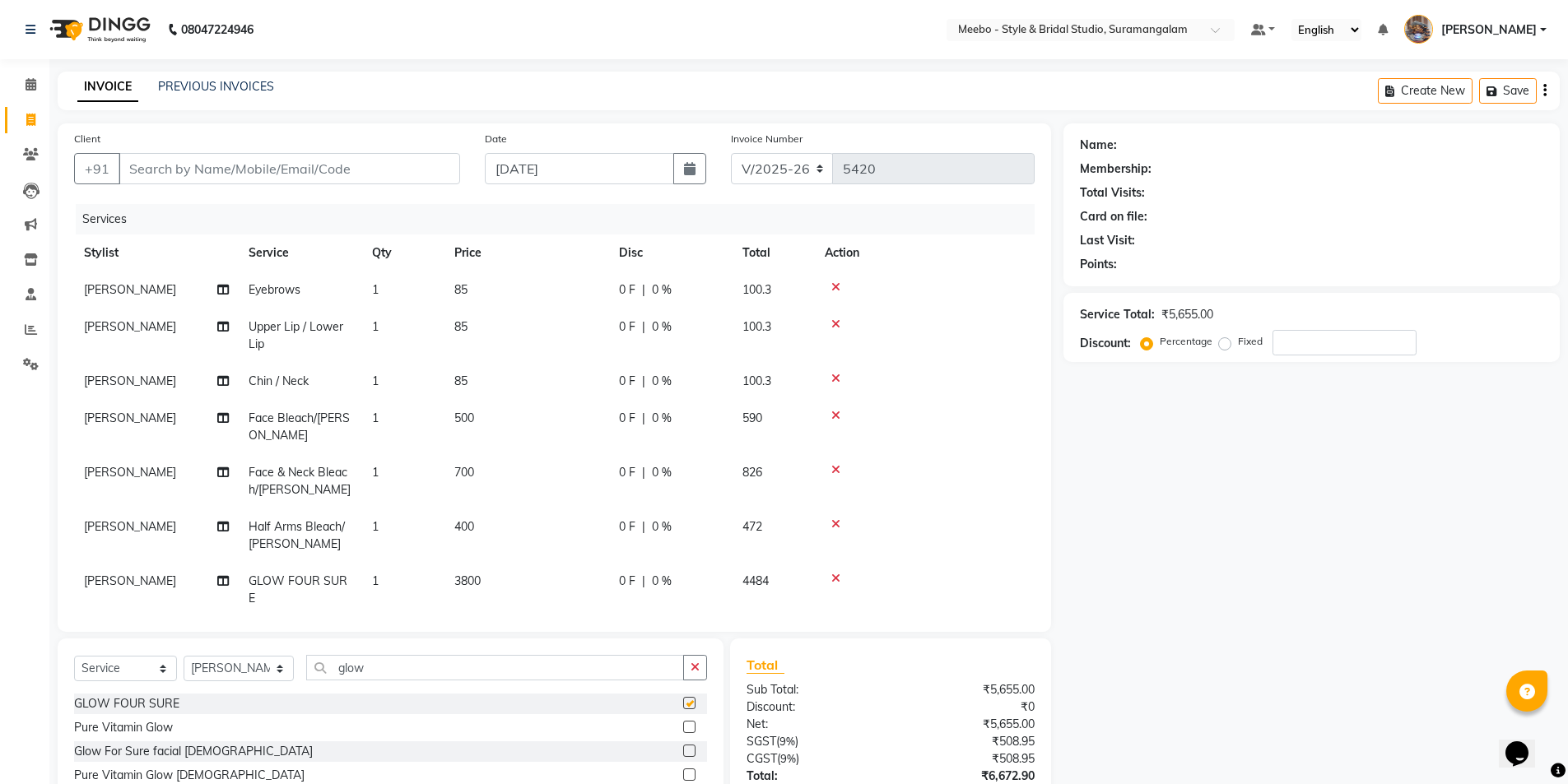
checkbox input "false"
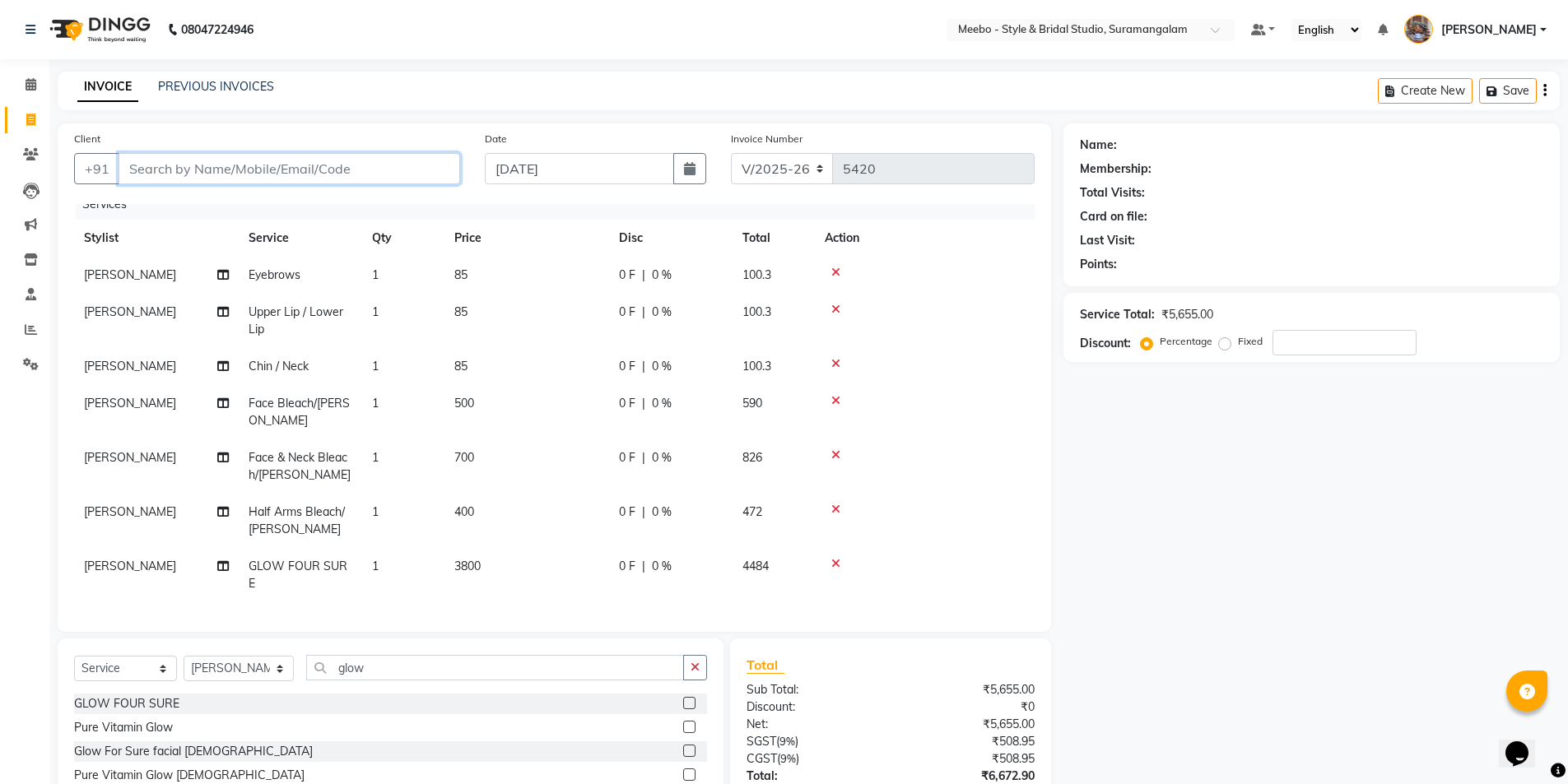
click at [389, 175] on input "Client" at bounding box center [289, 168] width 341 height 31
type input "9"
type input "0"
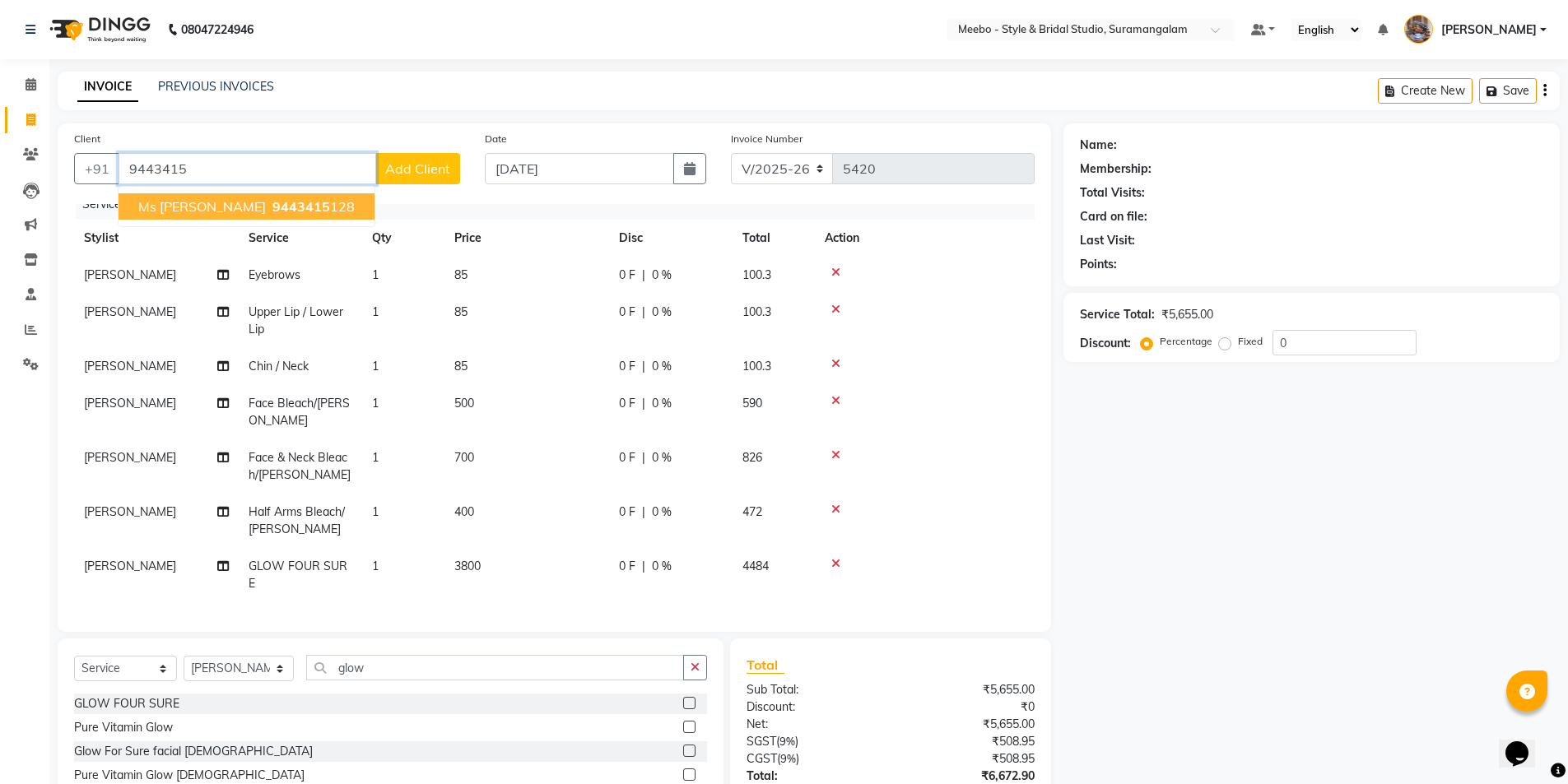
click at [277, 211] on ngb-highlight "9443415 128" at bounding box center [312, 207] width 86 height 16
type input "9443415128"
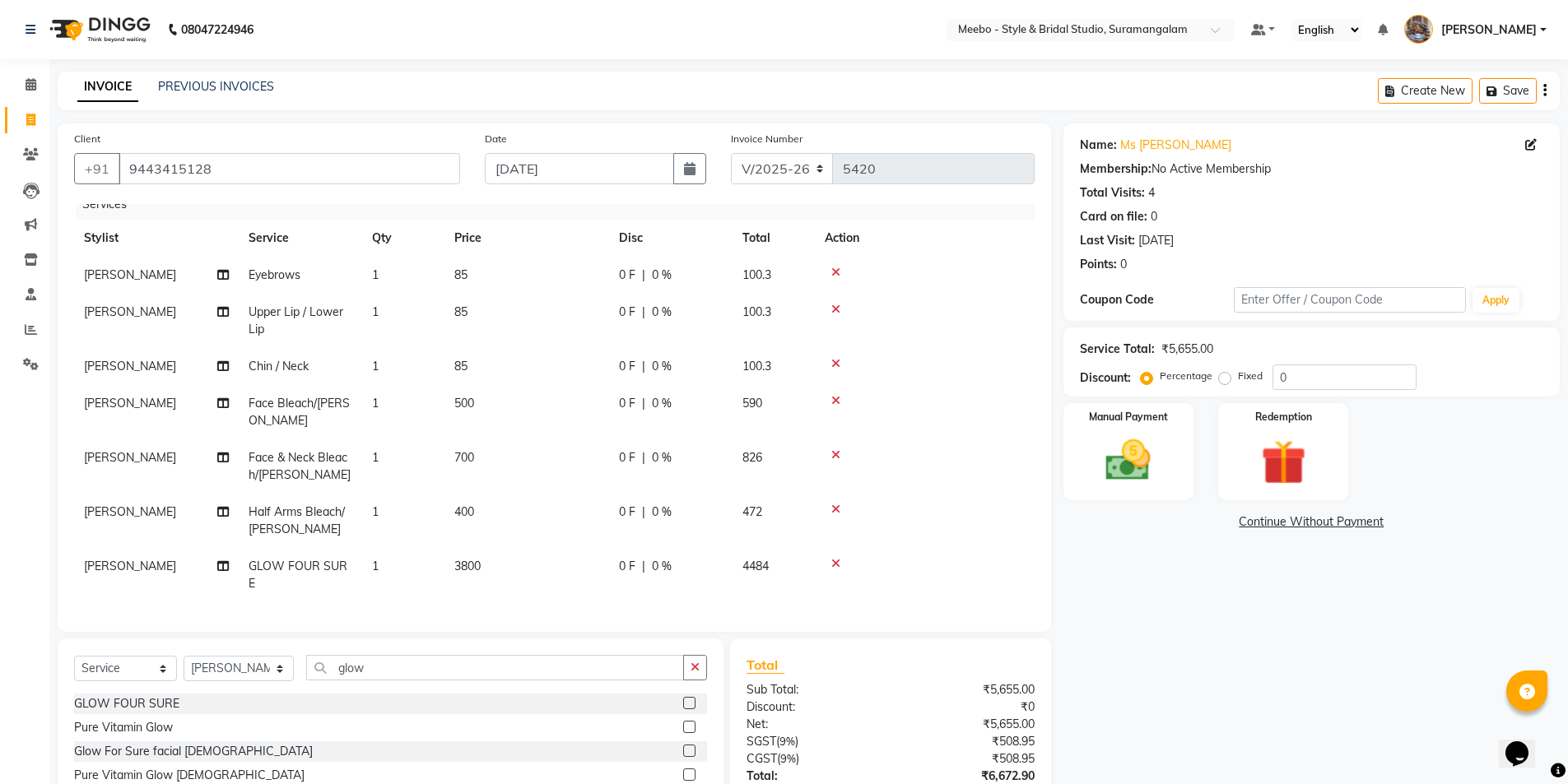
click at [1183, 646] on div "Name: Ms Nithya Membership: No Active Membership Total Visits: 4 Card on file: …" at bounding box center [1318, 511] width 509 height 774
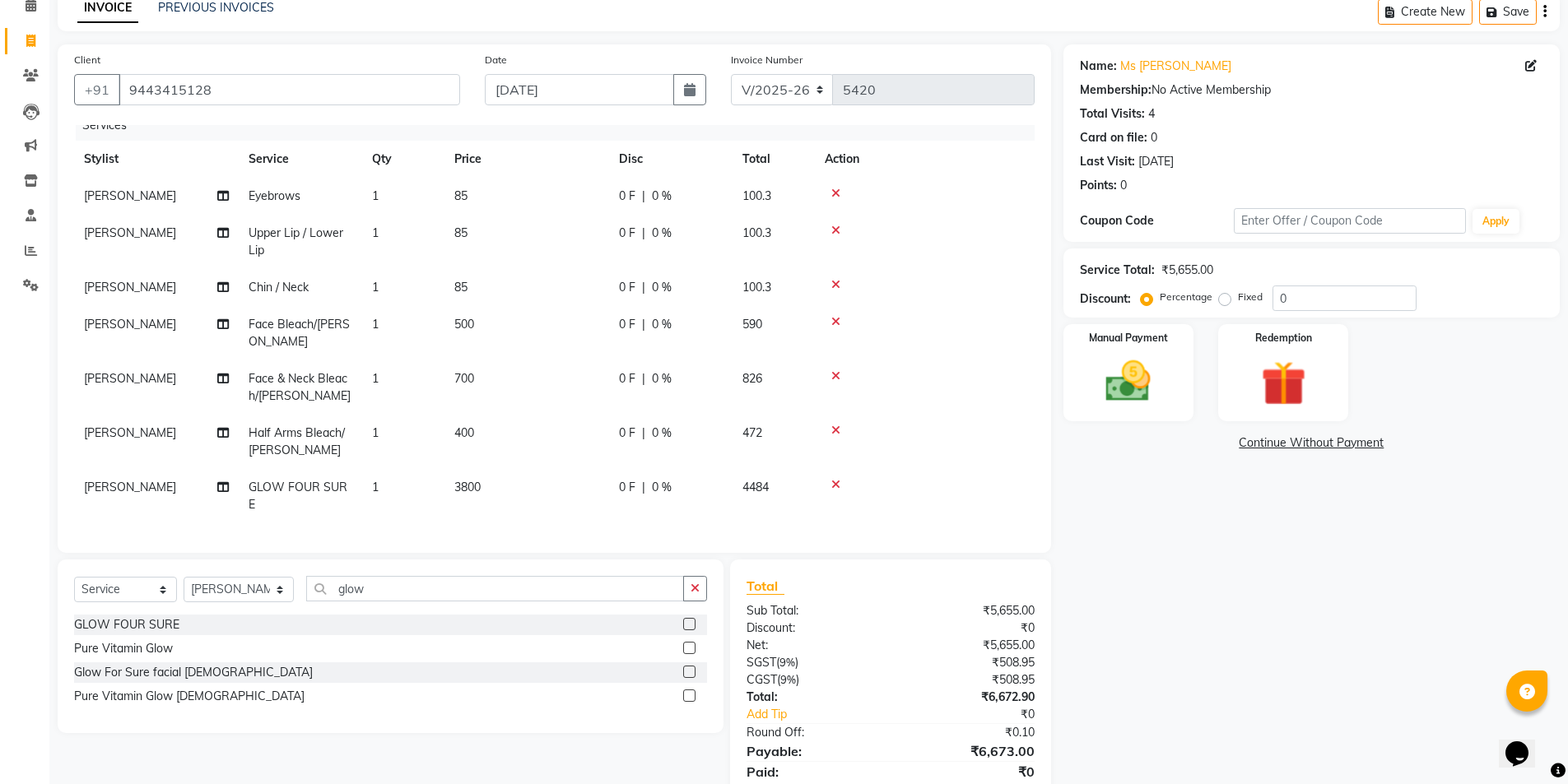
scroll to position [138, 0]
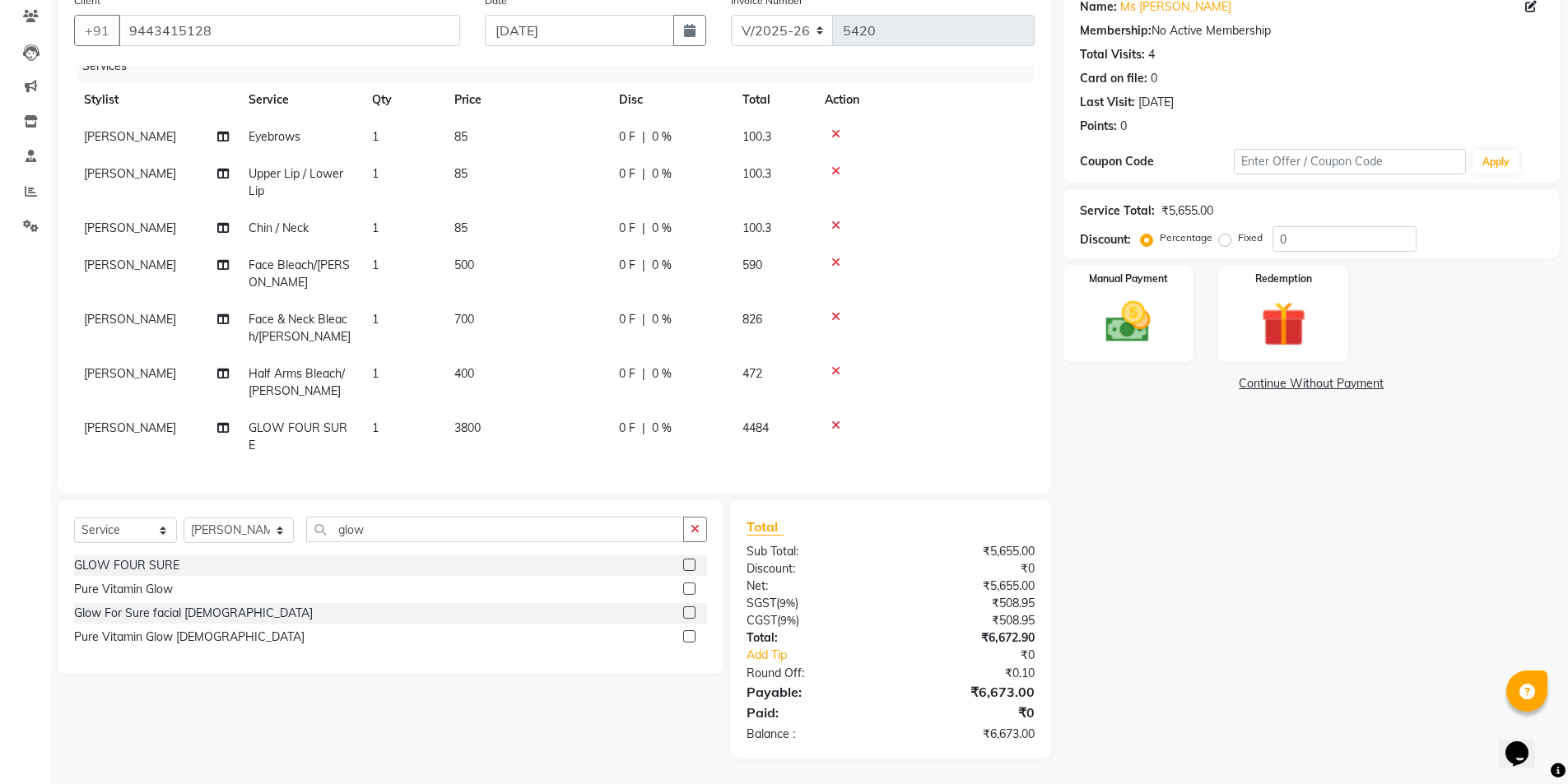
click at [172, 694] on div "Select Service Product Membership Package Voucher Prepaid Gift Card Select Styl…" at bounding box center [384, 629] width 678 height 260
click at [1113, 328] on img at bounding box center [1127, 321] width 76 height 54
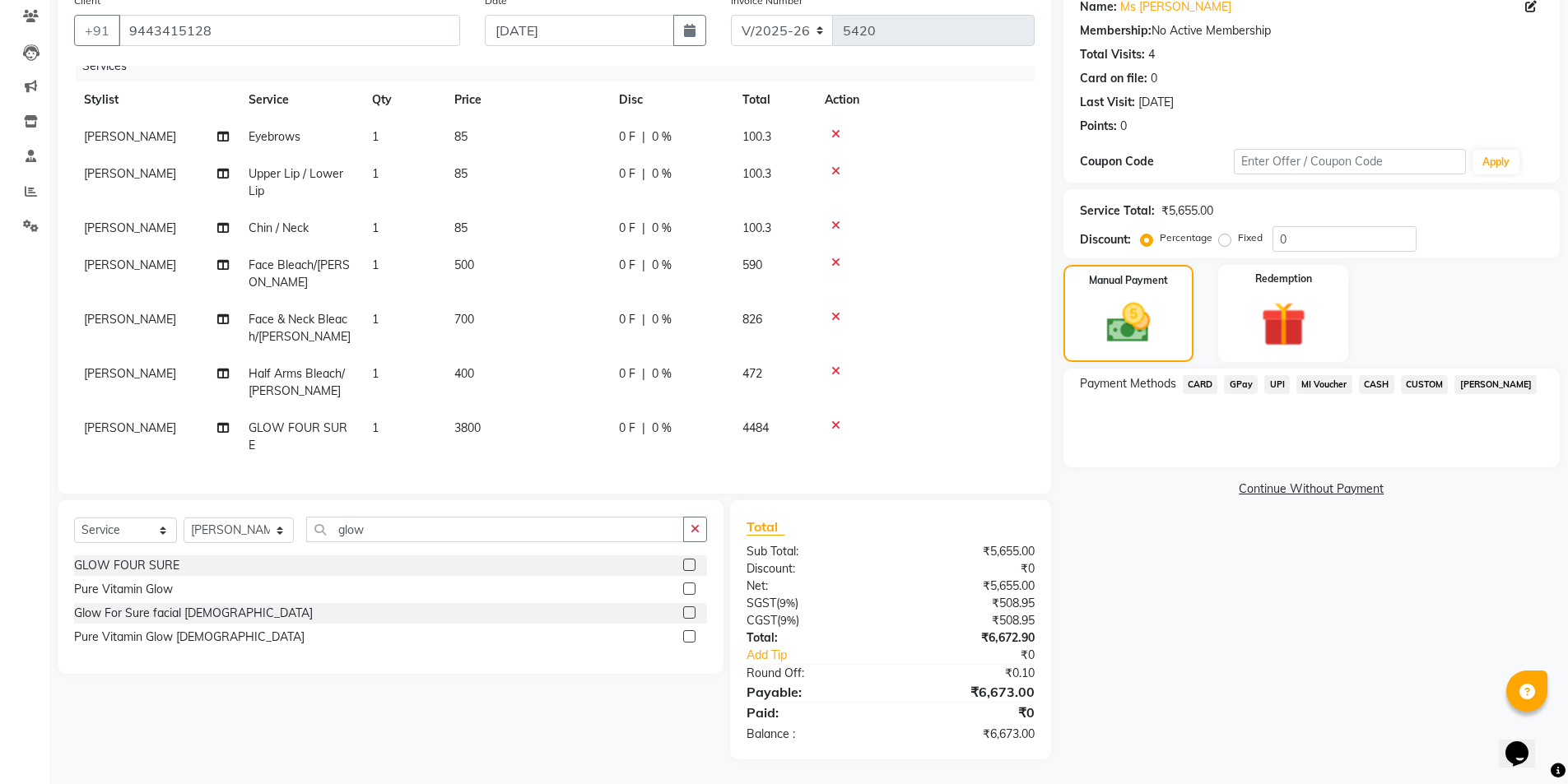
click at [1368, 388] on span "CASH" at bounding box center [1376, 384] width 36 height 19
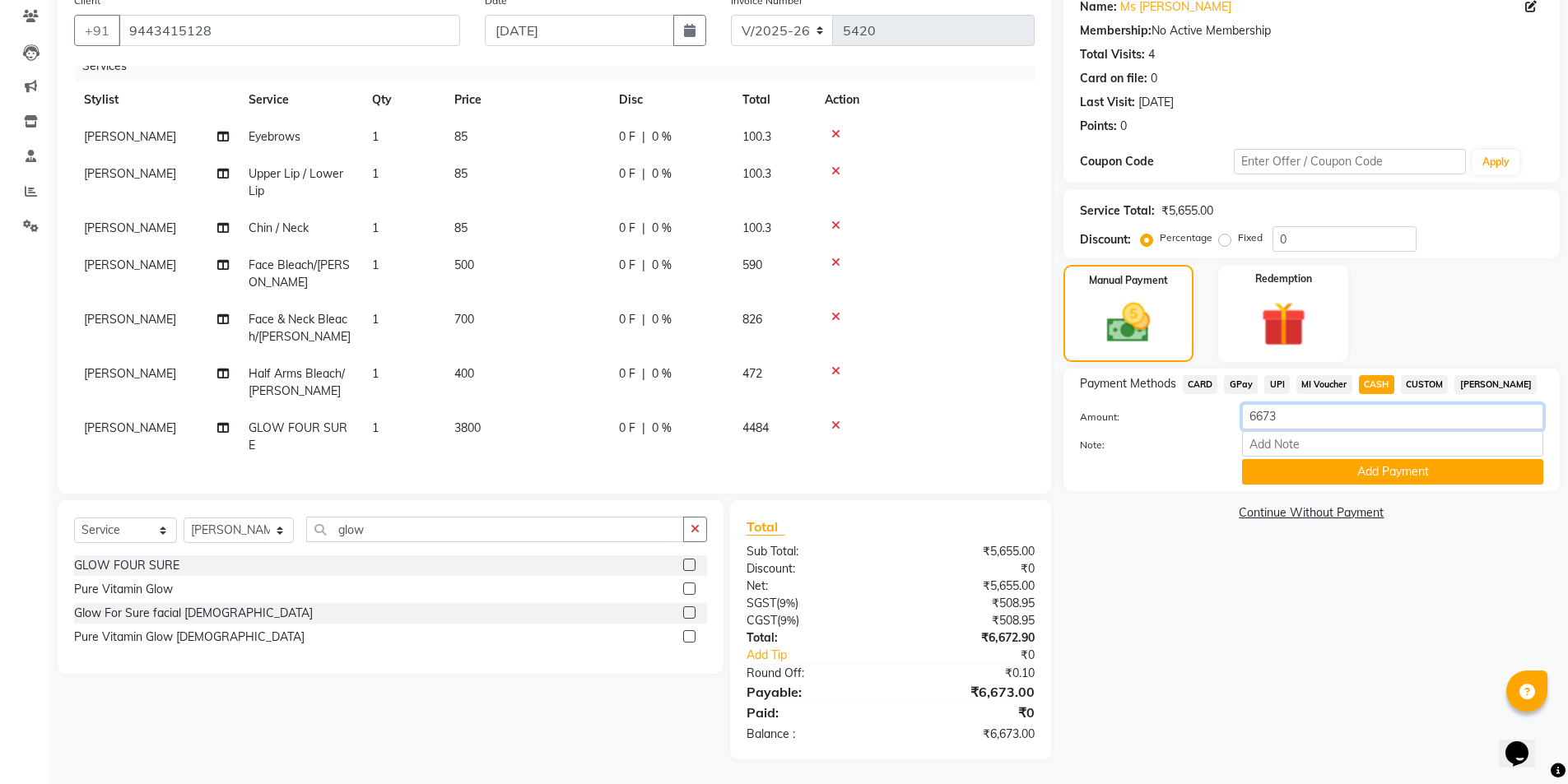
click at [1335, 423] on input "6673" at bounding box center [1392, 417] width 301 height 25
type input "6660"
click at [1332, 465] on button "Add Payment" at bounding box center [1392, 472] width 301 height 25
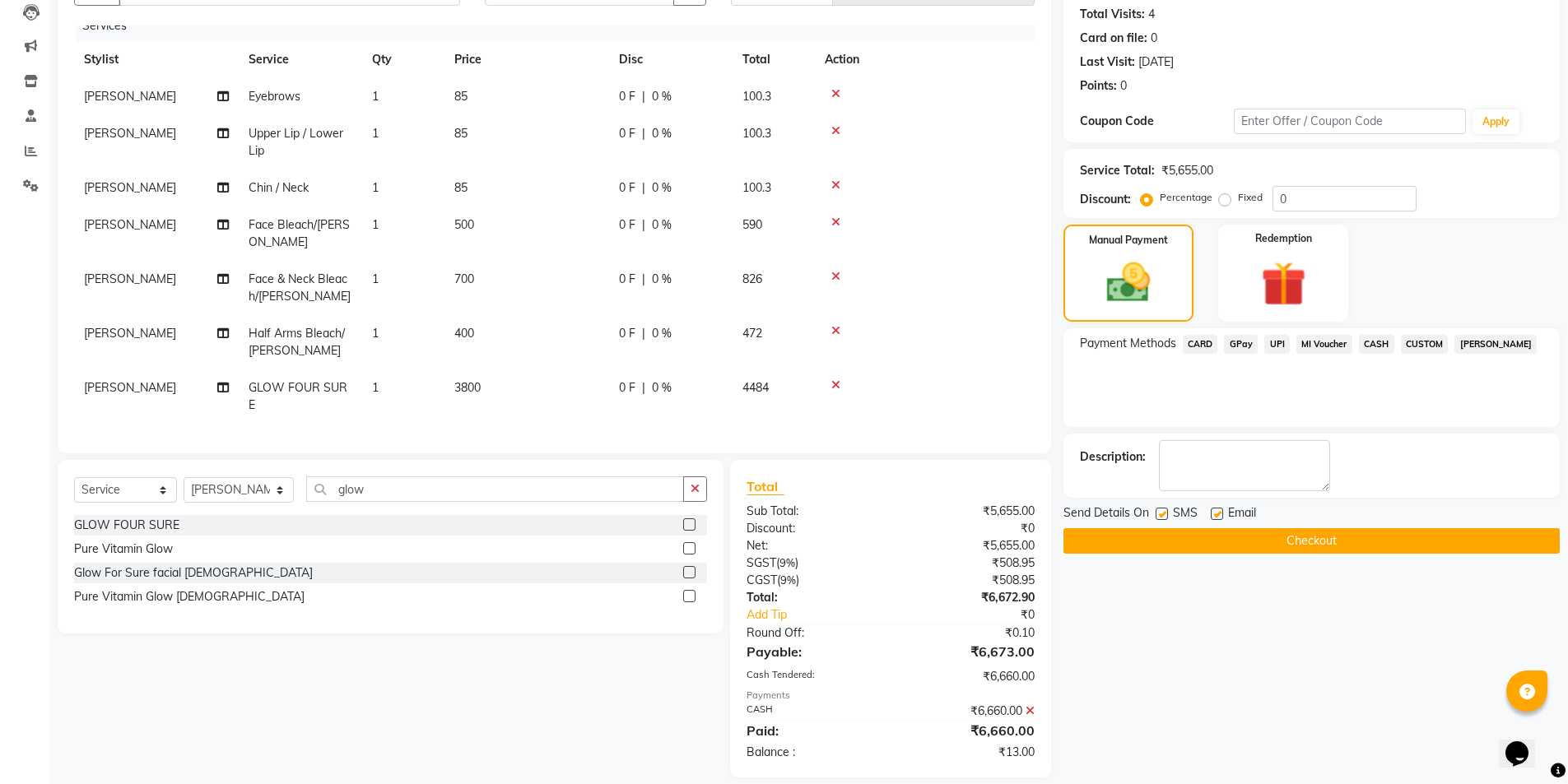
scroll to position [197, 0]
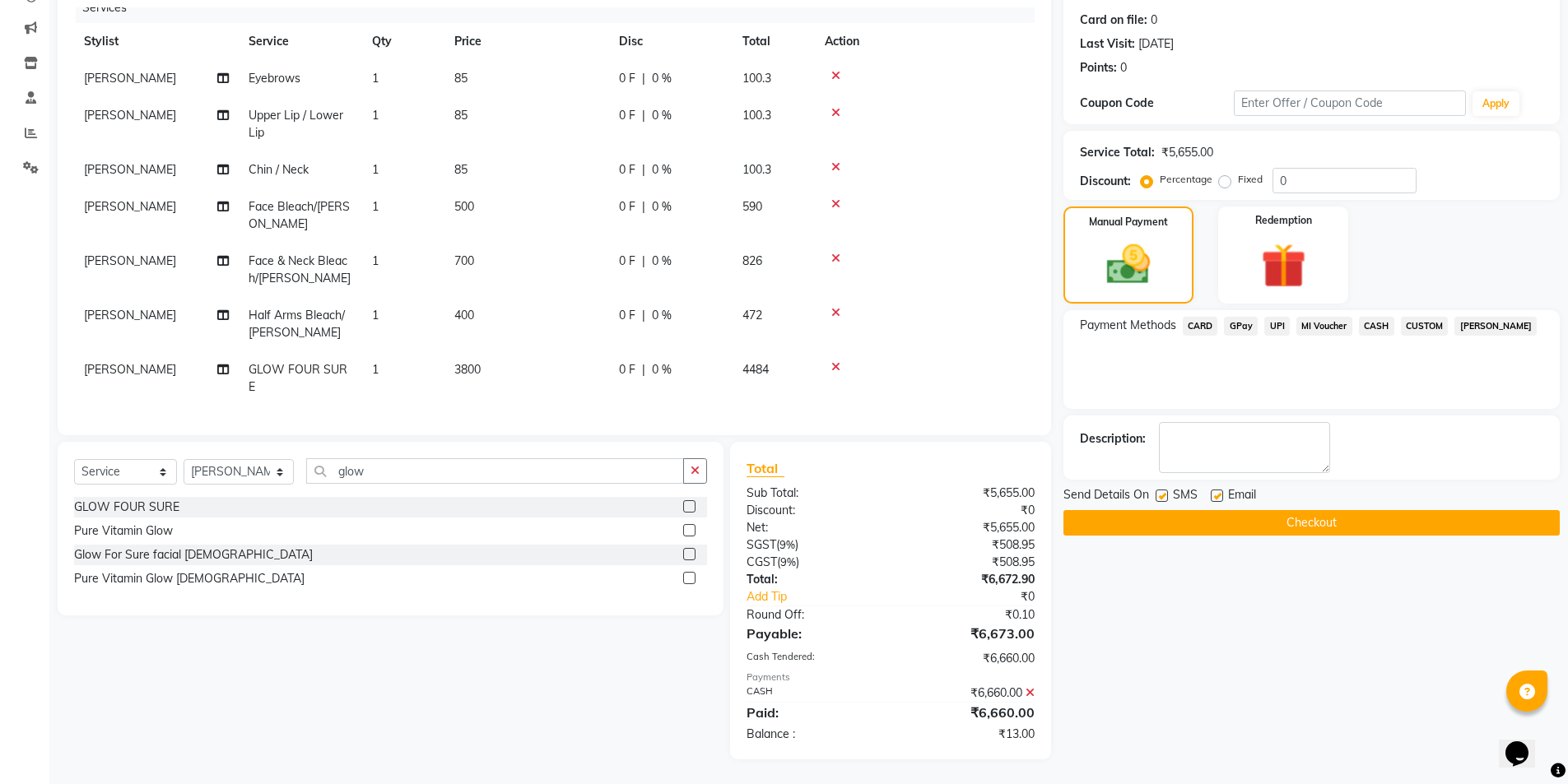
click at [1262, 528] on button "Checkout" at bounding box center [1311, 523] width 496 height 25
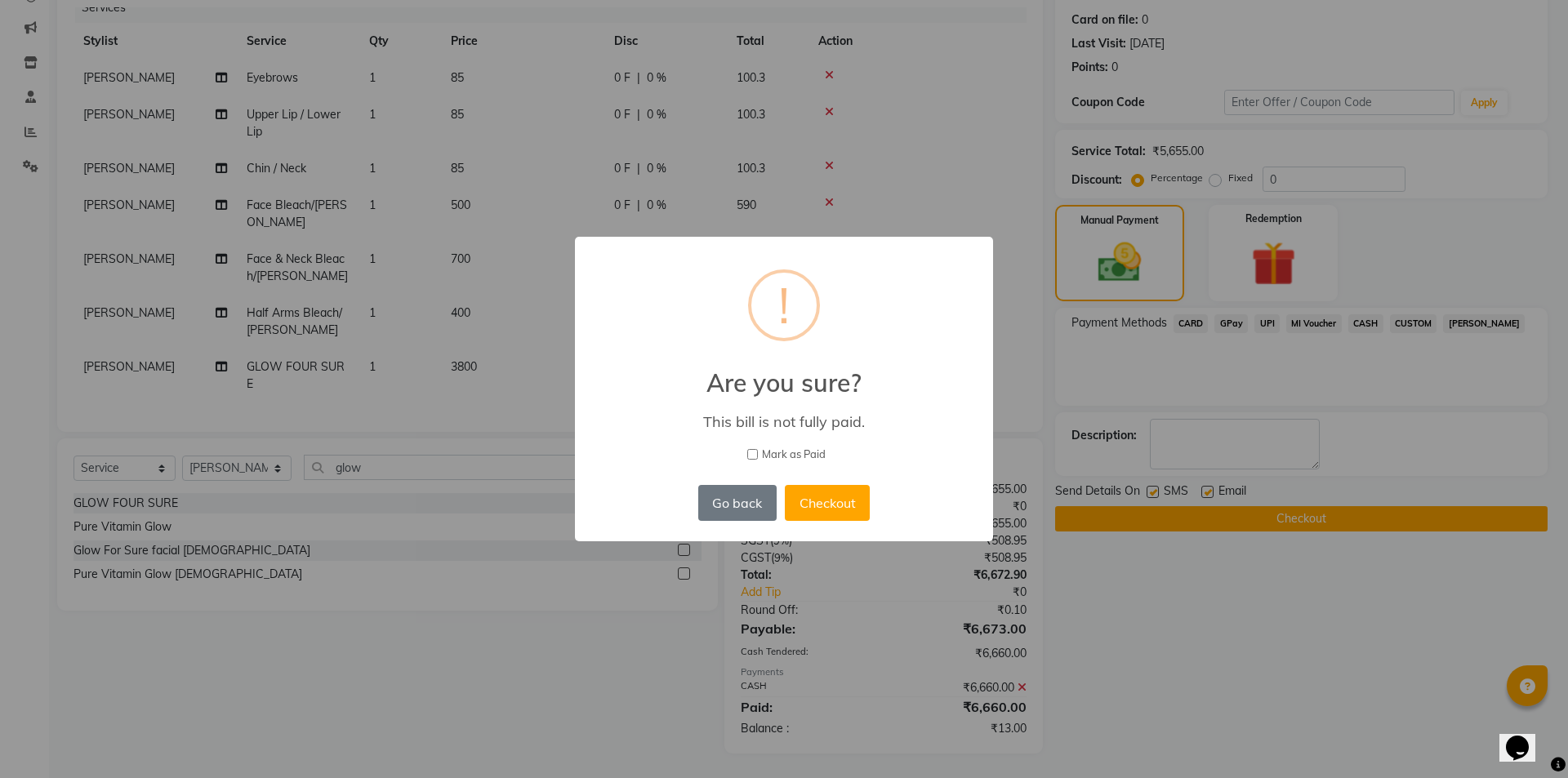
click at [780, 454] on span "Mark as Paid" at bounding box center [793, 455] width 63 height 16
click at [758, 454] on input "Mark as Paid" at bounding box center [753, 455] width 11 height 11
checkbox input "true"
click at [822, 501] on button "Checkout" at bounding box center [827, 503] width 85 height 36
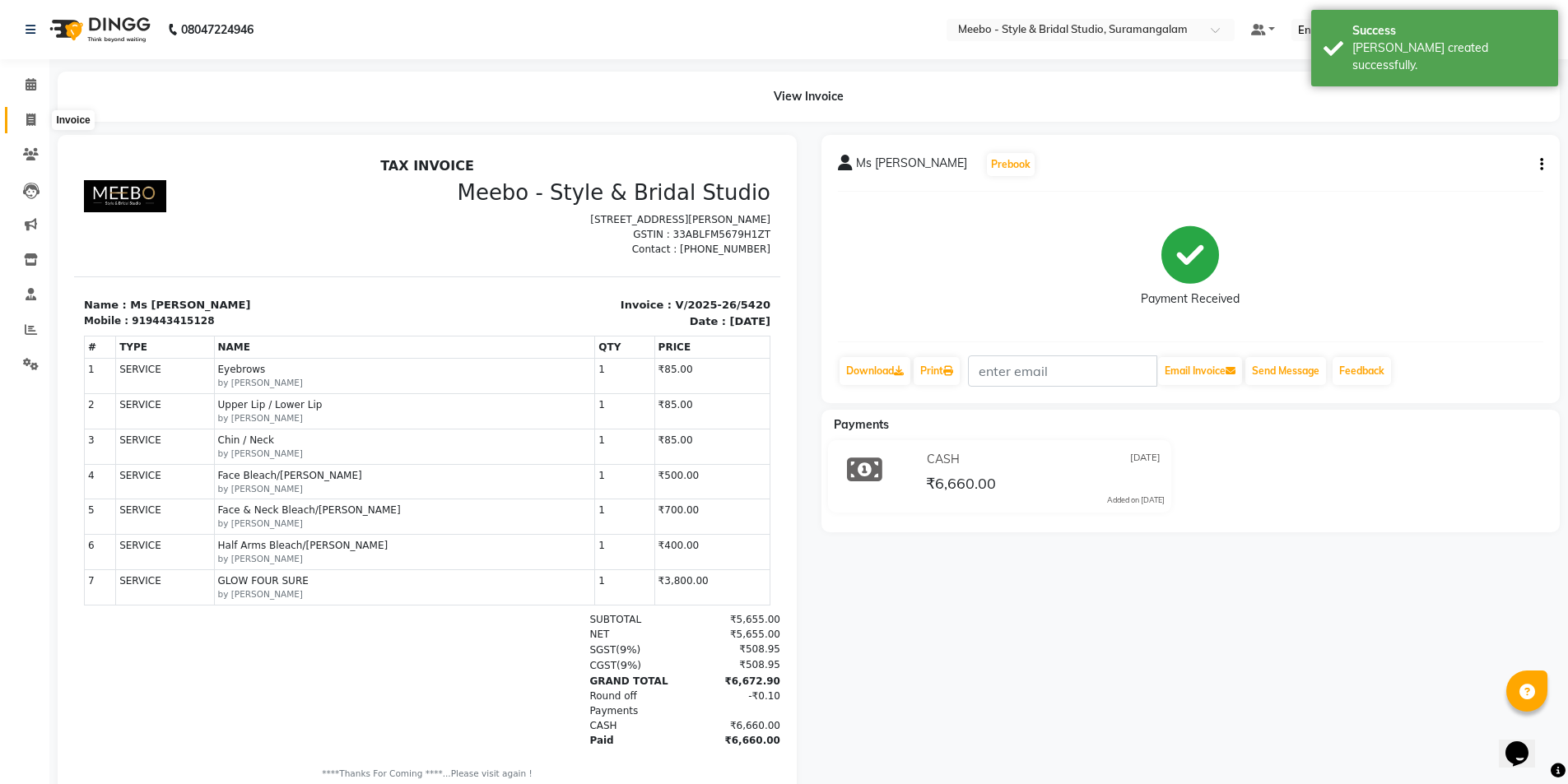
click at [36, 127] on span at bounding box center [31, 120] width 29 height 19
select select "12"
select select "service"
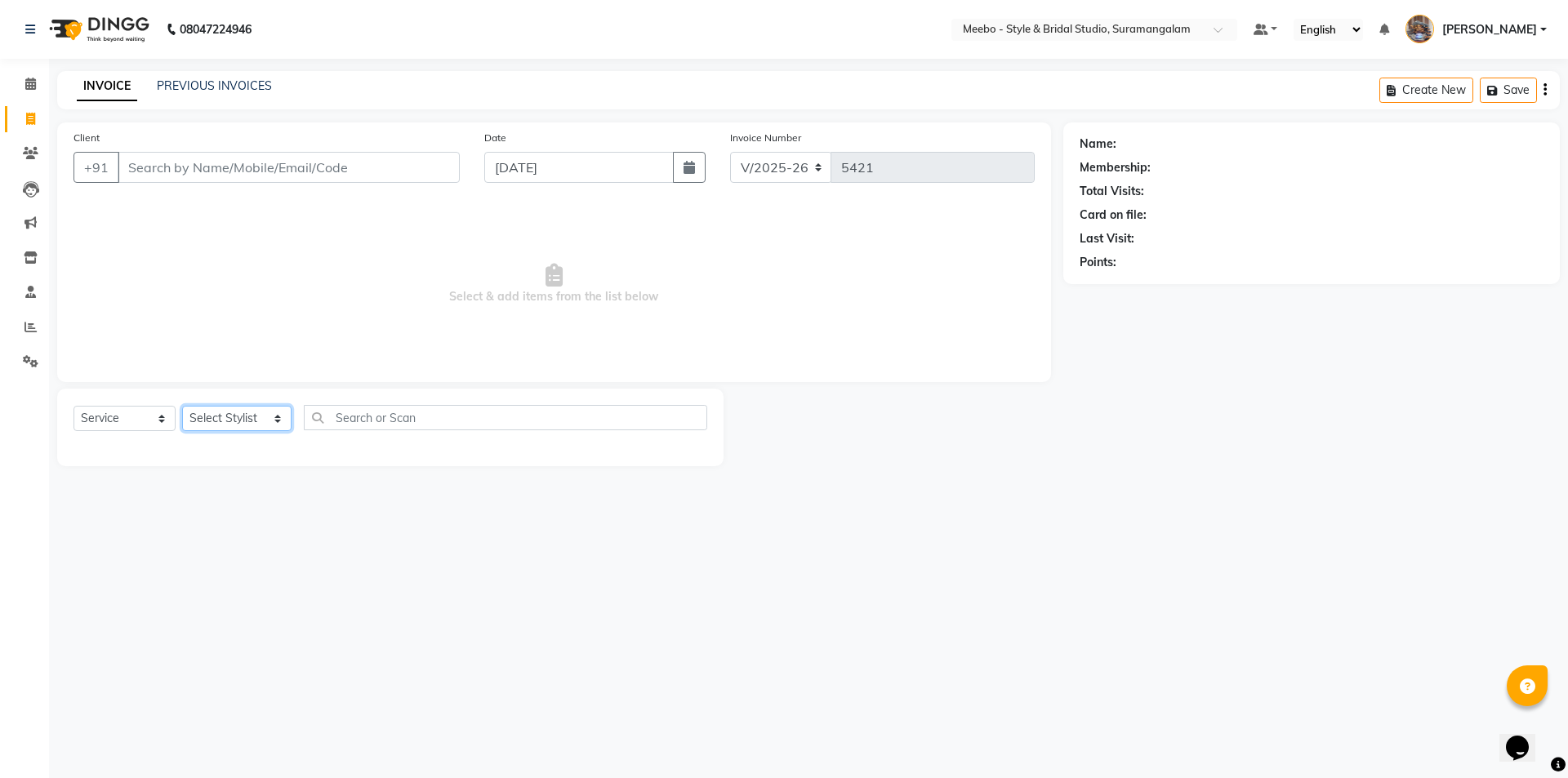
click at [276, 419] on select "Select Stylist Admin AJOY ALAM AMITH Ashwin Manager Avanthika BILAL DEEPIKA DHA…" at bounding box center [237, 418] width 109 height 25
select select "58442"
click at [183, 406] on select "Select Stylist Admin AJOY ALAM AMITH Ashwin Manager Avanthika BILAL DEEPIKA DHA…" at bounding box center [237, 418] width 109 height 25
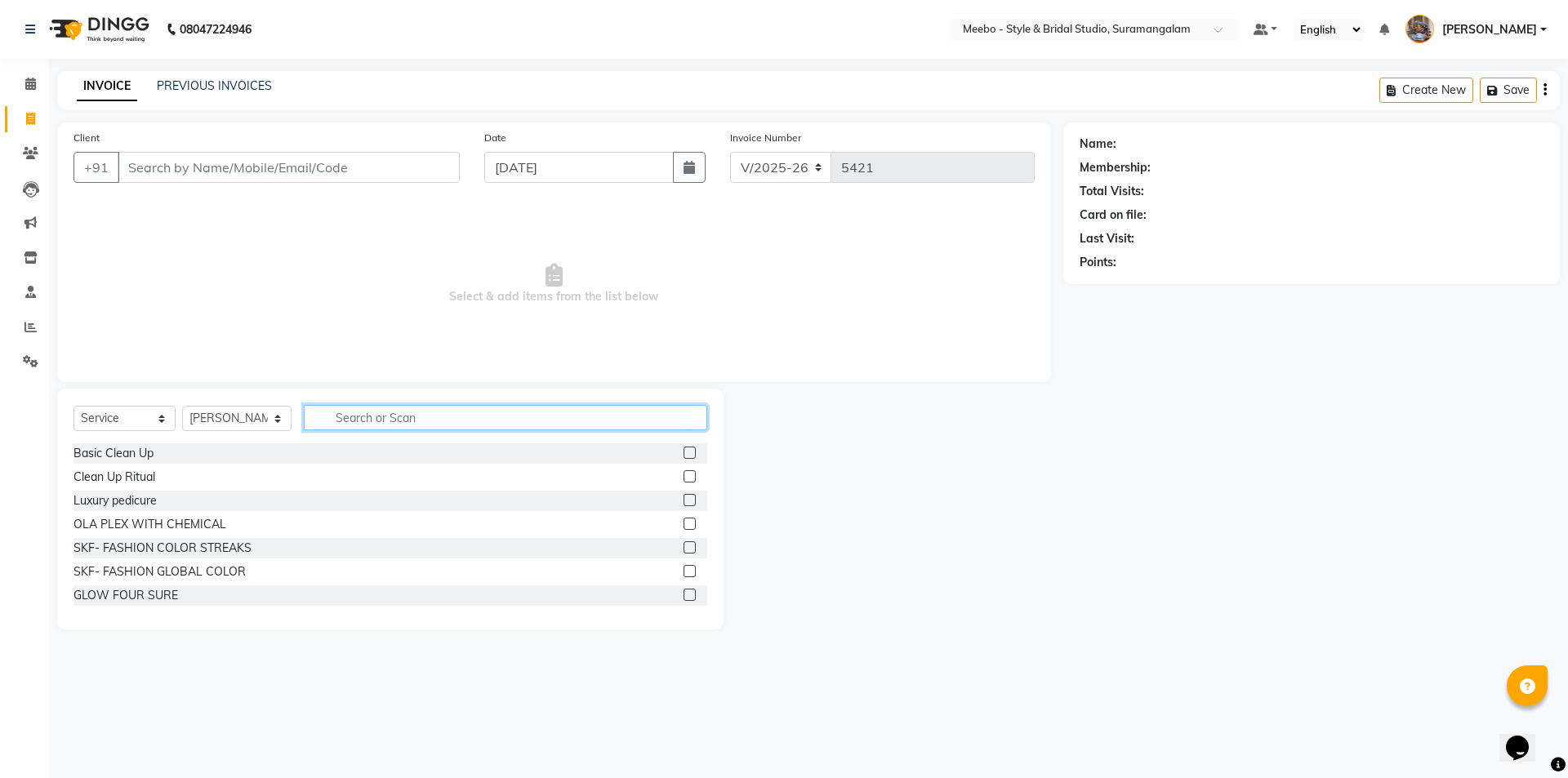
click at [491, 417] on input "text" at bounding box center [505, 417] width 403 height 25
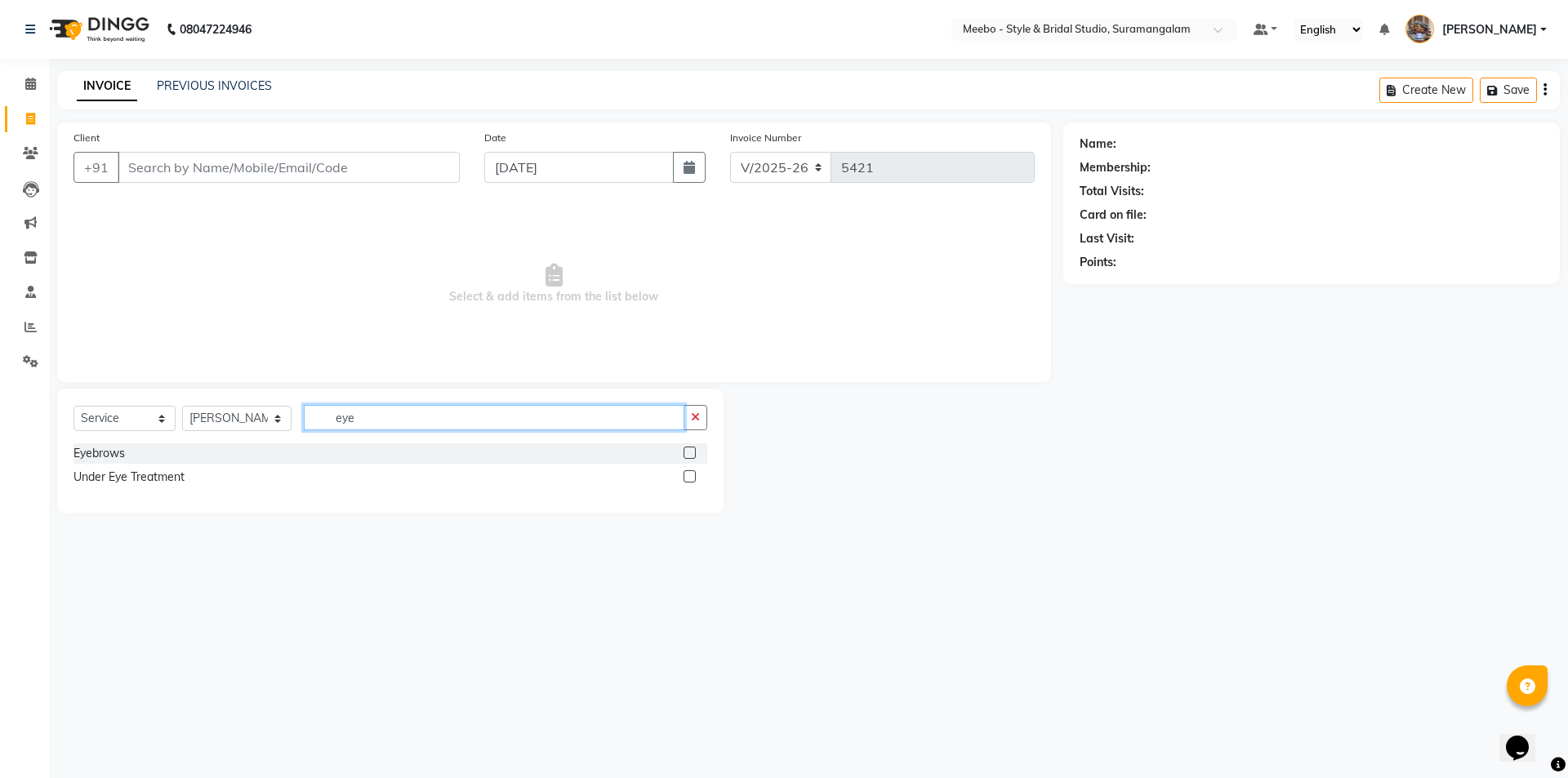
type input "eye"
click at [695, 455] on label at bounding box center [690, 453] width 13 height 13
click at [694, 455] on input "checkbox" at bounding box center [689, 454] width 11 height 11
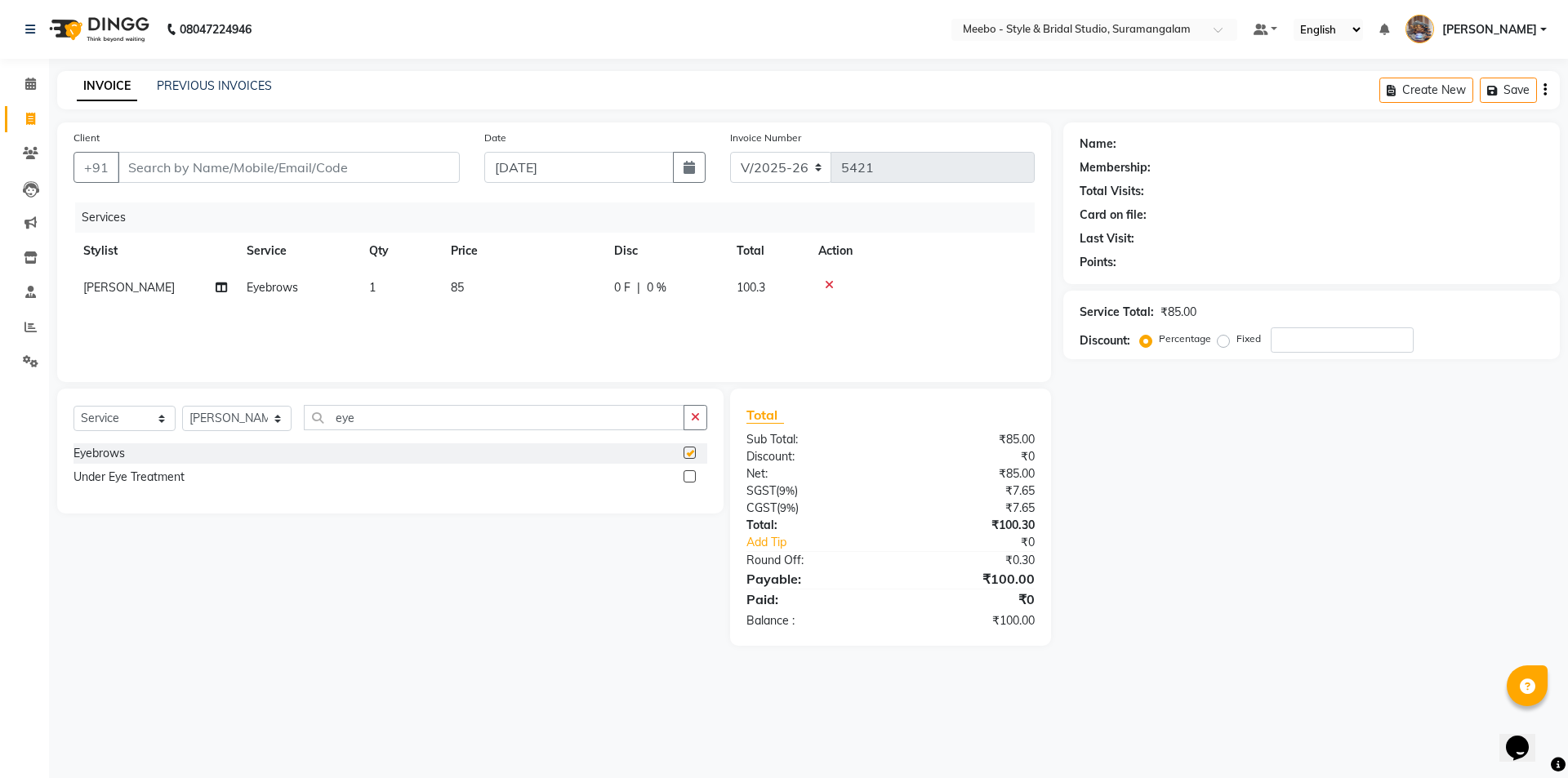
checkbox input "false"
click at [424, 164] on input "Client" at bounding box center [288, 167] width 343 height 31
click at [363, 168] on input "Client" at bounding box center [288, 167] width 343 height 31
type input "9"
type input "0"
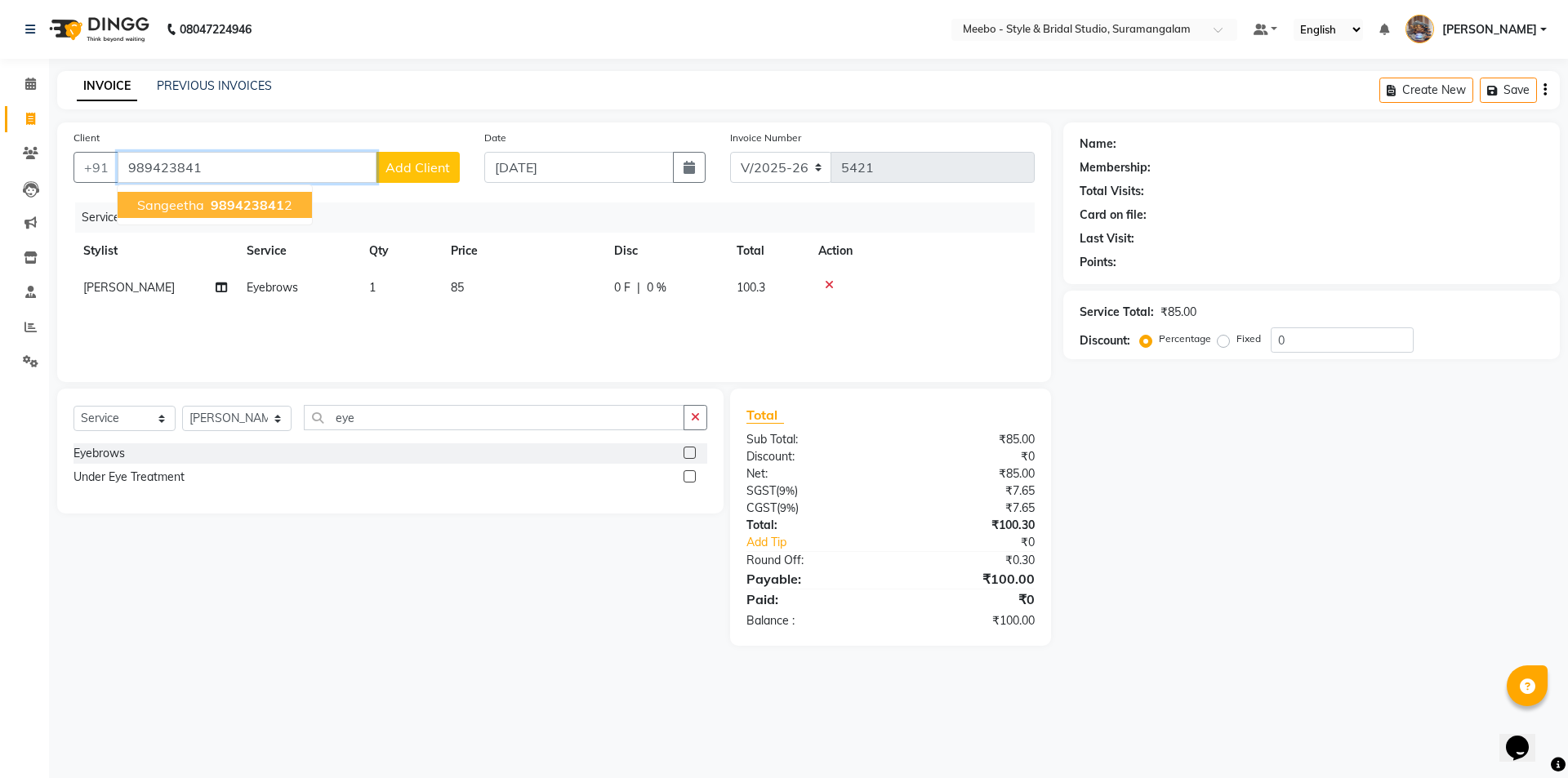
click at [250, 209] on span "989423841" at bounding box center [247, 205] width 73 height 16
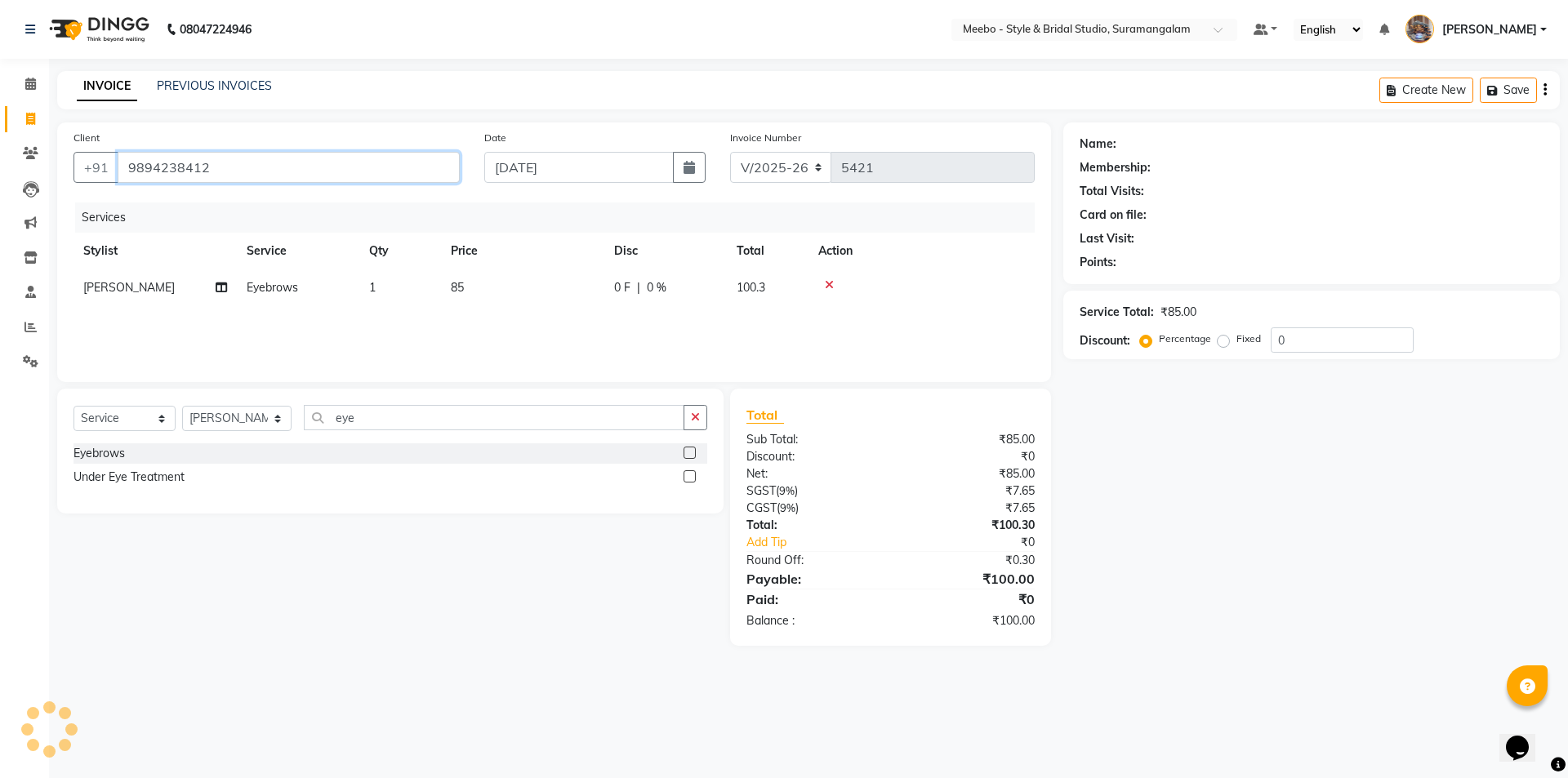
type input "9894238412"
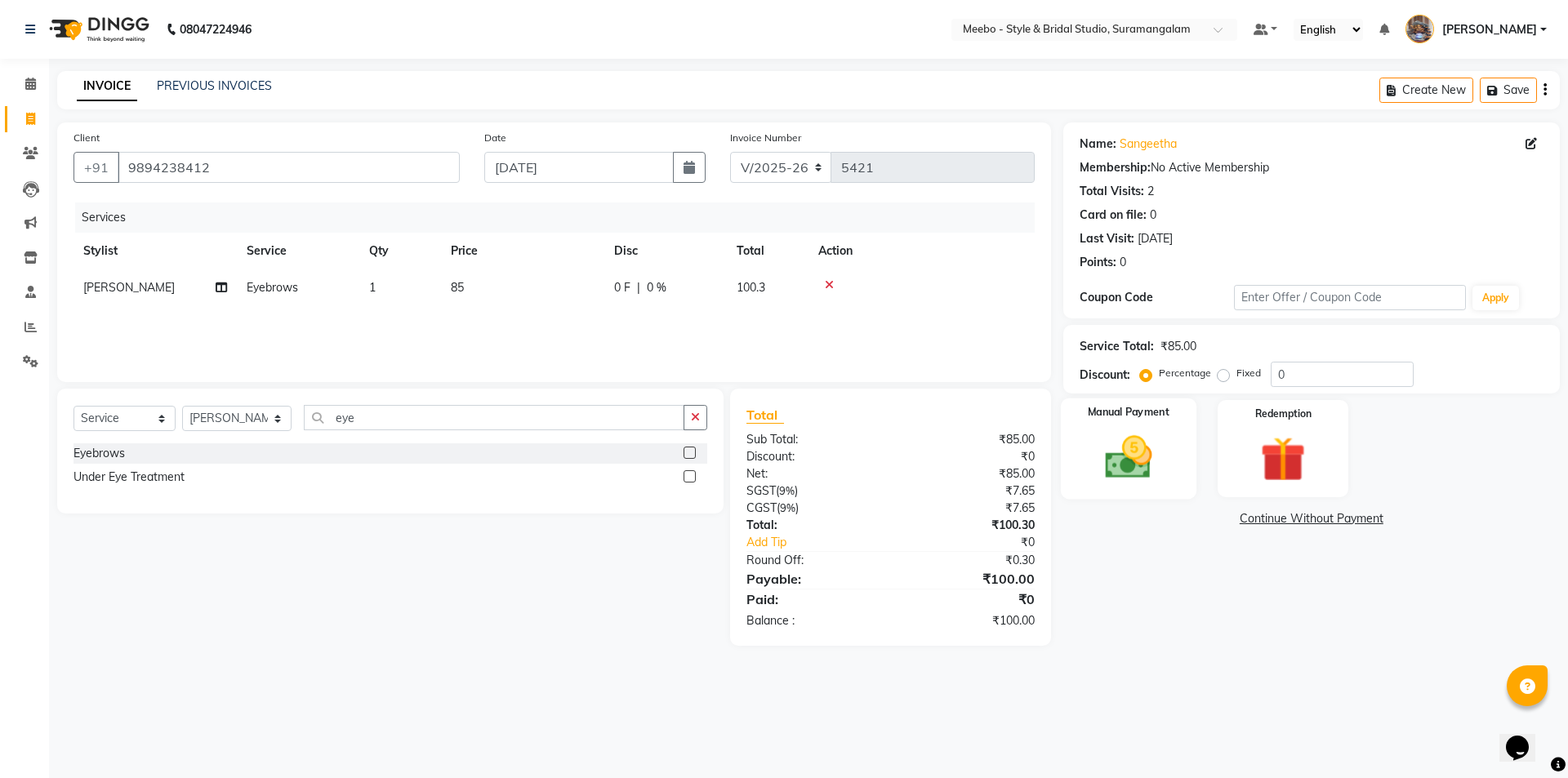
click at [1123, 444] on img at bounding box center [1128, 457] width 76 height 54
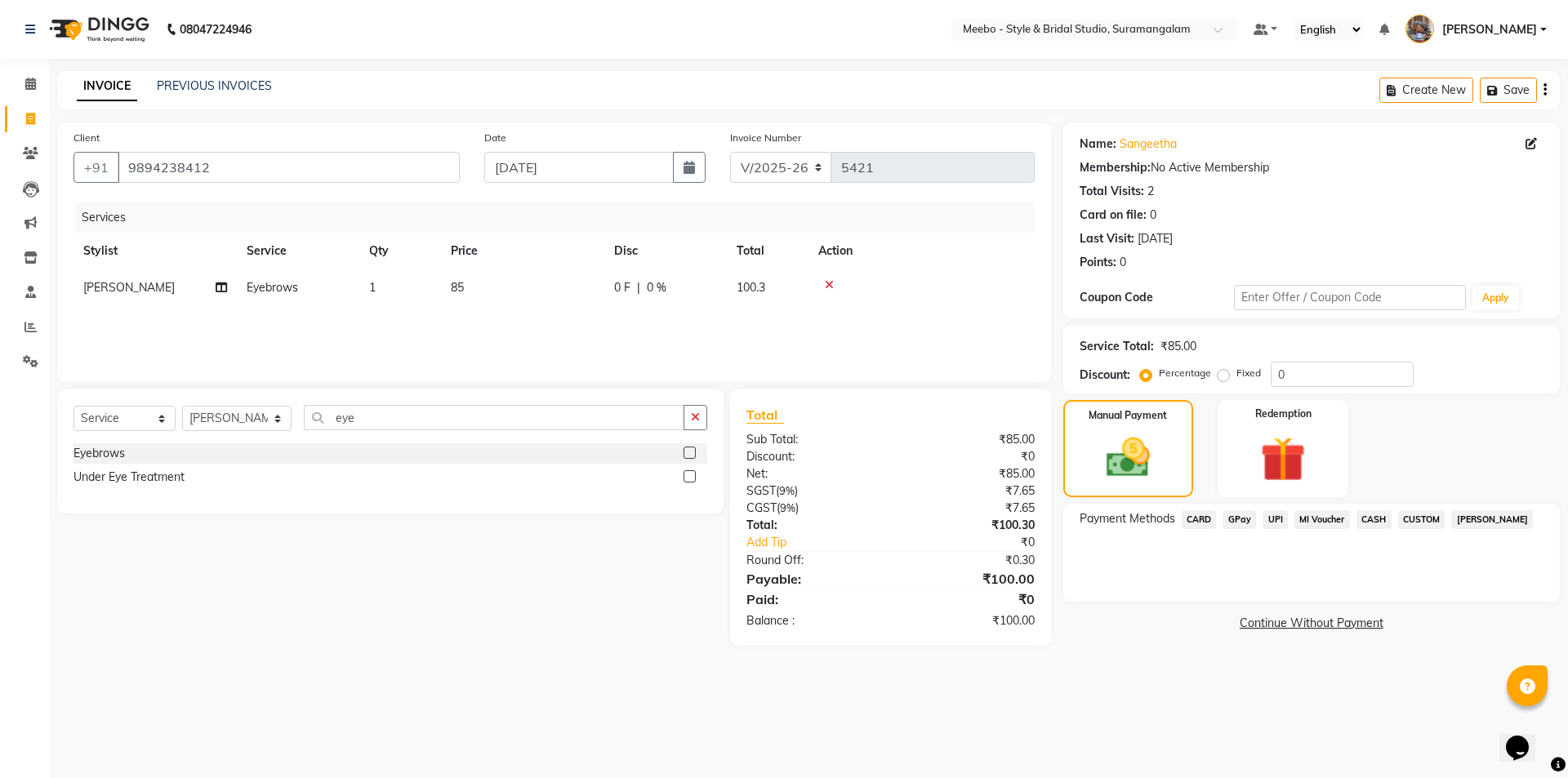
click at [1235, 514] on span "GPay" at bounding box center [1239, 520] width 33 height 19
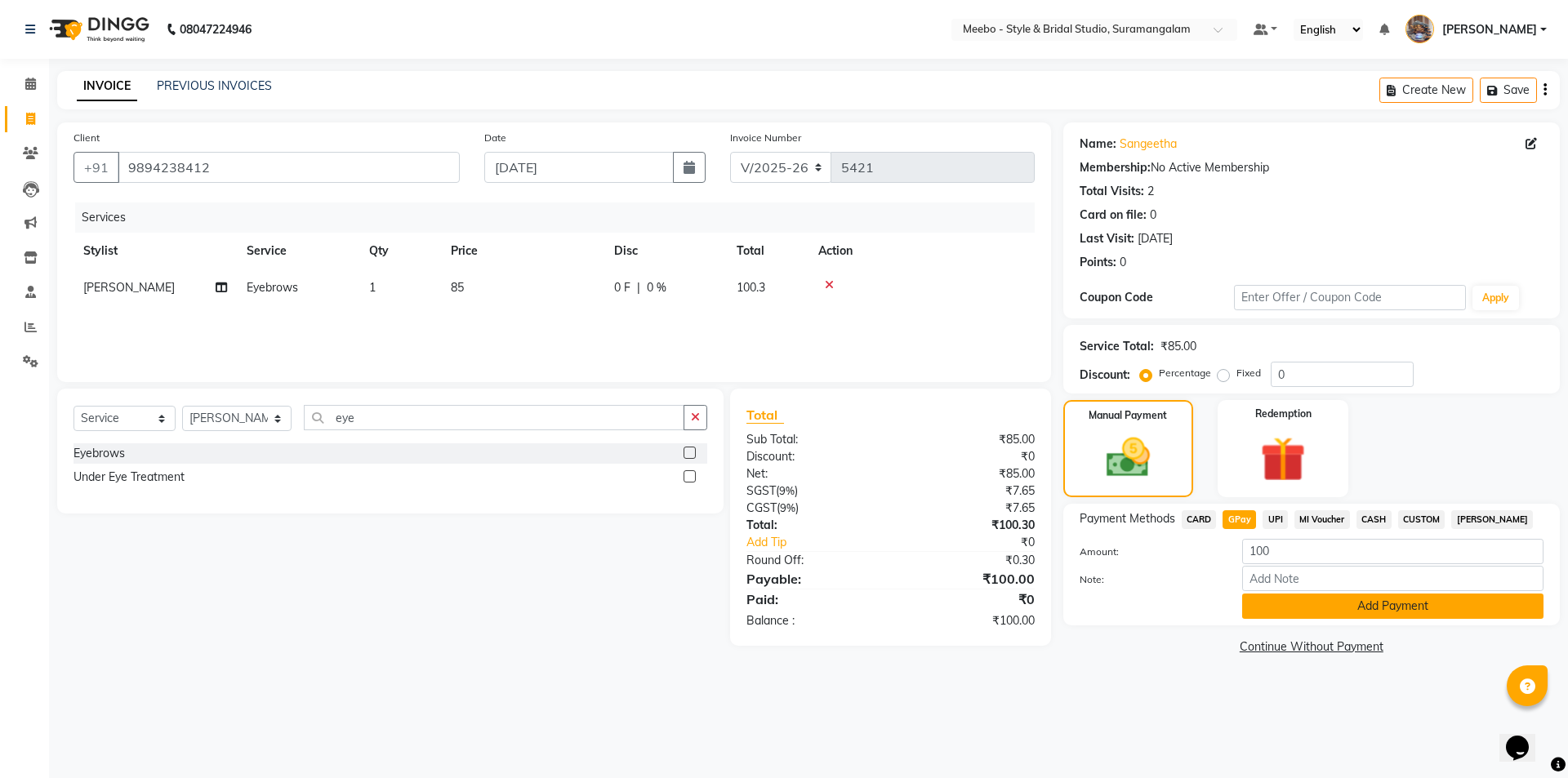
click at [1393, 606] on button "Add Payment" at bounding box center [1393, 606] width 301 height 25
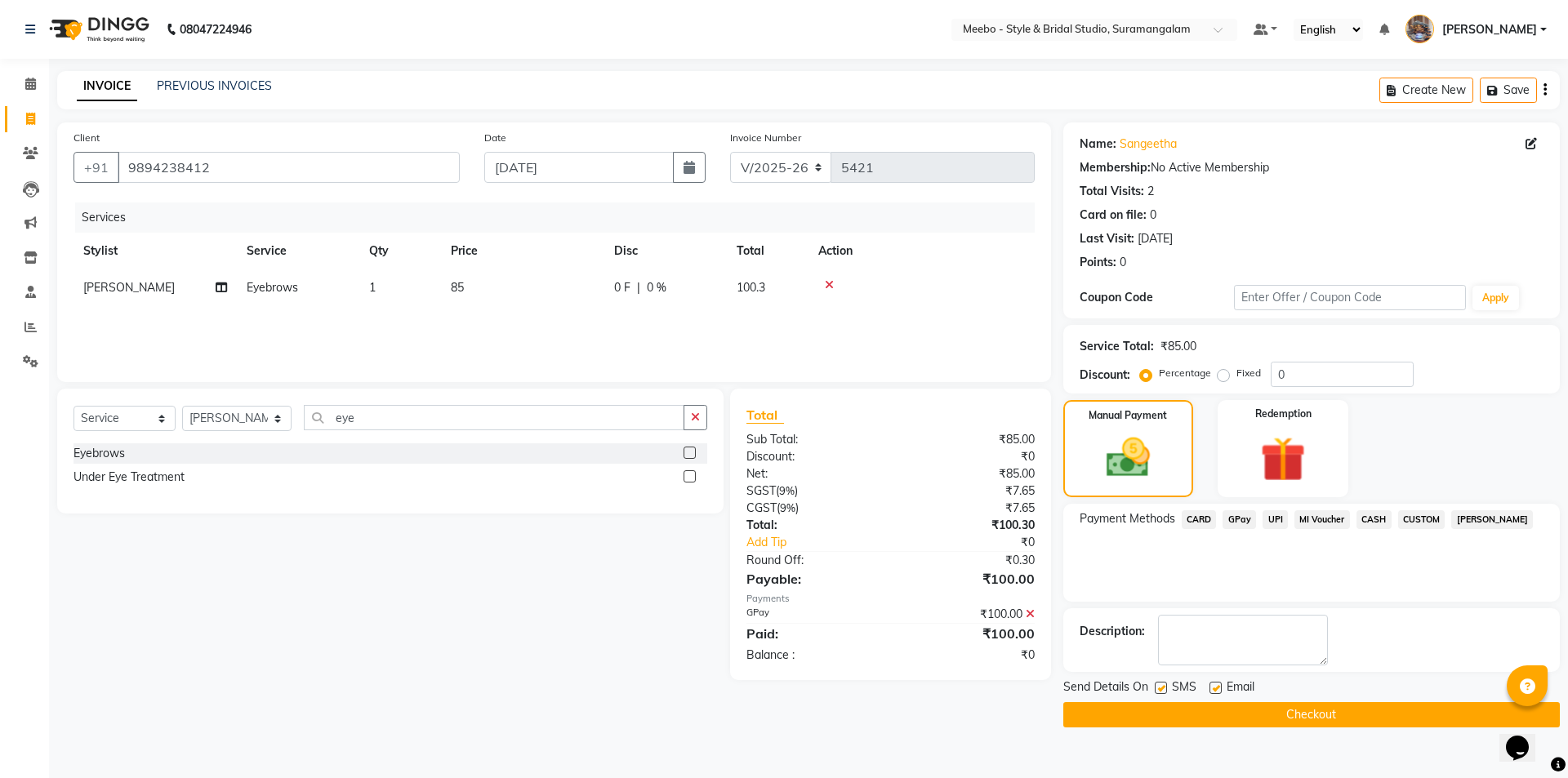
click at [1328, 709] on button "Checkout" at bounding box center [1311, 715] width 496 height 25
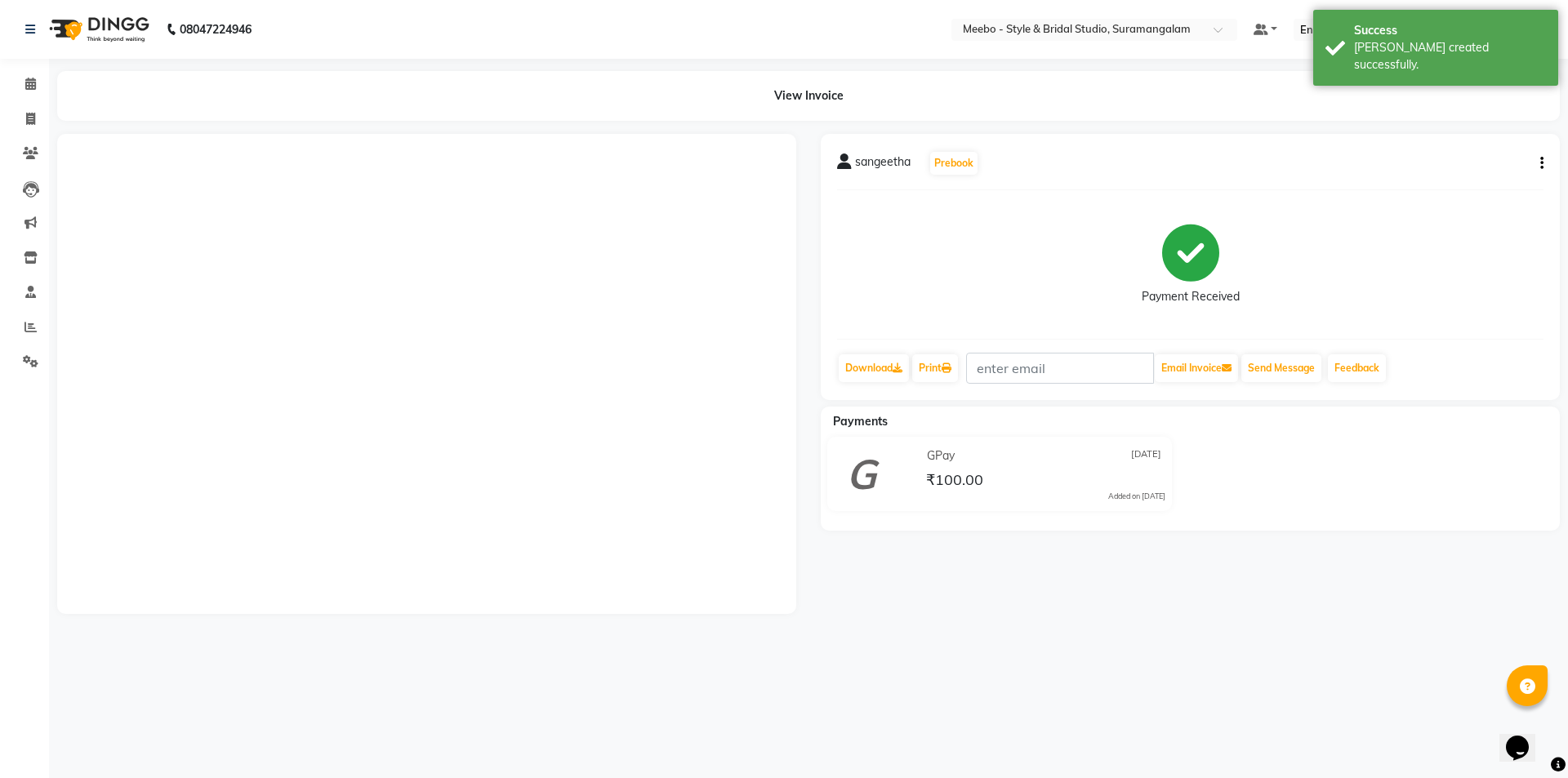
click at [1289, 718] on div "08047224946 Select Location × Meebo - Style & Bridal Studio, Suramangalam Defau…" at bounding box center [784, 389] width 1568 height 778
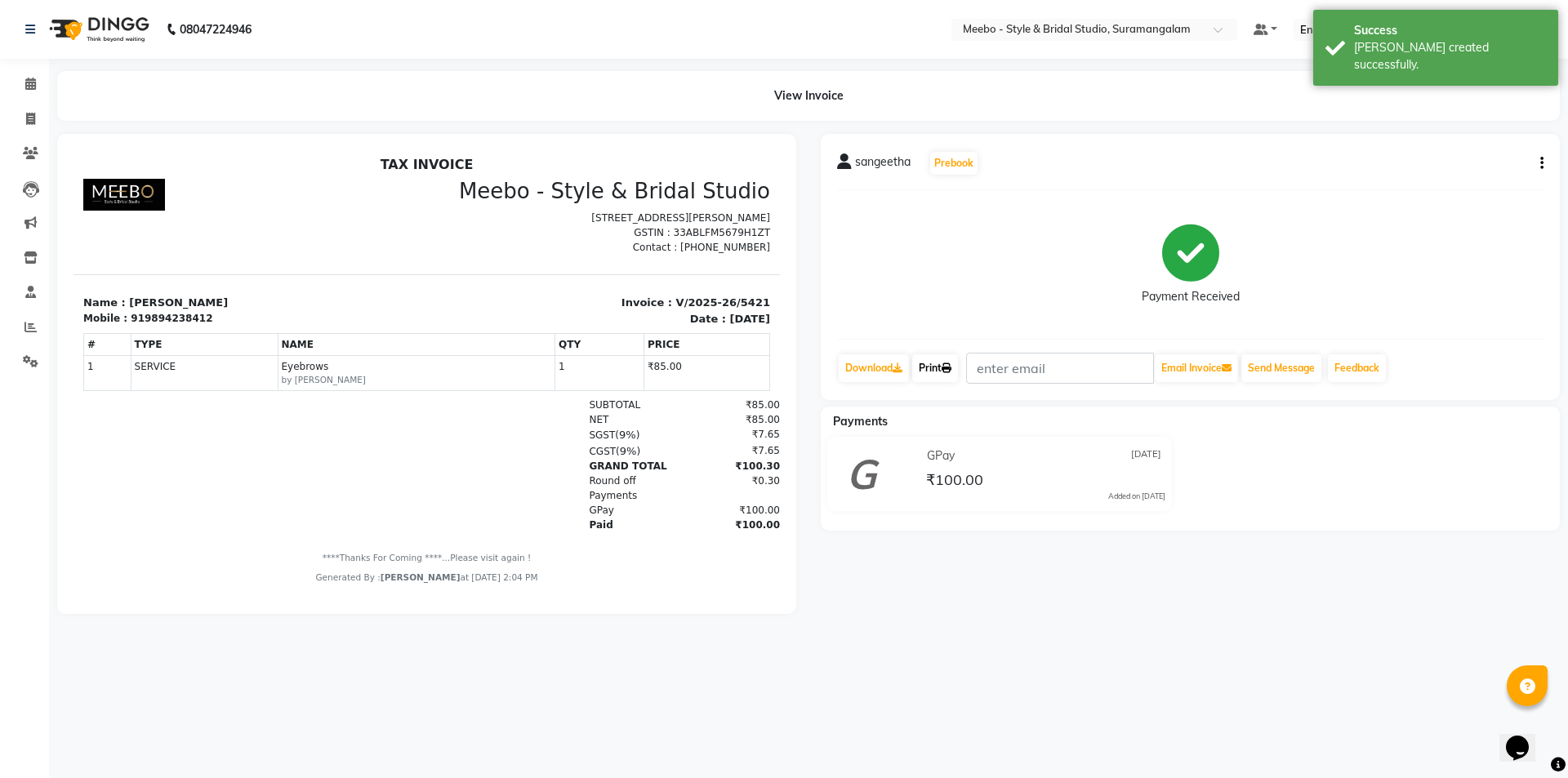
click at [953, 374] on link "Print" at bounding box center [934, 368] width 46 height 28
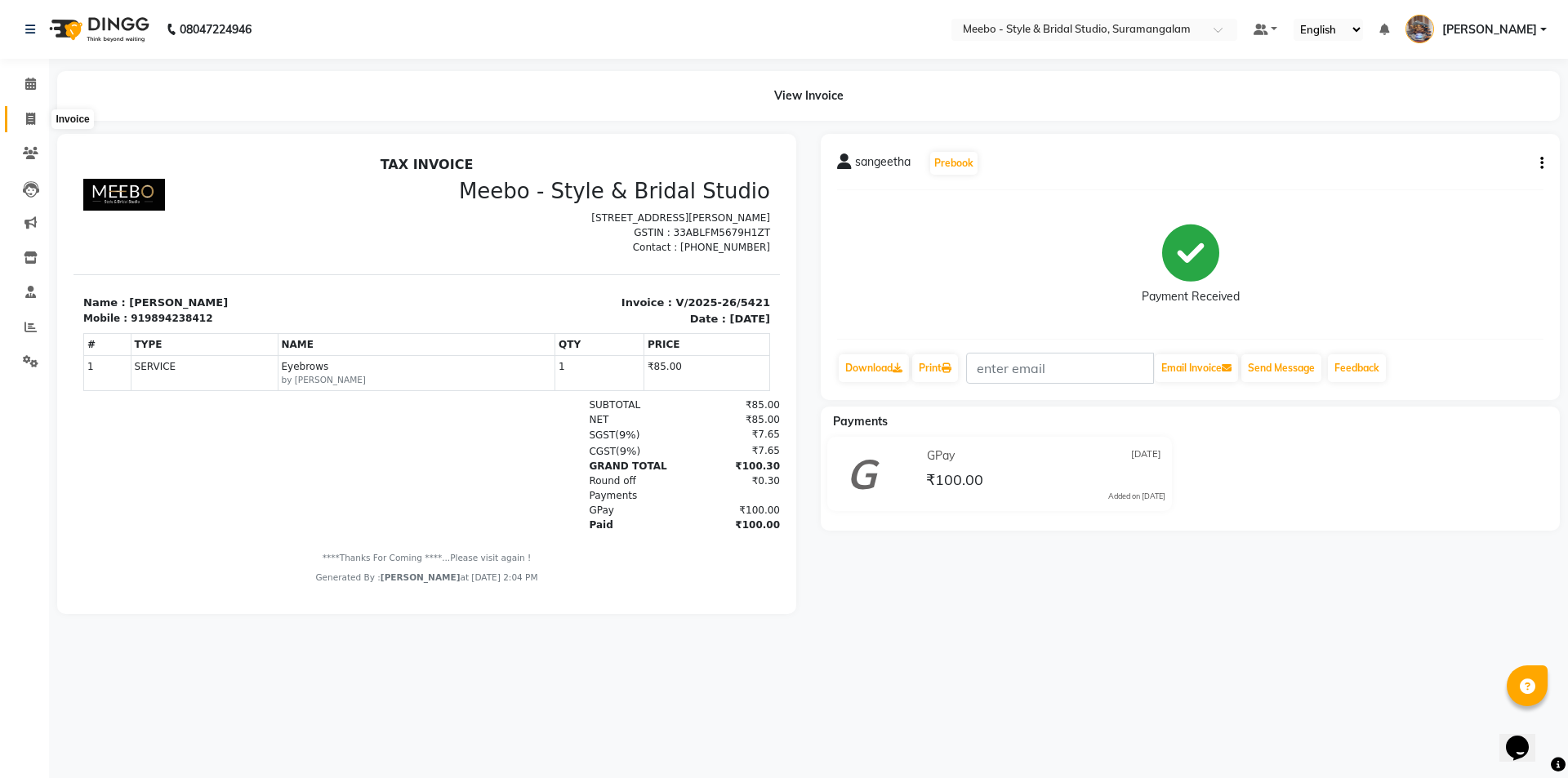
click at [29, 120] on icon at bounding box center [31, 119] width 9 height 13
select select "service"
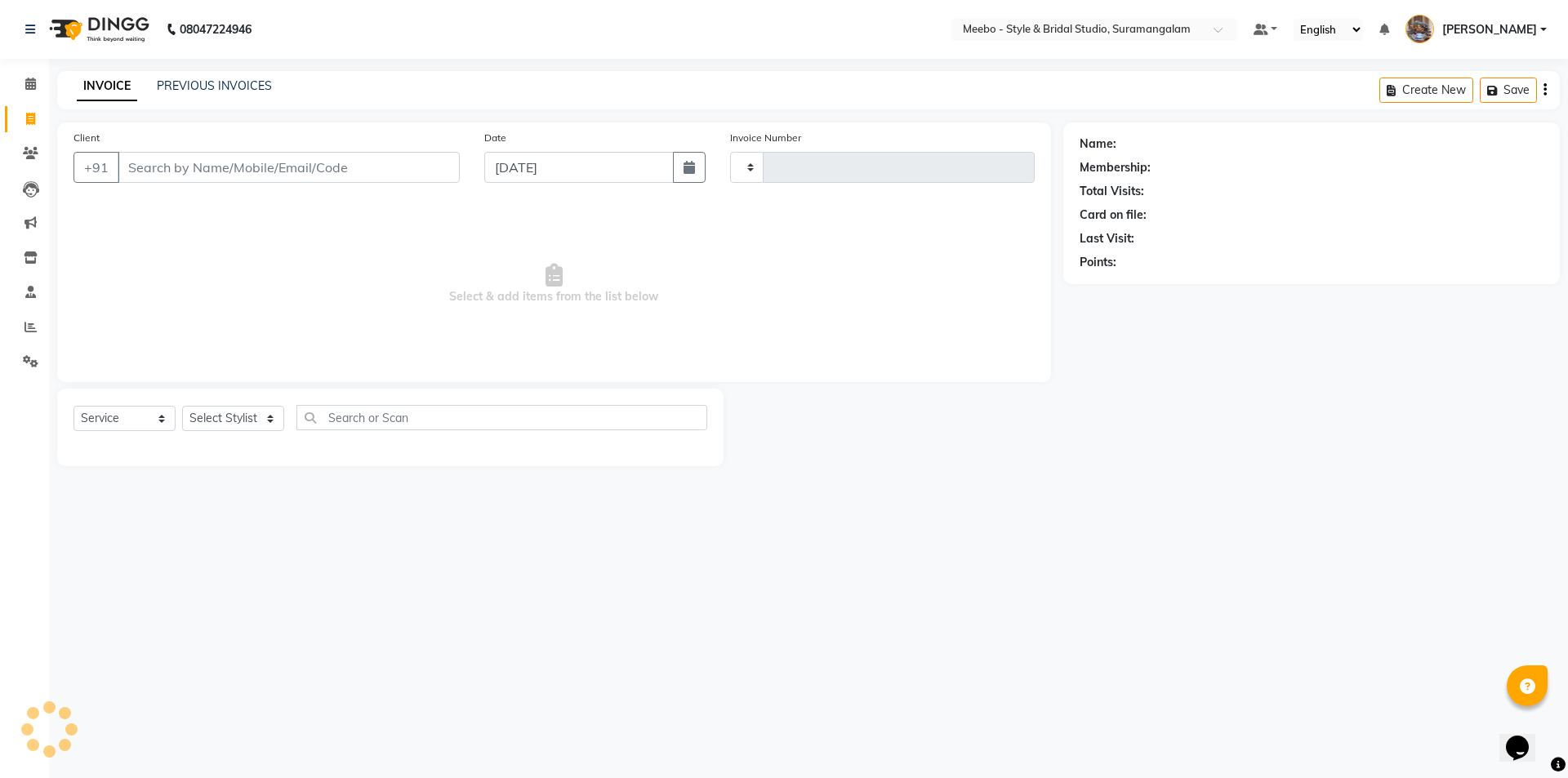
type input "5422"
select select "12"
click at [258, 421] on select "Select Stylist Admin AJOY ALAM AMITH Ashwin Manager Avanthika BILAL DEEPIKA DHA…" at bounding box center [237, 418] width 109 height 25
select select "90280"
click at [183, 406] on select "Select Stylist Admin AJOY ALAM AMITH Ashwin Manager Avanthika BILAL DEEPIKA DHA…" at bounding box center [237, 418] width 109 height 25
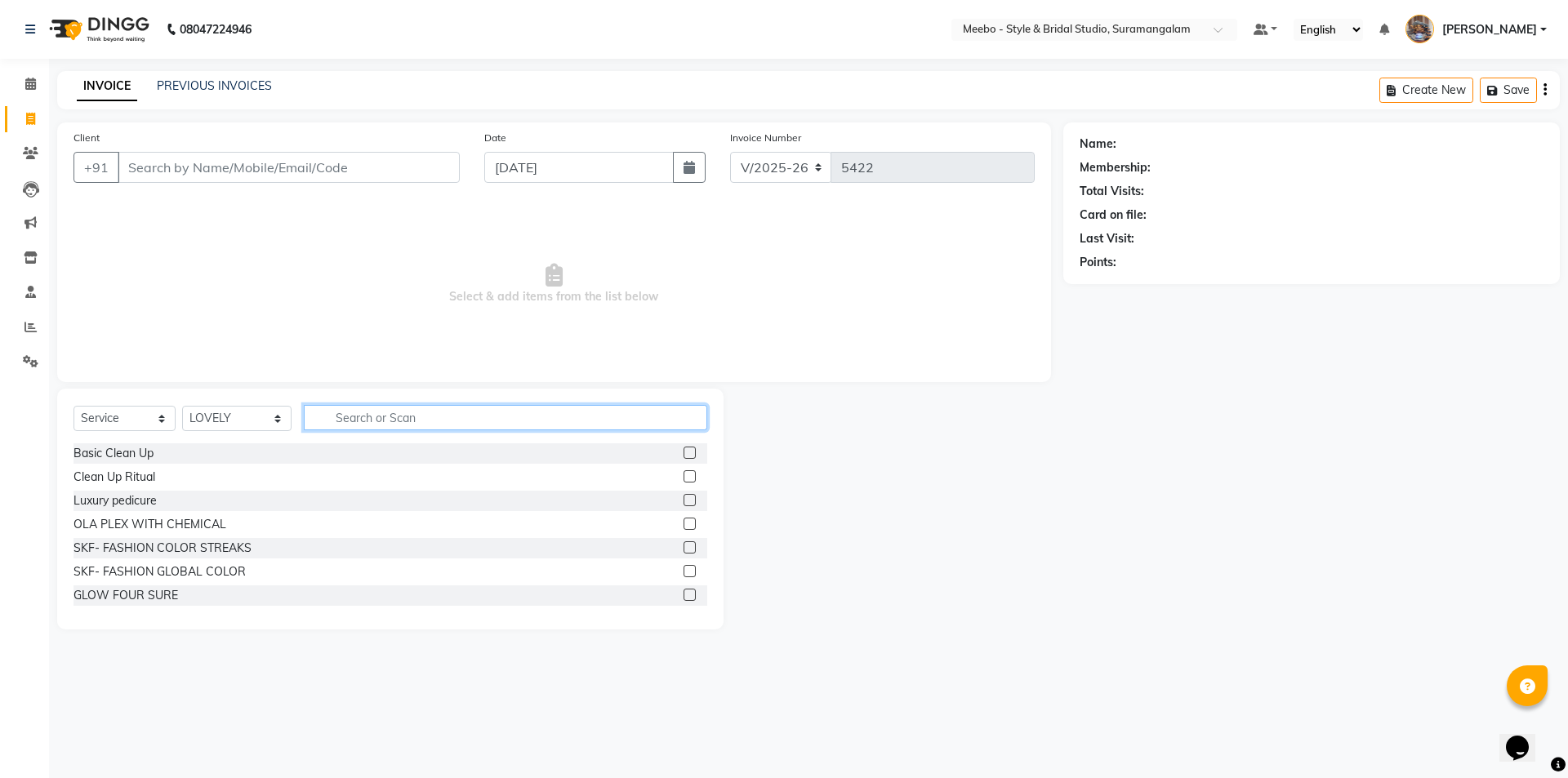
click at [383, 420] on input "text" at bounding box center [505, 417] width 403 height 25
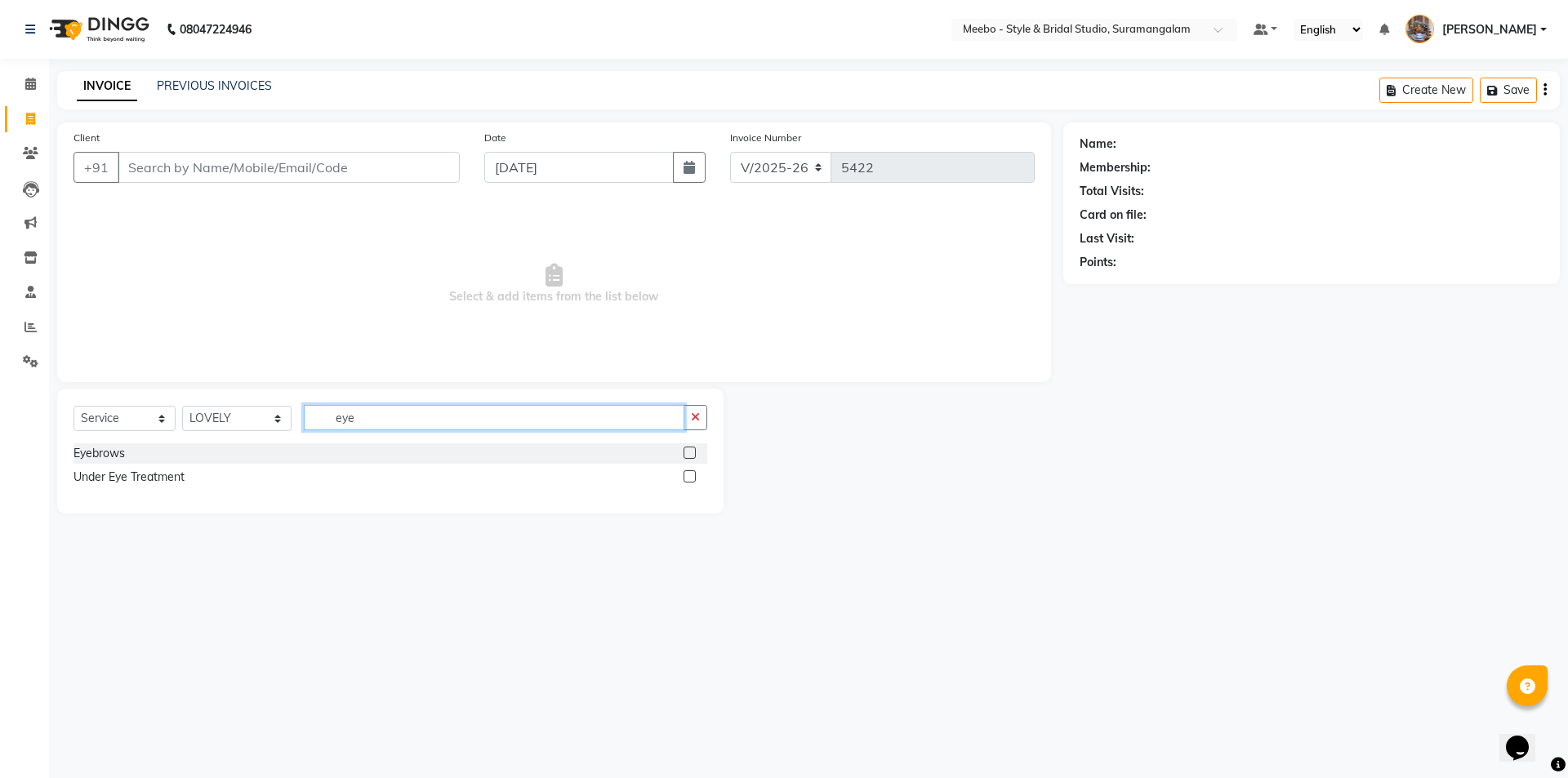
type input "eye"
click at [696, 457] on div at bounding box center [695, 454] width 23 height 21
click at [691, 451] on label at bounding box center [690, 453] width 13 height 13
click at [691, 451] on input "checkbox" at bounding box center [689, 454] width 11 height 11
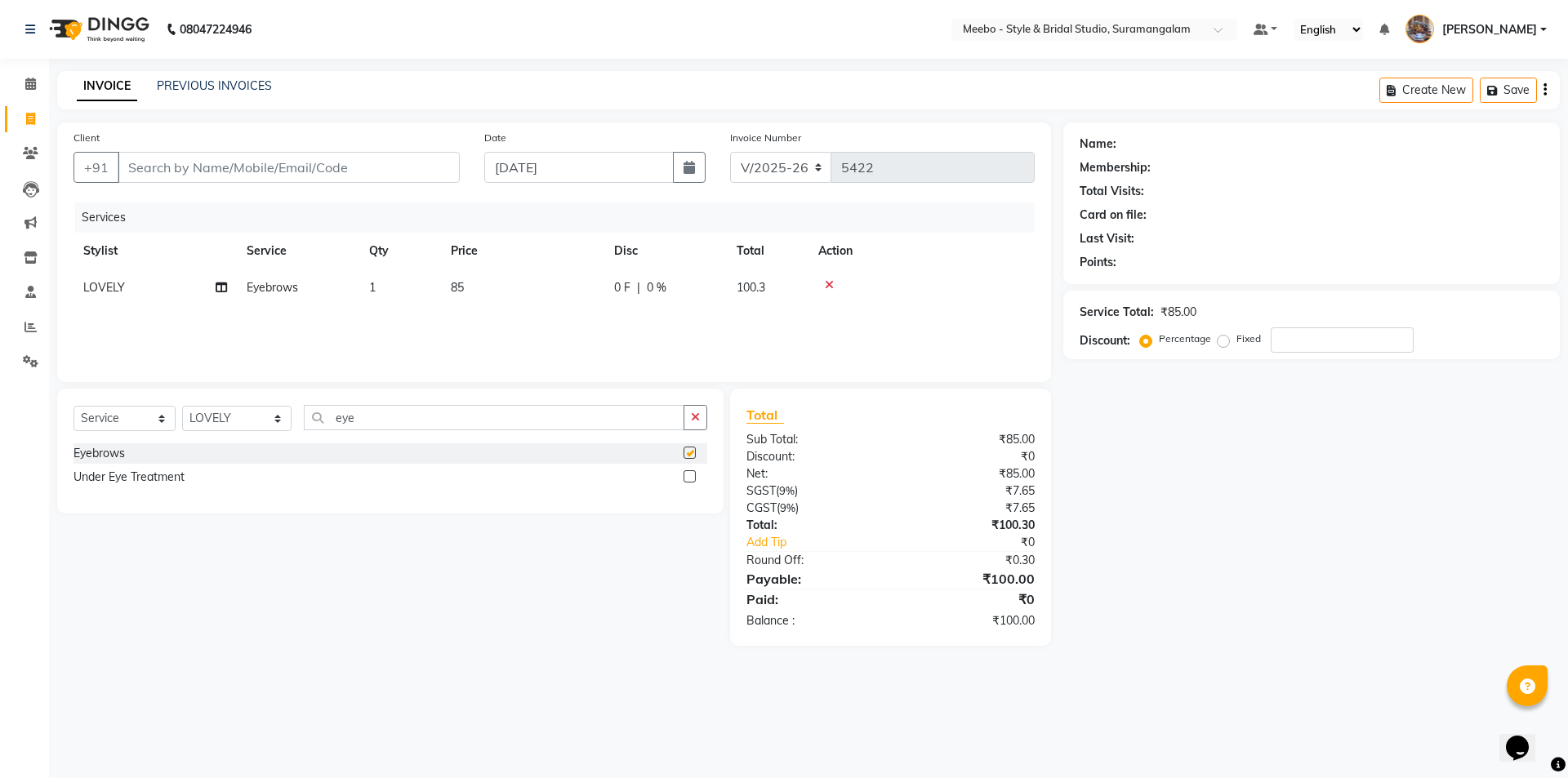
checkbox input "false"
click at [425, 162] on input "Client" at bounding box center [288, 167] width 343 height 31
type input "9"
type input "0"
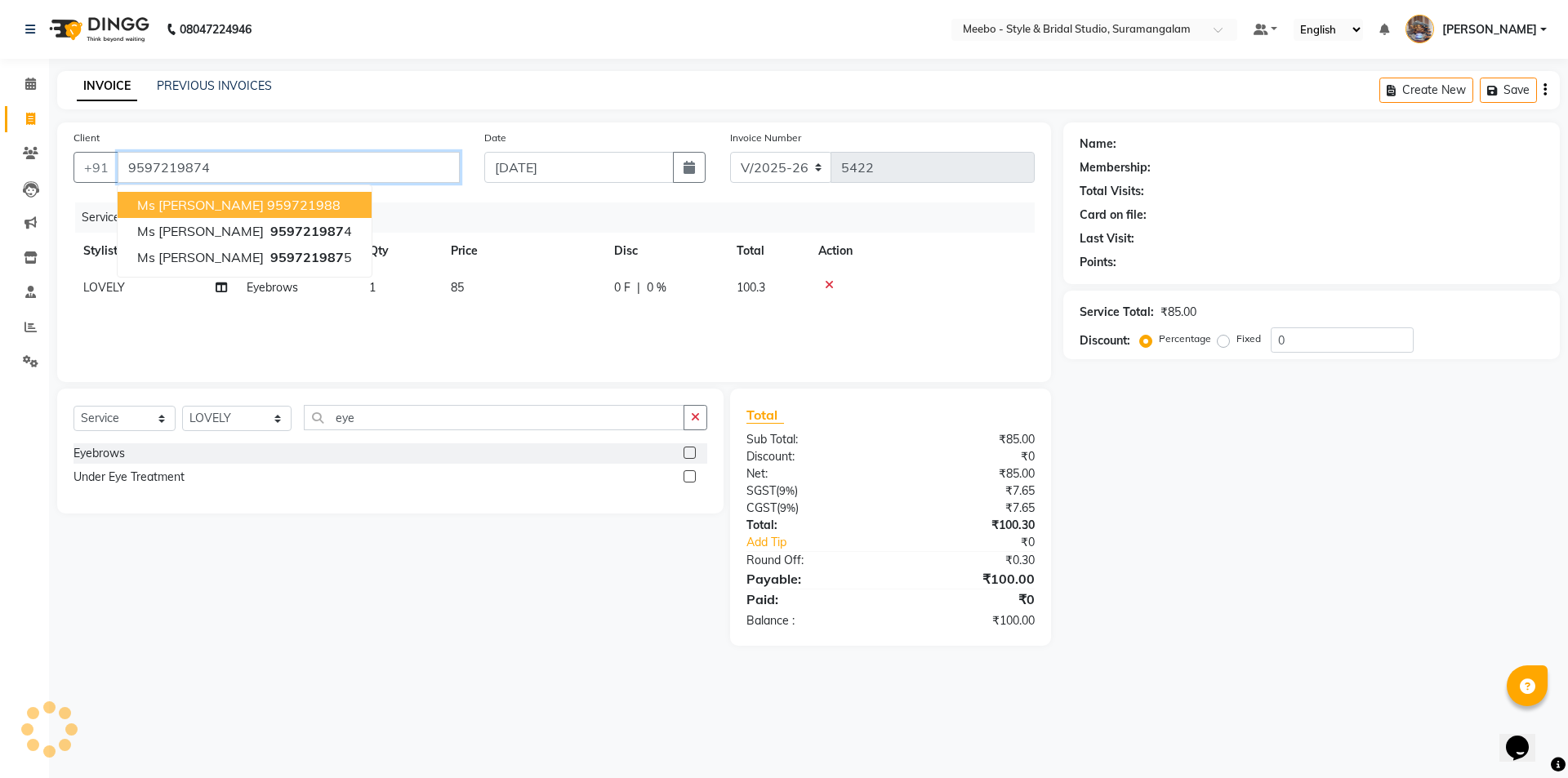
type input "9597219874"
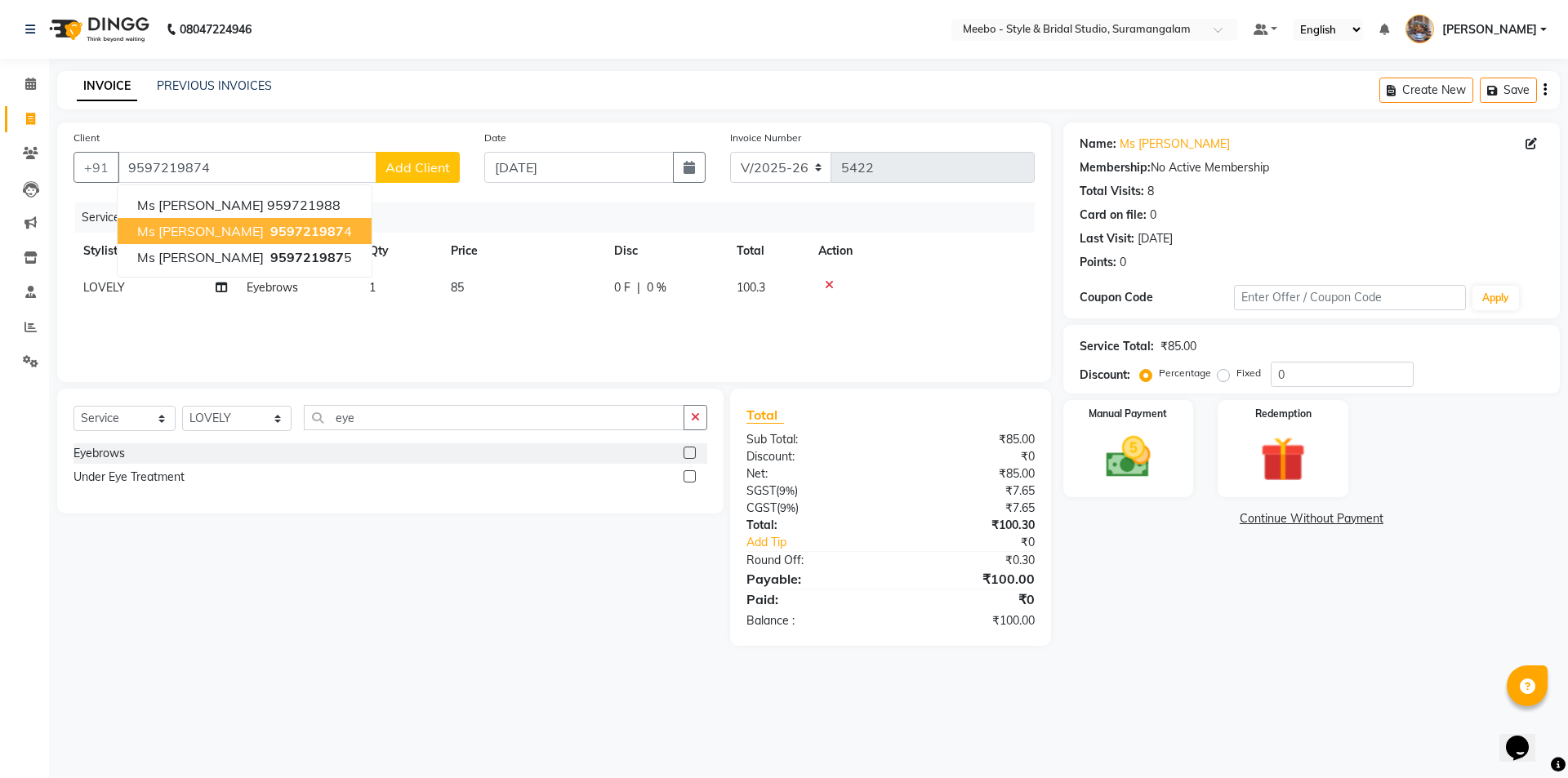
click at [270, 232] on span "959721987" at bounding box center [306, 231] width 73 height 16
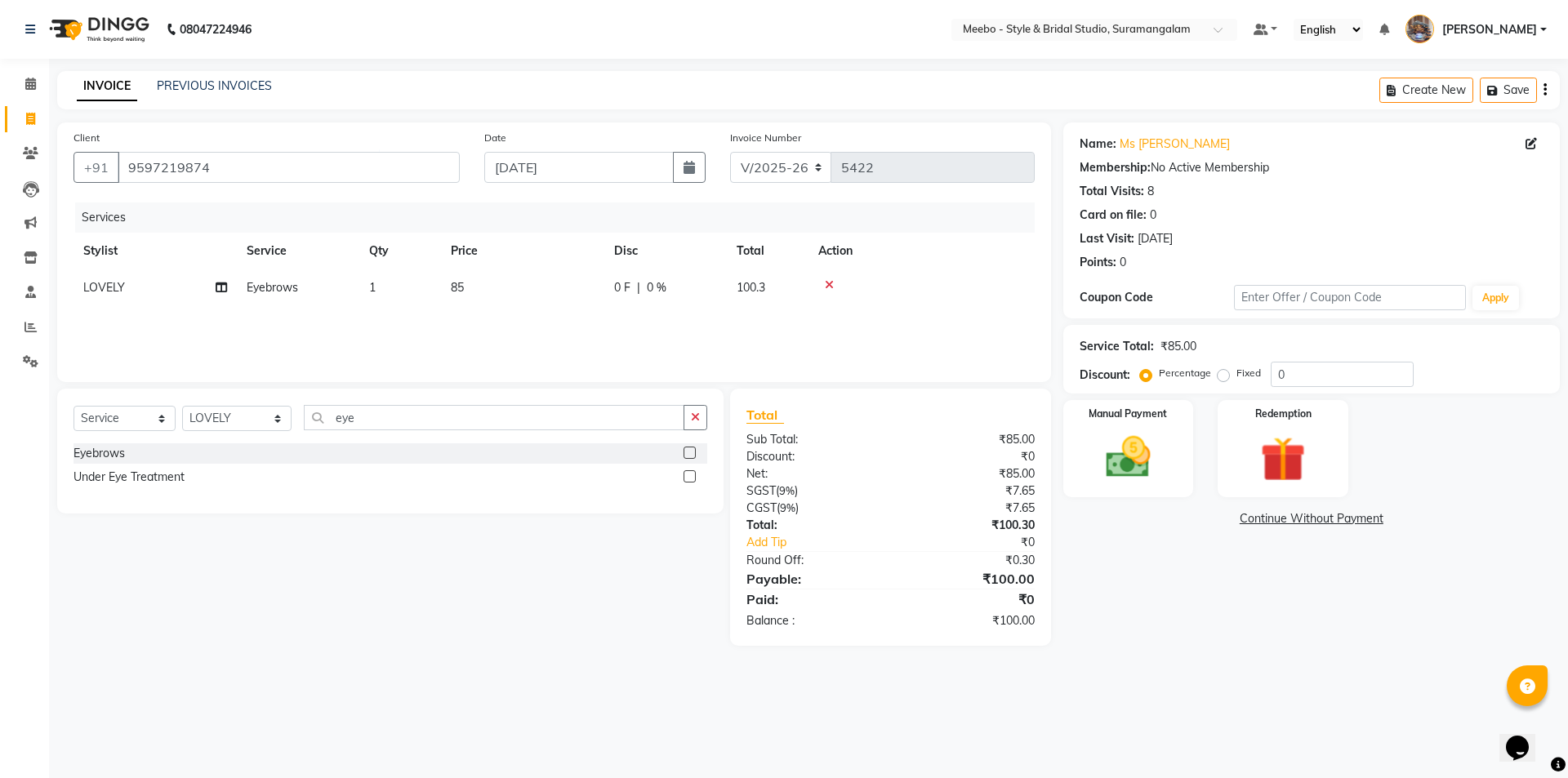
click at [1186, 576] on div "Name: Ms Devi Membership: No Active Membership Total Visits: 8 Card on file: 0 …" at bounding box center [1318, 384] width 509 height 523
click at [1124, 465] on img at bounding box center [1128, 457] width 76 height 54
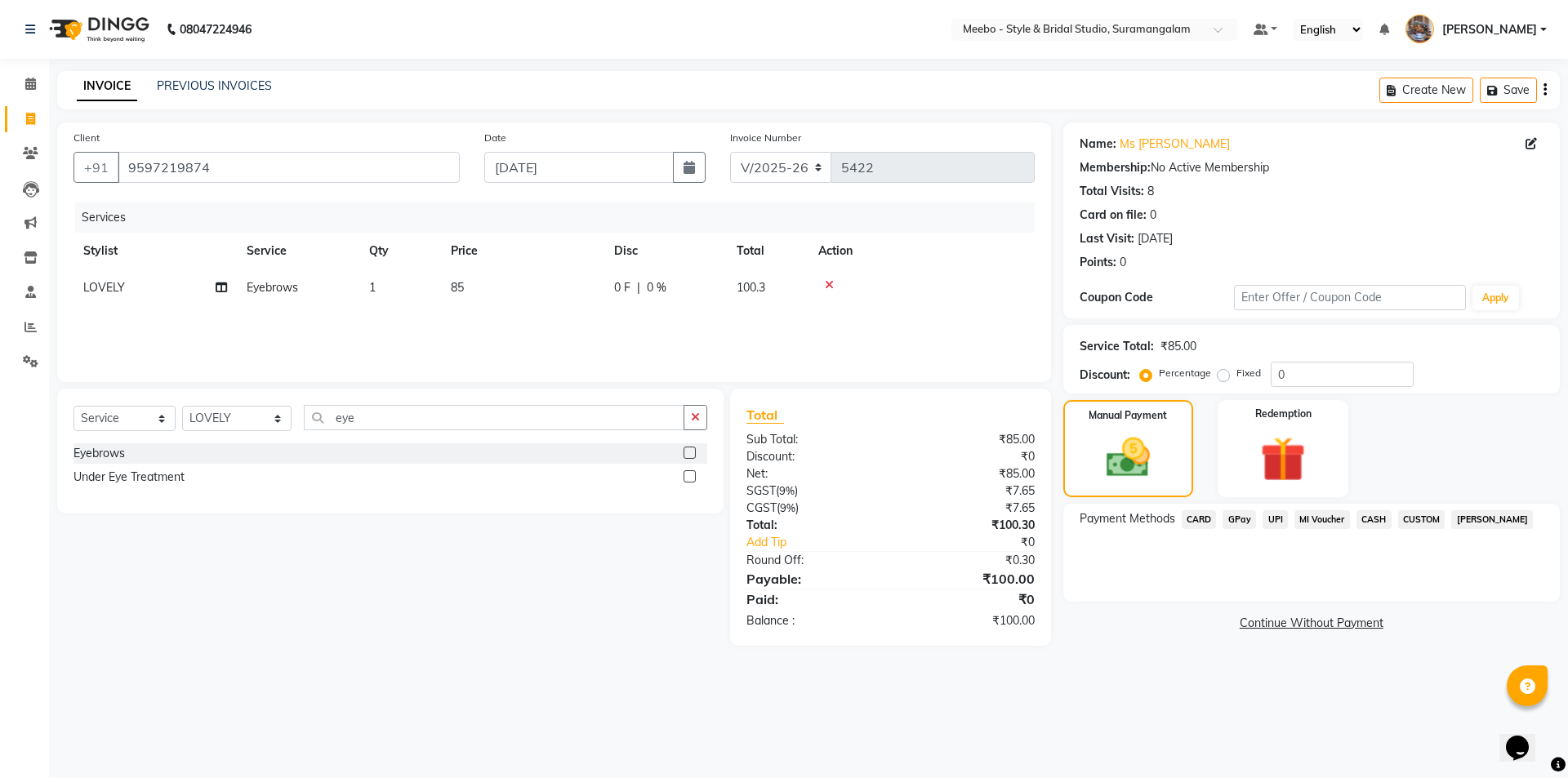
click at [1230, 519] on span "GPay" at bounding box center [1239, 520] width 33 height 19
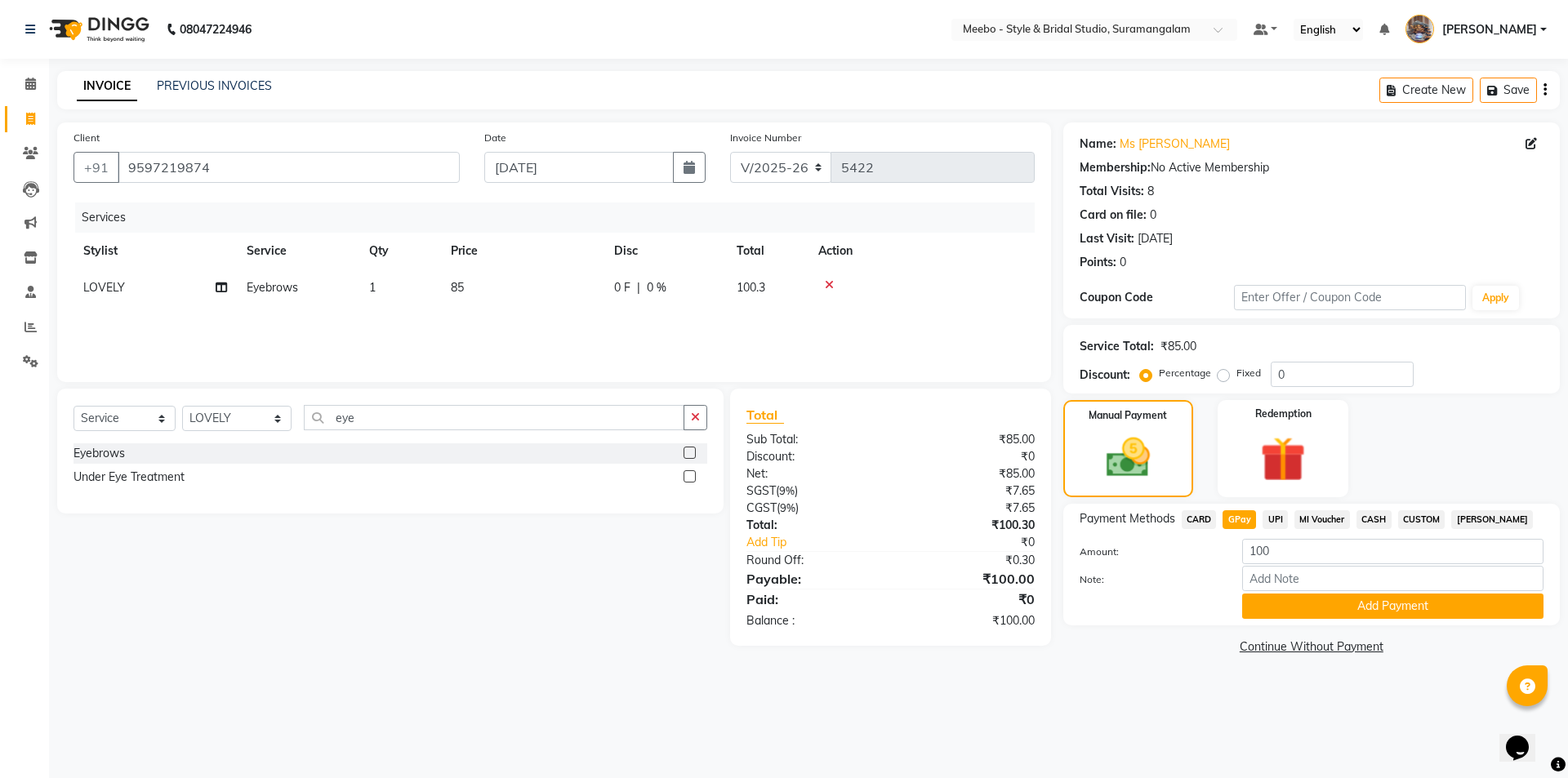
click at [1280, 603] on button "Add Payment" at bounding box center [1393, 606] width 301 height 25
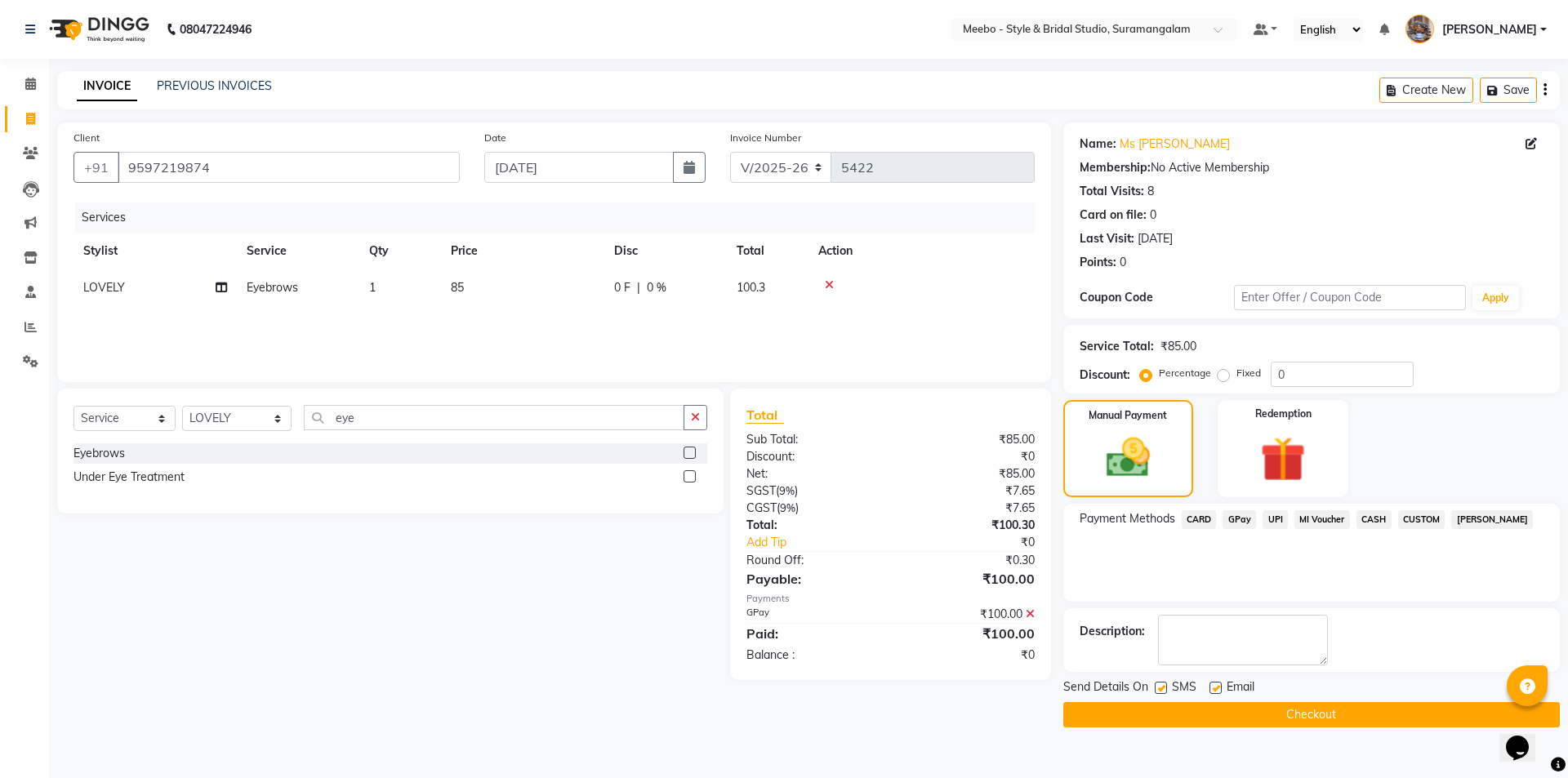
click at [1239, 718] on button "Checkout" at bounding box center [1311, 715] width 496 height 25
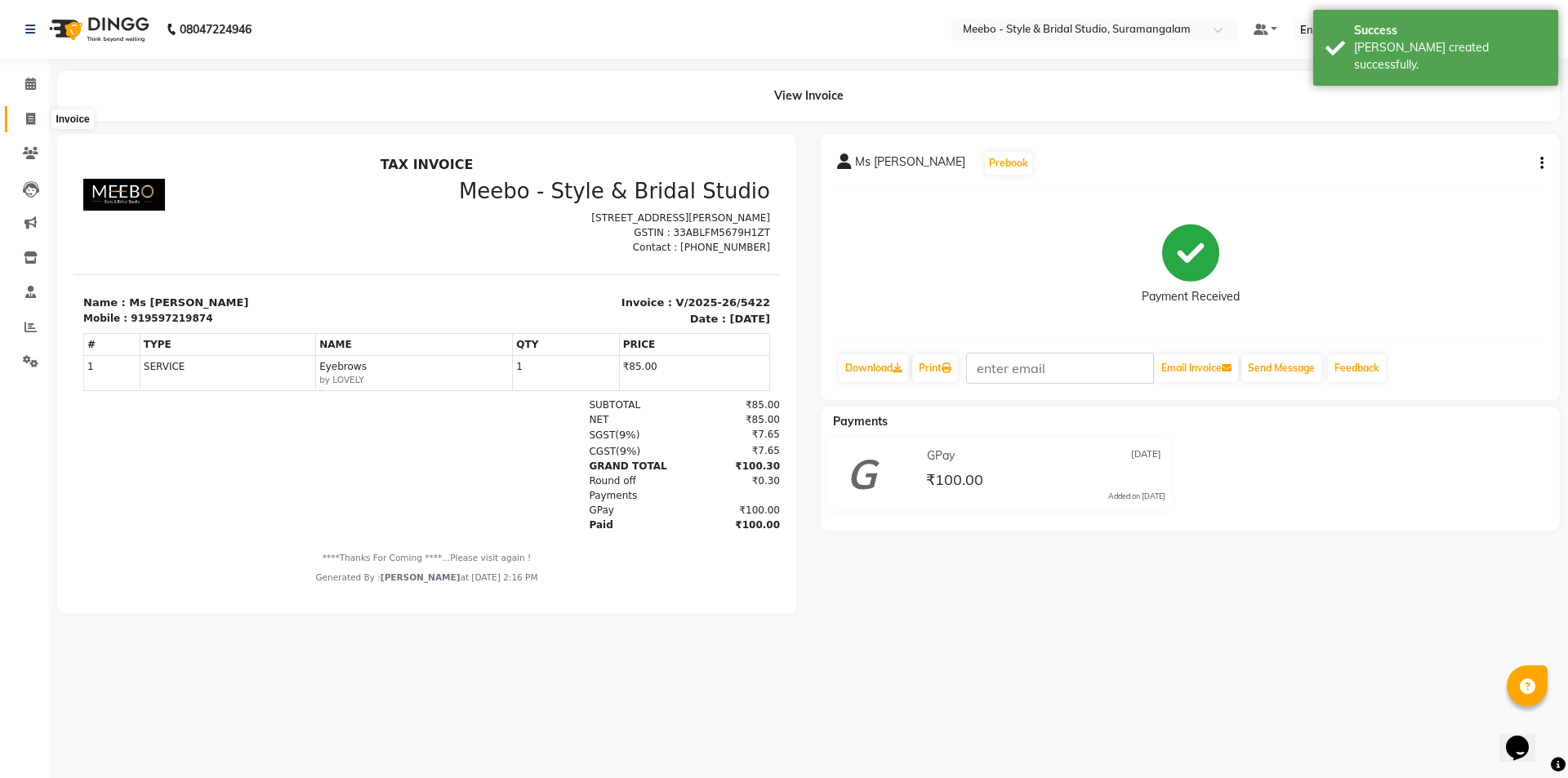
click at [28, 123] on icon at bounding box center [31, 119] width 9 height 13
select select "service"
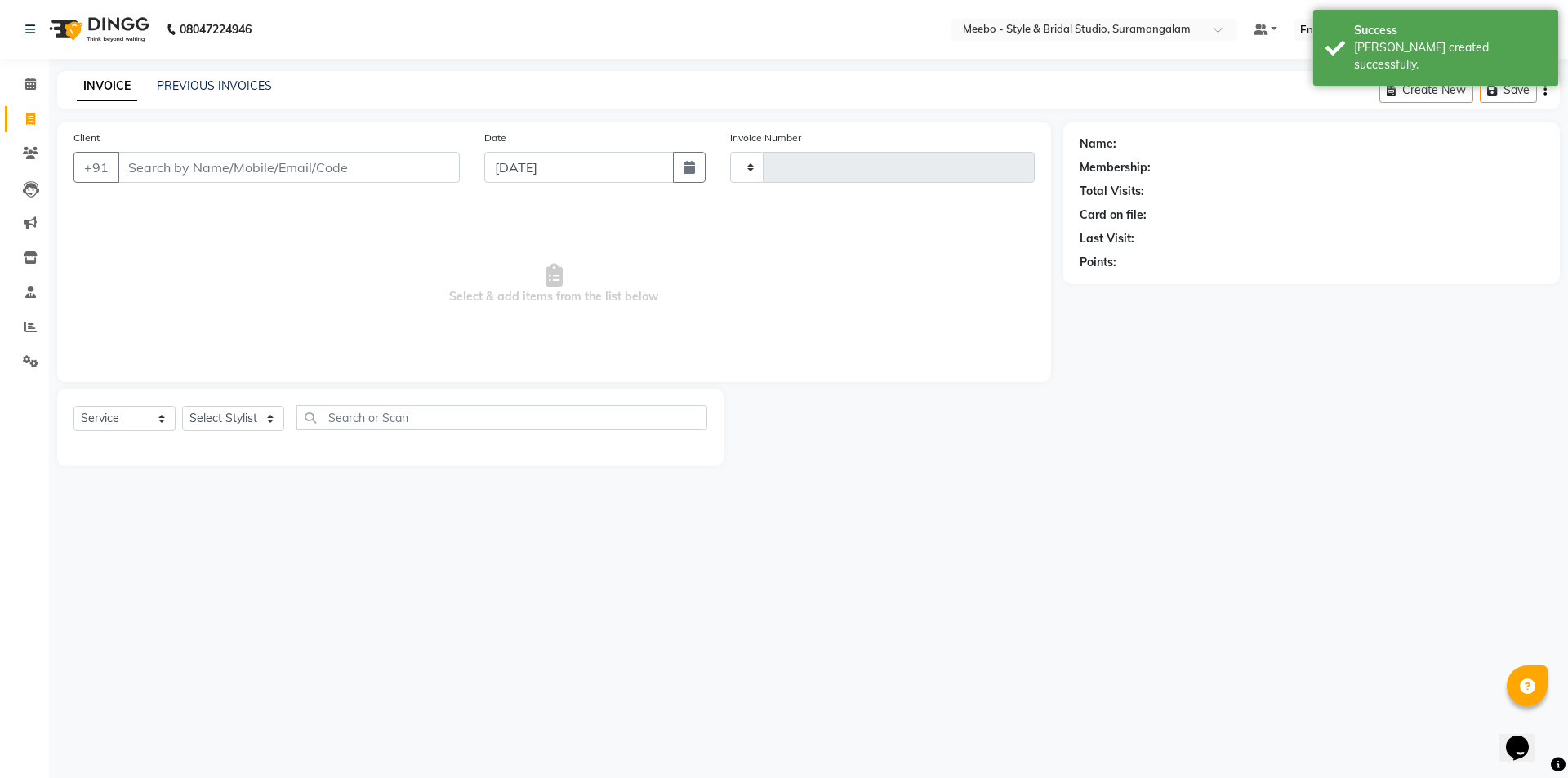
type input "5423"
select select "12"
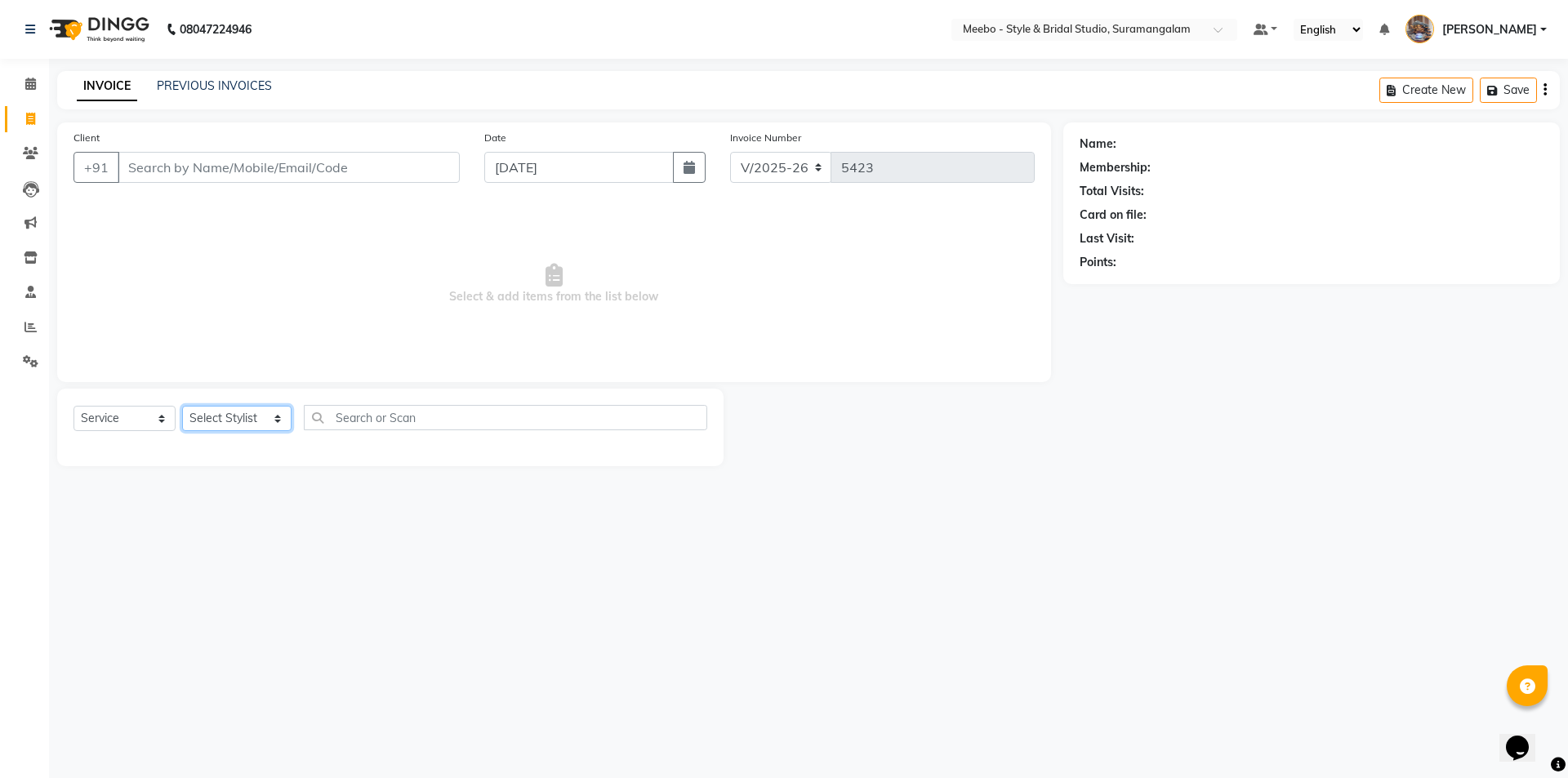
click at [273, 426] on select "Select Stylist Admin AJOY ALAM AMITH Ashwin Manager Avanthika BILAL DEEPIKA DHA…" at bounding box center [237, 418] width 109 height 25
select select "58442"
click at [183, 406] on select "Select Stylist Admin AJOY ALAM AMITH Ashwin Manager Avanthika BILAL DEEPIKA DHA…" at bounding box center [237, 418] width 109 height 25
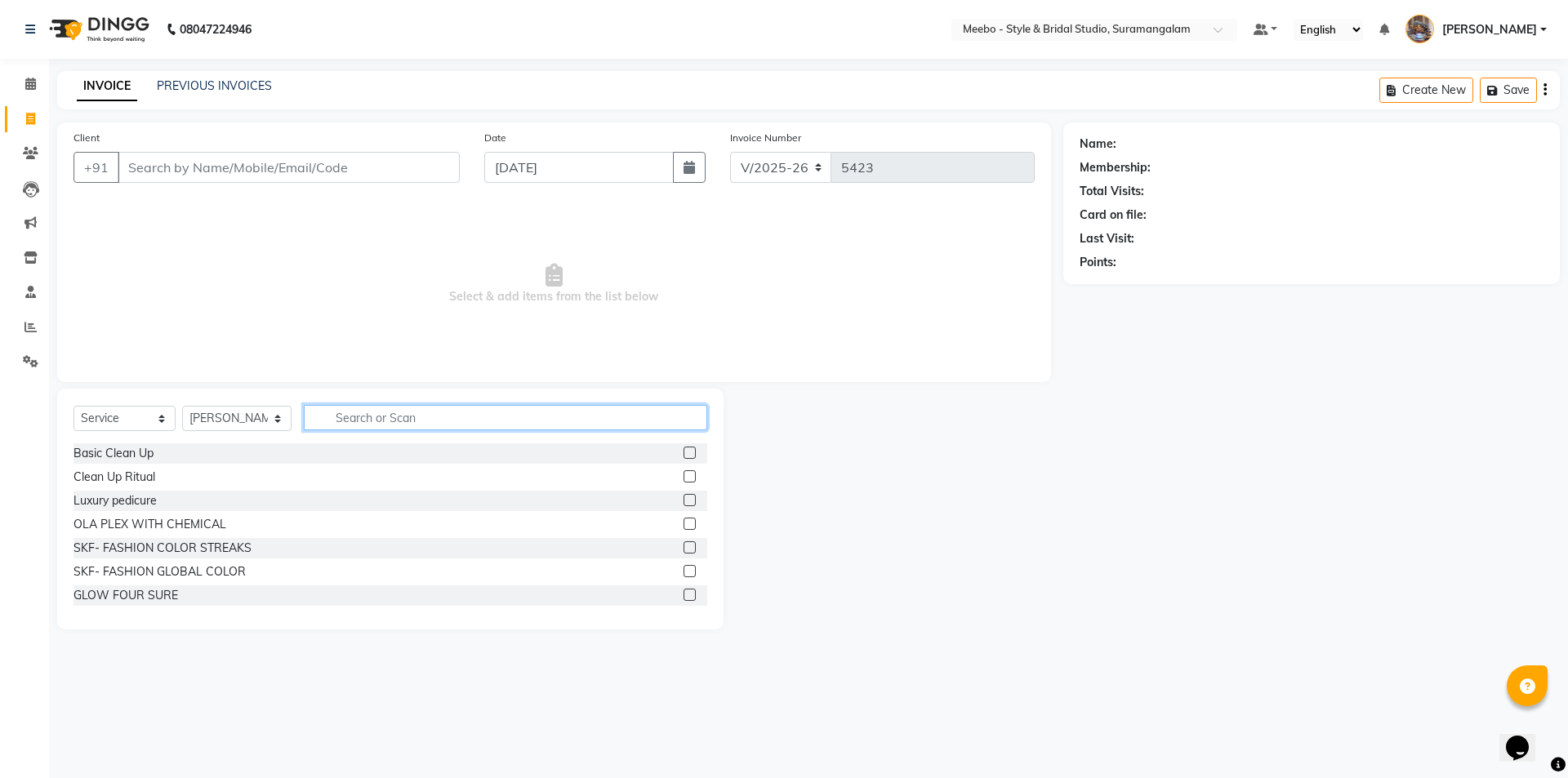
click at [360, 420] on input "text" at bounding box center [505, 417] width 403 height 25
click at [372, 428] on div "Select Service Product Membership Package Voucher Prepaid Gift Card Select Styl…" at bounding box center [390, 424] width 634 height 38
click at [371, 423] on input "text" at bounding box center [505, 417] width 403 height 25
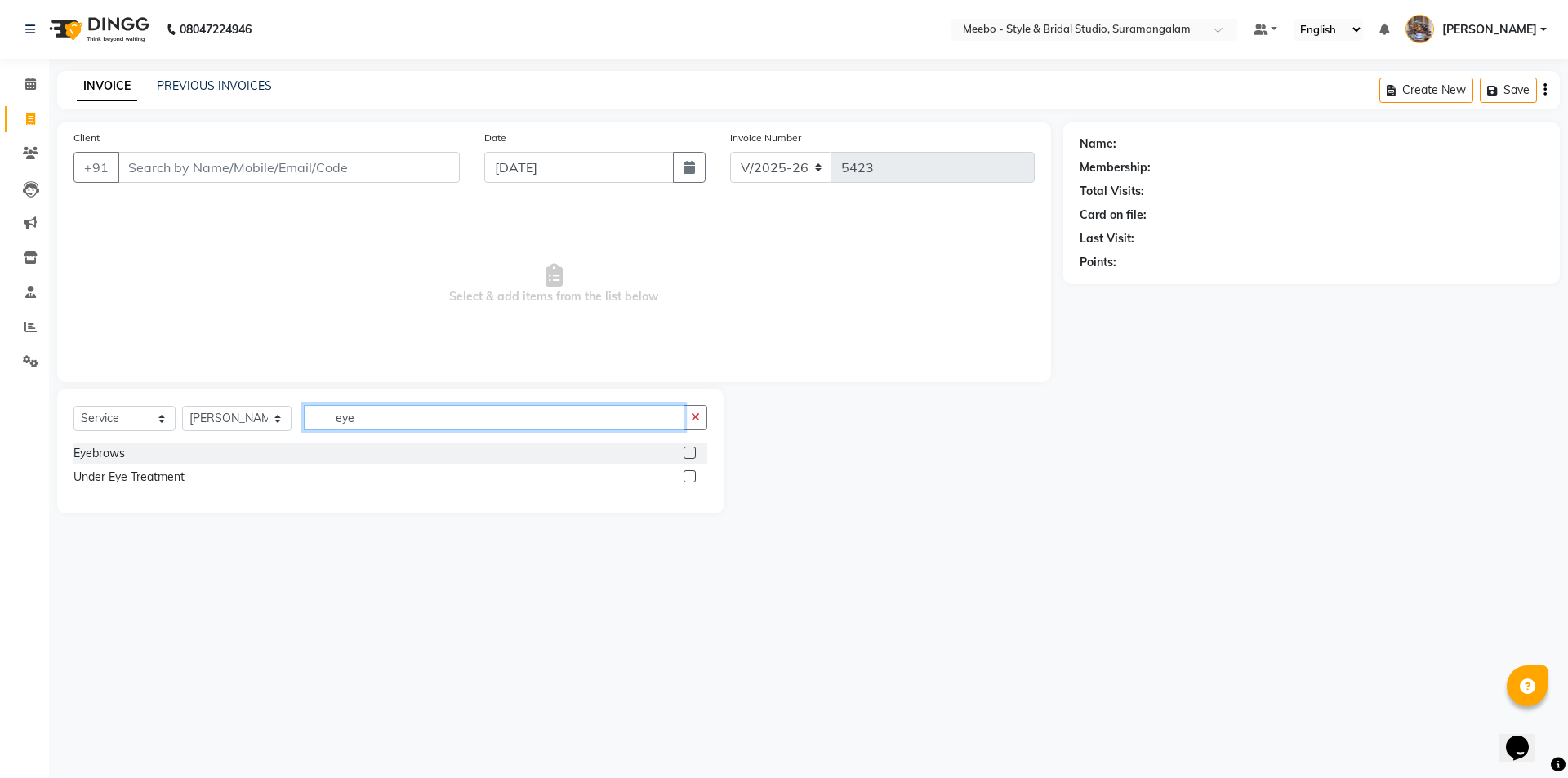
type input "eye"
click at [690, 454] on label at bounding box center [690, 453] width 13 height 13
click at [690, 454] on input "checkbox" at bounding box center [689, 454] width 11 height 11
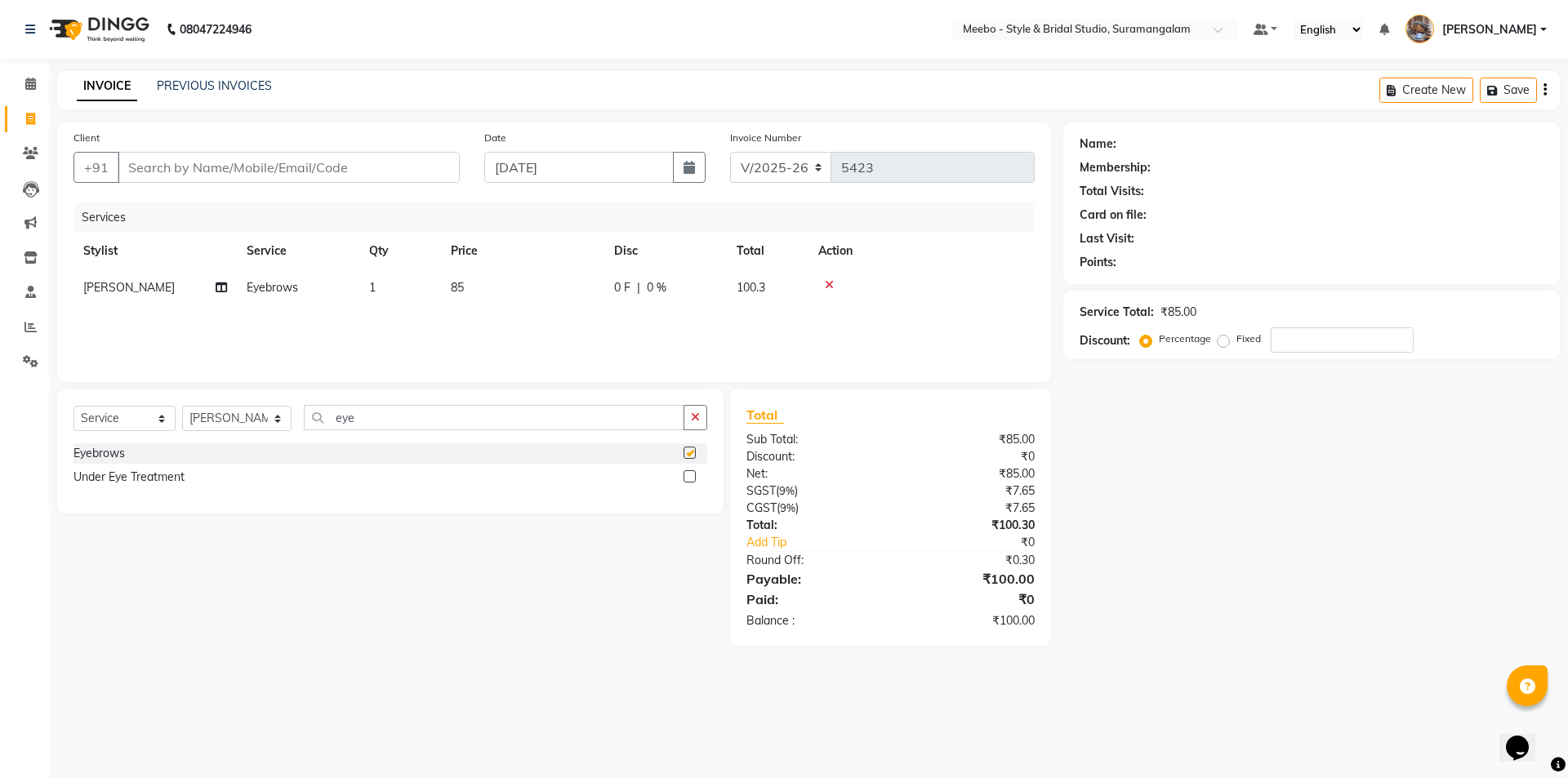
checkbox input "false"
click at [275, 420] on select "Select Stylist Admin AJOY ALAM AMITH Ashwin Manager Avanthika BILAL DEEPIKA DHA…" at bounding box center [237, 418] width 109 height 25
select select "28922"
click at [183, 406] on select "Select Stylist Admin AJOY ALAM AMITH Ashwin Manager Avanthika BILAL DEEPIKA DHA…" at bounding box center [237, 418] width 109 height 25
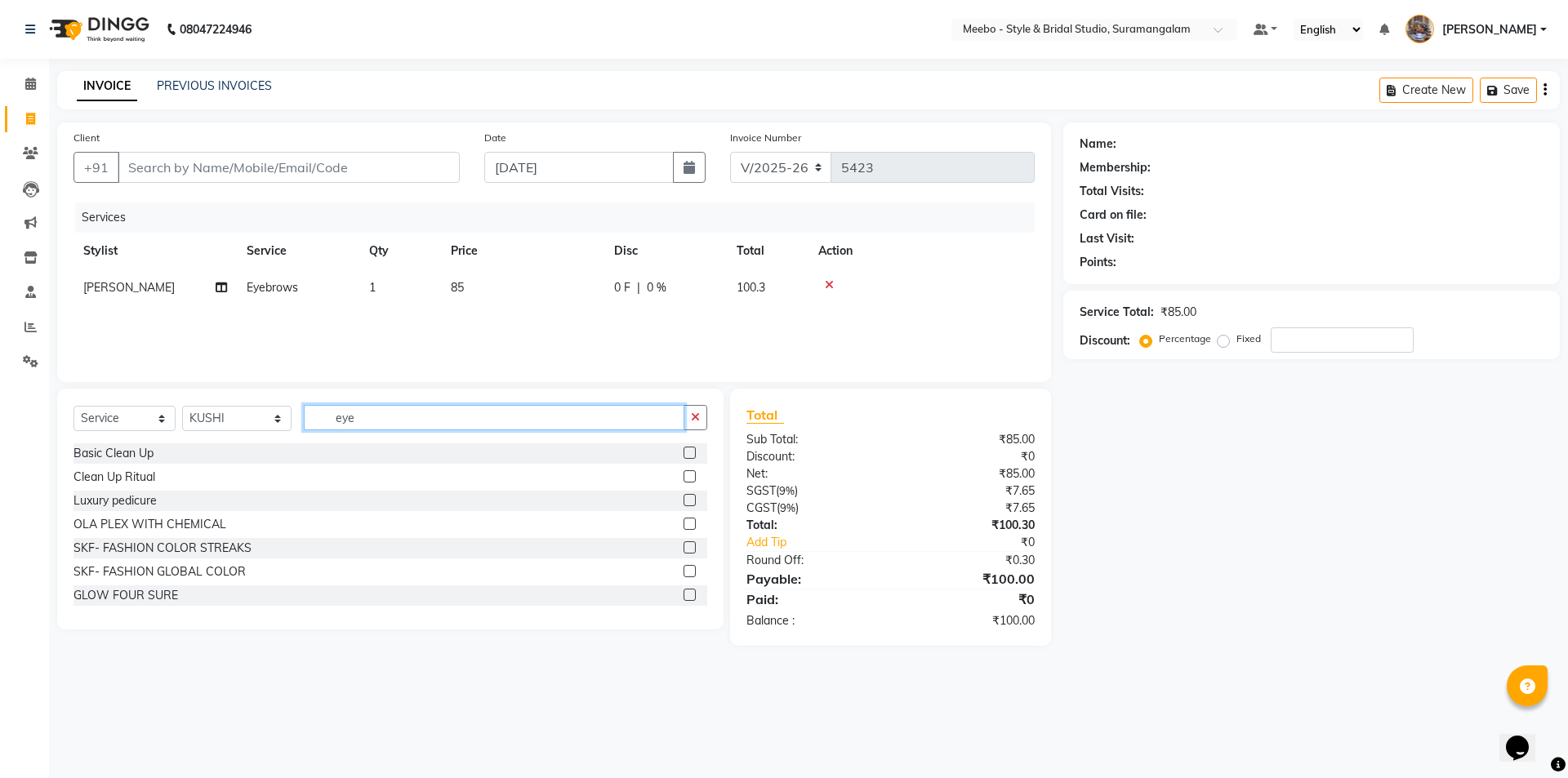
drag, startPoint x: 394, startPoint y: 420, endPoint x: 322, endPoint y: 424, distance: 72.1
click at [322, 424] on input "eye" at bounding box center [493, 417] width 380 height 25
type input "eye"
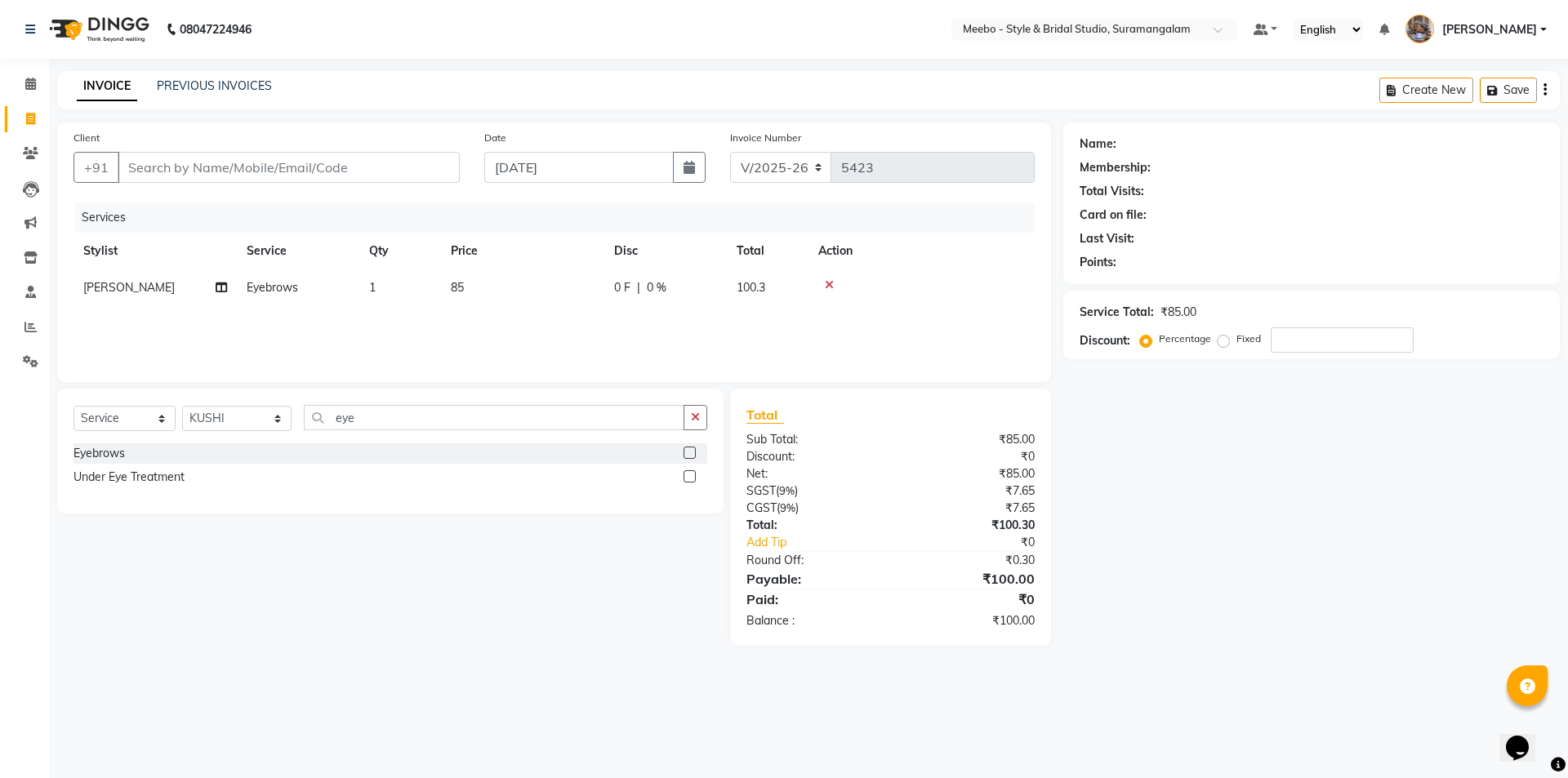
click at [690, 456] on label at bounding box center [690, 453] width 13 height 13
click at [690, 456] on input "checkbox" at bounding box center [689, 454] width 11 height 11
checkbox input "false"
drag, startPoint x: 592, startPoint y: 415, endPoint x: 140, endPoint y: 459, distance: 454.1
click at [140, 459] on div "Select Service Product Membership Package Voucher Prepaid Gift Card Select Styl…" at bounding box center [390, 451] width 666 height 125
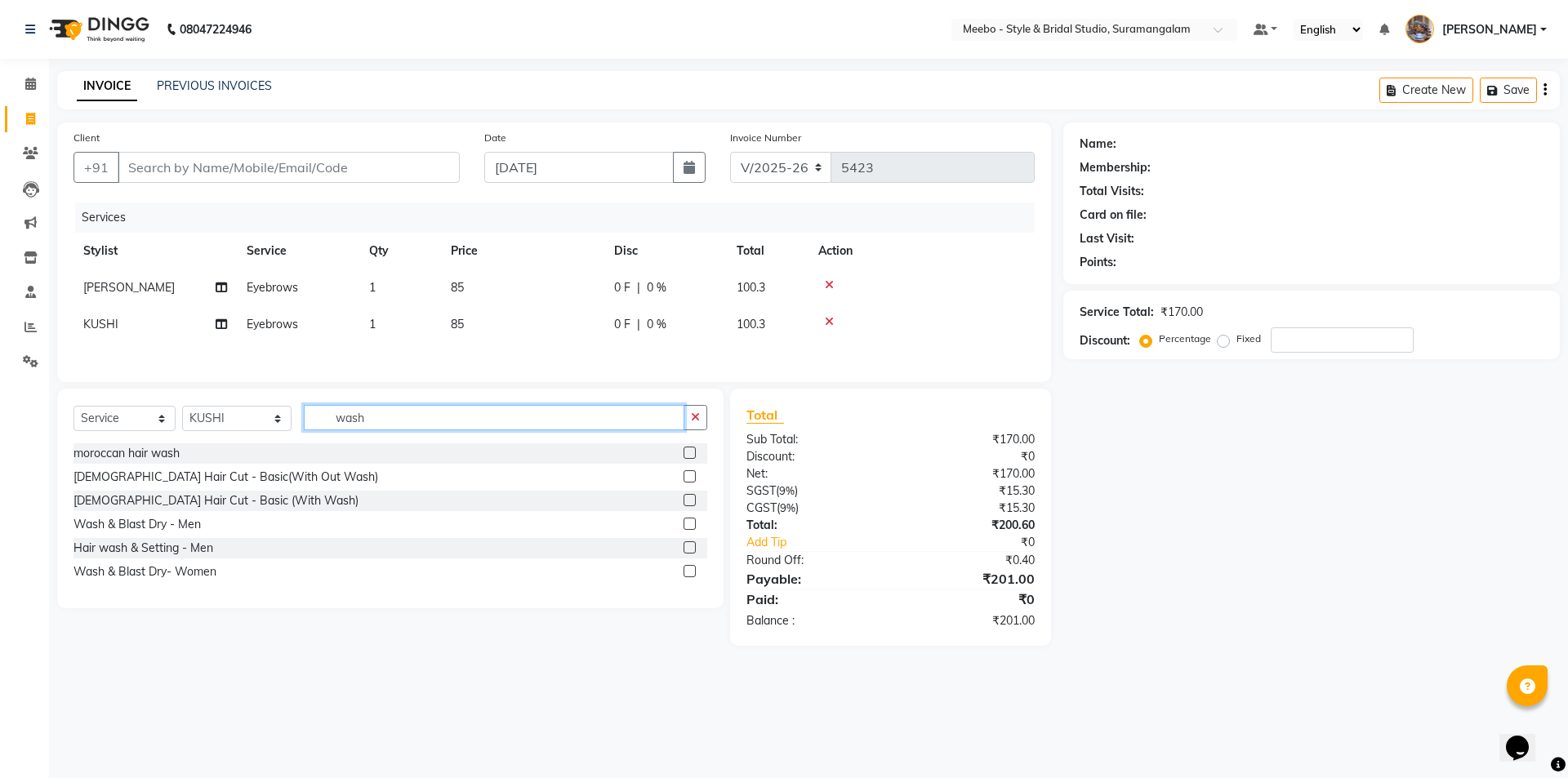
click at [594, 418] on input "wash" at bounding box center [493, 417] width 380 height 25
type input "w"
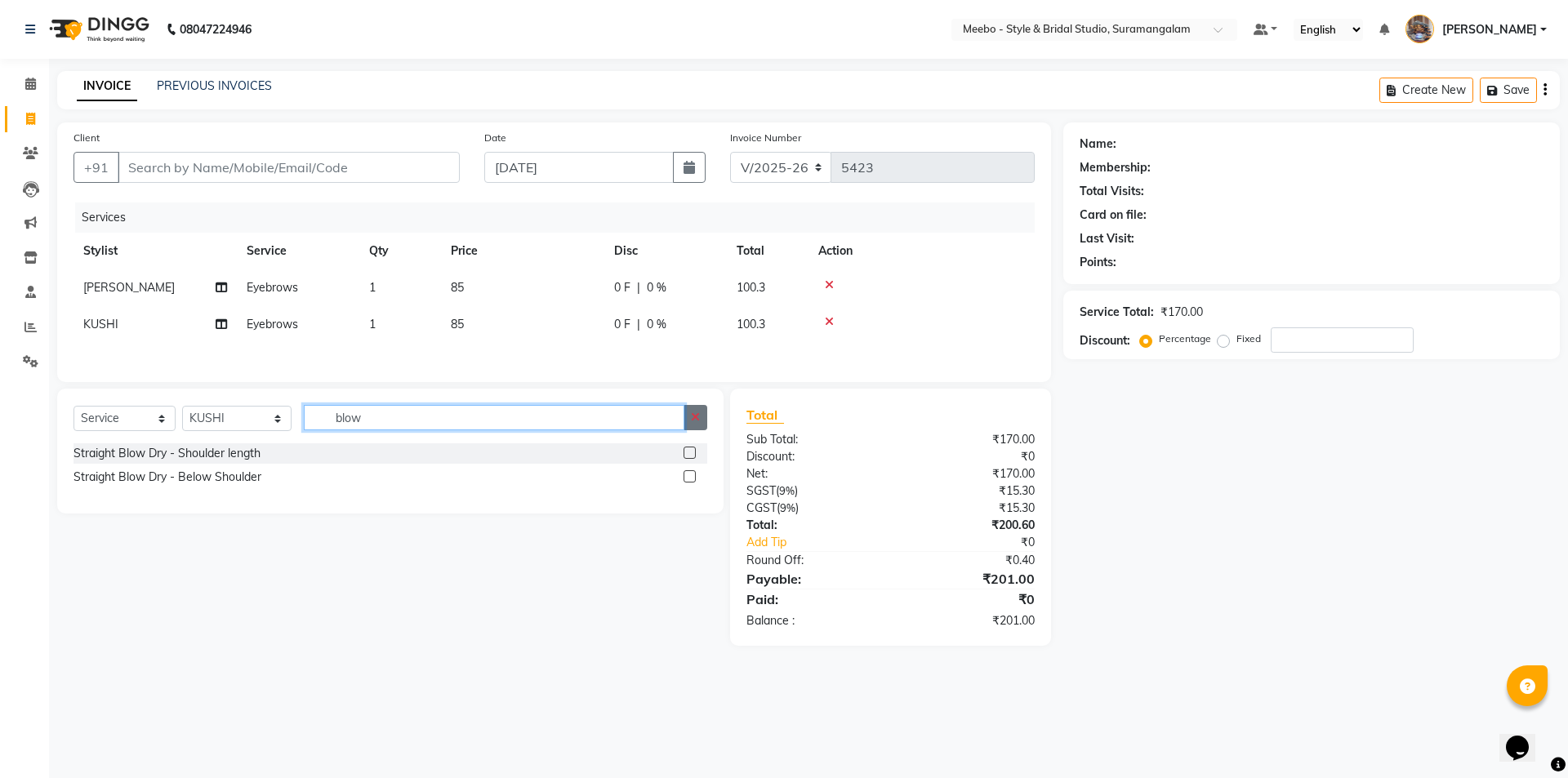
type input "blow"
click at [692, 420] on icon "button" at bounding box center [696, 417] width 9 height 12
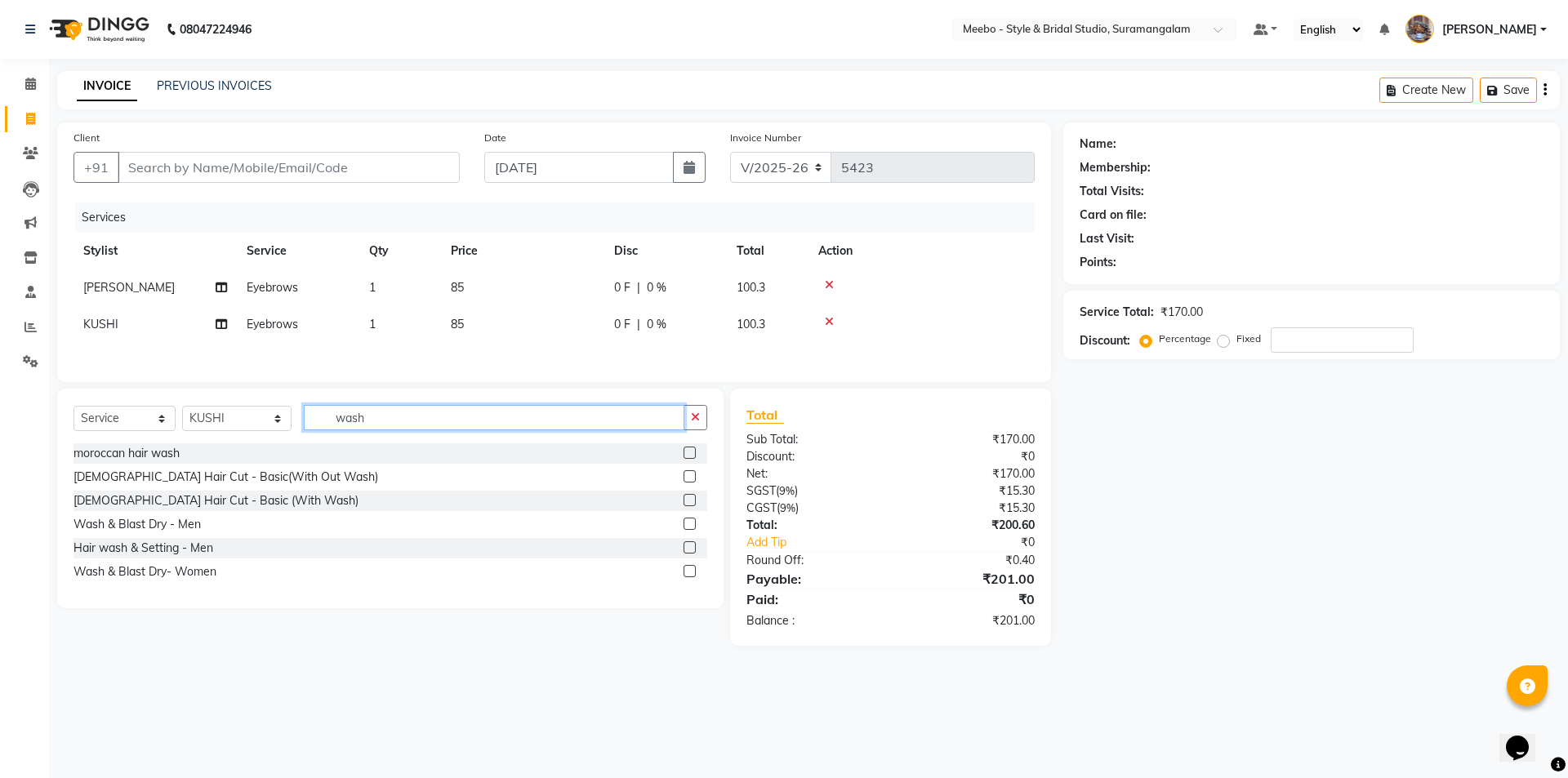
type input "wash"
click at [690, 572] on label at bounding box center [690, 571] width 13 height 13
click at [690, 572] on input "checkbox" at bounding box center [689, 572] width 11 height 11
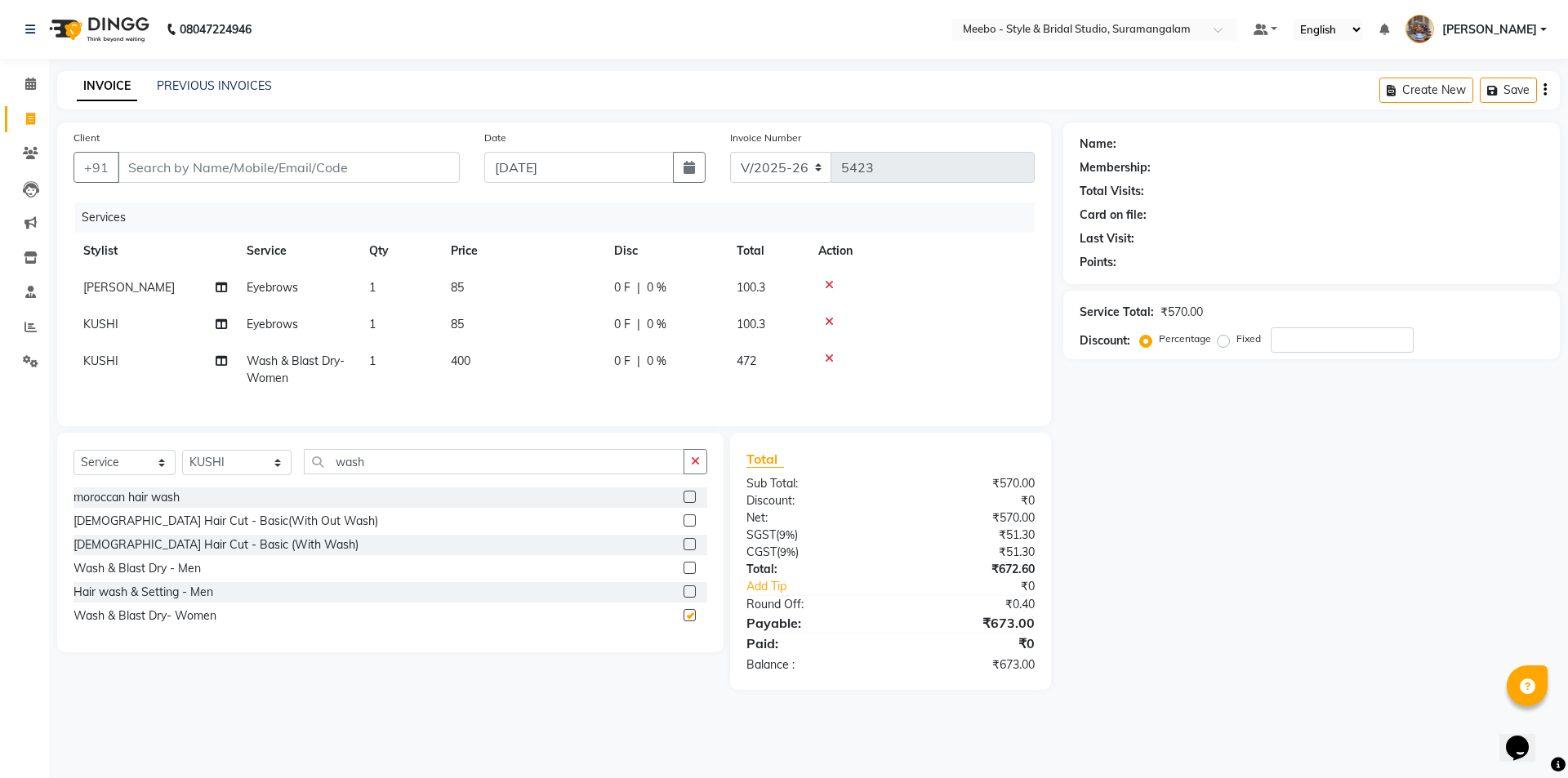
checkbox input "false"
click at [482, 361] on td "400" at bounding box center [522, 370] width 164 height 54
select select "28922"
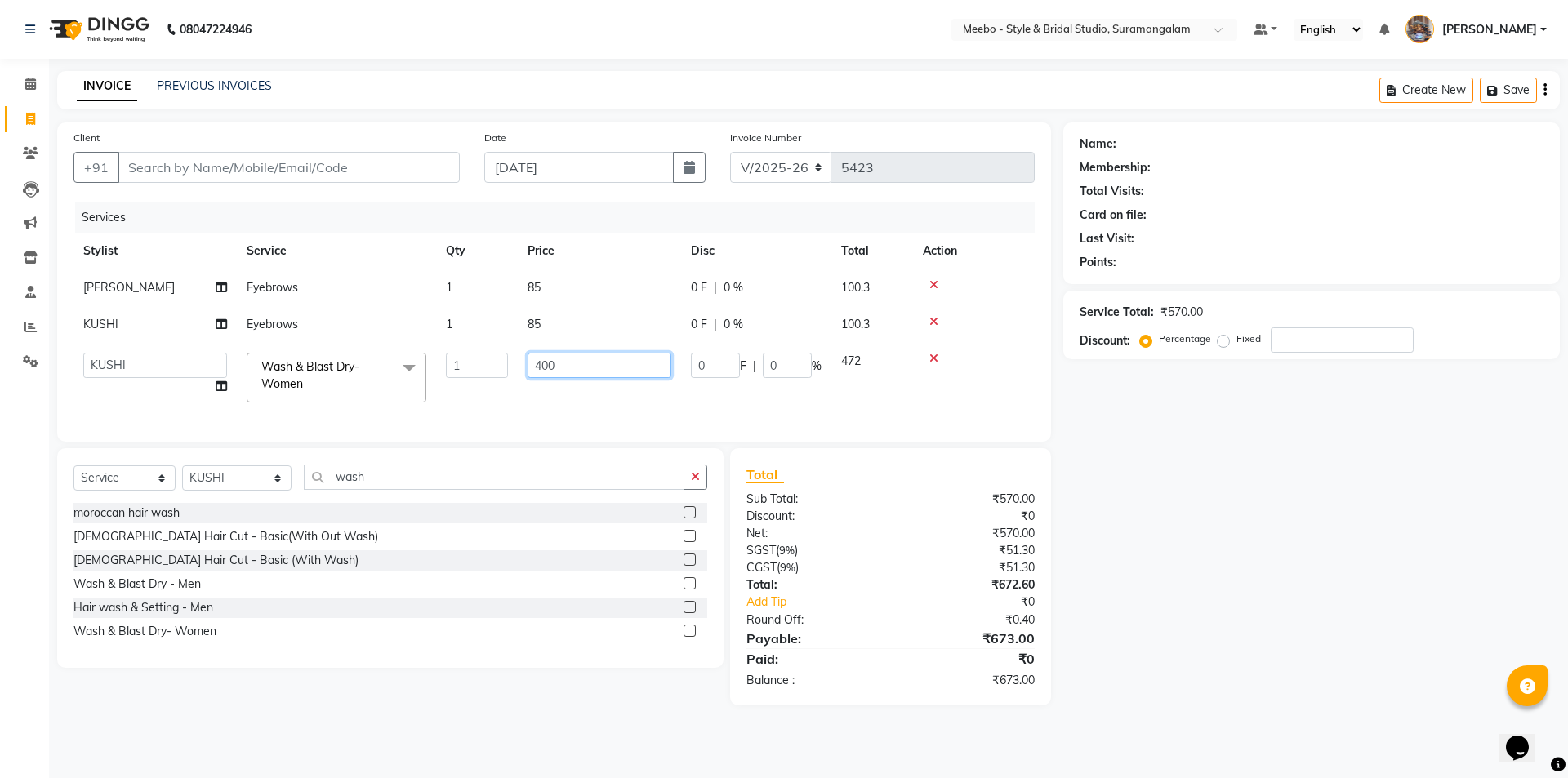
drag, startPoint x: 564, startPoint y: 366, endPoint x: 531, endPoint y: 367, distance: 33.0
click at [531, 367] on input "400" at bounding box center [599, 365] width 144 height 25
type input "1000"
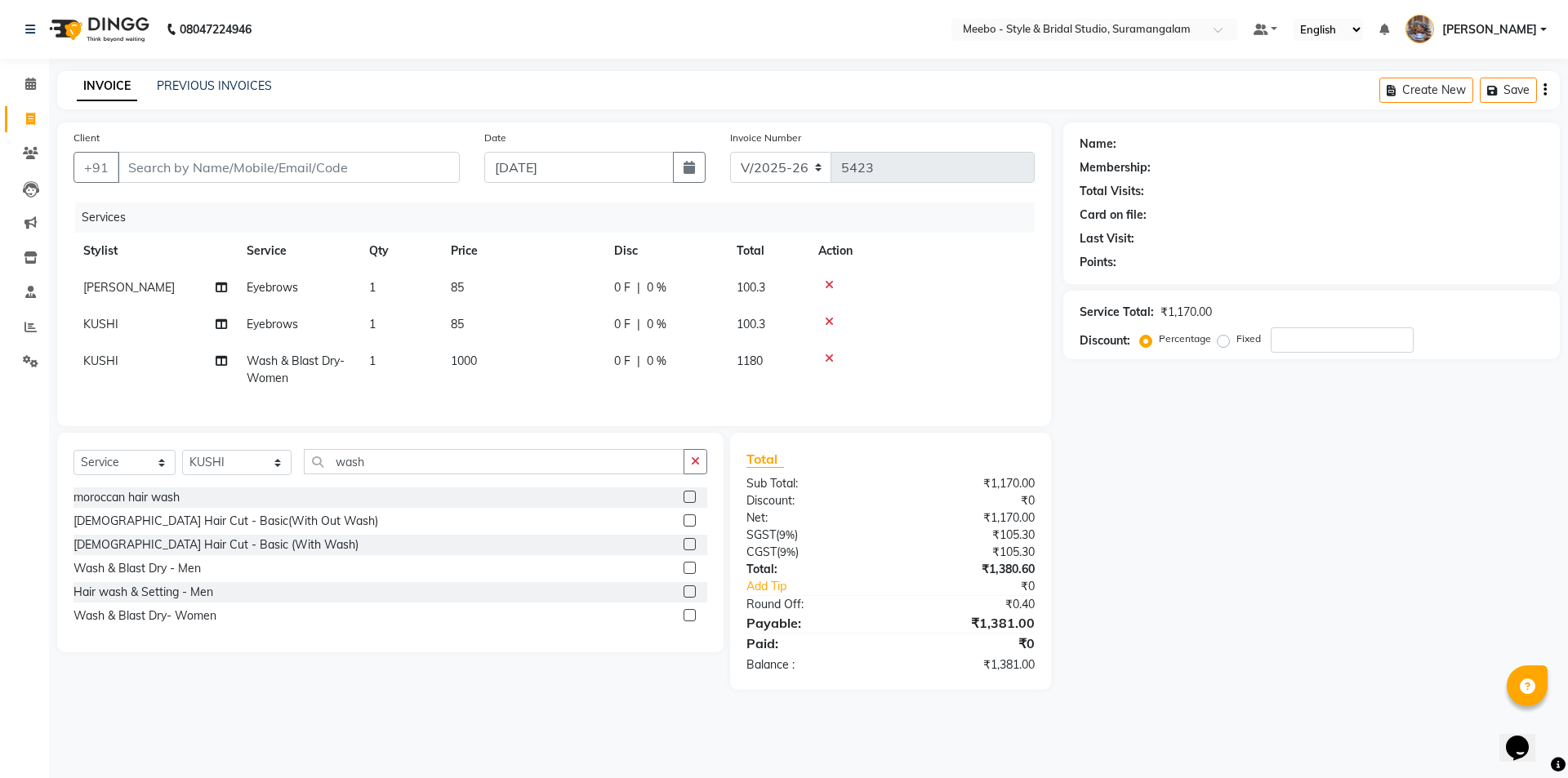
click at [1413, 507] on div "Name: Membership: Total Visits: Card on file: Last Visit: Points: Service Total…" at bounding box center [1318, 407] width 509 height 567
click at [371, 173] on input "Client" at bounding box center [288, 167] width 343 height 31
click at [362, 168] on input "Client" at bounding box center [288, 167] width 343 height 31
click at [347, 167] on input "Client" at bounding box center [288, 167] width 343 height 31
click at [271, 168] on input "Client" at bounding box center [288, 167] width 343 height 31
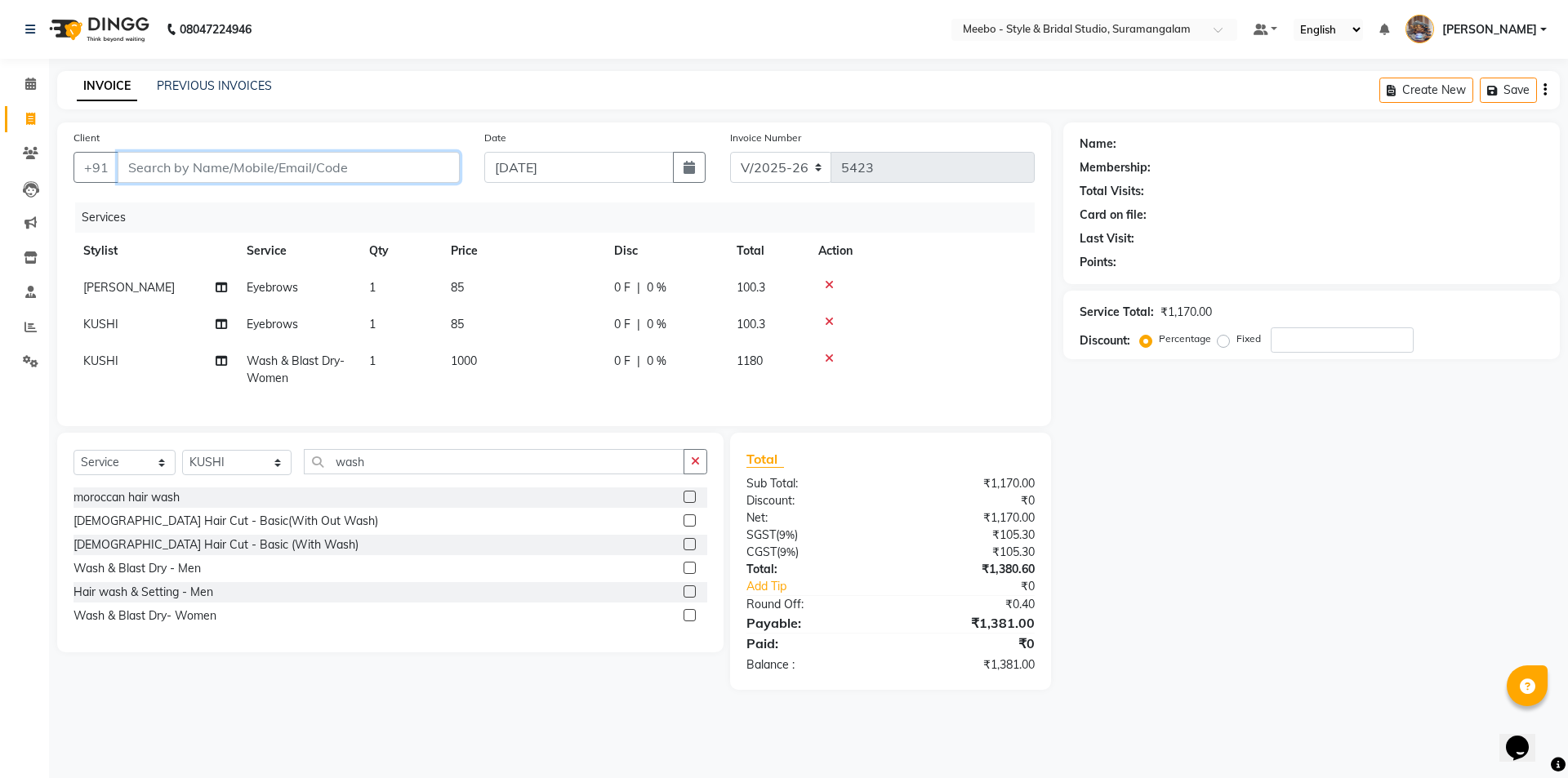
click at [307, 167] on input "Client" at bounding box center [288, 167] width 343 height 31
click at [228, 165] on input "Client" at bounding box center [288, 167] width 343 height 31
click at [188, 165] on input "Client" at bounding box center [288, 167] width 343 height 31
click at [168, 166] on input "Client" at bounding box center [288, 167] width 343 height 31
click at [125, 167] on input "Client" at bounding box center [288, 167] width 343 height 31
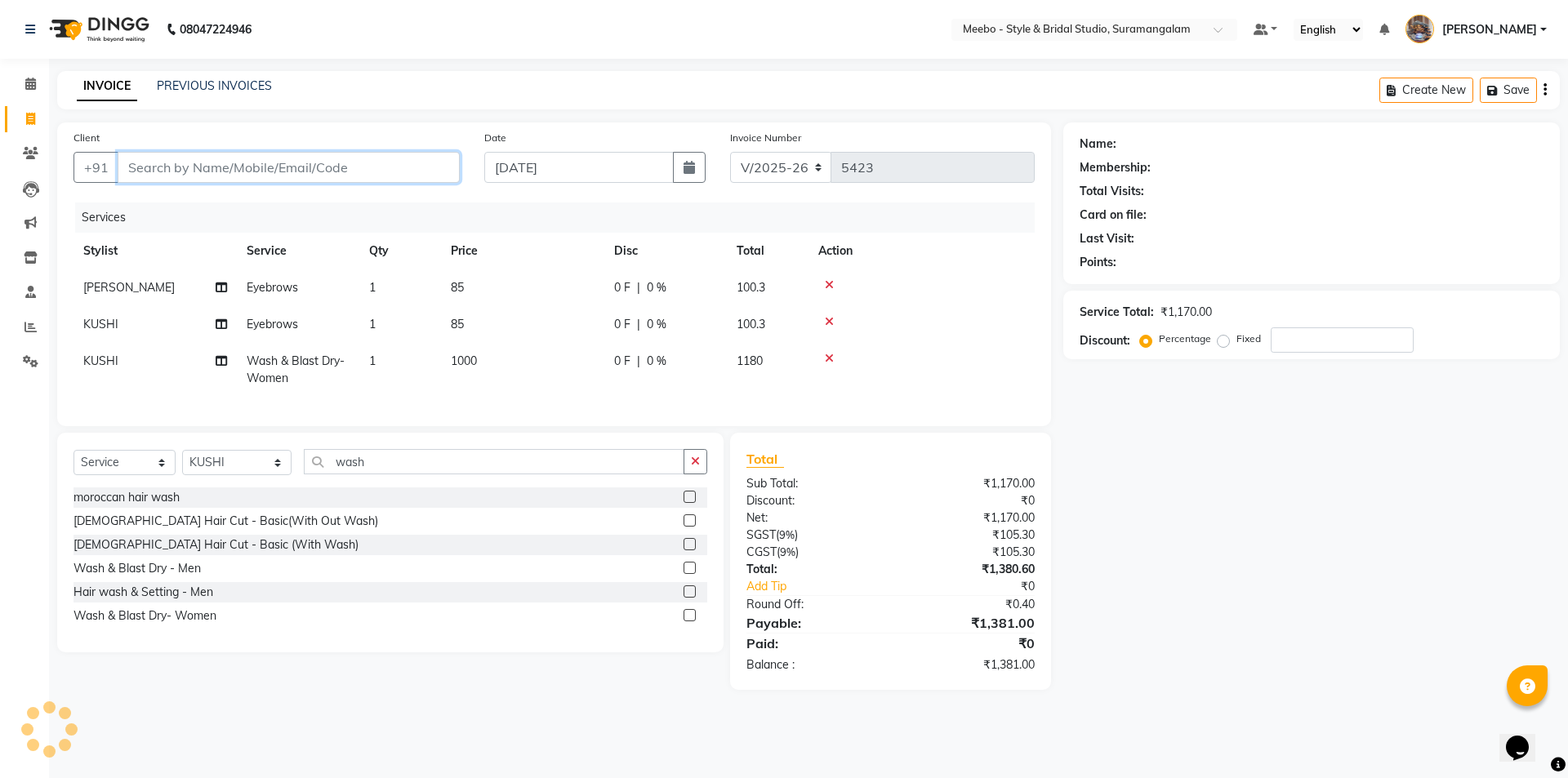
click at [296, 164] on input "Client" at bounding box center [288, 167] width 343 height 31
type input "9"
type input "0"
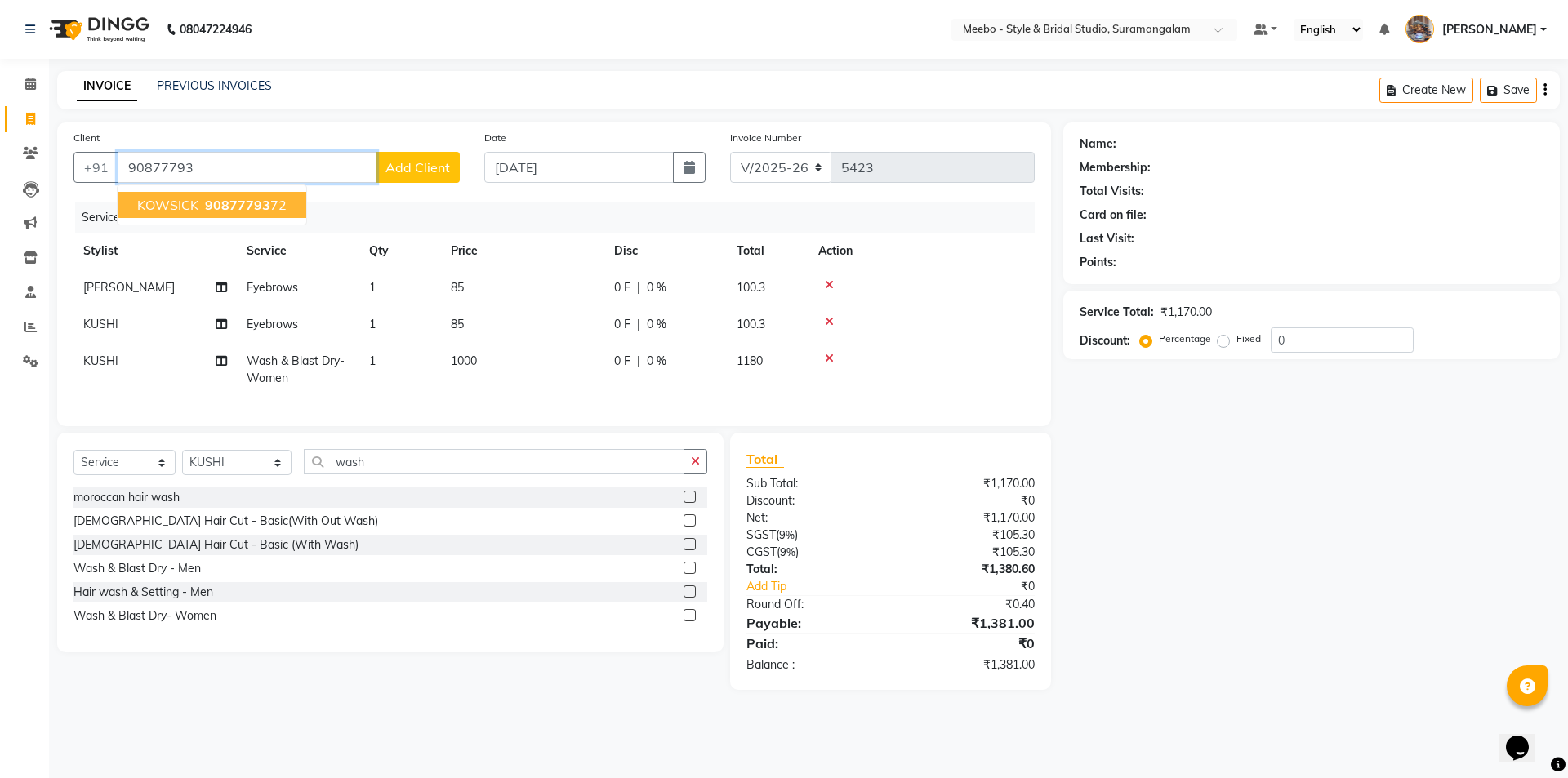
click at [269, 209] on ngb-highlight "90877793 72" at bounding box center [244, 205] width 85 height 16
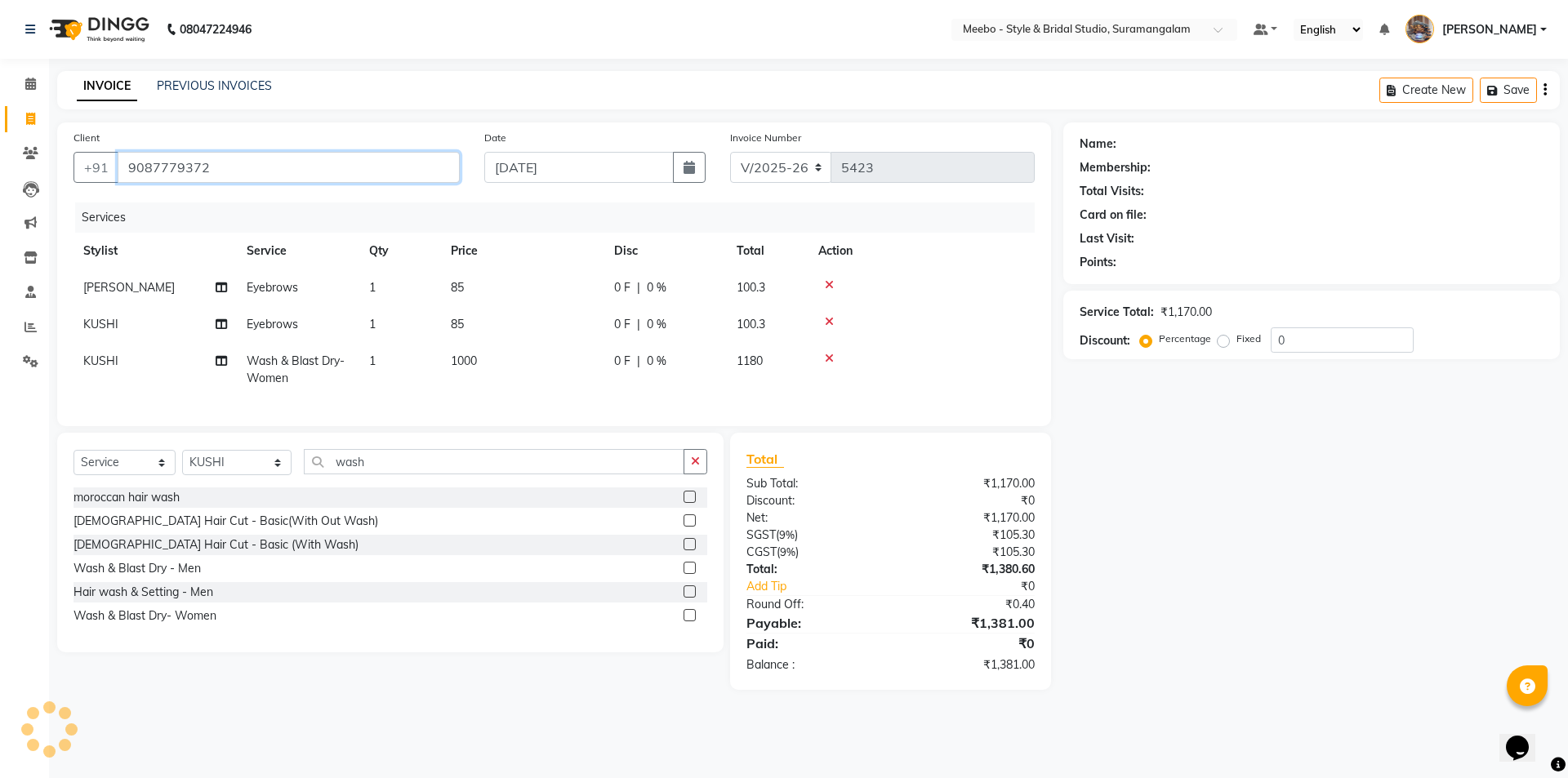
type input "9087779372"
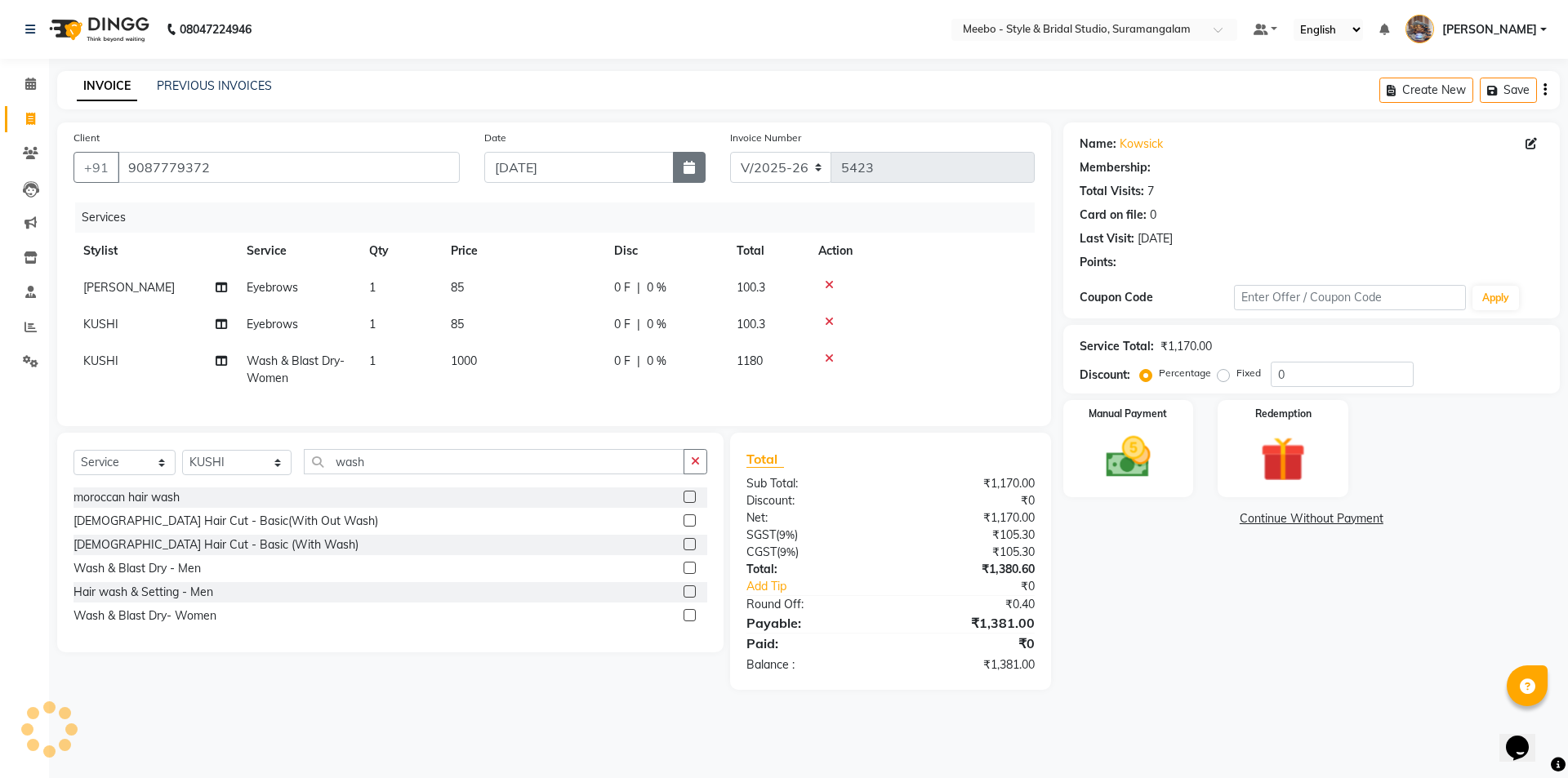
type input "15"
select select "1: Object"
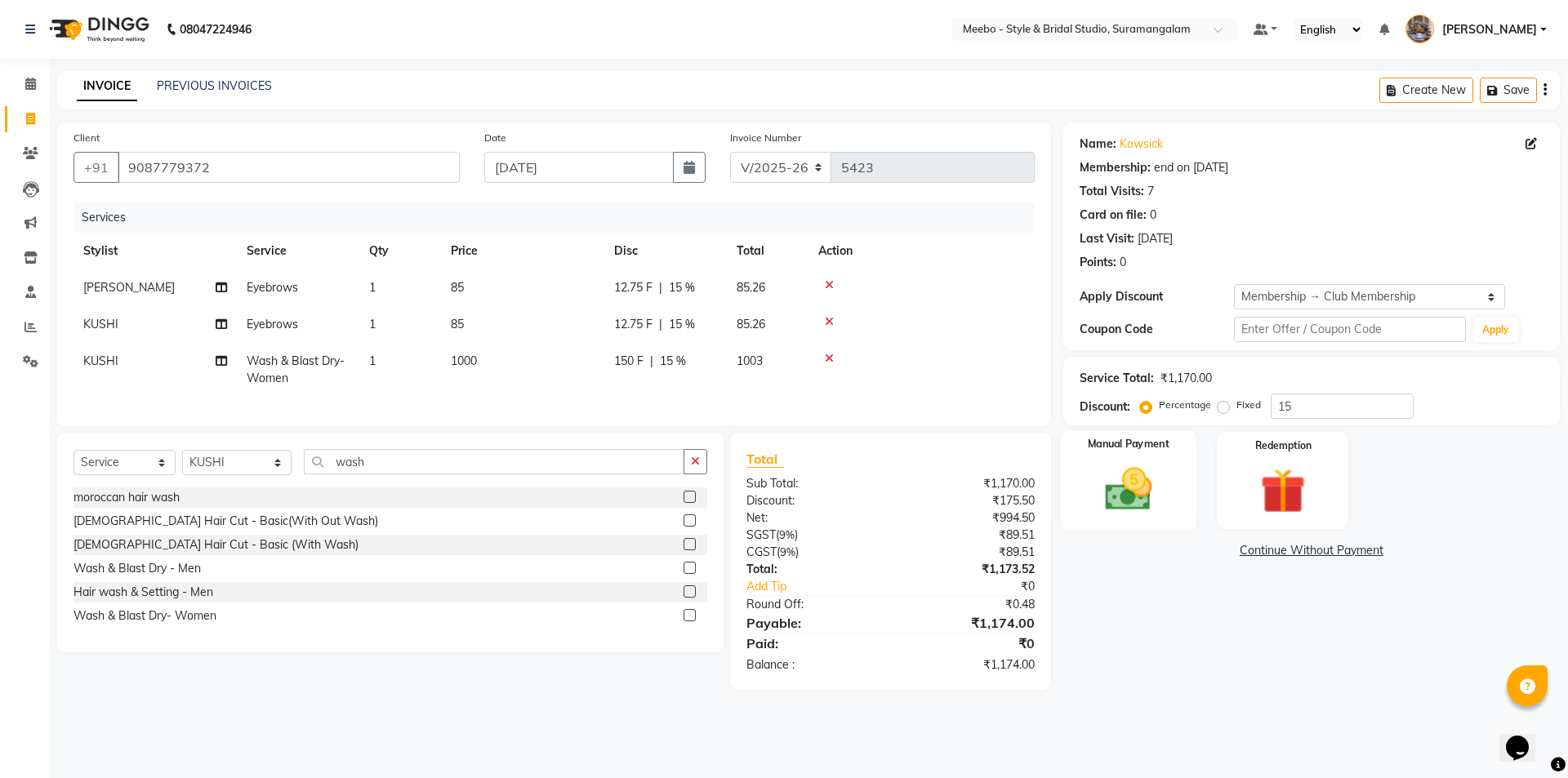
click at [1127, 497] on img at bounding box center [1128, 490] width 76 height 54
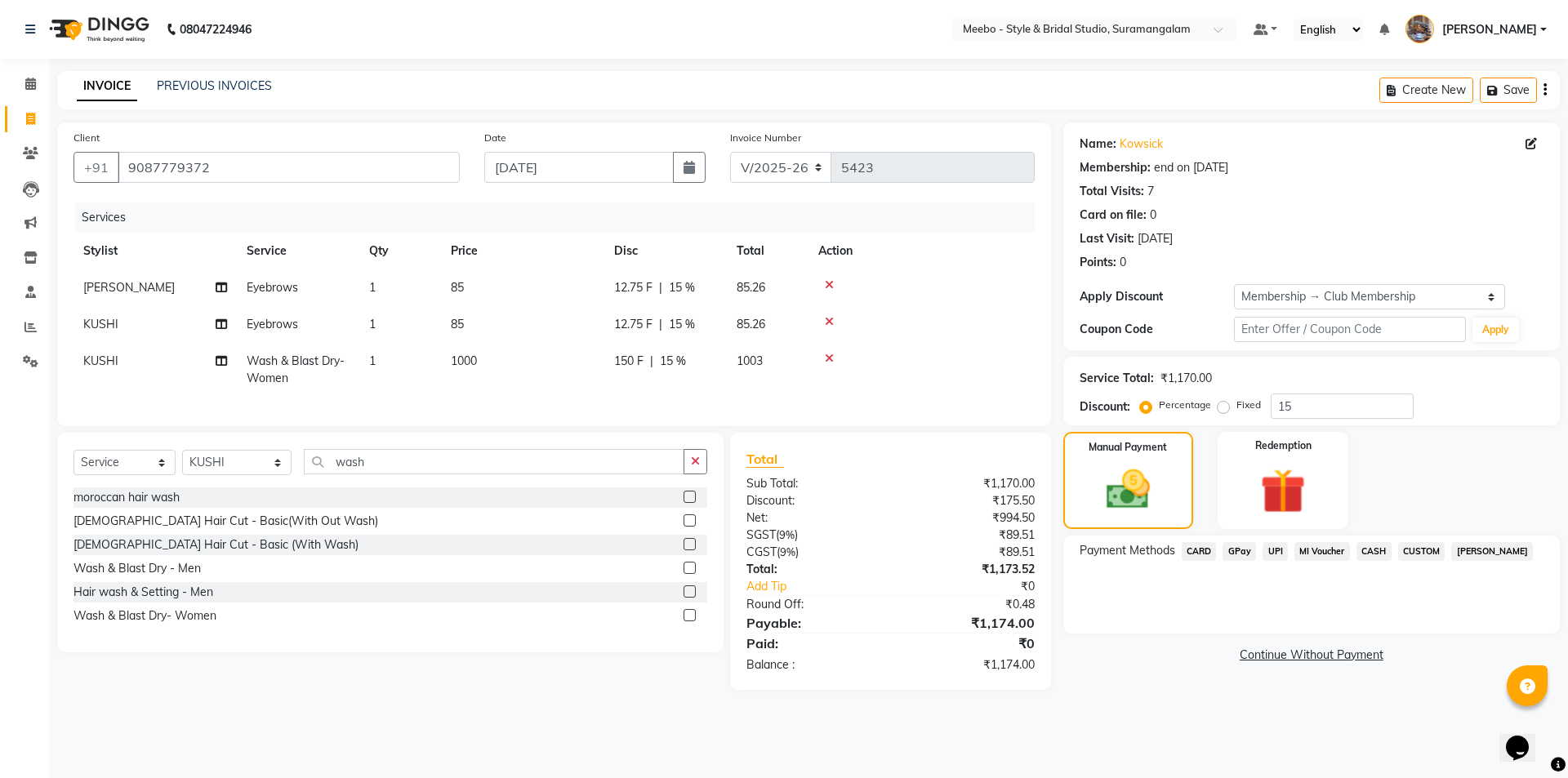
click at [1244, 550] on span "GPay" at bounding box center [1239, 551] width 33 height 19
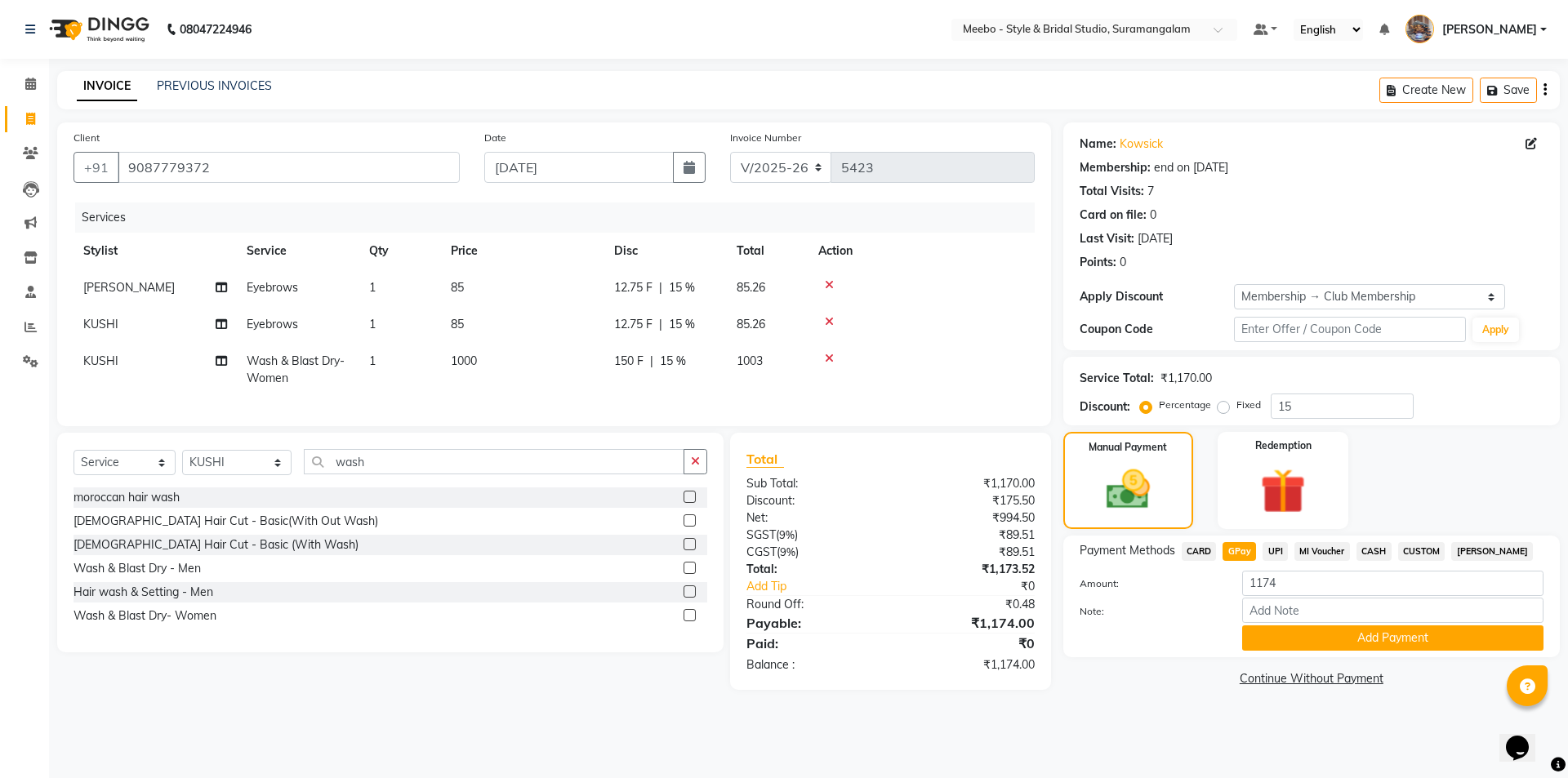
click at [1376, 550] on span "CASH" at bounding box center [1374, 551] width 35 height 19
click at [1382, 639] on button "Add Payment" at bounding box center [1393, 638] width 301 height 25
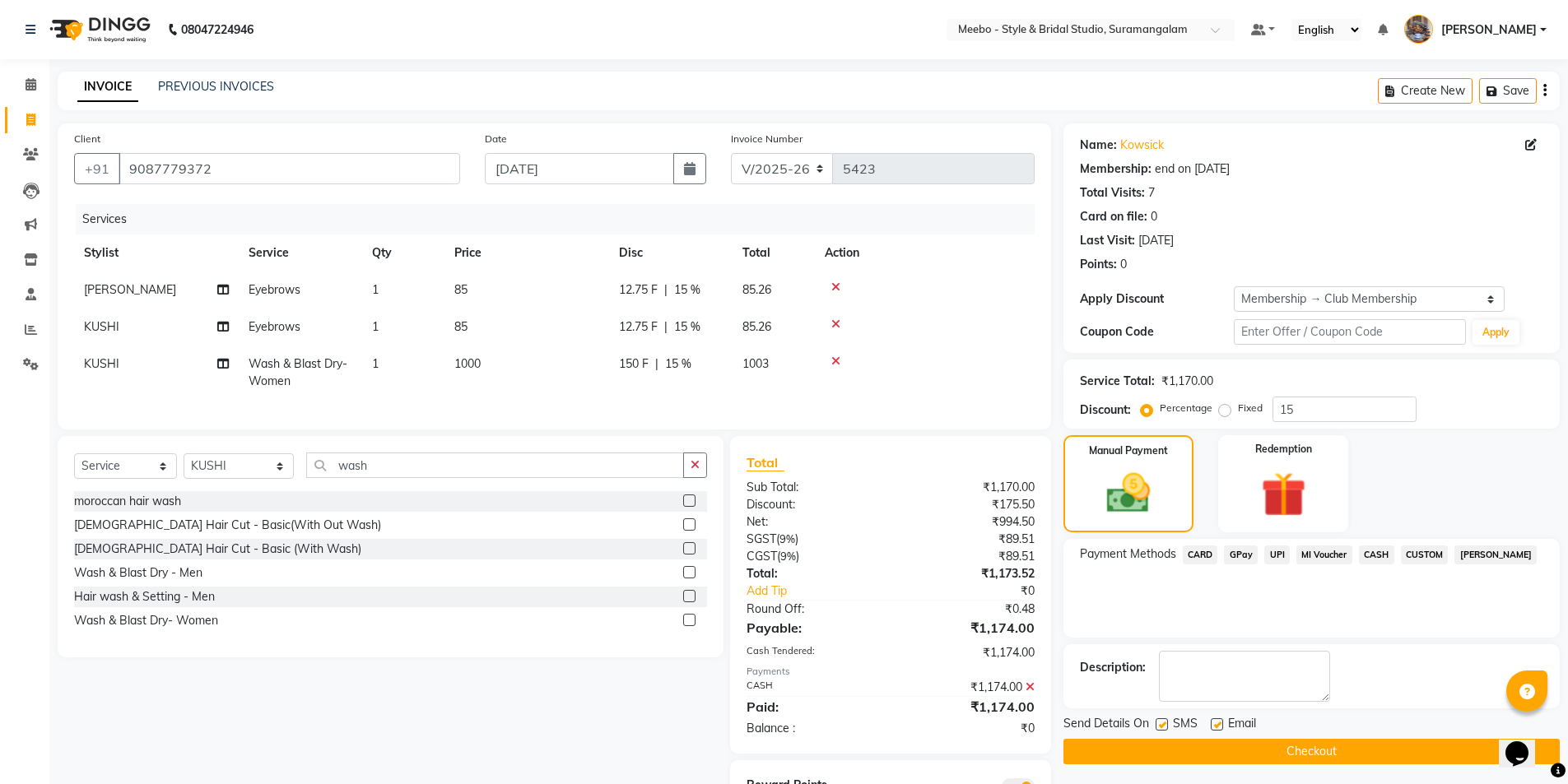
click at [1390, 752] on button "Checkout" at bounding box center [1311, 752] width 496 height 25
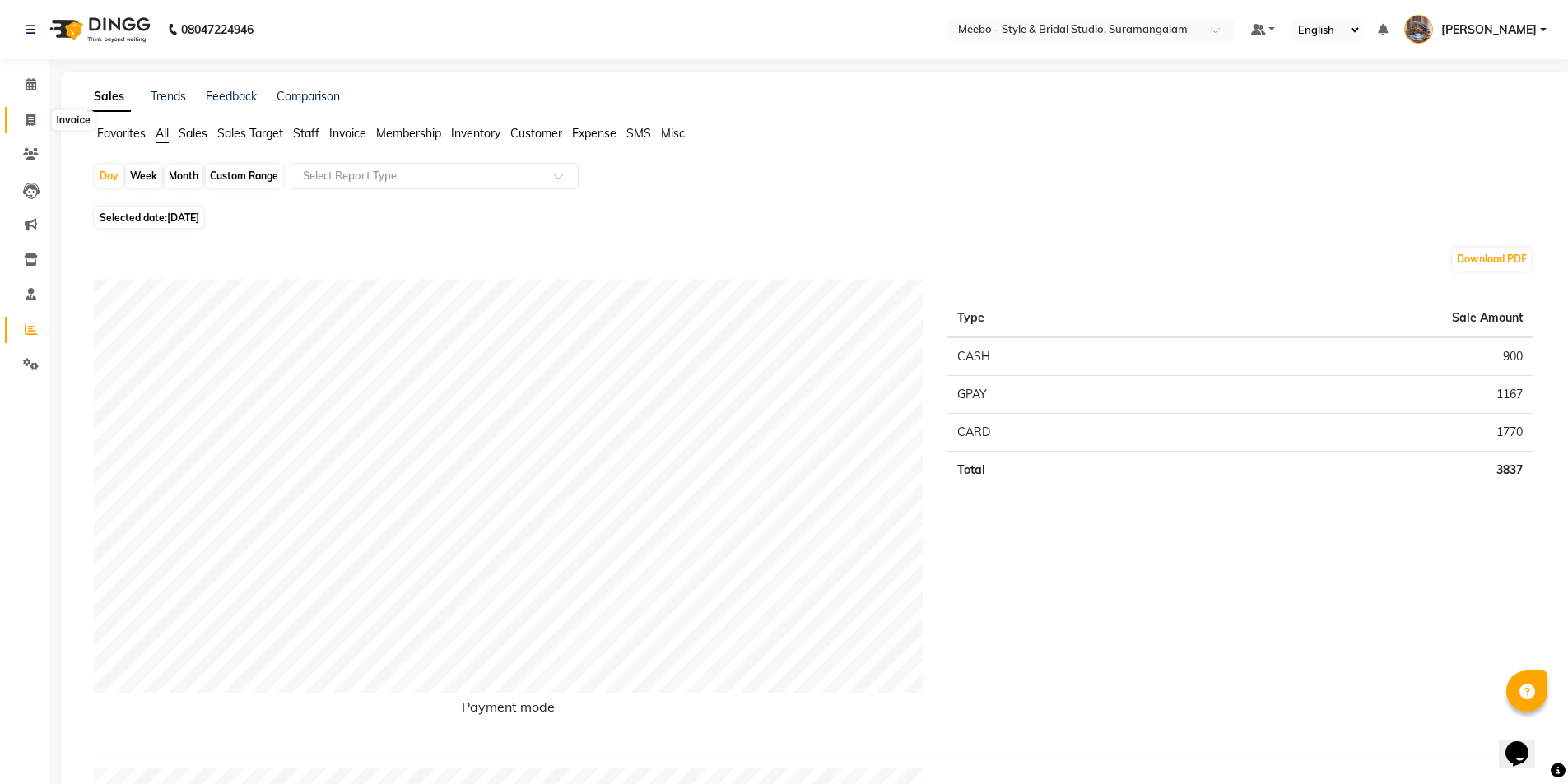
click at [26, 118] on icon at bounding box center [31, 120] width 9 height 13
select select "service"
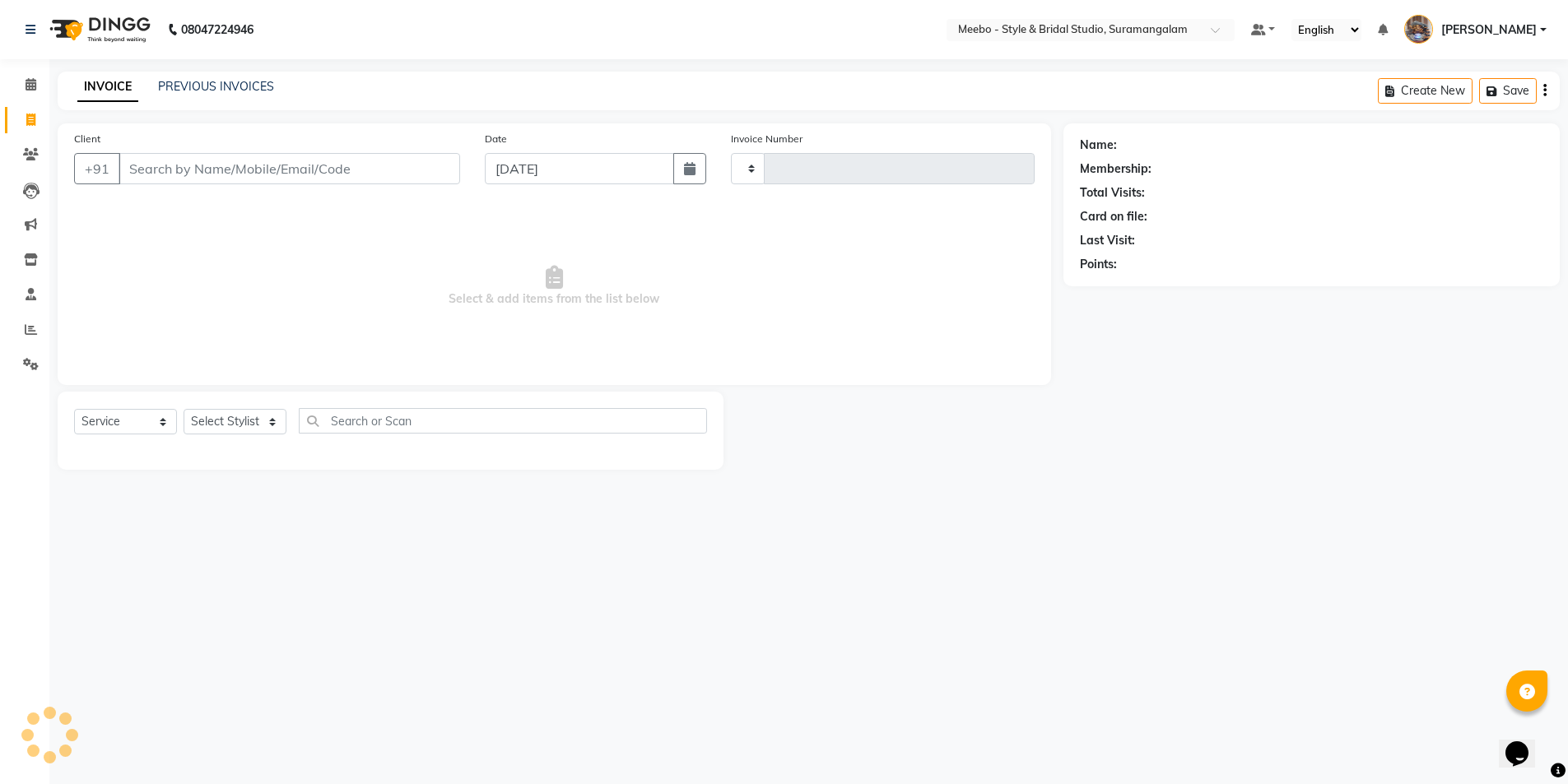
type input "5422"
select select "12"
